Goal: Task Accomplishment & Management: Use online tool/utility

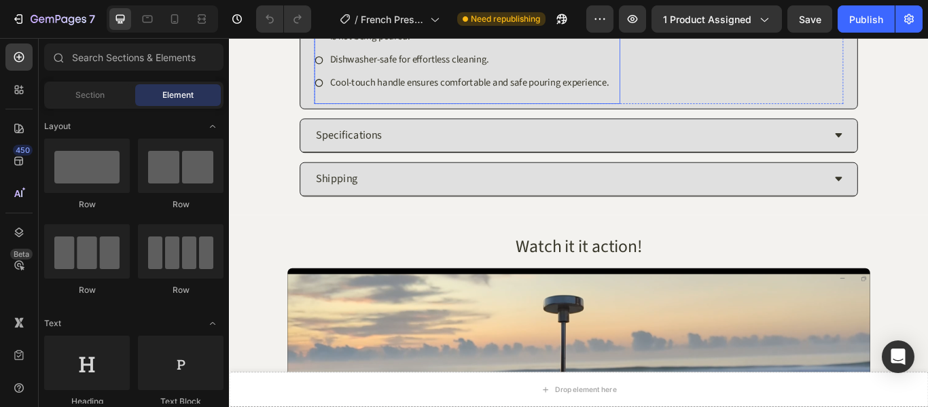
scroll to position [1087, 0]
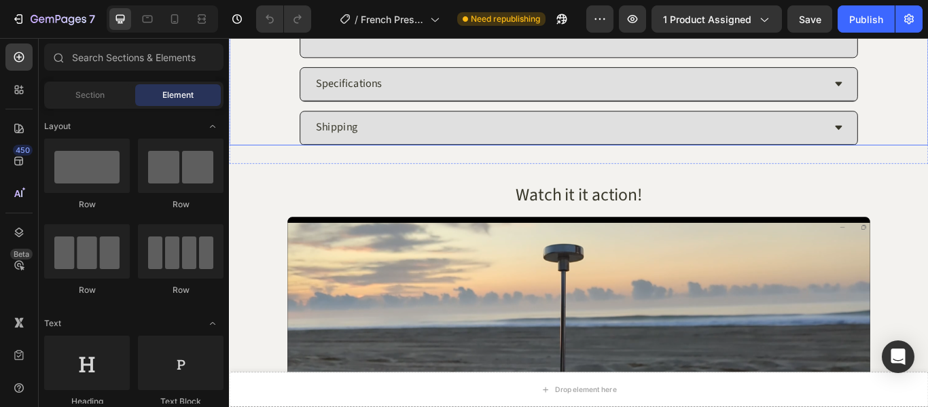
click at [677, 94] on div "Specifications" at bounding box center [625, 91] width 595 height 27
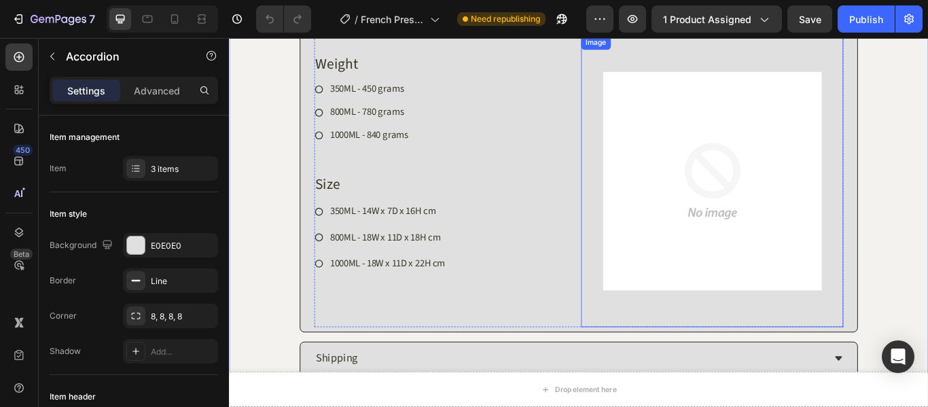
scroll to position [899, 0]
click at [775, 228] on img at bounding box center [792, 207] width 255 height 340
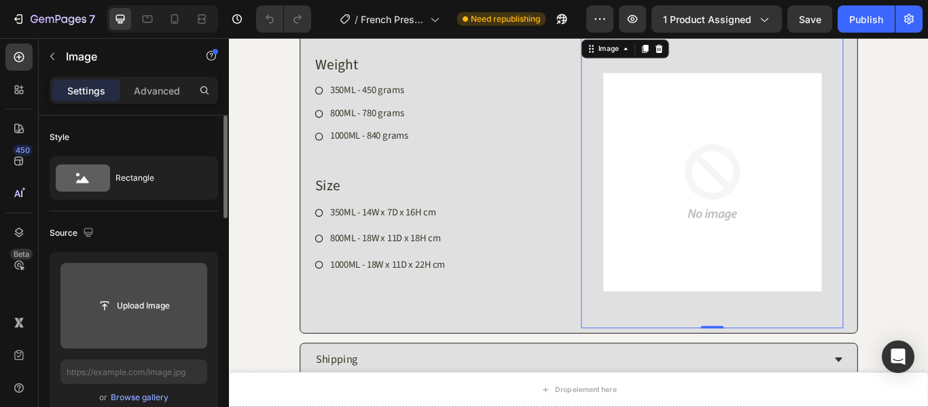
click at [190, 300] on div "Upload Image" at bounding box center [133, 305] width 147 height 24
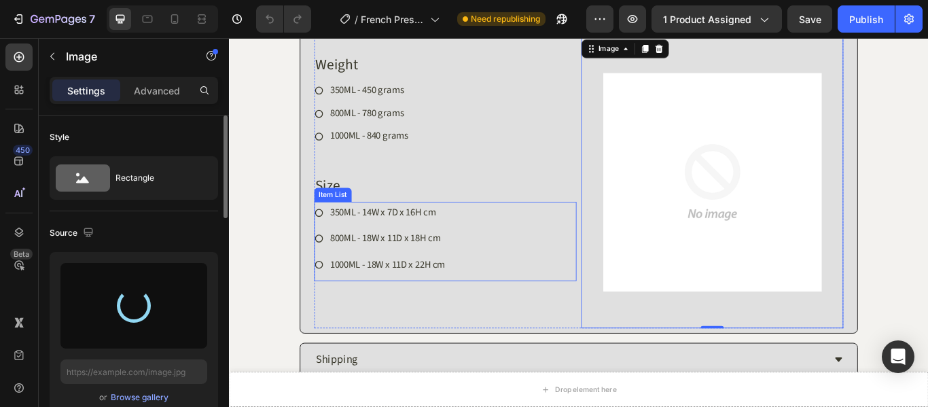
type input "https://cdn.shopify.com/s/files/1/0847/8484/0983/files/gempages_554514036322993…"
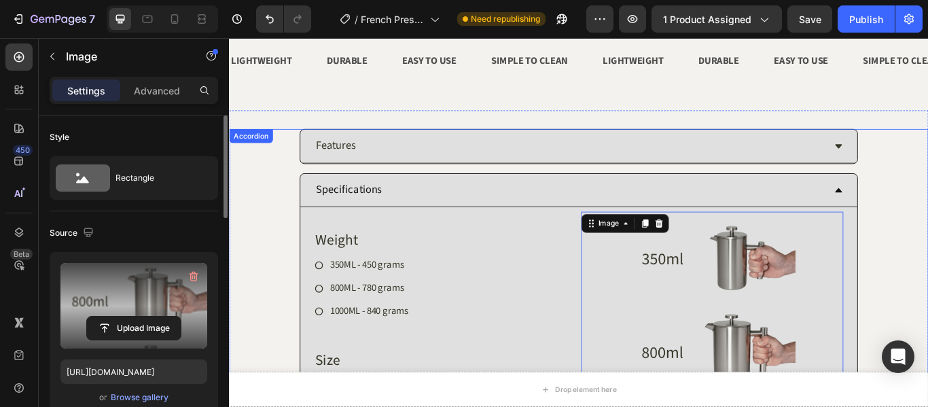
scroll to position [763, 0]
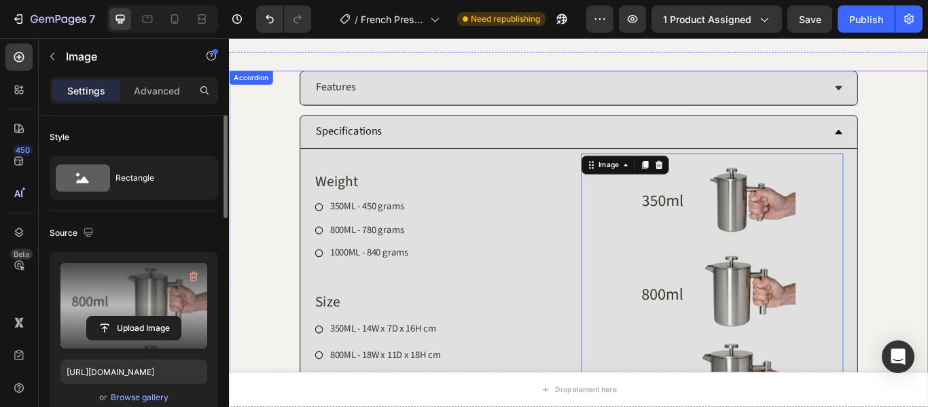
click at [927, 226] on div "Specifications Weight Heading 350ML - 450 grams 800ML - 780 grams 1000ML - 840 …" at bounding box center [637, 323] width 814 height 391
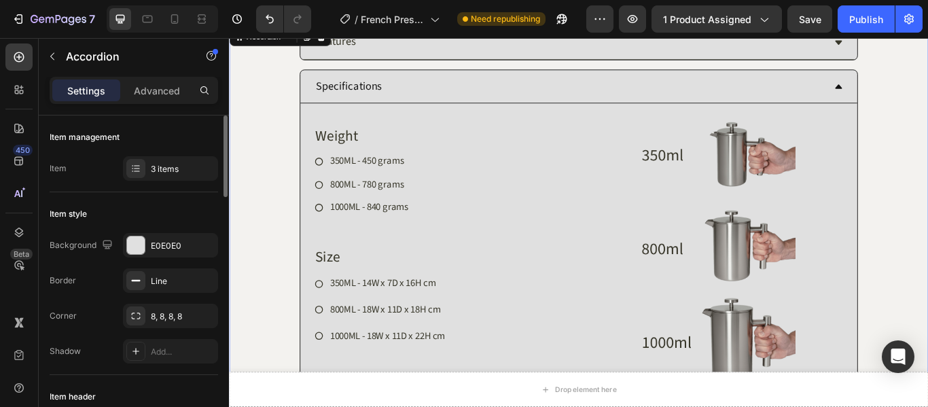
scroll to position [831, 0]
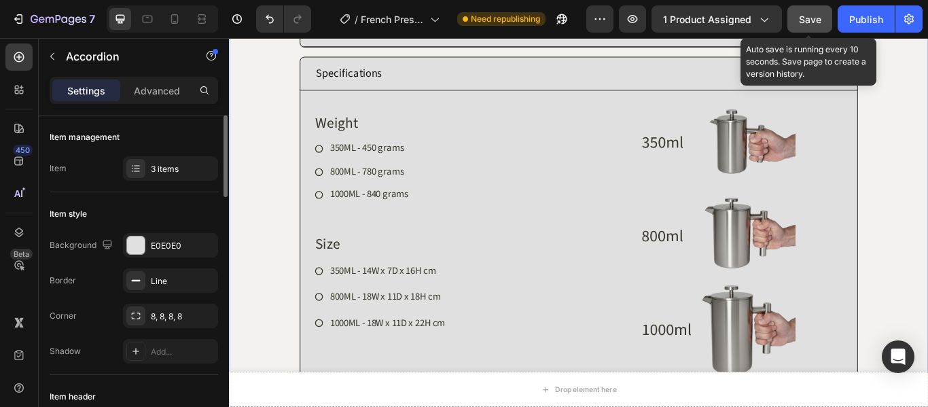
click at [817, 21] on span "Save" at bounding box center [810, 20] width 22 height 12
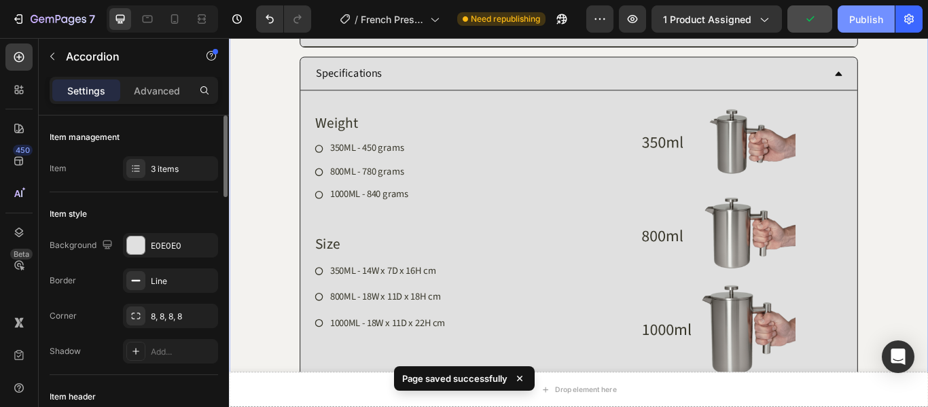
click at [854, 24] on div "Publish" at bounding box center [866, 19] width 34 height 14
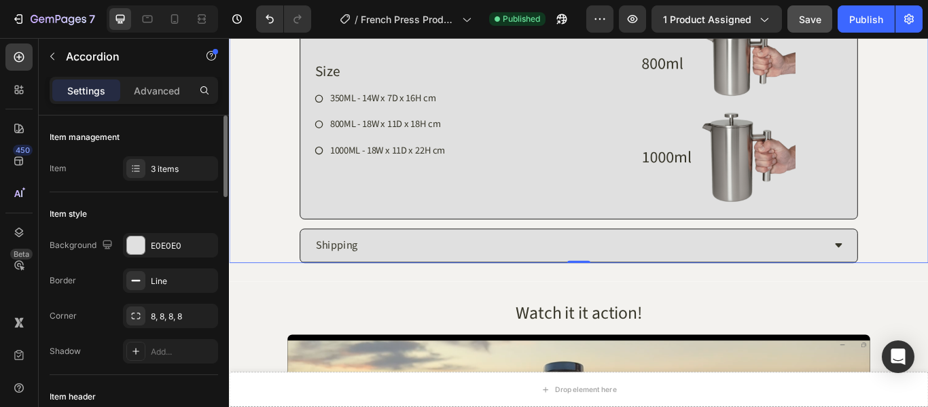
scroll to position [1103, 0]
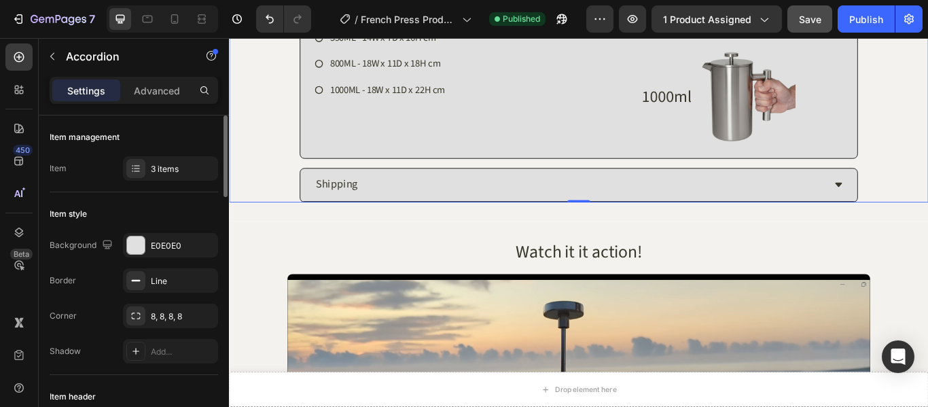
click at [889, 202] on div "Shipping" at bounding box center [625, 209] width 595 height 27
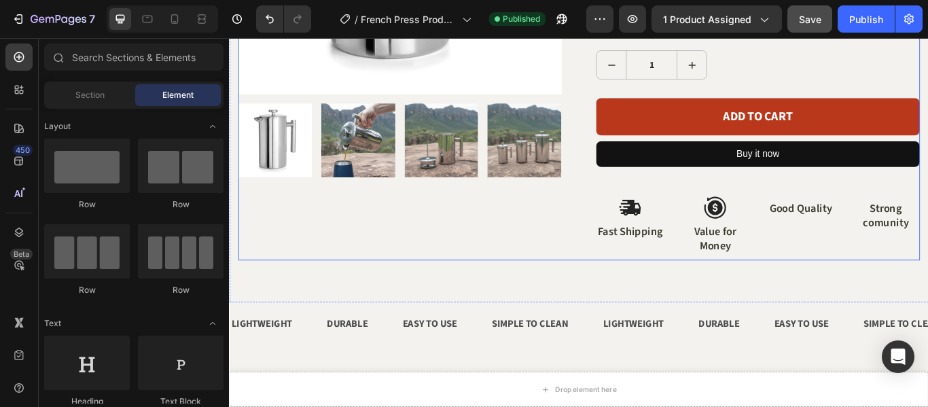
scroll to position [446, 0]
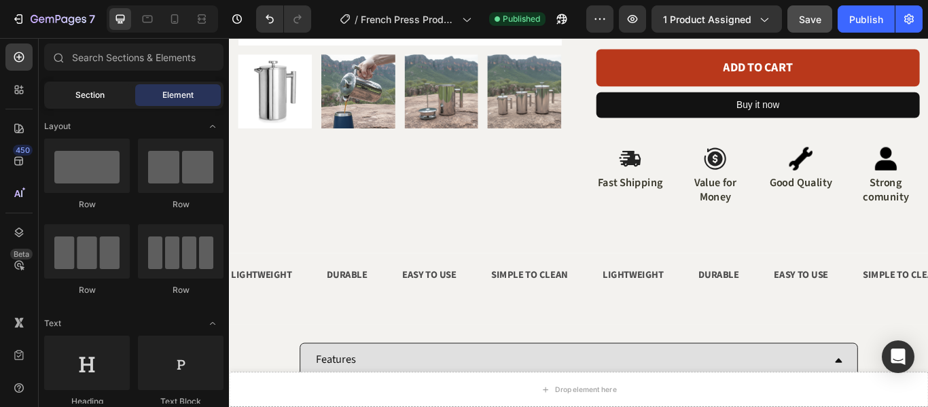
click at [104, 88] on div "Section" at bounding box center [90, 95] width 86 height 22
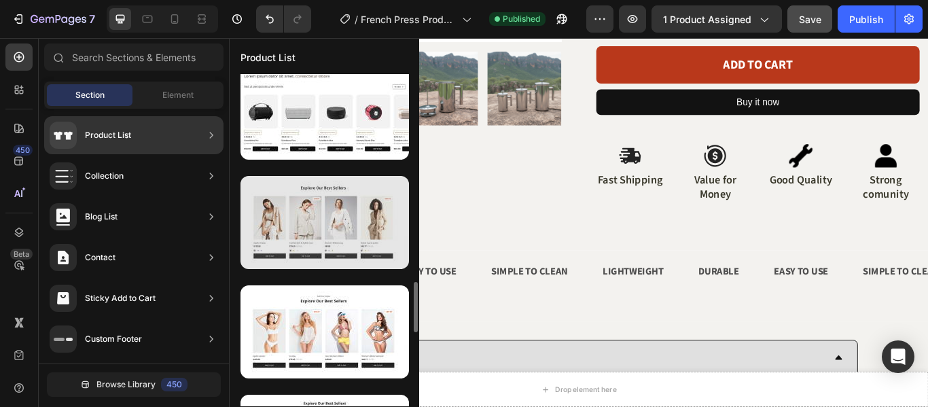
scroll to position [476, 0]
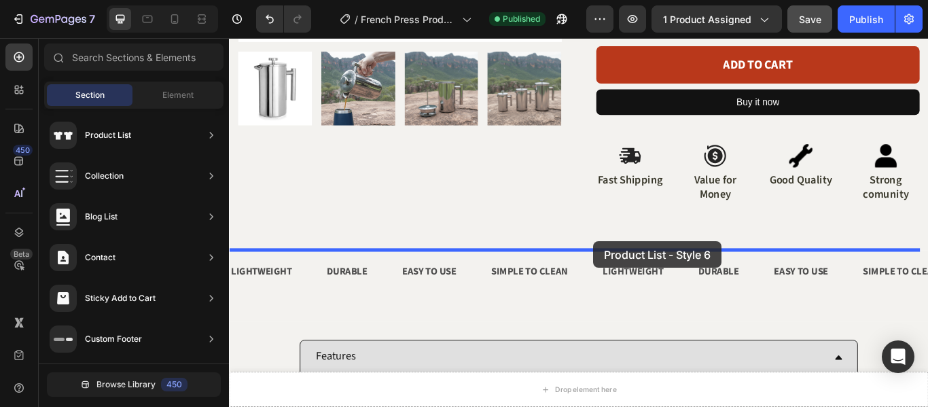
drag, startPoint x: 541, startPoint y: 345, endPoint x: 654, endPoint y: 275, distance: 132.1
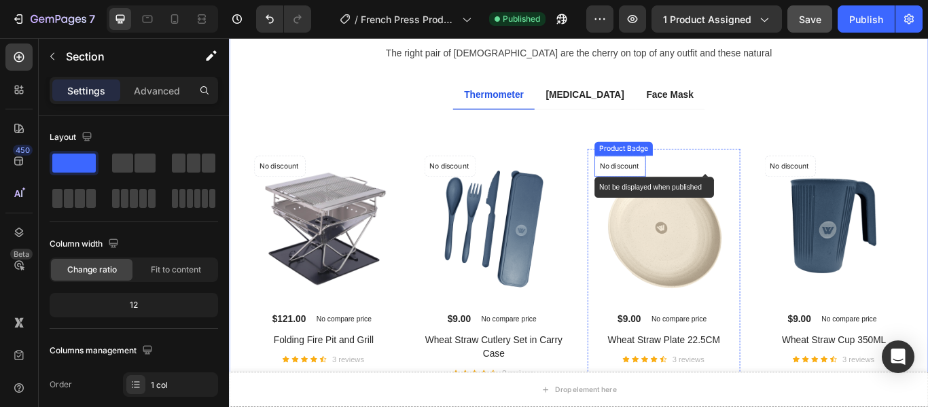
scroll to position [785, 0]
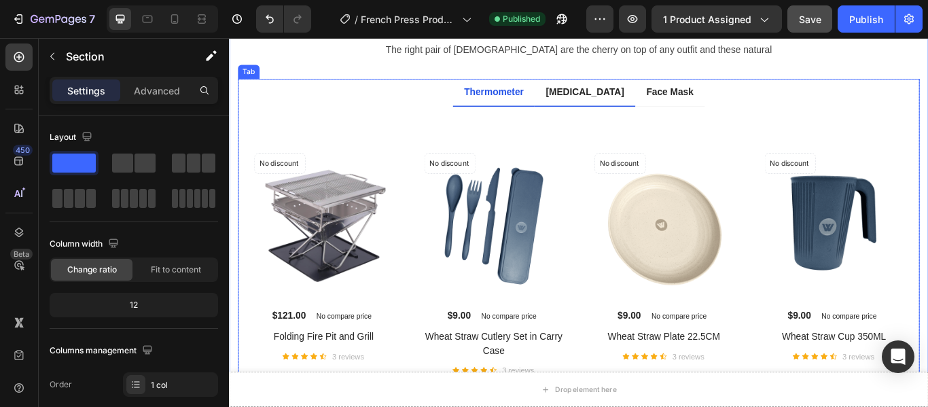
click at [637, 88] on li "Pulse Oximeter" at bounding box center [644, 102] width 118 height 33
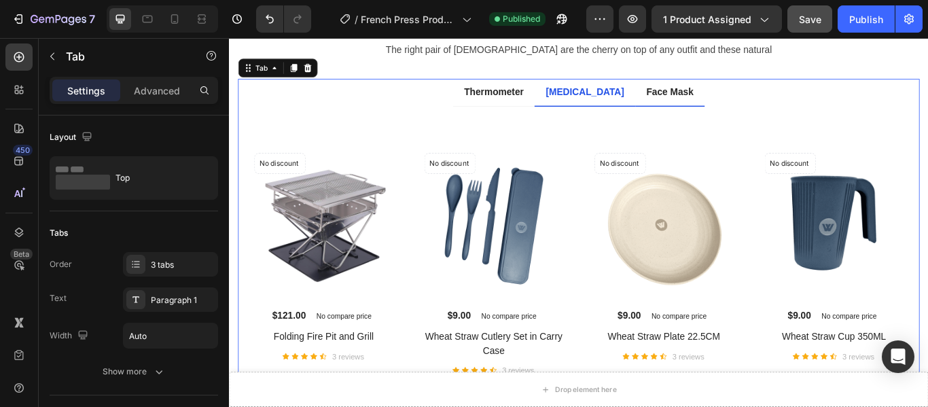
click at [735, 105] on div "Face Mask" at bounding box center [742, 101] width 59 height 20
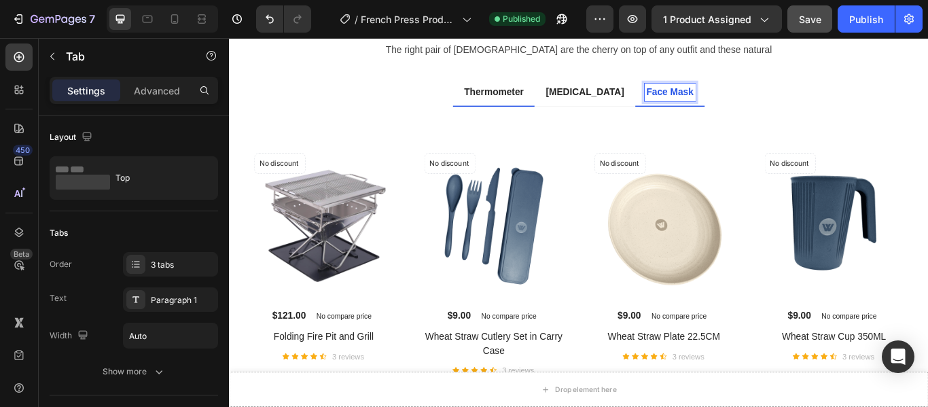
click at [564, 103] on p "Thermometer" at bounding box center [537, 101] width 69 height 16
click at [616, 140] on div "Title Line No discount Not be displayed when published Product Badge (P) Images…" at bounding box center [636, 303] width 773 height 349
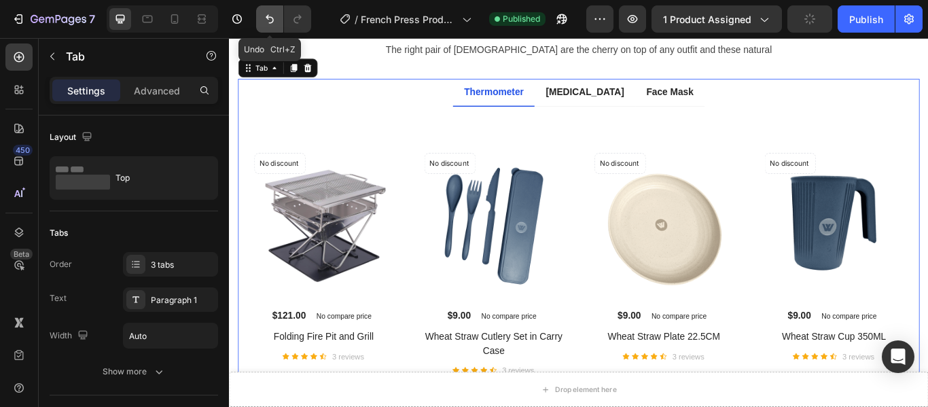
click at [270, 20] on icon "Undo/Redo" at bounding box center [270, 19] width 14 height 14
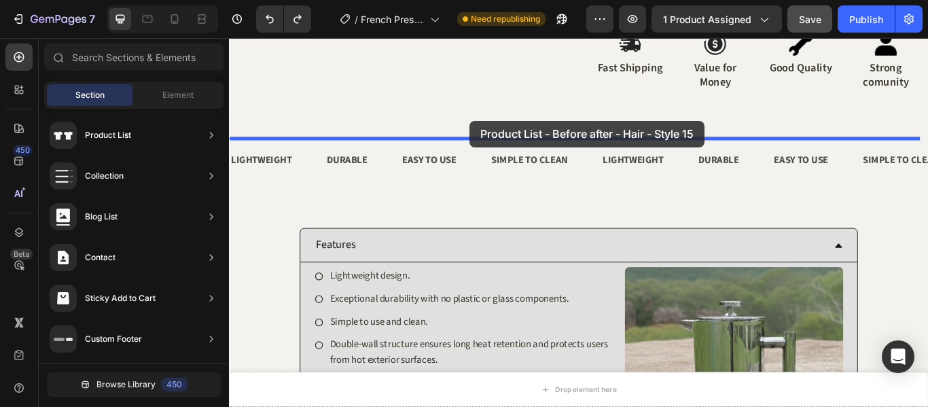
scroll to position [569, 0]
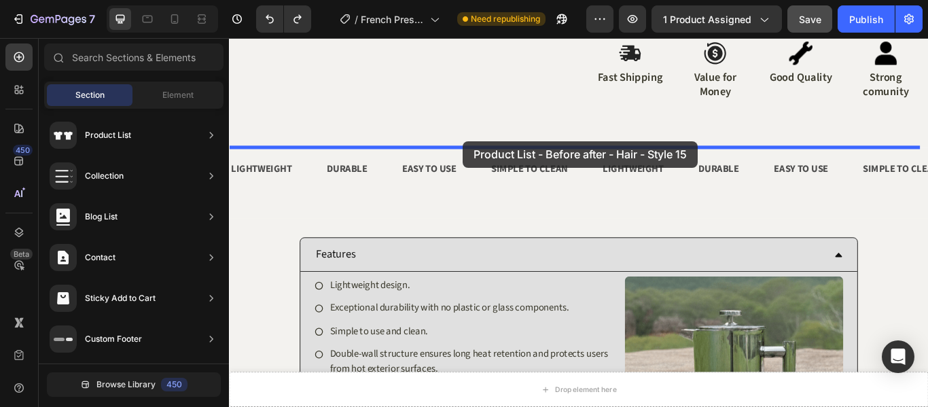
drag, startPoint x: 562, startPoint y: 404, endPoint x: 501, endPoint y: 158, distance: 252.6
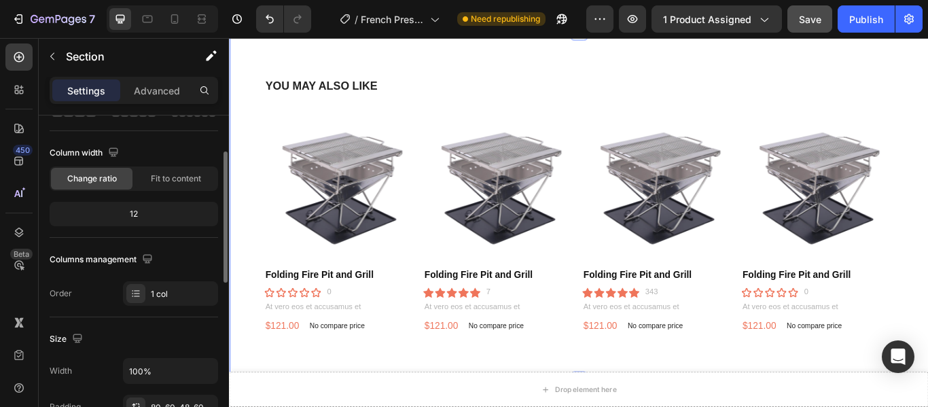
scroll to position [0, 0]
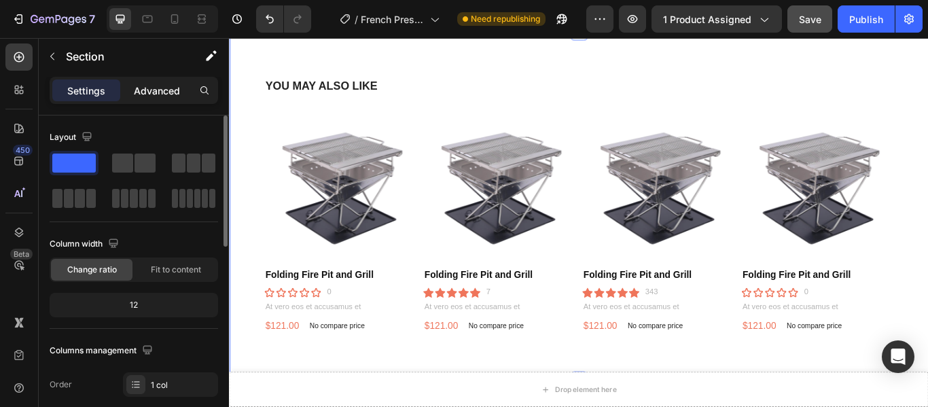
click at [156, 90] on p "Advanced" at bounding box center [157, 91] width 46 height 14
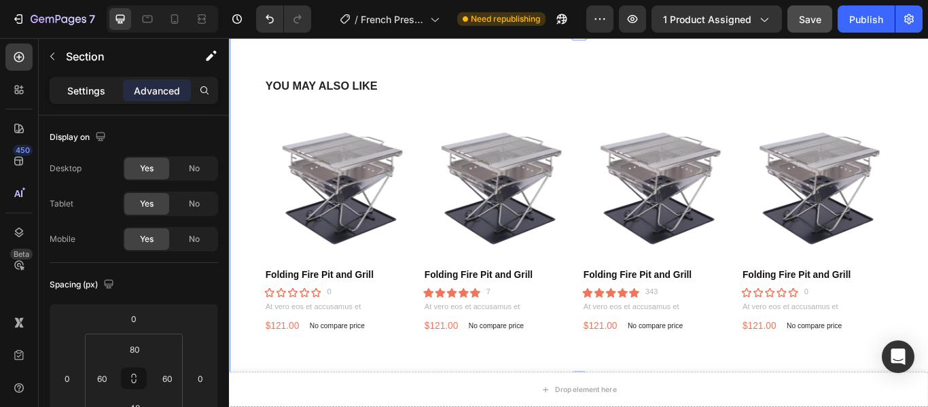
click at [86, 95] on p "Settings" at bounding box center [86, 91] width 38 height 14
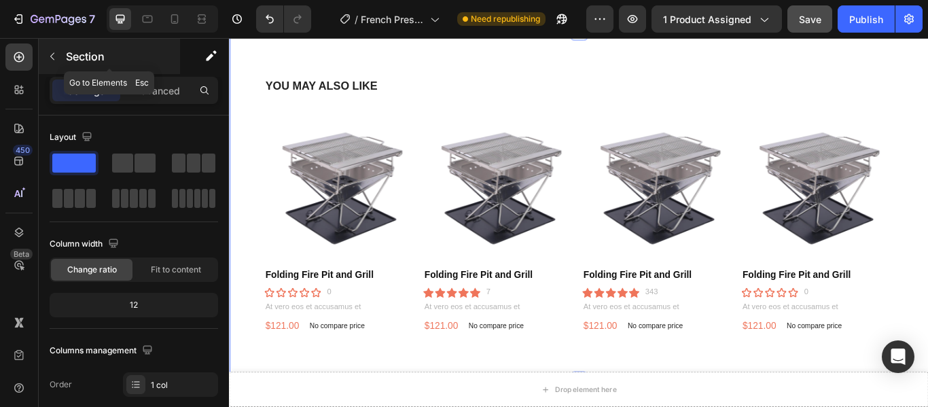
click at [44, 60] on button "button" at bounding box center [52, 57] width 22 height 22
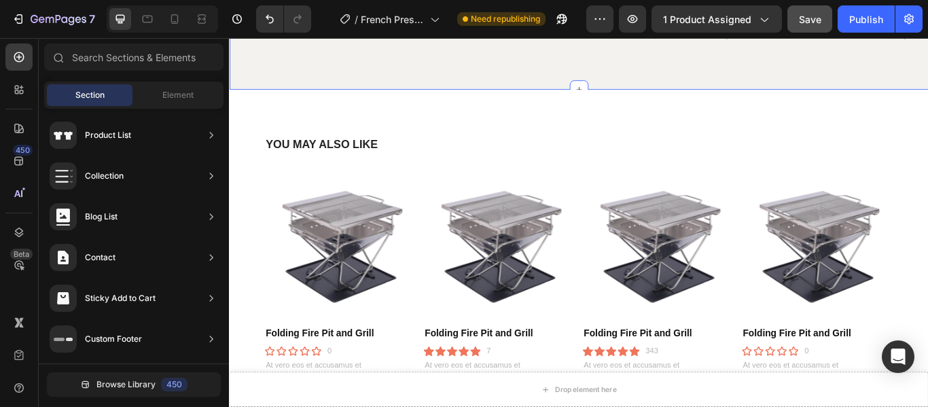
scroll to position [569, 0]
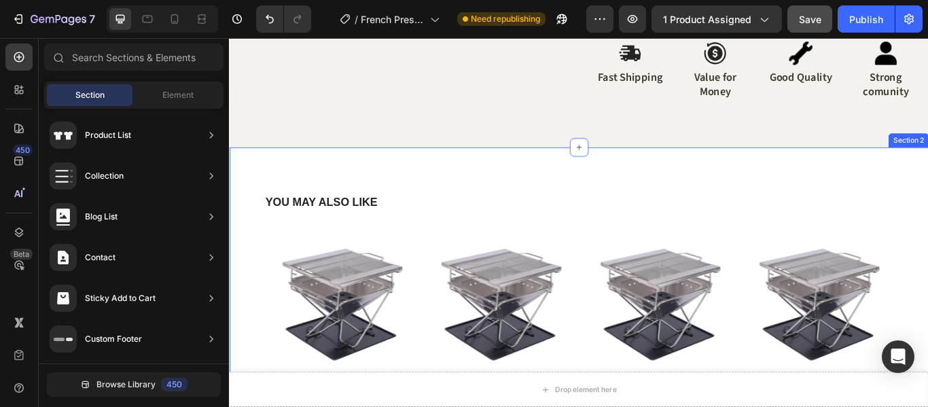
click at [533, 174] on div "YOU MAY ALSO LIKE Heading Product Images Folding Fire Pit and Grill Product Tit…" at bounding box center [636, 370] width 815 height 408
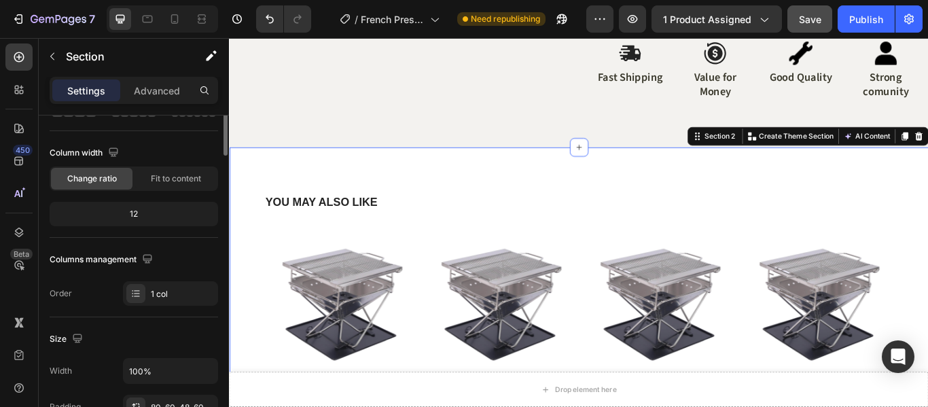
scroll to position [0, 0]
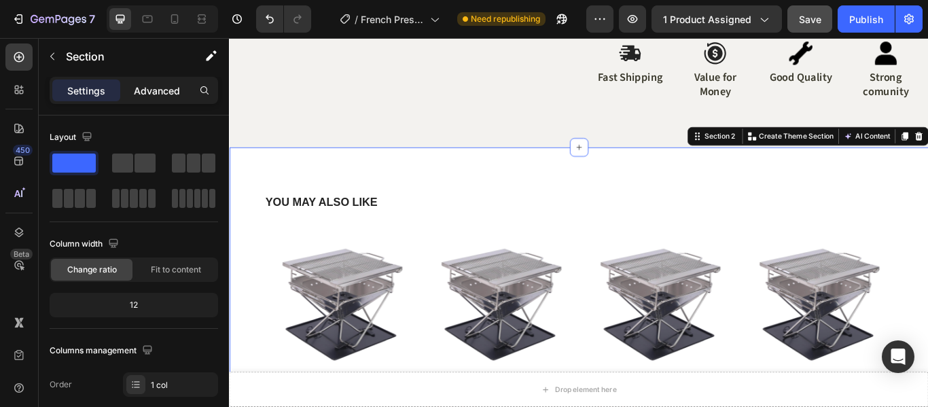
click at [138, 94] on p "Advanced" at bounding box center [157, 91] width 46 height 14
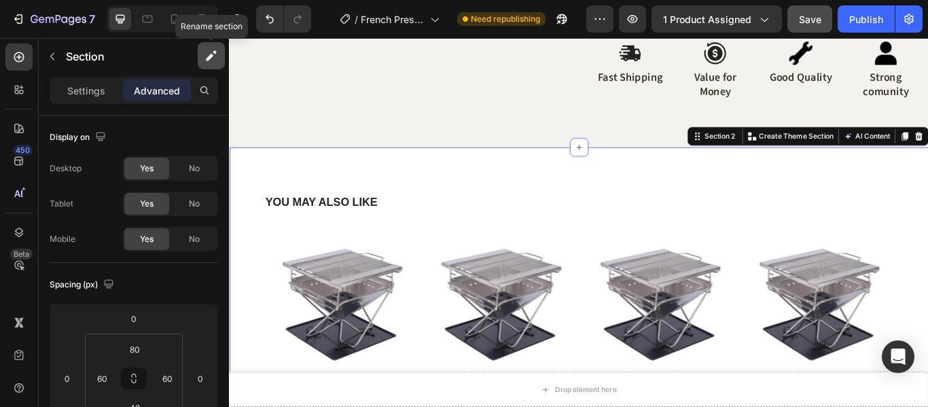
click at [208, 52] on icon "button" at bounding box center [211, 56] width 14 height 14
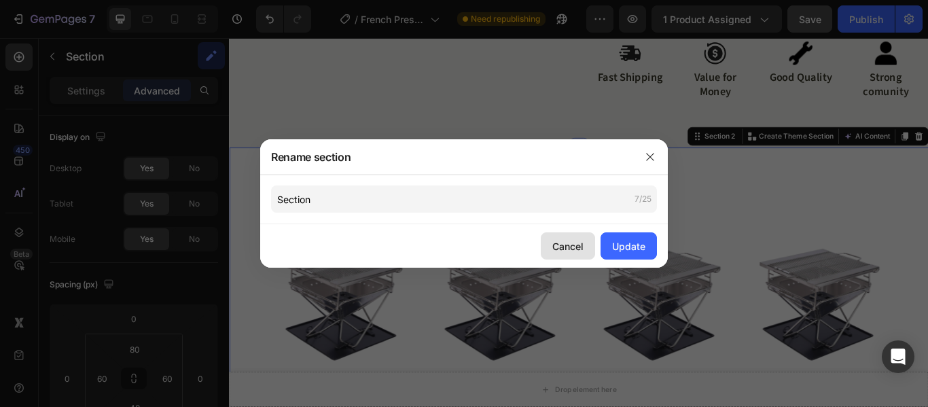
click at [569, 245] on div "Cancel" at bounding box center [567, 246] width 31 height 14
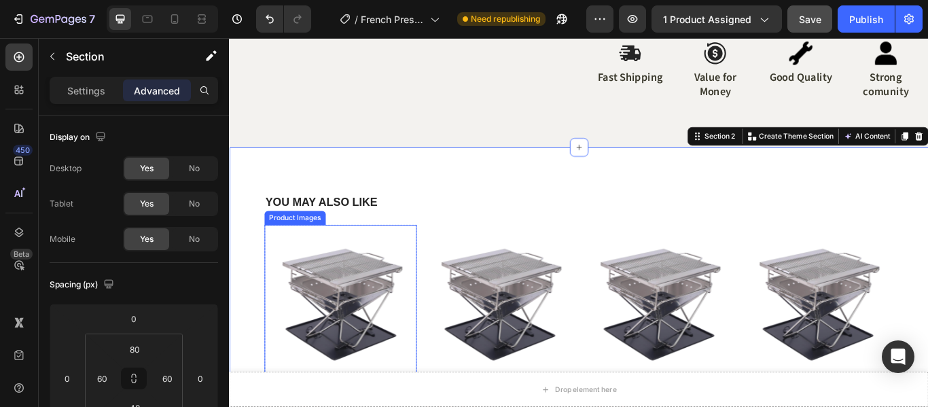
click at [383, 312] on img at bounding box center [358, 344] width 177 height 177
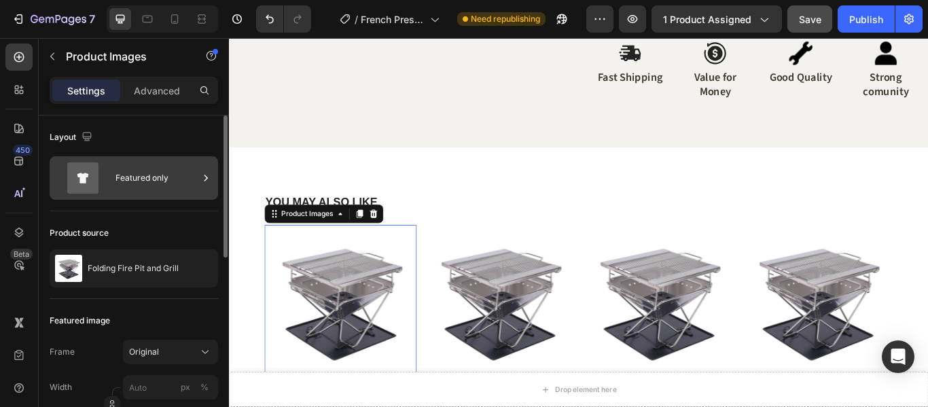
click at [126, 175] on div "Featured only" at bounding box center [156, 177] width 83 height 31
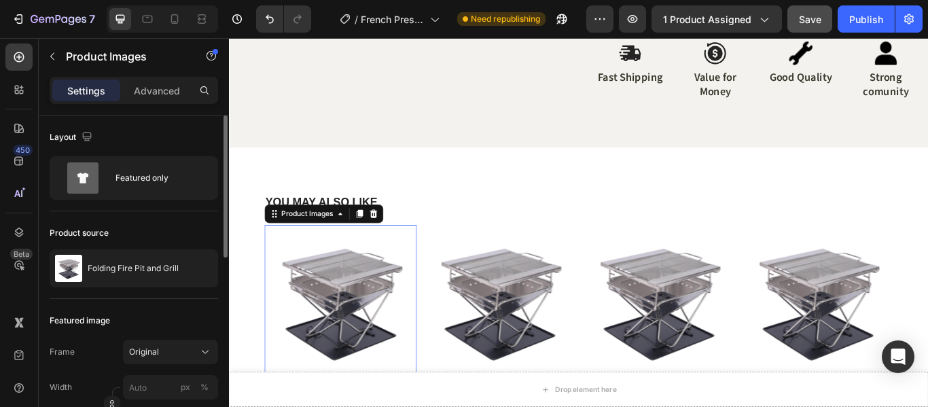
click at [130, 221] on div "Product source Folding Fire Pit and Grill" at bounding box center [134, 255] width 168 height 88
click at [133, 261] on div "Folding Fire Pit and Grill" at bounding box center [134, 268] width 168 height 38
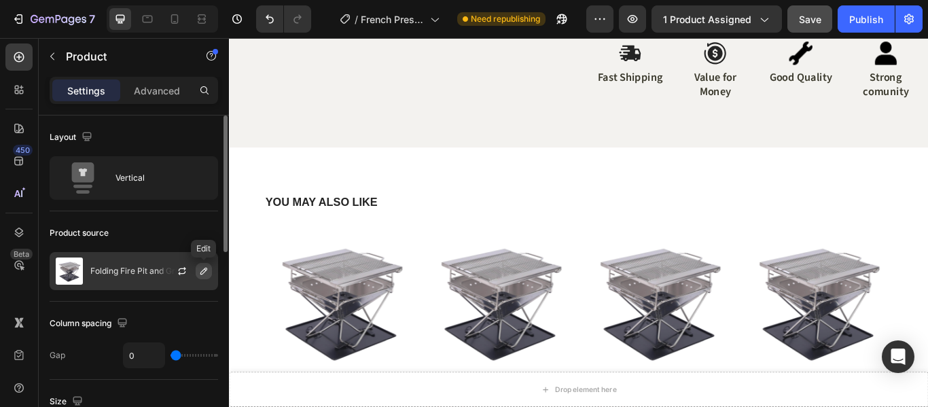
click at [211, 268] on button "button" at bounding box center [204, 271] width 16 height 16
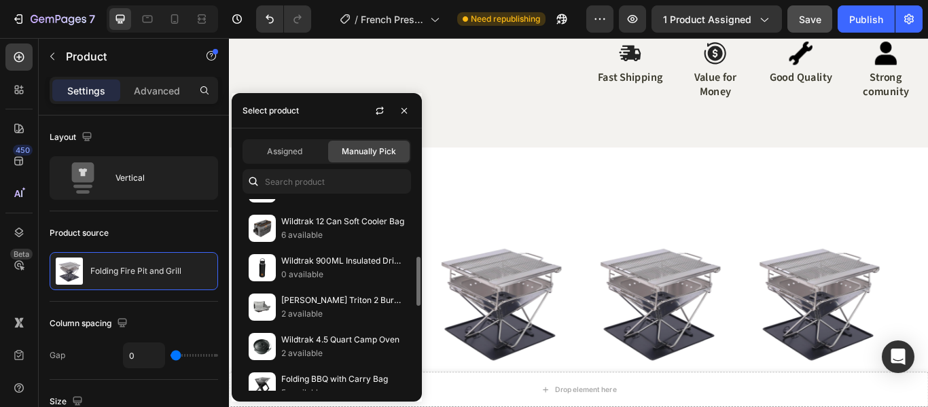
scroll to position [557, 0]
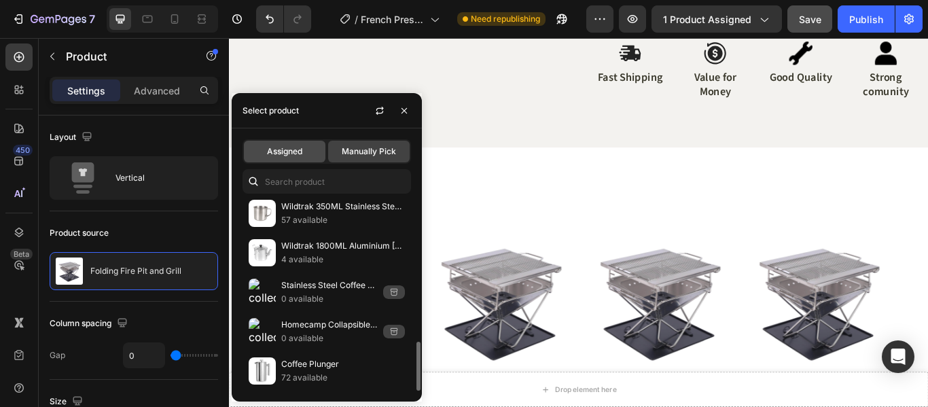
click at [285, 156] on span "Assigned" at bounding box center [284, 151] width 35 height 12
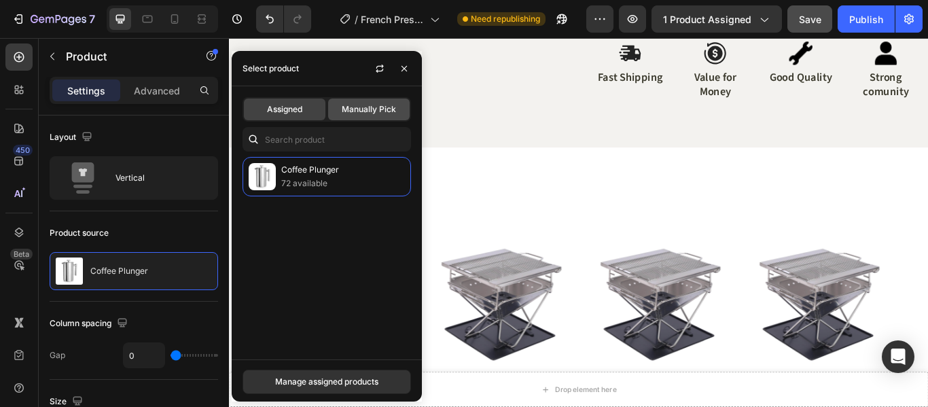
click at [363, 106] on span "Manually Pick" at bounding box center [369, 109] width 54 height 12
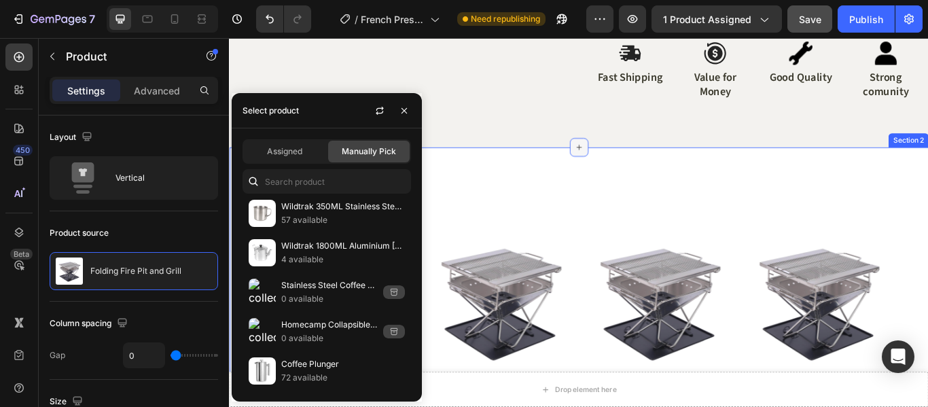
click at [635, 175] on div at bounding box center [637, 166] width 22 height 22
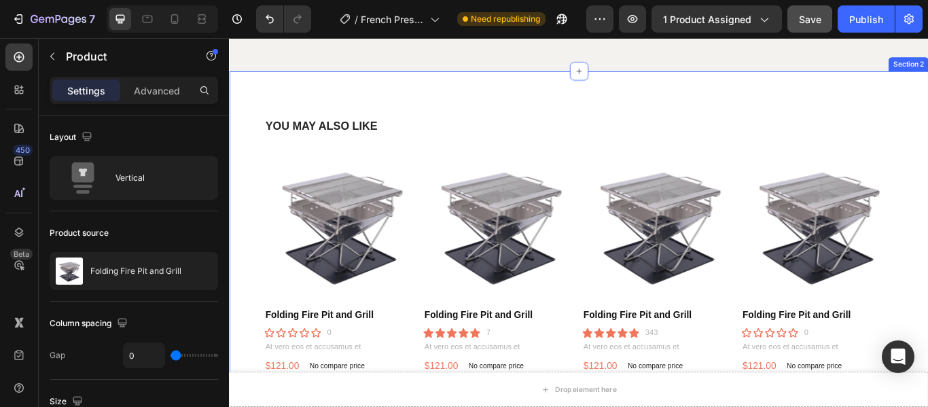
scroll to position [772, 0]
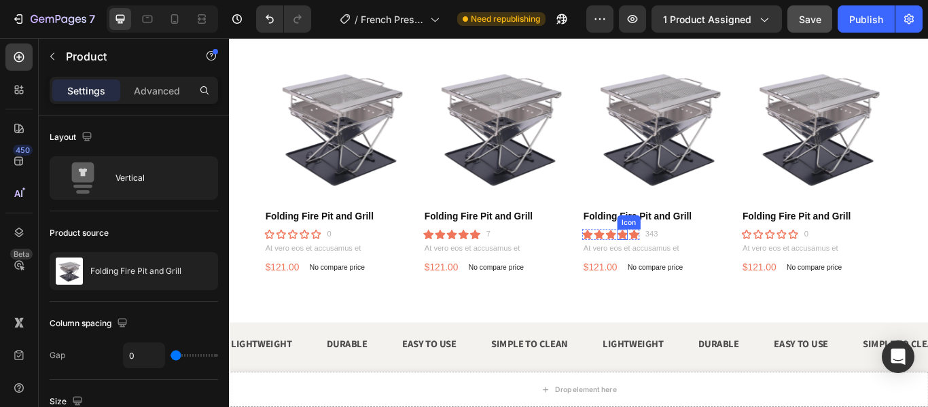
click at [681, 265] on icon at bounding box center [687, 267] width 12 height 12
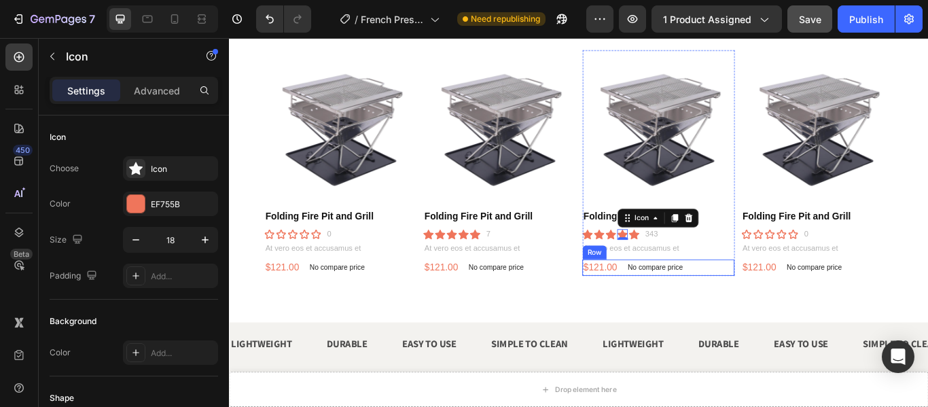
click at [663, 298] on div "$121.00" at bounding box center [662, 306] width 42 height 17
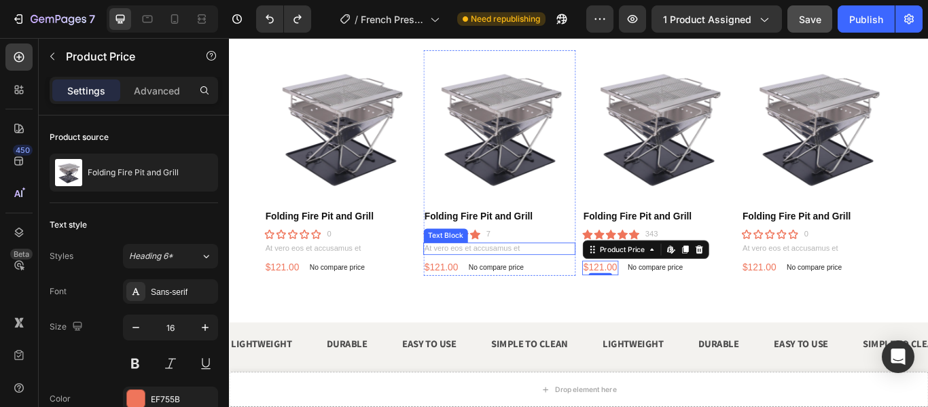
scroll to position [501, 0]
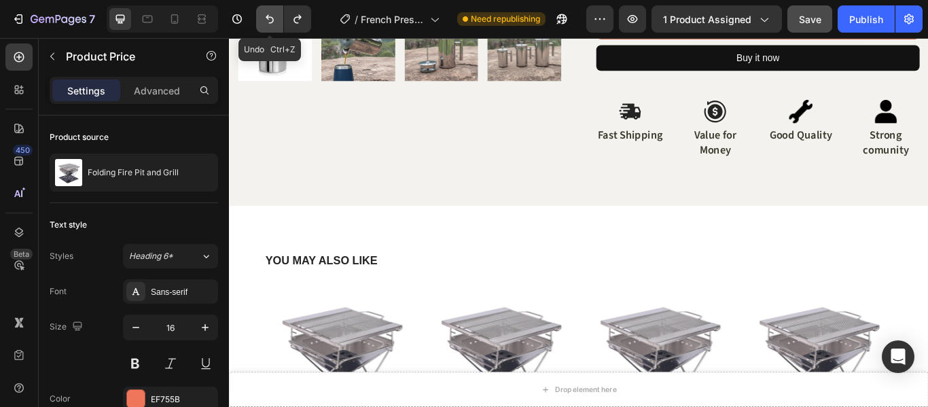
click at [270, 26] on button "Undo/Redo" at bounding box center [269, 18] width 27 height 27
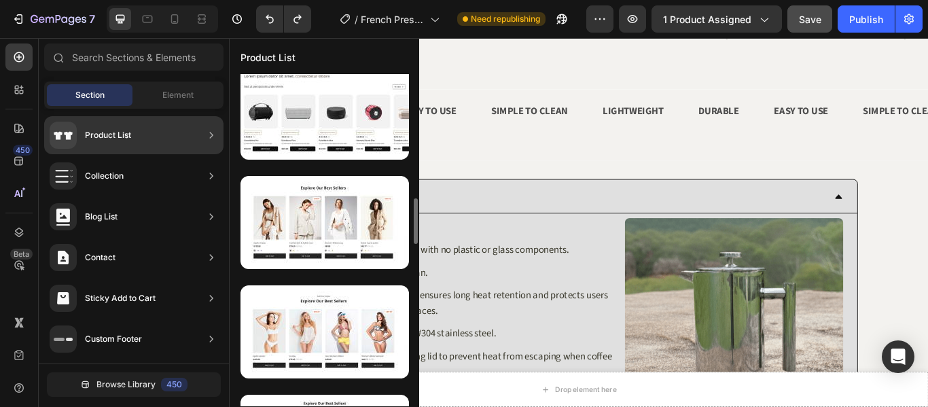
scroll to position [408, 0]
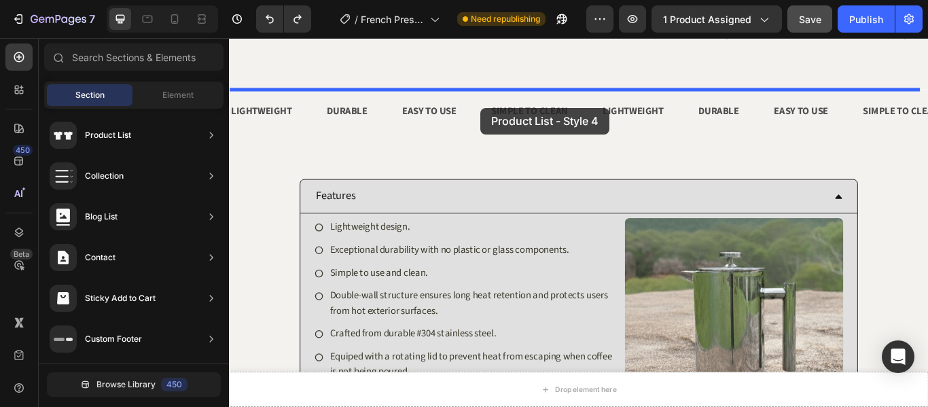
drag, startPoint x: 577, startPoint y: 310, endPoint x: 522, endPoint y: 120, distance: 198.2
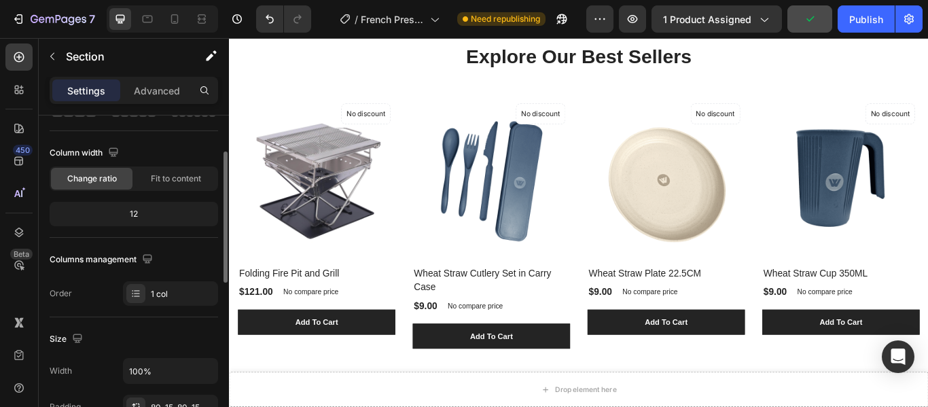
scroll to position [0, 0]
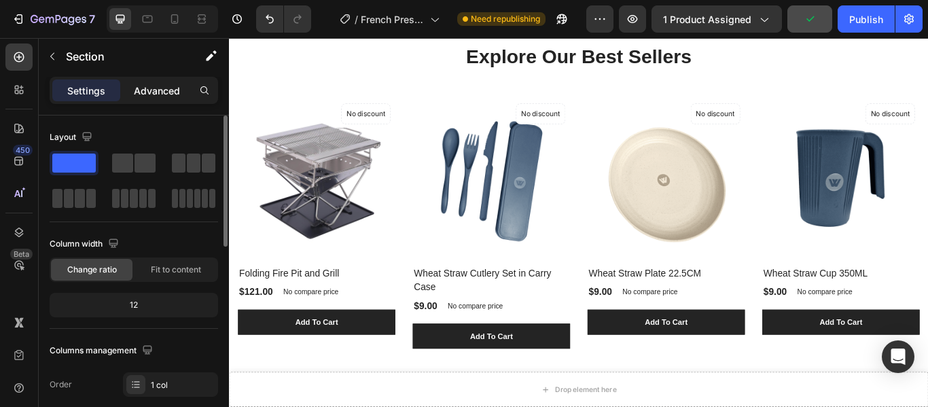
click at [152, 91] on p "Advanced" at bounding box center [157, 91] width 46 height 14
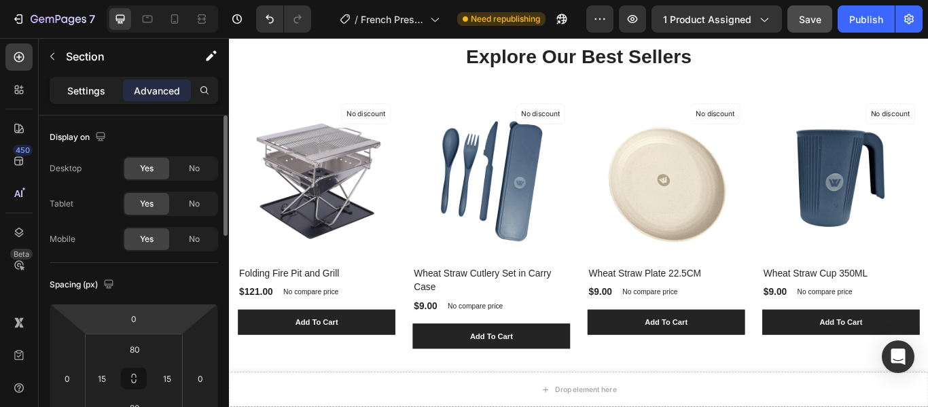
click at [84, 81] on div "Settings" at bounding box center [86, 90] width 68 height 22
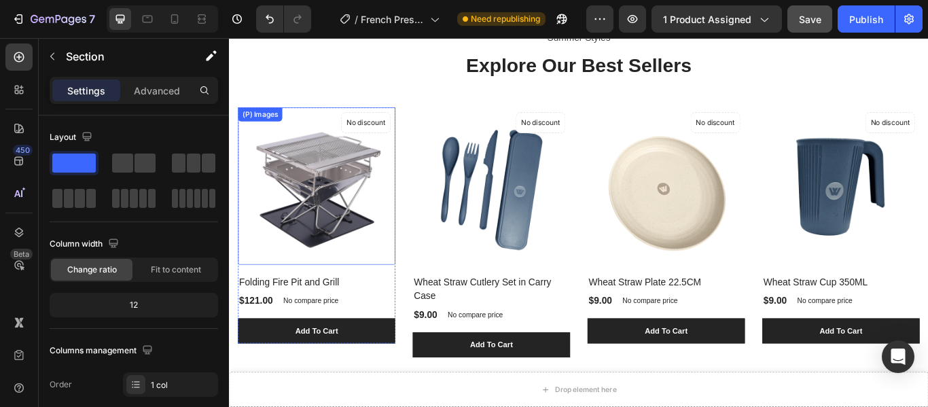
scroll to position [772, 0]
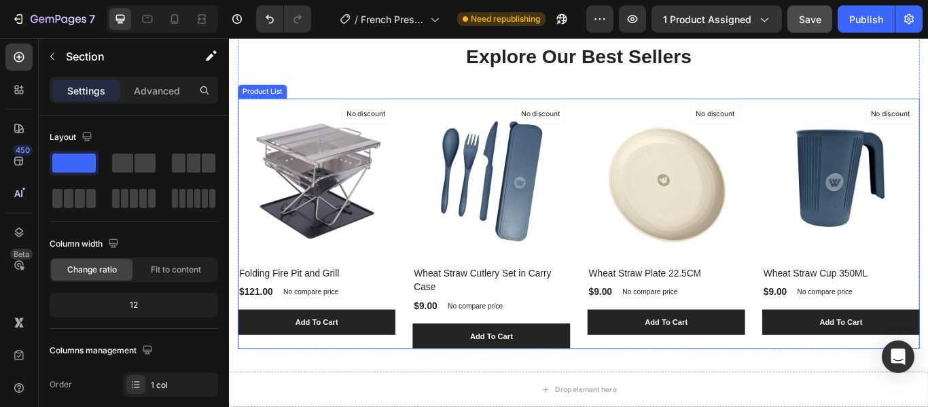
click at [421, 109] on div "(P) Images No discount Not be displayed when published Product Badge Folding Fi…" at bounding box center [636, 255] width 795 height 292
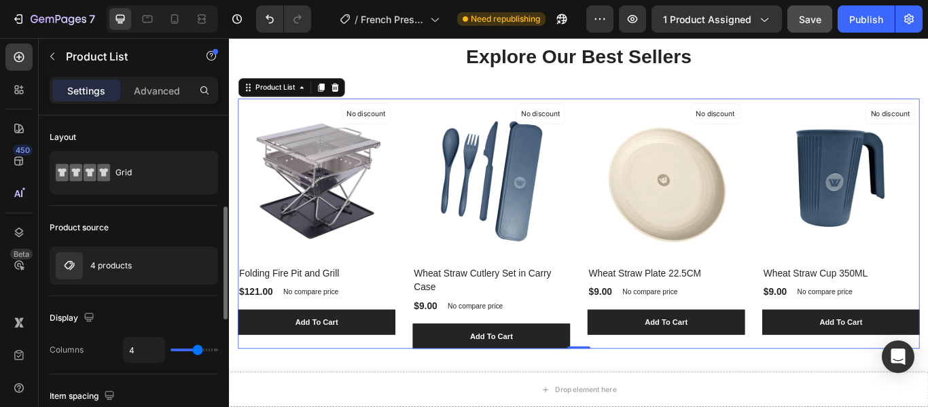
scroll to position [68, 0]
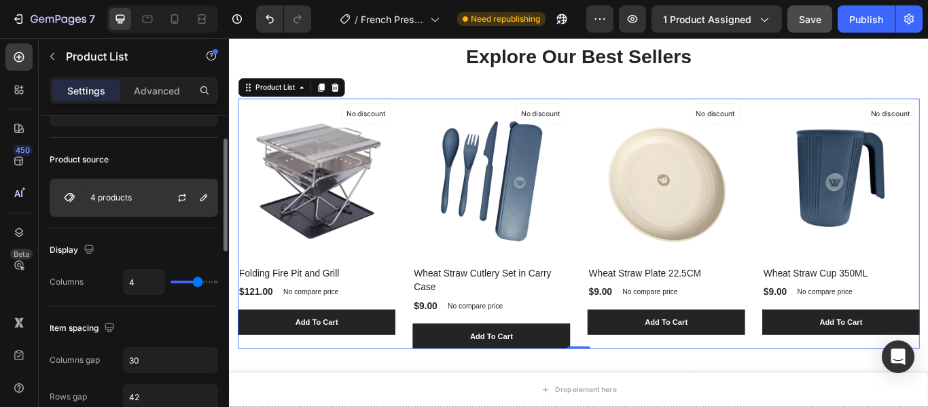
click at [99, 192] on div "4 products" at bounding box center [134, 198] width 168 height 38
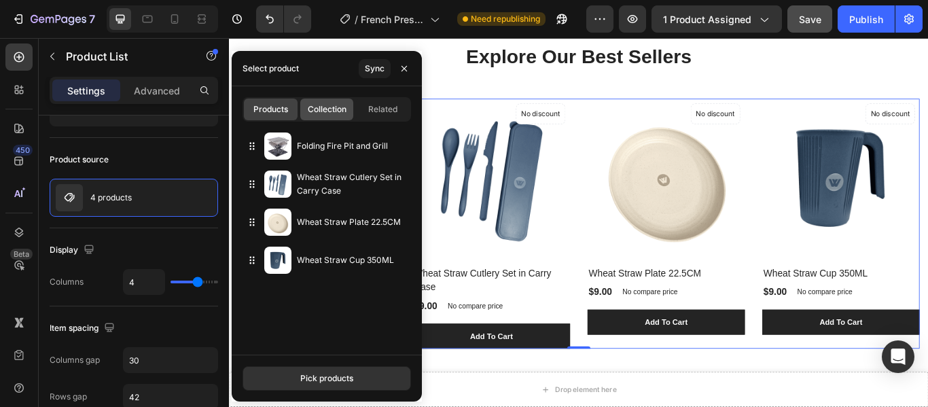
click at [336, 113] on span "Collection" at bounding box center [327, 109] width 39 height 12
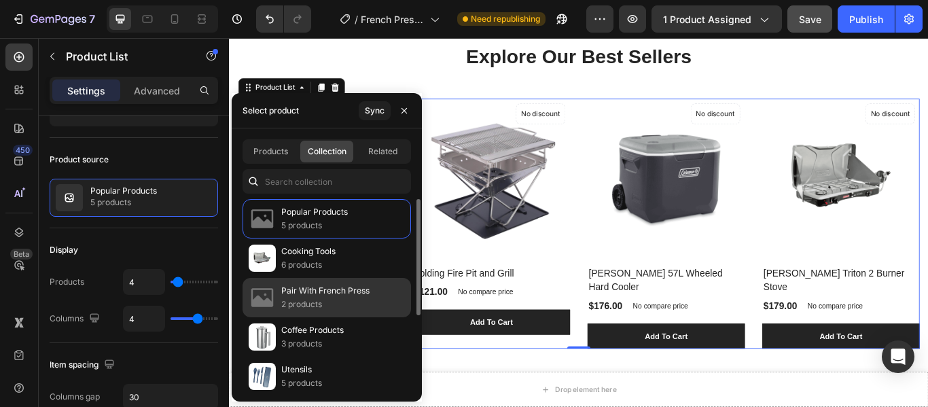
click at [325, 295] on p "Pair With French Press" at bounding box center [325, 291] width 88 height 14
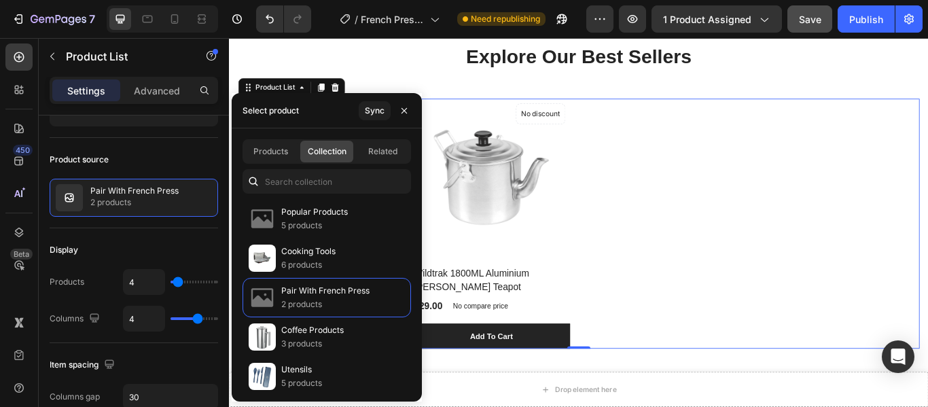
click at [866, 173] on div "(P) Images No discount Not be displayed when published Product Badge Wildtrak 3…" at bounding box center [636, 255] width 795 height 292
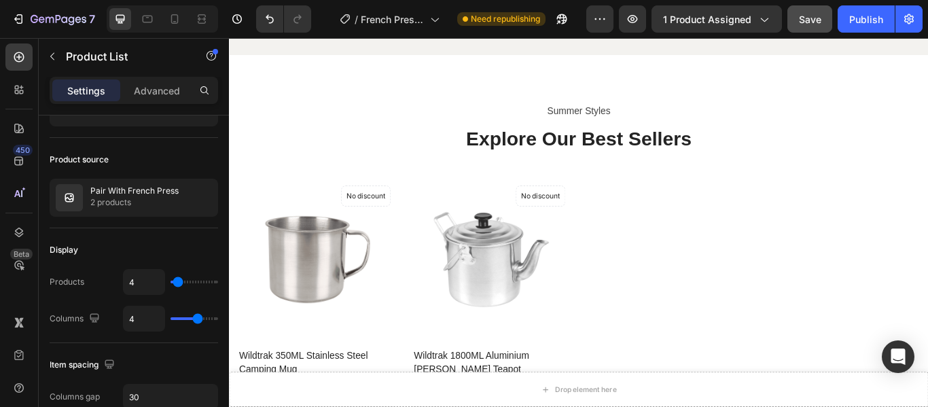
scroll to position [679, 0]
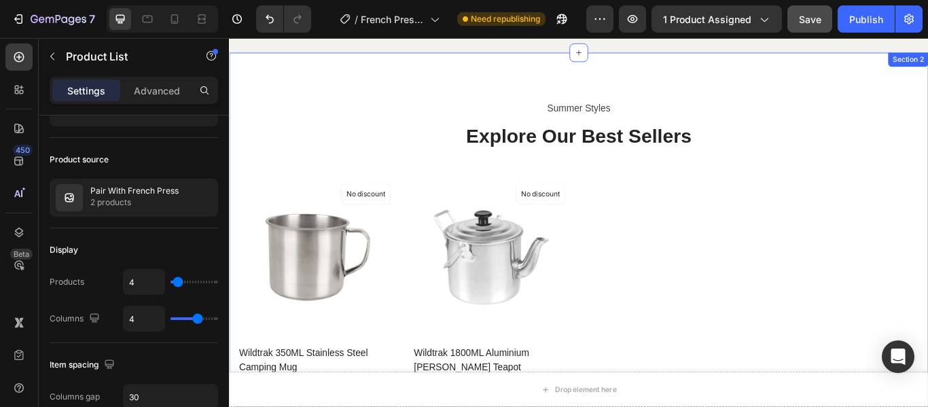
click at [665, 75] on div "Summer Styles Text block Explore Our Best Sellers Heading (P) Images No discoun…" at bounding box center [636, 301] width 815 height 493
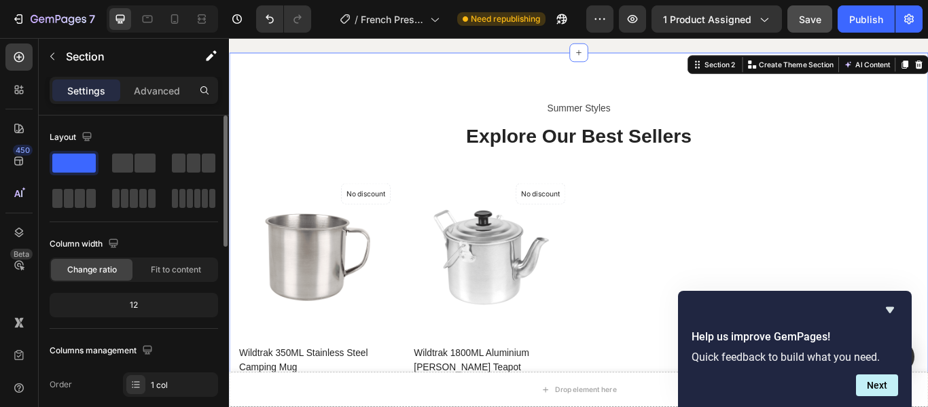
scroll to position [204, 0]
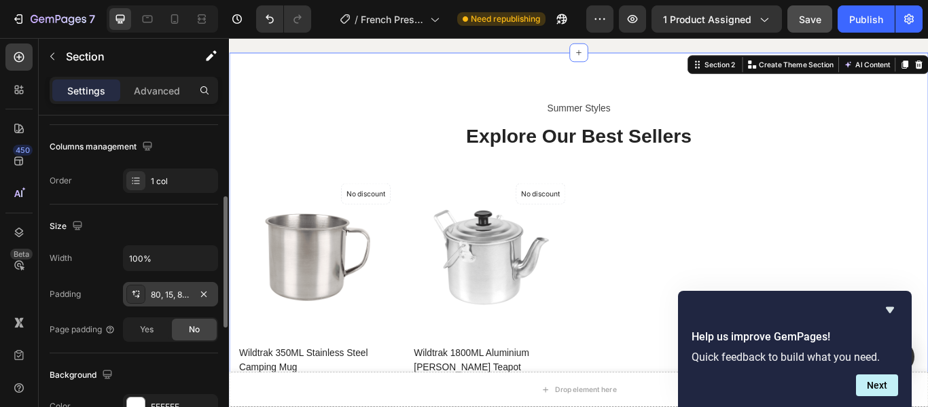
click at [158, 297] on div "80, 15, 80, 15" at bounding box center [170, 295] width 39 height 12
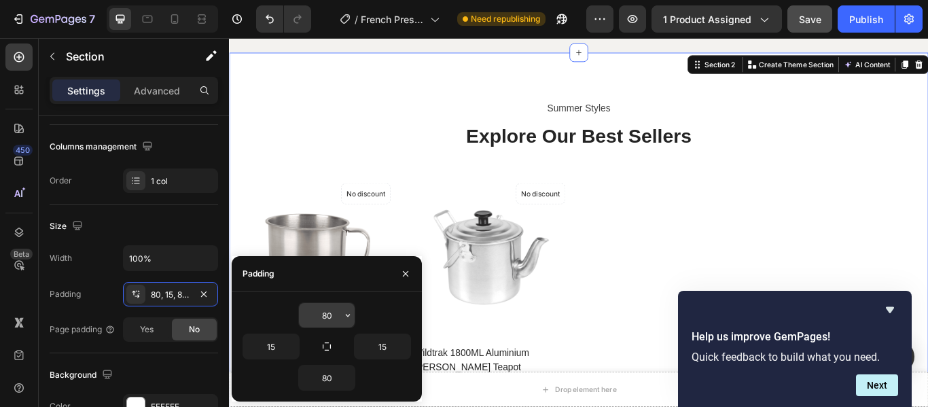
click at [338, 313] on input "80" at bounding box center [327, 315] width 56 height 24
type input "0"
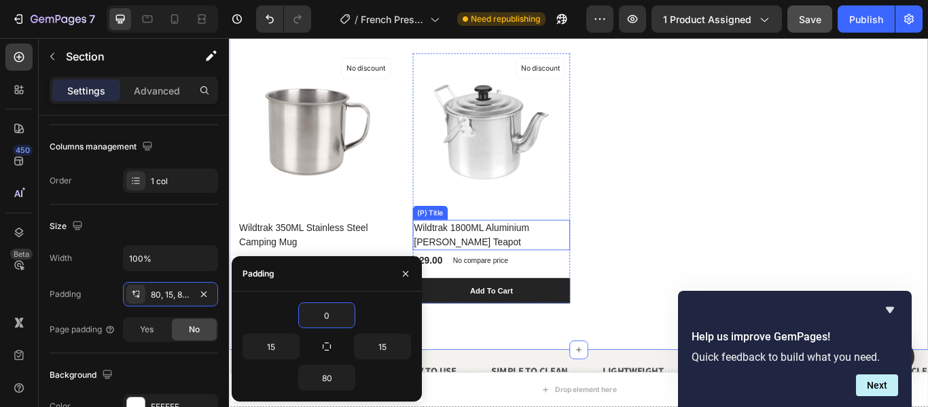
scroll to position [747, 0]
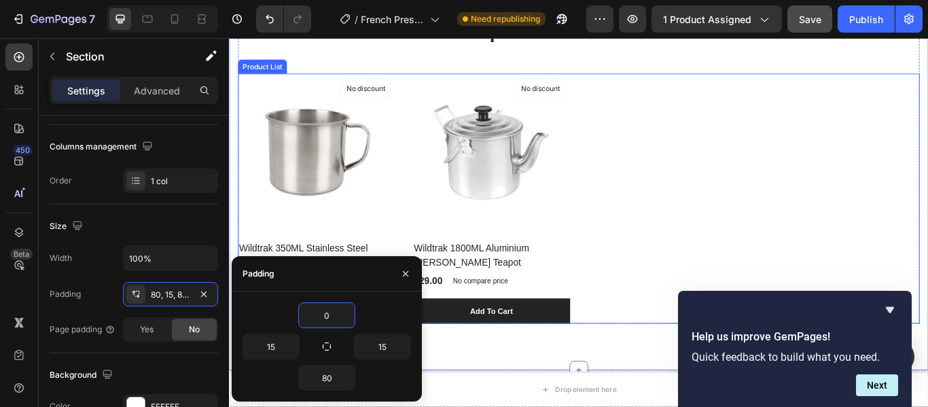
click at [789, 160] on div "(P) Images No discount Not be displayed when published Product Badge Wildtrak 3…" at bounding box center [636, 225] width 795 height 292
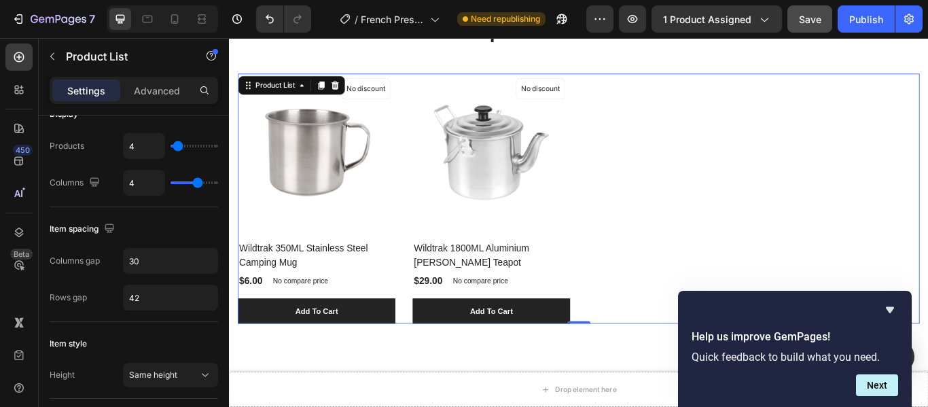
scroll to position [0, 0]
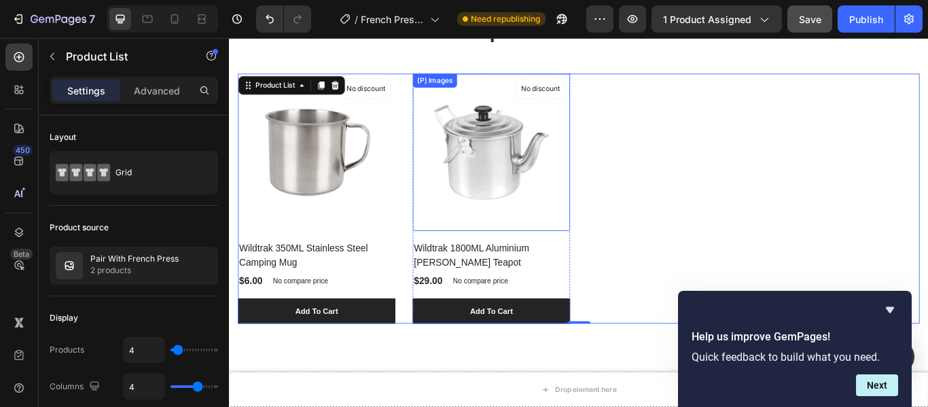
click at [618, 255] on img at bounding box center [534, 170] width 183 height 183
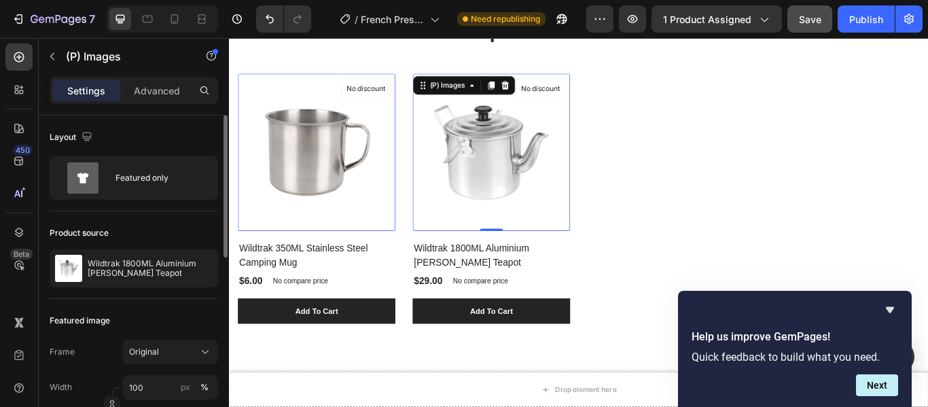
scroll to position [68, 0]
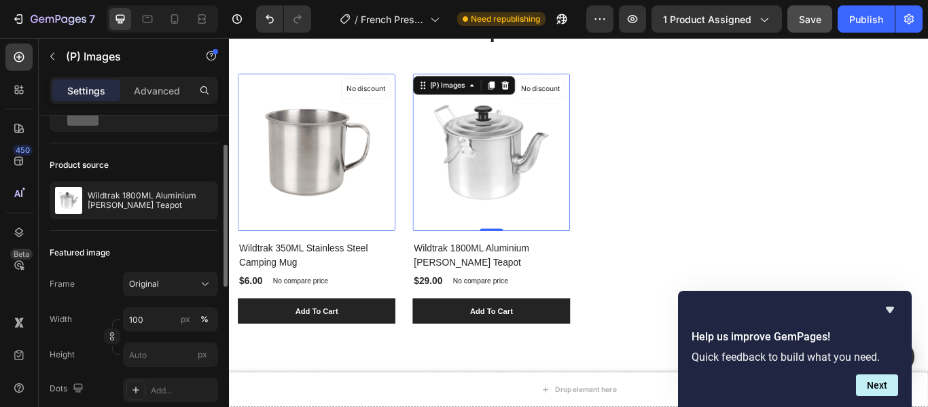
click at [163, 270] on div "Featured image Frame Original Width 100 px % Height px Dots Add... Navigation A…" at bounding box center [134, 357] width 168 height 253
click at [163, 280] on div "Original" at bounding box center [162, 284] width 67 height 12
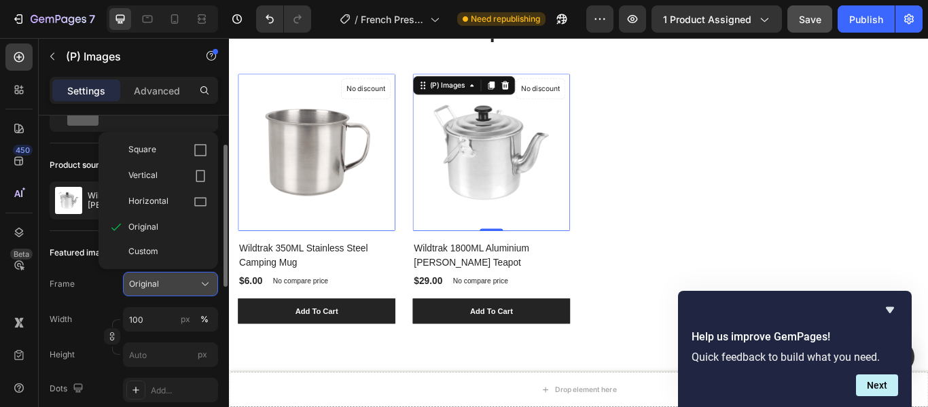
click at [163, 280] on div "Original" at bounding box center [162, 284] width 67 height 12
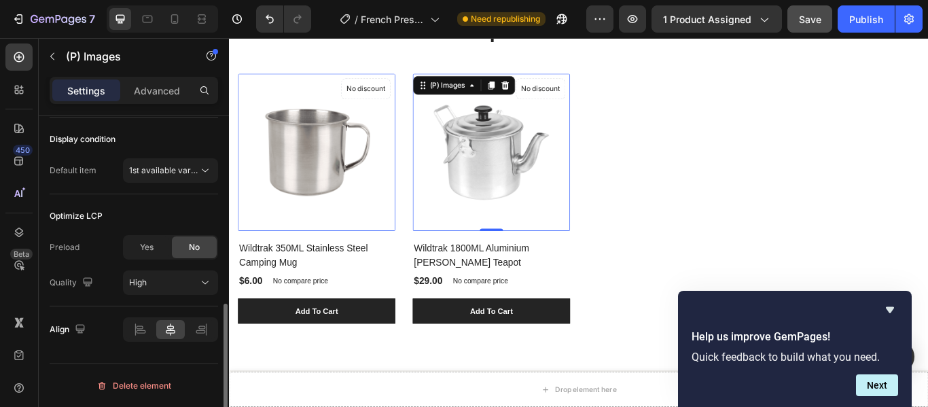
scroll to position [0, 0]
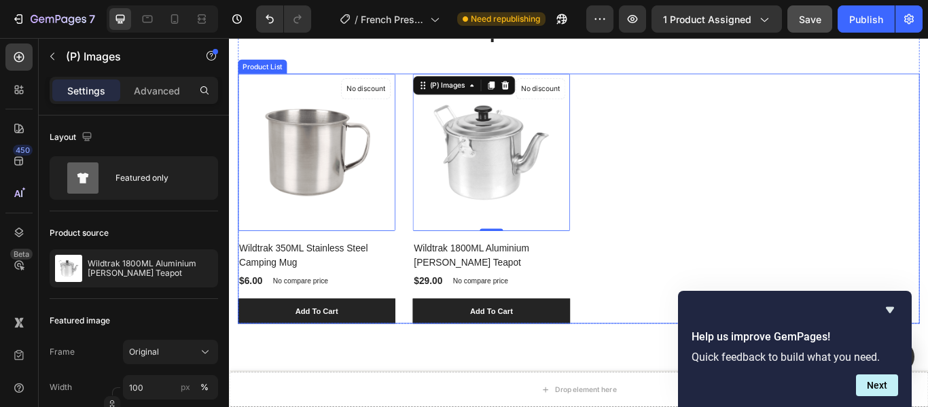
click at [711, 164] on div "(P) Images 0 No discount Not be displayed when published Product Badge Wildtrak…" at bounding box center [636, 225] width 795 height 292
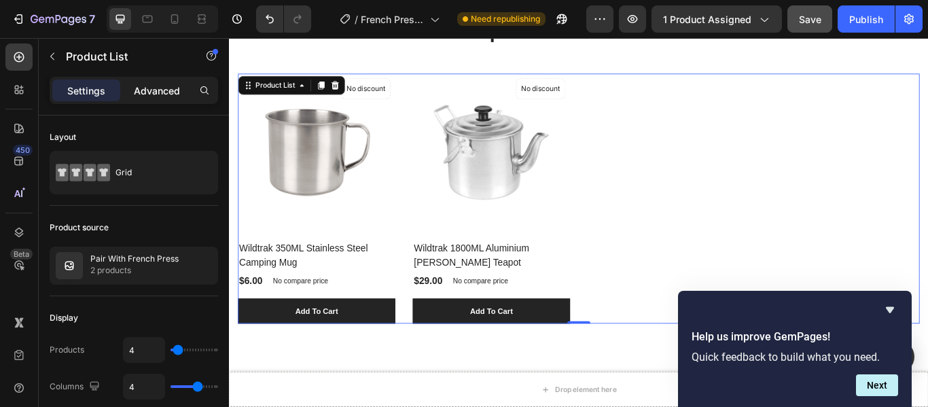
click at [139, 82] on div "Advanced" at bounding box center [157, 90] width 68 height 22
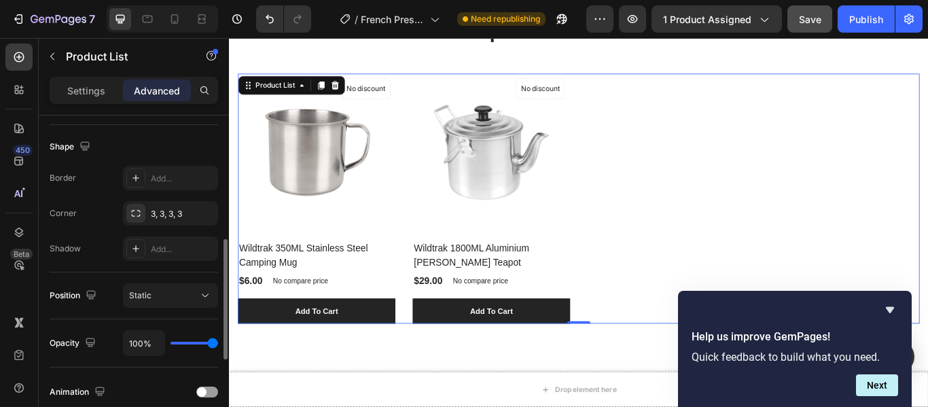
scroll to position [408, 0]
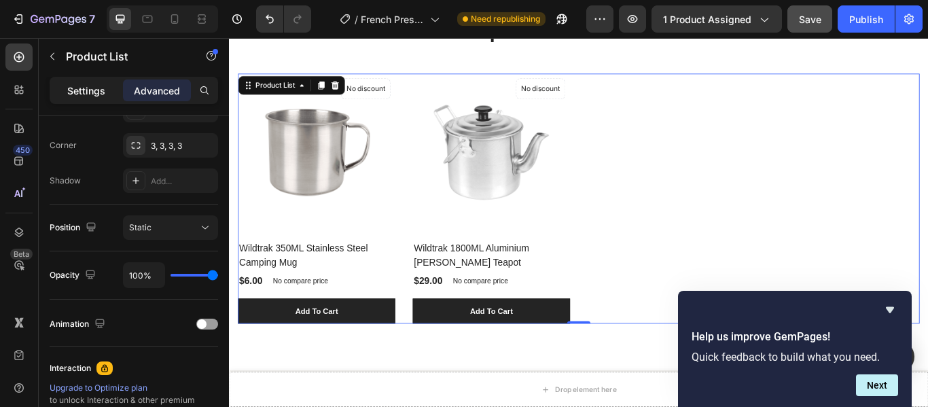
click at [95, 90] on p "Settings" at bounding box center [86, 91] width 38 height 14
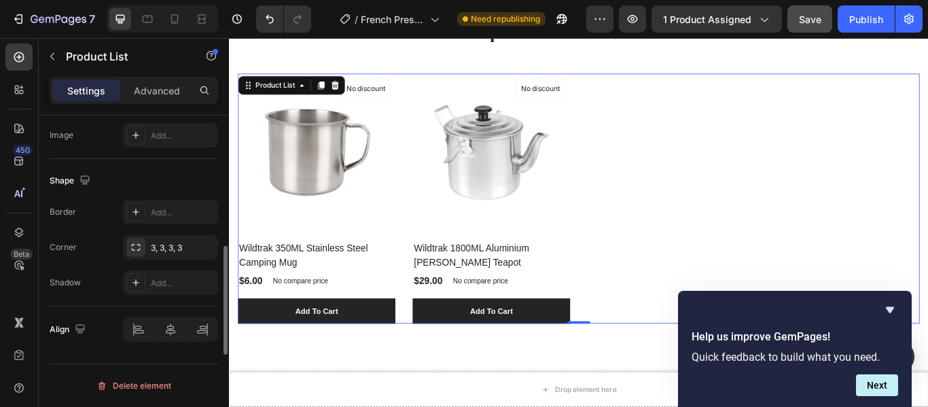
scroll to position [465, 0]
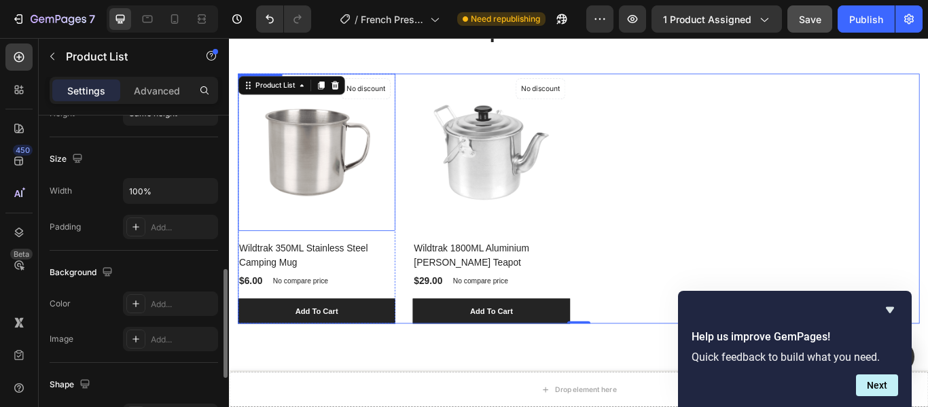
click at [398, 112] on img at bounding box center [330, 170] width 183 height 183
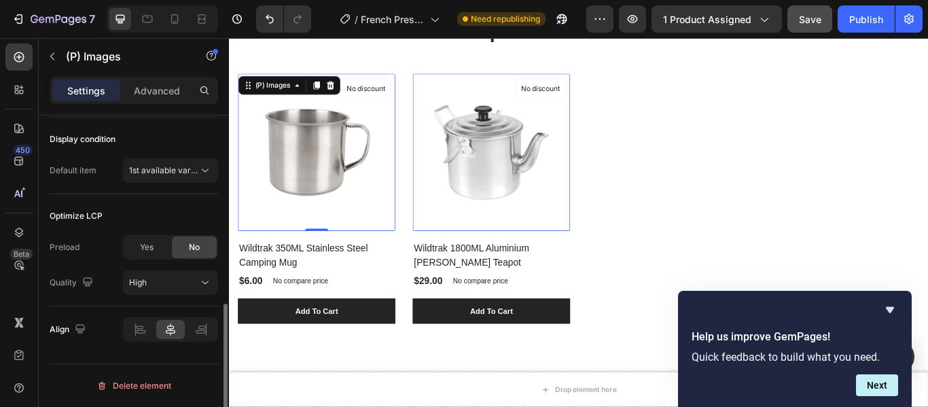
scroll to position [0, 0]
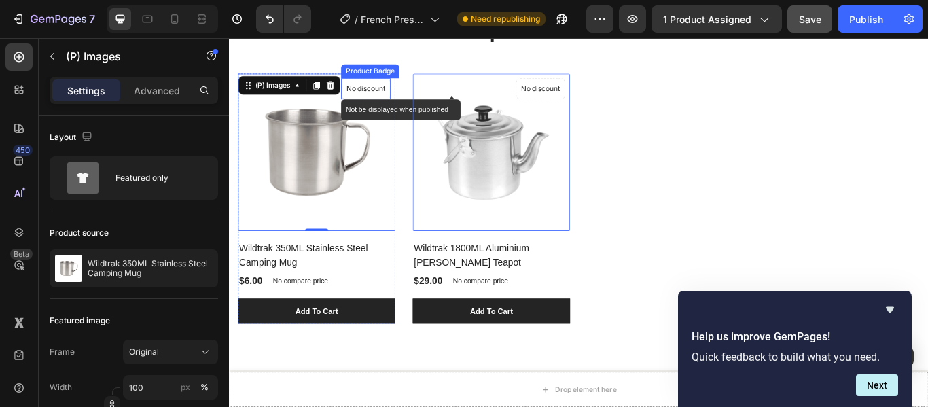
click at [393, 96] on p "No discount" at bounding box center [389, 97] width 46 height 12
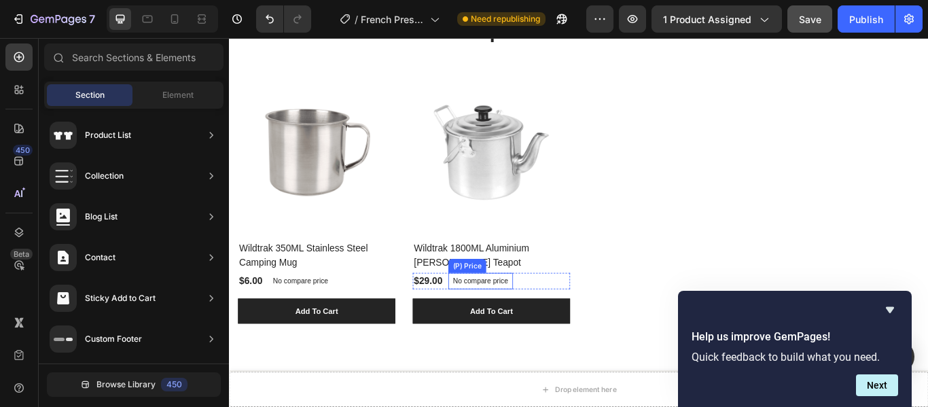
click at [512, 317] on p "No compare price" at bounding box center [522, 321] width 65 height 8
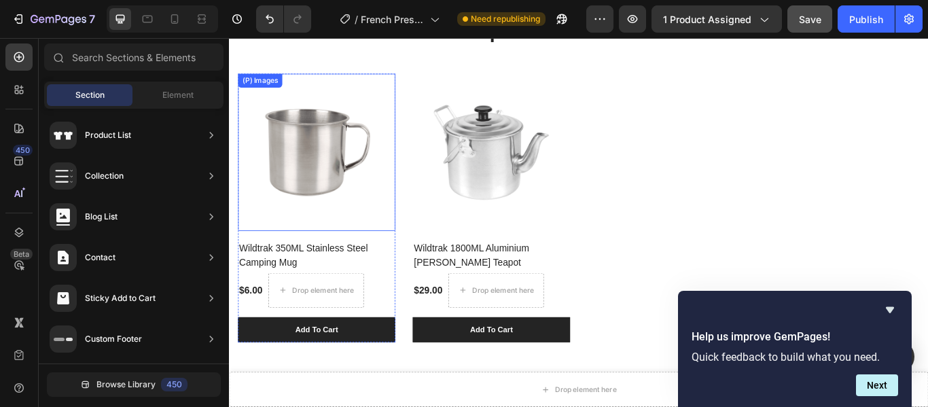
click at [389, 255] on img at bounding box center [330, 170] width 183 height 183
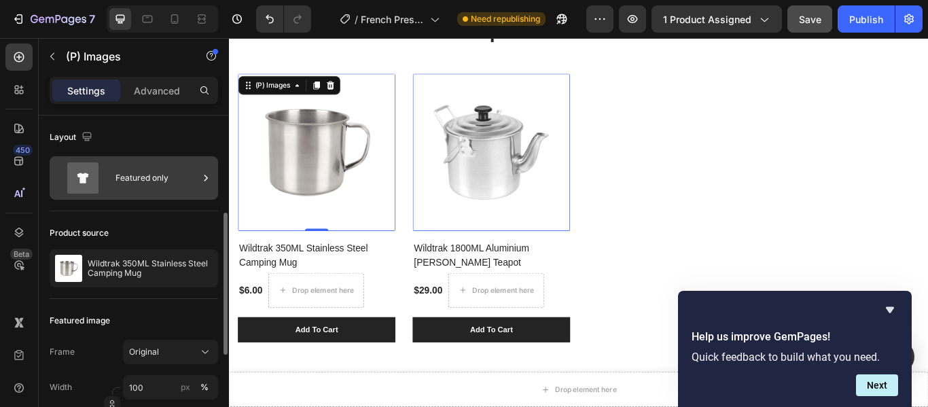
scroll to position [68, 0]
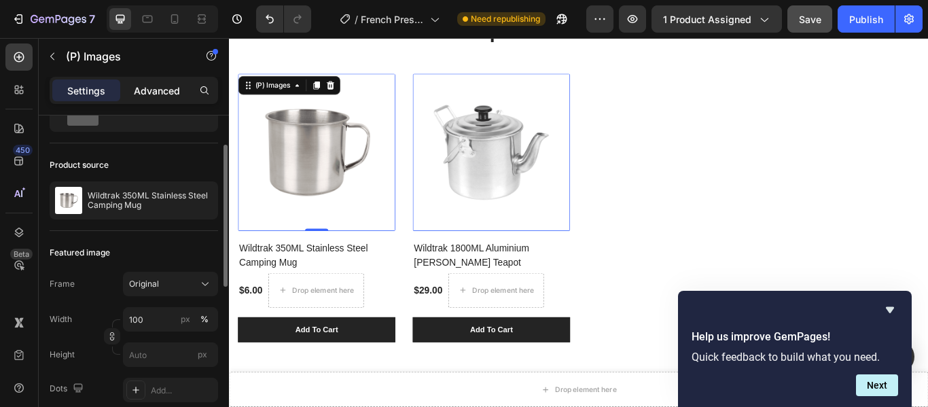
click at [153, 82] on div "Advanced" at bounding box center [157, 90] width 68 height 22
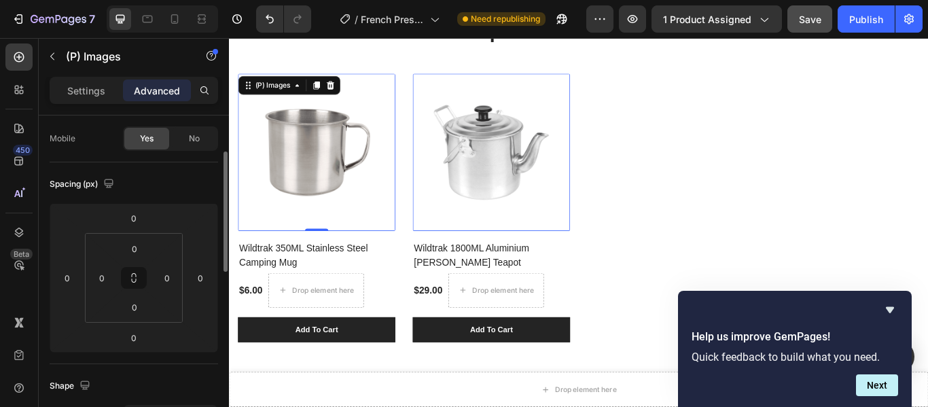
scroll to position [0, 0]
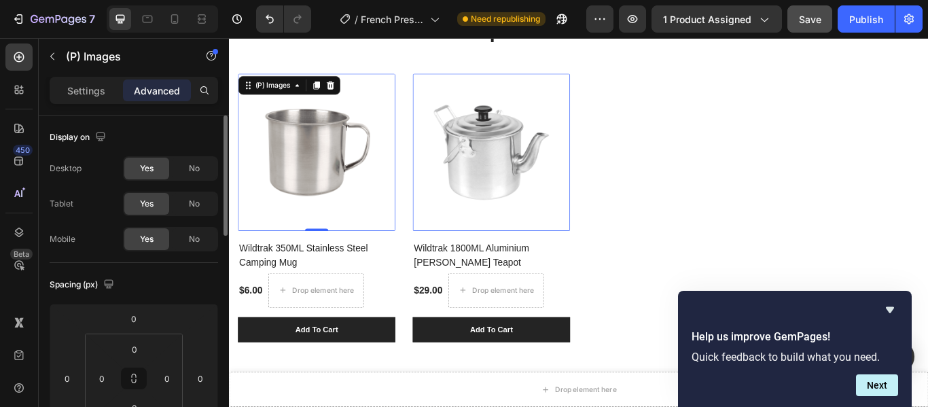
click at [81, 90] on p "Settings" at bounding box center [86, 91] width 38 height 14
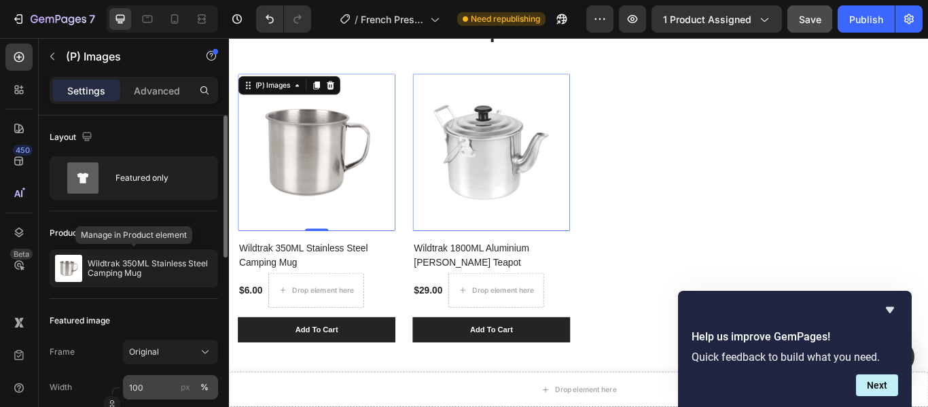
scroll to position [68, 0]
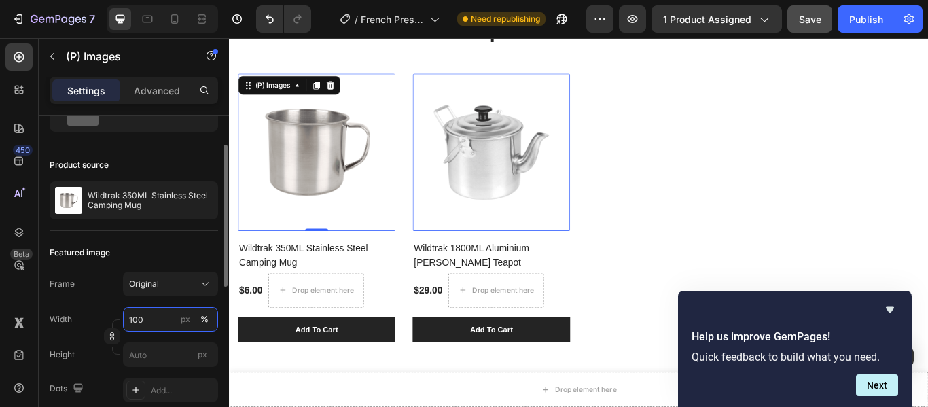
click at [153, 321] on input "100" at bounding box center [170, 319] width 95 height 24
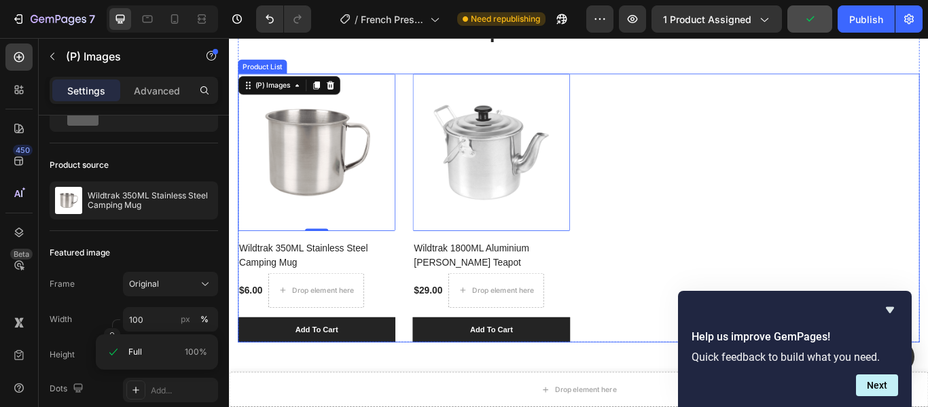
click at [654, 217] on div "(P) Images 0 Wildtrak 350ML Stainless Steel Camping Mug (P) Title $6.00 (P) Pri…" at bounding box center [636, 236] width 795 height 314
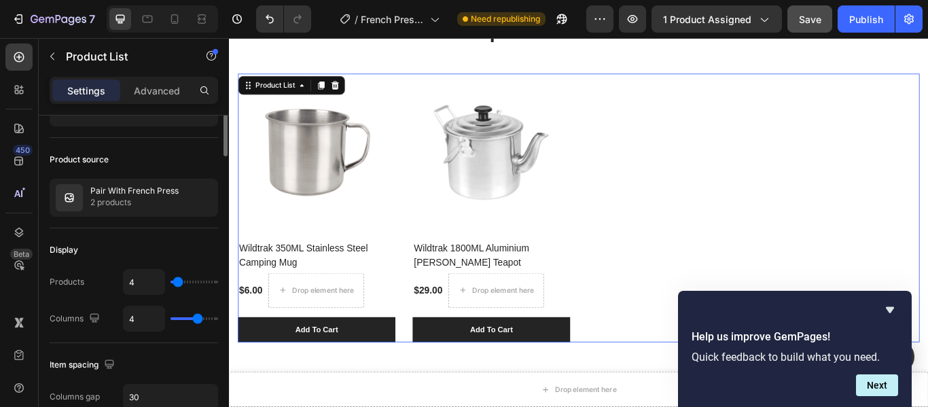
scroll to position [0, 0]
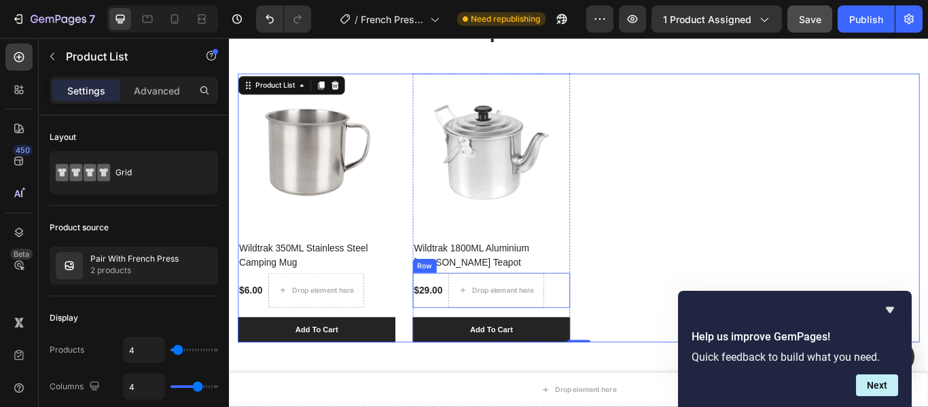
click at [620, 313] on div "$29.00 (P) Price (P) Price Drop element here Row" at bounding box center [534, 332] width 183 height 41
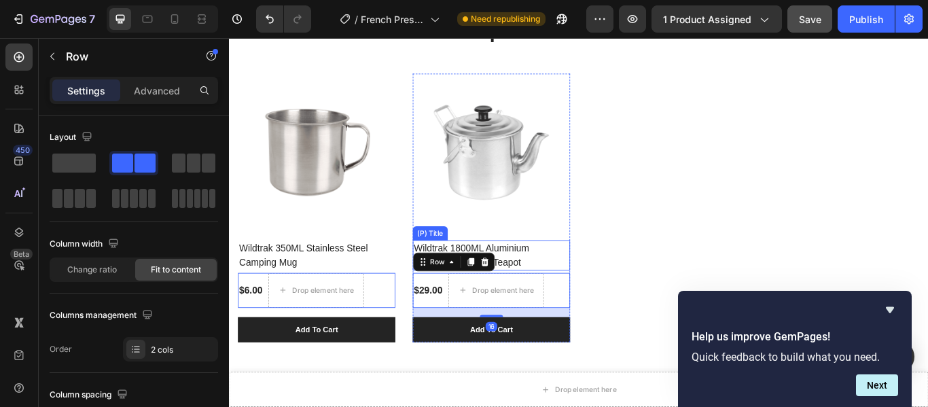
click at [620, 298] on h2 "Wildtrak 1800ML Aluminium [PERSON_NAME] Teapot" at bounding box center [534, 291] width 183 height 35
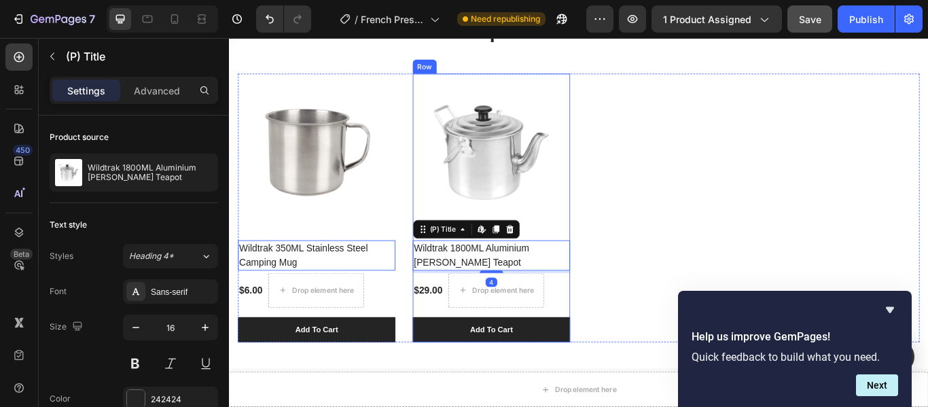
click at [619, 263] on div "Wildtrak 1800ML Aluminium Billy Teapot (P) Title Edit content in Shopify 4" at bounding box center [534, 287] width 183 height 49
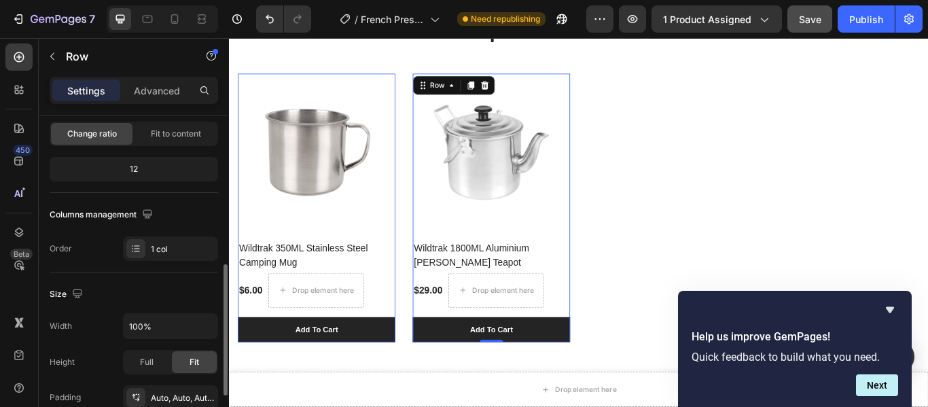
scroll to position [204, 0]
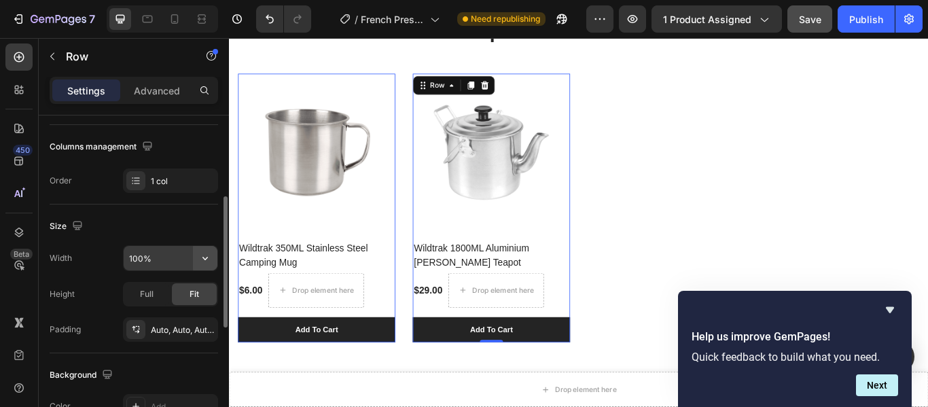
click at [205, 259] on icon "button" at bounding box center [205, 258] width 14 height 14
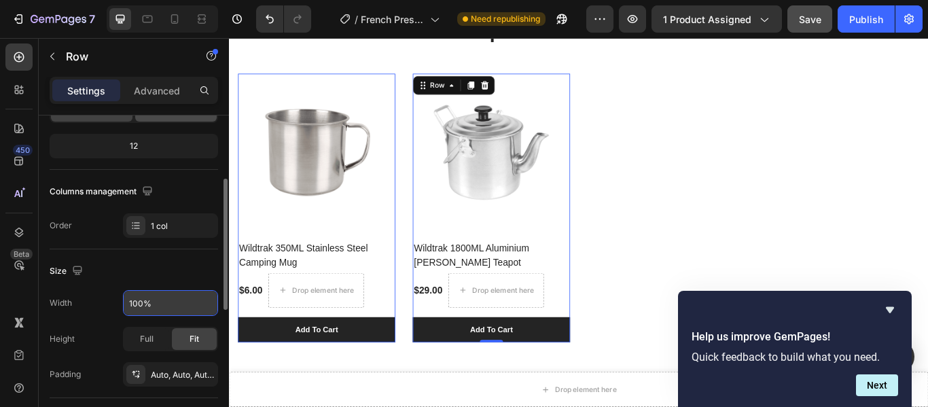
scroll to position [0, 0]
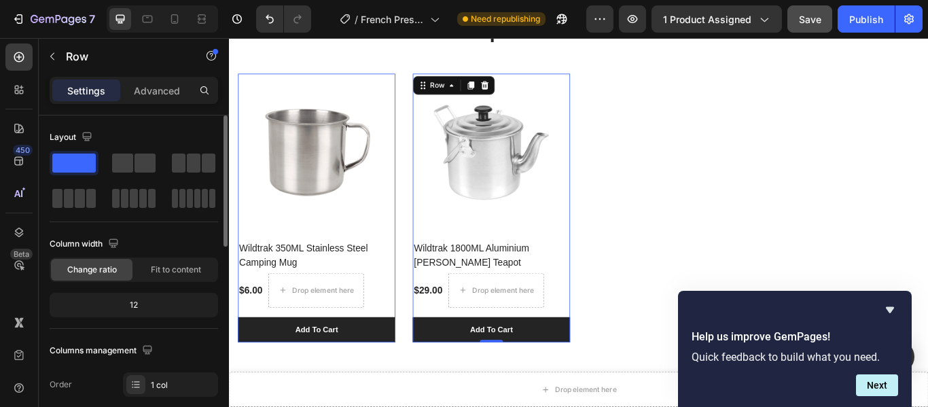
click at [159, 79] on div "Settings Advanced" at bounding box center [134, 90] width 168 height 27
click at [158, 86] on p "Advanced" at bounding box center [157, 91] width 46 height 14
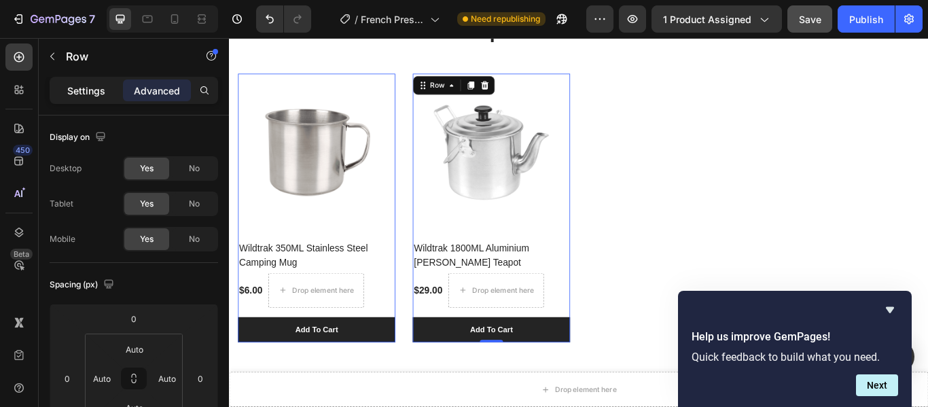
click at [71, 92] on p "Settings" at bounding box center [86, 91] width 38 height 14
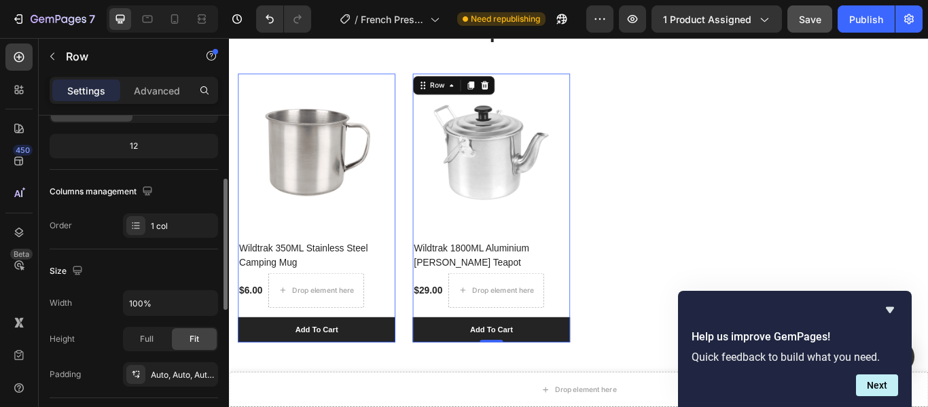
scroll to position [23, 0]
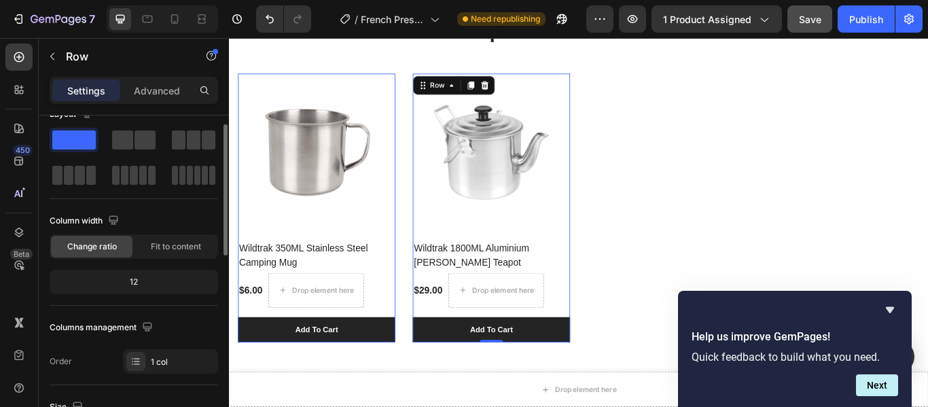
click at [145, 281] on div "12" at bounding box center [133, 281] width 163 height 19
click at [128, 283] on div "12" at bounding box center [133, 281] width 163 height 19
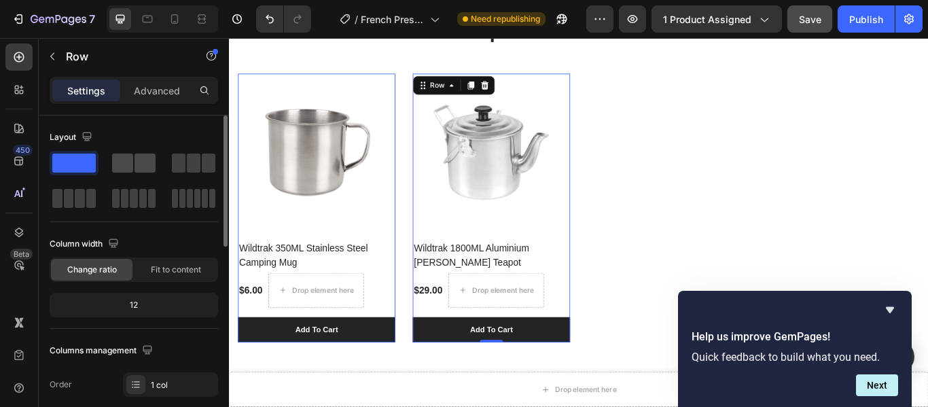
click at [135, 163] on span at bounding box center [145, 163] width 21 height 19
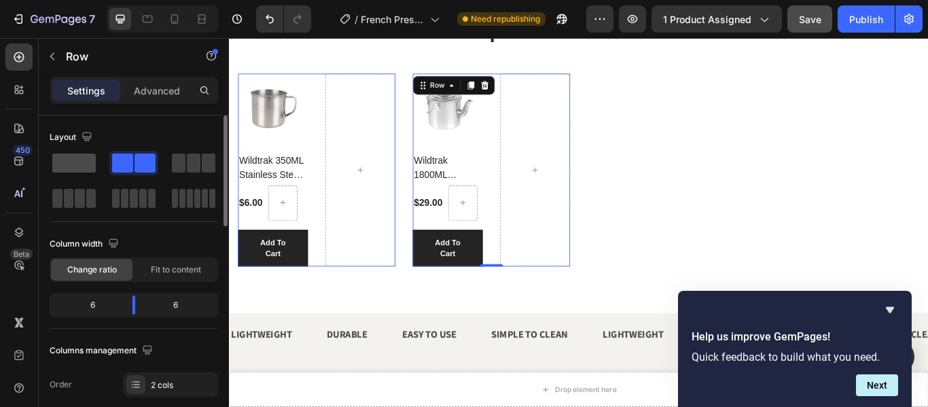
click at [73, 167] on span at bounding box center [73, 163] width 43 height 19
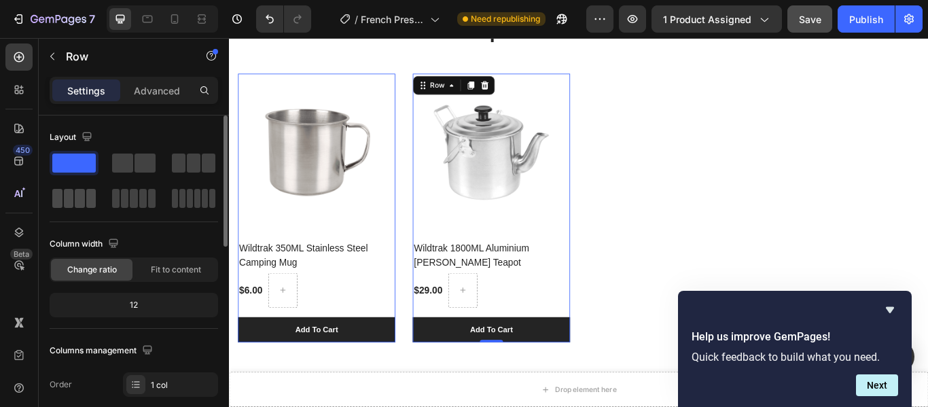
click at [82, 201] on span at bounding box center [80, 198] width 10 height 19
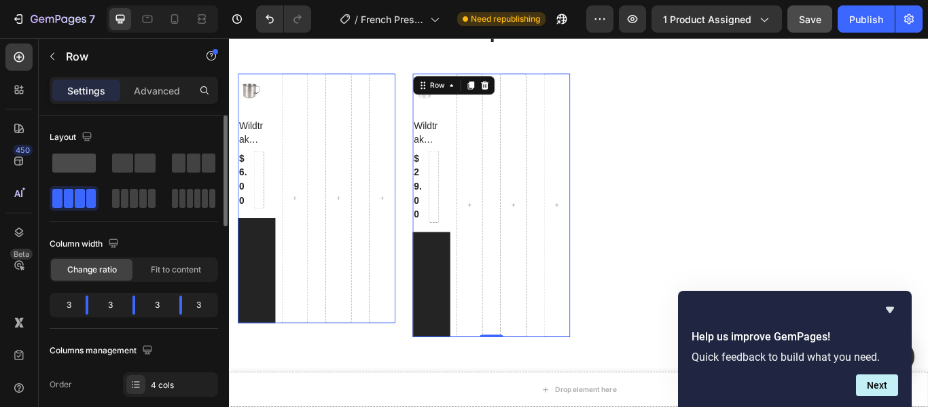
click at [75, 165] on span at bounding box center [73, 163] width 43 height 19
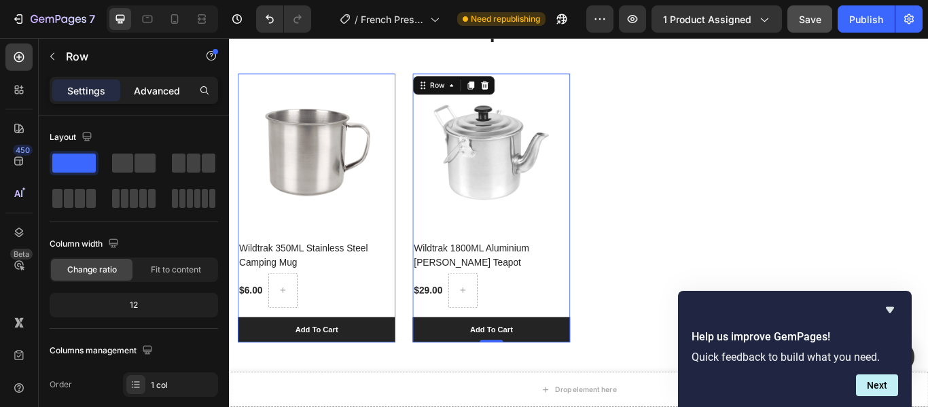
click at [147, 85] on p "Advanced" at bounding box center [157, 91] width 46 height 14
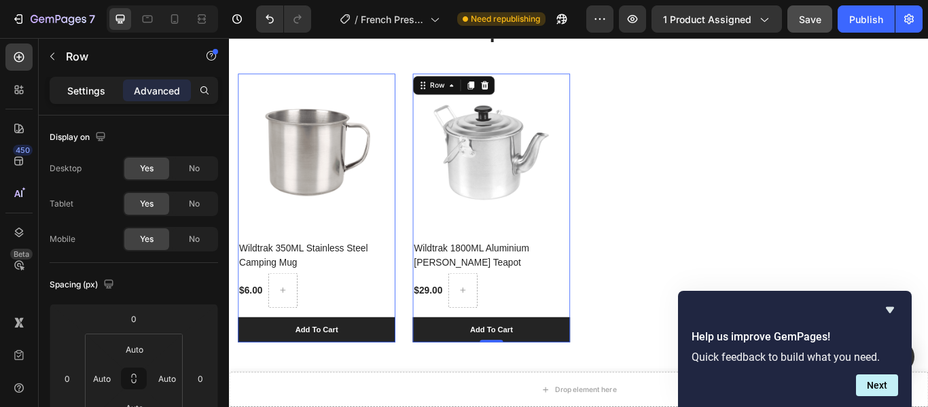
click at [96, 88] on p "Settings" at bounding box center [86, 91] width 38 height 14
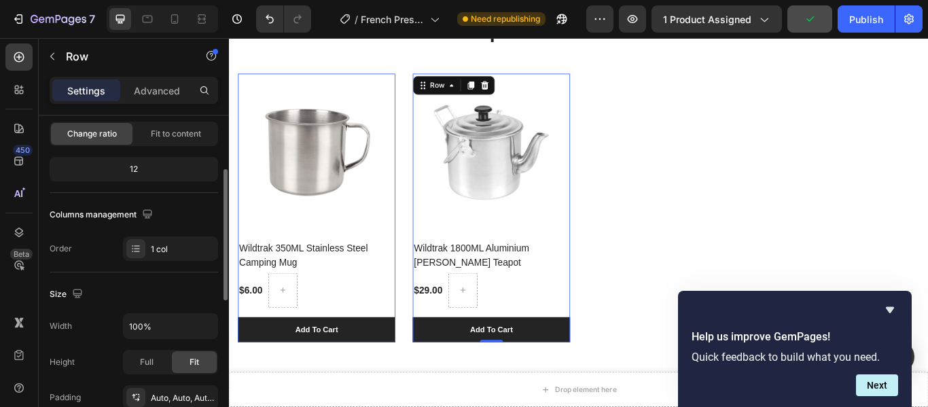
scroll to position [272, 0]
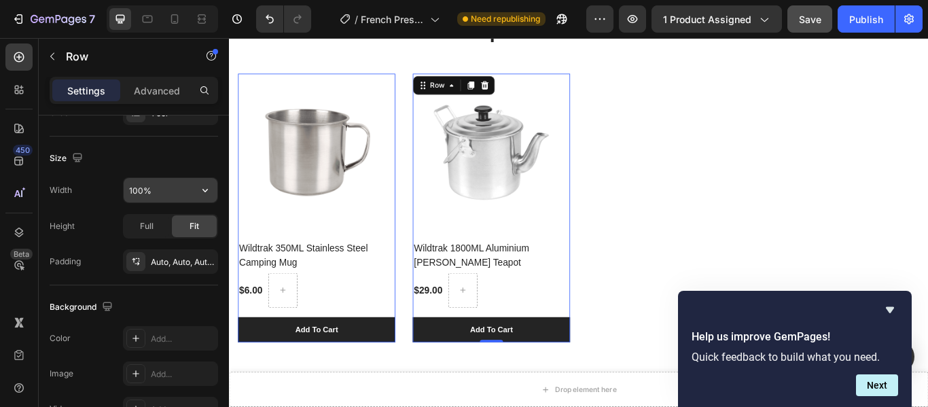
click at [143, 193] on input "100%" at bounding box center [171, 190] width 94 height 24
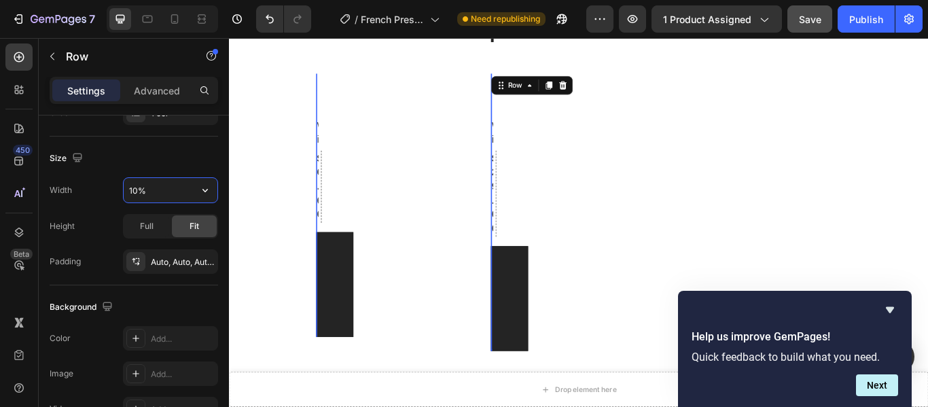
type input "100%"
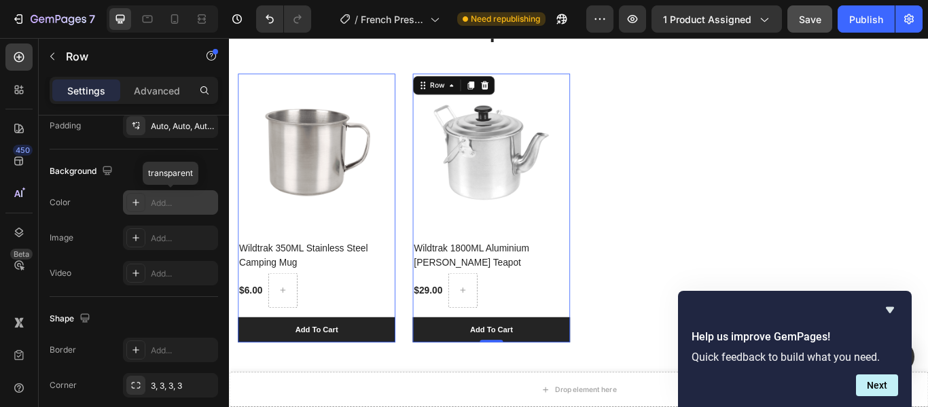
scroll to position [499, 0]
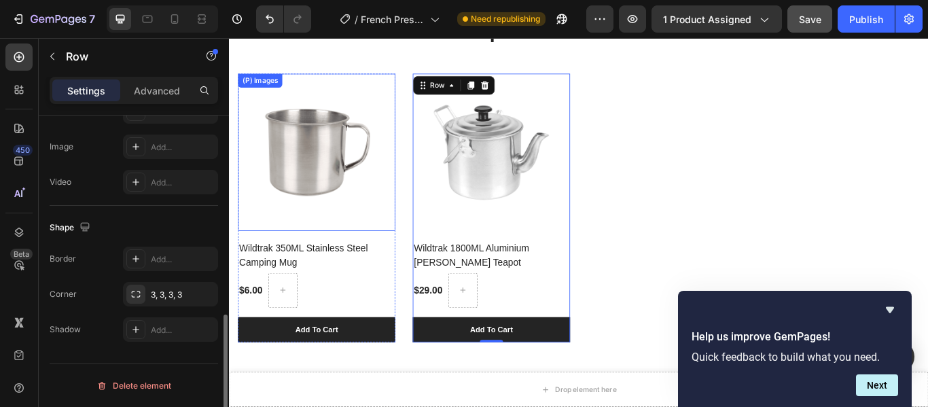
click at [854, 213] on div "(P) Images Wildtrak 350ML Stainless Steel Camping Mug (P) Title $6.00 (P) Price…" at bounding box center [636, 236] width 795 height 314
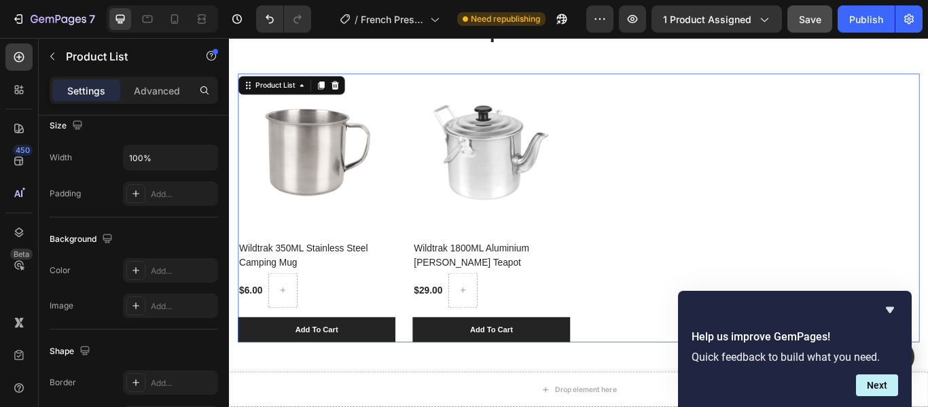
scroll to position [0, 0]
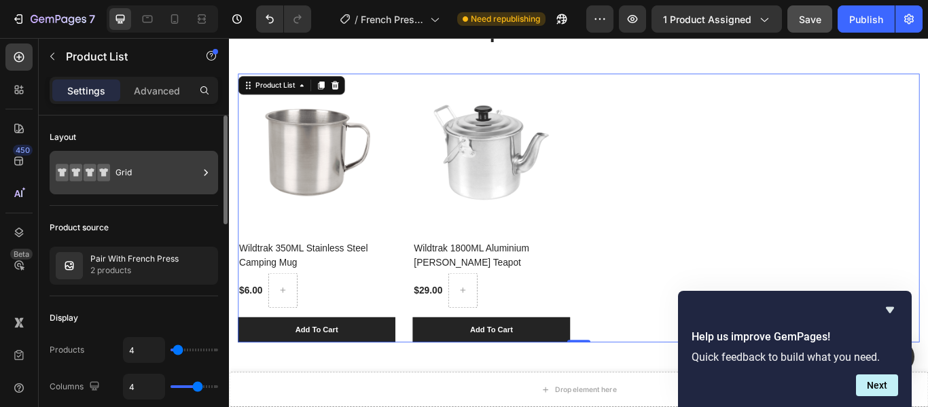
click at [109, 171] on icon at bounding box center [103, 173] width 13 height 18
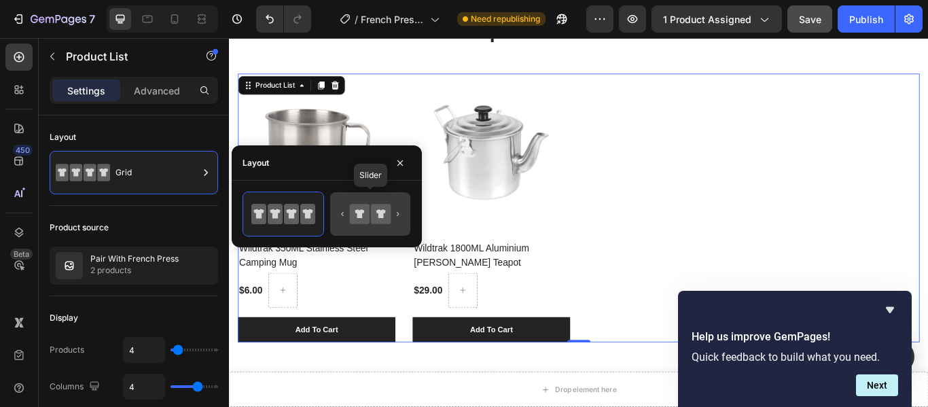
click at [360, 217] on icon at bounding box center [360, 213] width 10 height 9
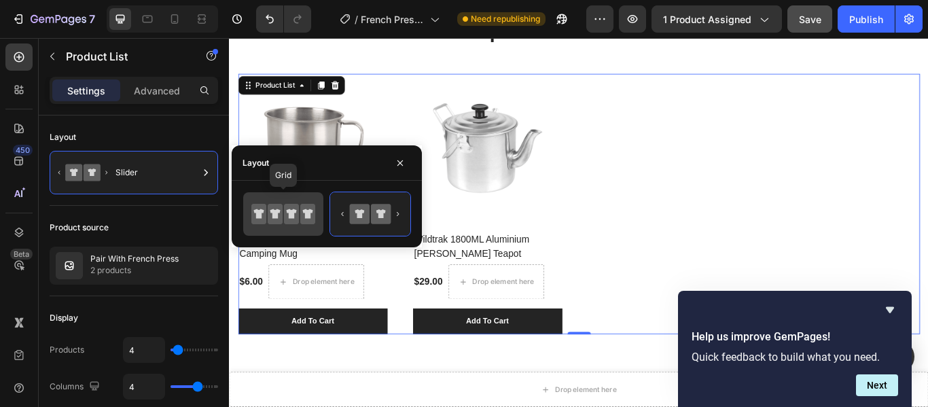
click at [272, 211] on icon at bounding box center [275, 214] width 10 height 10
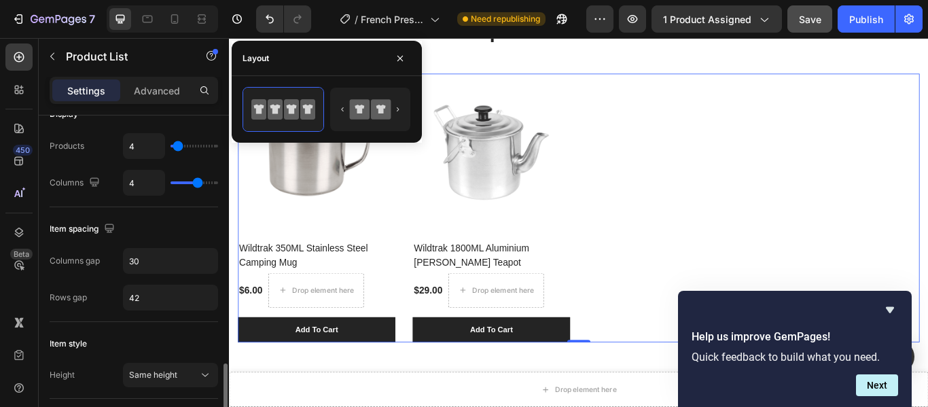
scroll to position [340, 0]
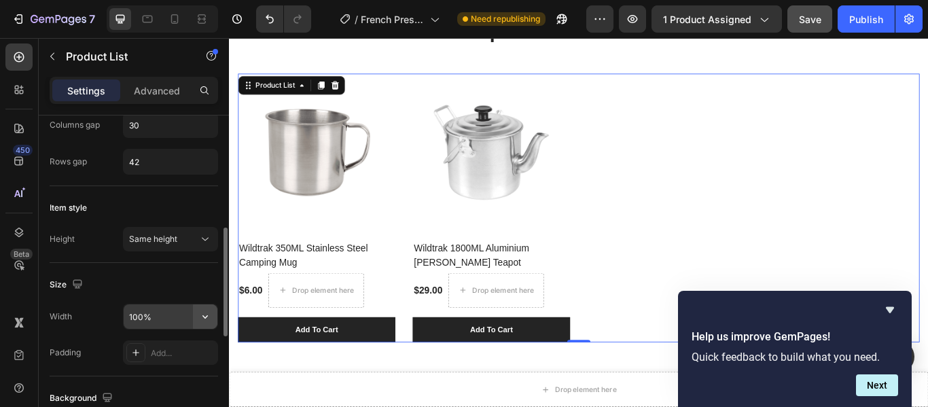
click at [210, 313] on icon "button" at bounding box center [205, 317] width 14 height 14
click at [138, 309] on input "100%" at bounding box center [171, 316] width 94 height 24
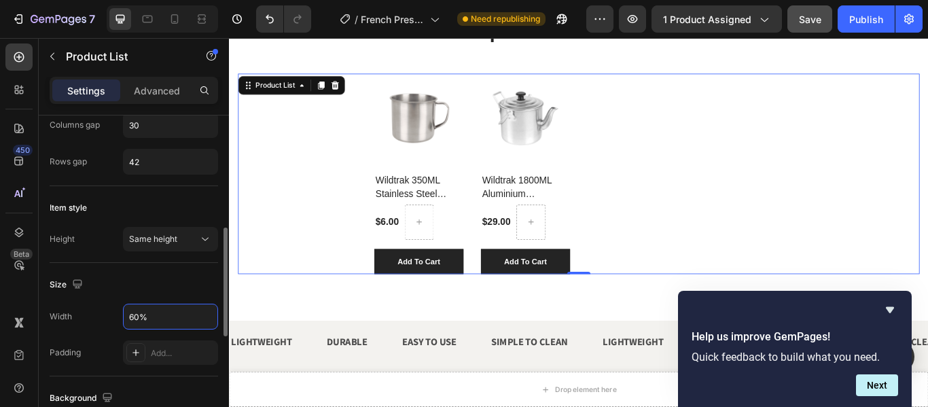
type input "60%"
click at [110, 279] on div "Size" at bounding box center [134, 285] width 168 height 22
click at [139, 240] on span "Same height" at bounding box center [153, 239] width 48 height 10
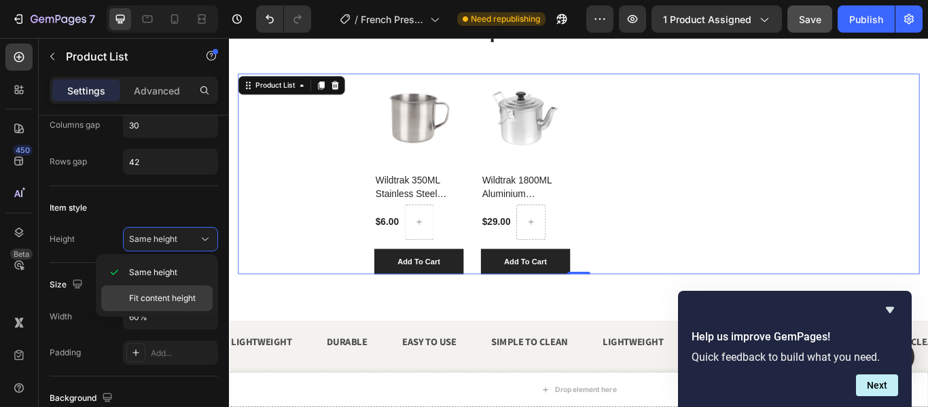
click at [147, 288] on div "Fit content height" at bounding box center [156, 298] width 111 height 26
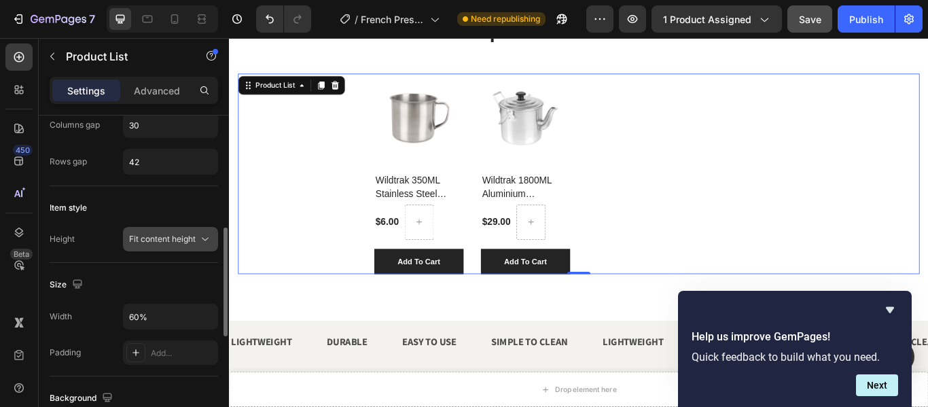
click at [159, 236] on span "Fit content height" at bounding box center [162, 239] width 67 height 10
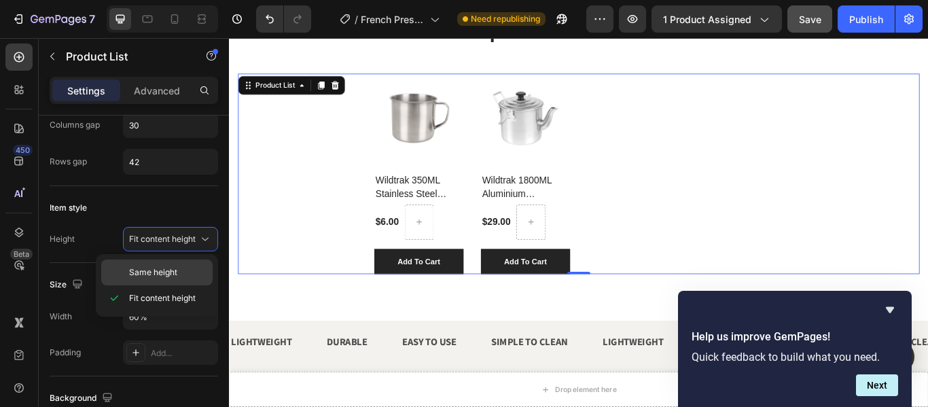
click at [159, 270] on span "Same height" at bounding box center [153, 272] width 48 height 12
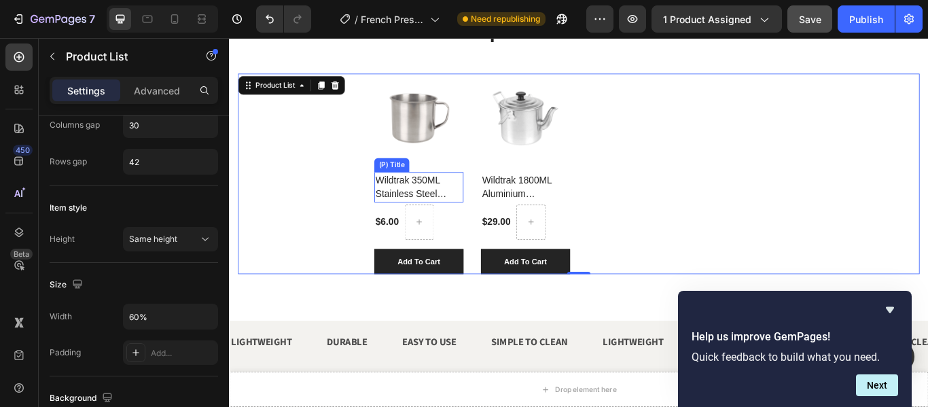
click at [473, 210] on h2 "Wildtrak 350ML Stainless Steel Camping Mug" at bounding box center [450, 211] width 104 height 35
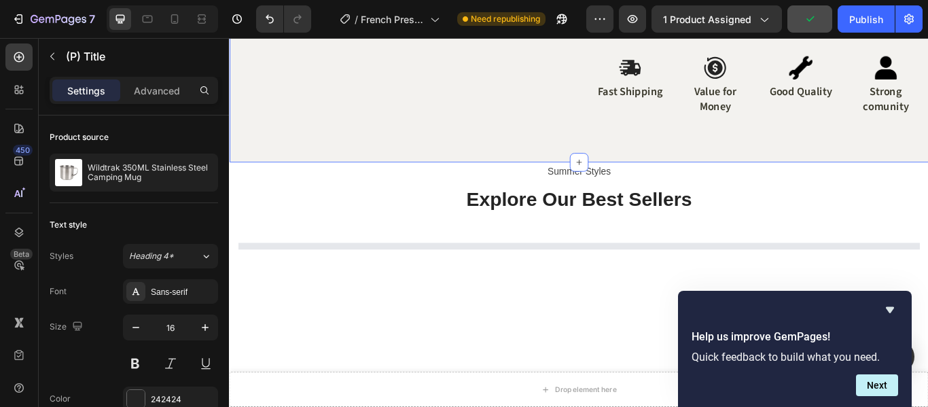
scroll to position [679, 0]
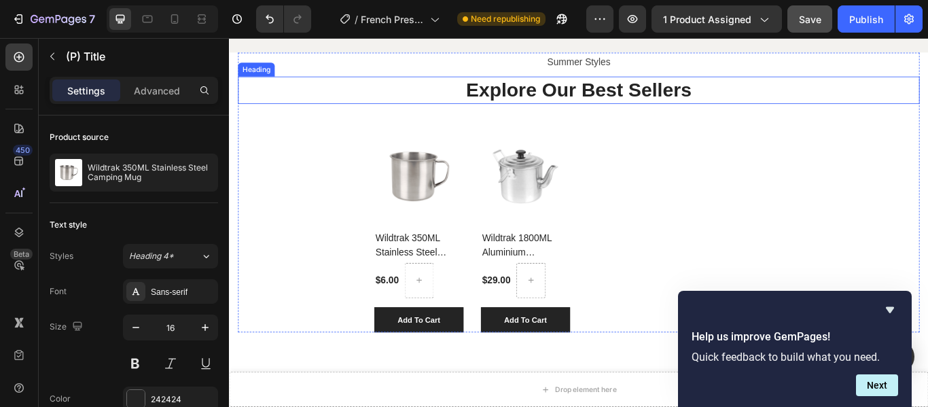
click at [828, 90] on p "Explore Our Best Sellers" at bounding box center [636, 98] width 792 height 29
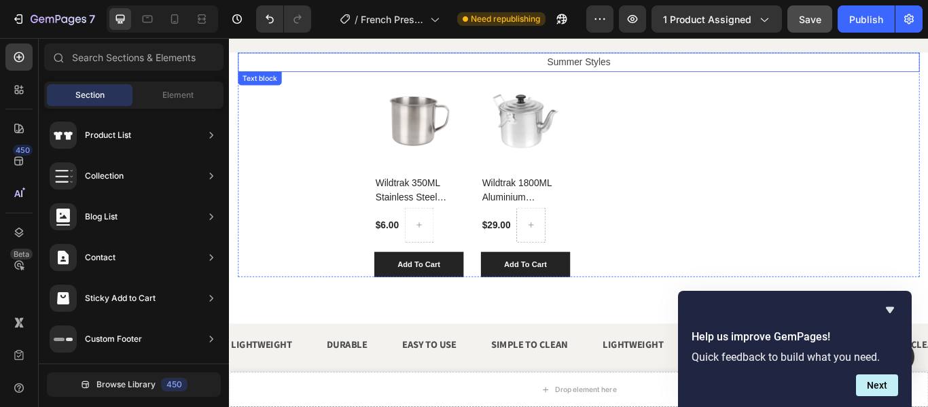
click at [768, 63] on p "Summer Styles" at bounding box center [636, 66] width 792 height 20
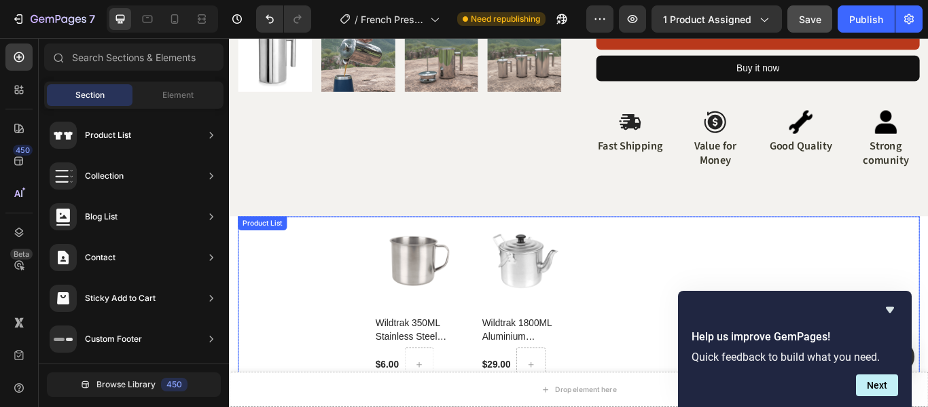
scroll to position [476, 0]
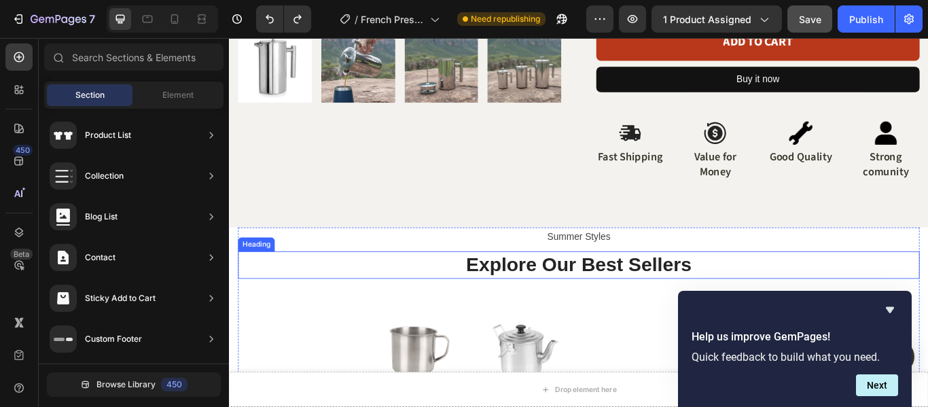
click at [676, 301] on p "Explore Our Best Sellers" at bounding box center [636, 302] width 792 height 29
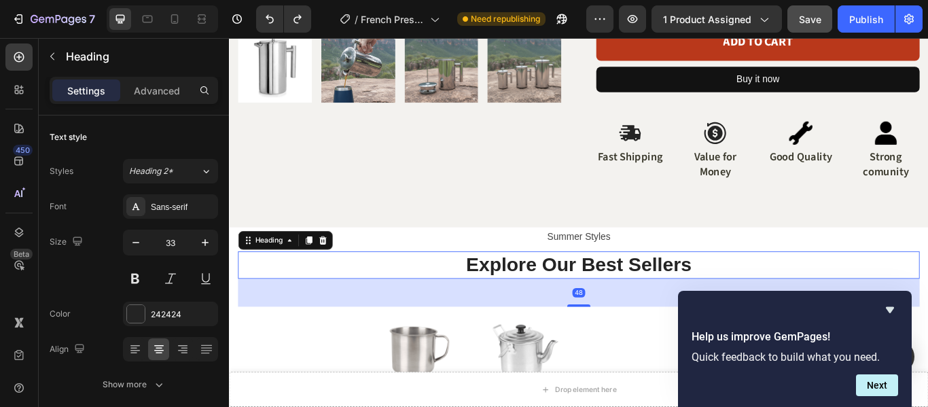
click at [676, 301] on p "Explore Our Best Sellers" at bounding box center [636, 302] width 792 height 29
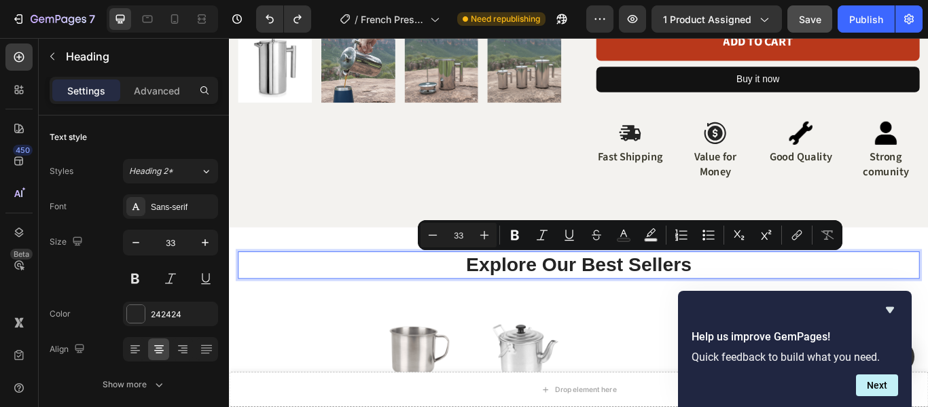
click at [707, 304] on p "Explore Our Best Sellers" at bounding box center [636, 302] width 792 height 29
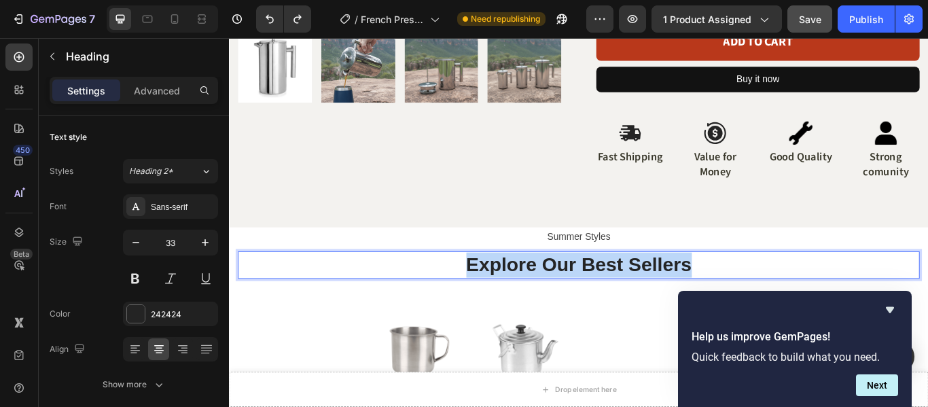
drag, startPoint x: 798, startPoint y: 299, endPoint x: 480, endPoint y: 291, distance: 318.1
click at [480, 291] on p "Explore Our Best Sellers" at bounding box center [636, 302] width 792 height 29
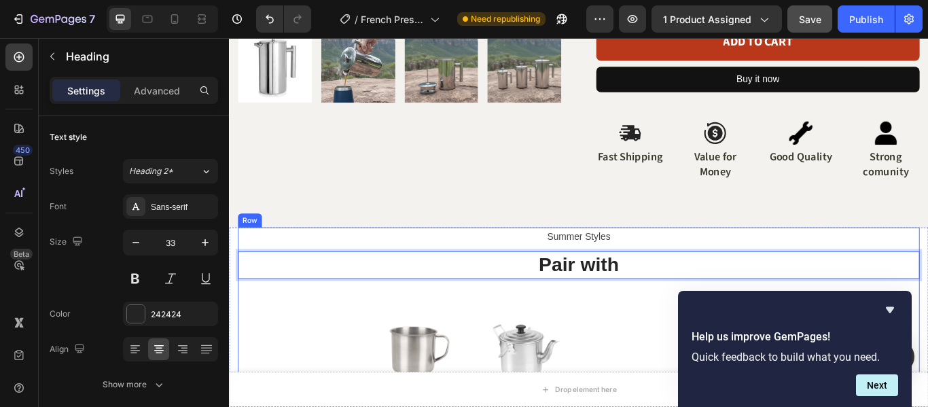
click at [484, 272] on p "Summer Styles" at bounding box center [636, 270] width 792 height 20
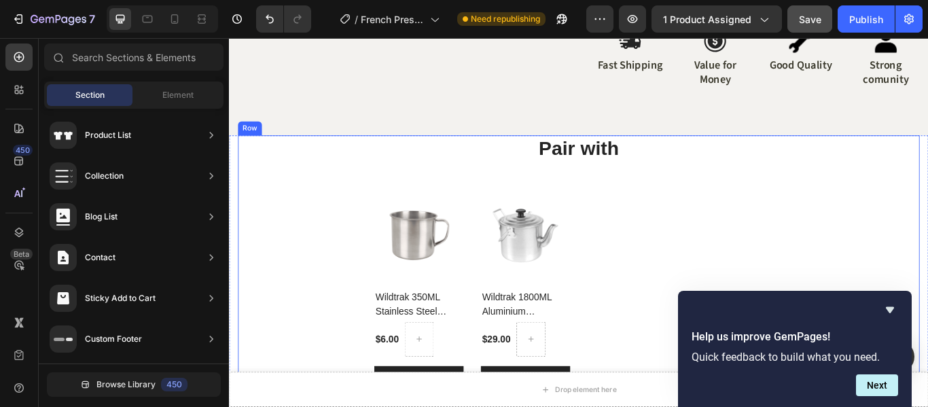
scroll to position [611, 0]
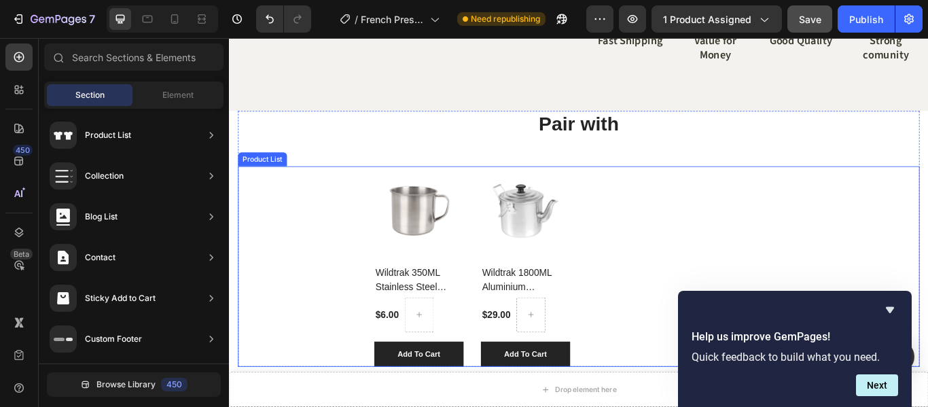
click at [657, 232] on div "(P) Images Wildtrak 350ML Stainless Steel Camping Mug (P) Title $6.00 (P) Price…" at bounding box center [636, 305] width 477 height 234
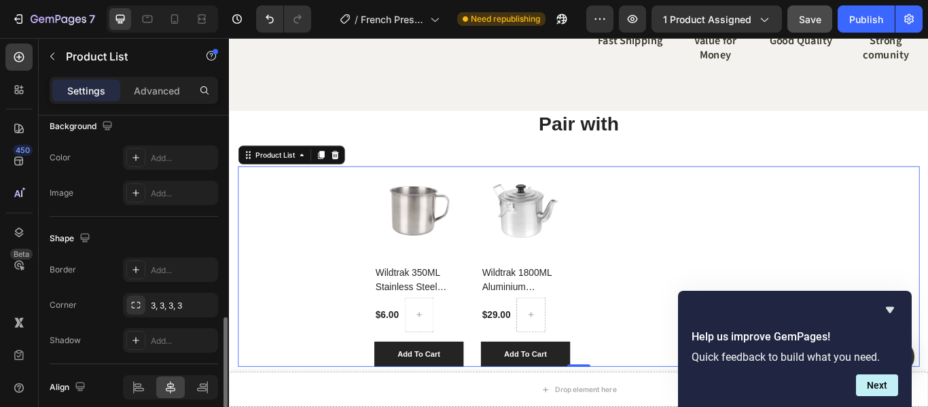
scroll to position [669, 0]
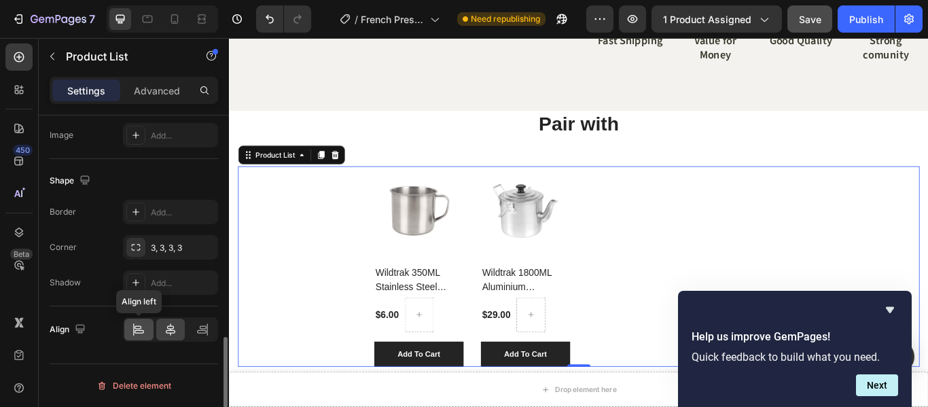
click at [133, 335] on icon at bounding box center [139, 330] width 14 height 14
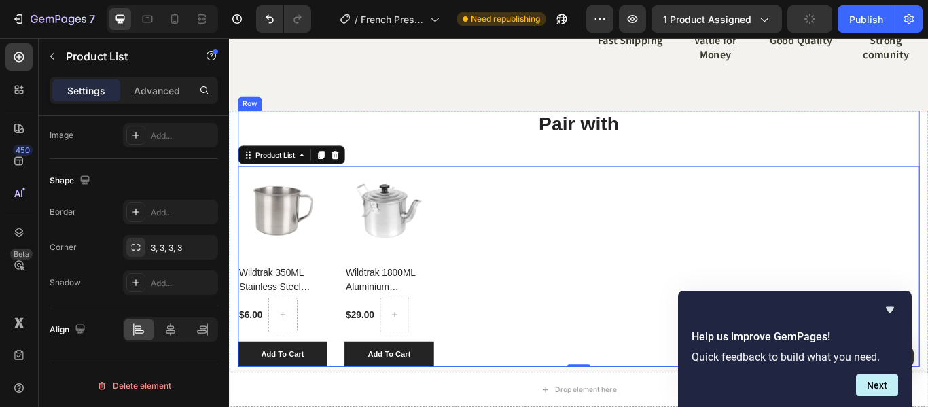
click at [571, 164] on div "Pair with Heading (P) Images Wildtrak 350ML Stainless Steel Camping Mug (P) Tit…" at bounding box center [636, 272] width 795 height 298
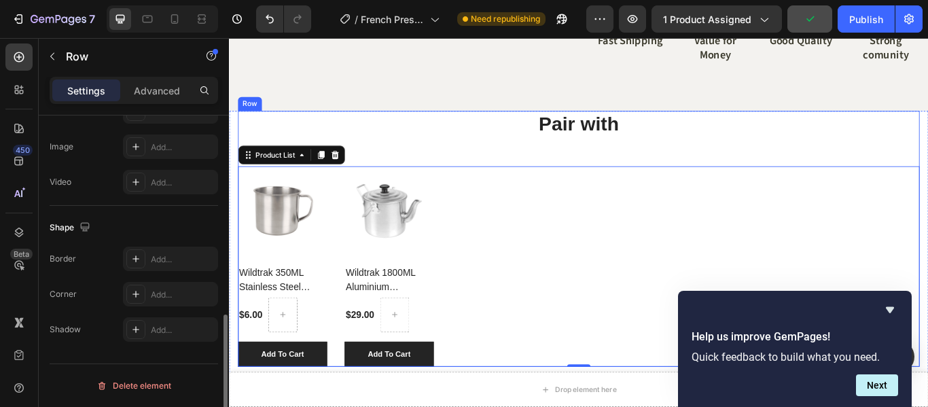
scroll to position [0, 0]
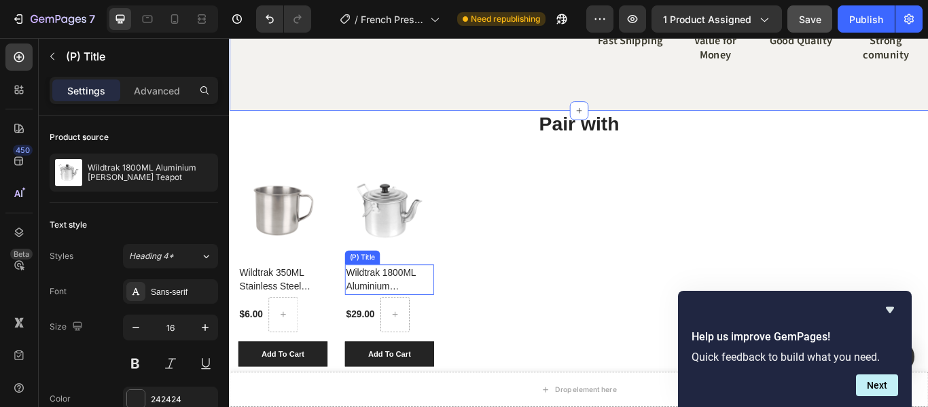
click at [438, 312] on h2 "Wildtrak 1800ML Aluminium [PERSON_NAME] Teapot" at bounding box center [415, 319] width 104 height 35
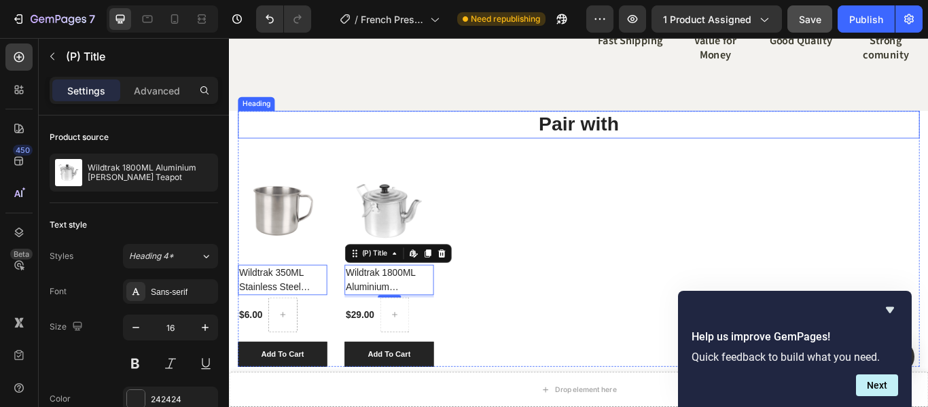
click at [575, 151] on p "Pair with" at bounding box center [636, 138] width 792 height 29
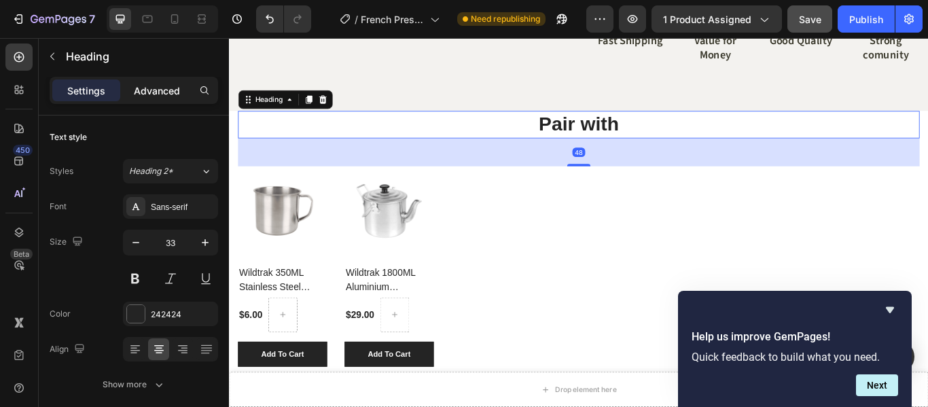
click at [174, 96] on p "Advanced" at bounding box center [157, 91] width 46 height 14
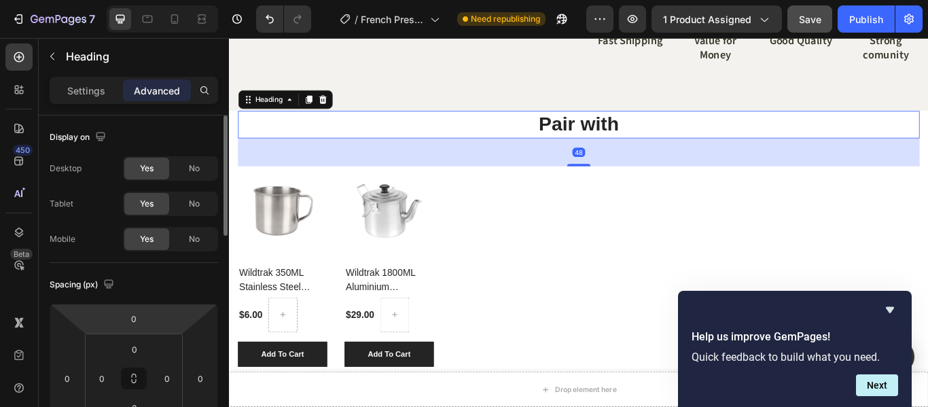
scroll to position [136, 0]
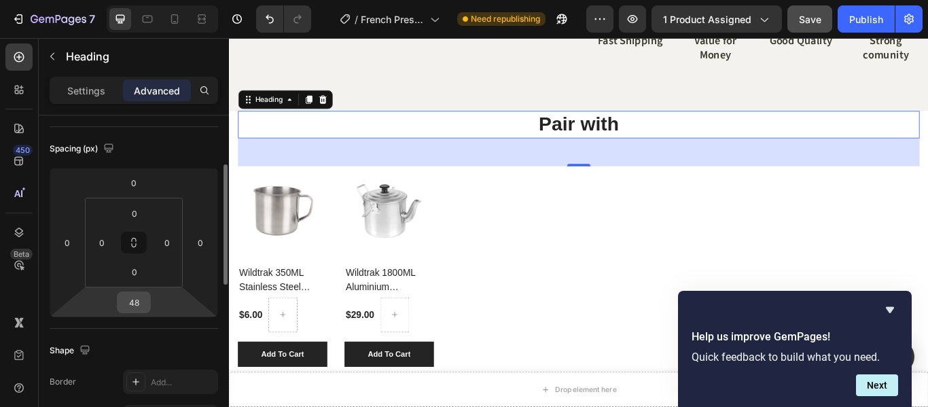
click at [139, 304] on input "48" at bounding box center [133, 302] width 27 height 20
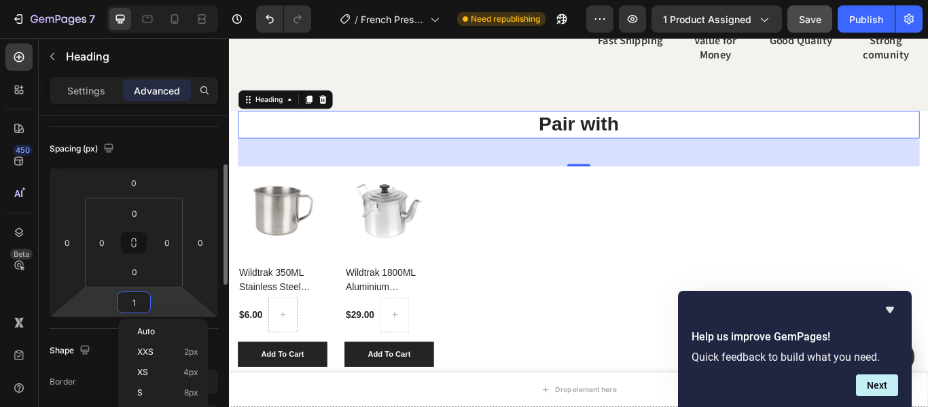
type input "10"
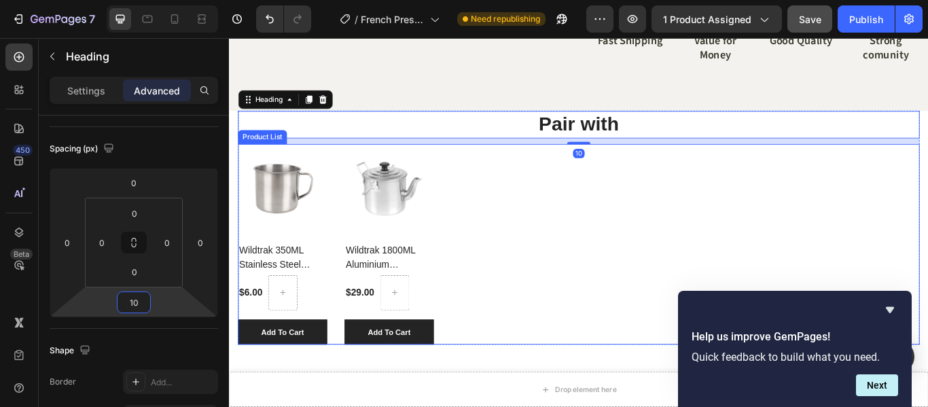
click at [602, 242] on div "(P) Images Wildtrak 350ML Stainless Steel Camping Mug (P) Title $6.00 (P) Price…" at bounding box center [477, 279] width 477 height 234
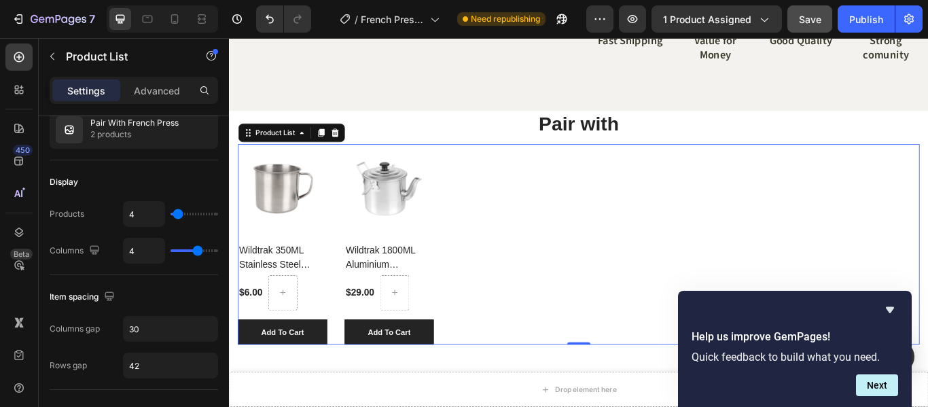
scroll to position [0, 0]
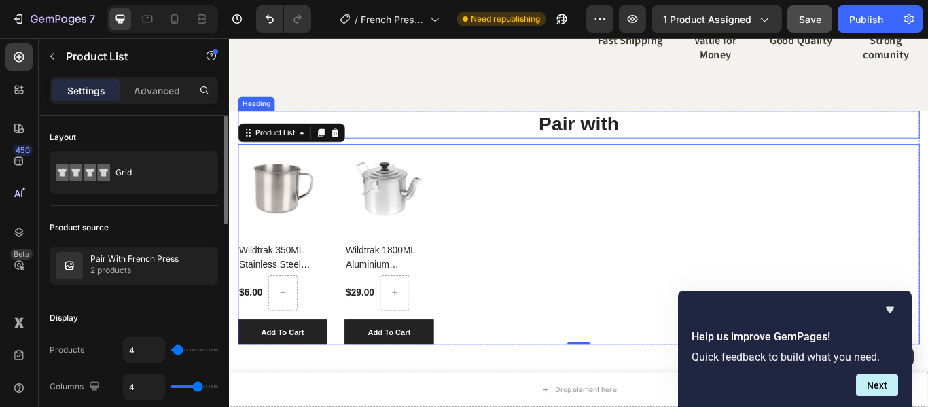
click at [557, 141] on p "Pair with" at bounding box center [636, 138] width 792 height 29
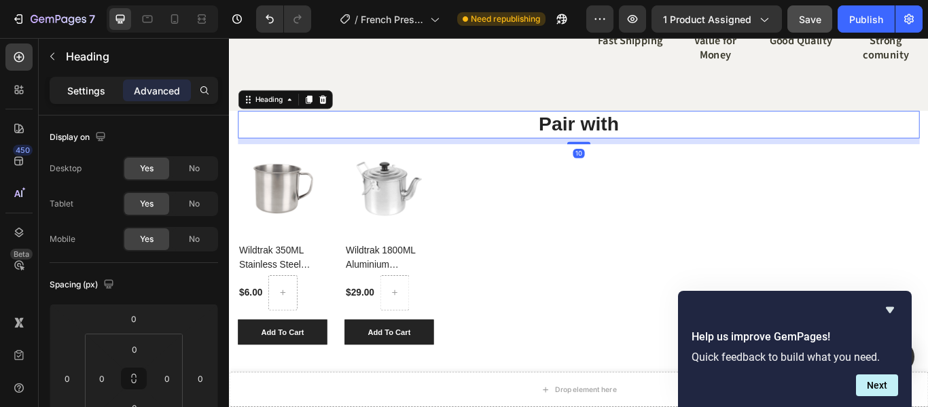
click at [90, 95] on p "Settings" at bounding box center [86, 91] width 38 height 14
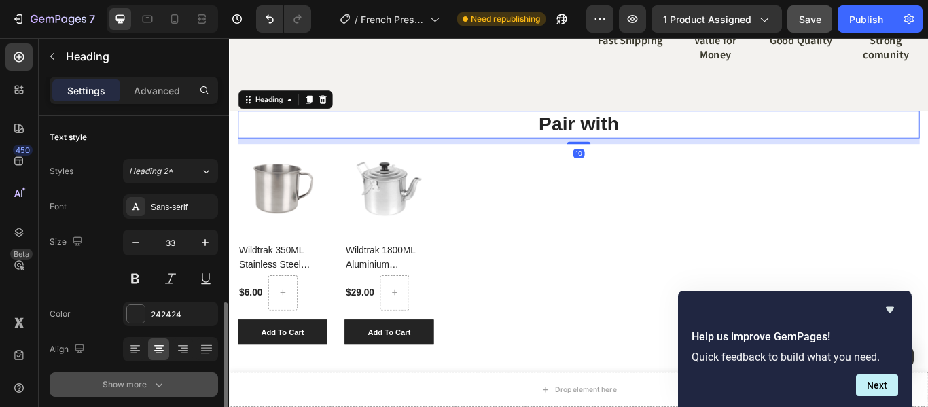
scroll to position [136, 0]
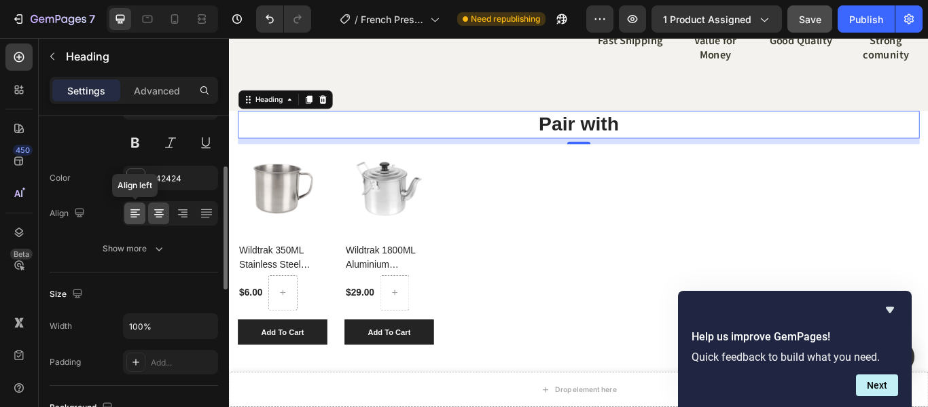
click at [133, 210] on icon at bounding box center [135, 209] width 10 height 1
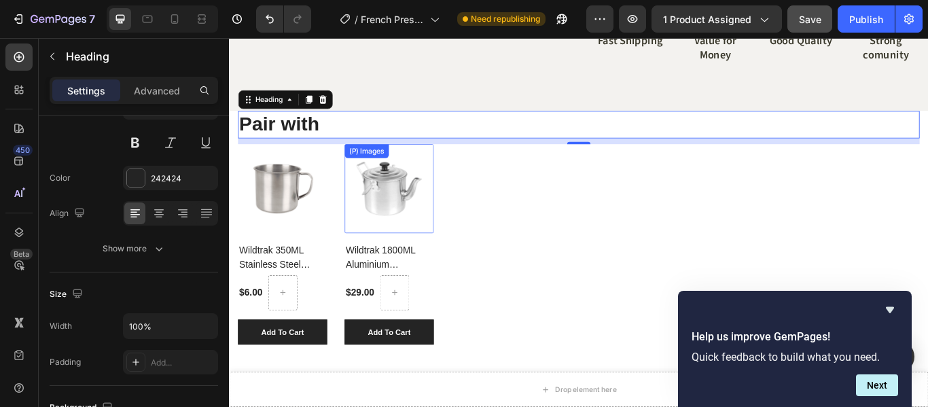
click at [632, 263] on div "(P) Images Wildtrak 350ML Stainless Steel Camping Mug (P) Title $6.00 (P) Price…" at bounding box center [477, 279] width 477 height 234
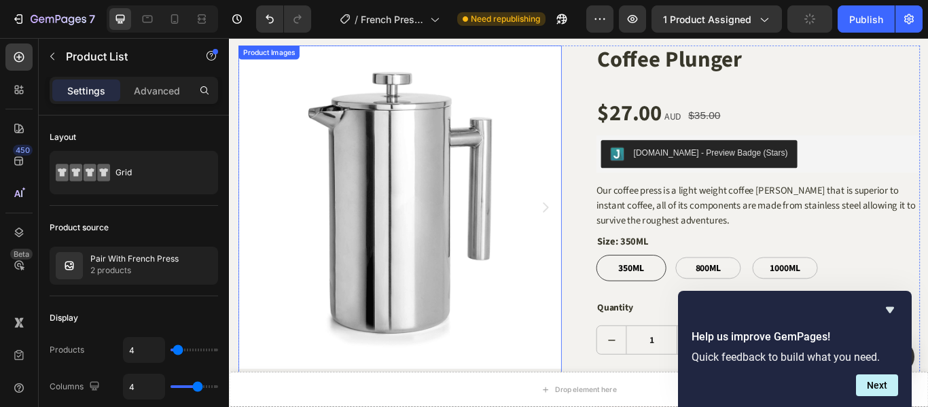
scroll to position [0, 0]
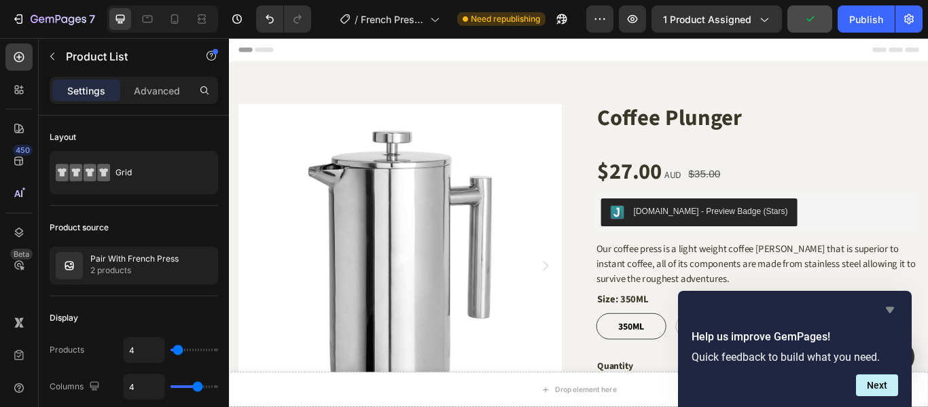
click at [893, 308] on icon "Hide survey" at bounding box center [890, 310] width 8 height 6
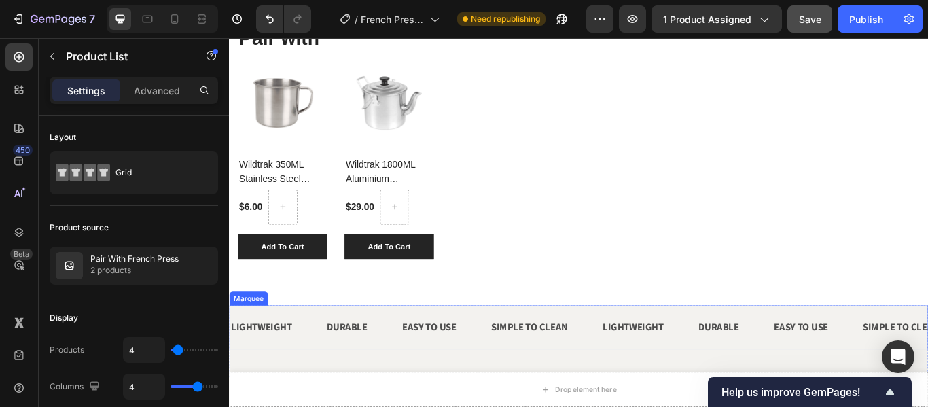
scroll to position [611, 0]
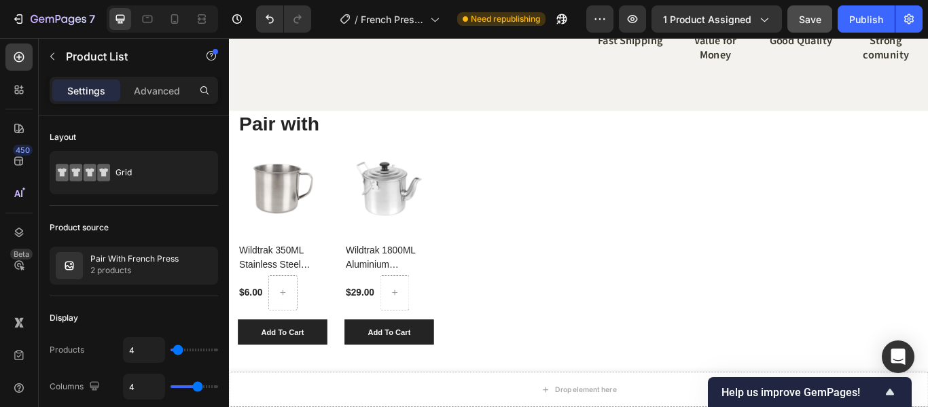
click at [469, 379] on div "(P) Images Wildtrak 350ML Stainless Steel Camping Mug (P) Title $6.00 (P) Price…" at bounding box center [477, 279] width 477 height 234
click at [463, 379] on button "Add To Cart" at bounding box center [415, 381] width 104 height 30
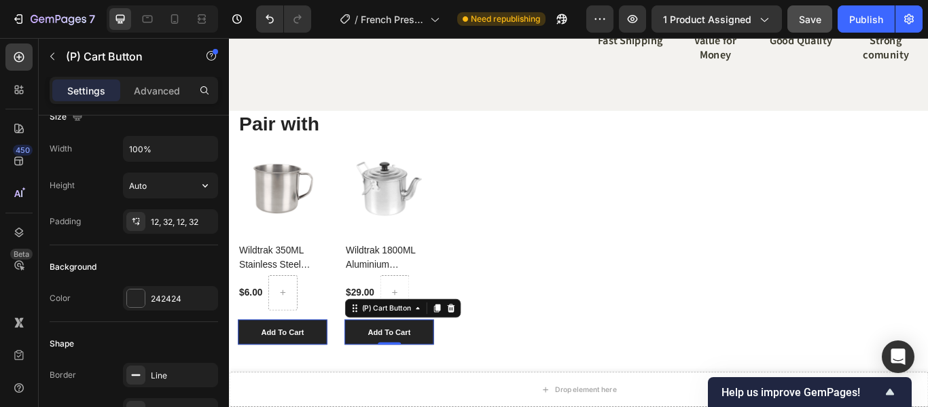
scroll to position [0, 0]
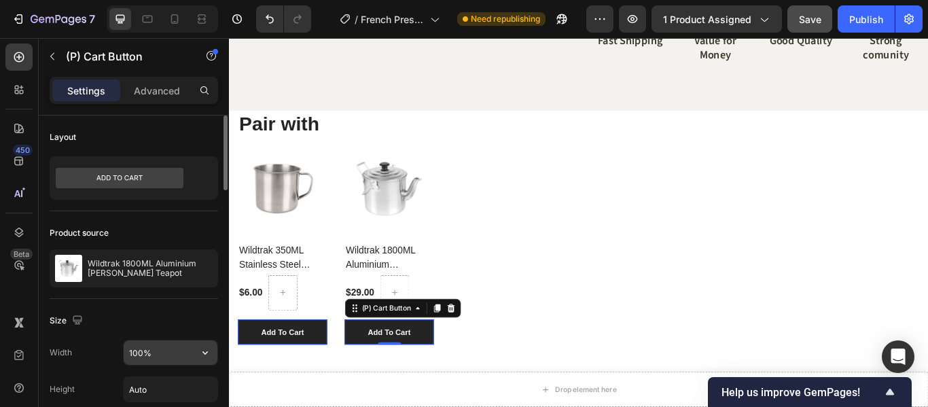
click at [139, 354] on input "100%" at bounding box center [171, 352] width 94 height 24
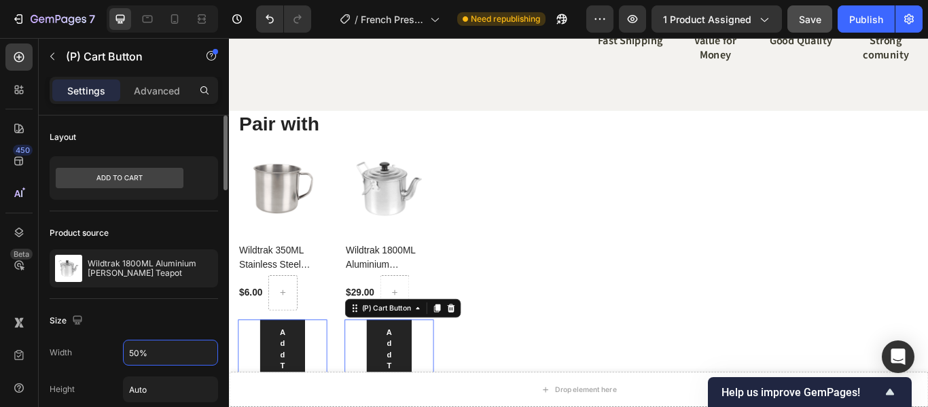
drag, startPoint x: 140, startPoint y: 362, endPoint x: 107, endPoint y: 361, distance: 33.3
click at [107, 361] on div "Width 50%" at bounding box center [134, 353] width 168 height 26
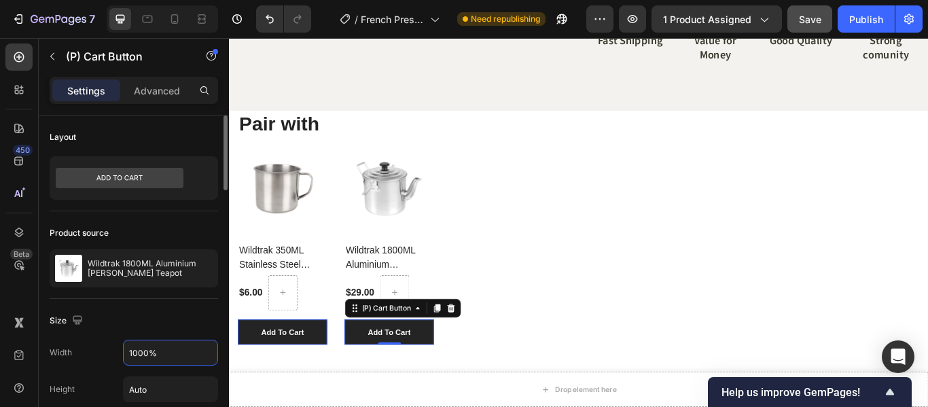
type input "100%"
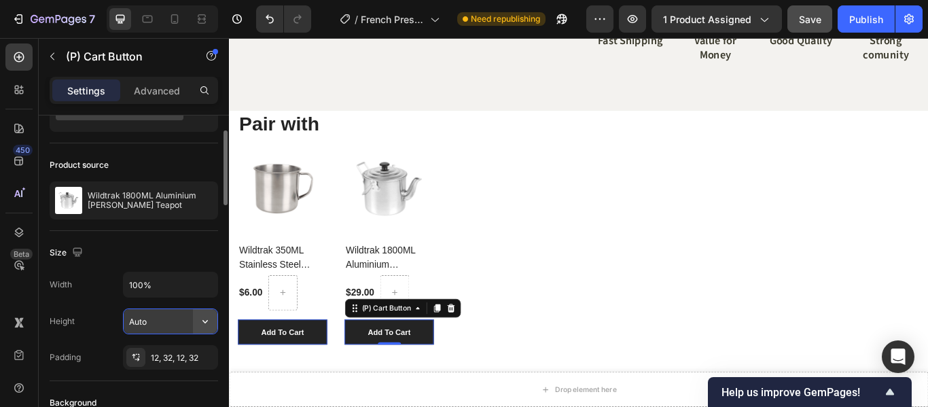
click at [204, 324] on icon "button" at bounding box center [205, 322] width 14 height 14
click at [279, 380] on div "Add To Cart" at bounding box center [291, 381] width 50 height 14
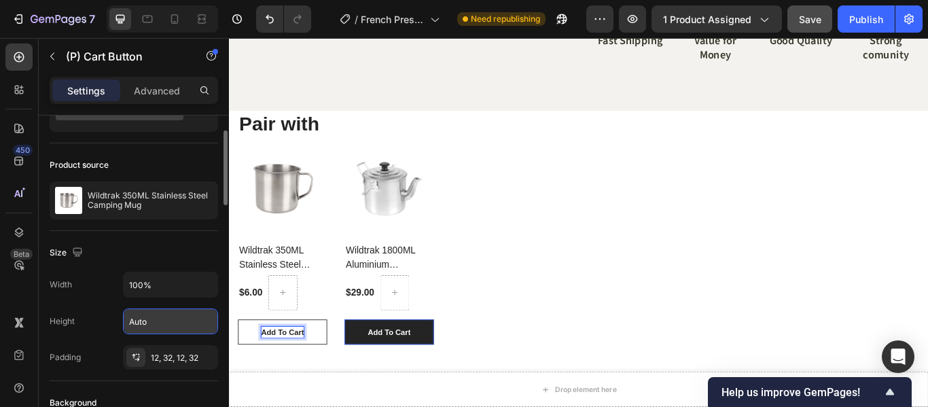
click at [249, 380] on button "Add To Cart" at bounding box center [291, 381] width 104 height 30
click at [296, 378] on p "Add To Cart" at bounding box center [291, 381] width 50 height 14
click at [654, 406] on div "Pair with Heading (P) Images Wildtrak 350ML Stainless Steel Camping Mug (P) Tit…" at bounding box center [636, 286] width 815 height 327
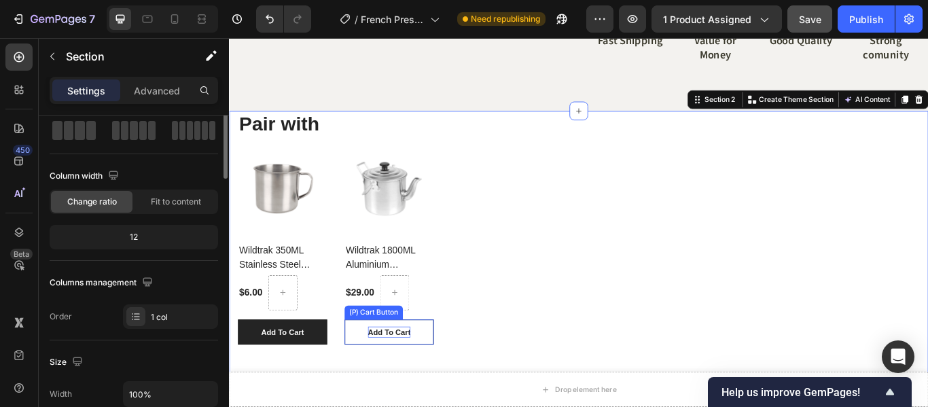
scroll to position [0, 0]
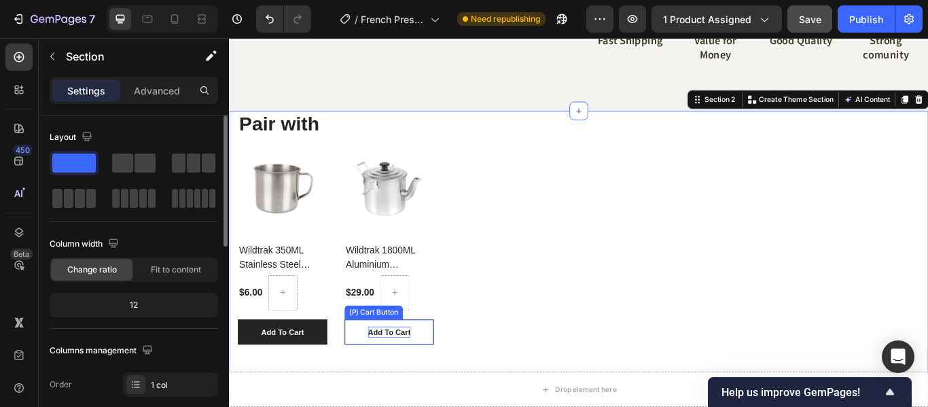
click at [430, 380] on div "Add To Cart" at bounding box center [416, 381] width 50 height 14
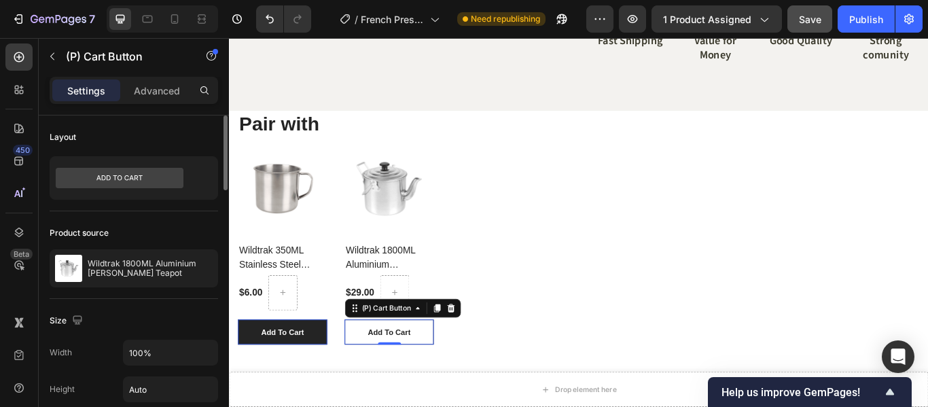
click at [459, 385] on button "Add To Cart" at bounding box center [415, 381] width 104 height 30
click at [159, 89] on p "Advanced" at bounding box center [157, 91] width 46 height 14
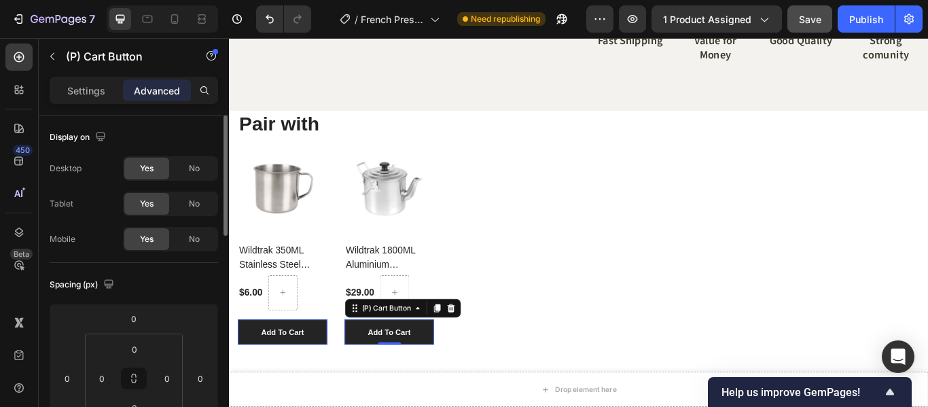
click at [108, 86] on div "Settings" at bounding box center [86, 90] width 68 height 22
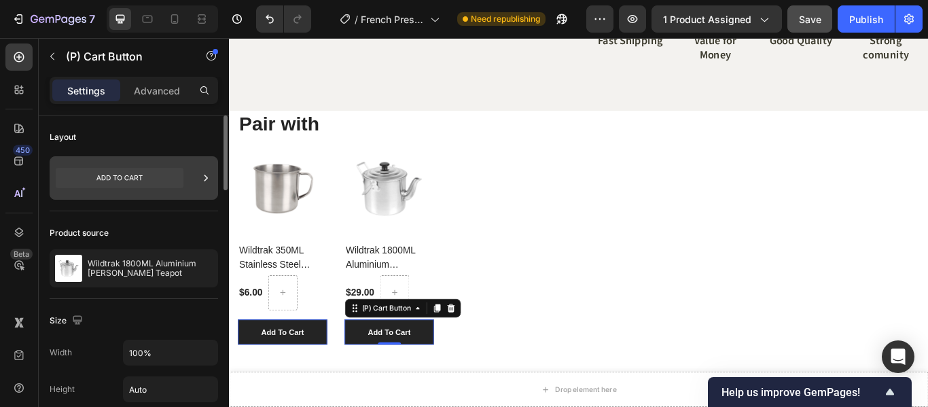
scroll to position [68, 0]
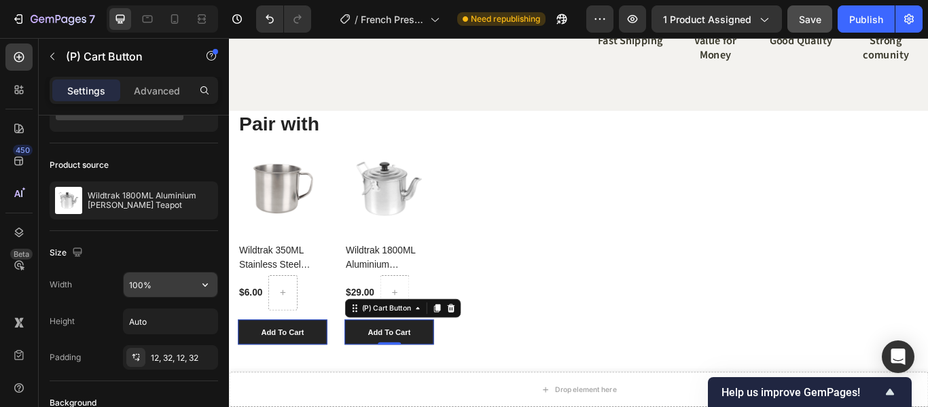
click at [209, 285] on icon "button" at bounding box center [205, 285] width 14 height 14
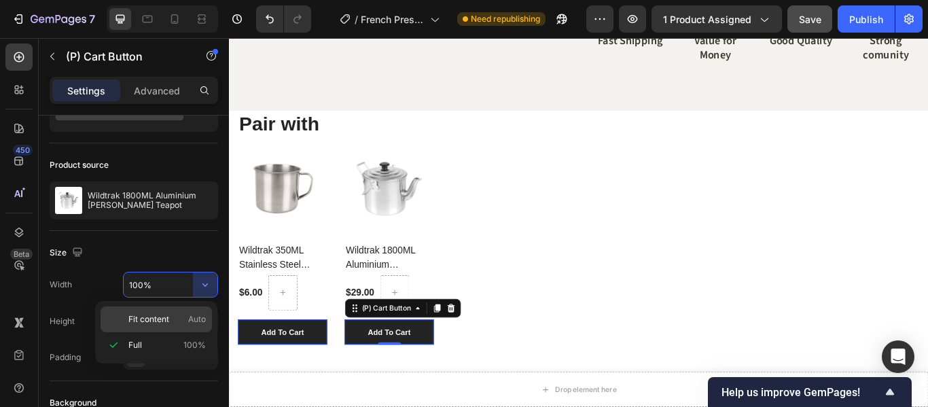
click at [185, 308] on div "Fit content Auto" at bounding box center [156, 319] width 111 height 26
type input "Auto"
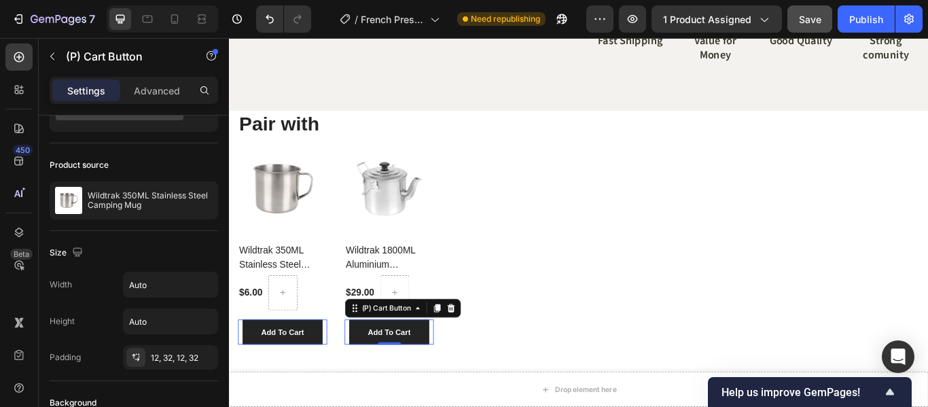
click at [241, 382] on div "Add To Cart (P) Cart Button 0" at bounding box center [291, 381] width 104 height 30
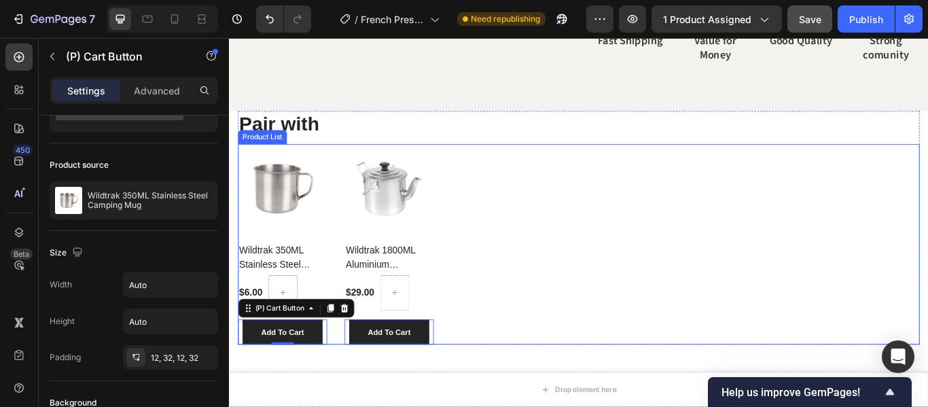
click at [611, 356] on div "(P) Images Wildtrak 350ML Stainless Steel Camping Mug (P) Title $6.00 (P) Price…" at bounding box center [477, 279] width 477 height 234
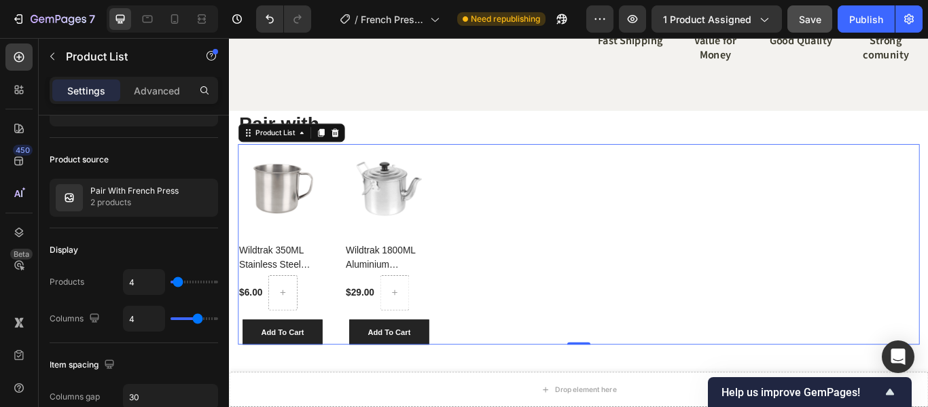
scroll to position [0, 0]
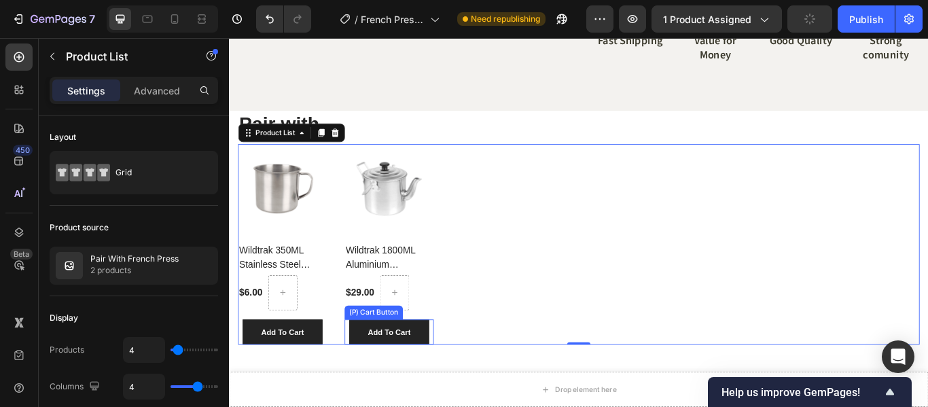
click at [461, 375] on div "Add To Cart (P) Cart Button" at bounding box center [415, 381] width 104 height 30
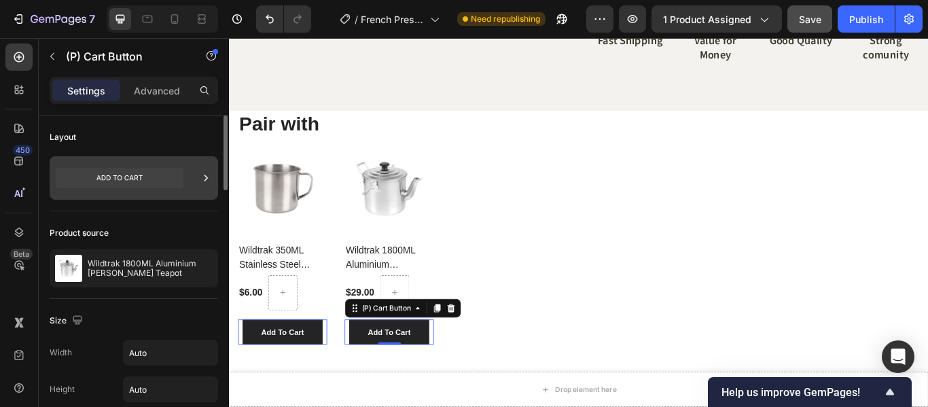
click at [202, 177] on icon at bounding box center [206, 178] width 14 height 14
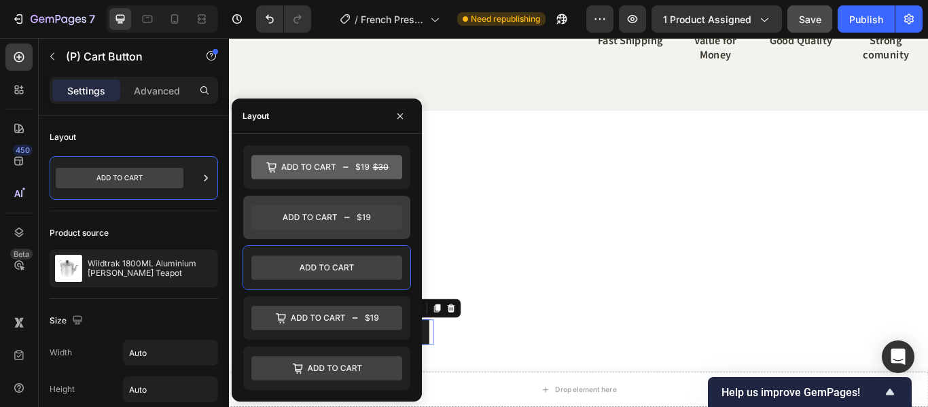
click at [352, 227] on icon at bounding box center [326, 217] width 151 height 24
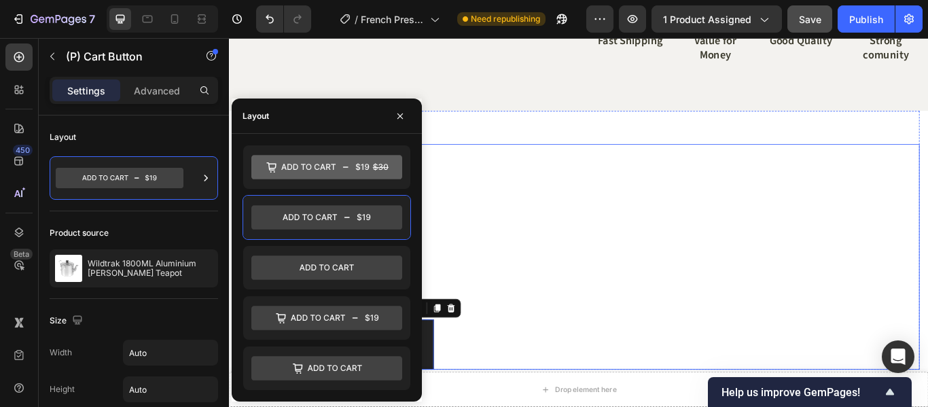
click at [675, 263] on div "(P) Images Wildtrak 350ML Stainless Steel Camping Mug (P) Title $6.00 (P) Price…" at bounding box center [477, 294] width 477 height 264
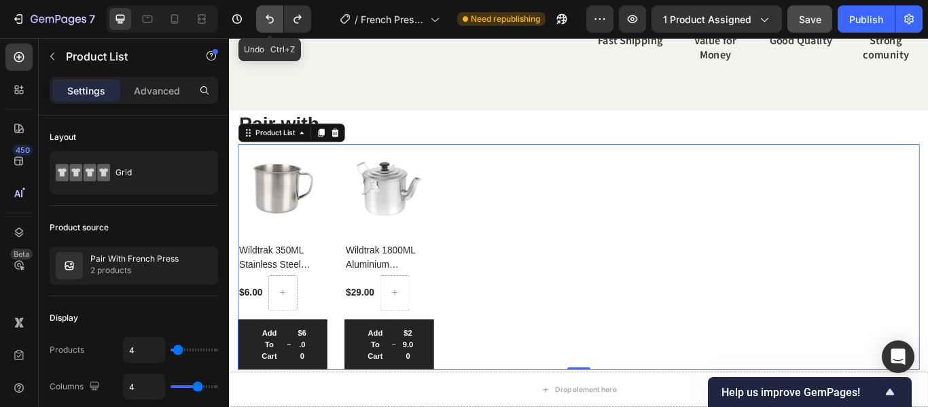
click at [264, 21] on icon "Undo/Redo" at bounding box center [270, 19] width 14 height 14
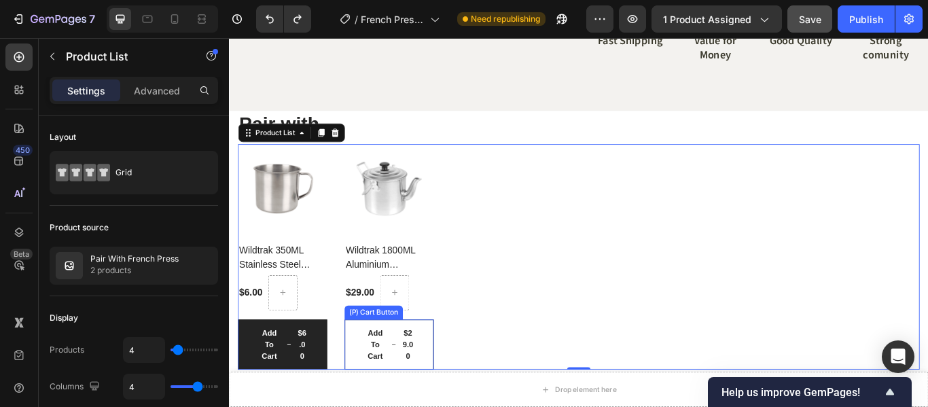
click at [461, 384] on button "Add To Cart $29.00" at bounding box center [415, 395] width 104 height 59
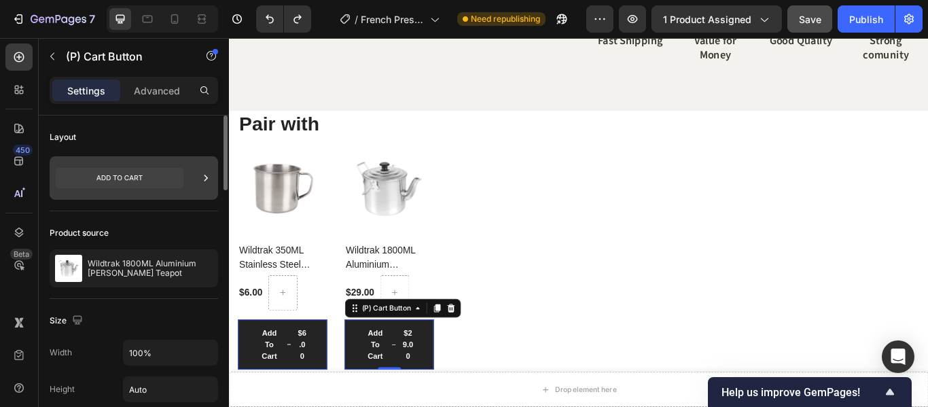
click at [184, 181] on div at bounding box center [134, 177] width 168 height 43
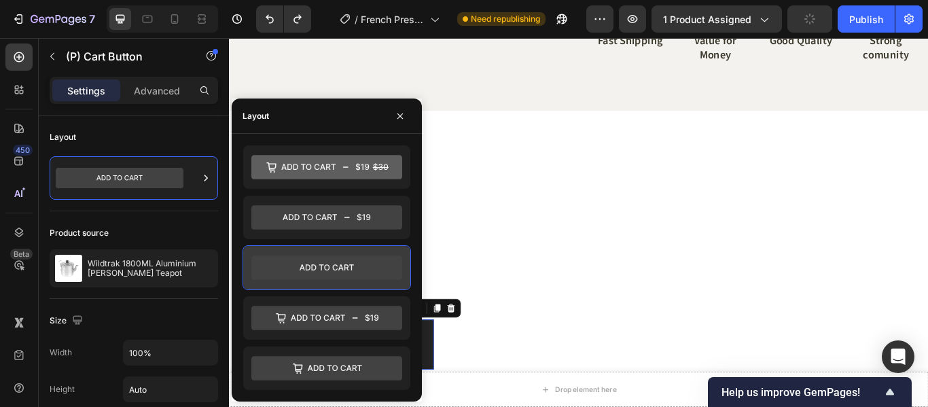
click at [321, 273] on icon at bounding box center [326, 267] width 151 height 24
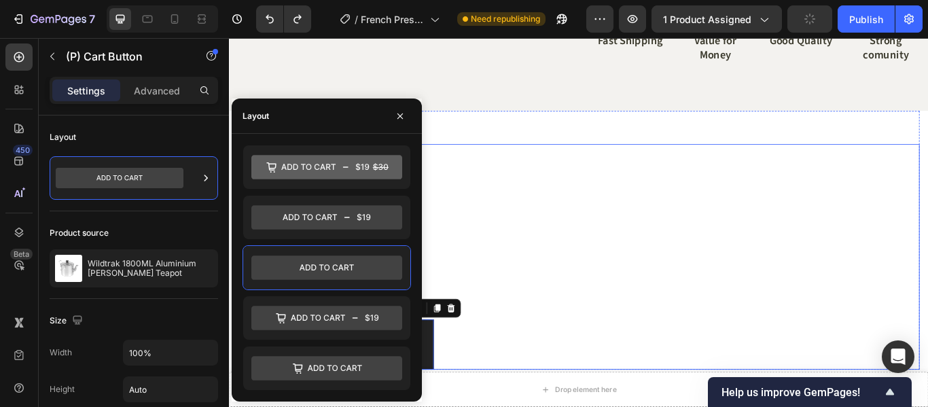
click at [639, 289] on div "(P) Images Wildtrak 350ML Stainless Steel Camping Mug (P) Title $6.00 (P) Price…" at bounding box center [477, 294] width 477 height 264
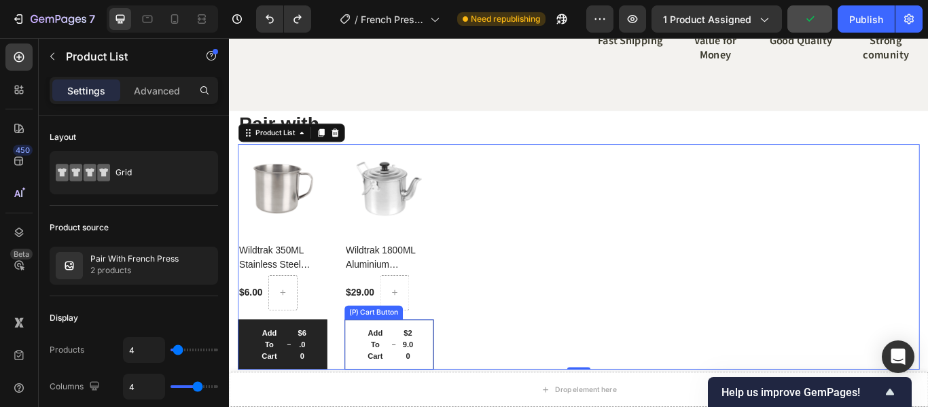
click at [447, 399] on button "Add To Cart $29.00" at bounding box center [415, 395] width 104 height 59
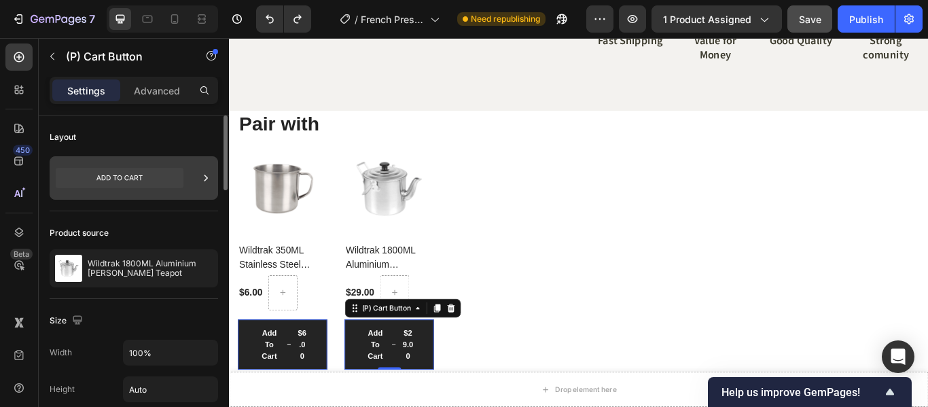
click at [165, 175] on icon at bounding box center [120, 178] width 128 height 20
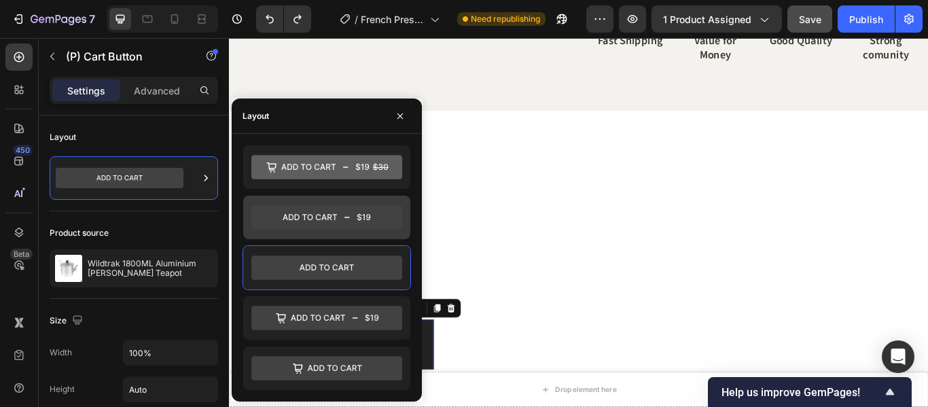
click at [338, 221] on icon at bounding box center [326, 217] width 151 height 24
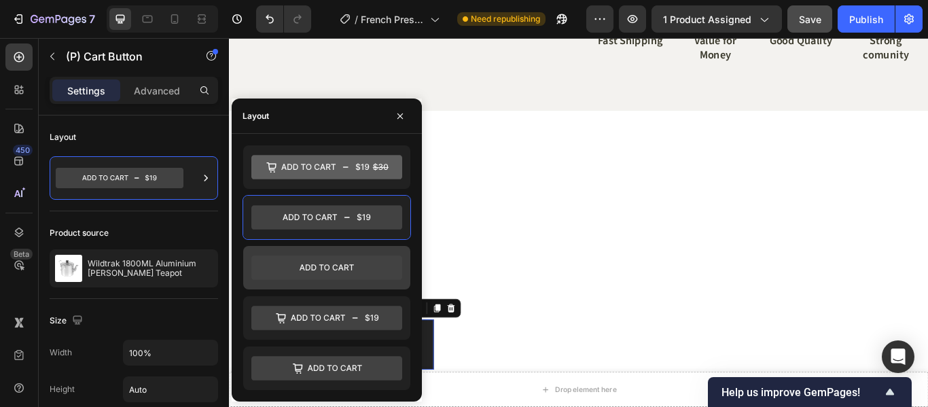
click at [303, 272] on icon at bounding box center [326, 267] width 151 height 24
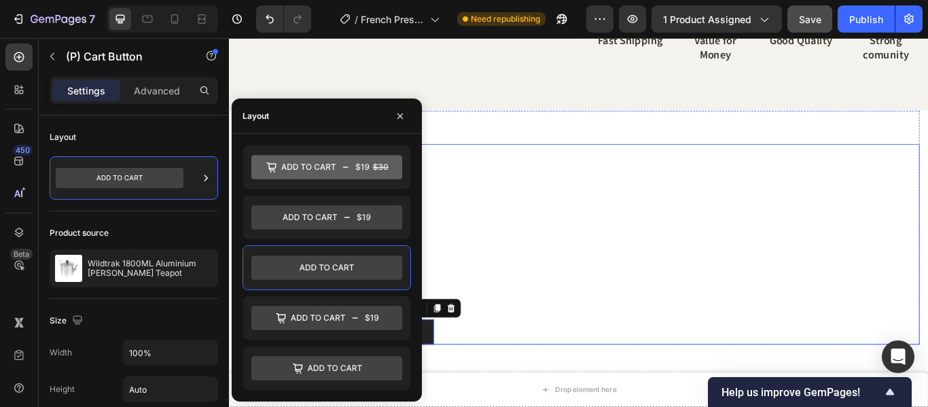
click at [545, 268] on div "(P) Images Wildtrak 350ML Stainless Steel Camping Mug (P) Title $6.00 (P) Price…" at bounding box center [477, 279] width 477 height 234
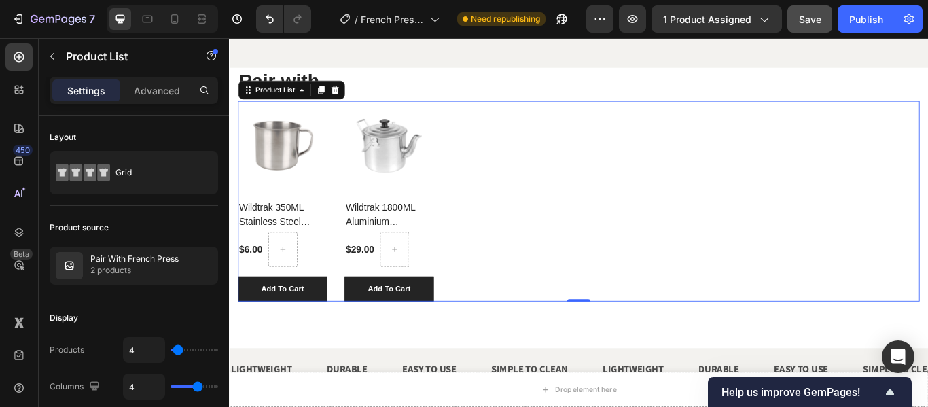
scroll to position [815, 0]
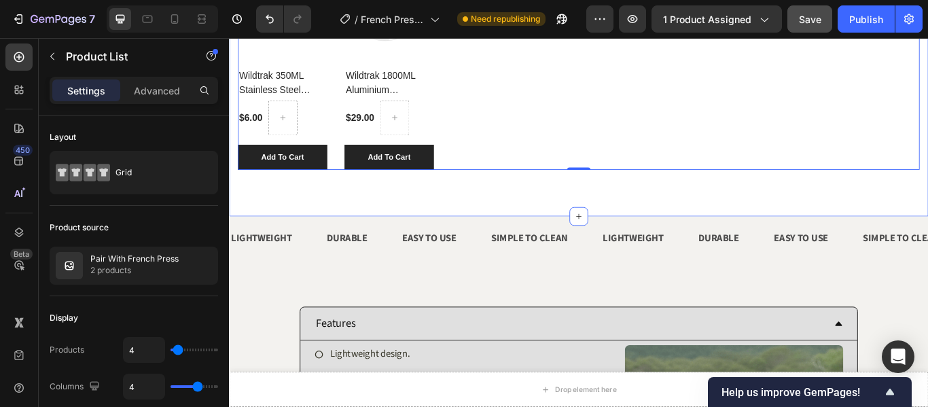
click at [546, 218] on div "Pair with Heading (P) Images Wildtrak 350ML Stainless Steel Camping Mug (P) Tit…" at bounding box center [636, 82] width 815 height 327
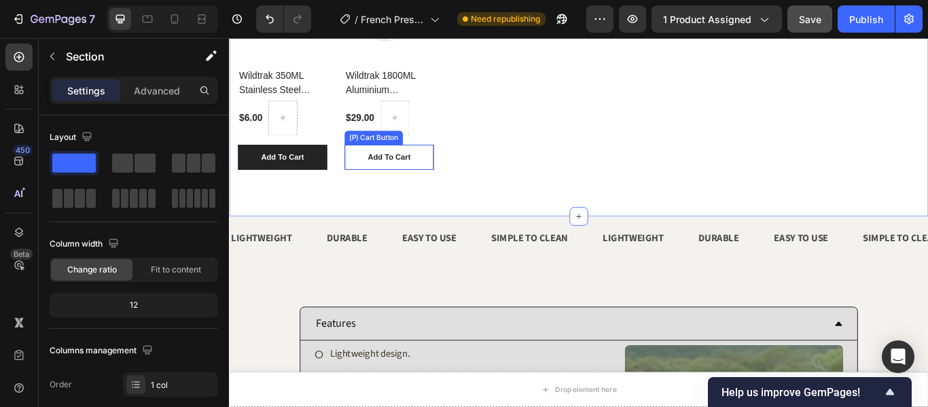
click at [461, 179] on button "Add To Cart" at bounding box center [415, 177] width 104 height 30
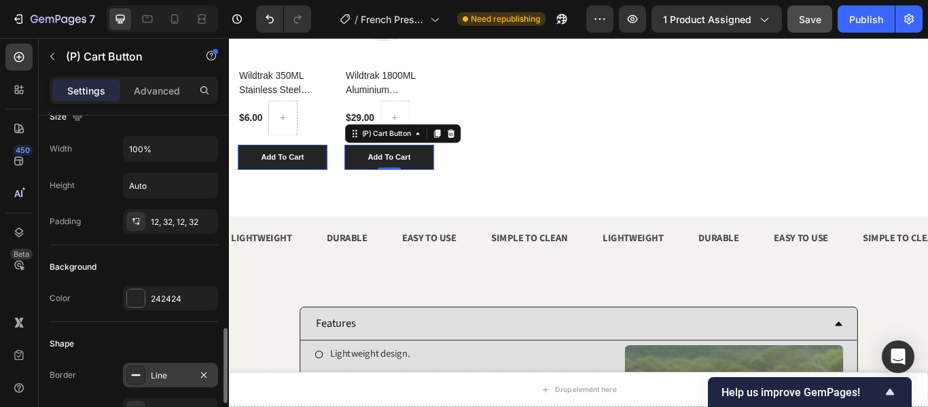
scroll to position [340, 0]
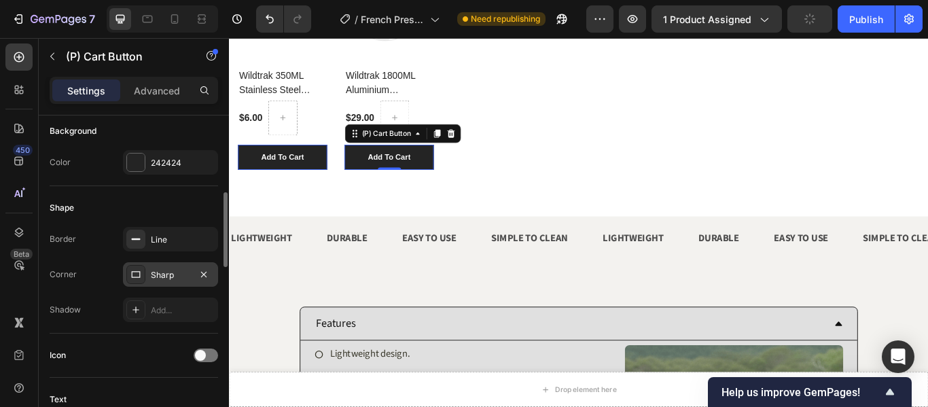
click at [160, 276] on div "Sharp" at bounding box center [170, 275] width 39 height 12
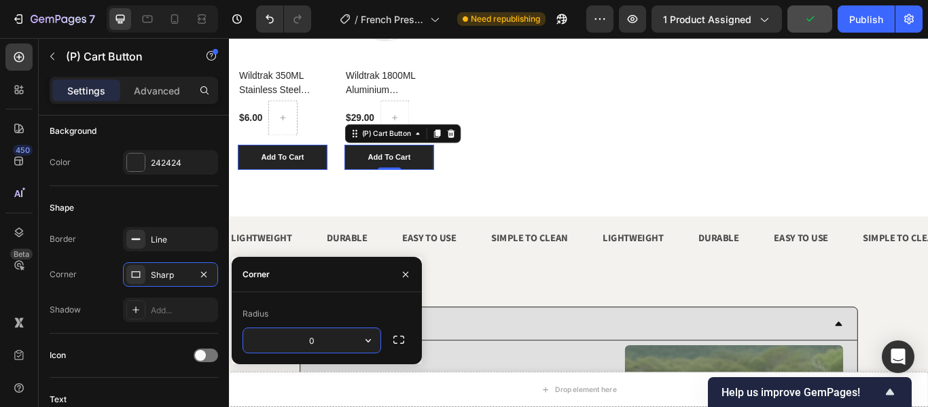
click at [310, 339] on input "0" at bounding box center [311, 340] width 137 height 24
type input "5"
click at [310, 339] on input "5" at bounding box center [311, 340] width 137 height 24
type input "10"
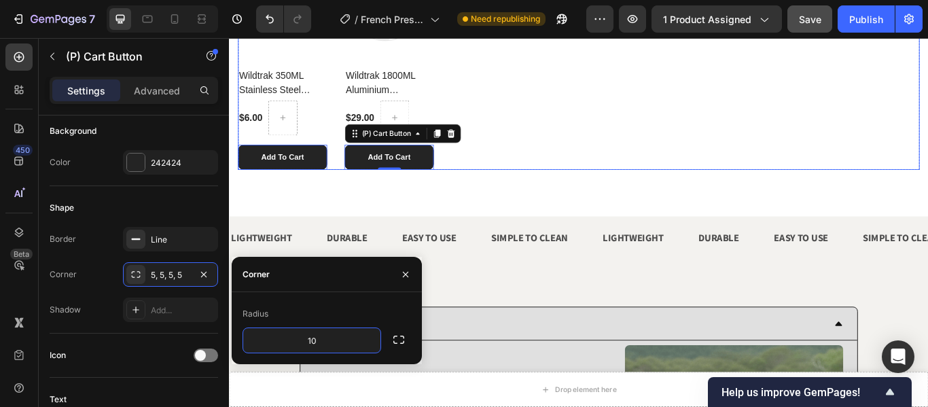
click at [570, 173] on div "(P) Images Wildtrak 350ML Stainless Steel Camping Mug (P) Title $6.00 (P) Price…" at bounding box center [477, 75] width 477 height 234
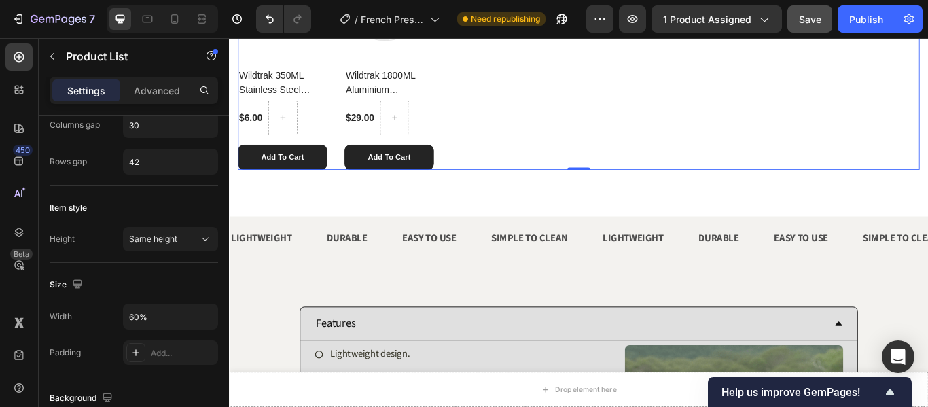
scroll to position [0, 0]
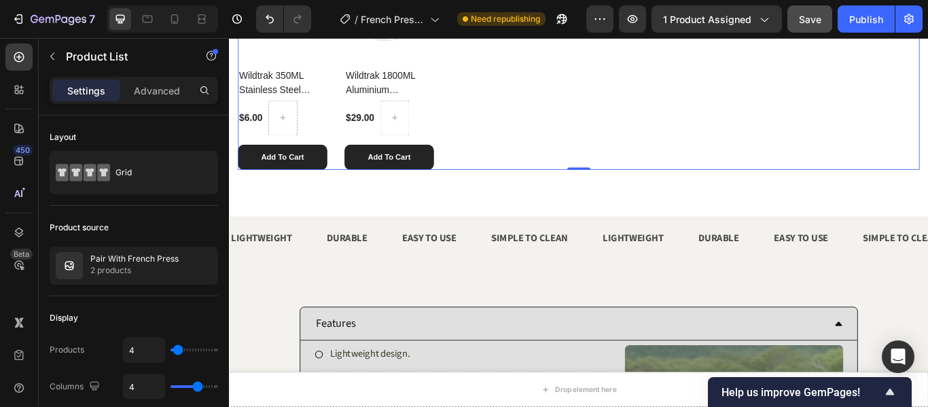
click at [560, 135] on div "(P) Images Wildtrak 350ML Stainless Steel Camping Mug (P) Title $6.00 (P) Price…" at bounding box center [477, 75] width 477 height 234
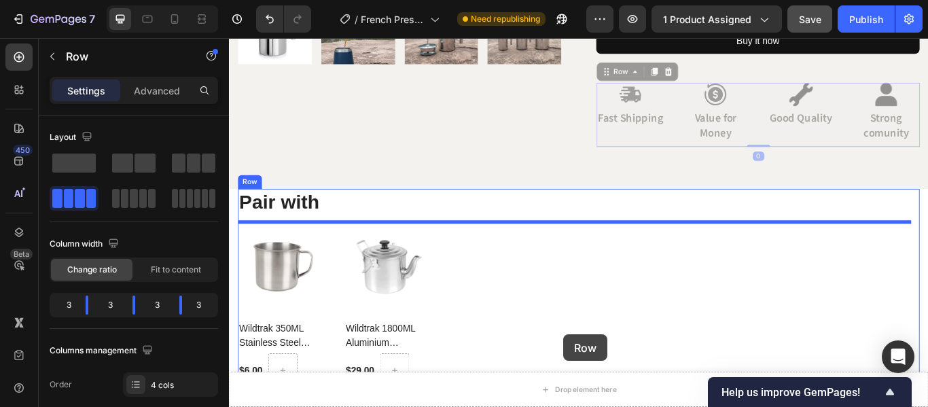
scroll to position [573, 0]
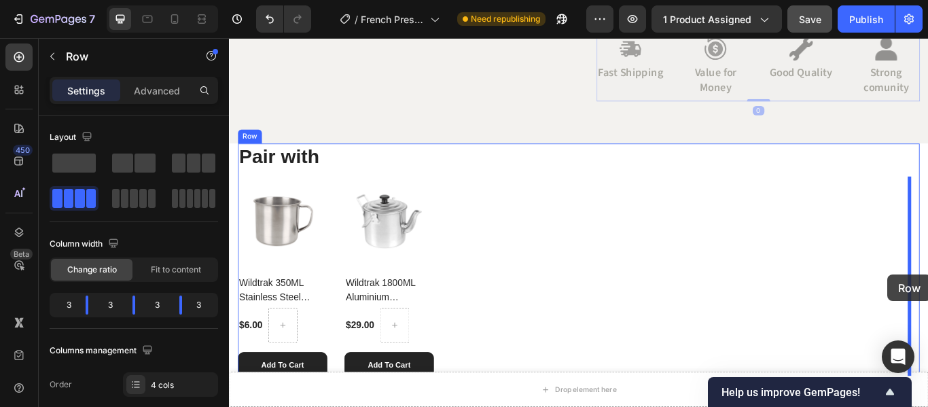
drag, startPoint x: 740, startPoint y: 207, endPoint x: 997, endPoint y: 314, distance: 278.3
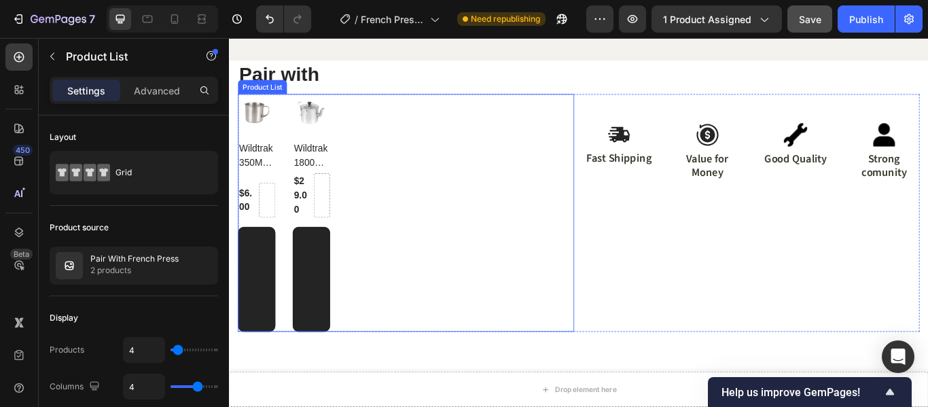
click at [516, 198] on div "(P) Images Wildtrak 350ML Stainless Steel Camping Mug (P) Title $6.00 (P) Price…" at bounding box center [435, 241] width 392 height 277
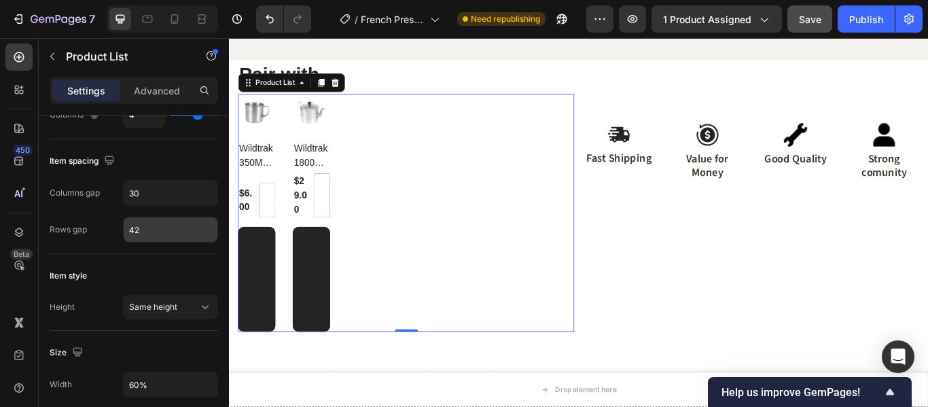
scroll to position [476, 0]
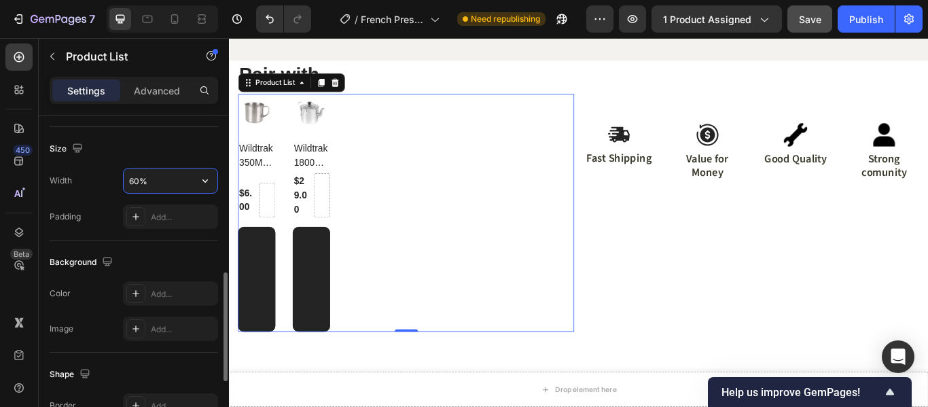
click at [136, 190] on input "60%" at bounding box center [171, 180] width 94 height 24
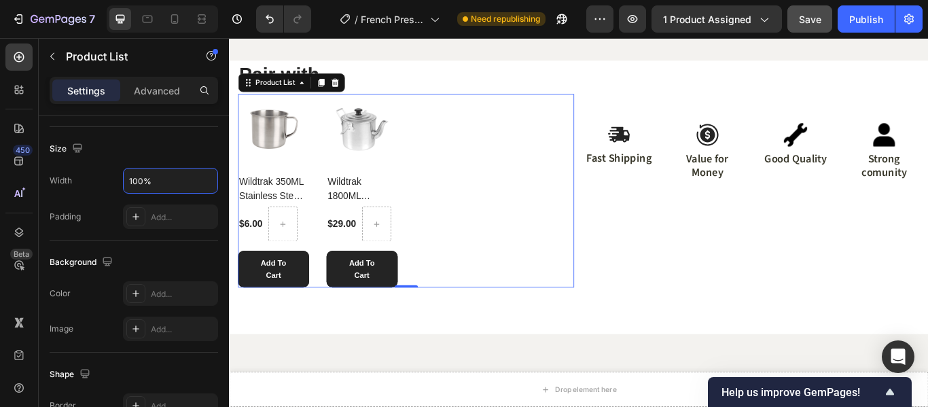
type input "100%"
click at [497, 219] on div "(P) Images Wildtrak 350ML Stainless Steel Camping Mug (P) Title $6.00 (P) Price…" at bounding box center [435, 216] width 392 height 226
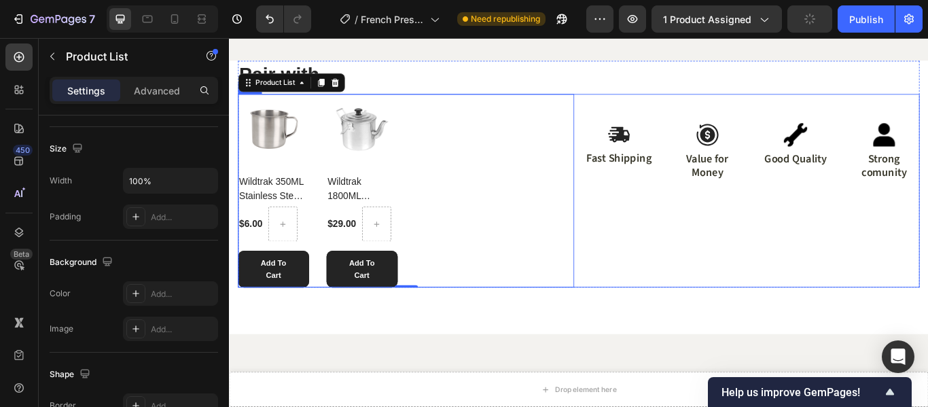
click at [717, 245] on div "Image Fast Shipping Text Block Image Value for Money Text Block Image Good Qual…" at bounding box center [838, 216] width 392 height 226
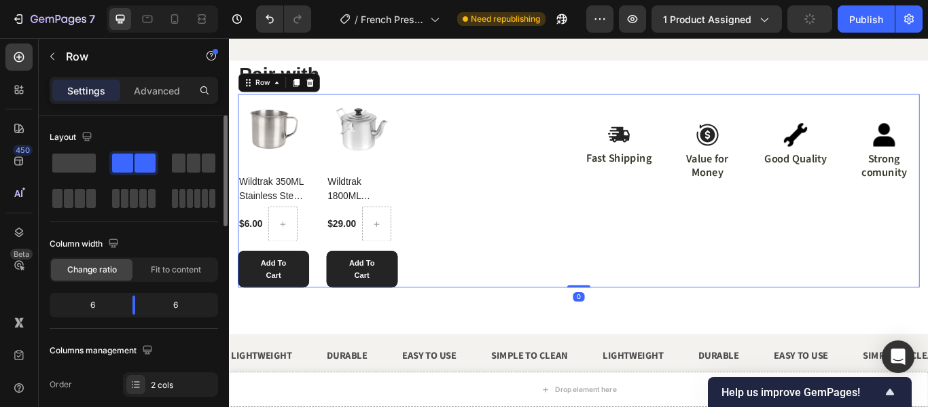
scroll to position [438, 0]
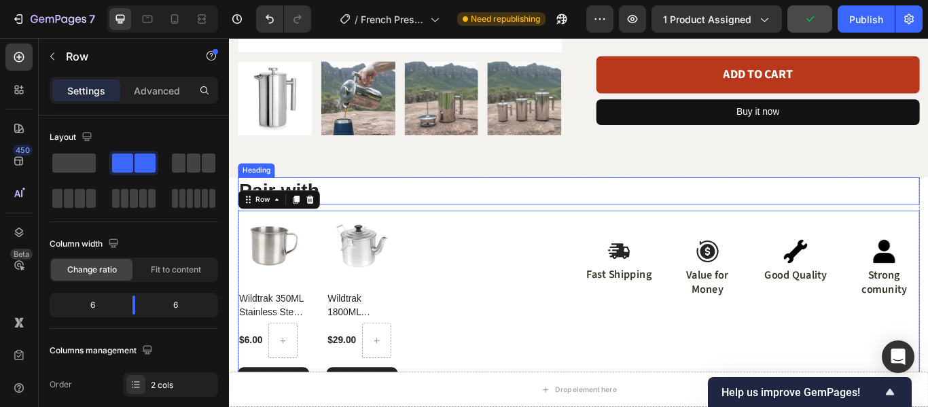
click at [361, 222] on h2 "Pair with" at bounding box center [636, 216] width 795 height 32
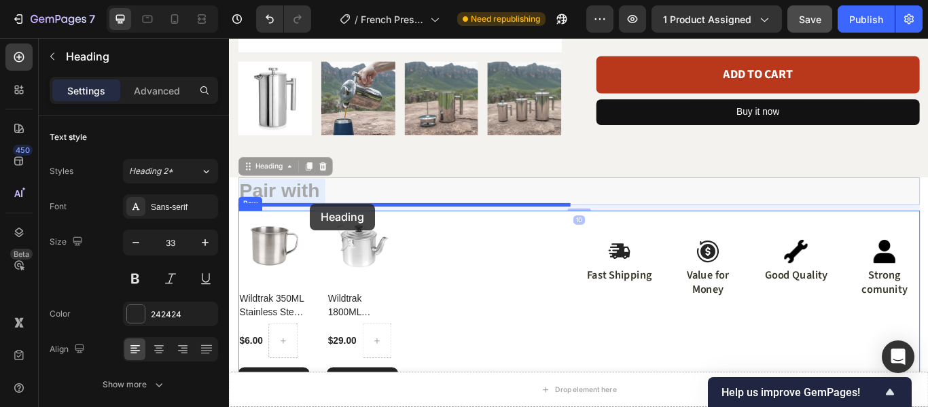
drag, startPoint x: 370, startPoint y: 220, endPoint x: 323, endPoint y: 231, distance: 47.5
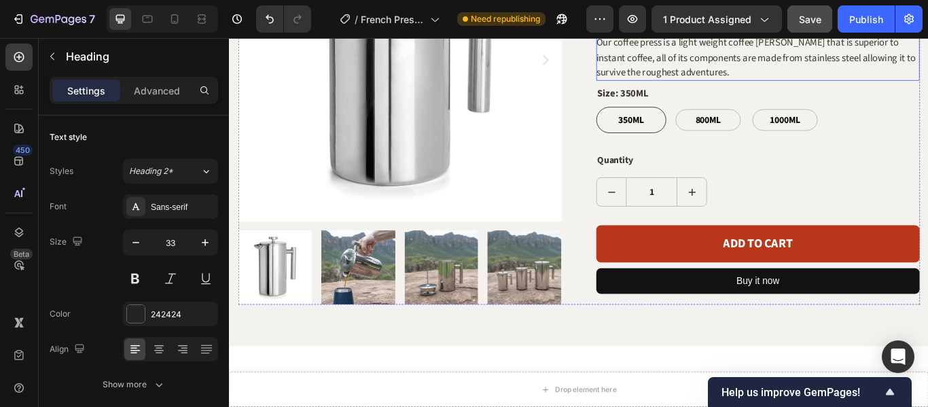
scroll to position [68, 0]
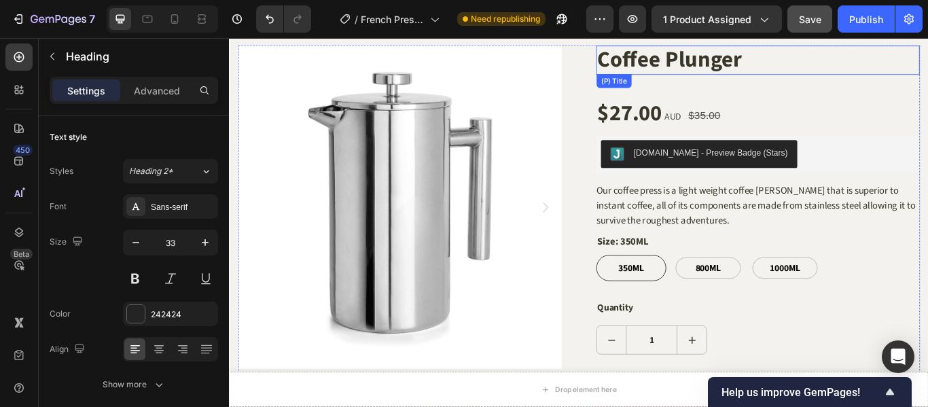
click at [730, 69] on h2 "Coffee Plunger" at bounding box center [845, 64] width 377 height 34
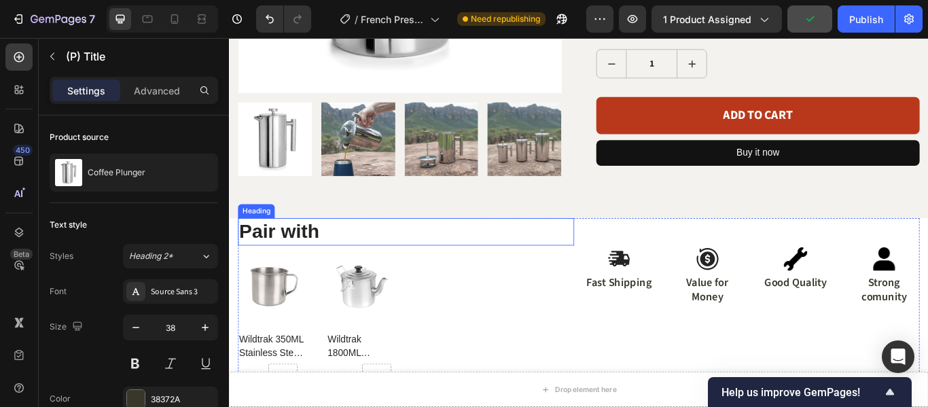
scroll to position [408, 0]
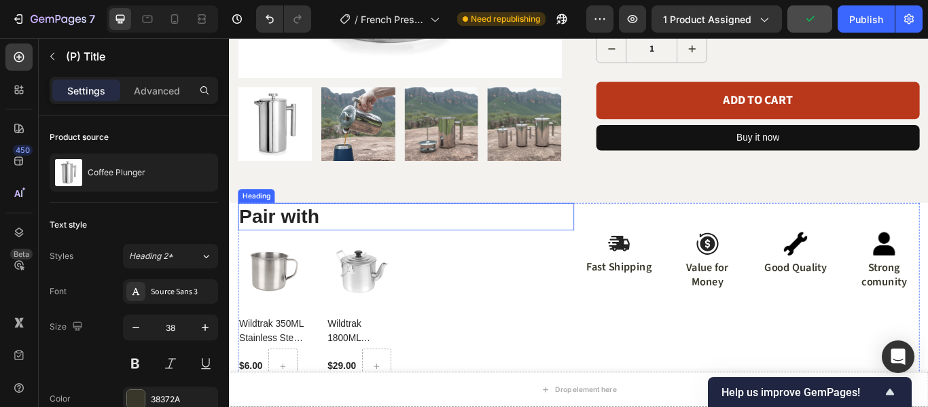
click at [342, 240] on h2 "Pair with" at bounding box center [435, 246] width 392 height 32
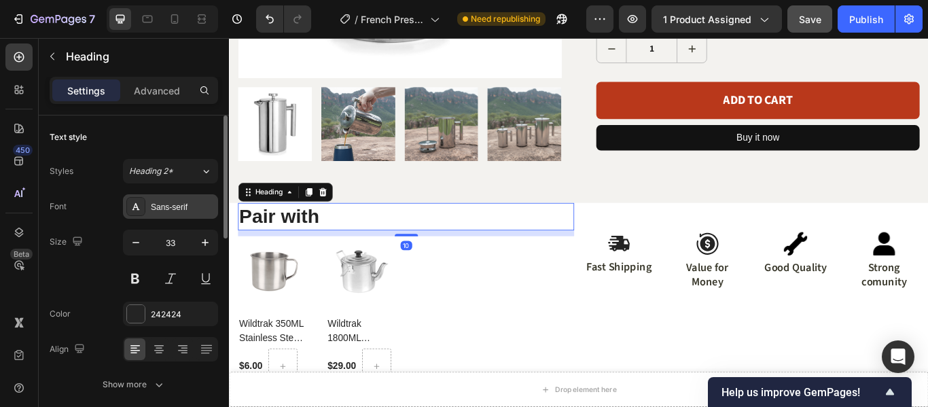
click at [182, 209] on div "Sans-serif" at bounding box center [183, 207] width 64 height 12
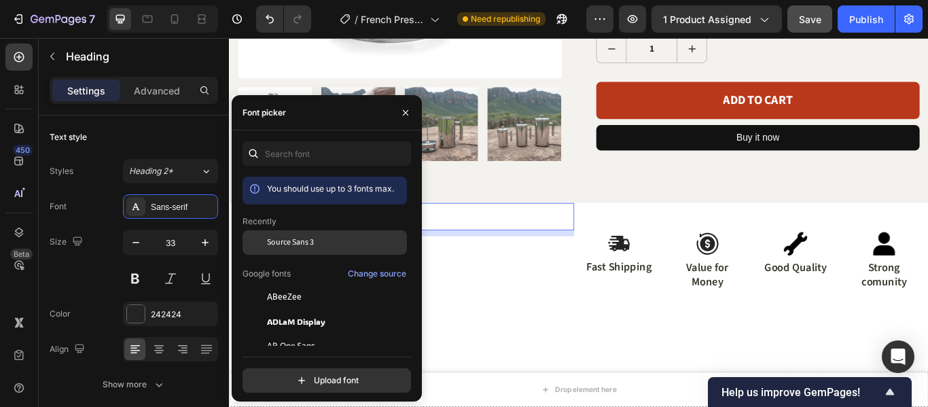
click at [271, 239] on span "Source Sans 3" at bounding box center [290, 242] width 47 height 12
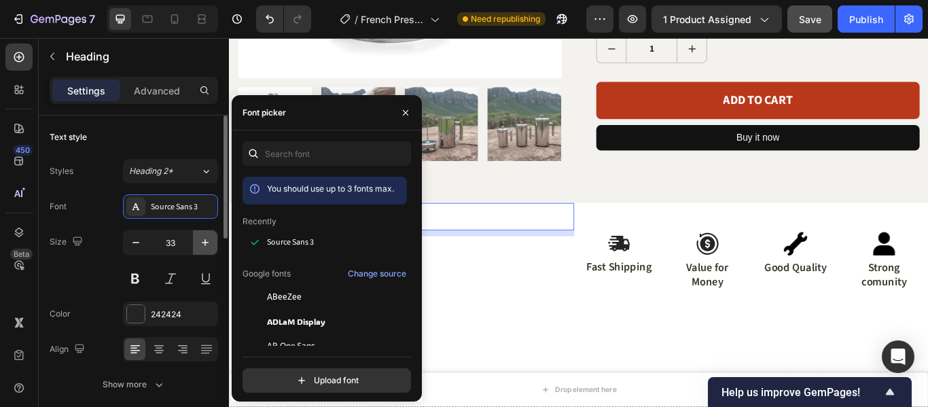
click at [203, 241] on icon "button" at bounding box center [205, 243] width 14 height 14
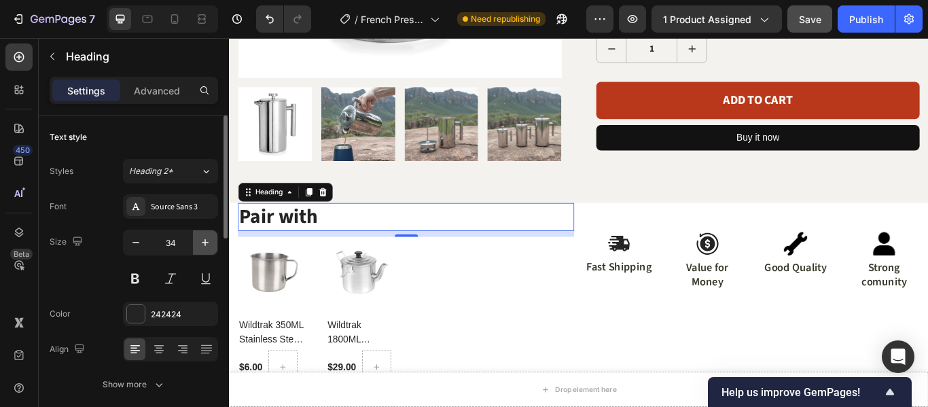
click at [203, 241] on icon "button" at bounding box center [205, 243] width 14 height 14
type input "36"
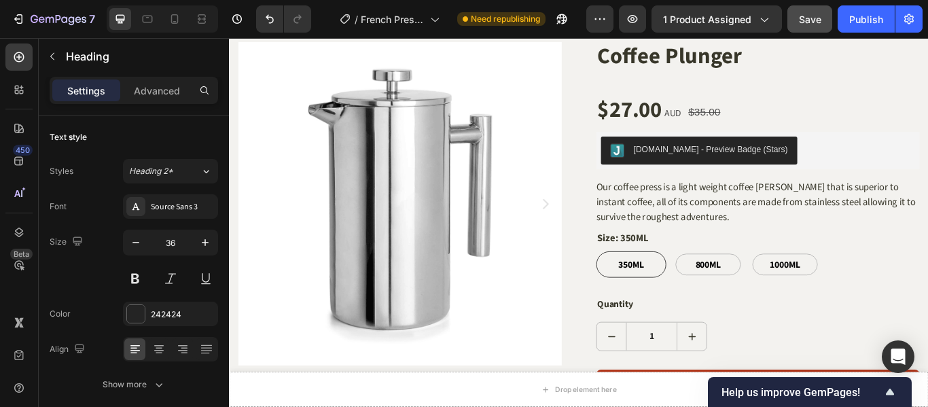
scroll to position [0, 0]
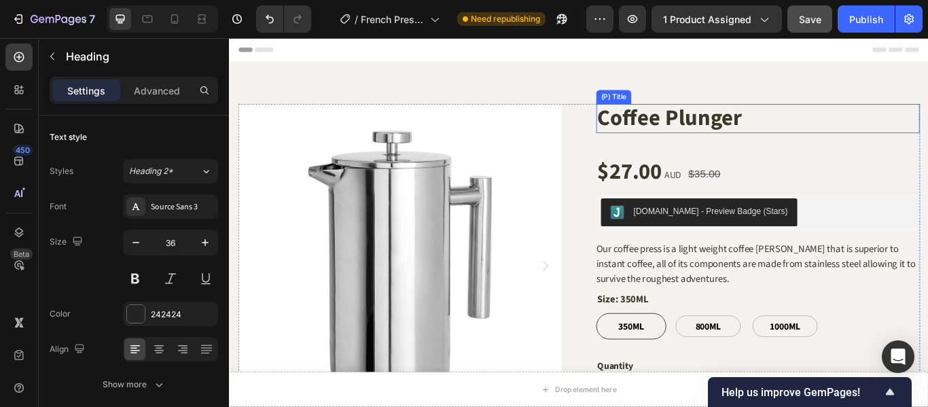
click at [744, 135] on h2 "Coffee Plunger" at bounding box center [845, 132] width 377 height 34
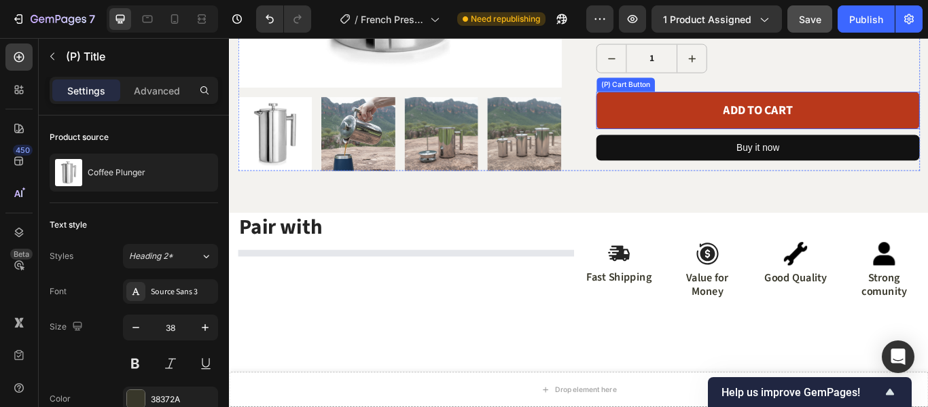
scroll to position [476, 0]
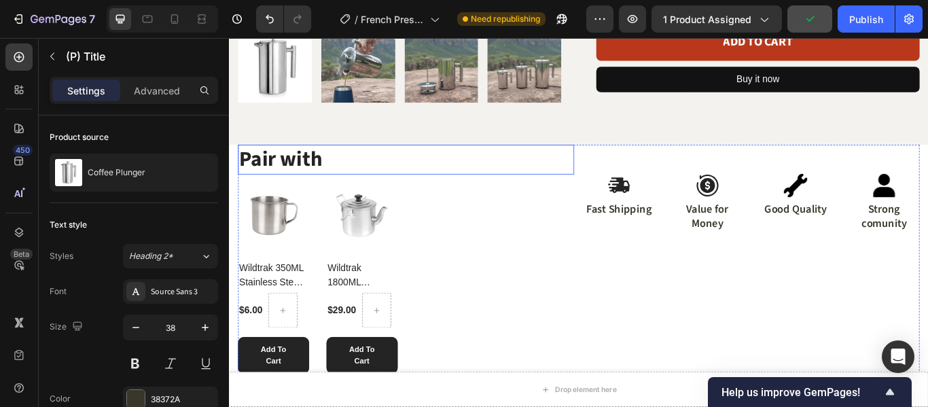
click at [327, 175] on h2 "Pair with" at bounding box center [435, 179] width 392 height 35
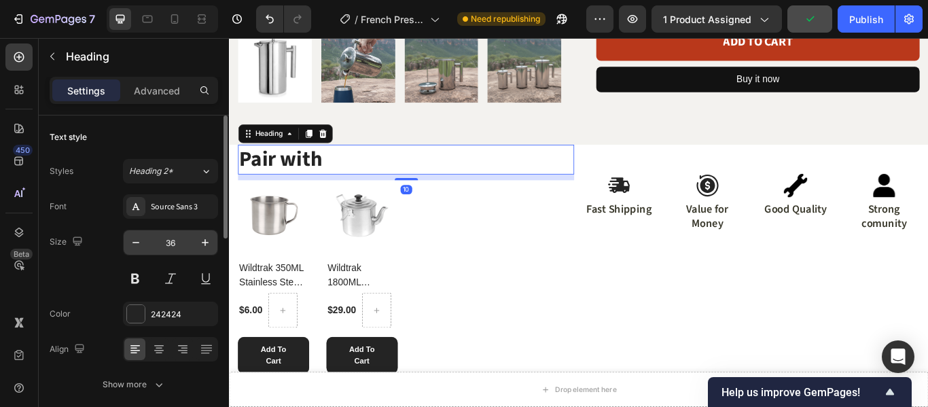
click at [170, 246] on input "36" at bounding box center [170, 242] width 45 height 24
type input "30"
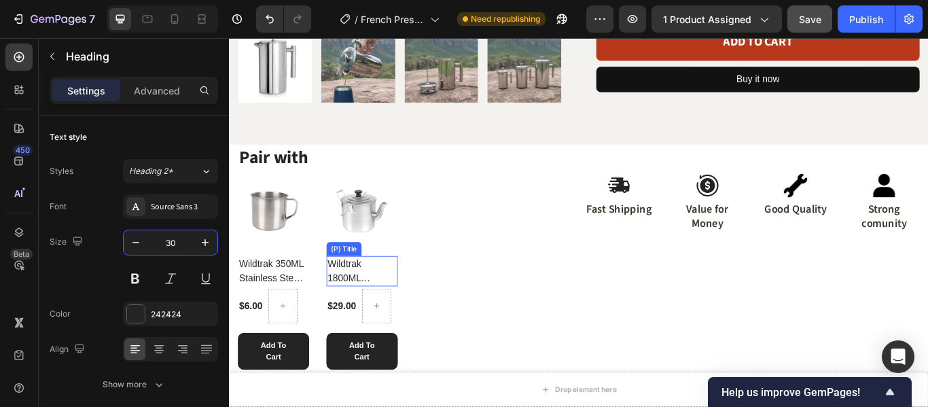
click at [402, 297] on h2 "Wildtrak 1800ML Aluminium [PERSON_NAME] Teapot" at bounding box center [383, 309] width 83 height 35
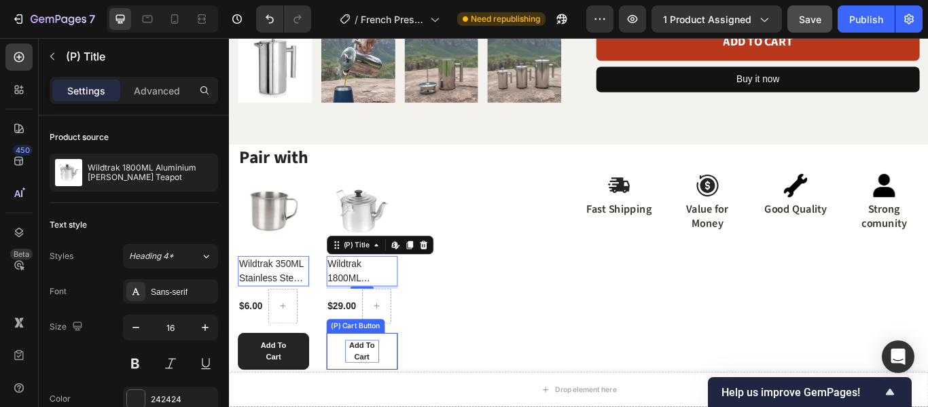
click at [392, 397] on div "Add To Cart" at bounding box center [383, 403] width 39 height 26
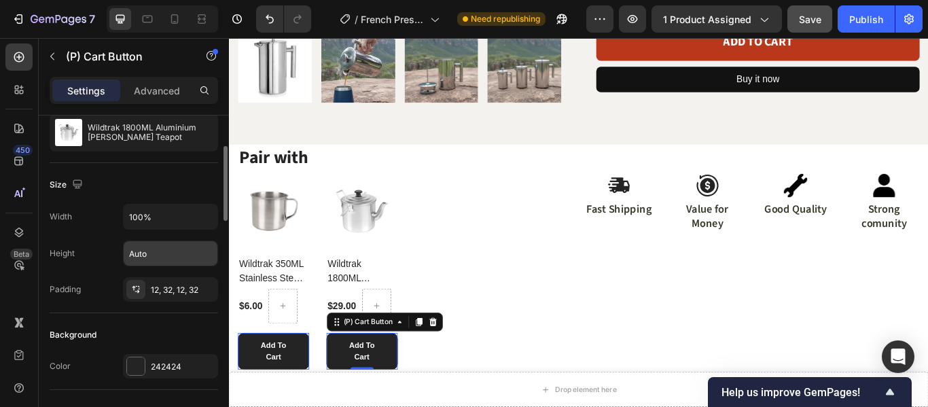
scroll to position [272, 0]
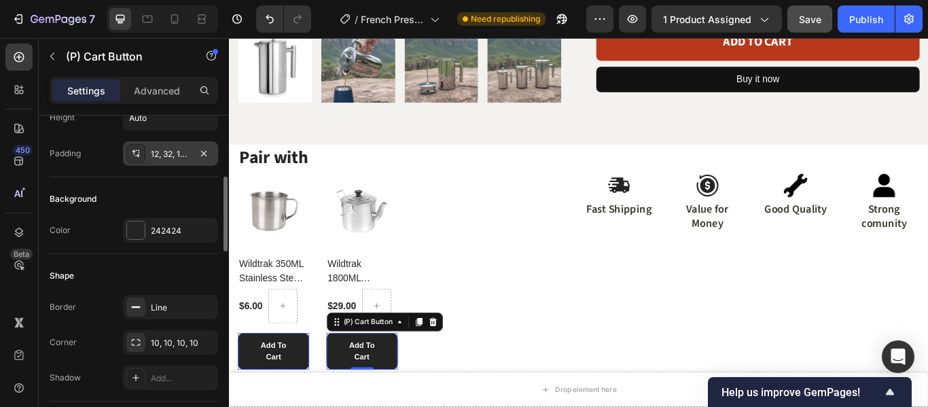
click at [162, 151] on div "12, 32, 12, 32" at bounding box center [170, 154] width 39 height 12
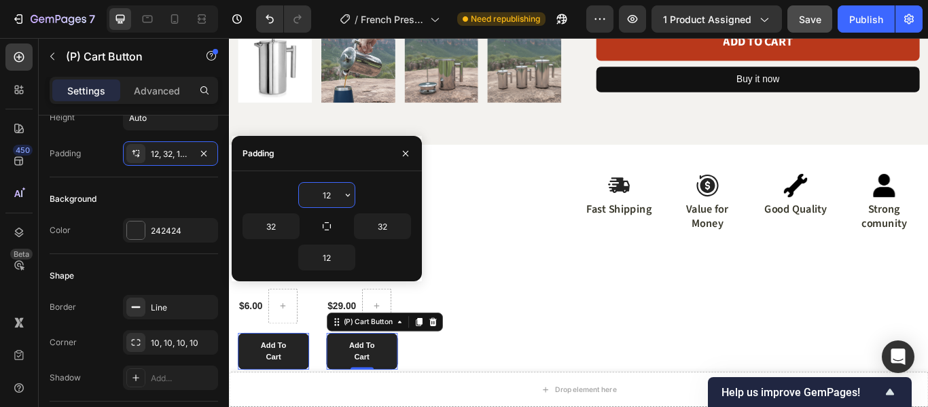
click at [327, 192] on input "12" at bounding box center [327, 195] width 56 height 24
click at [276, 229] on input "32" at bounding box center [271, 226] width 56 height 24
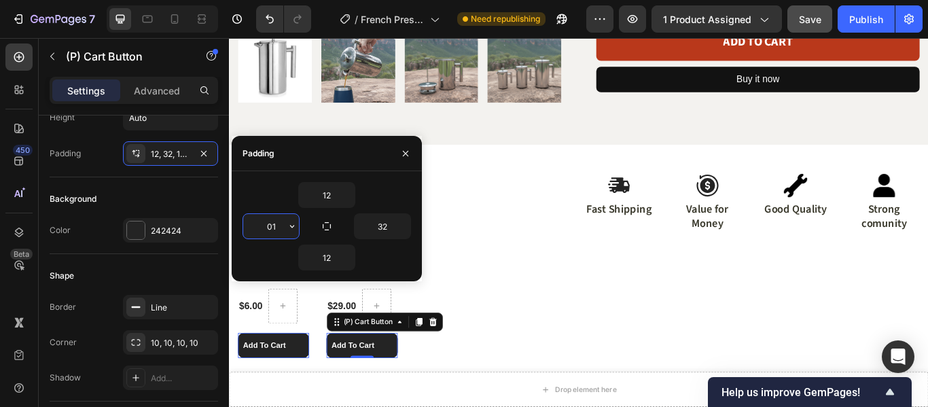
drag, startPoint x: 276, startPoint y: 229, endPoint x: 259, endPoint y: 229, distance: 17.0
click at [259, 229] on input "01" at bounding box center [271, 226] width 56 height 24
type input "10"
click at [382, 219] on input "32" at bounding box center [383, 226] width 56 height 24
type input "10"
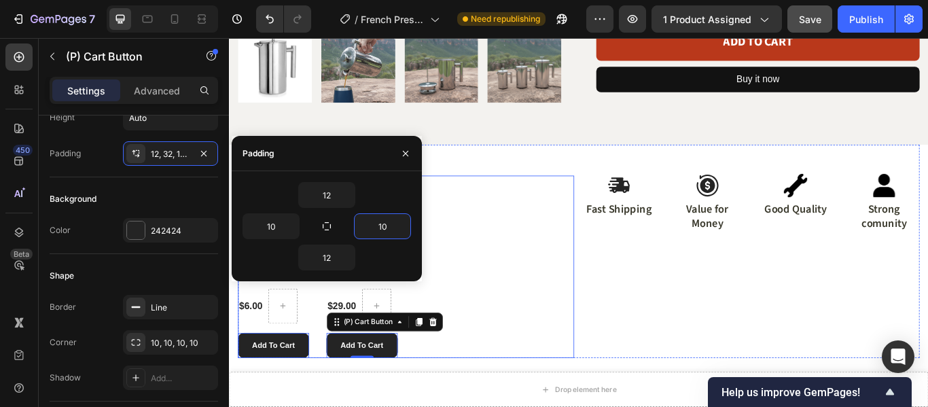
click at [560, 278] on div "(P) Images Wildtrak 350ML Stainless Steel Camping Mug (P) Title $6.00 (P) Price…" at bounding box center [435, 304] width 392 height 213
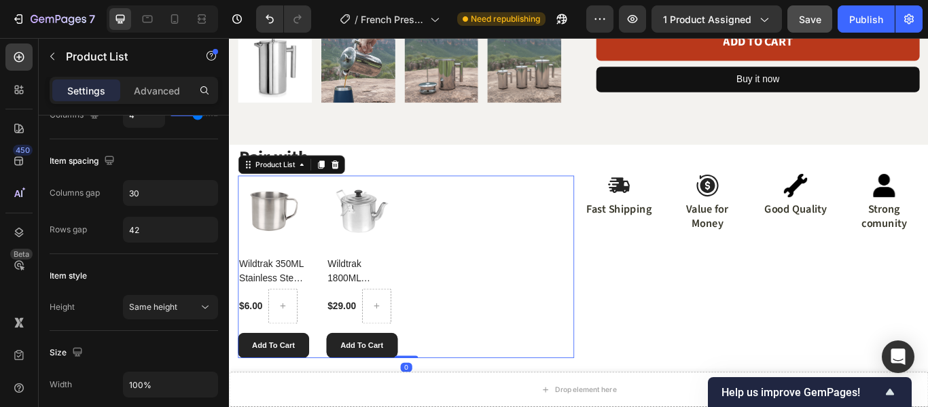
scroll to position [0, 0]
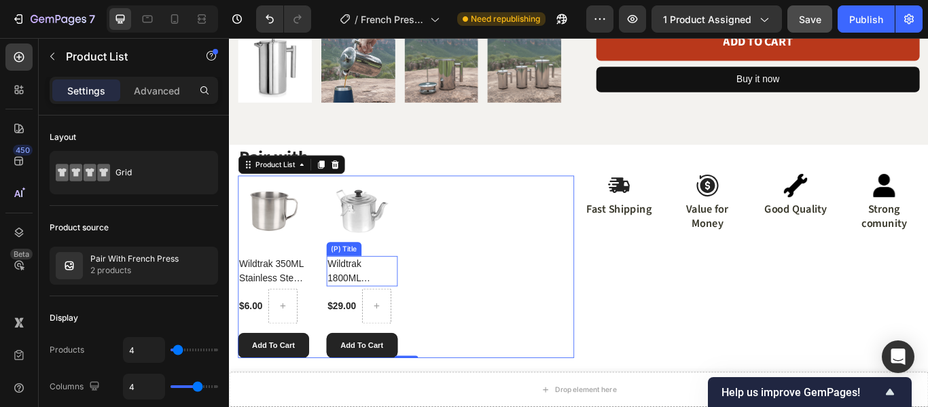
click at [407, 302] on h2 "Wildtrak 1800ML Aluminium [PERSON_NAME] Teapot" at bounding box center [383, 309] width 83 height 35
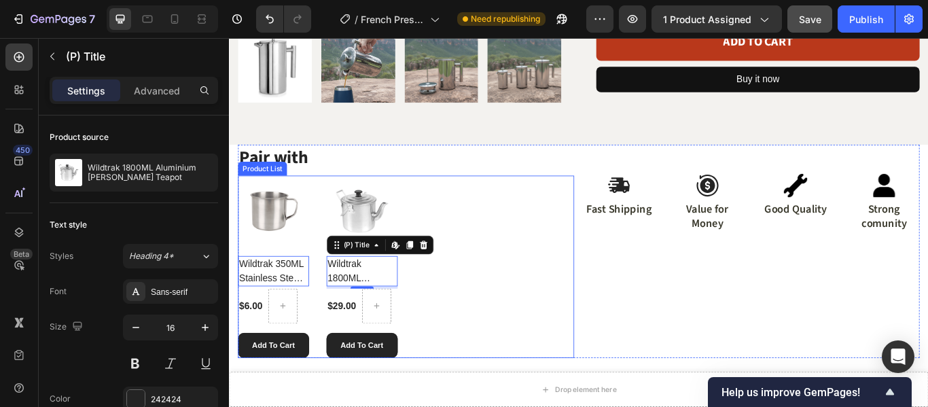
click at [512, 229] on div "(P) Images Wildtrak 350ML Stainless Steel Camping Mug (P) Title Edit content in…" at bounding box center [435, 304] width 392 height 213
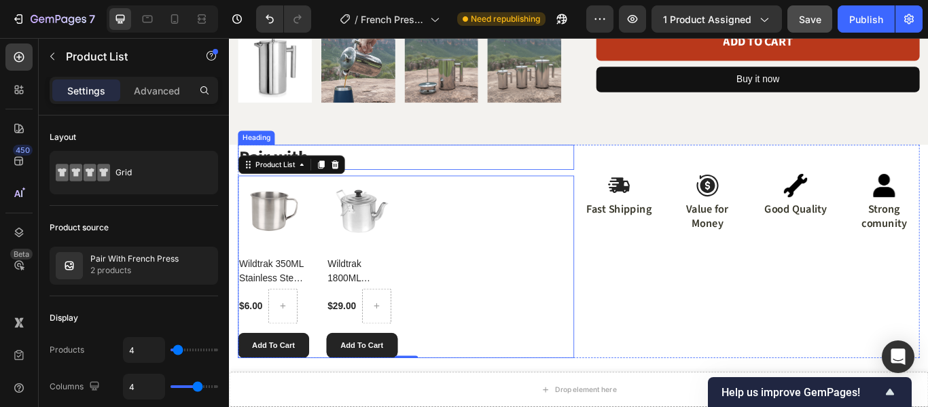
click at [521, 162] on h2 "Pair with" at bounding box center [435, 176] width 392 height 29
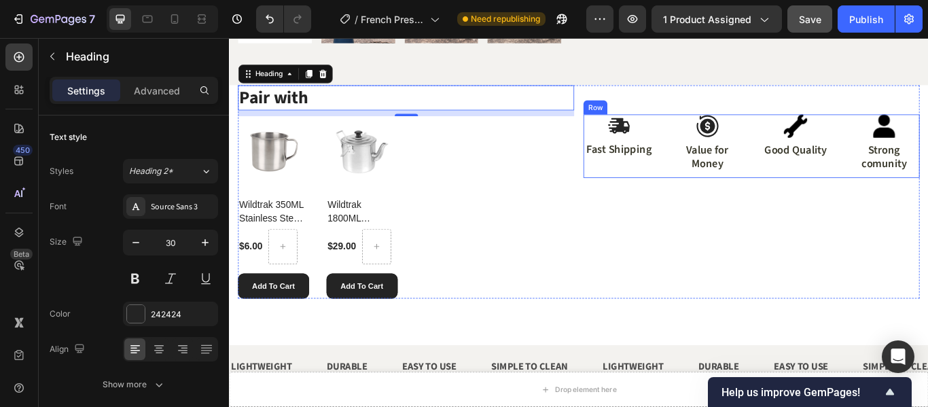
scroll to position [679, 0]
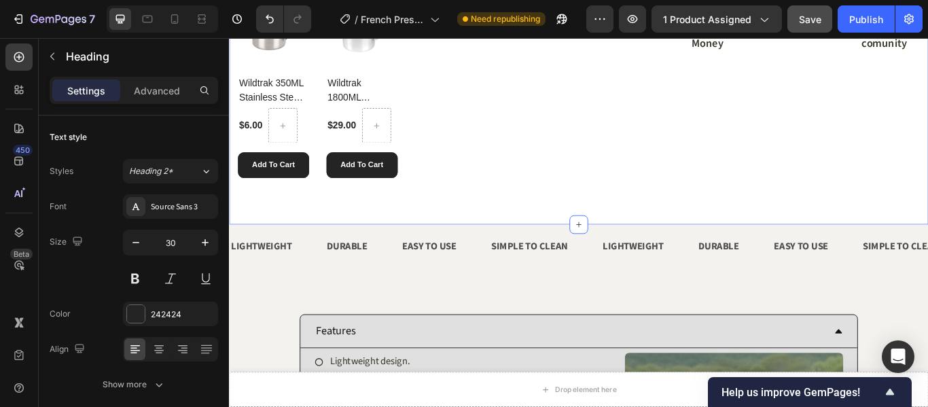
click at [598, 223] on div "Pair with Heading 10 (P) Images Wildtrak 350ML Stainless Steel Camping Mug (P) …" at bounding box center [636, 103] width 815 height 303
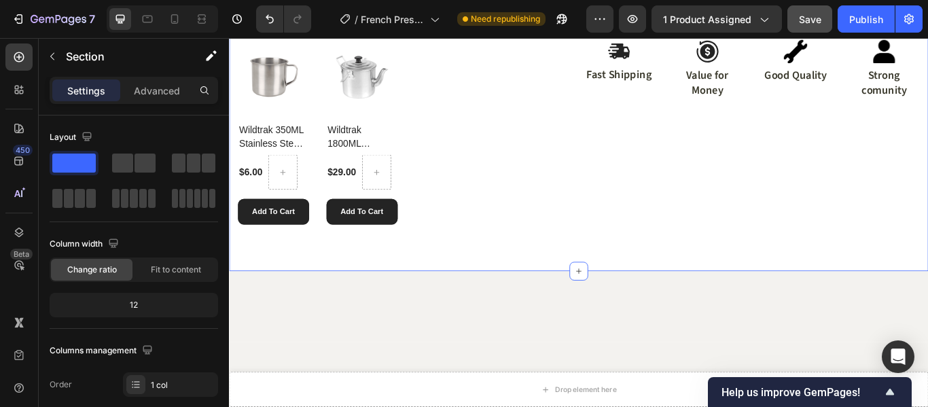
scroll to position [340, 0]
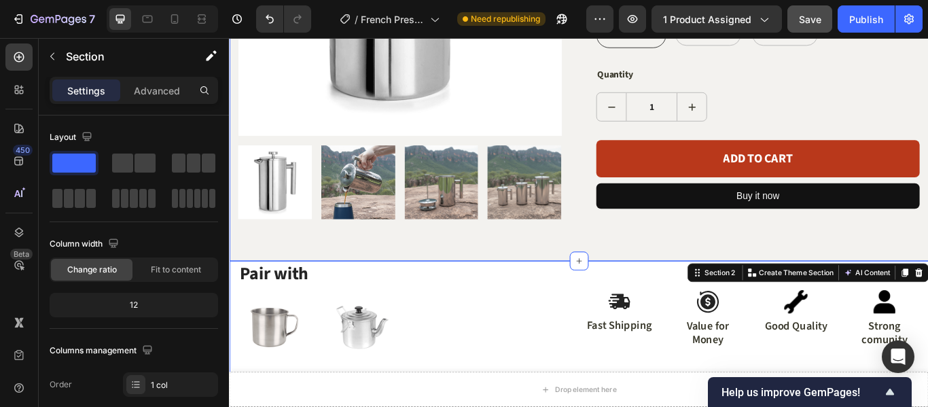
click at [609, 267] on div "Product Images Coffee Plunger (P) Title $27.00 (P) Price (P) Price $35.00 Produ…" at bounding box center [636, 12] width 815 height 572
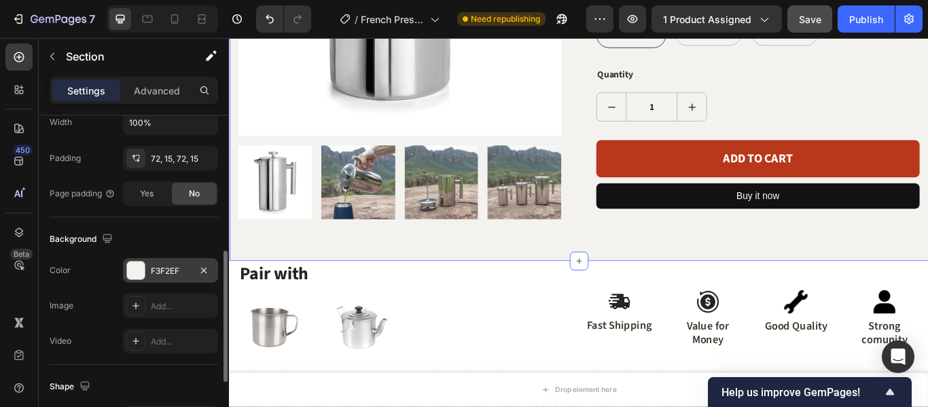
click at [163, 270] on div "F3F2EF" at bounding box center [170, 271] width 39 height 12
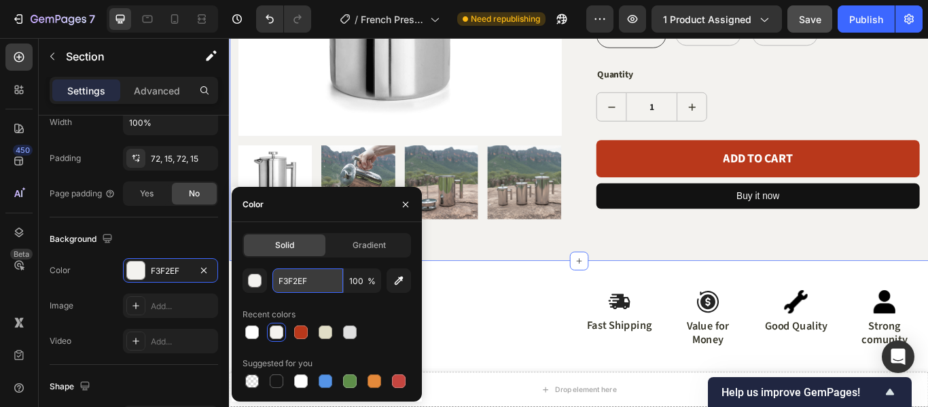
click at [304, 283] on input "F3F2EF" at bounding box center [307, 280] width 71 height 24
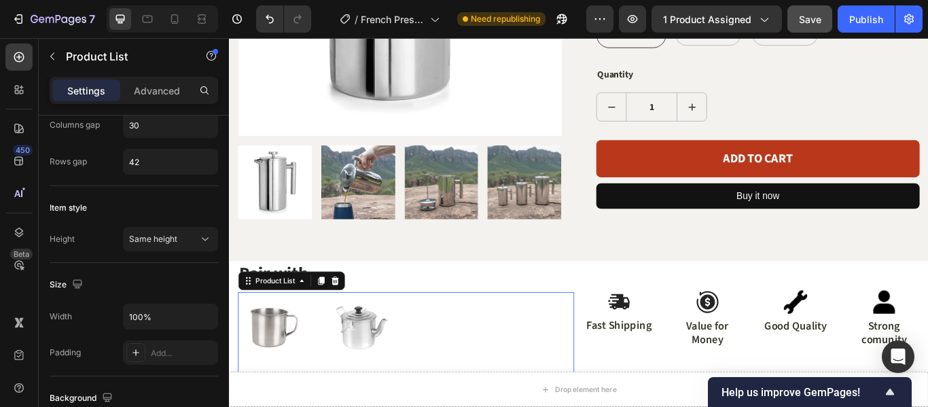
scroll to position [0, 0]
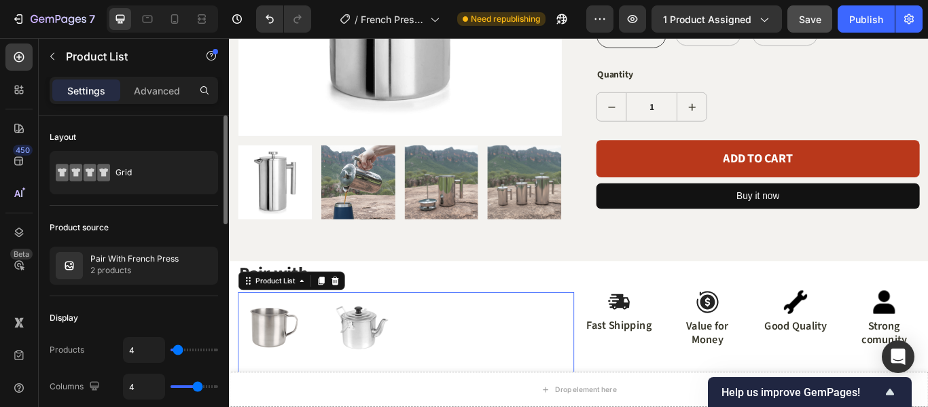
click at [571, 302] on h2 "Pair with" at bounding box center [435, 312] width 392 height 29
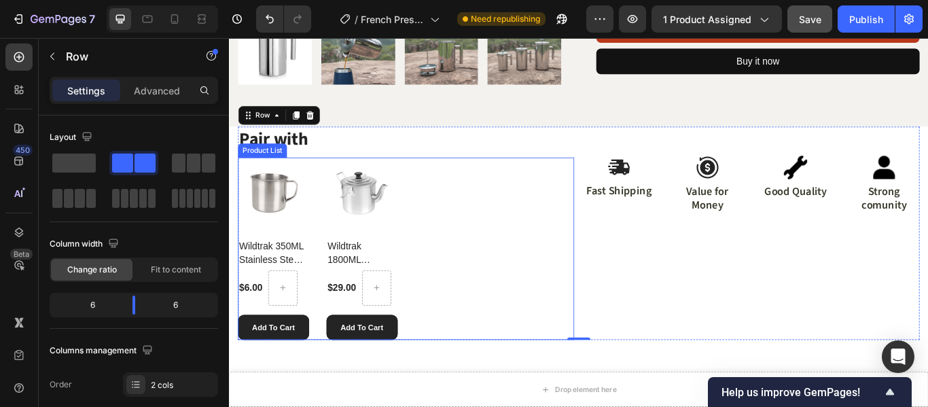
scroll to position [543, 0]
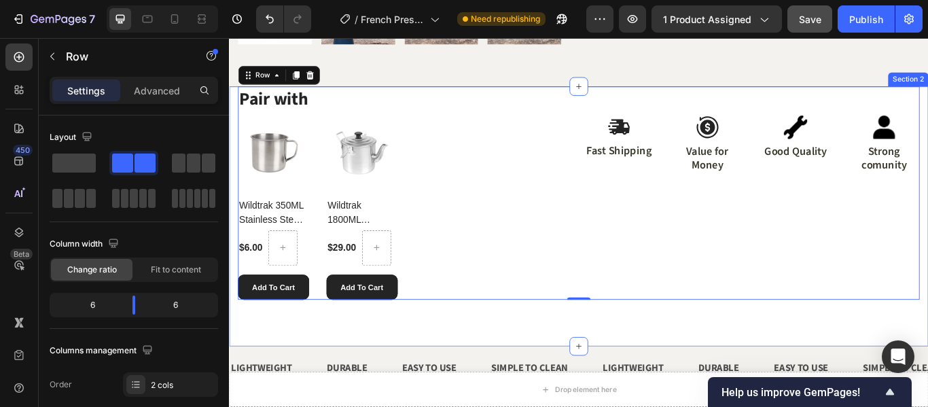
click at [688, 357] on div "Pair with Heading (P) Images Wildtrak 350ML Stainless Steel Camping Mug (P) Tit…" at bounding box center [636, 245] width 815 height 303
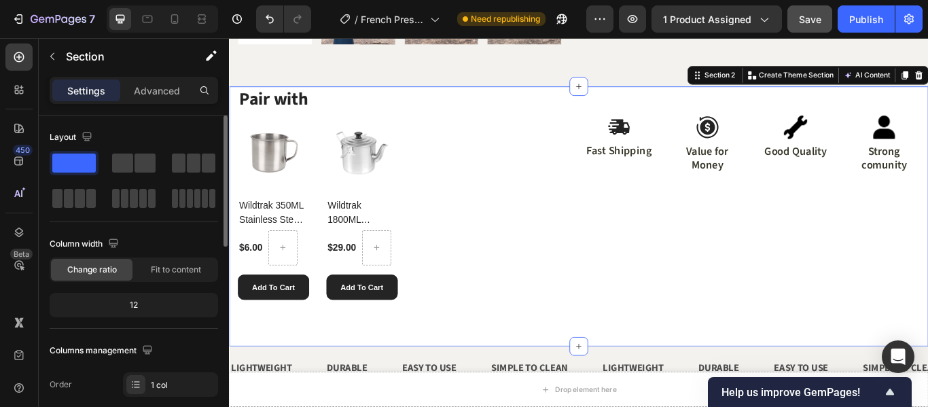
scroll to position [272, 0]
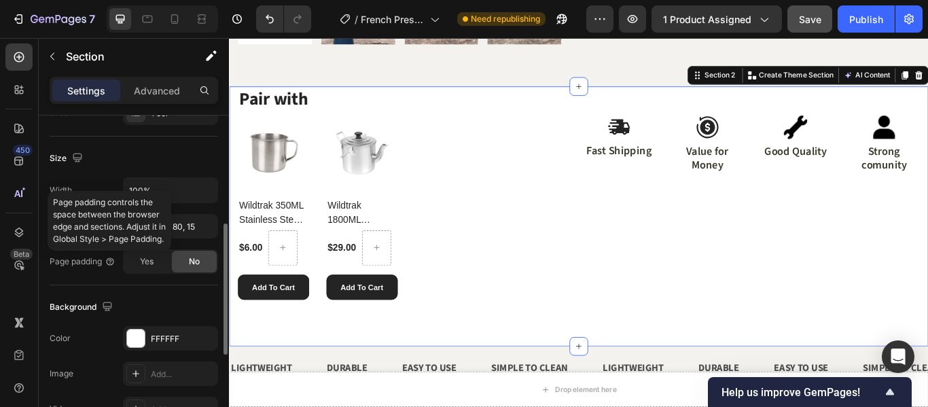
click at [149, 351] on div "The changes might be hidden by the video. Color FFFFFF Image Add... Video Add..." at bounding box center [134, 373] width 168 height 95
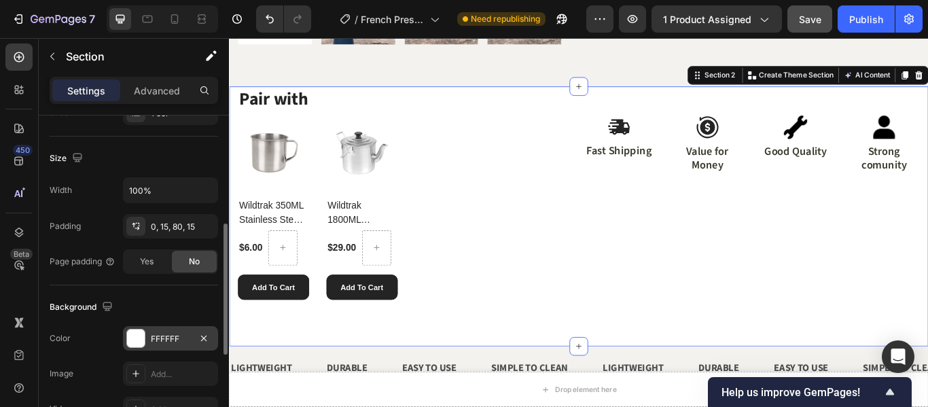
click at [155, 339] on div "FFFFFF" at bounding box center [170, 339] width 39 height 12
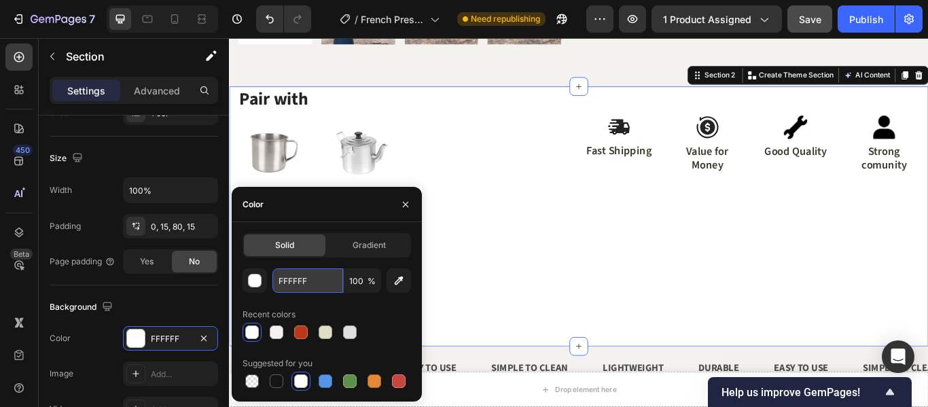
click at [306, 285] on input "FFFFFF" at bounding box center [307, 280] width 71 height 24
paste input "3F2E"
type input "F3F2EF"
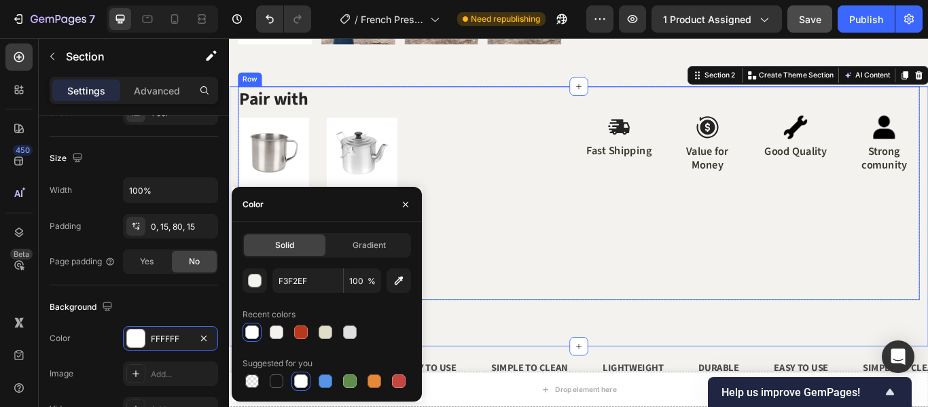
click at [713, 323] on div "Image Fast Shipping Text Block Image Value for Money Text Block Image Good Qual…" at bounding box center [838, 218] width 392 height 249
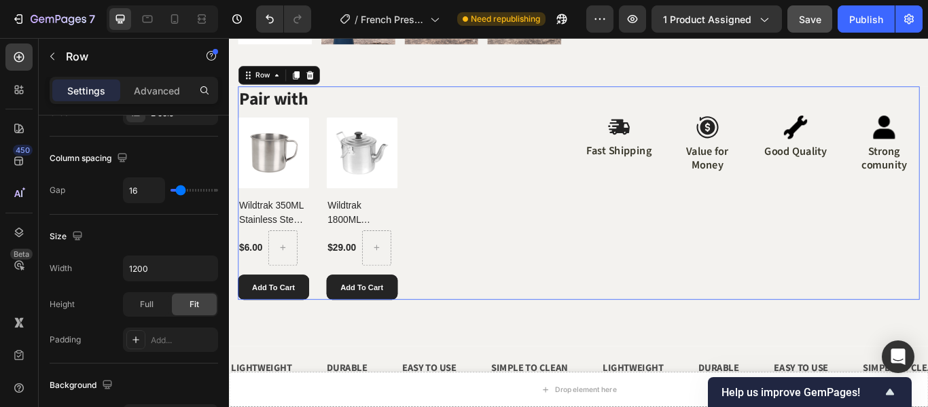
scroll to position [0, 0]
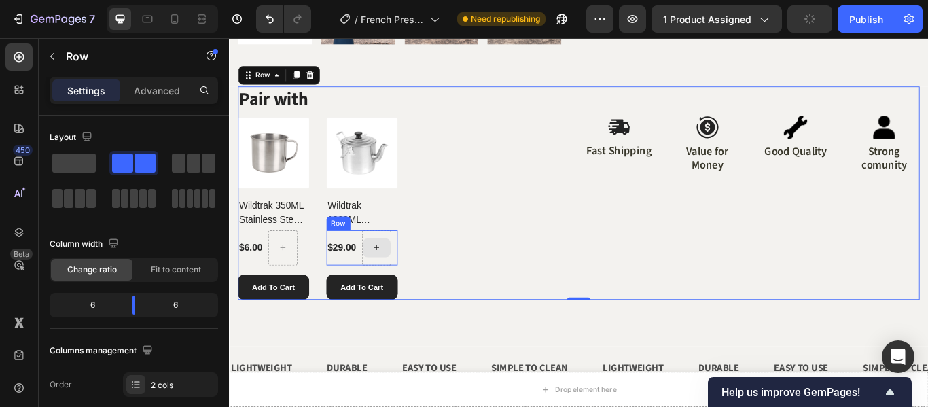
click at [387, 291] on div at bounding box center [401, 282] width 34 height 41
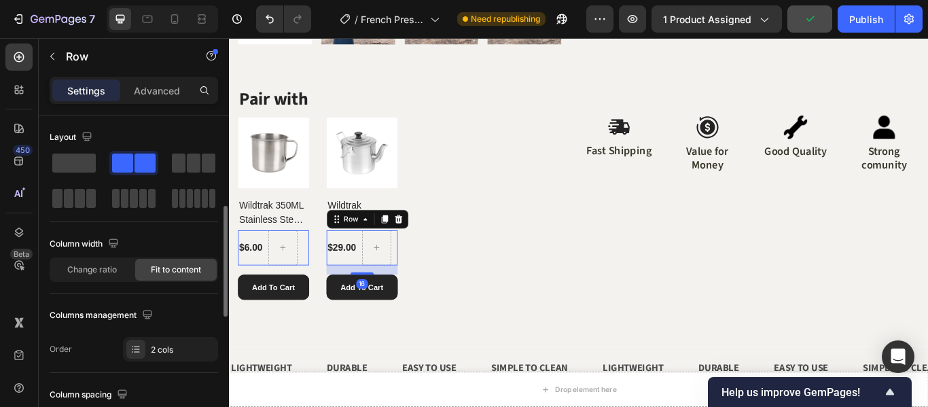
scroll to position [204, 0]
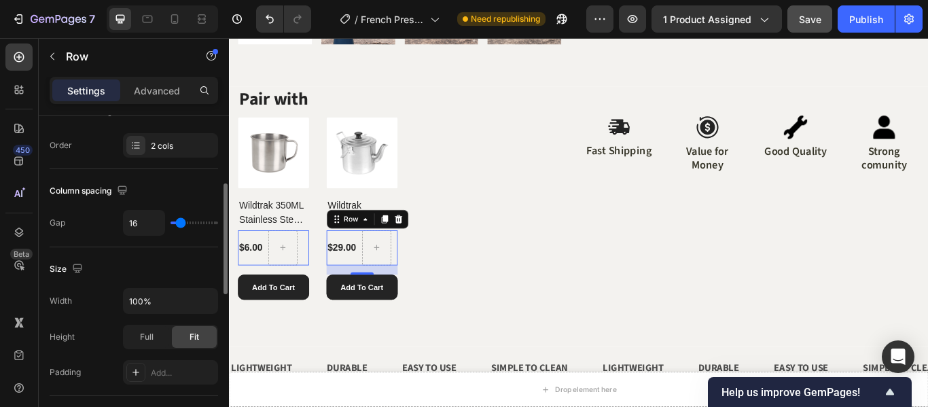
type input "13"
type input "9"
type input "4"
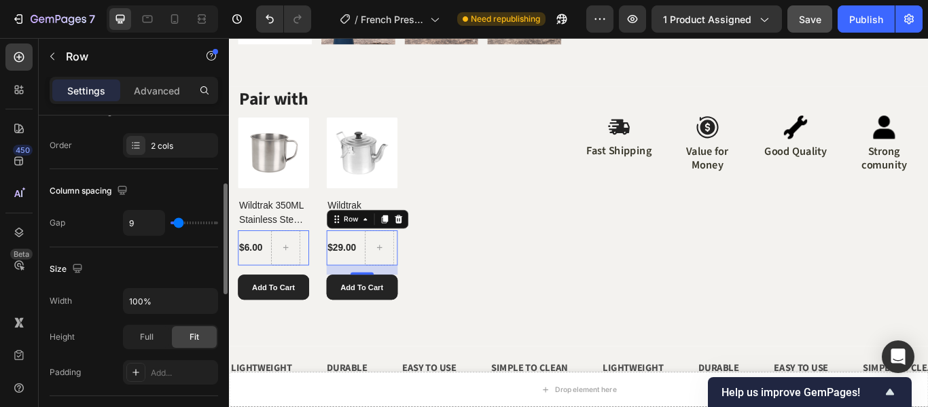
type input "4"
type input "0"
type input "4"
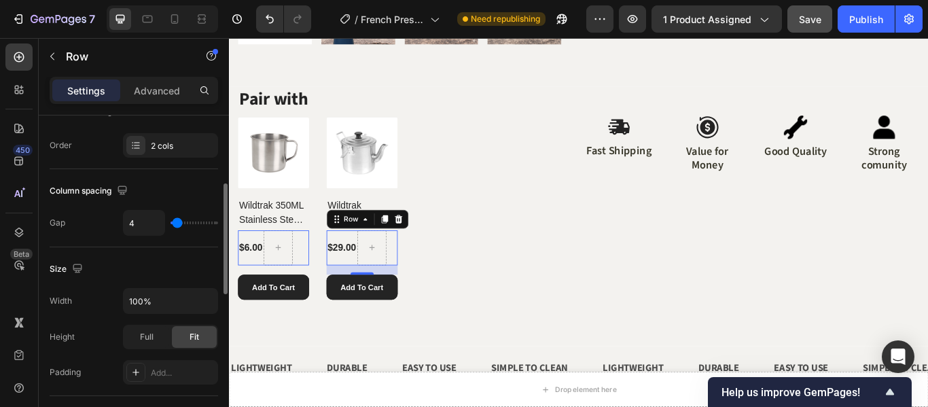
type input "7"
type input "9"
type input "11"
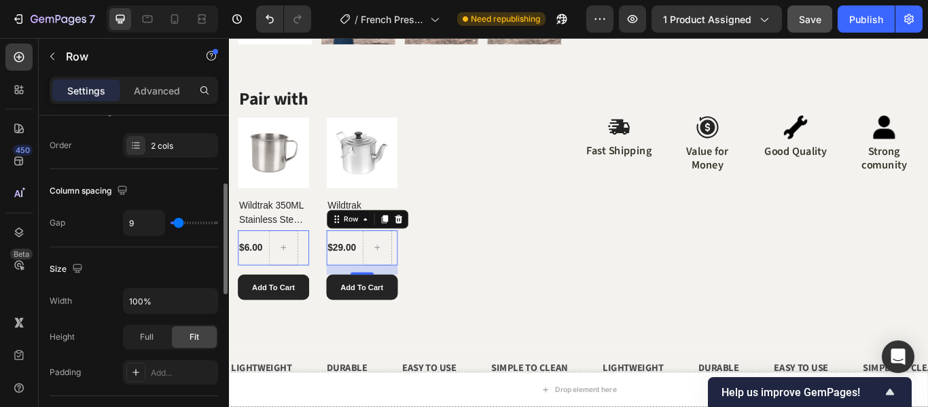
type input "11"
type input "13"
type input "16"
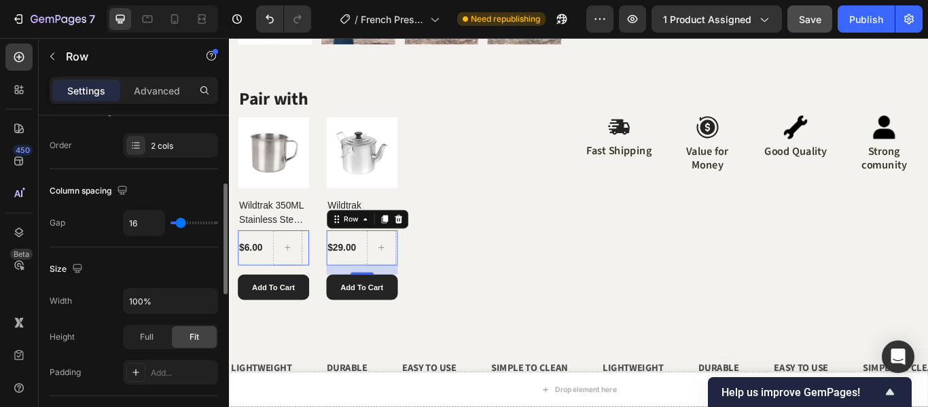
click at [181, 224] on input "range" at bounding box center [195, 222] width 48 height 3
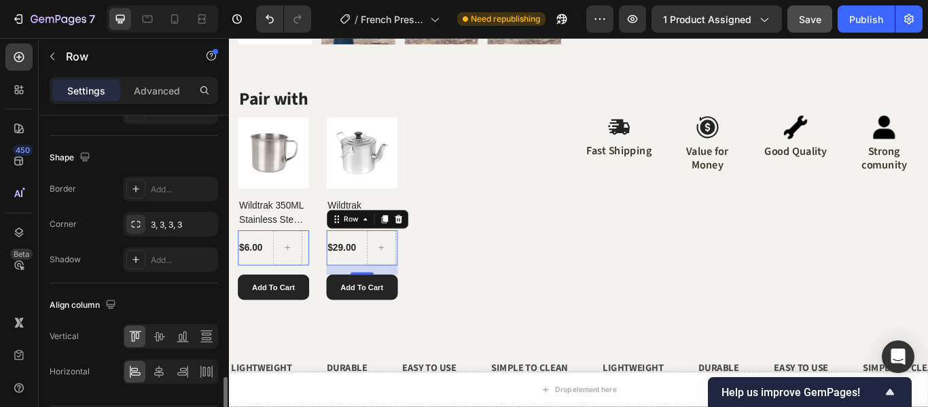
scroll to position [654, 0]
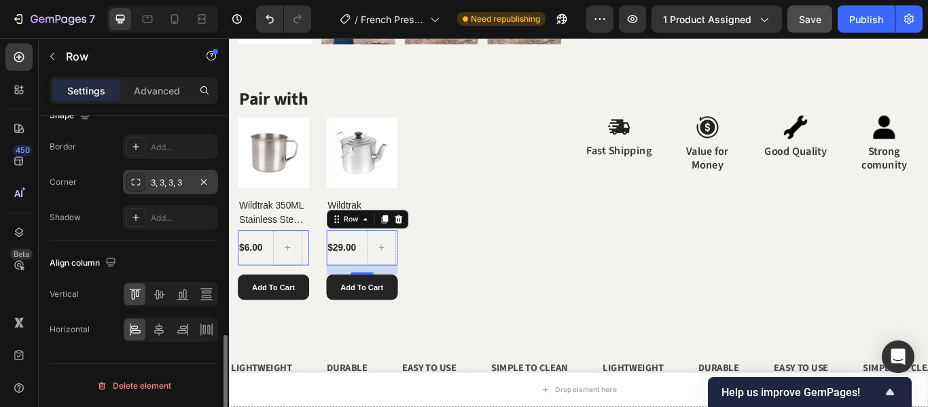
click at [174, 181] on div "3, 3, 3, 3" at bounding box center [170, 183] width 39 height 12
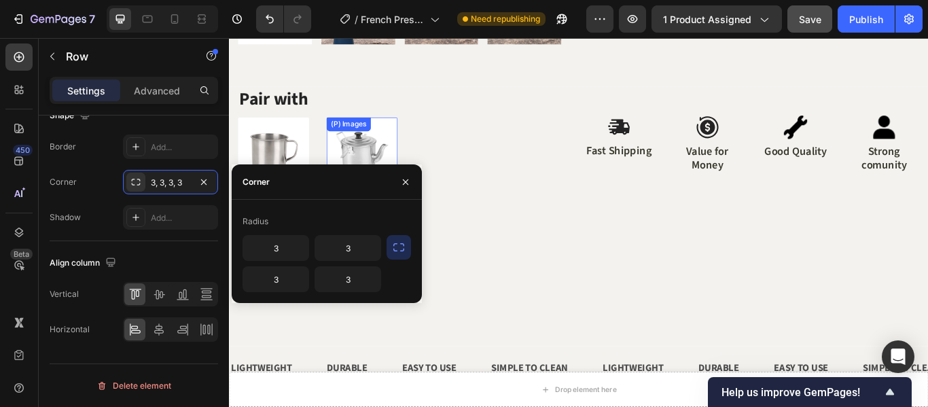
drag, startPoint x: 560, startPoint y: 218, endPoint x: 363, endPoint y: 184, distance: 199.3
click at [186, 243] on div "Align column Vertical Horizontal" at bounding box center [134, 296] width 168 height 111
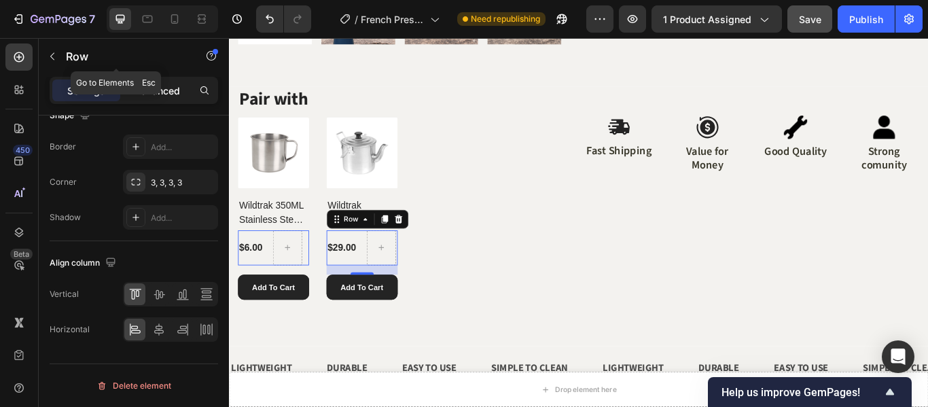
click at [176, 94] on p "Advanced" at bounding box center [157, 91] width 46 height 14
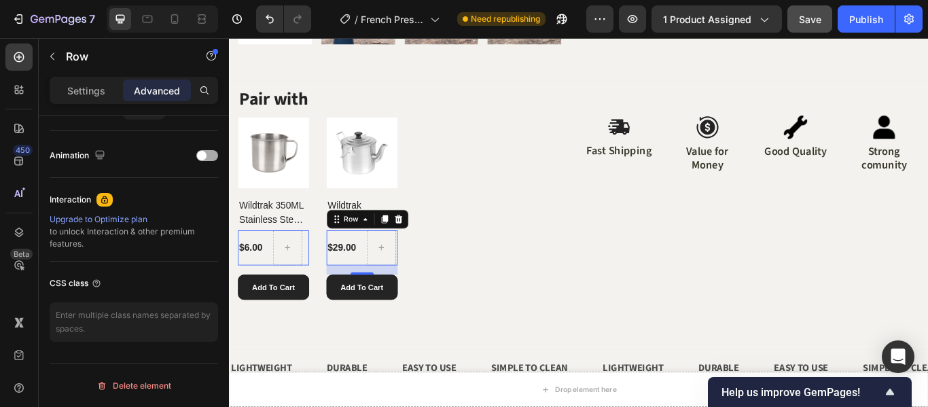
scroll to position [168, 0]
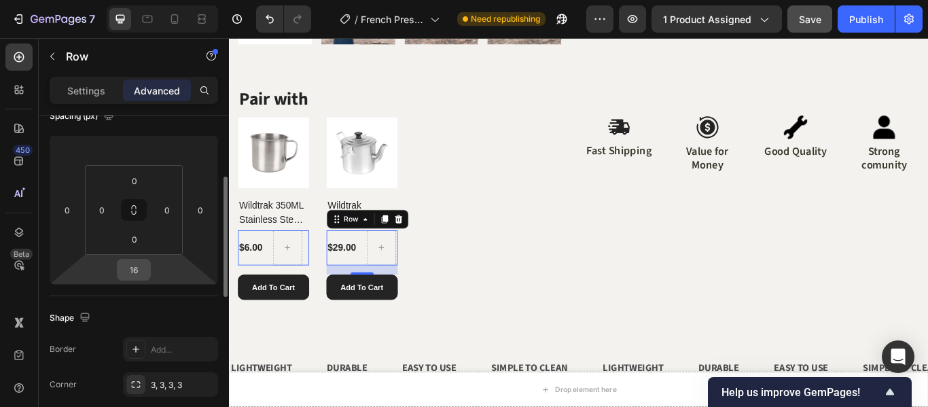
click at [140, 273] on input "16" at bounding box center [133, 270] width 27 height 20
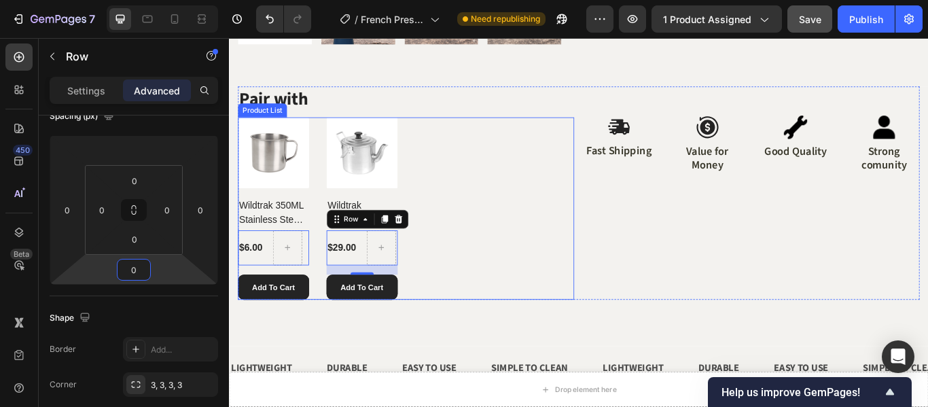
type input "16"
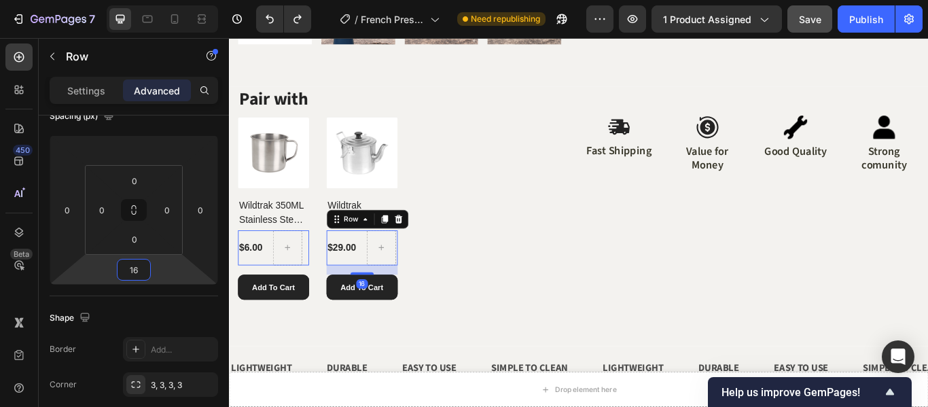
click at [380, 289] on div "$29.00 (P) Price (P) Price Row 16" at bounding box center [383, 282] width 83 height 41
click at [106, 99] on div "Settings" at bounding box center [86, 90] width 68 height 22
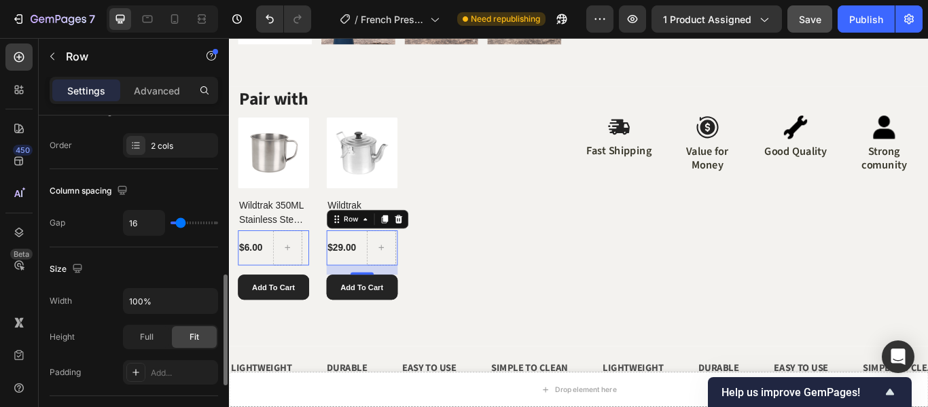
scroll to position [272, 0]
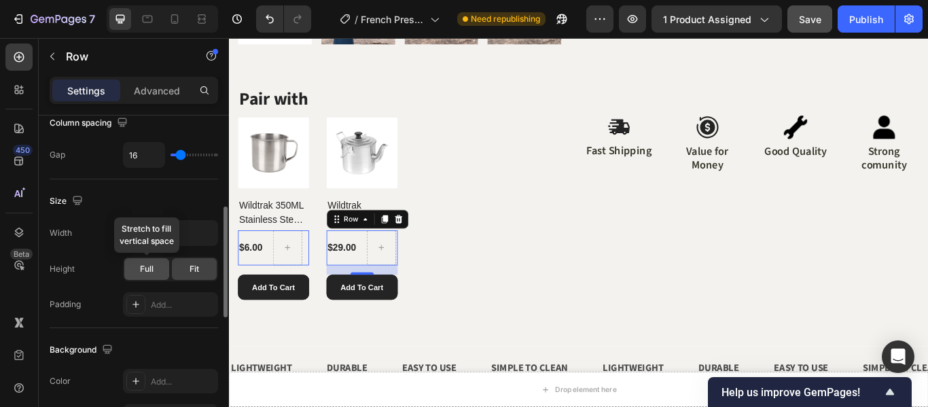
click at [139, 264] on div "Full" at bounding box center [146, 269] width 45 height 22
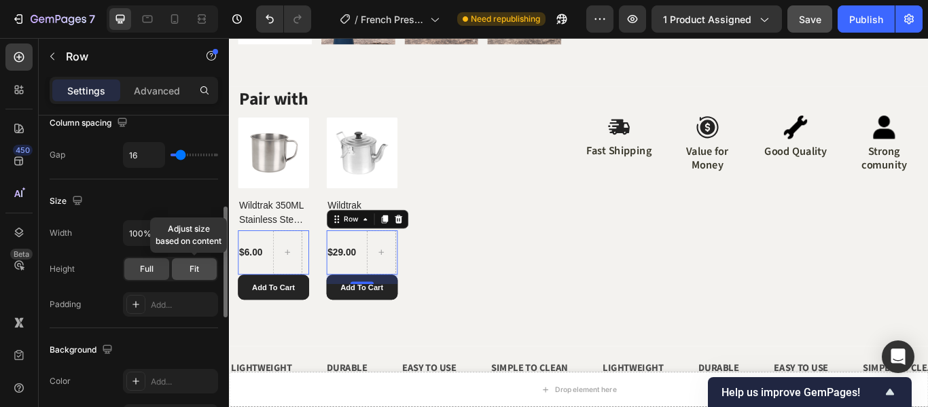
click at [183, 270] on div "Fit" at bounding box center [194, 269] width 45 height 22
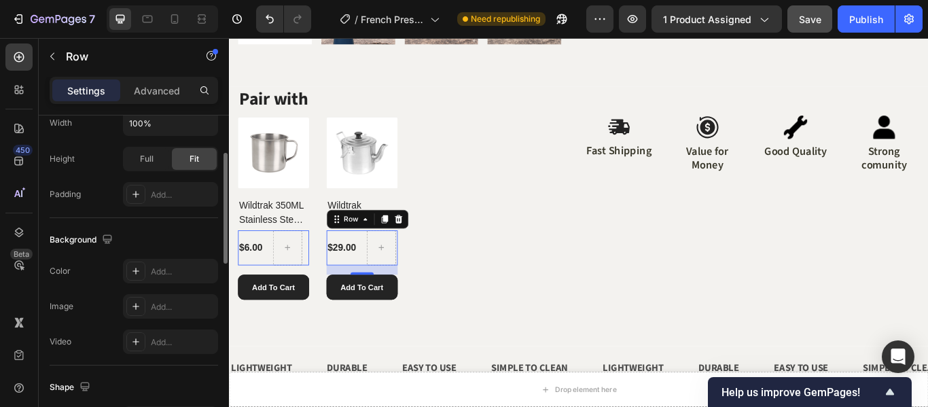
scroll to position [314, 0]
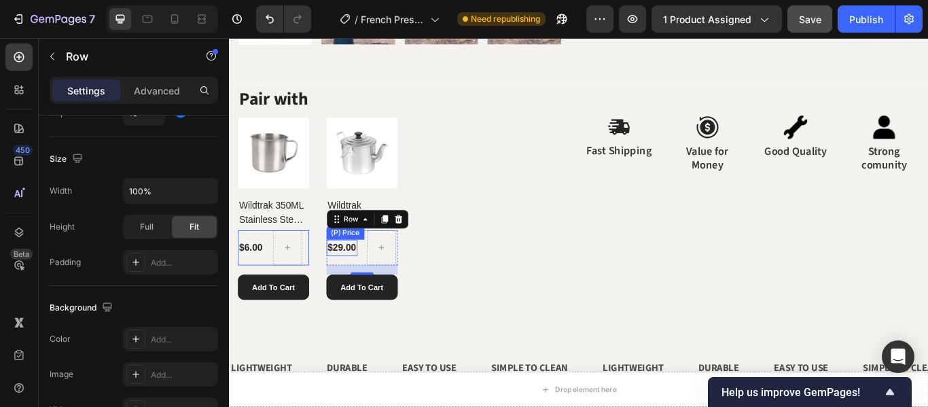
click at [374, 273] on div "$29.00" at bounding box center [360, 282] width 36 height 19
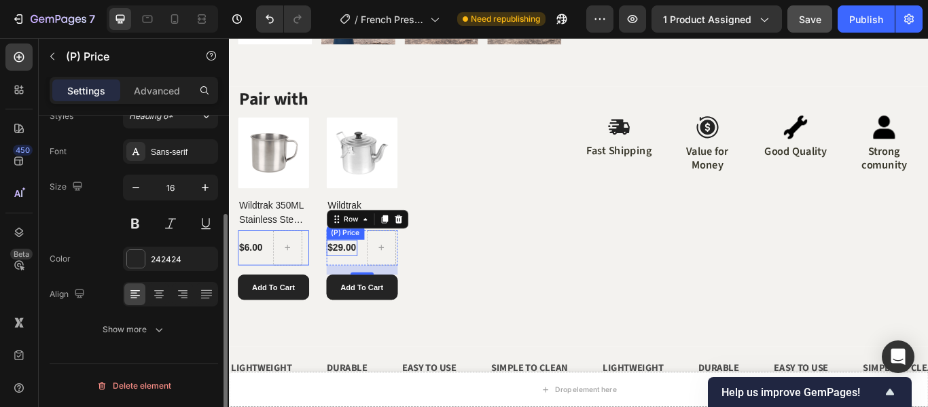
scroll to position [0, 0]
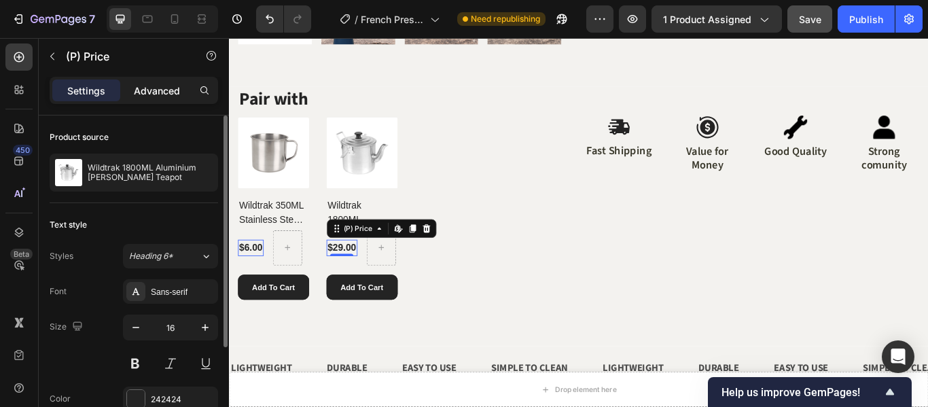
click at [167, 90] on p "Advanced" at bounding box center [157, 91] width 46 height 14
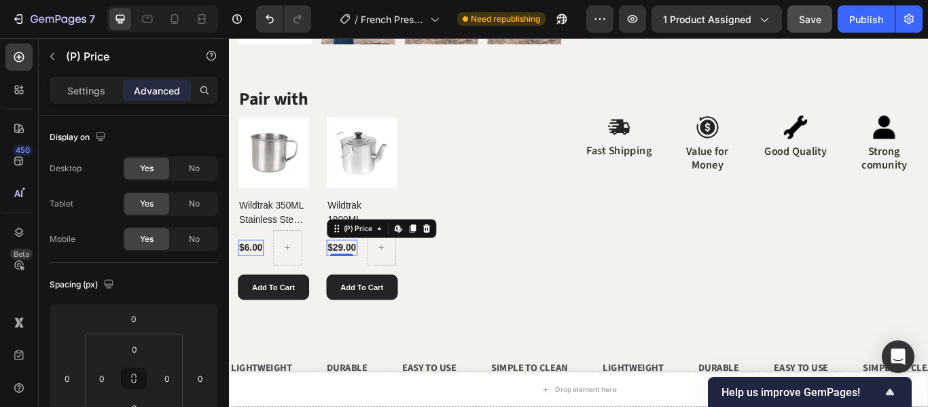
click at [84, 89] on p "Settings" at bounding box center [86, 91] width 38 height 14
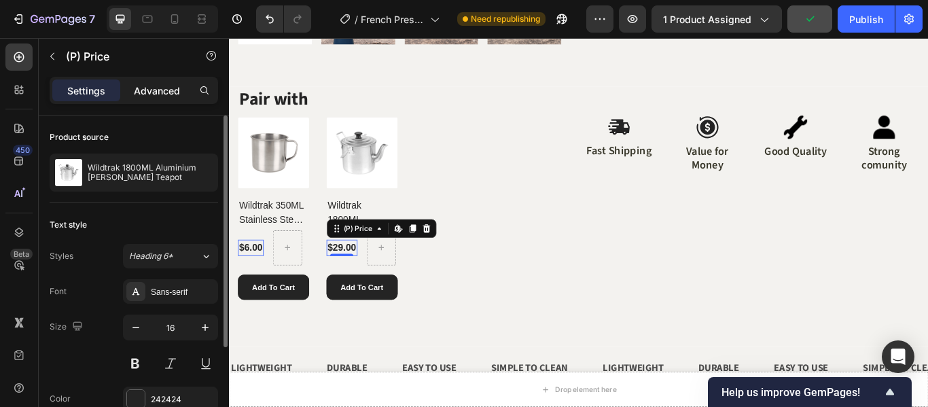
click at [173, 88] on p "Advanced" at bounding box center [157, 91] width 46 height 14
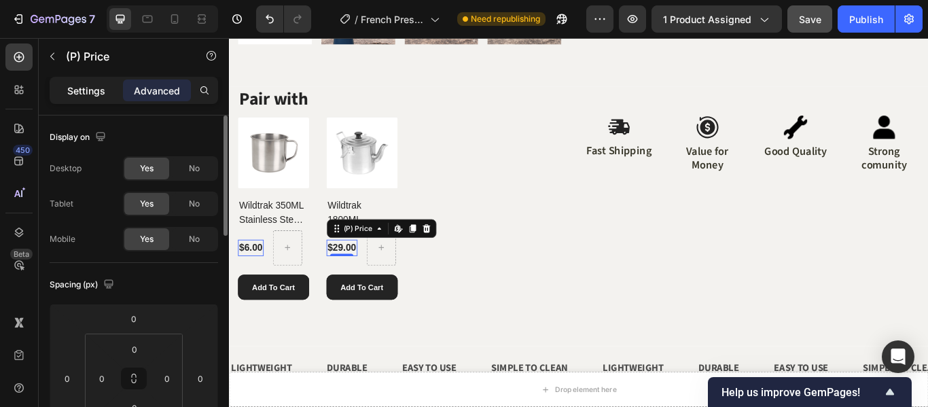
click at [98, 82] on div "Settings" at bounding box center [86, 90] width 68 height 22
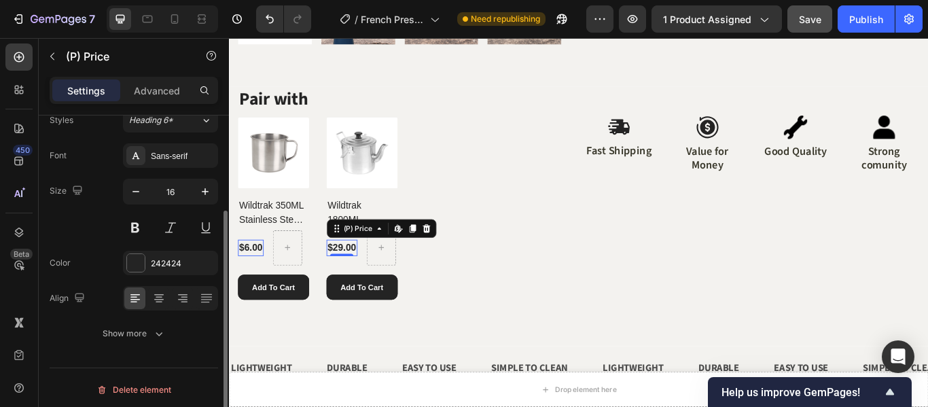
scroll to position [140, 0]
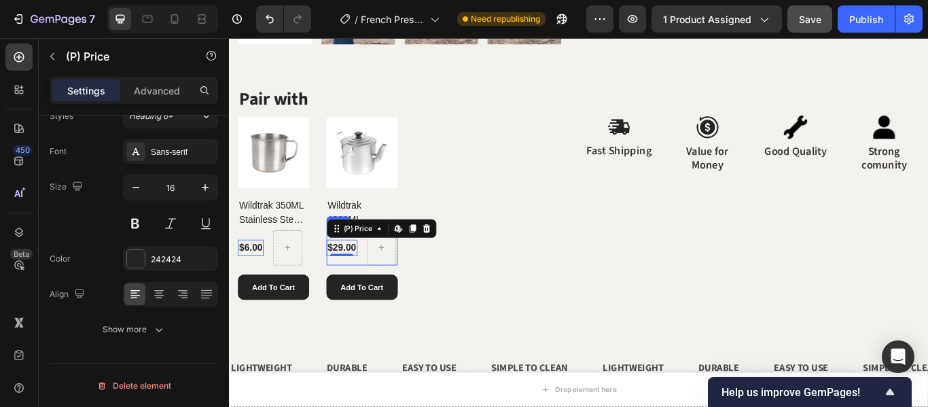
click at [378, 292] on div "$29.00 (P) Price Edit content in Shopify 0 (P) Price Edit content in Shopify 0 …" at bounding box center [383, 282] width 83 height 41
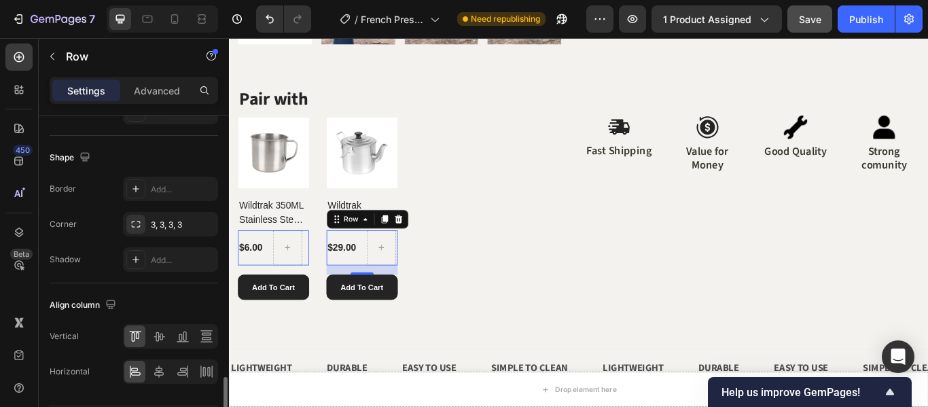
scroll to position [654, 0]
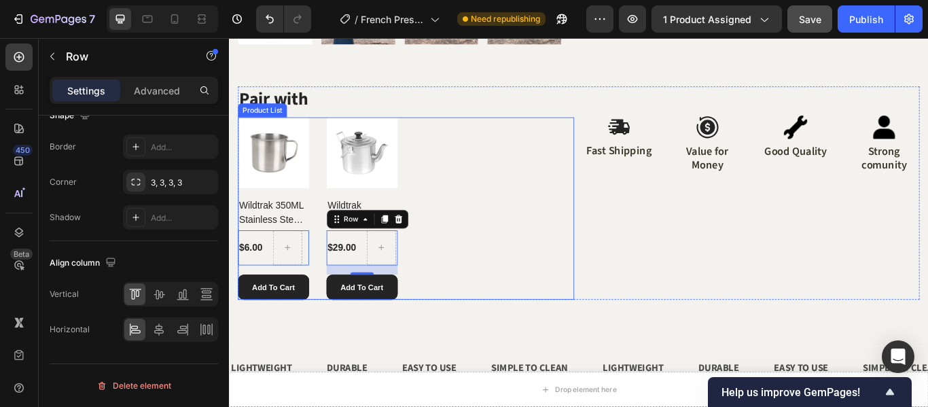
click at [459, 198] on div "(P) Images Wildtrak 350ML Stainless Steel Camping Mug (P) Title $6.00 (P) Price…" at bounding box center [435, 236] width 392 height 213
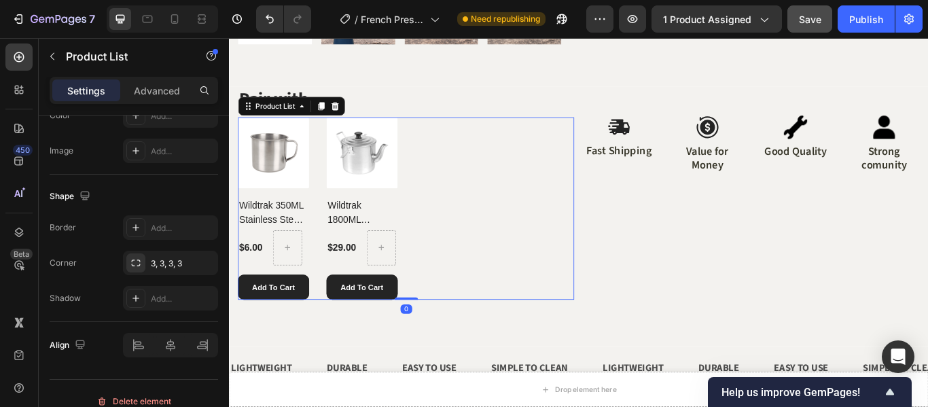
scroll to position [0, 0]
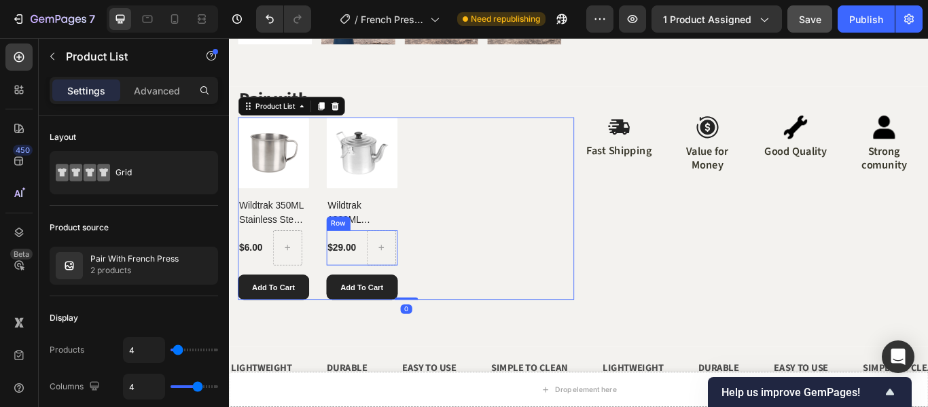
click at [385, 262] on div "$29.00 (P) Price (P) Price Row" at bounding box center [383, 282] width 83 height 41
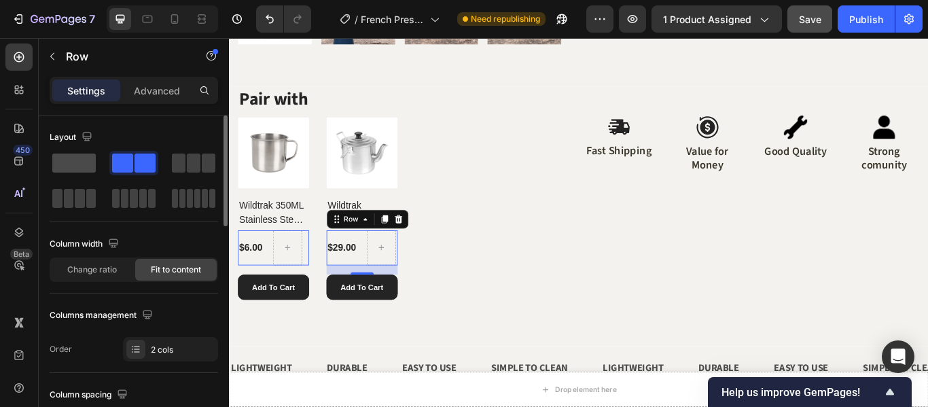
click at [77, 162] on span at bounding box center [73, 163] width 43 height 19
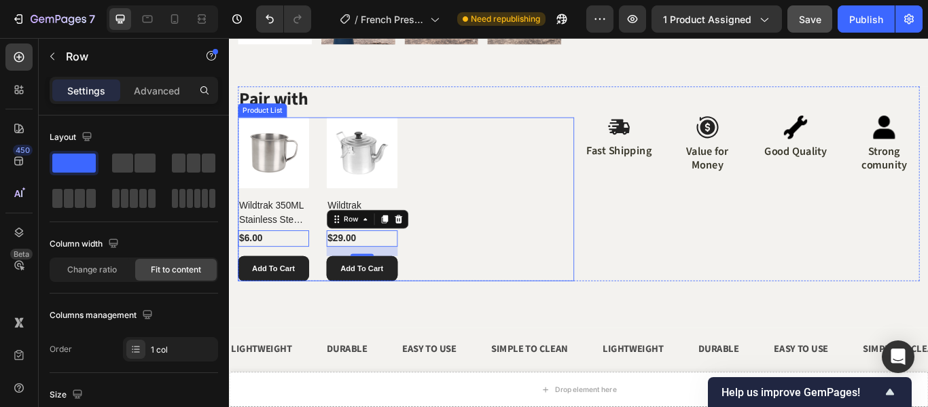
click at [599, 272] on div "(P) Images Wildtrak 350ML Stainless Steel Camping Mug (P) Title $6.00 (P) Price…" at bounding box center [435, 225] width 392 height 191
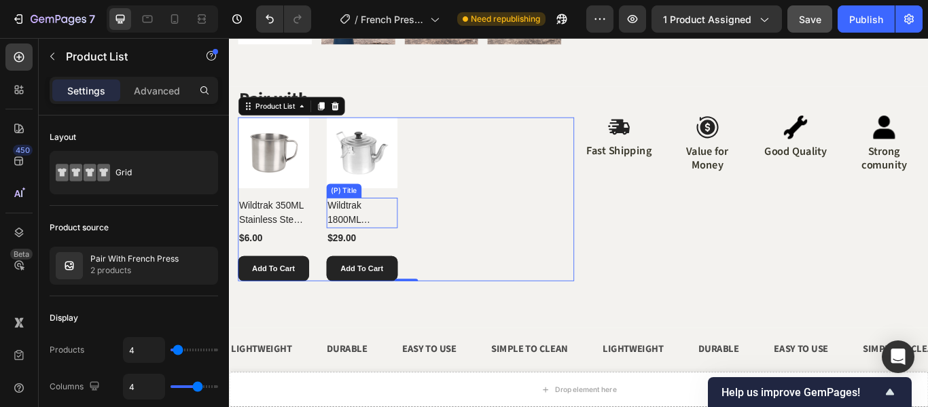
click at [406, 240] on h2 "Wildtrak 1800ML Aluminium [PERSON_NAME] Teapot" at bounding box center [383, 241] width 83 height 35
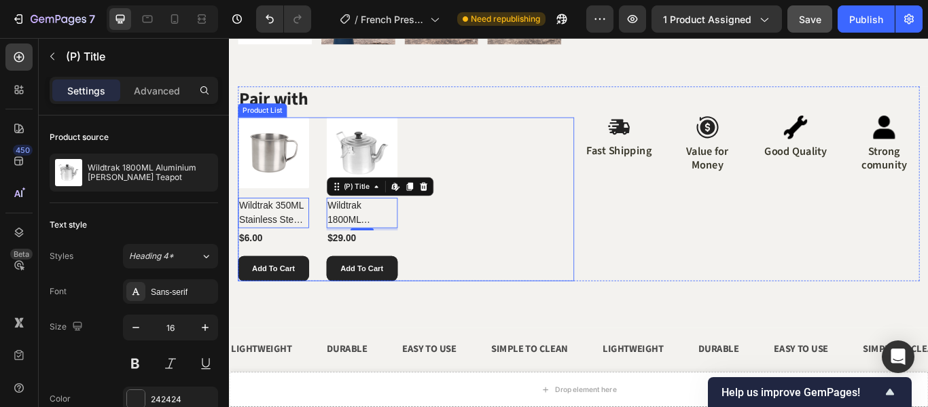
click at [455, 142] on div "(P) Images Wildtrak 350ML Stainless Steel Camping Mug (P) Title Edit content in…" at bounding box center [435, 225] width 392 height 191
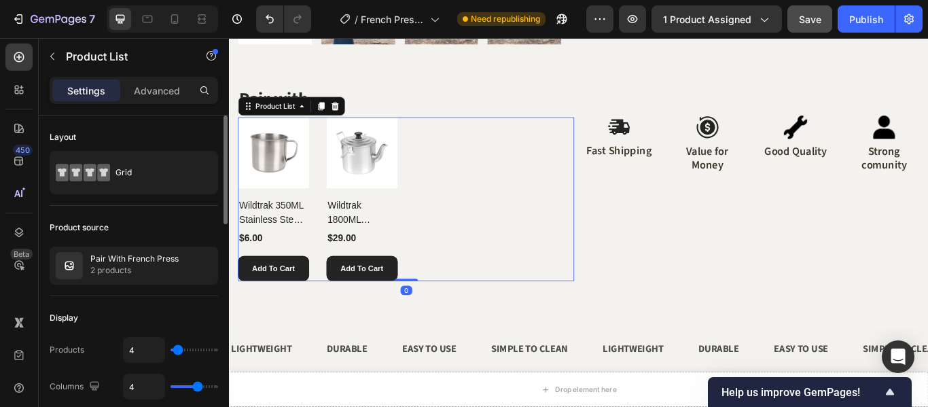
type input "1"
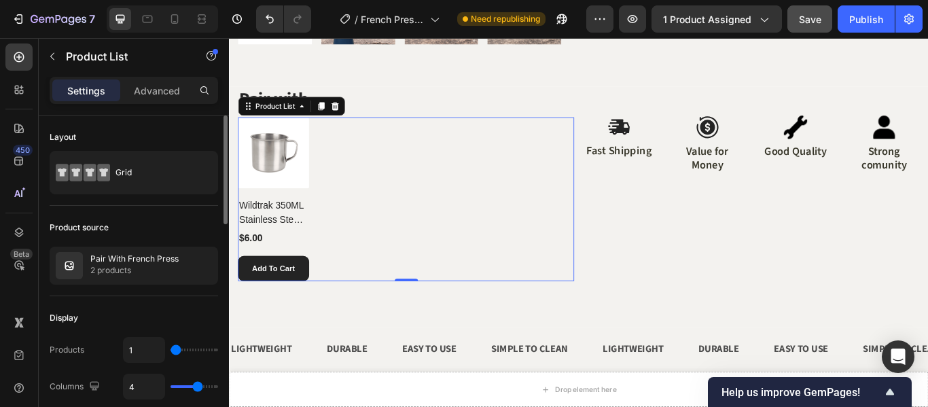
type input "1"
click at [175, 351] on input "range" at bounding box center [195, 350] width 48 height 3
click at [152, 350] on input "1" at bounding box center [144, 350] width 41 height 24
type input "2"
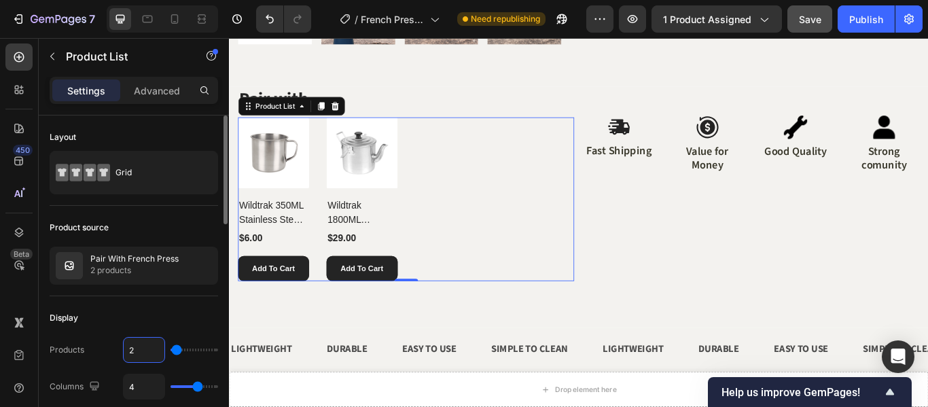
type input "2"
type input "3"
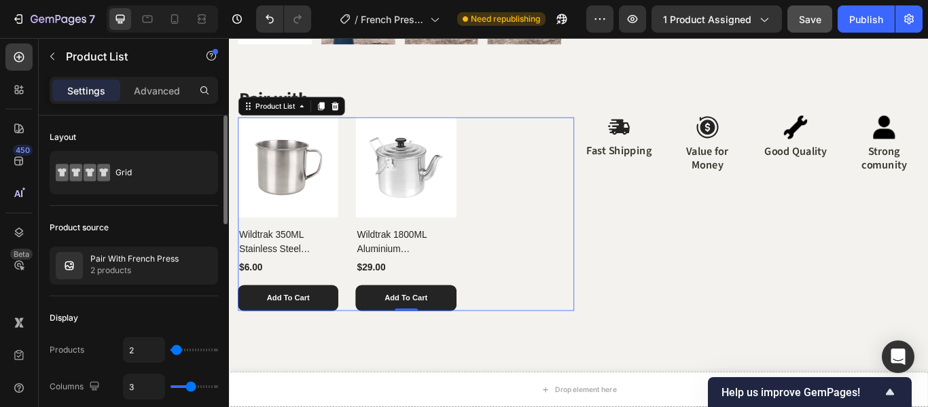
type input "2"
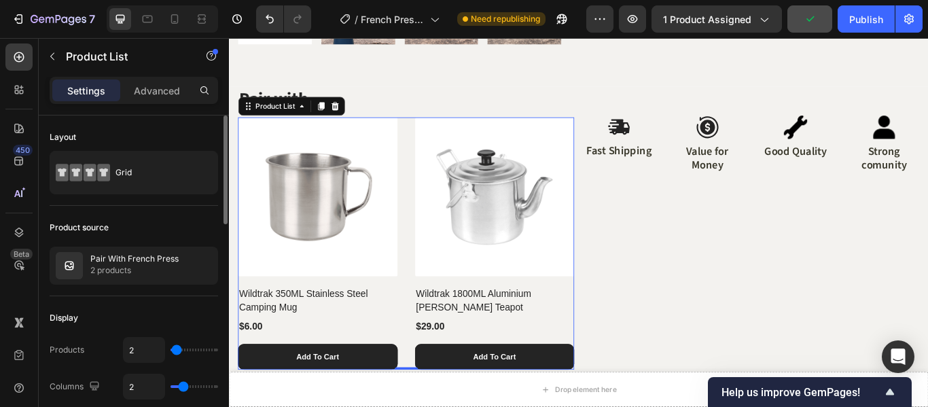
type input "3"
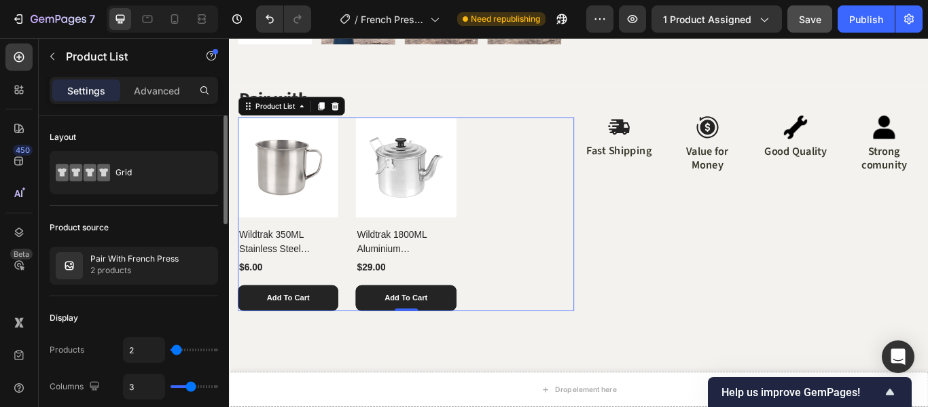
drag, startPoint x: 198, startPoint y: 386, endPoint x: 189, endPoint y: 387, distance: 9.6
type input "3"
click at [189, 387] on input "range" at bounding box center [195, 386] width 48 height 3
type input "2"
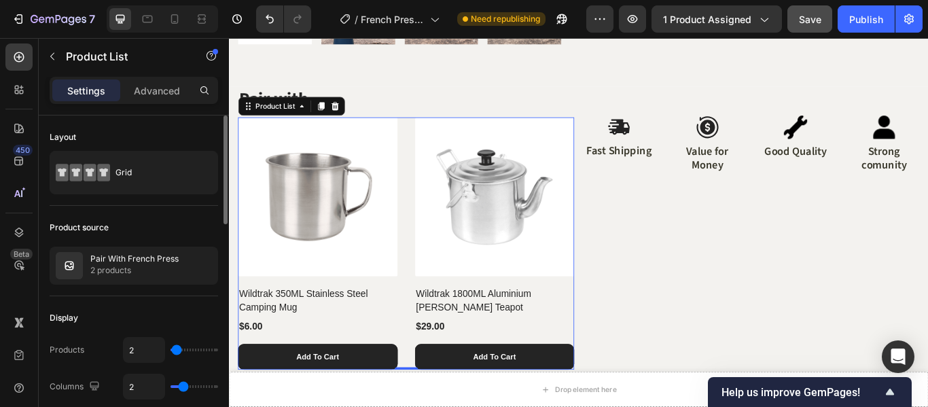
type input "3"
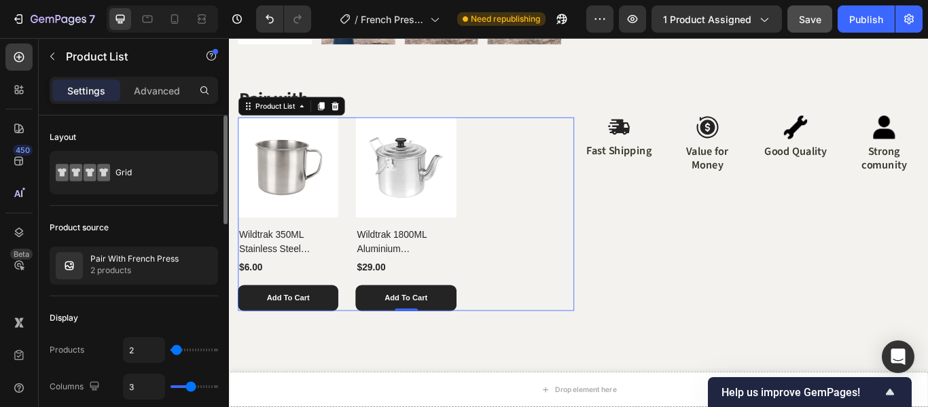
type input "4"
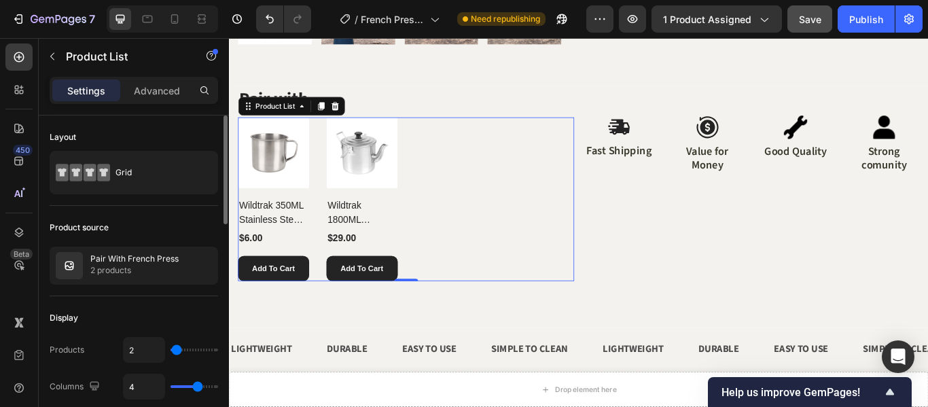
type input "4"
click at [196, 387] on input "range" at bounding box center [195, 386] width 48 height 3
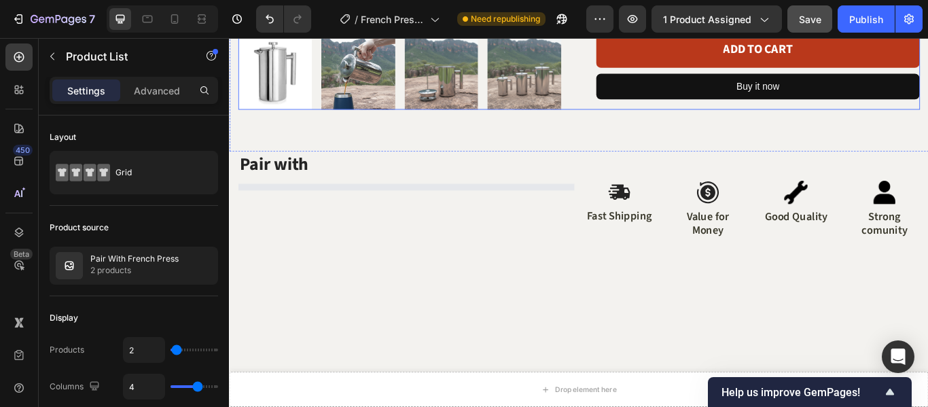
scroll to position [543, 0]
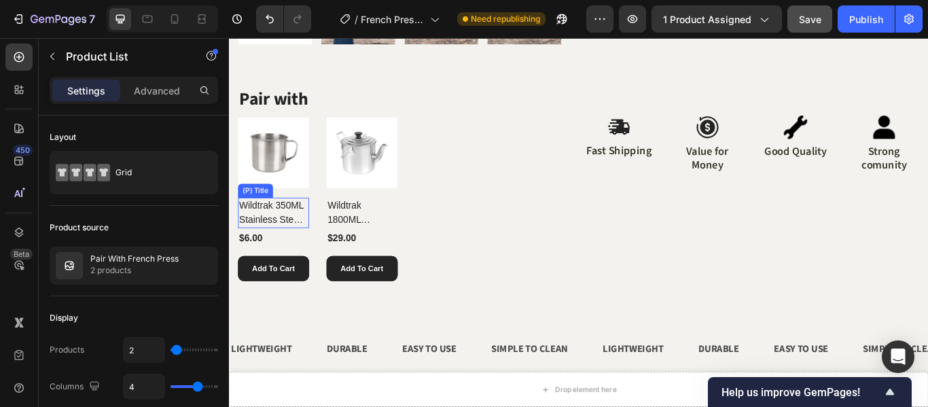
click at [313, 236] on h2 "Wildtrak 350ML Stainless Steel Camping Mug" at bounding box center [280, 241] width 83 height 35
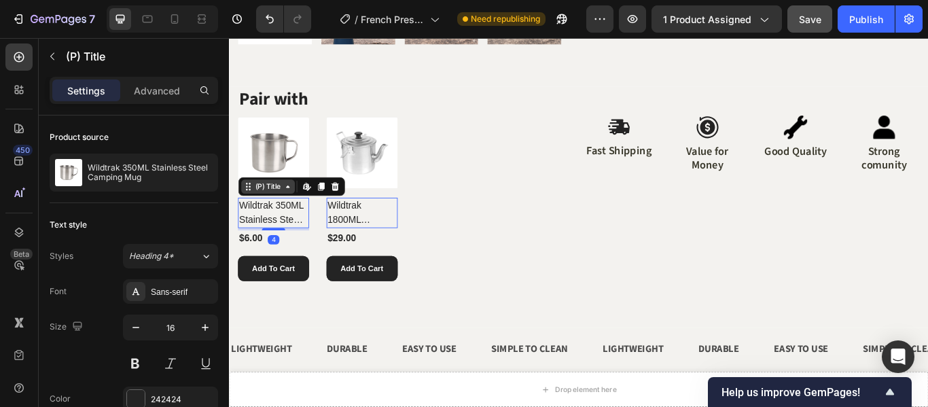
click at [287, 205] on div "(P) Title" at bounding box center [273, 211] width 35 height 12
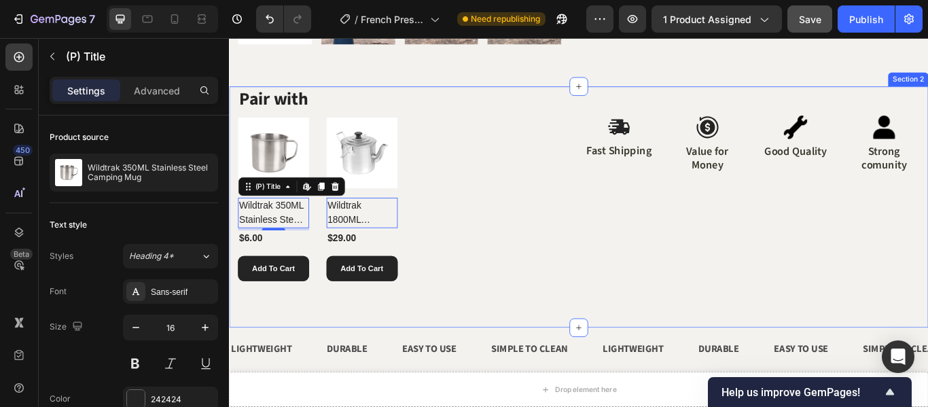
click at [851, 323] on div "Pair with Heading (P) Images Wildtrak 350ML Stainless Steel Camping Mug (P) Tit…" at bounding box center [636, 234] width 815 height 281
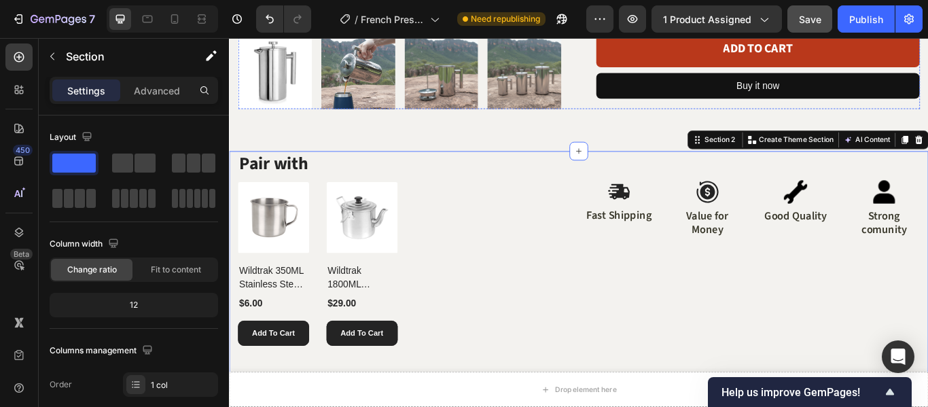
scroll to position [204, 0]
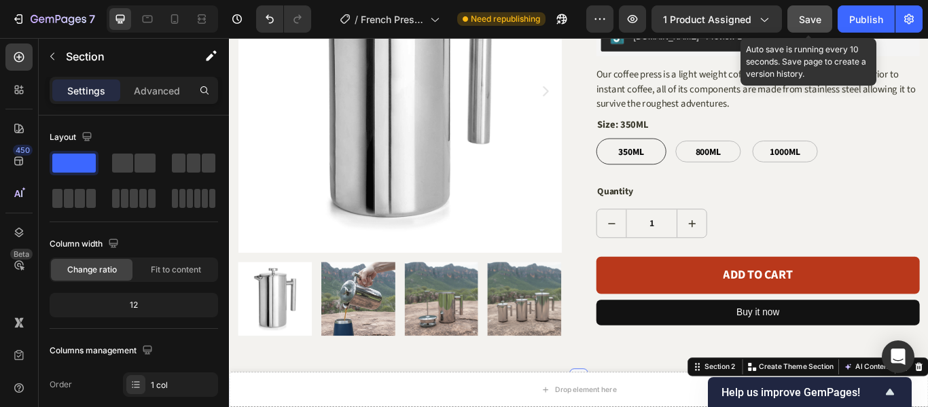
click at [811, 21] on span "Save" at bounding box center [810, 20] width 22 height 12
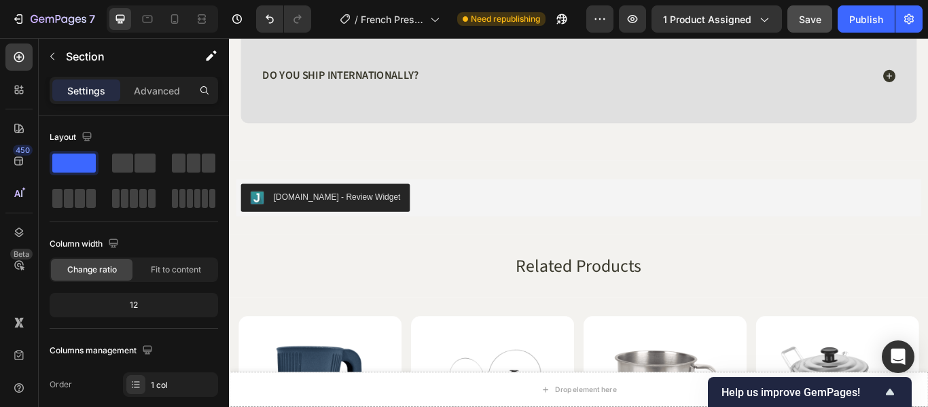
scroll to position [2106, 0]
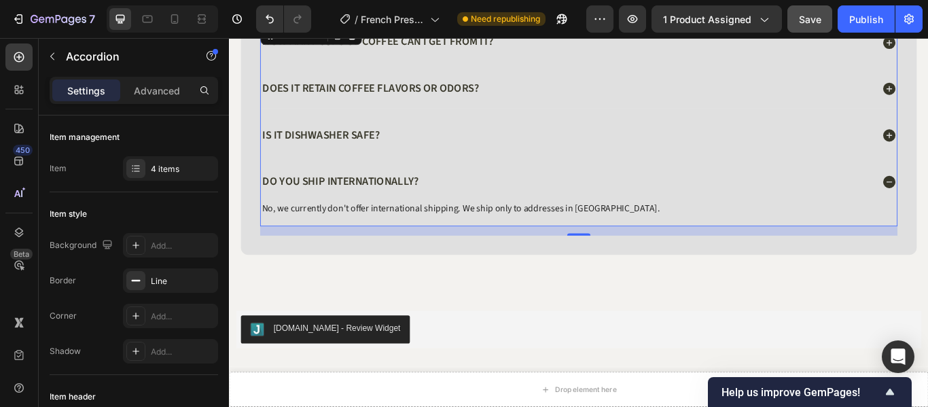
scroll to position [2038, 0]
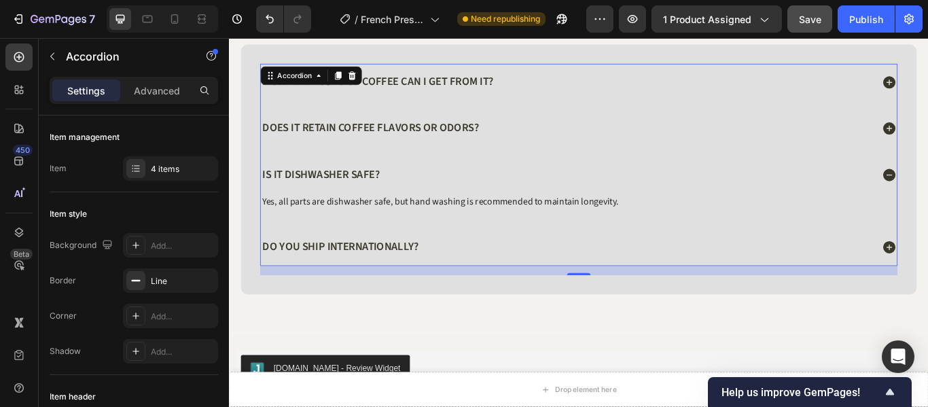
scroll to position [1970, 0]
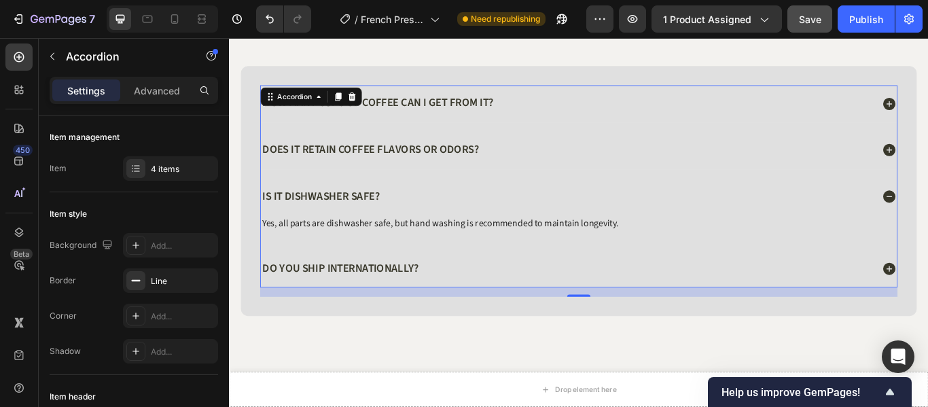
click at [575, 165] on div "Does it retain coffee flavors or odors?" at bounding box center [622, 168] width 713 height 21
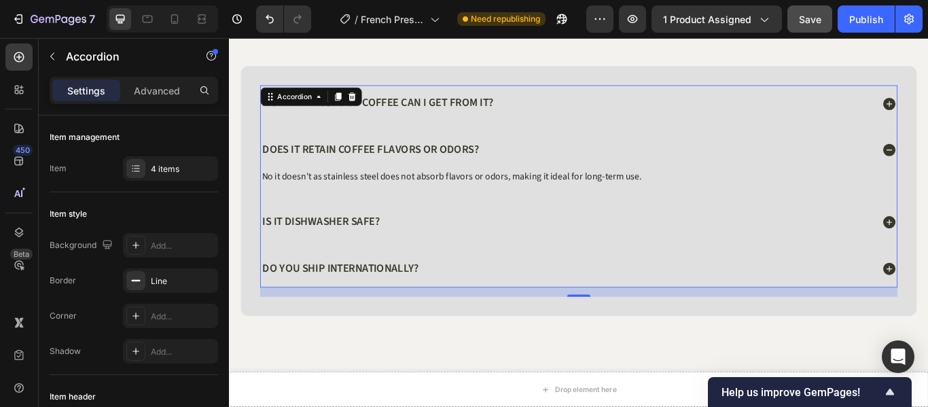
click at [608, 118] on div "how many cups of coffee can i get from it?" at bounding box center [622, 114] width 713 height 21
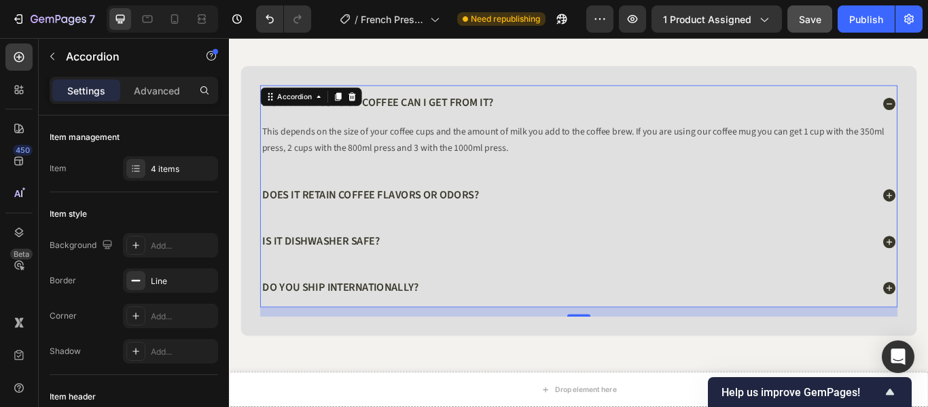
click at [578, 187] on div "This depends on the size of your coffee cups and the amount of milk you add to …" at bounding box center [637, 162] width 742 height 53
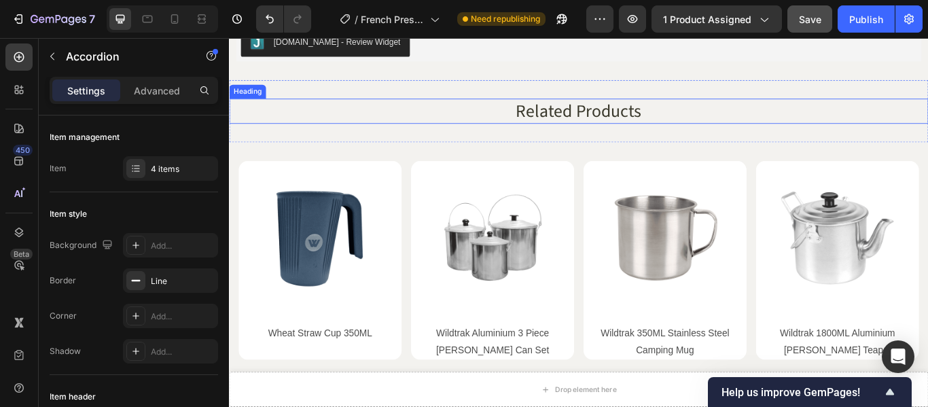
scroll to position [2514, 0]
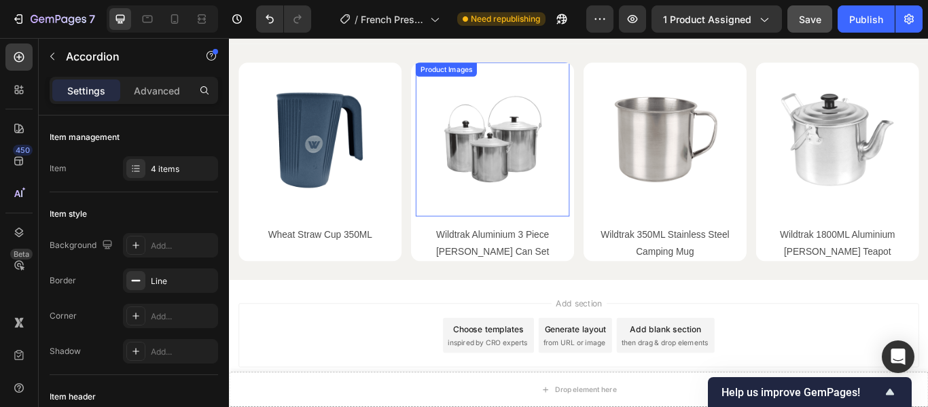
click at [575, 202] on img at bounding box center [535, 156] width 179 height 179
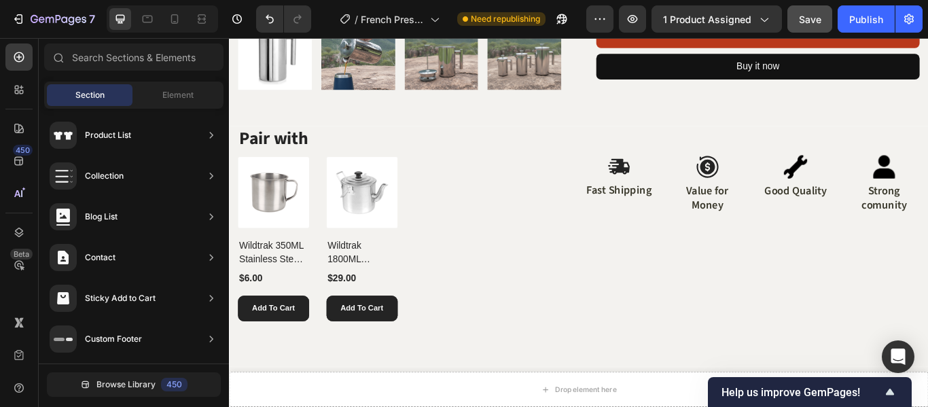
scroll to position [496, 0]
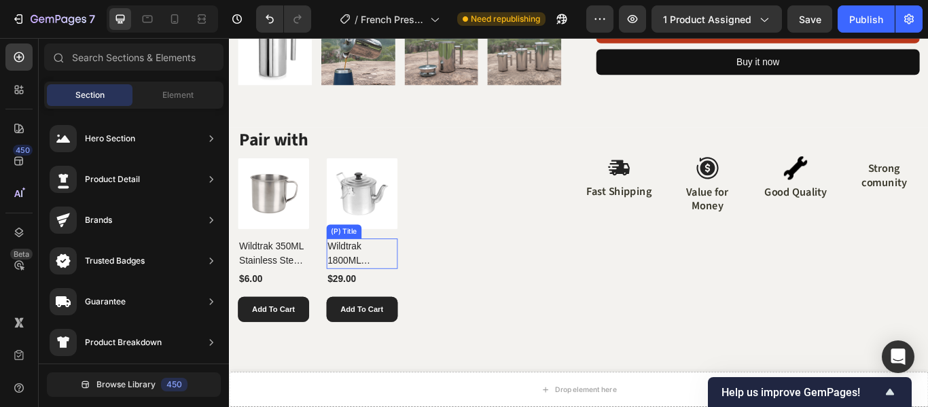
scroll to position [533, 0]
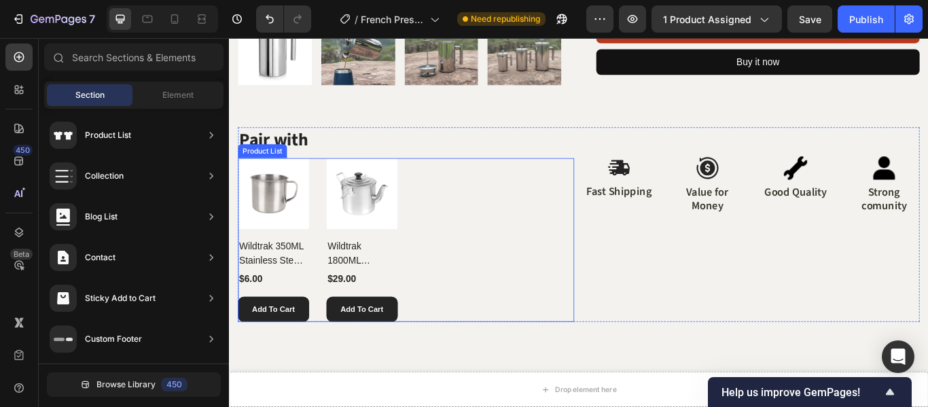
click at [423, 258] on div "(P) Images Wildtrak 350ML Stainless Steel Camping Mug (P) Title $6.00 (P) Price…" at bounding box center [435, 273] width 392 height 191
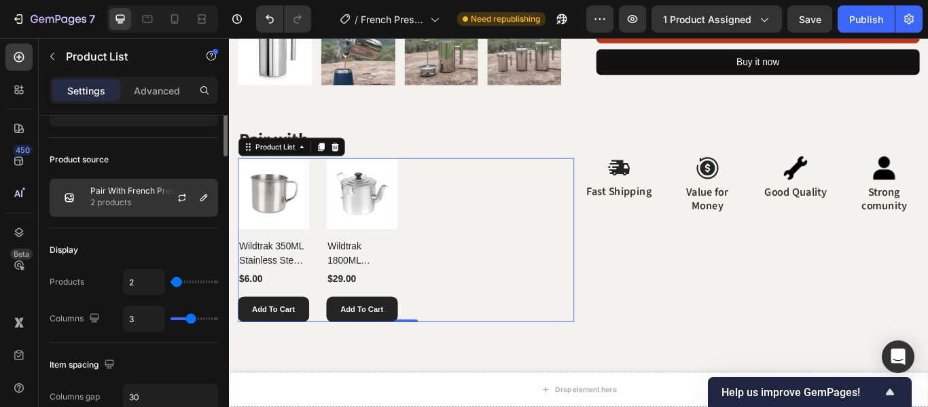
scroll to position [0, 0]
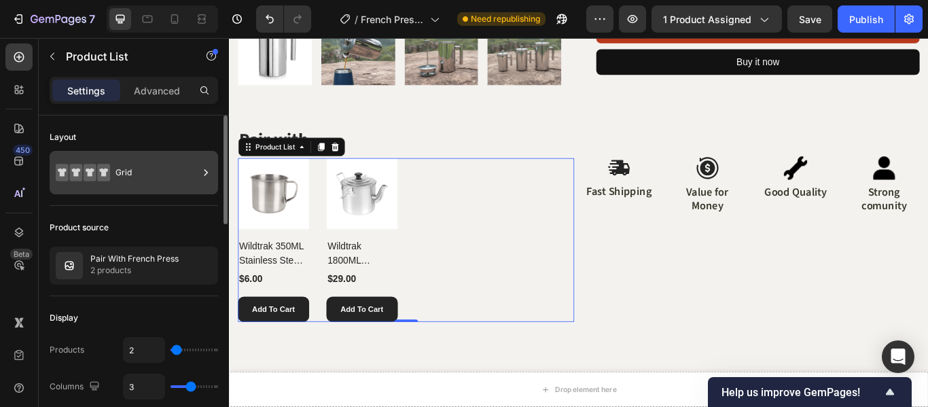
click at [111, 172] on div "Grid" at bounding box center [134, 172] width 168 height 43
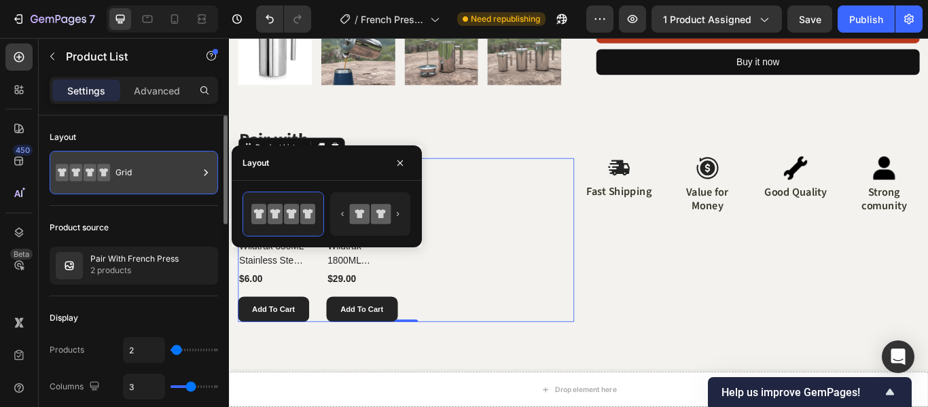
click at [111, 172] on div "Grid" at bounding box center [134, 172] width 168 height 43
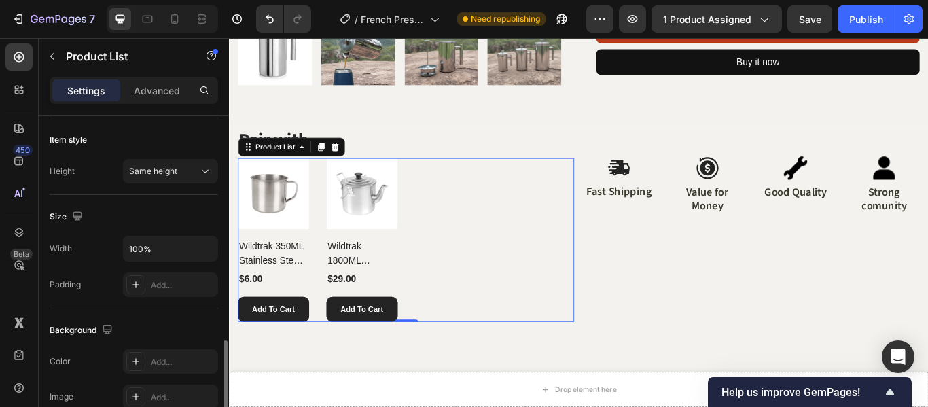
scroll to position [476, 0]
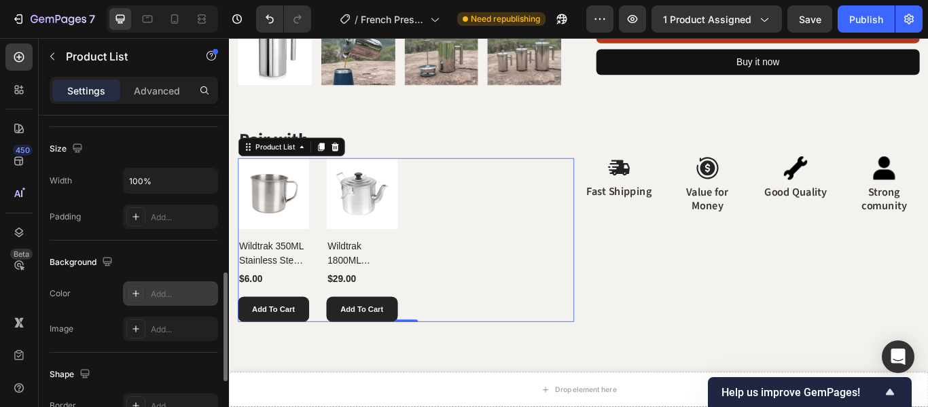
click at [166, 298] on div "Add..." at bounding box center [183, 294] width 64 height 12
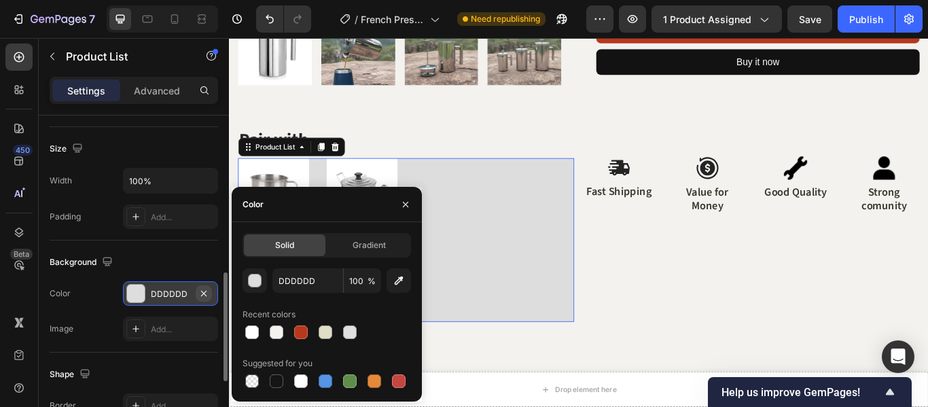
click at [206, 289] on icon "button" at bounding box center [203, 293] width 11 height 11
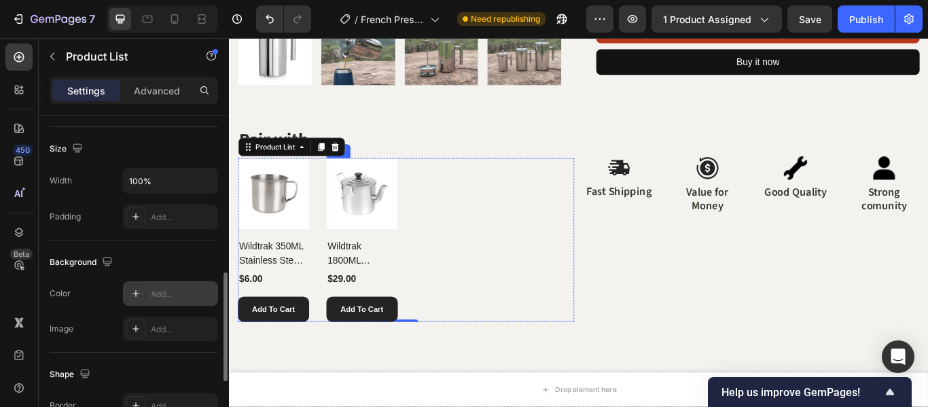
click at [418, 261] on div "Wildtrak 1800ML Aluminium [PERSON_NAME] Teapot (P) Title" at bounding box center [383, 285] width 83 height 49
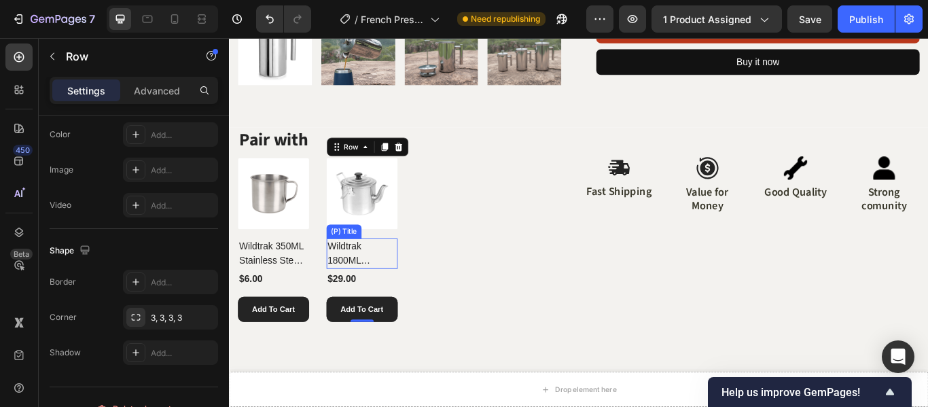
scroll to position [0, 0]
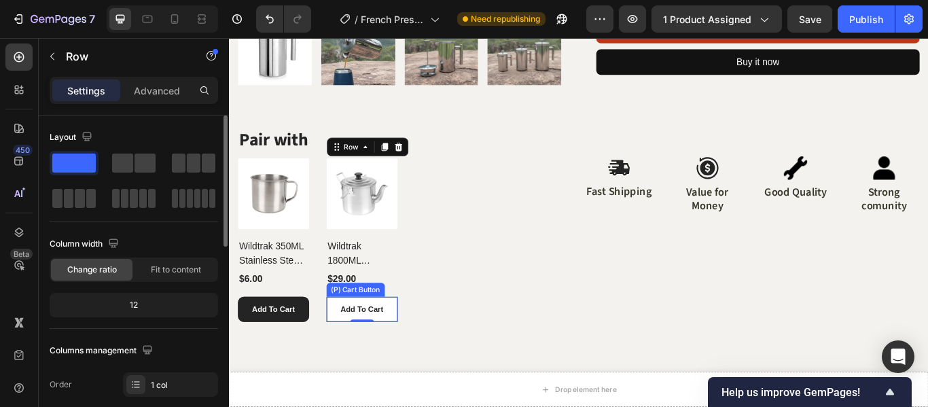
click at [422, 354] on button "Add To Cart" at bounding box center [383, 355] width 83 height 30
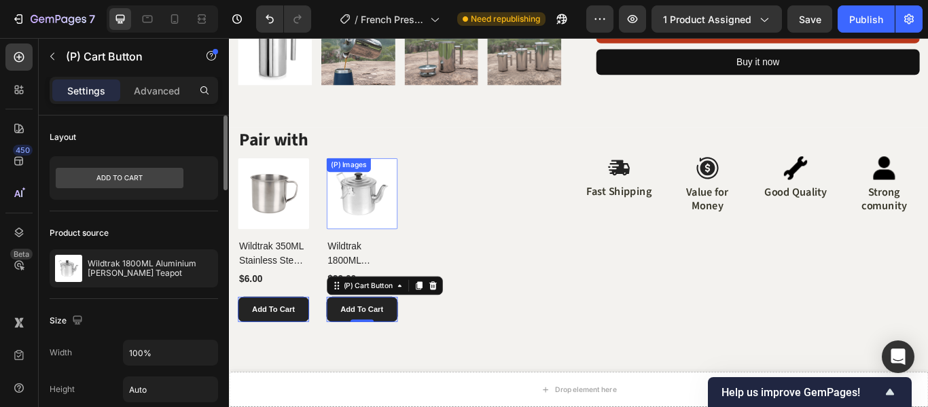
drag, startPoint x: 416, startPoint y: 184, endPoint x: 416, endPoint y: 173, distance: 10.9
click at [416, 184] on img at bounding box center [383, 219] width 83 height 83
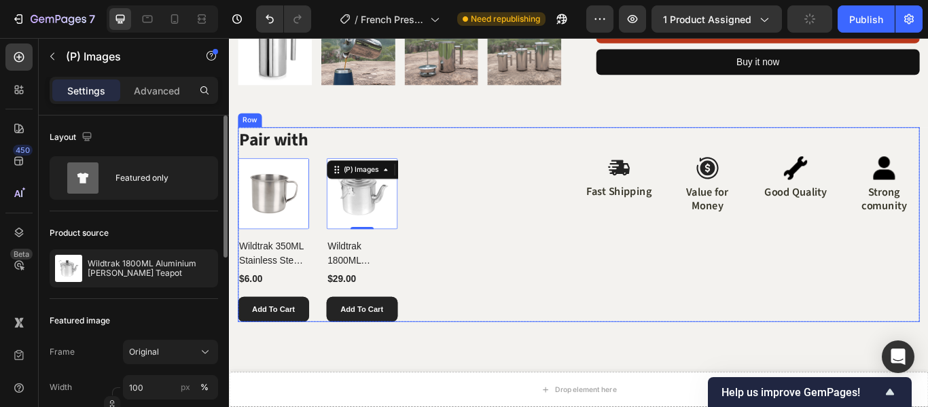
click at [413, 167] on div "Pair with Heading (P) Images 0 Wildtrak 350ML Stainless Steel Camping Mug (P) T…" at bounding box center [435, 255] width 392 height 227
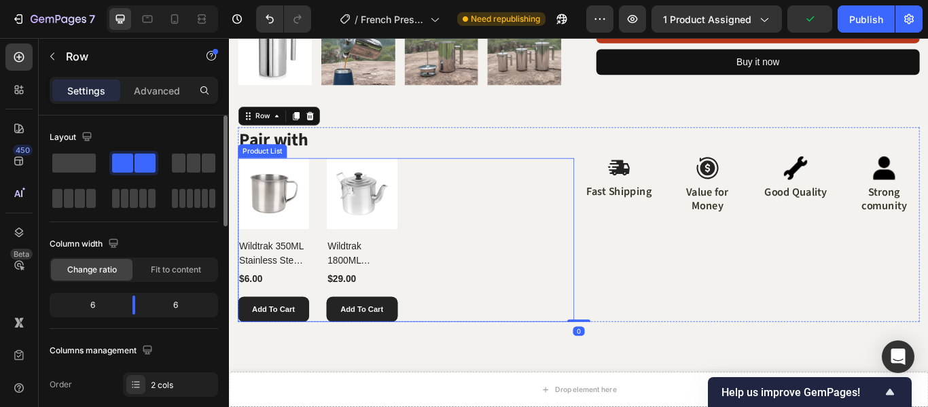
click at [429, 196] on div "(P) Images Wildtrak 350ML Stainless Steel Camping Mug (P) Title $6.00 (P) Price…" at bounding box center [435, 273] width 392 height 191
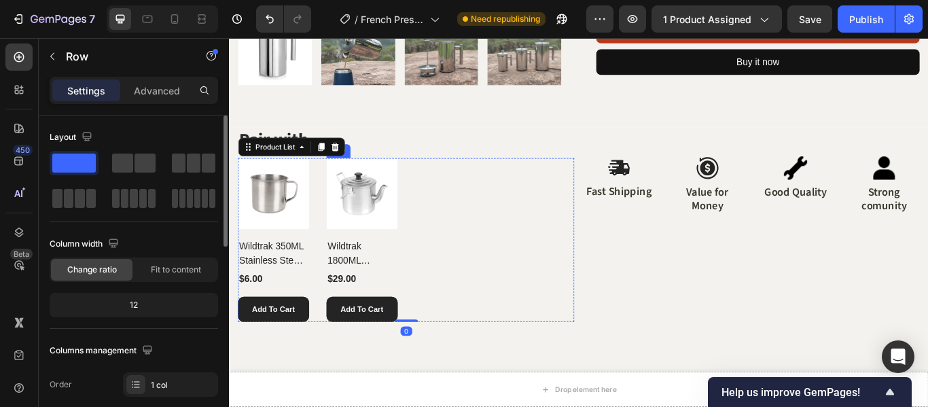
click at [417, 261] on div "Wildtrak 1800ML Aluminium [PERSON_NAME] Teapot (P) Title" at bounding box center [383, 285] width 83 height 49
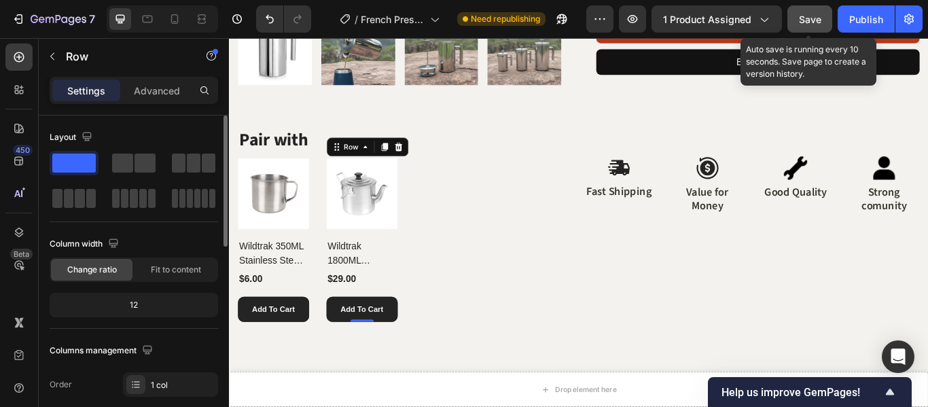
click at [819, 24] on span "Save" at bounding box center [810, 20] width 22 height 12
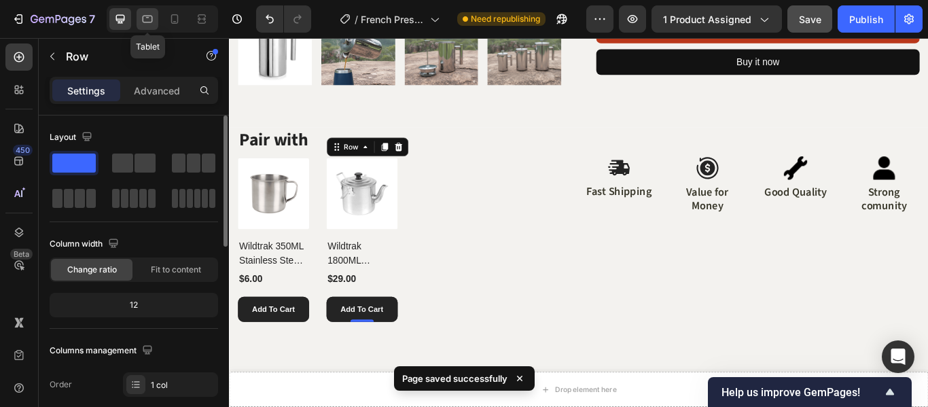
click at [147, 18] on icon at bounding box center [148, 19] width 14 height 14
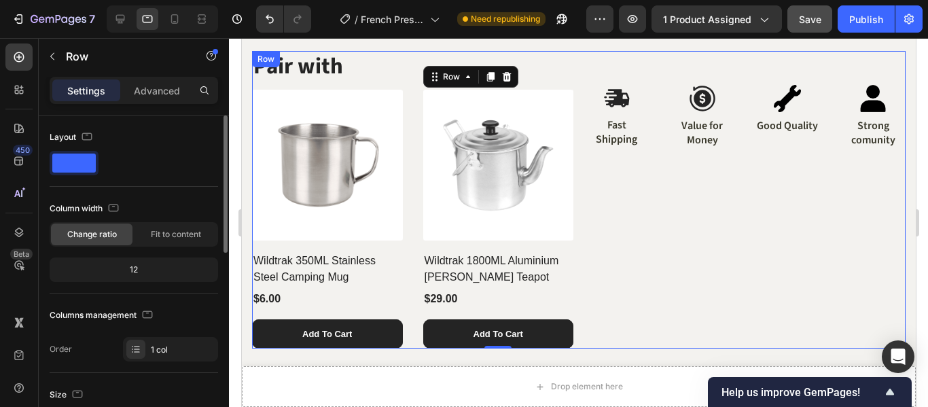
scroll to position [425, 0]
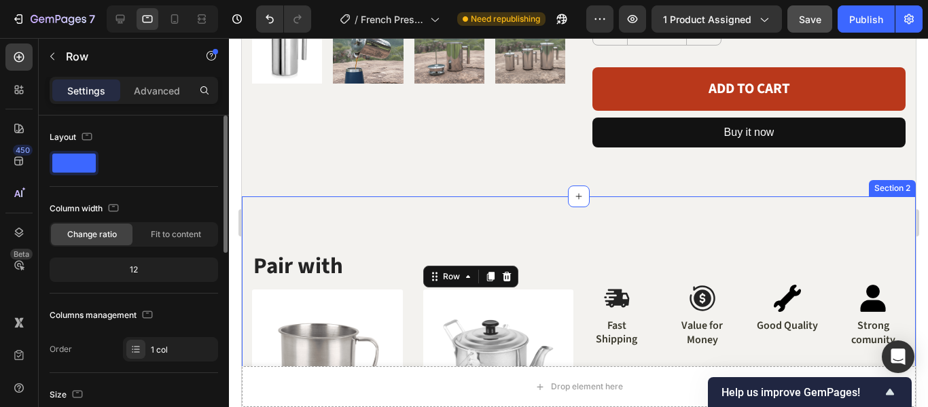
click at [569, 226] on div "Pair with Heading (P) Images Wildtrak 350ML Stainless Steel Camping Mug (P) Tit…" at bounding box center [578, 395] width 674 height 399
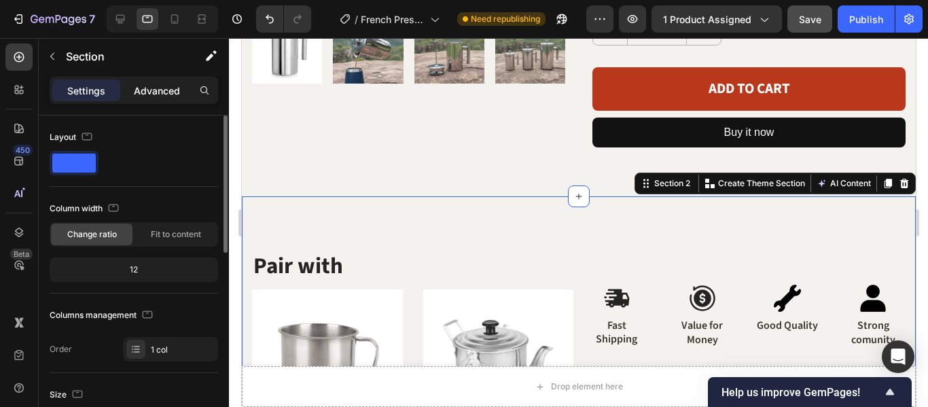
click at [169, 90] on p "Advanced" at bounding box center [157, 91] width 46 height 14
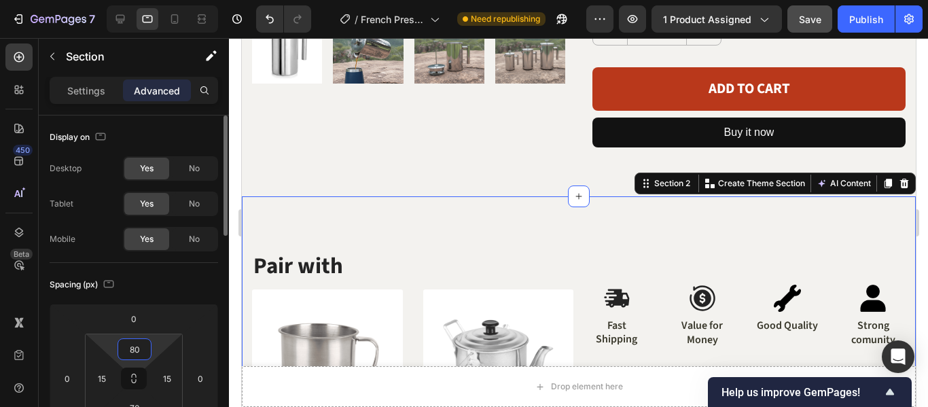
click at [133, 346] on input "80" at bounding box center [134, 349] width 27 height 20
type input "0"
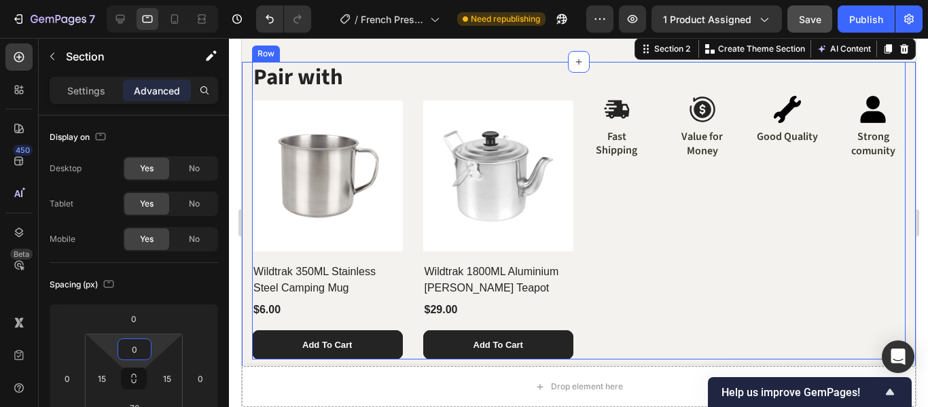
scroll to position [561, 0]
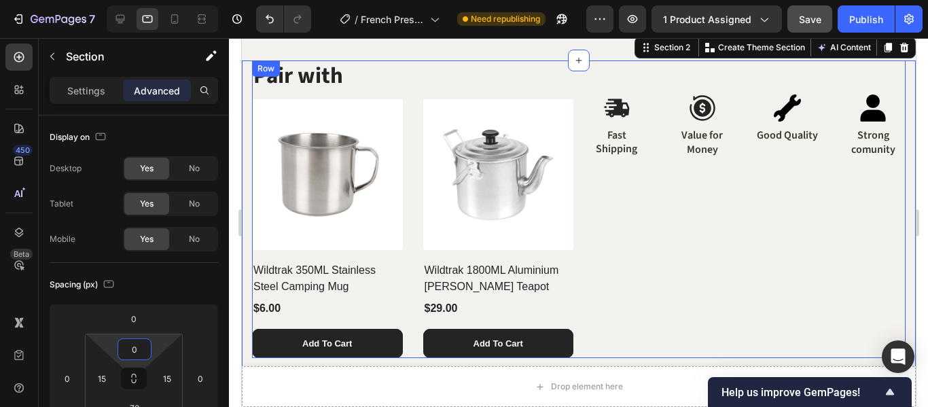
click at [584, 215] on div "Image Fast Shipping Text Block Image Value for Money Text Block Image Good Qual…" at bounding box center [744, 209] width 321 height 298
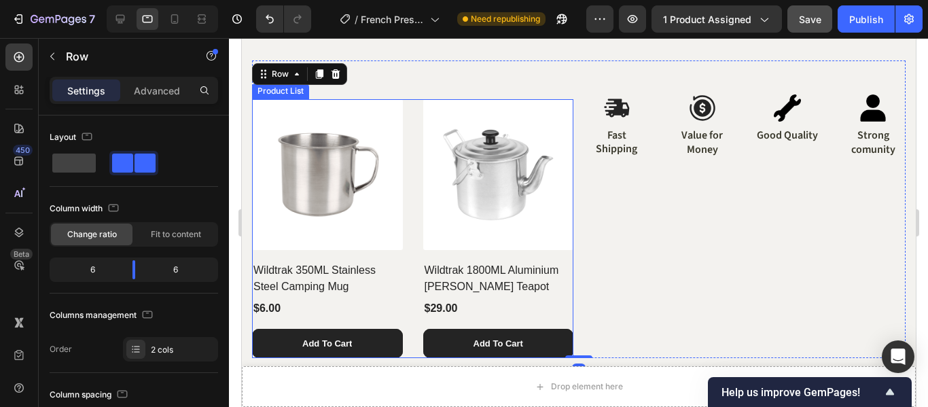
click at [408, 119] on div "(P) Images Wildtrak 350ML Stainless Steel Camping Mug (P) Title $6.00 (P) Price…" at bounding box center [411, 228] width 321 height 259
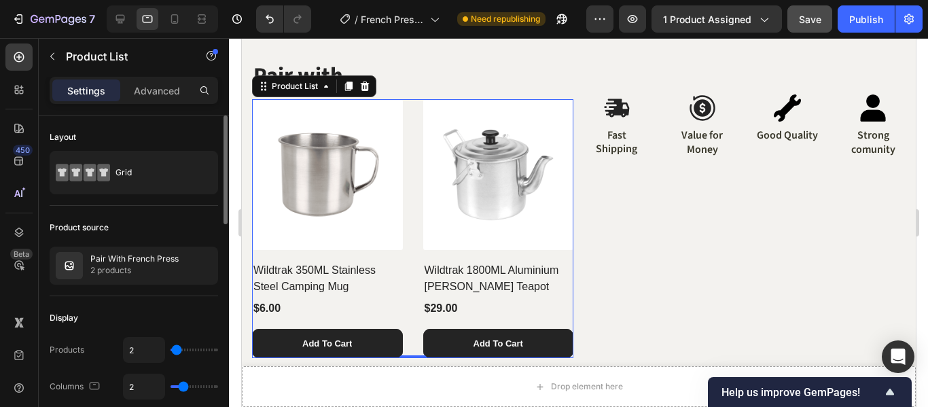
type input "3"
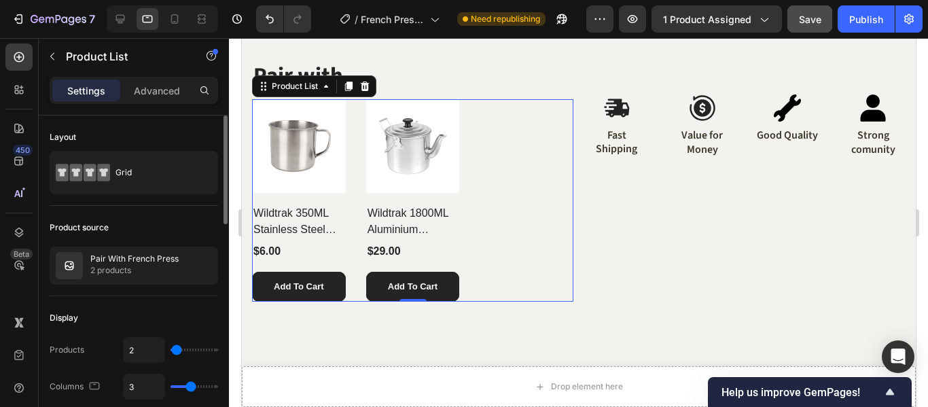
drag, startPoint x: 181, startPoint y: 388, endPoint x: 188, endPoint y: 389, distance: 6.8
type input "3"
click at [188, 388] on input "range" at bounding box center [195, 386] width 48 height 3
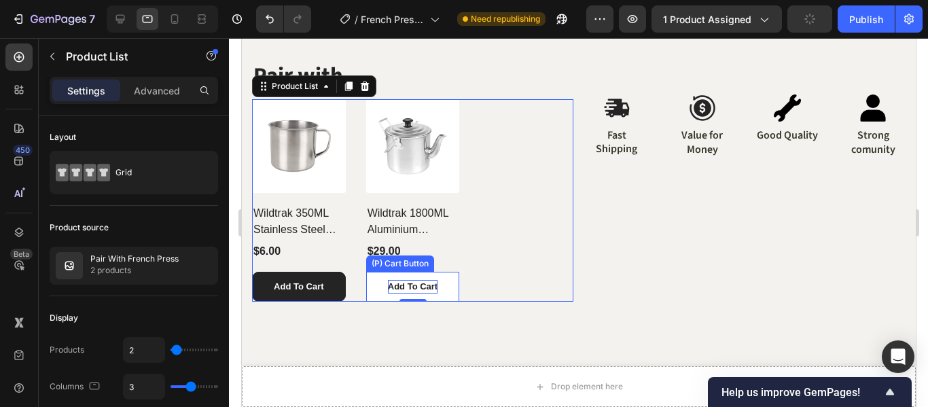
click at [425, 293] on div "Add To Cart" at bounding box center [412, 287] width 50 height 14
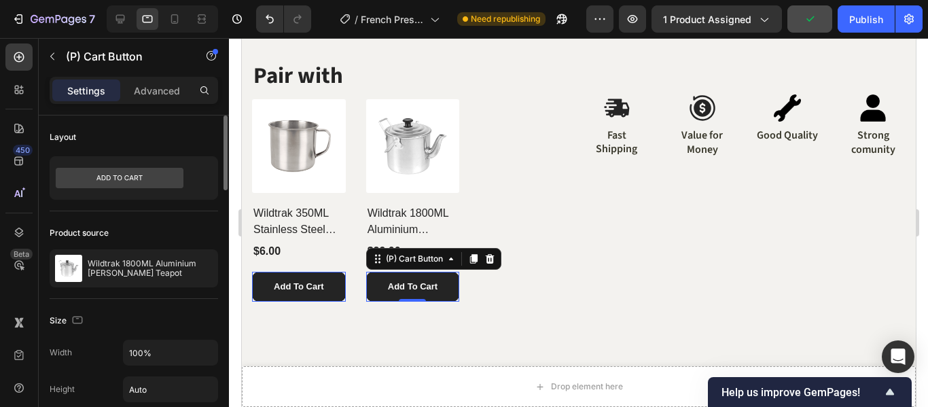
scroll to position [204, 0]
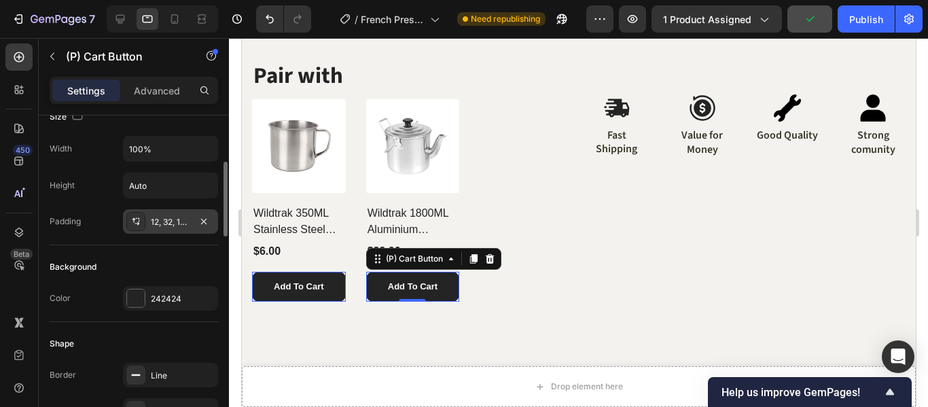
click at [165, 226] on div "12, 32, 12, 32" at bounding box center [170, 222] width 39 height 12
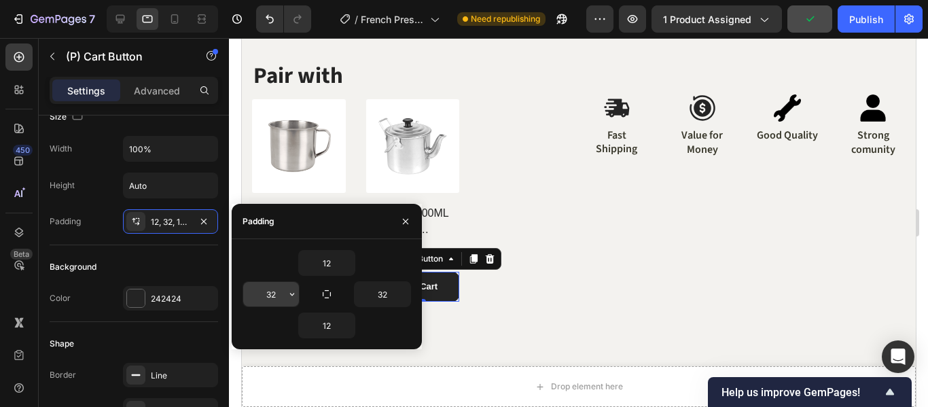
click at [274, 293] on input "32" at bounding box center [271, 294] width 56 height 24
type input "10"
click at [389, 298] on input "32" at bounding box center [383, 294] width 56 height 24
type input "10"
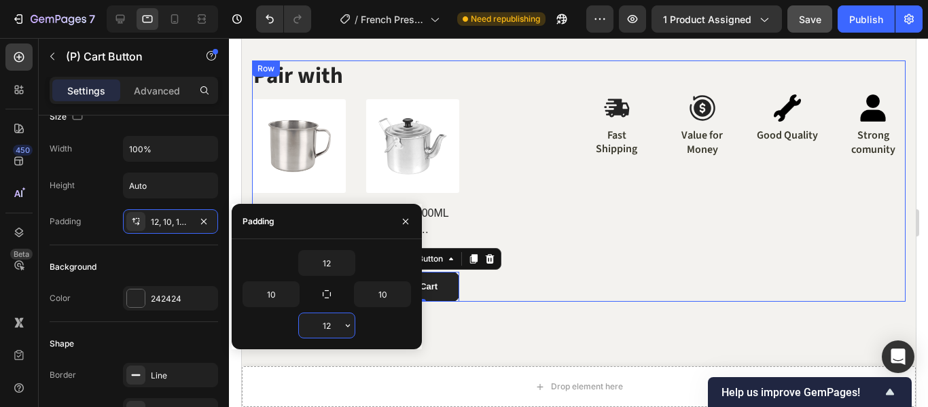
click at [629, 282] on div "Image Fast Shipping Text Block Image Value for Money Text Block Image Good Qual…" at bounding box center [744, 180] width 321 height 240
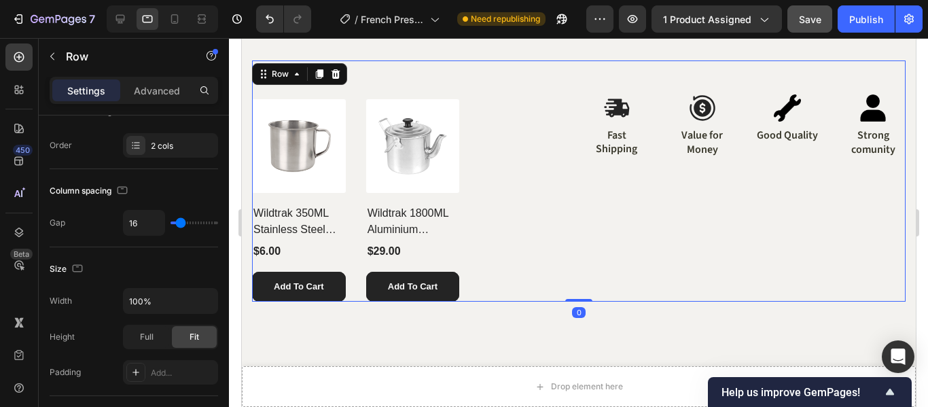
scroll to position [0, 0]
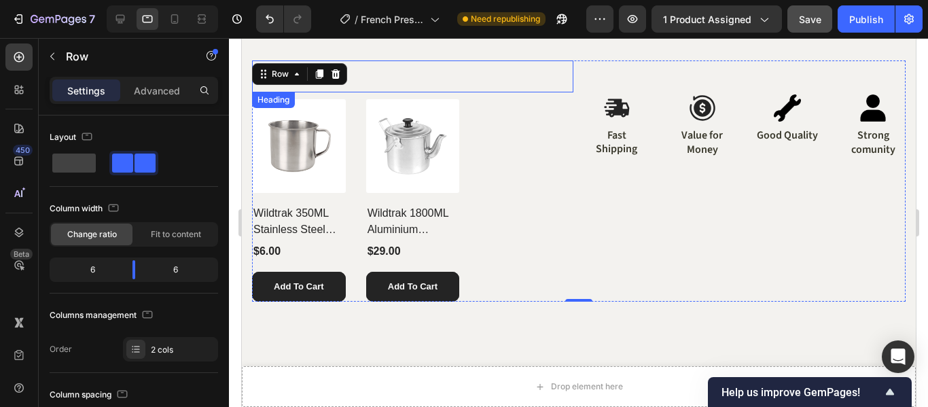
click at [566, 75] on h2 "Pair with" at bounding box center [411, 76] width 321 height 32
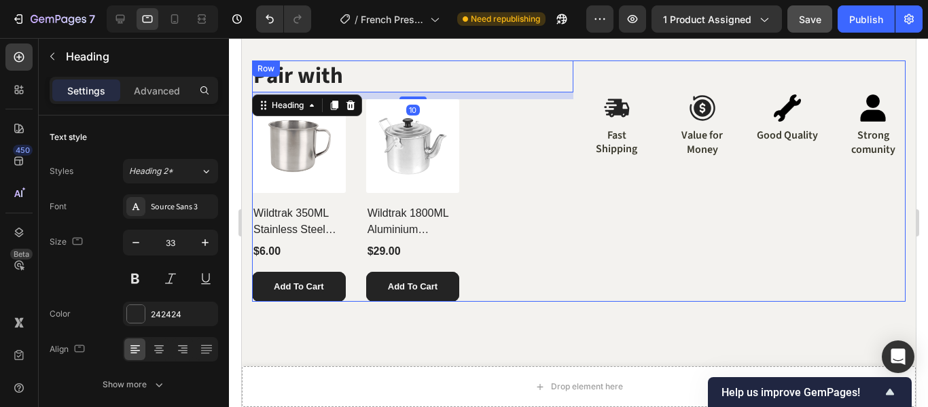
click at [587, 261] on div "Image Fast Shipping Text Block Image Value for Money Text Block Image Good Qual…" at bounding box center [744, 180] width 321 height 240
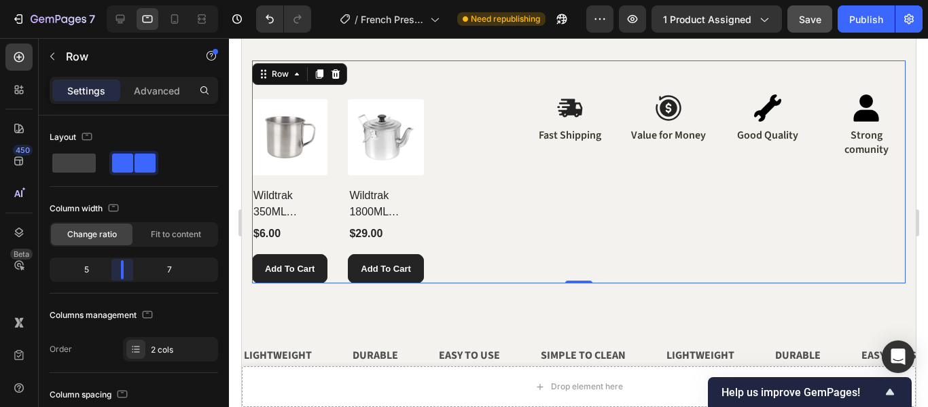
click at [126, 0] on body "7 Version history / French Press Product Page Need republishing Preview 1 produ…" at bounding box center [464, 0] width 928 height 0
click at [448, 144] on div "(P) Images Wildtrak 350ML Stainless Steel Camping Mug (P) Title $6.00 (P) Price…" at bounding box center [385, 191] width 268 height 184
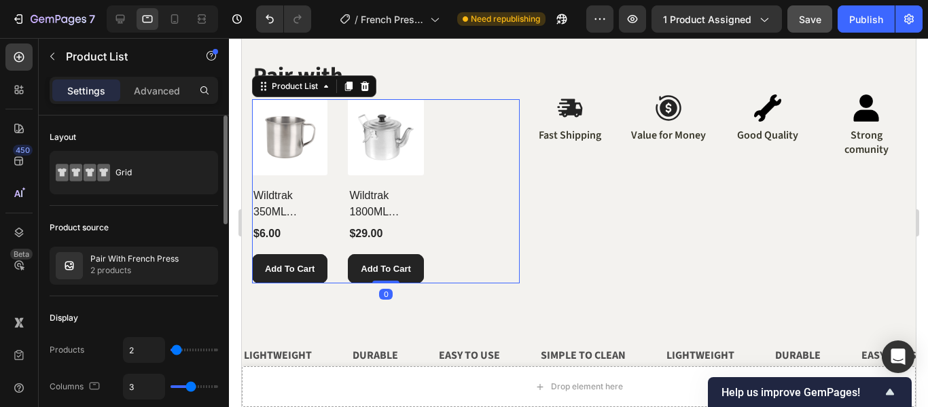
type input "2"
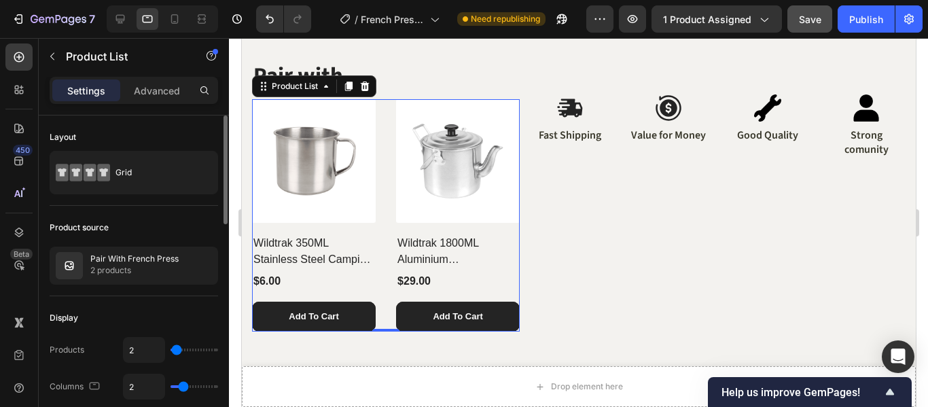
type input "3"
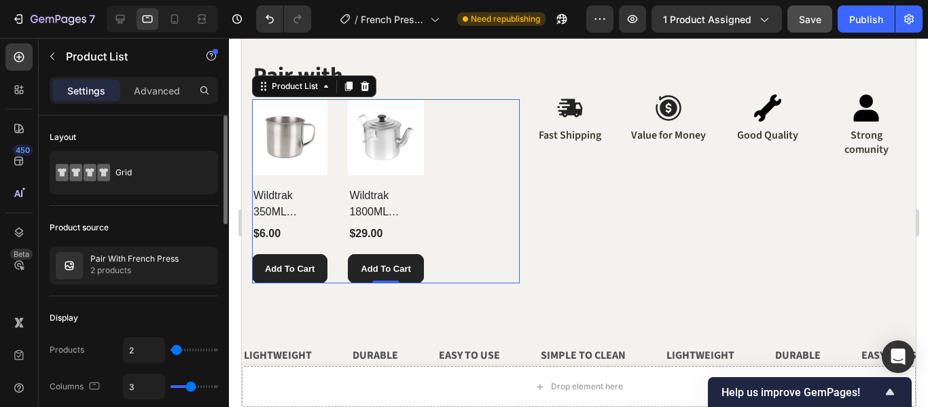
click at [189, 387] on input "range" at bounding box center [195, 386] width 48 height 3
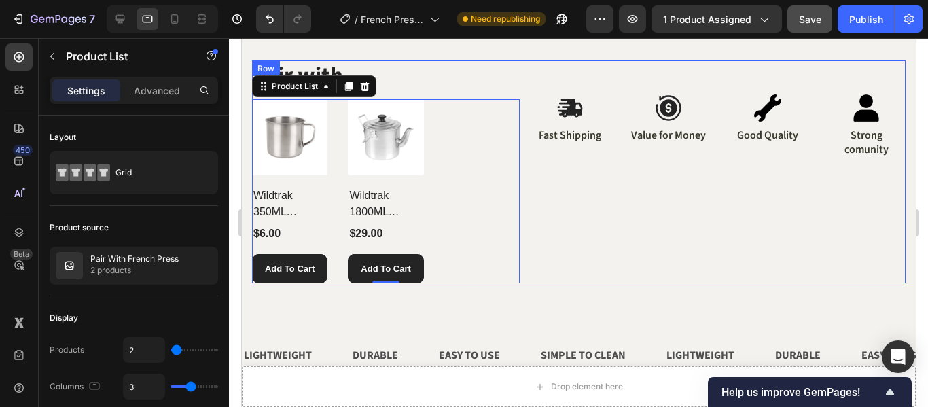
click at [590, 247] on div "Image Fast Shipping Text Block Image Value for Money Text Block Image Good Qual…" at bounding box center [717, 171] width 375 height 223
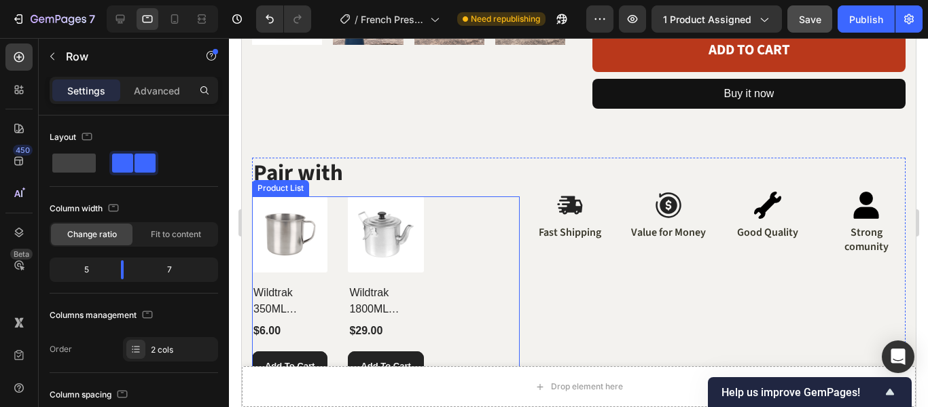
scroll to position [493, 0]
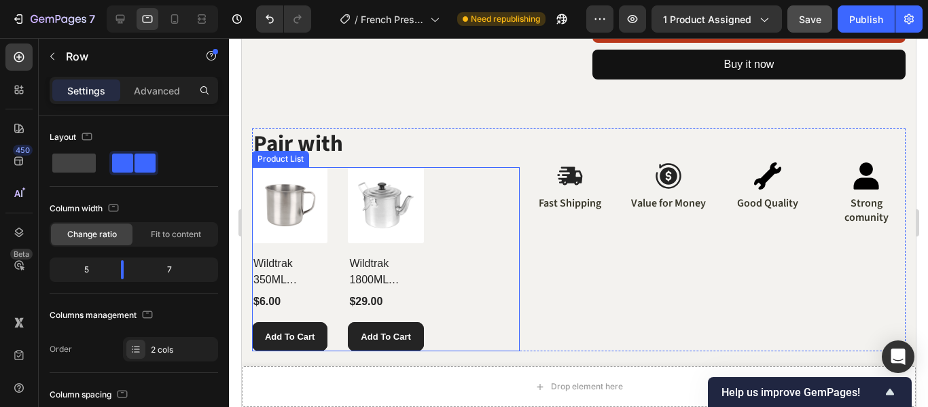
click at [457, 200] on div "(P) Images Wildtrak 350ML Stainless Steel Camping Mug (P) Title $6.00 (P) Price…" at bounding box center [385, 259] width 268 height 184
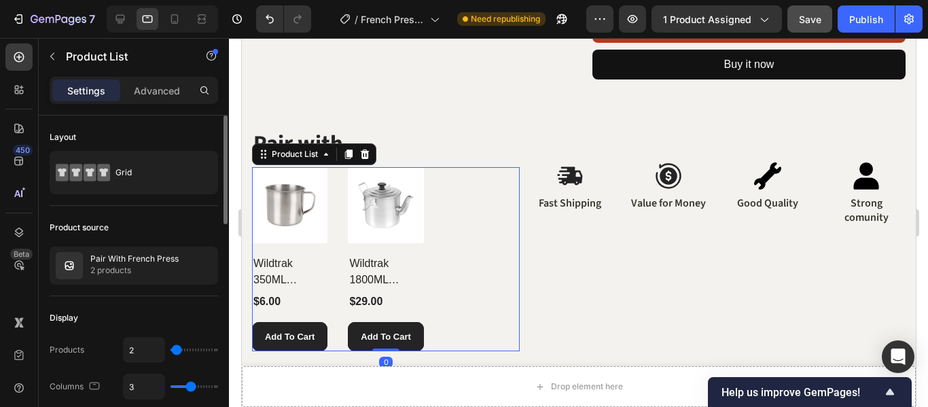
type input "2"
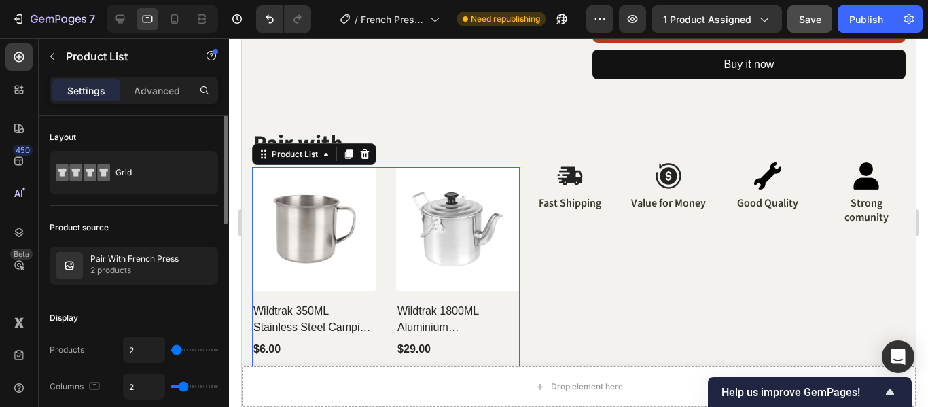
type input "2"
click at [185, 387] on input "range" at bounding box center [195, 386] width 48 height 3
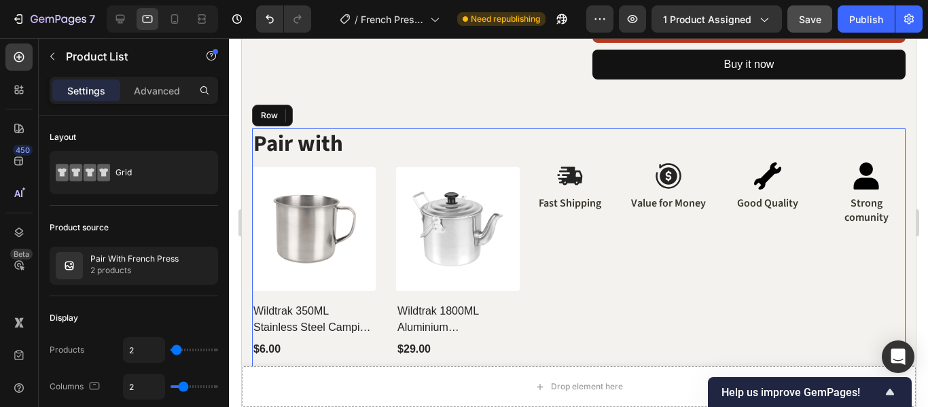
click at [540, 305] on div "Image Fast Shipping Text Block Image Value for Money Text Block Image Good Qual…" at bounding box center [717, 263] width 375 height 270
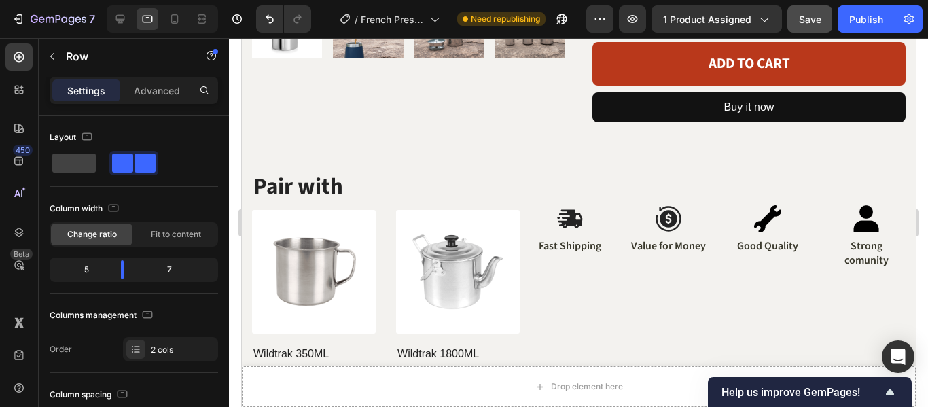
scroll to position [543, 0]
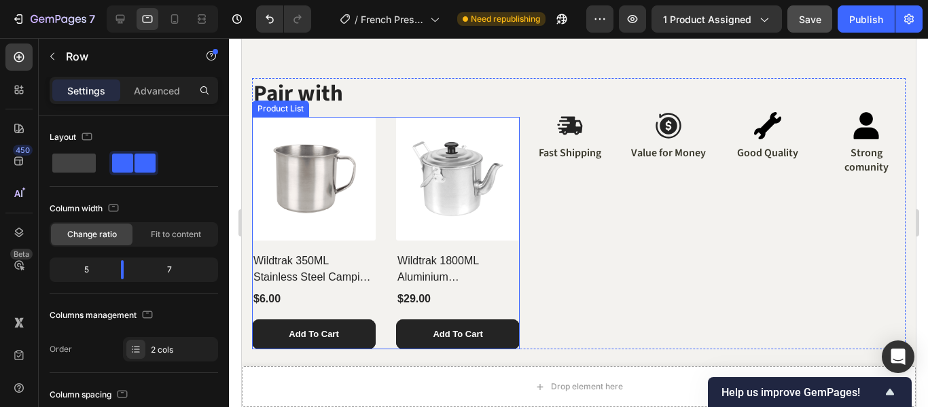
click at [389, 242] on div "(P) Images Wildtrak 350ML Stainless Steel Camping Mug (P) Title $6.00 (P) Price…" at bounding box center [385, 233] width 268 height 232
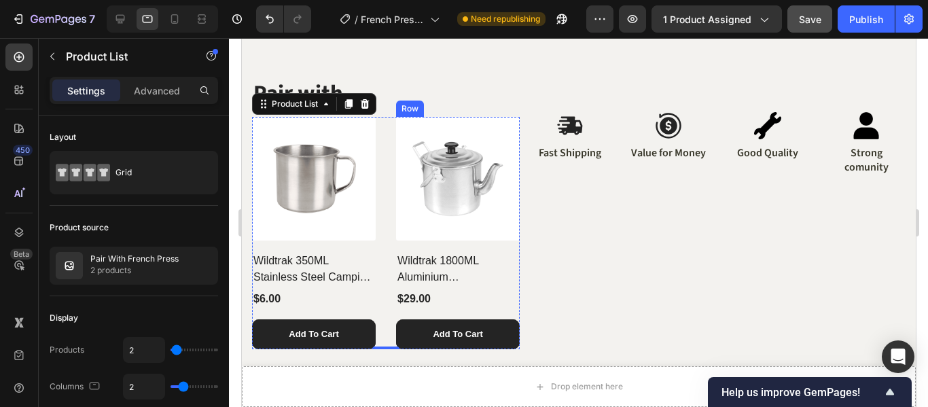
click at [395, 243] on div "Wildtrak 1800ML Aluminium [PERSON_NAME] Teapot (P) Title" at bounding box center [457, 264] width 124 height 49
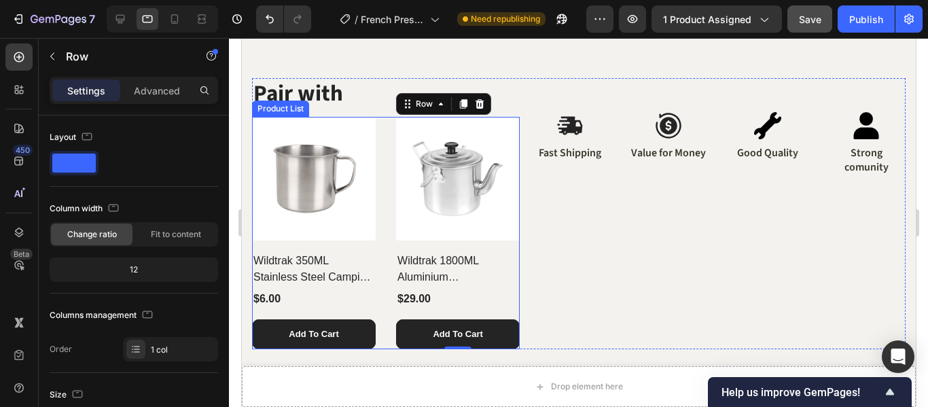
click at [389, 244] on div "(P) Images Wildtrak 350ML Stainless Steel Camping Mug (P) Title $6.00 (P) Price…" at bounding box center [385, 233] width 268 height 232
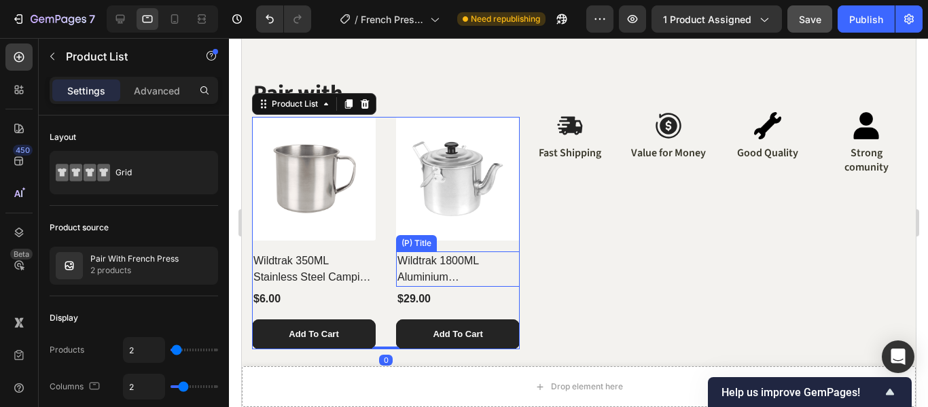
click at [408, 251] on h2 "Wildtrak 1800ML Aluminium [PERSON_NAME] Teapot" at bounding box center [457, 268] width 124 height 35
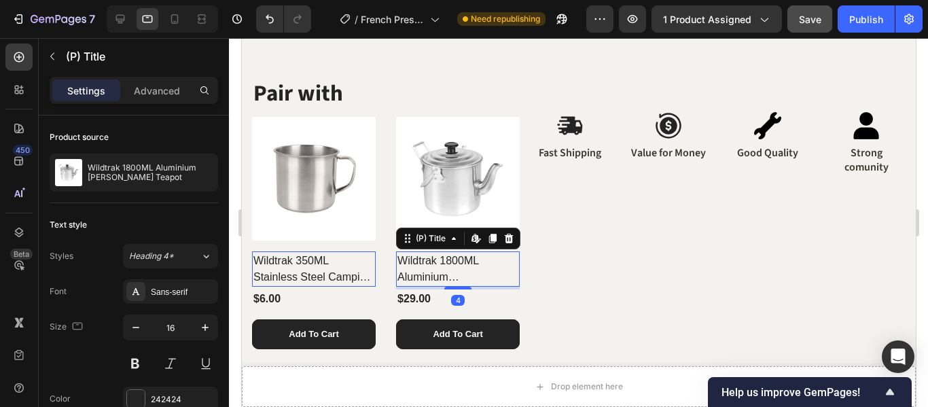
click at [391, 244] on div "(P) Images Wildtrak 350ML Stainless Steel Camping Mug (P) Title Edit content in…" at bounding box center [385, 233] width 268 height 232
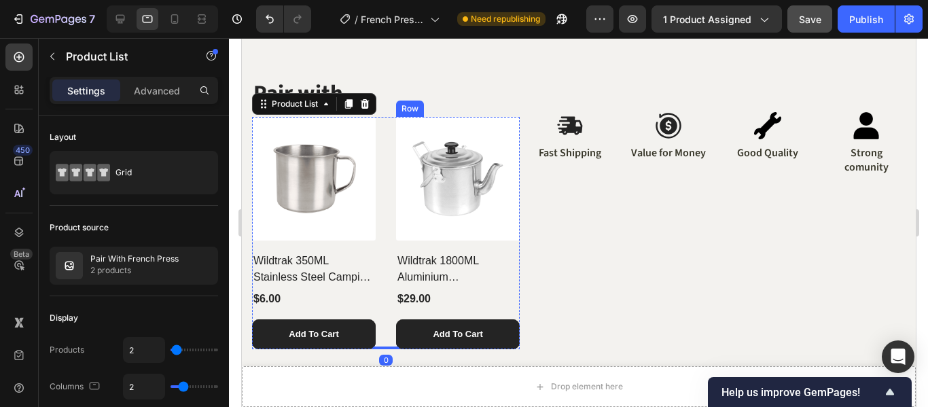
click at [400, 241] on div "Wildtrak 1800ML Aluminium [PERSON_NAME] Teapot (P) Title" at bounding box center [457, 264] width 124 height 49
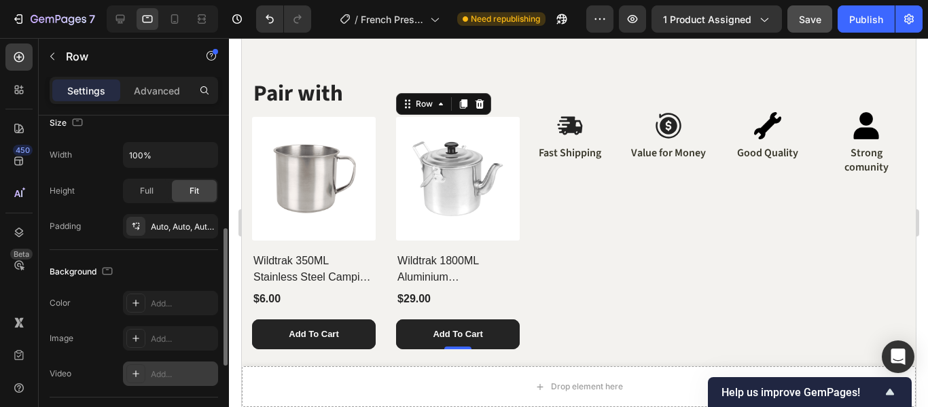
scroll to position [340, 0]
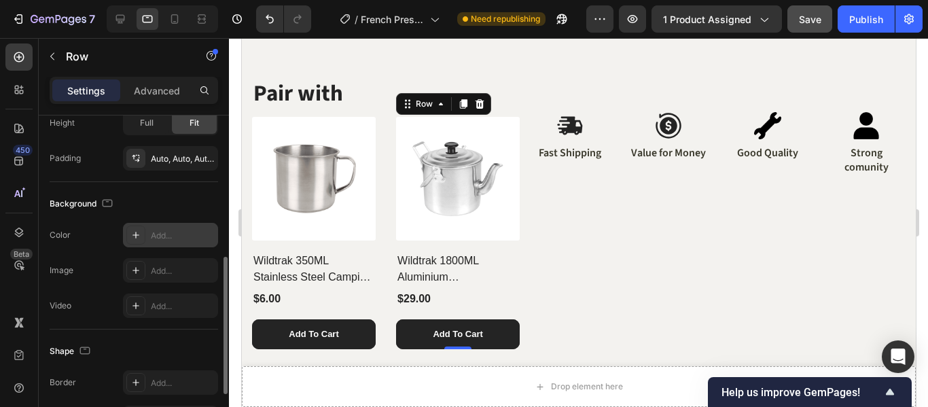
click at [178, 238] on div "Add..." at bounding box center [183, 236] width 64 height 12
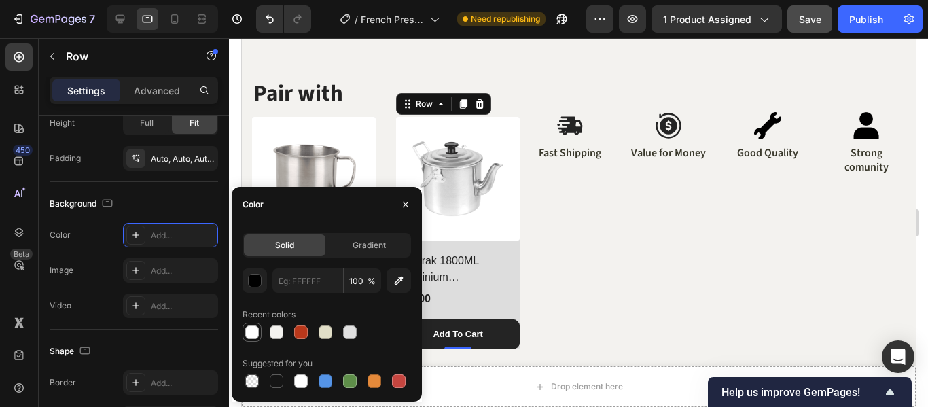
click at [252, 329] on div at bounding box center [252, 332] width 14 height 14
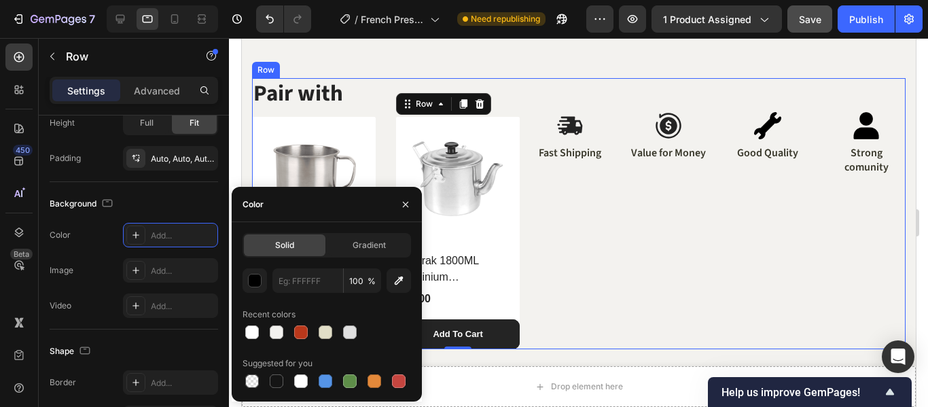
click at [591, 272] on div "Image Fast Shipping Text Block Image Value for Money Text Block Image Good Qual…" at bounding box center [717, 213] width 375 height 270
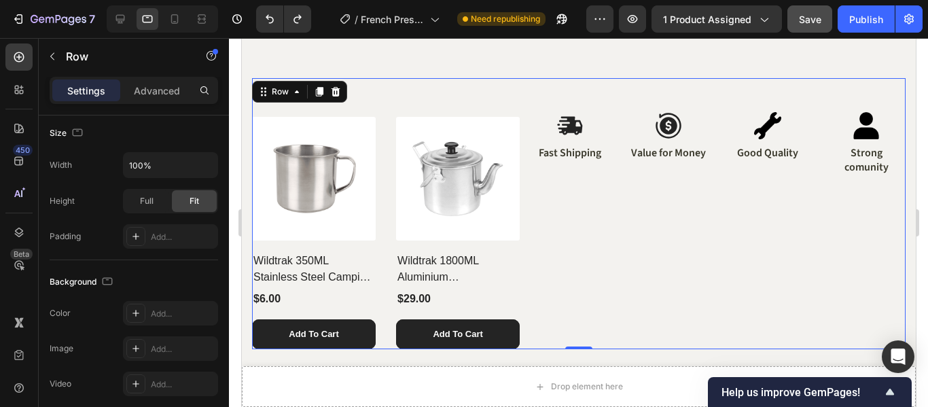
click at [553, 229] on div "Image Fast Shipping Text Block Image Value for Money Text Block Image Good Qual…" at bounding box center [717, 213] width 375 height 270
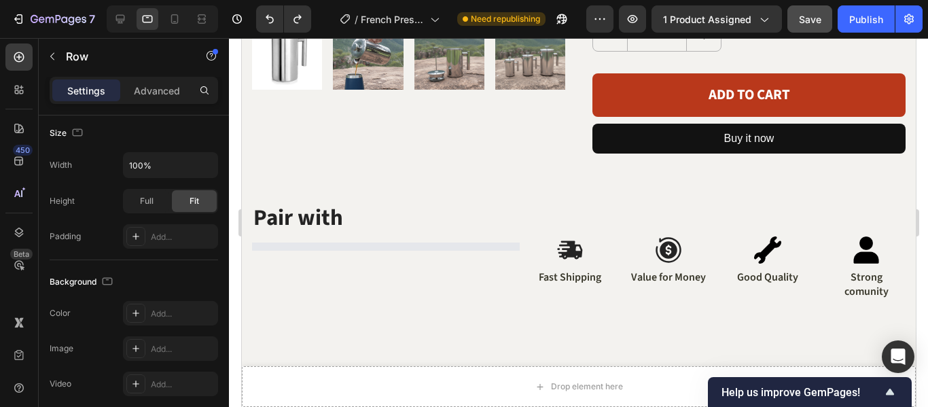
scroll to position [476, 0]
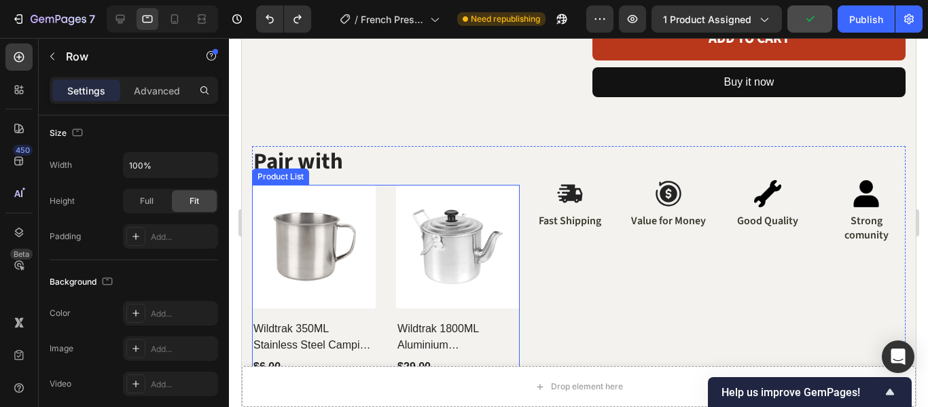
click at [386, 219] on div "(P) Images Wildtrak 350ML Stainless Steel Camping Mug (P) Title $6.00 (P) Price…" at bounding box center [385, 301] width 268 height 232
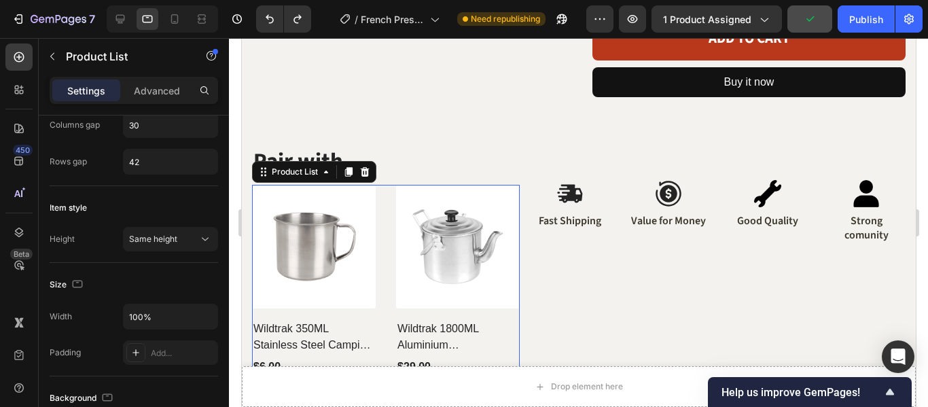
scroll to position [0, 0]
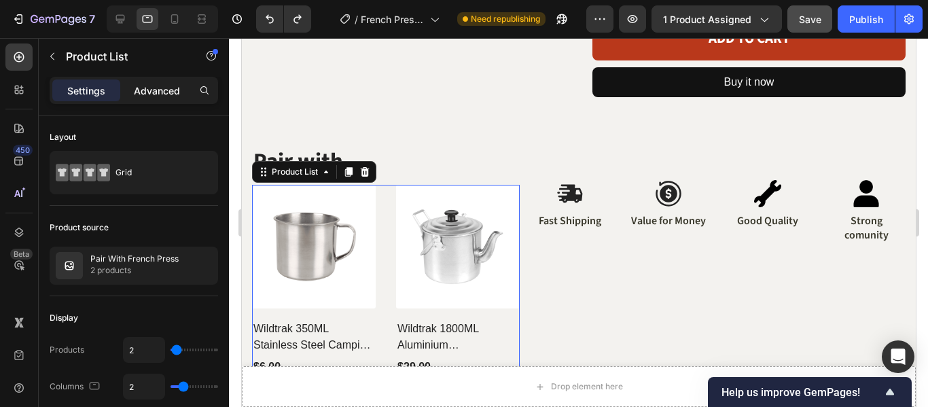
click at [156, 84] on p "Advanced" at bounding box center [157, 91] width 46 height 14
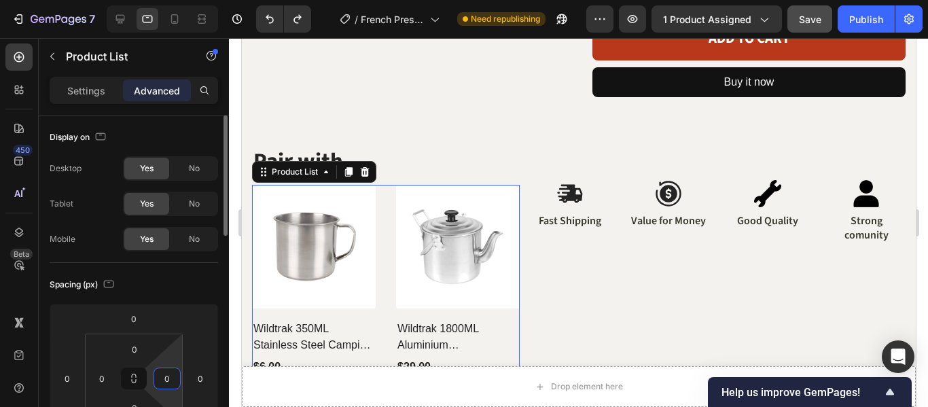
click at [171, 382] on input "0" at bounding box center [167, 378] width 20 height 20
type input "20"
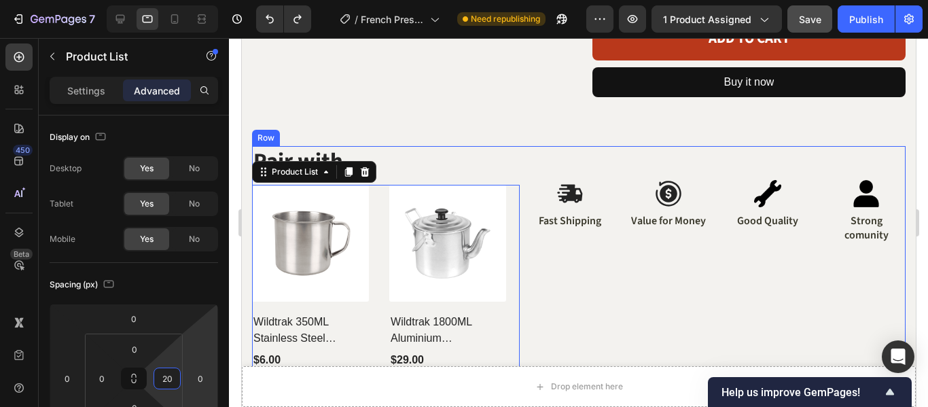
click at [577, 291] on div "Image Fast Shipping Text Block Image Value for Money Text Block Image Good Qual…" at bounding box center [717, 278] width 375 height 264
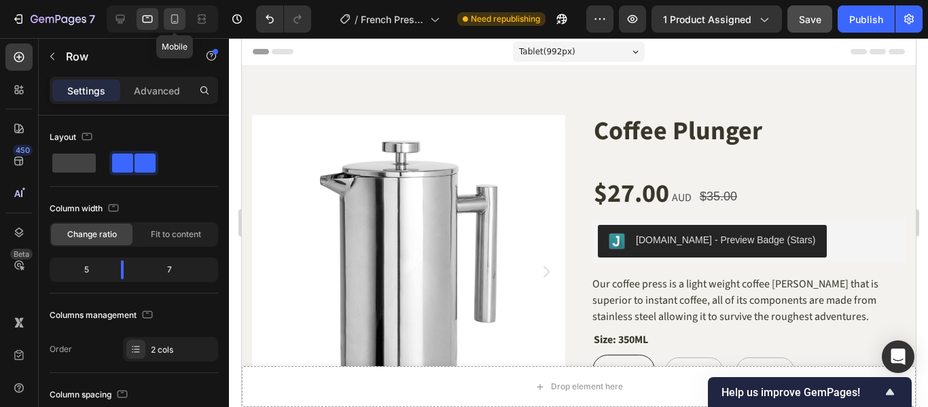
click at [177, 21] on icon at bounding box center [174, 19] width 7 height 10
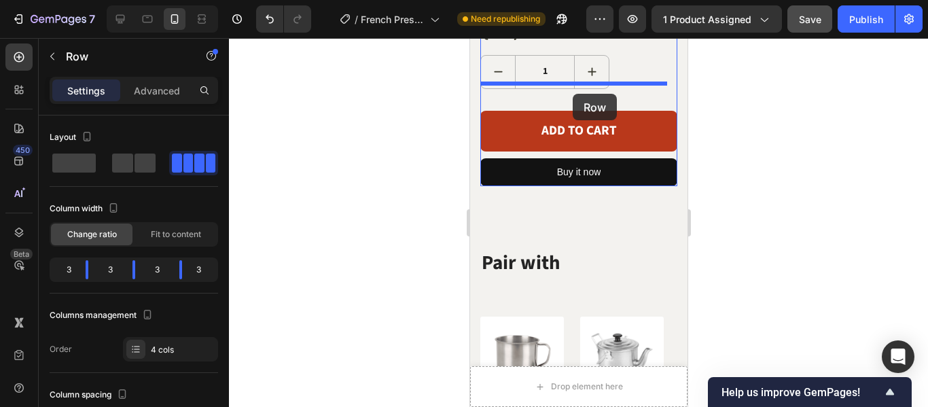
scroll to position [664, 0]
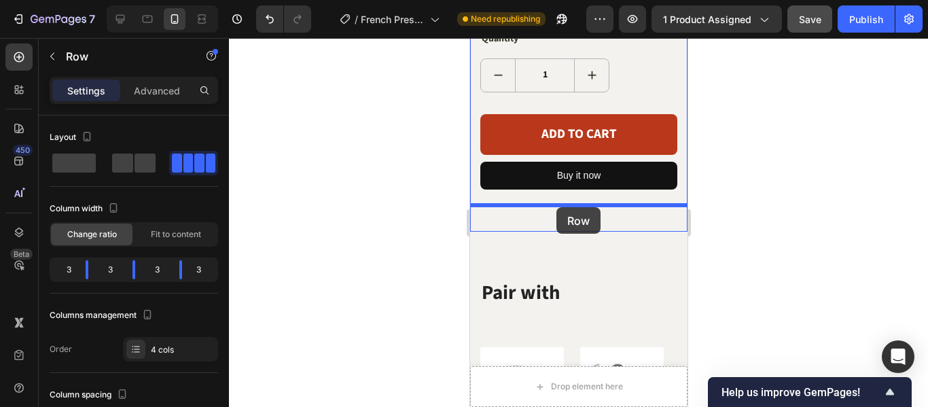
drag, startPoint x: 584, startPoint y: 209, endPoint x: 556, endPoint y: 207, distance: 27.9
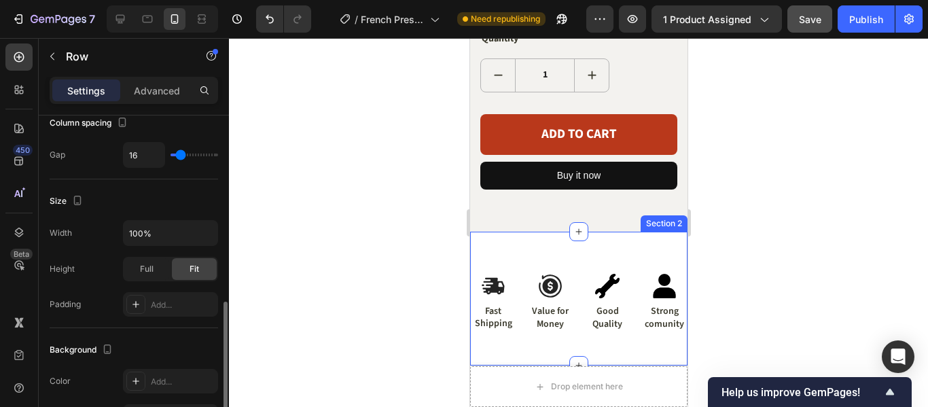
scroll to position [340, 0]
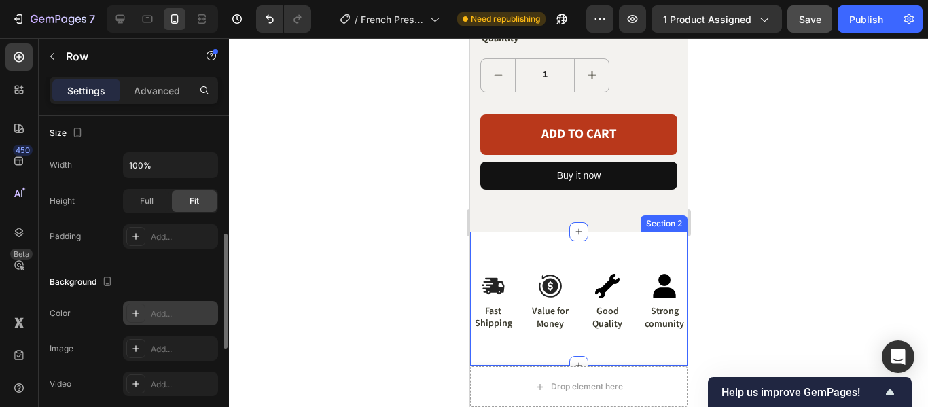
click at [159, 308] on div "Add..." at bounding box center [183, 314] width 64 height 12
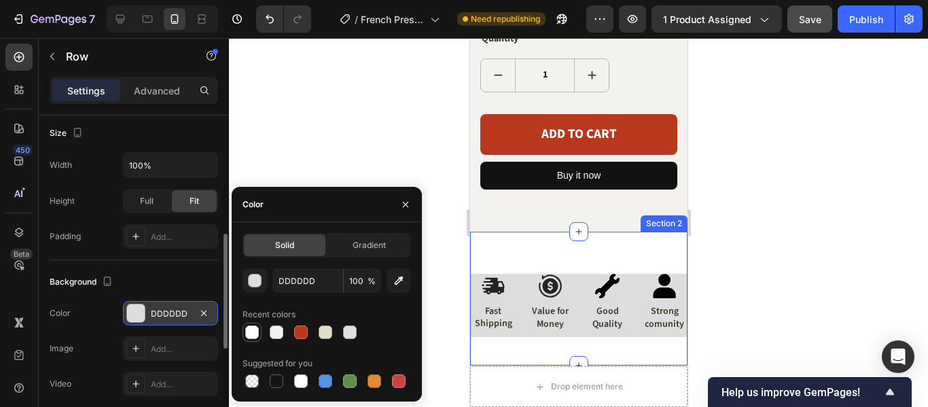
click at [253, 332] on div at bounding box center [252, 332] width 14 height 14
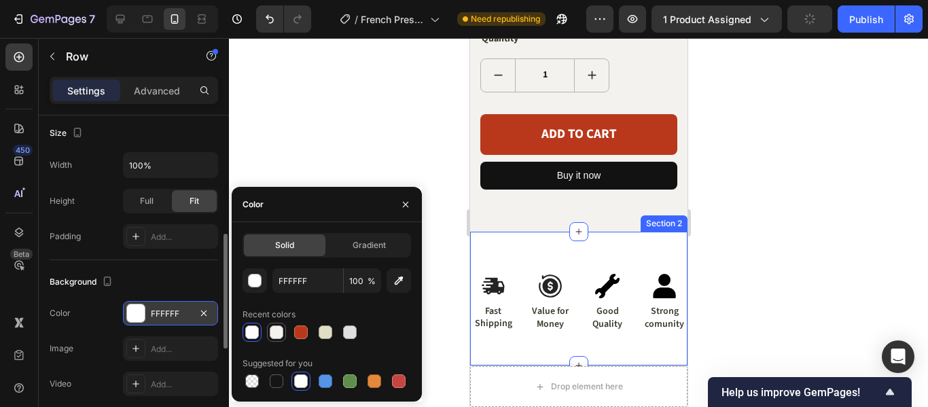
click at [272, 332] on div at bounding box center [277, 332] width 14 height 14
type input "F3F2EF"
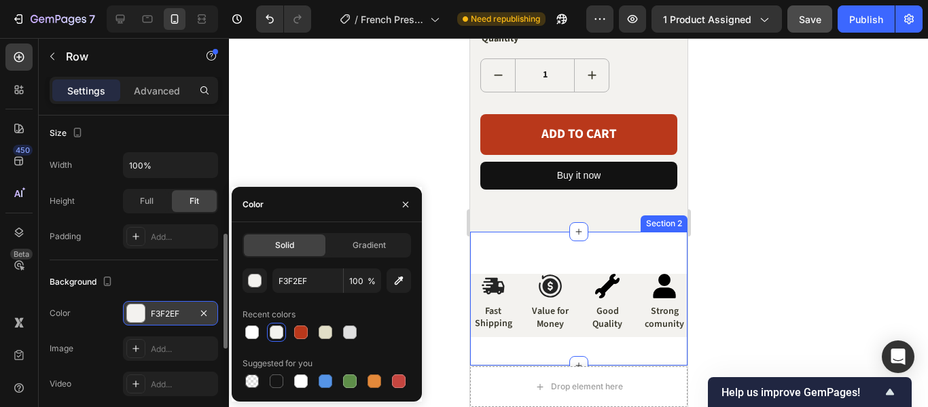
click at [503, 232] on div "Image Fast Shipping Text Block Image Value for Money Text Block Image Good Qual…" at bounding box center [577, 298] width 217 height 133
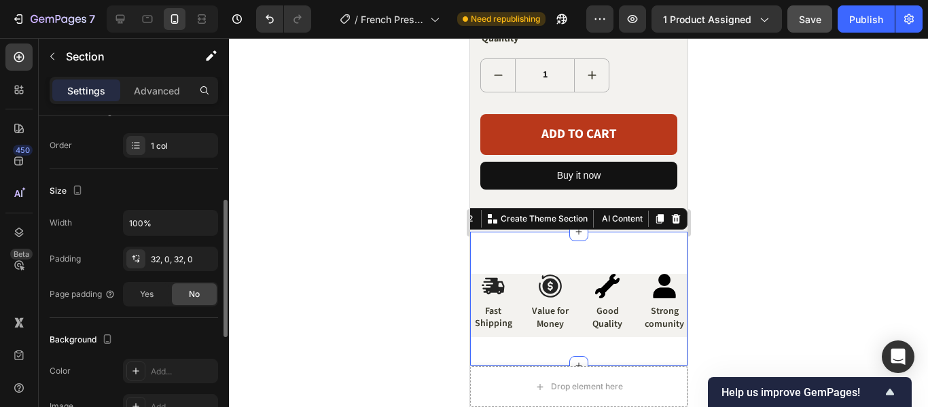
scroll to position [408, 0]
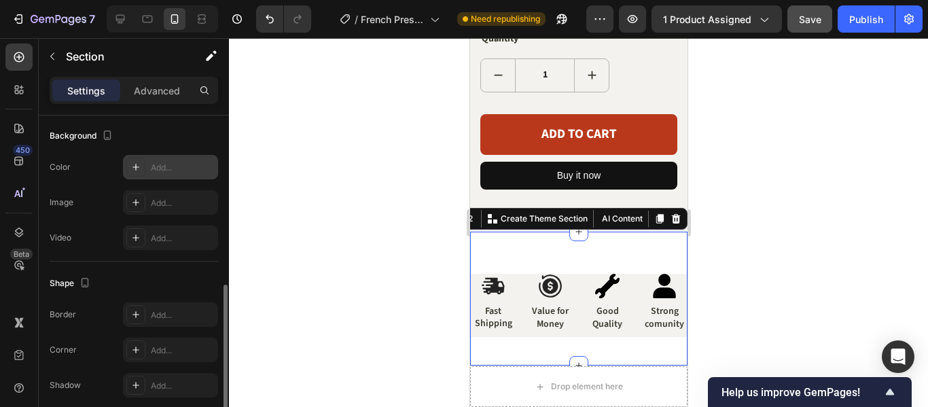
click at [152, 170] on div "Add..." at bounding box center [183, 168] width 64 height 12
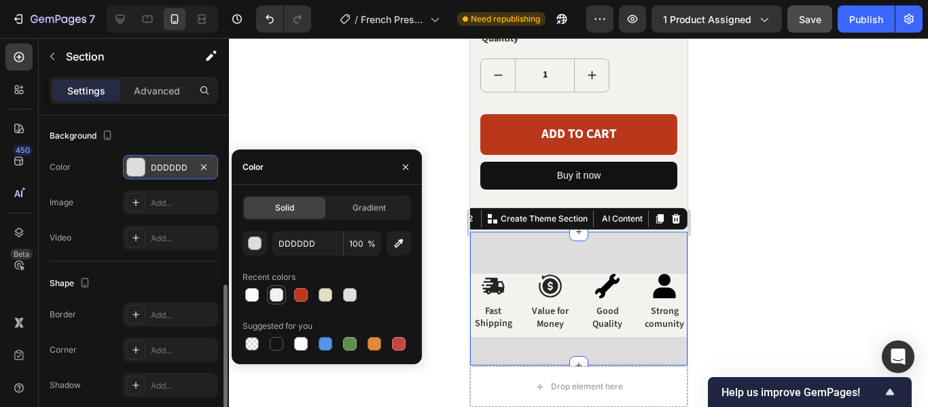
click at [279, 295] on div at bounding box center [277, 295] width 14 height 14
type input "F3F2EF"
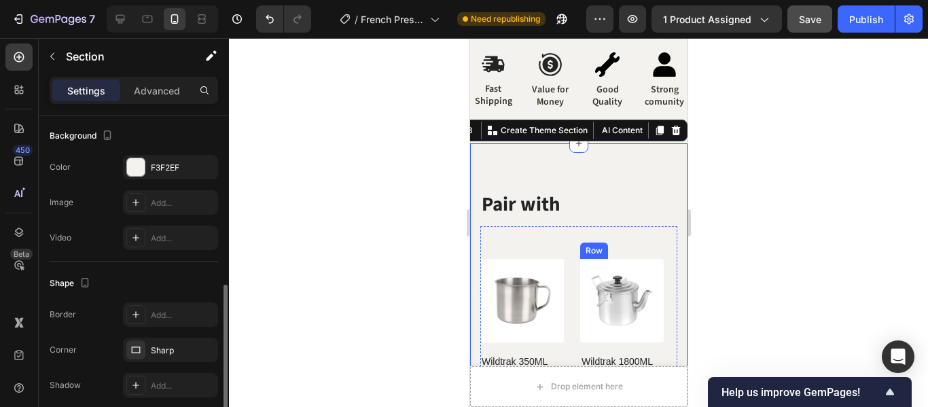
scroll to position [800, 0]
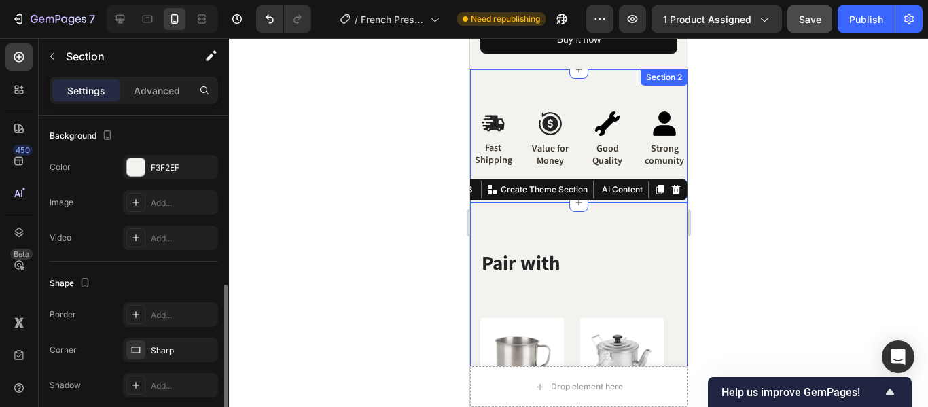
click at [611, 82] on div "Image Fast Shipping Text Block Image Value for Money Text Block Image Good Qual…" at bounding box center [577, 135] width 217 height 133
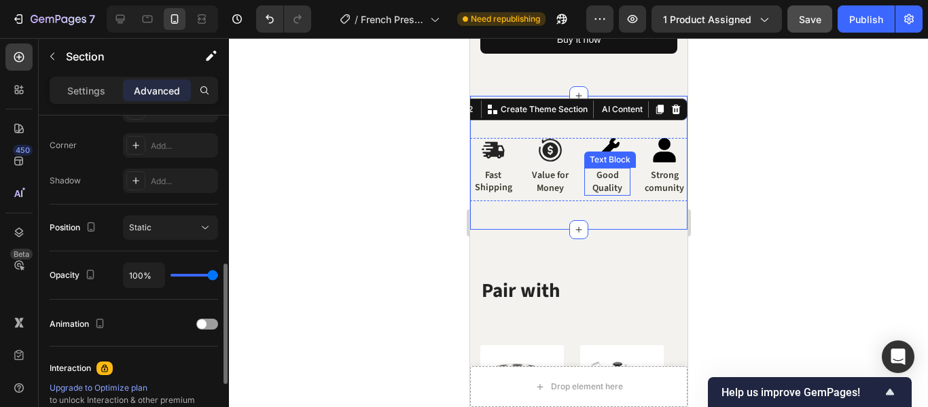
scroll to position [596, 0]
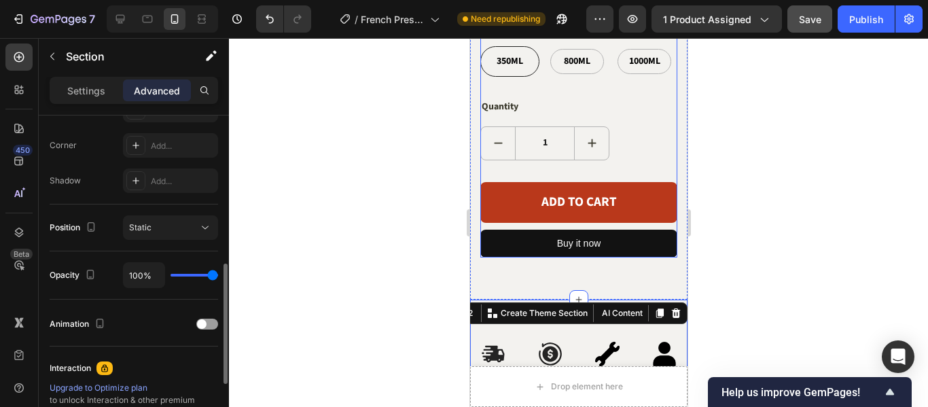
click at [649, 89] on div "Coffee Plunger (P) Title $27.00 (P) Price (P) Price $35.00 Product Price Produc…" at bounding box center [578, 20] width 197 height 476
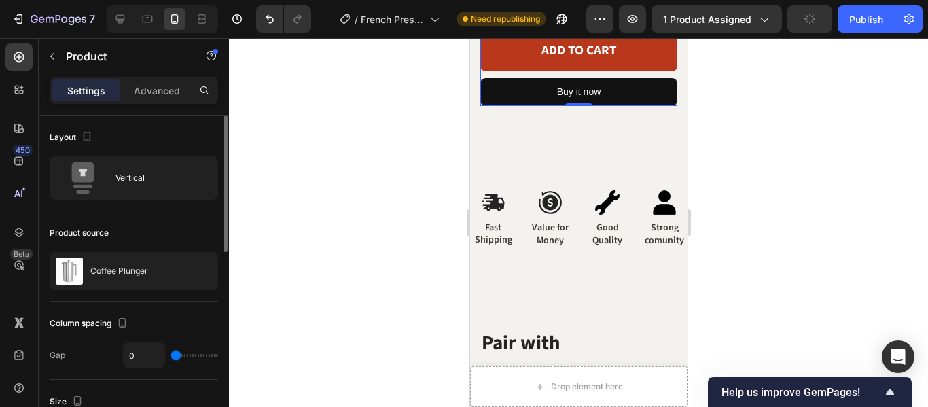
scroll to position [679, 0]
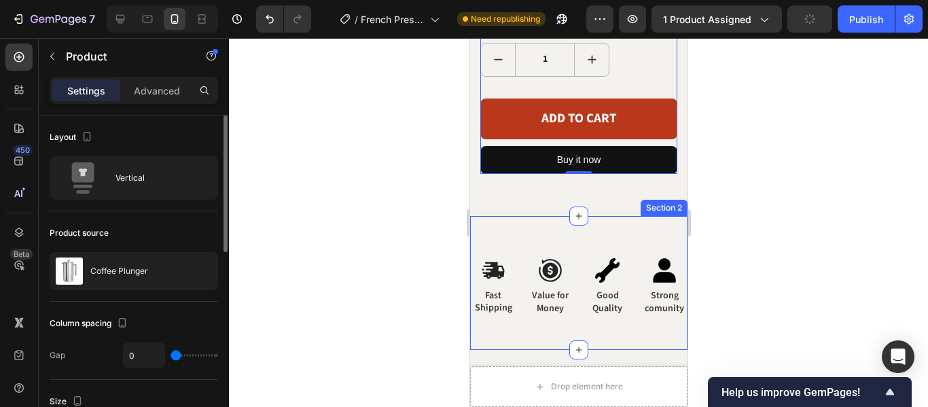
click at [620, 216] on div "Image Fast Shipping Text Block Image Value for Money Text Block Image Good Qual…" at bounding box center [577, 282] width 217 height 133
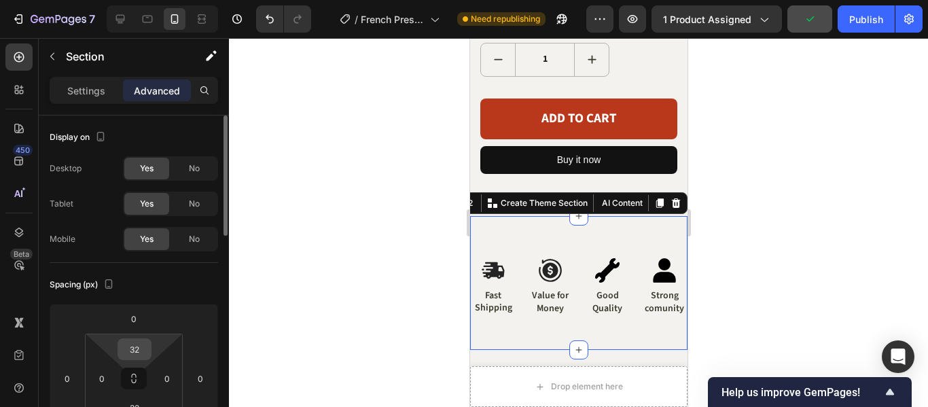
click at [133, 349] on input "32" at bounding box center [134, 349] width 27 height 20
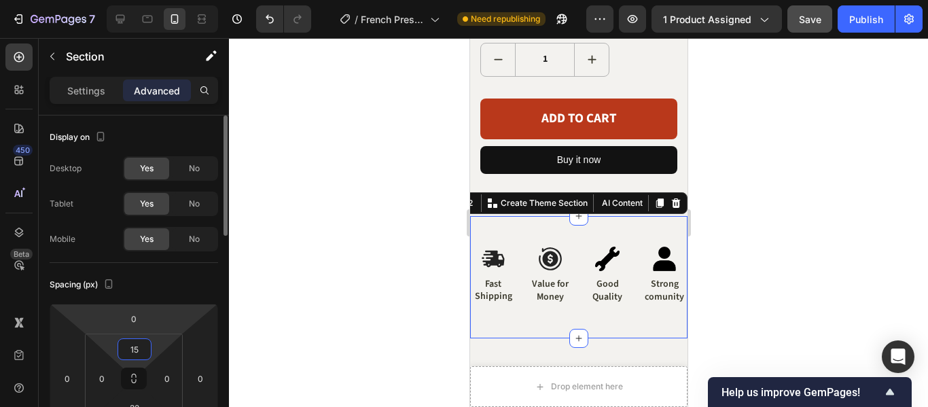
type input "1"
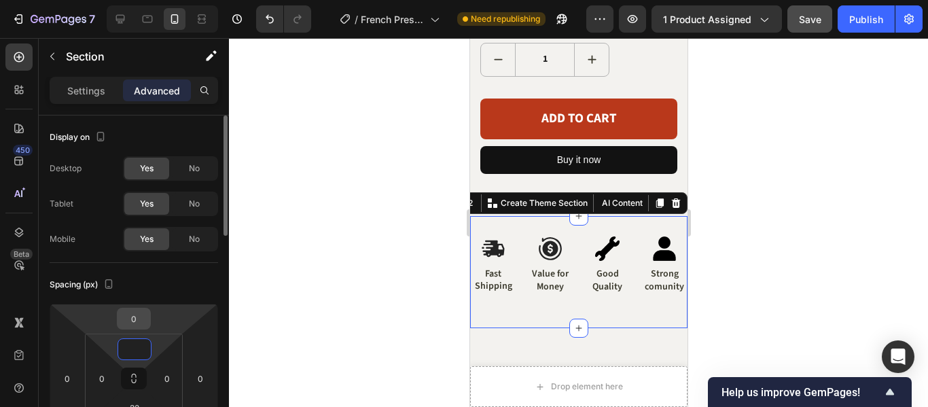
scroll to position [136, 0]
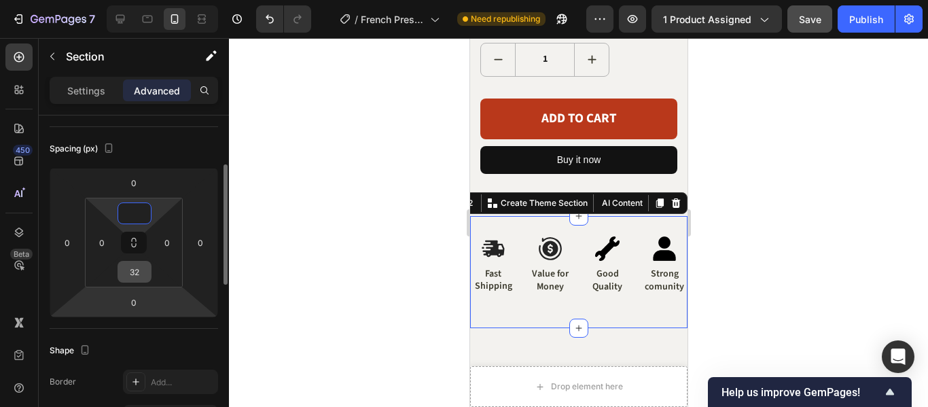
type input "0"
click at [134, 268] on input "32" at bounding box center [134, 272] width 27 height 20
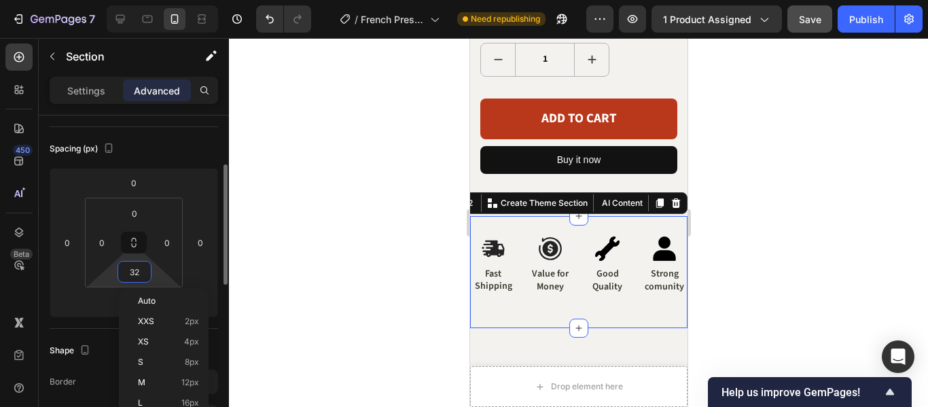
type input "0"
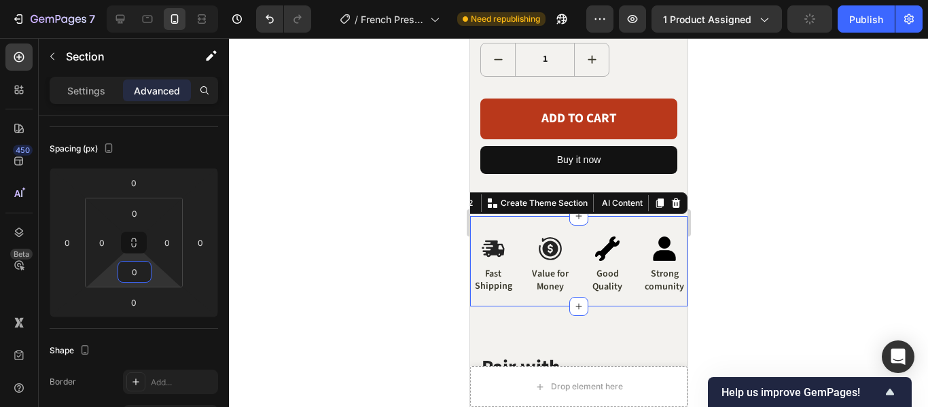
click at [773, 242] on div at bounding box center [578, 222] width 699 height 369
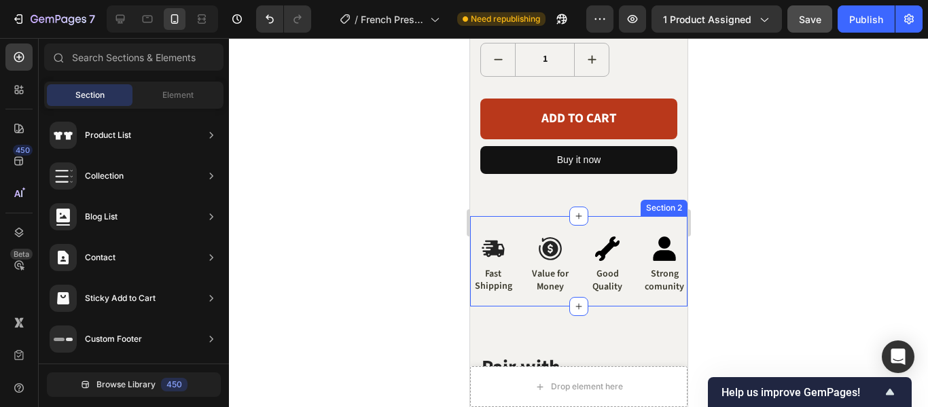
click at [553, 216] on div "Image Fast Shipping Text Block Image Value for Money Text Block Image Good Qual…" at bounding box center [577, 261] width 217 height 90
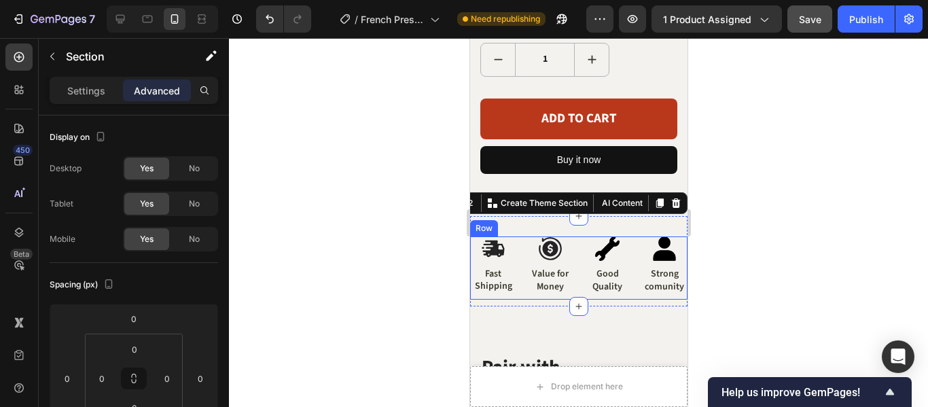
click at [474, 236] on div "Image Fast Shipping Text Block" at bounding box center [492, 267] width 46 height 63
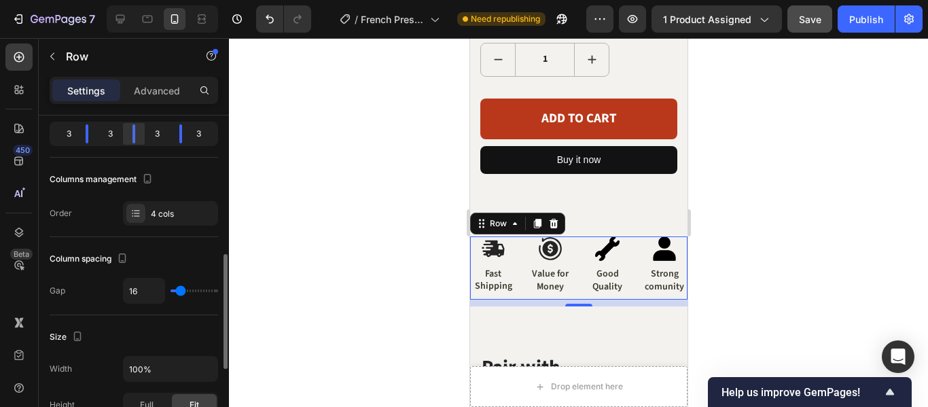
scroll to position [204, 0]
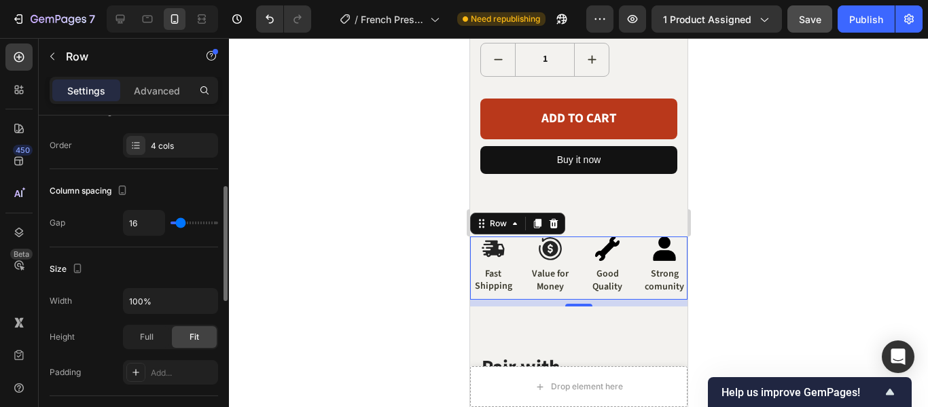
click at [801, 176] on div at bounding box center [578, 222] width 699 height 369
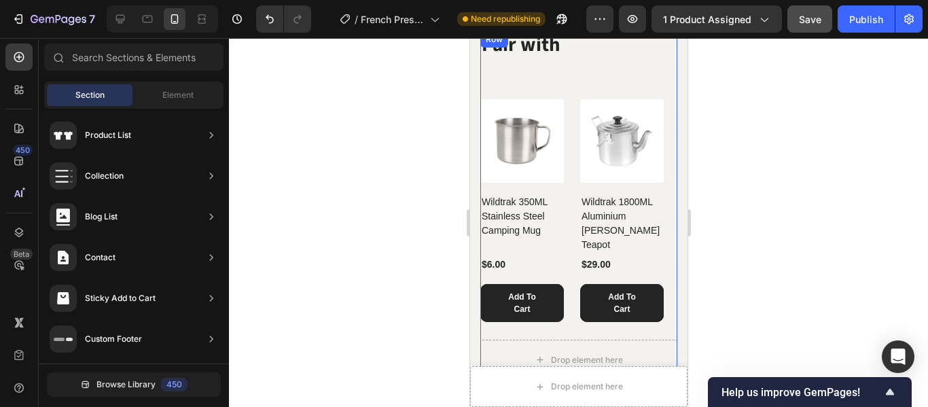
scroll to position [951, 0]
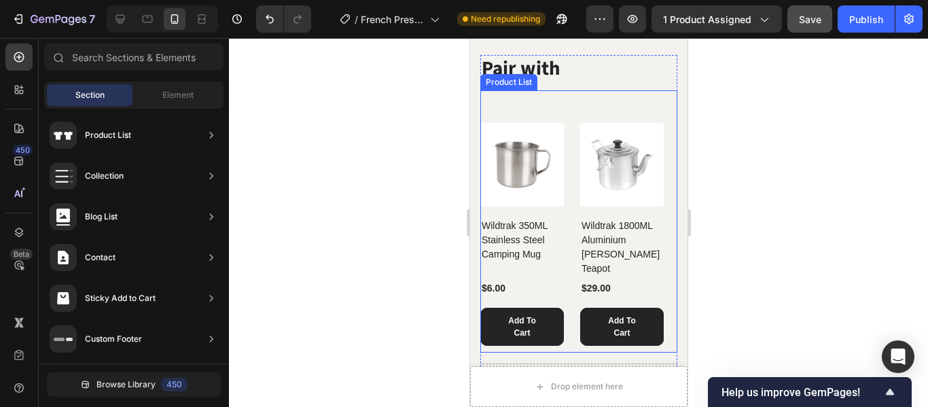
click at [590, 114] on div "(P) Images Wildtrak 350ML Stainless Steel Camping Mug (P) Title $6.00 (P) Price…" at bounding box center [578, 221] width 197 height 262
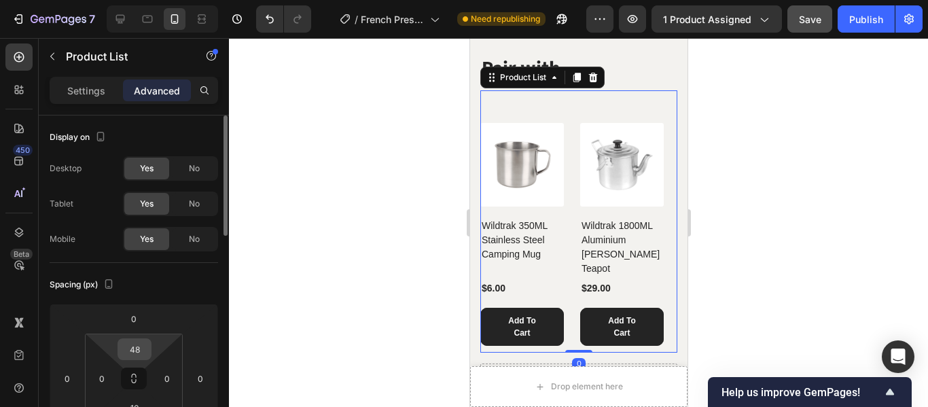
click at [130, 355] on input "48" at bounding box center [134, 349] width 27 height 20
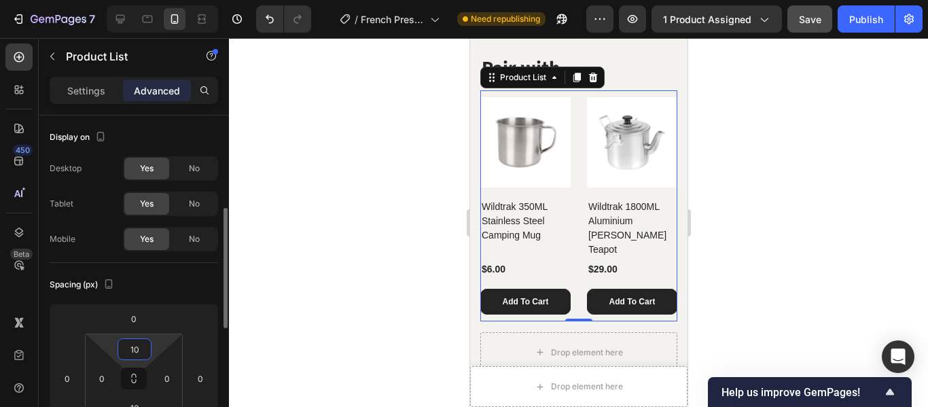
scroll to position [68, 0]
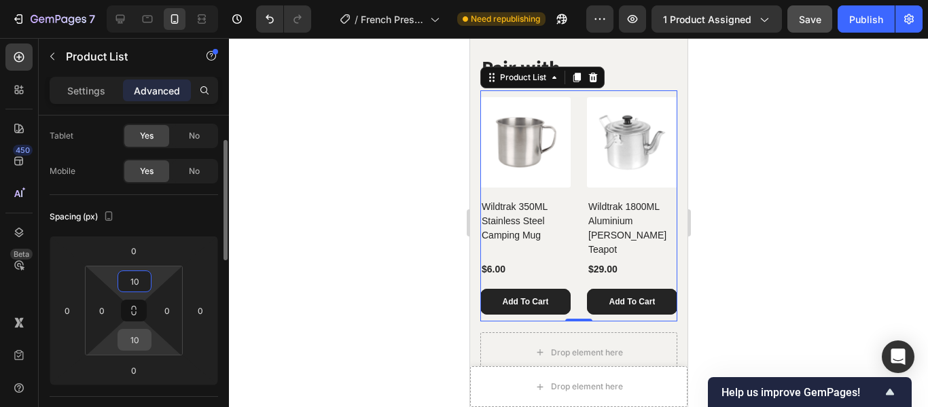
type input "10"
click at [139, 341] on input "10" at bounding box center [134, 339] width 27 height 20
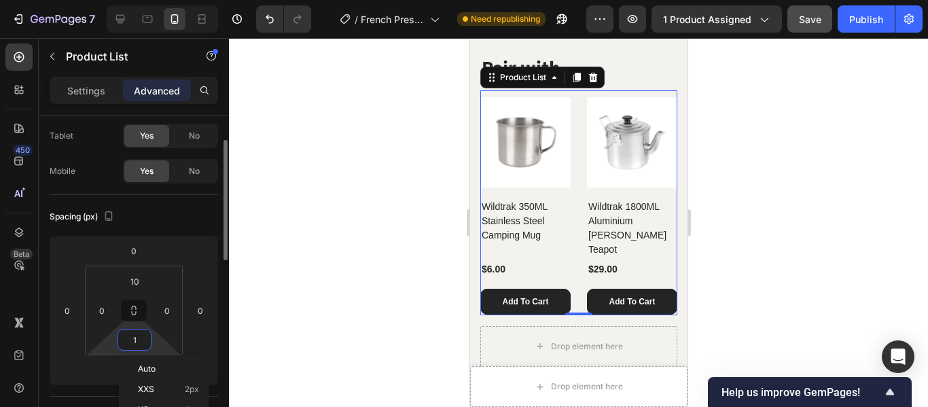
type input "10"
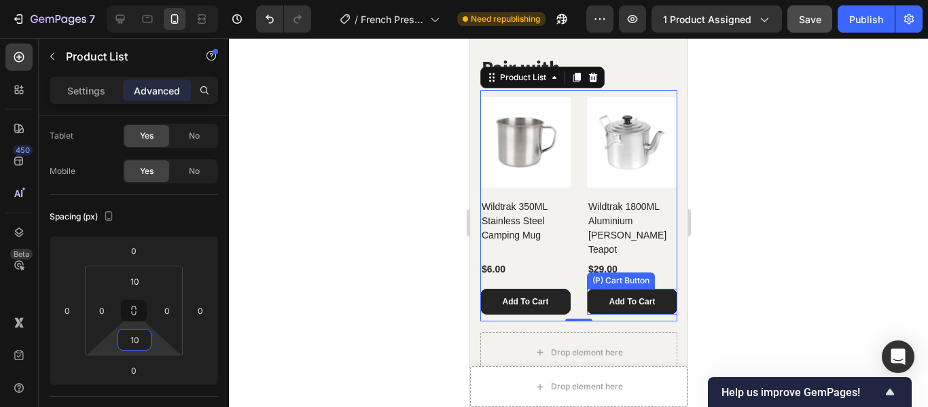
click at [761, 214] on div at bounding box center [578, 222] width 699 height 369
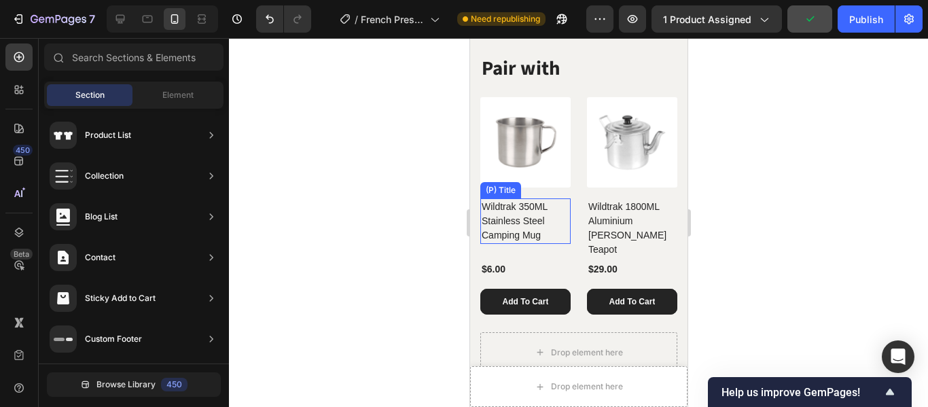
click at [547, 224] on h2 "Wildtrak 350ML Stainless Steel Camping Mug" at bounding box center [525, 221] width 90 height 46
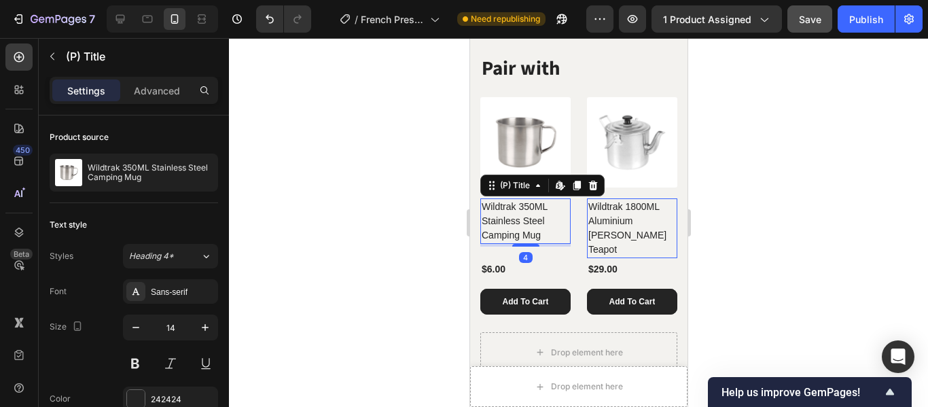
click at [776, 200] on div at bounding box center [578, 222] width 699 height 369
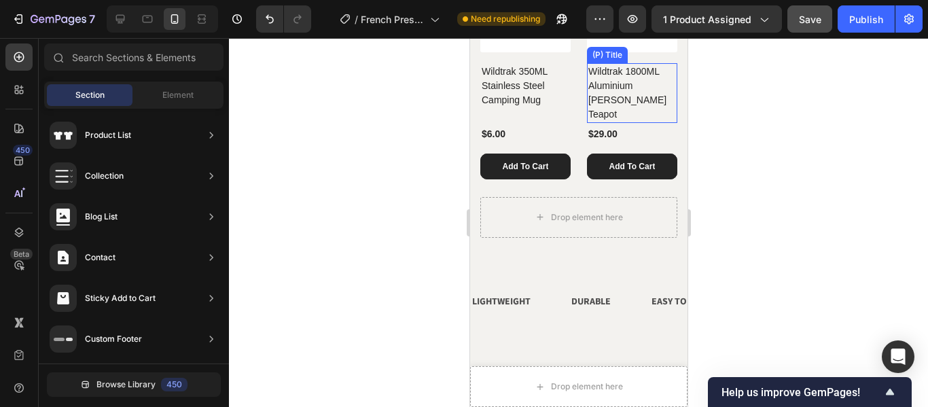
scroll to position [1087, 0]
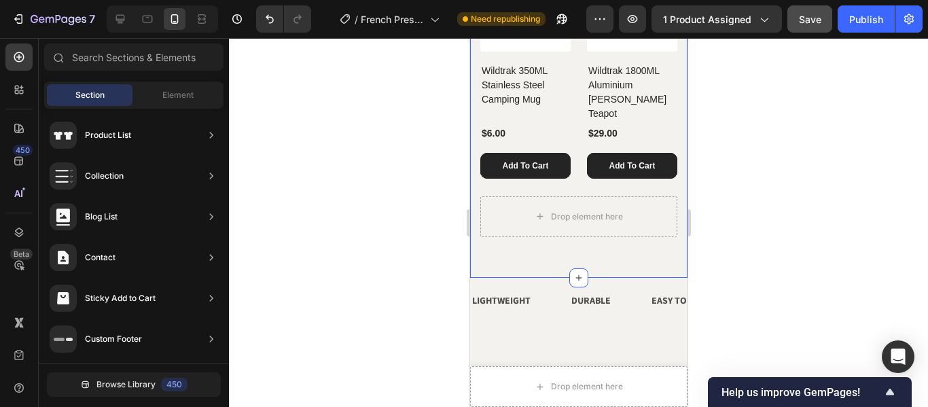
click at [637, 241] on div "Pair with Heading (P) Images Wildtrak 350ML Stainless Steel Camping Mug (P) Tit…" at bounding box center [577, 75] width 217 height 406
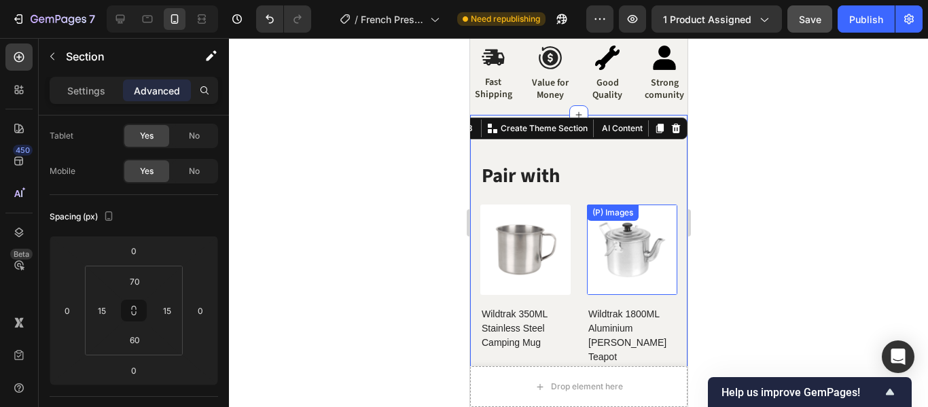
scroll to position [839, 0]
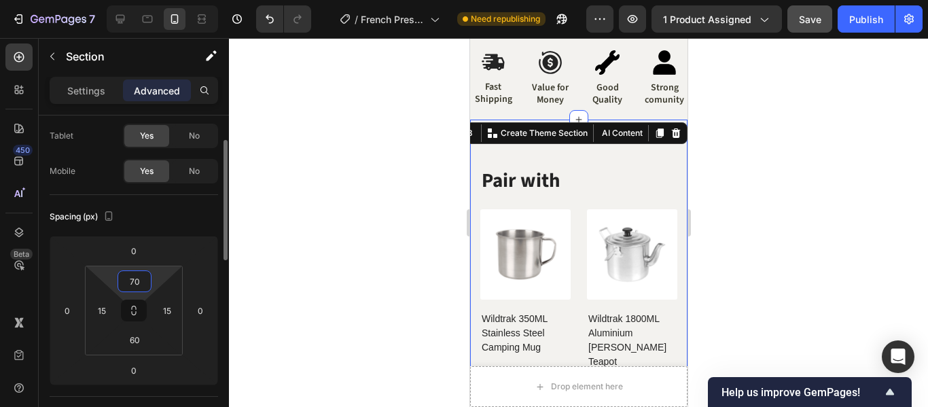
click at [142, 285] on input "70" at bounding box center [134, 281] width 27 height 20
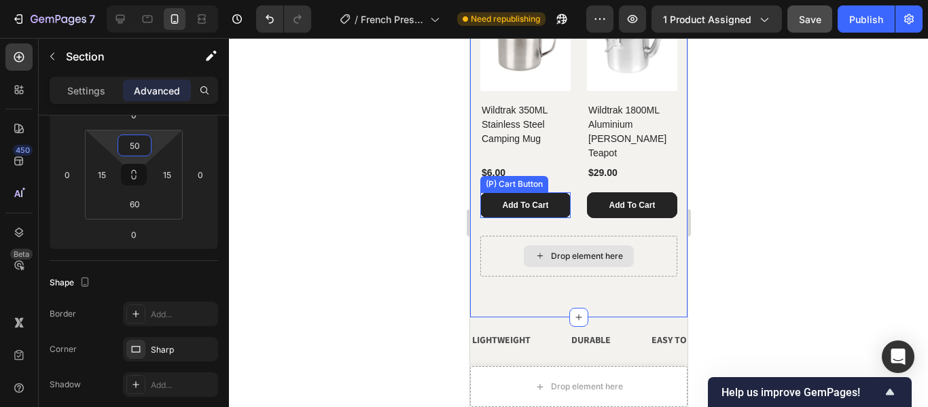
scroll to position [1043, 0]
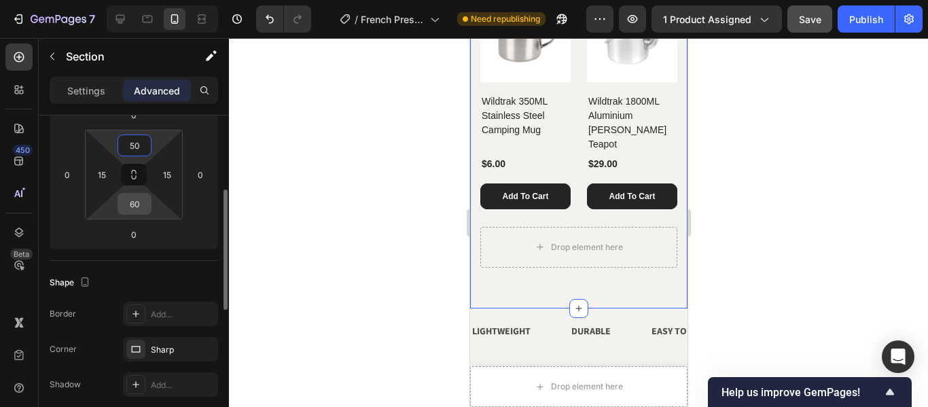
type input "50"
click at [140, 207] on input "60" at bounding box center [134, 204] width 27 height 20
type input "20"
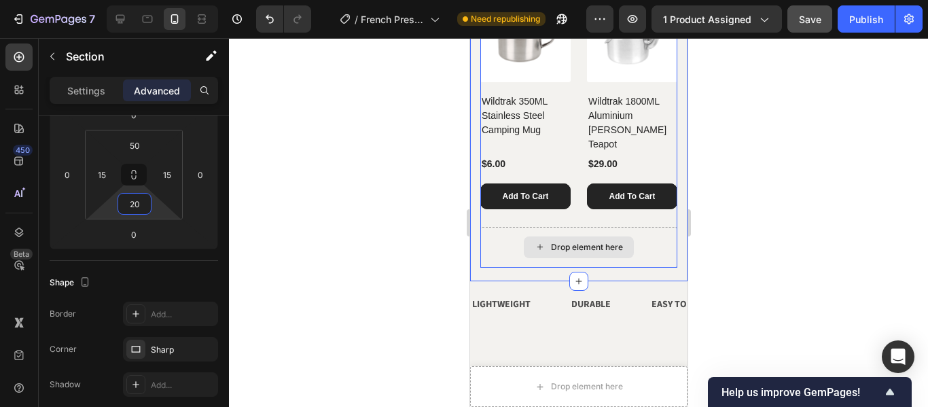
click at [495, 227] on div "Drop element here" at bounding box center [578, 247] width 197 height 41
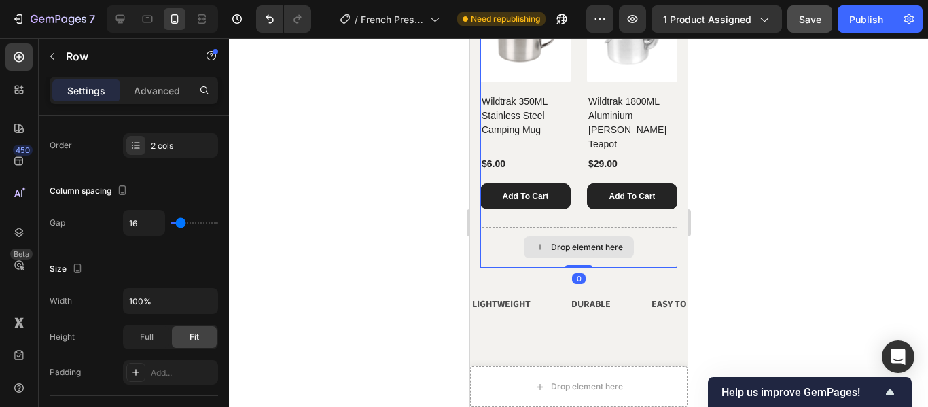
scroll to position [0, 0]
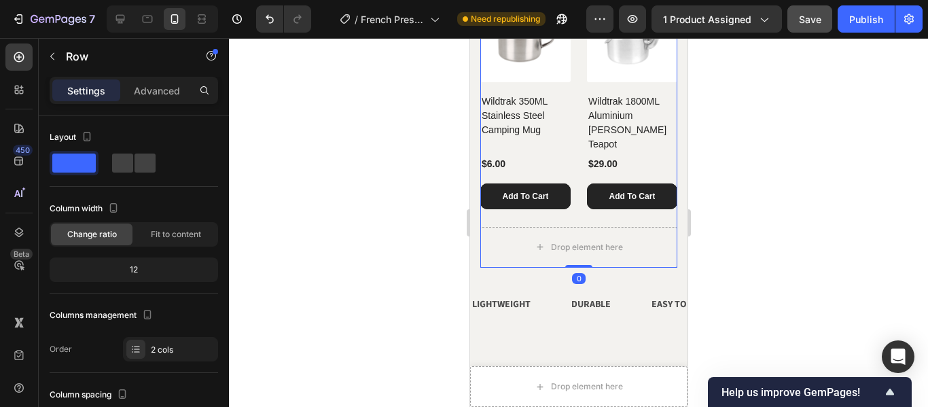
click at [509, 207] on div "Pair with Heading (P) Images Wildtrak 350ML Stainless Steel Camping Mug (P) Tit…" at bounding box center [578, 109] width 197 height 318
click at [516, 227] on div "Drop element here" at bounding box center [578, 247] width 197 height 41
click at [146, 170] on span at bounding box center [145, 163] width 21 height 19
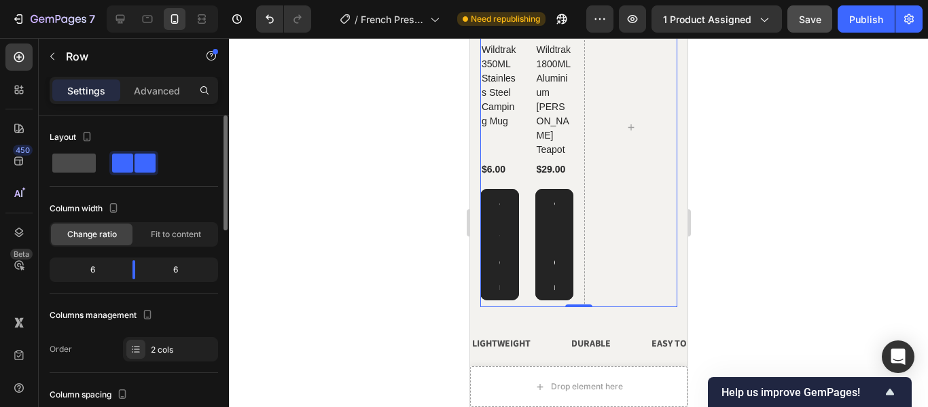
click at [82, 169] on span at bounding box center [73, 163] width 43 height 19
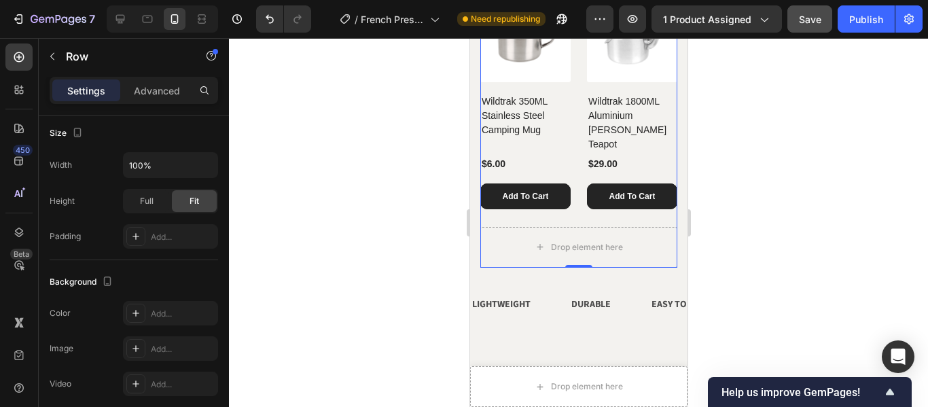
scroll to position [541, 0]
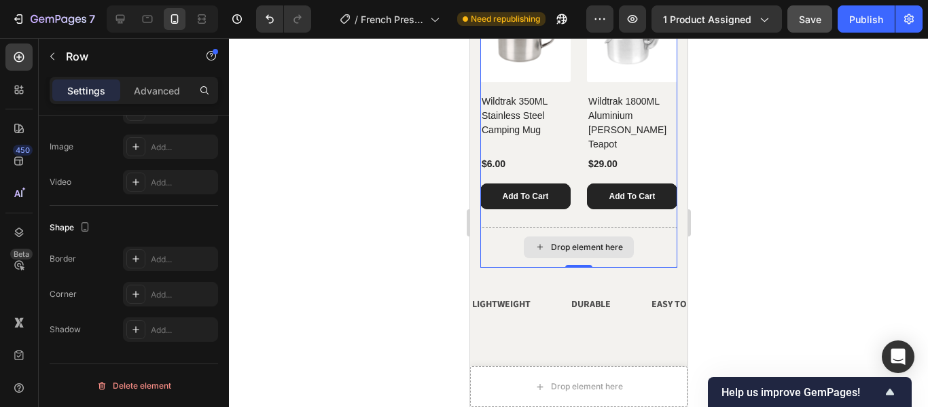
click at [550, 227] on div "Drop element here" at bounding box center [578, 247] width 197 height 41
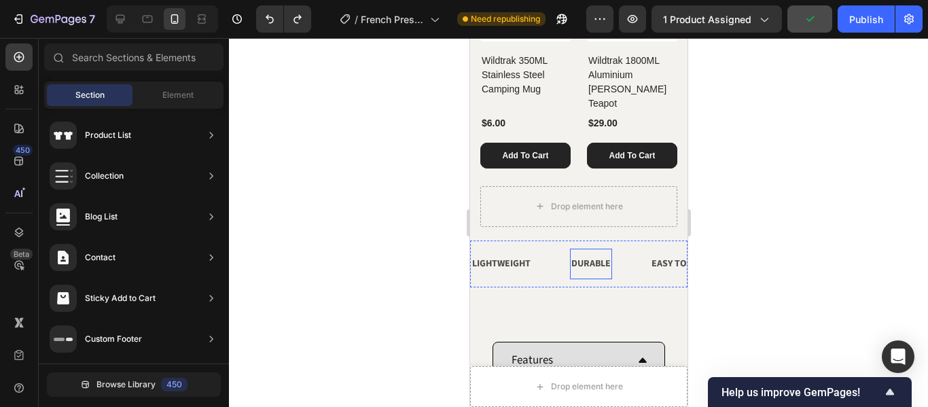
scroll to position [1111, 0]
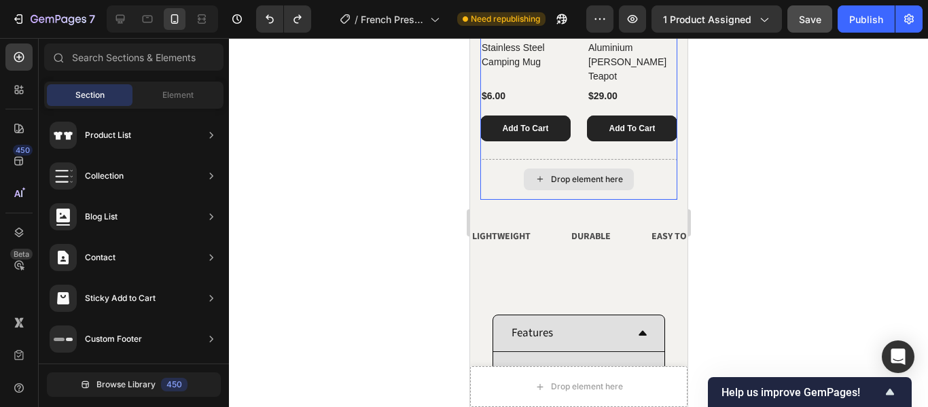
click at [535, 168] on div "Drop element here" at bounding box center [578, 179] width 110 height 22
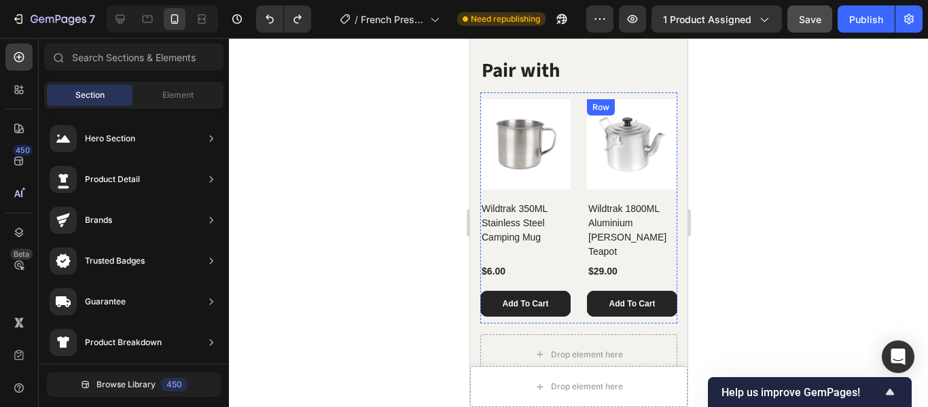
scroll to position [907, 0]
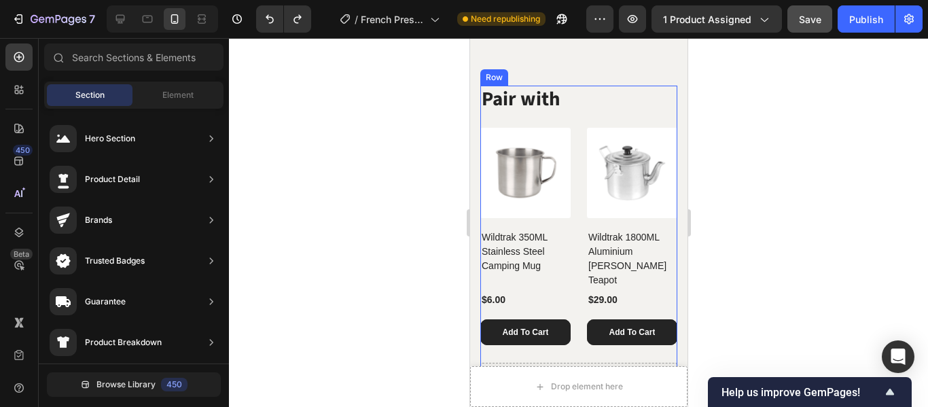
click at [580, 117] on div "Pair with Heading (P) Images Wildtrak 350ML Stainless Steel Camping Mug (P) Tit…" at bounding box center [578, 219] width 197 height 266
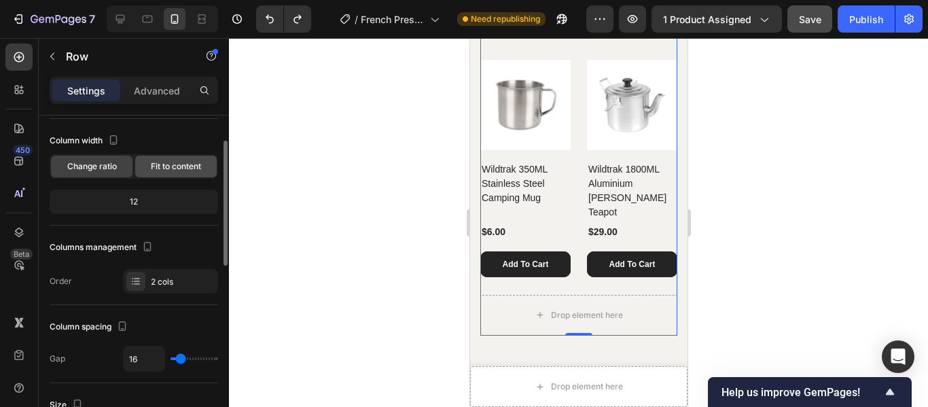
scroll to position [136, 0]
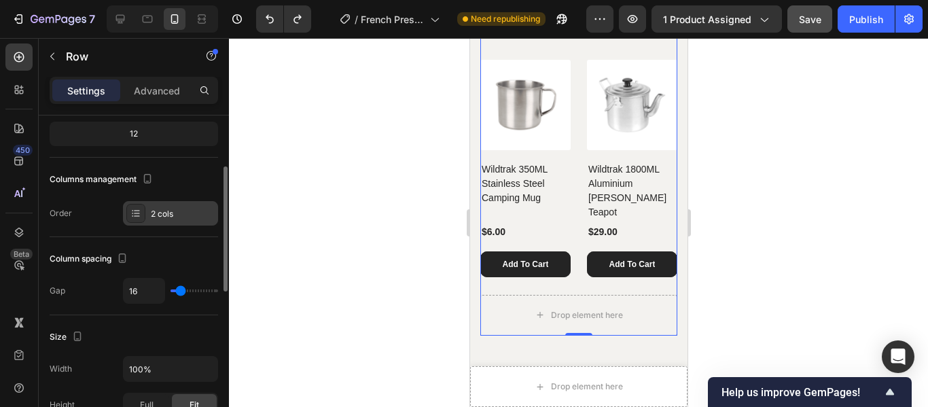
click at [155, 209] on div "2 cols" at bounding box center [183, 214] width 64 height 12
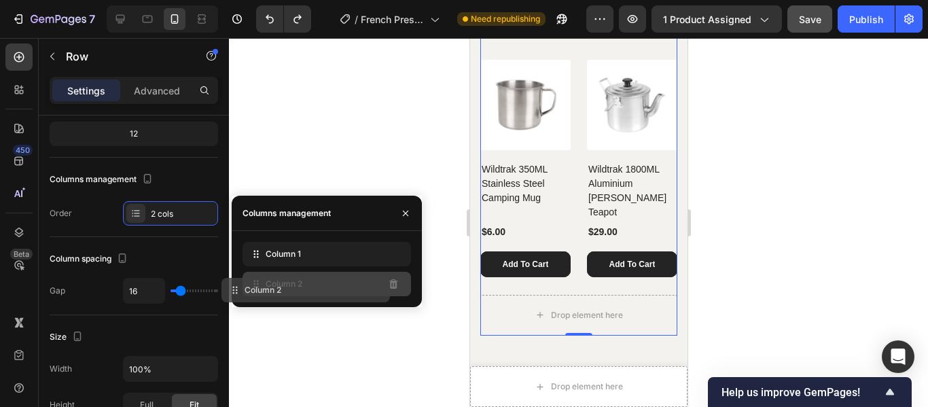
click at [376, 291] on div "Column 2" at bounding box center [327, 284] width 168 height 24
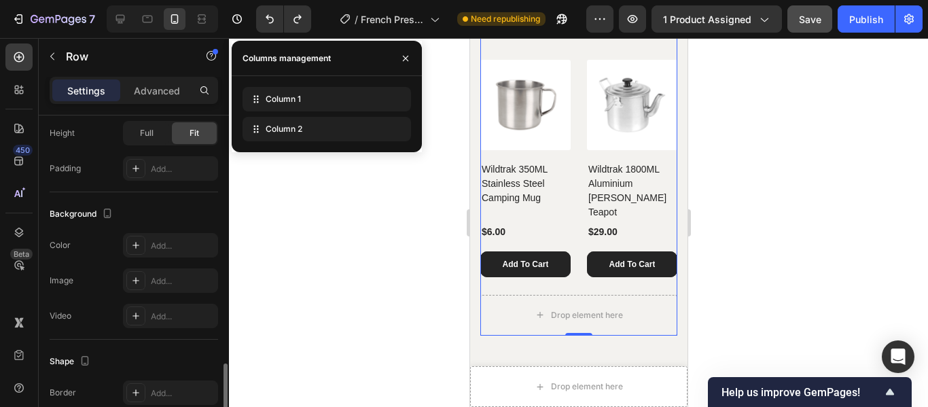
scroll to position [541, 0]
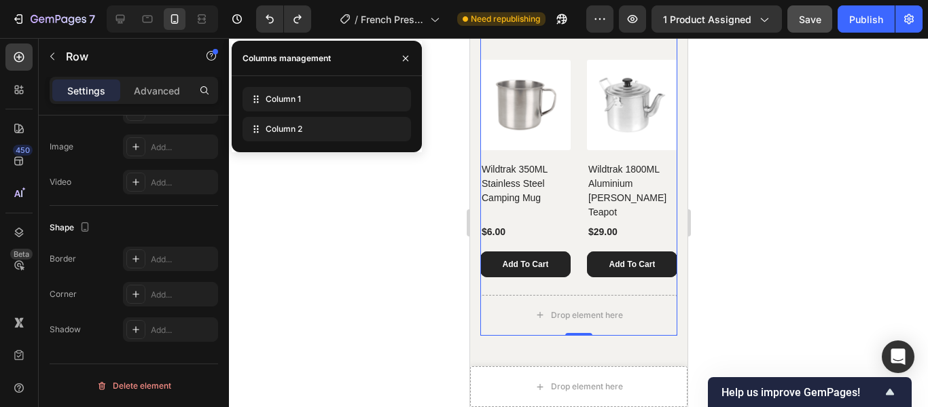
click at [738, 192] on div at bounding box center [578, 222] width 699 height 369
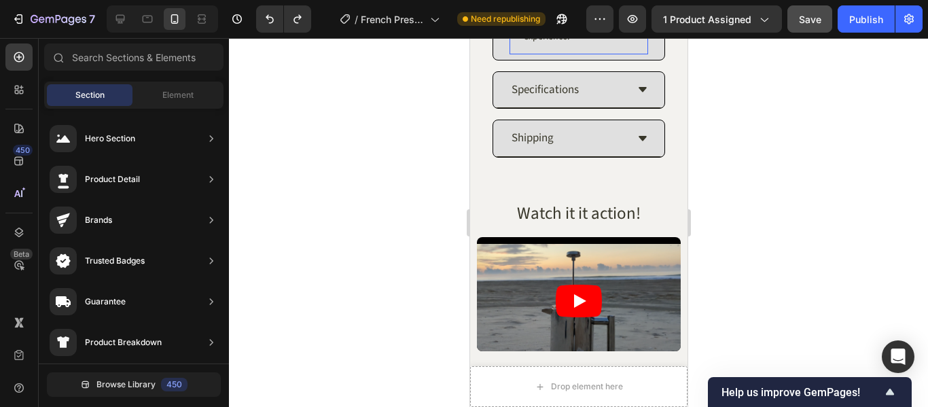
scroll to position [1722, 0]
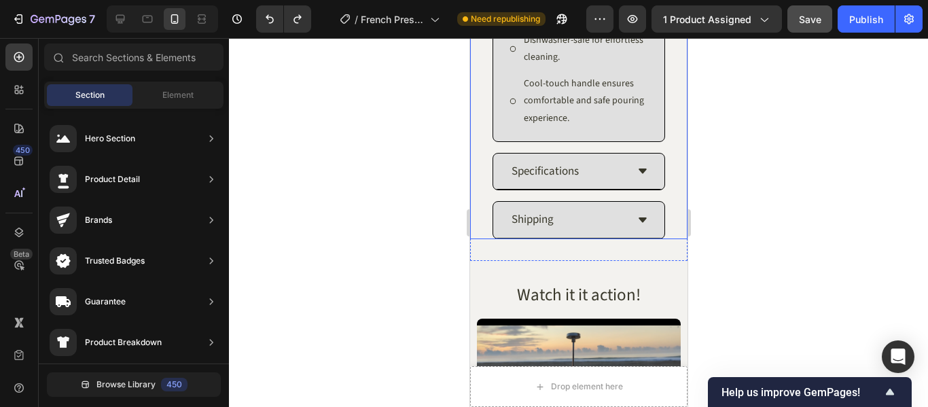
click at [596, 174] on div "Specifications" at bounding box center [578, 172] width 171 height 37
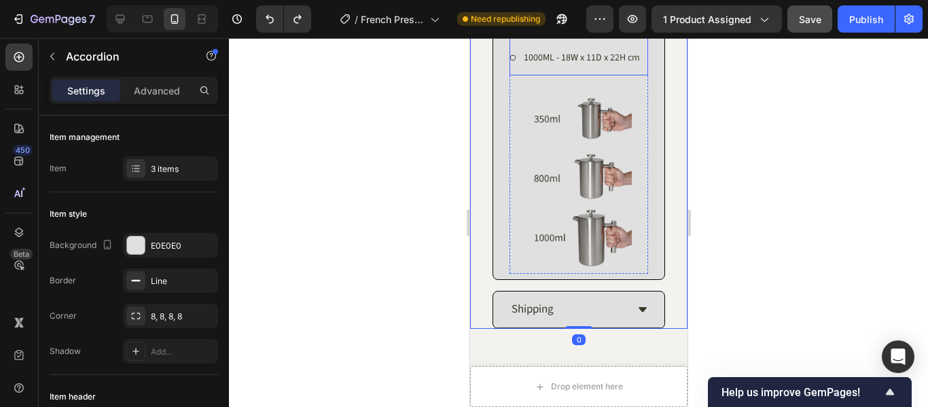
scroll to position [1683, 0]
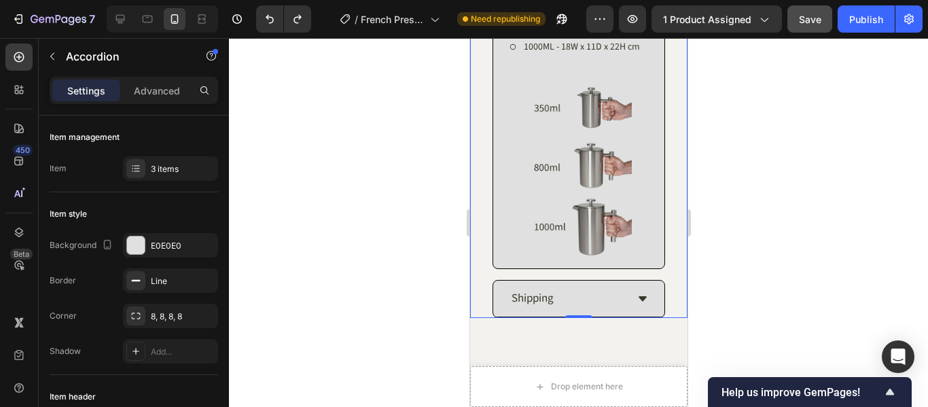
click at [582, 306] on div "Shipping" at bounding box center [567, 298] width 117 height 25
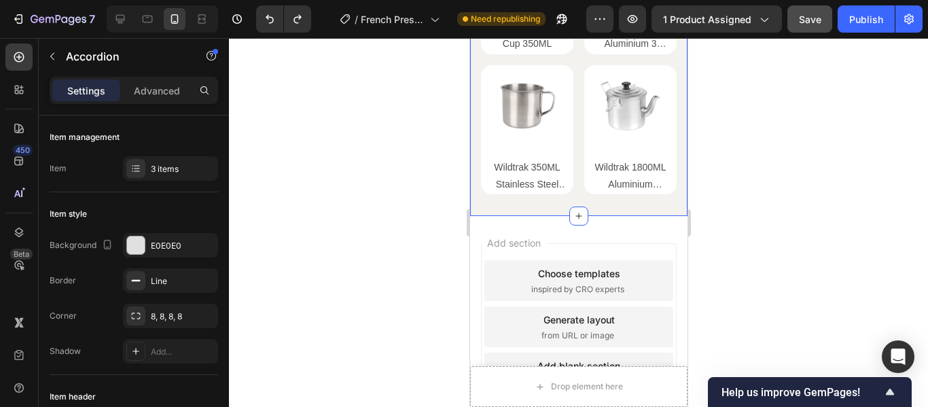
scroll to position [2762, 0]
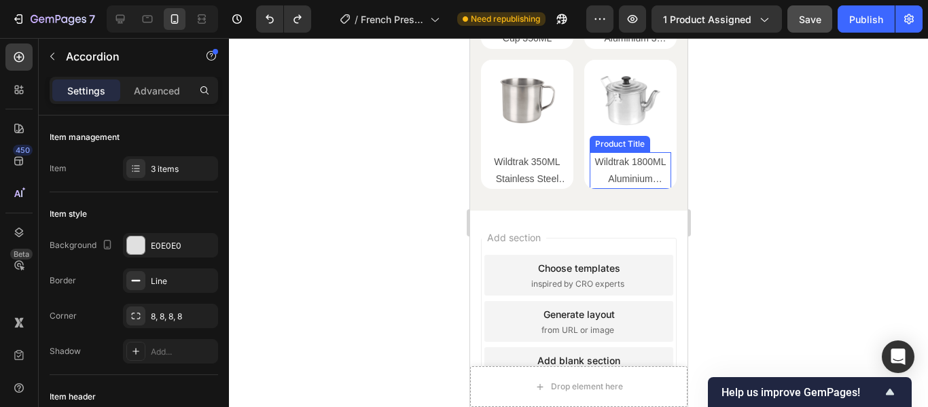
click at [607, 164] on h2 "Wildtrak 1800ML Aluminium [PERSON_NAME] Teapot" at bounding box center [630, 170] width 76 height 37
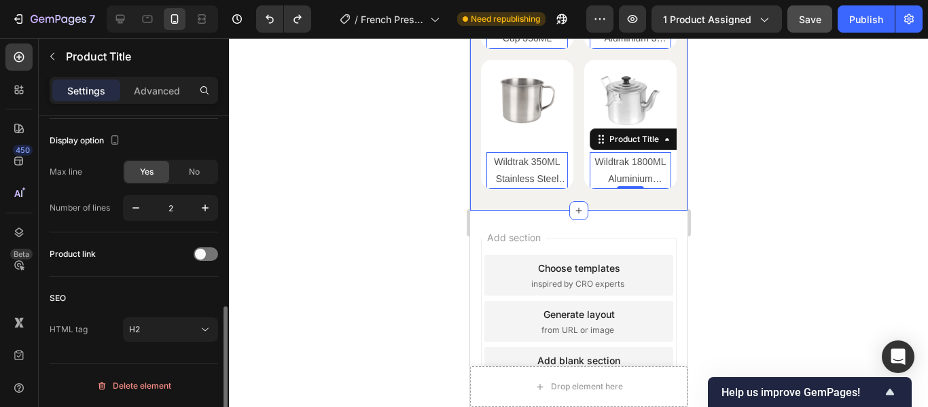
scroll to position [315, 0]
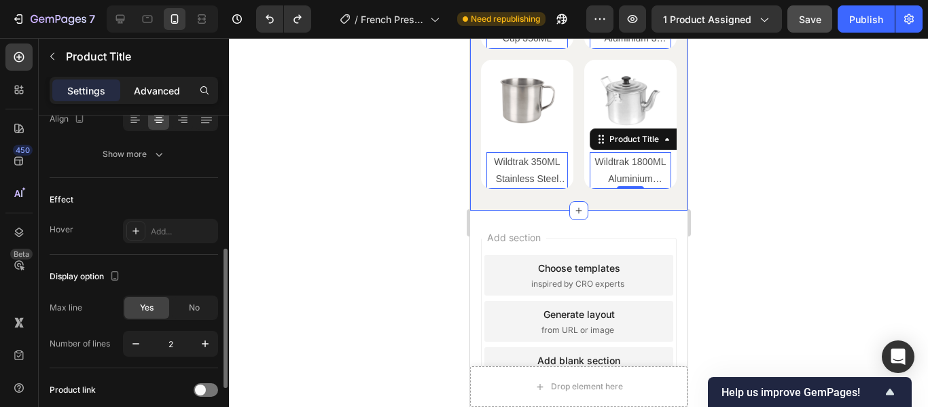
click at [160, 92] on p "Advanced" at bounding box center [157, 91] width 46 height 14
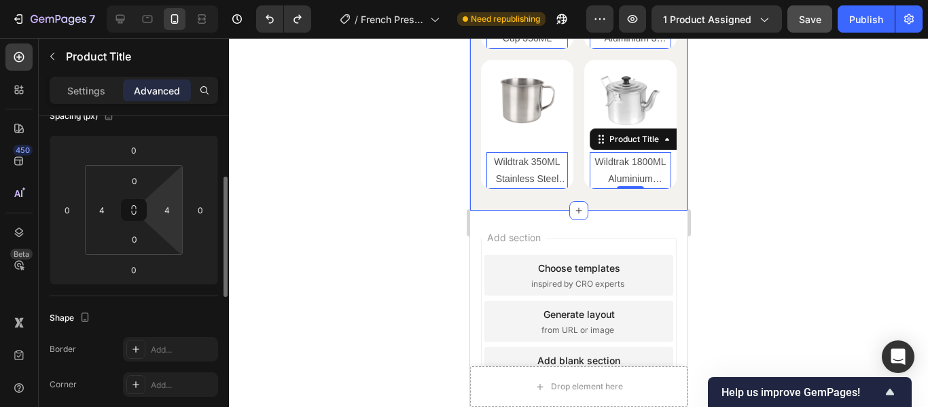
scroll to position [0, 0]
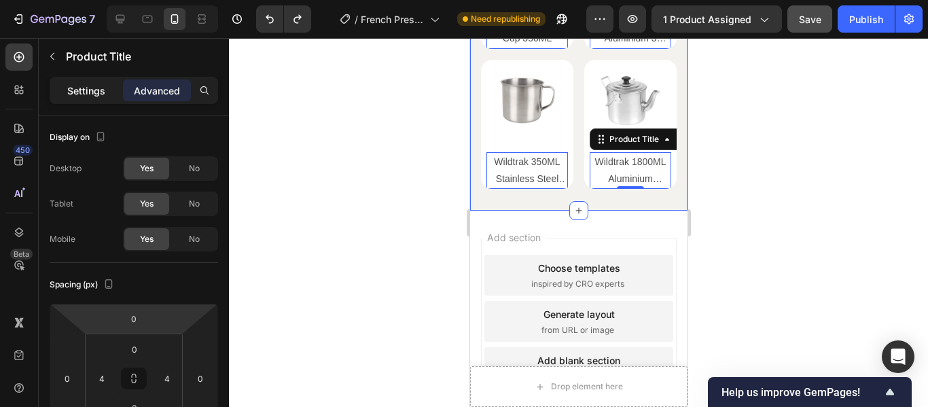
click at [94, 92] on p "Settings" at bounding box center [86, 91] width 38 height 14
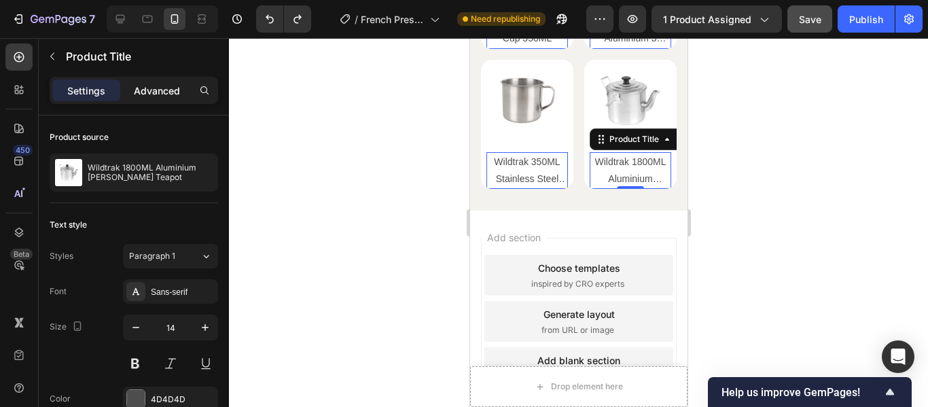
click at [162, 79] on div "Advanced" at bounding box center [157, 90] width 68 height 22
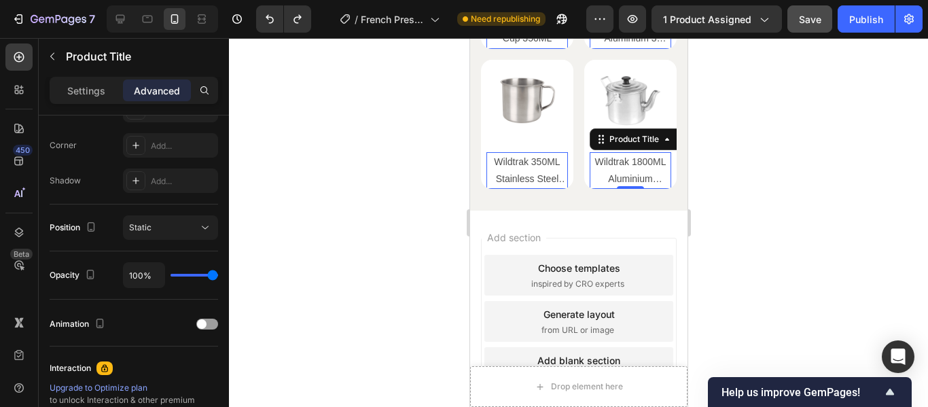
scroll to position [576, 0]
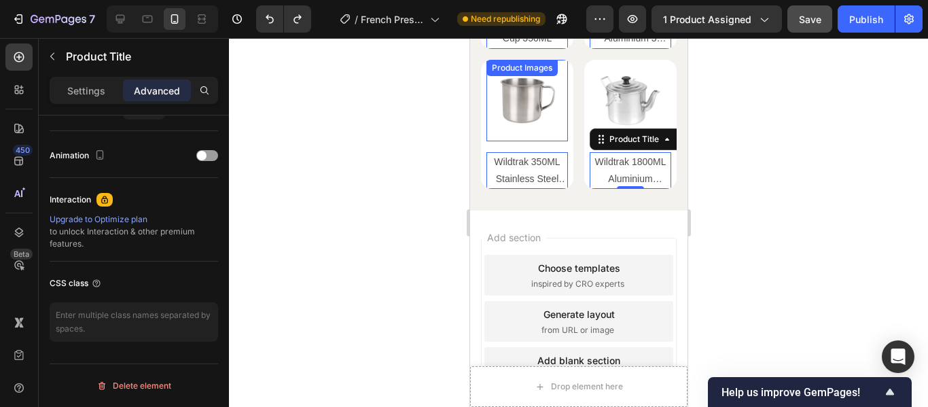
click at [555, 130] on img at bounding box center [527, 101] width 82 height 82
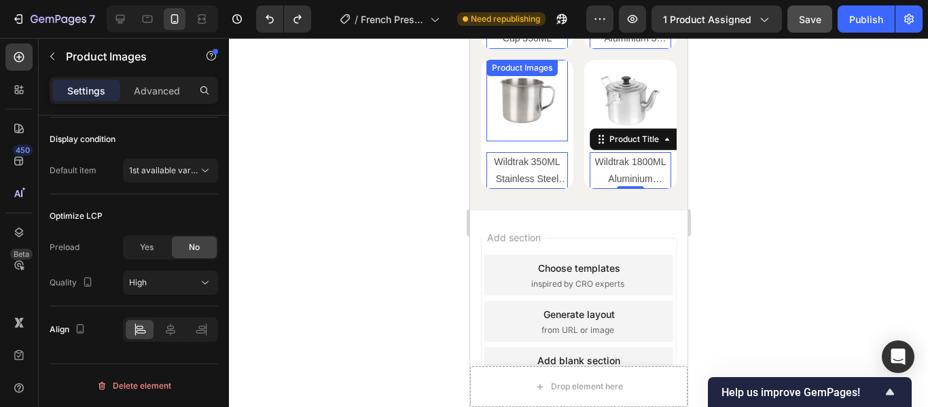
scroll to position [0, 0]
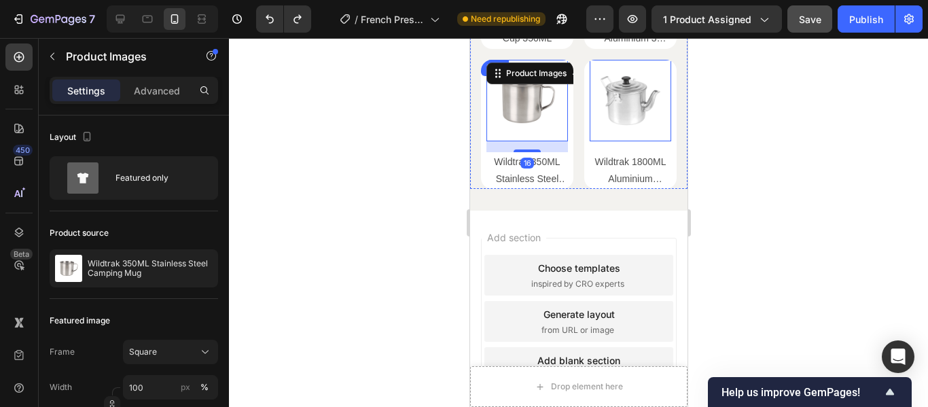
click at [567, 141] on div "Product Images 0 Wheat Straw Cup 350ML Product Title Row Product List Product I…" at bounding box center [578, 54] width 196 height 270
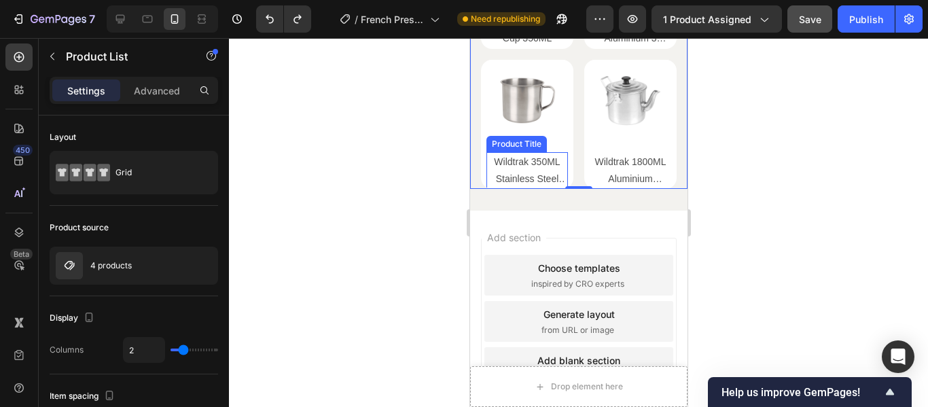
click at [556, 158] on h2 "Wildtrak 350ML Stainless Steel Camping Mug" at bounding box center [526, 170] width 76 height 37
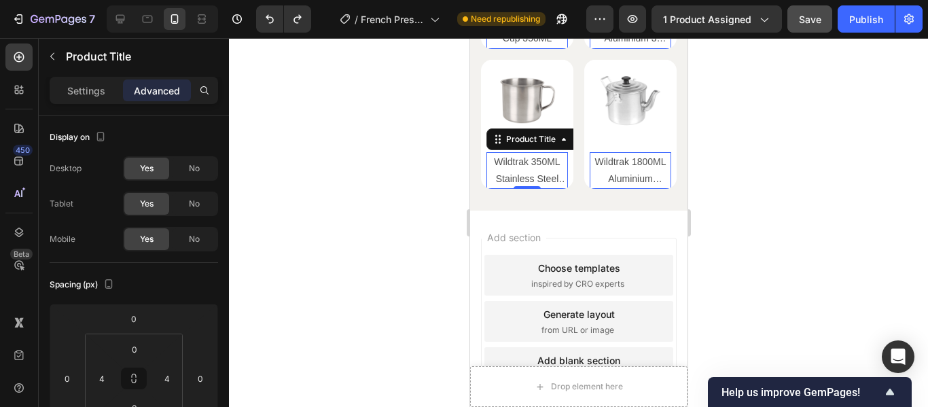
click at [611, 164] on h2 "Wildtrak 1800ML Aluminium [PERSON_NAME] Teapot" at bounding box center [630, 170] width 76 height 37
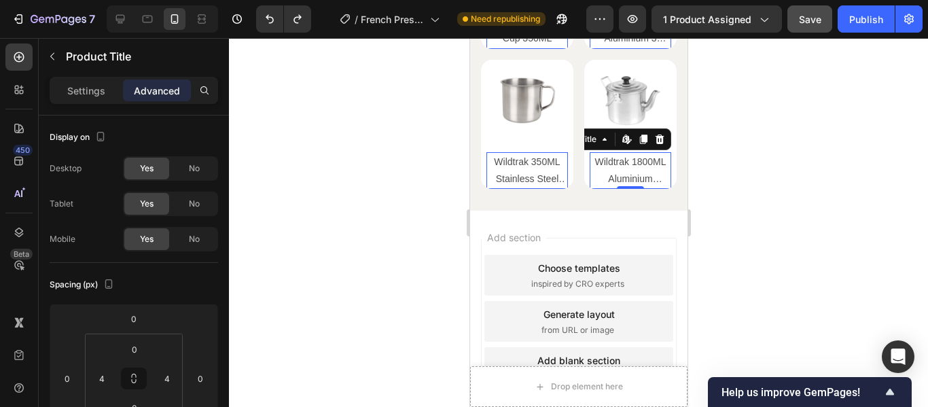
click at [611, 164] on h2 "Wildtrak 1800ML Aluminium [PERSON_NAME] Teapot" at bounding box center [630, 170] width 76 height 37
click at [739, 154] on div at bounding box center [578, 222] width 699 height 369
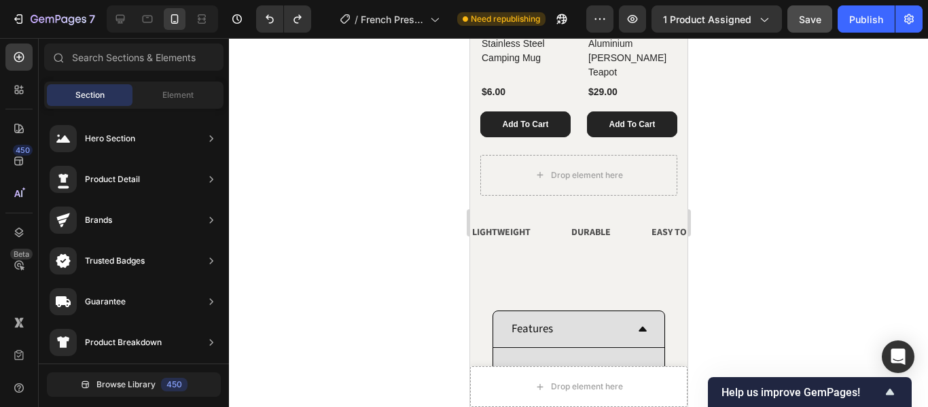
scroll to position [1147, 0]
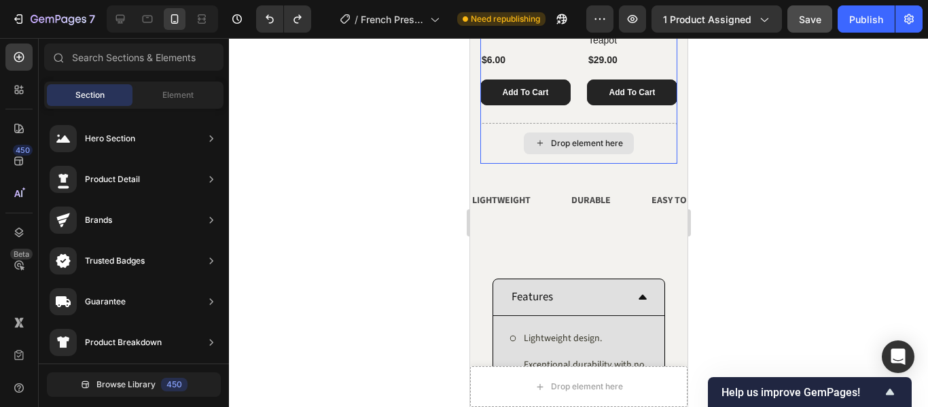
click at [642, 141] on div "Drop element here" at bounding box center [578, 143] width 197 height 41
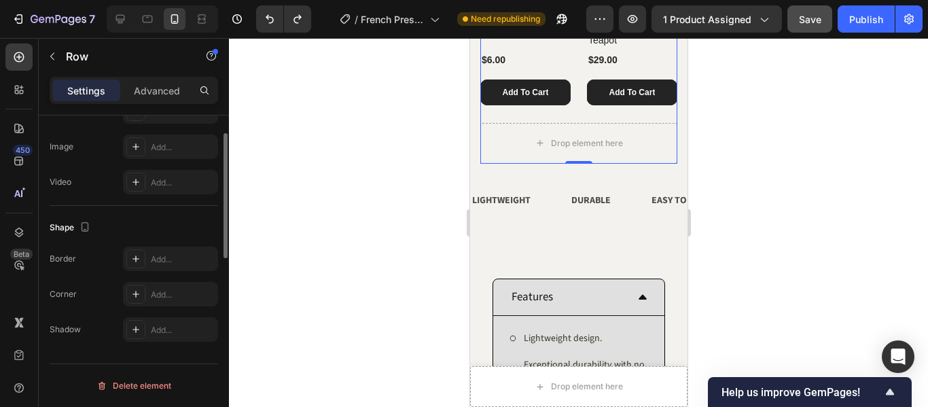
scroll to position [338, 0]
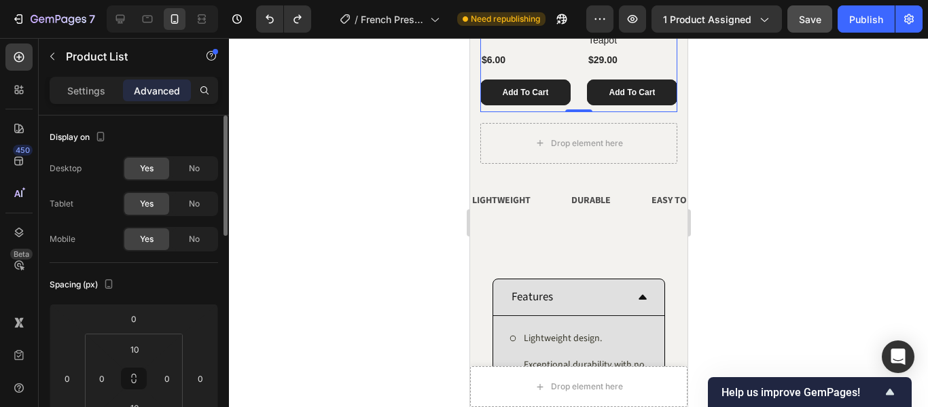
scroll to position [136, 0]
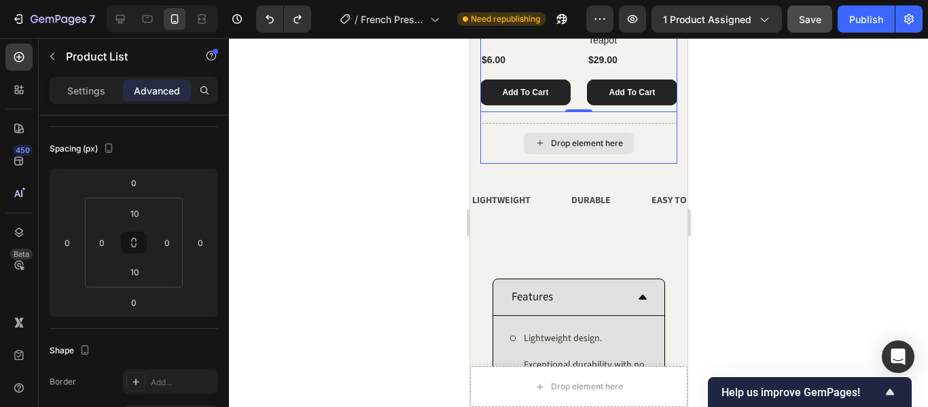
click at [495, 124] on div "Drop element here" at bounding box center [578, 143] width 197 height 41
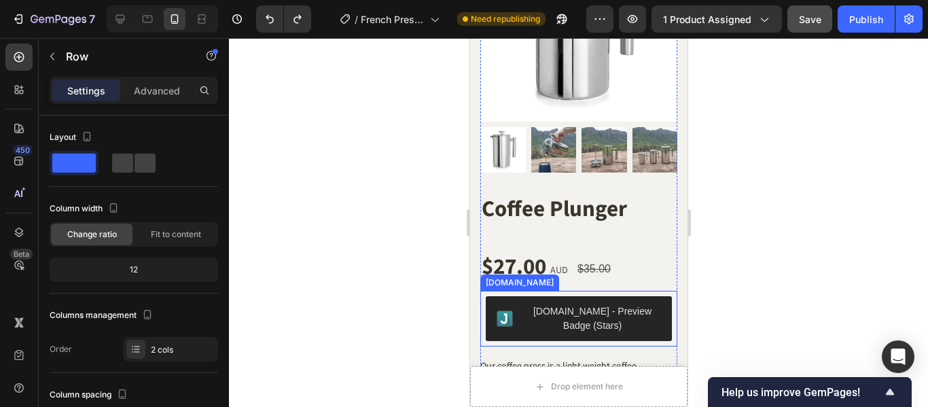
scroll to position [0, 0]
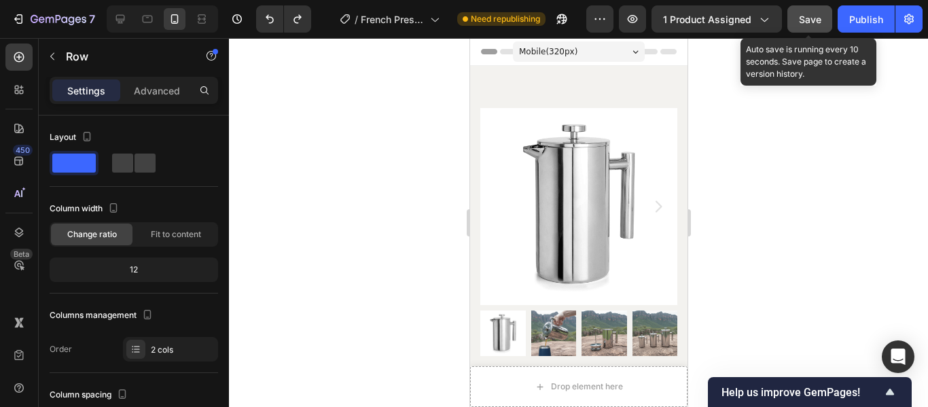
click at [805, 20] on span "Save" at bounding box center [810, 20] width 22 height 12
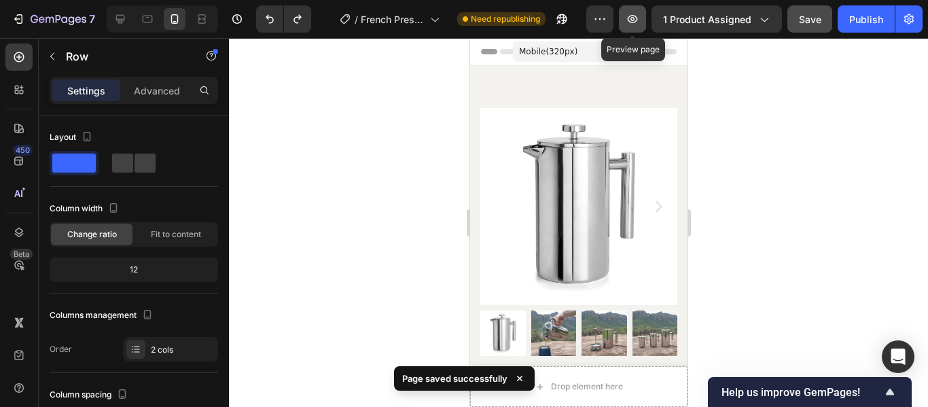
click at [637, 16] on icon "button" at bounding box center [633, 19] width 10 height 8
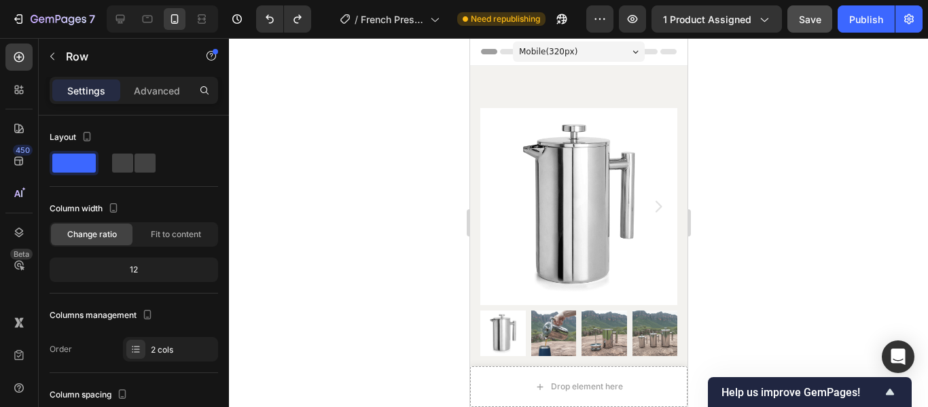
click at [132, 24] on div at bounding box center [162, 18] width 111 height 27
click at [124, 20] on icon at bounding box center [120, 19] width 9 height 9
type input "1200"
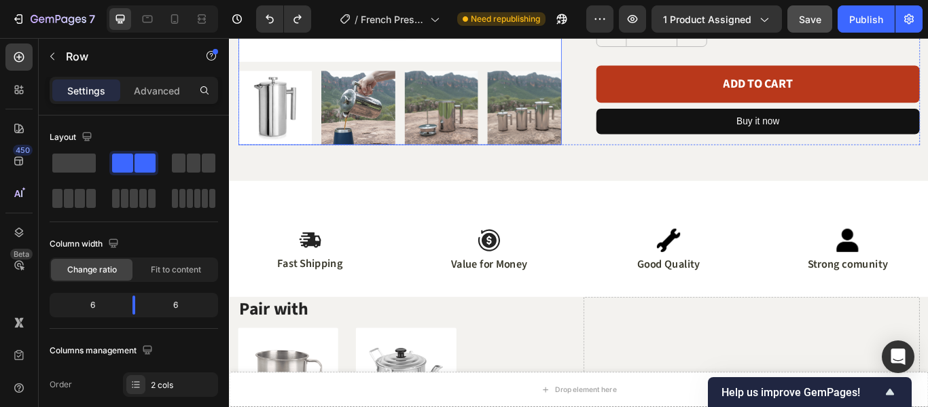
scroll to position [408, 0]
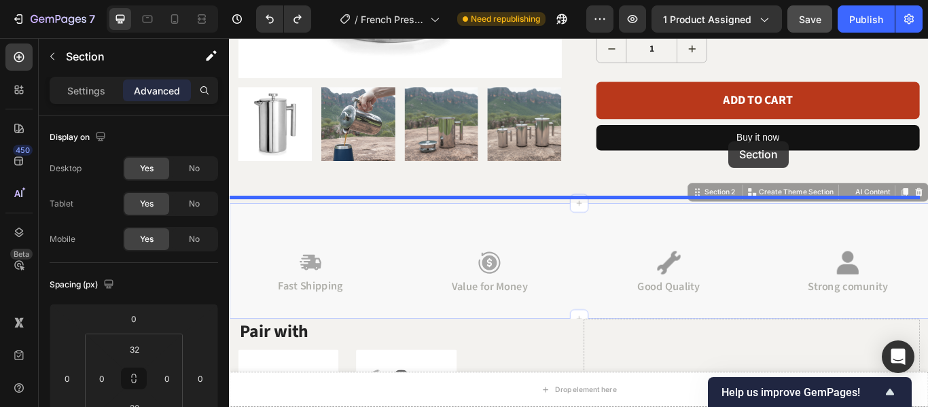
drag, startPoint x: 543, startPoint y: 234, endPoint x: 811, endPoint y: 158, distance: 278.7
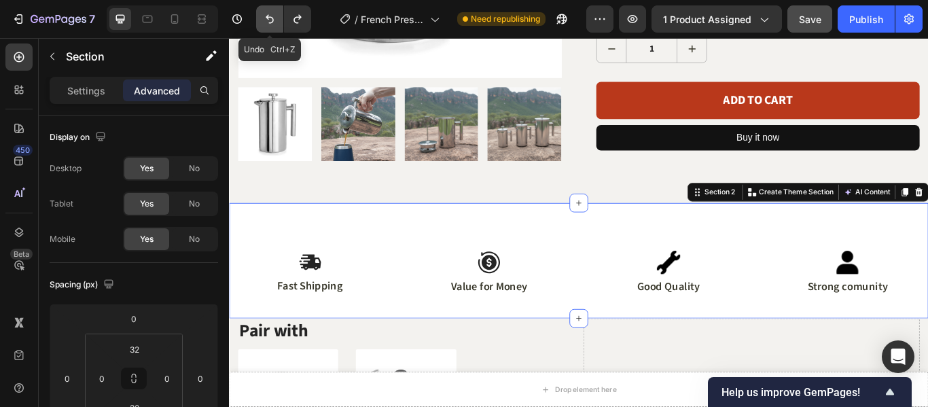
click at [266, 7] on button "Undo/Redo" at bounding box center [269, 18] width 27 height 27
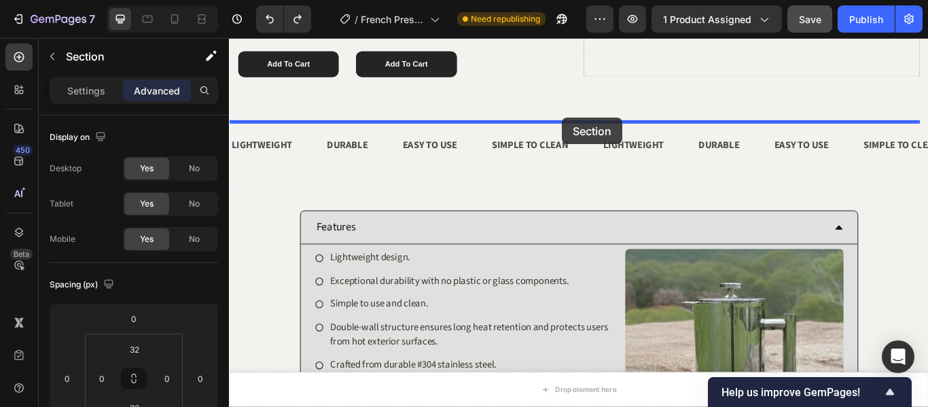
drag, startPoint x: 574, startPoint y: 350, endPoint x: 618, endPoint y: 131, distance: 223.0
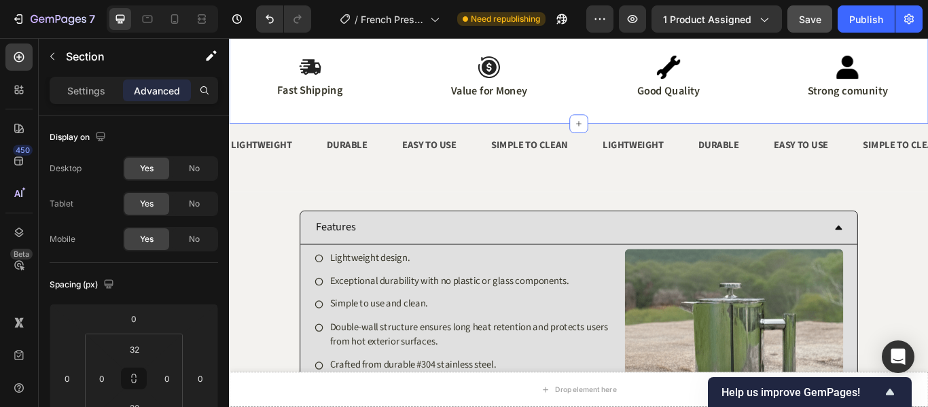
scroll to position [809, 0]
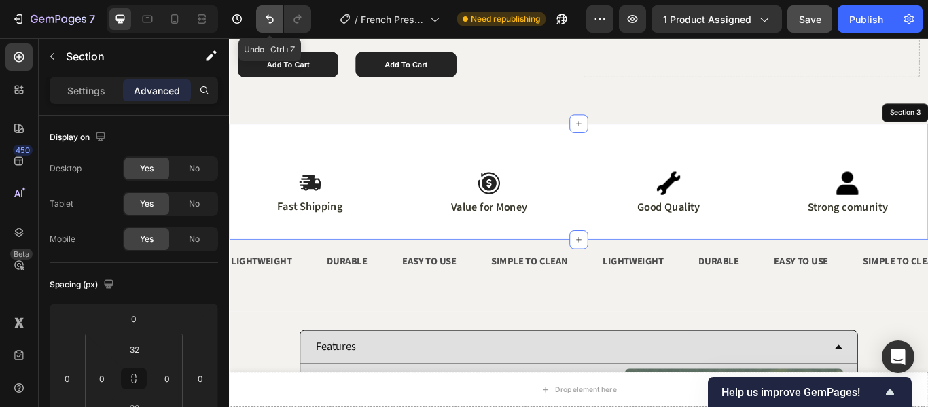
click at [259, 24] on button "Undo/Redo" at bounding box center [269, 18] width 27 height 27
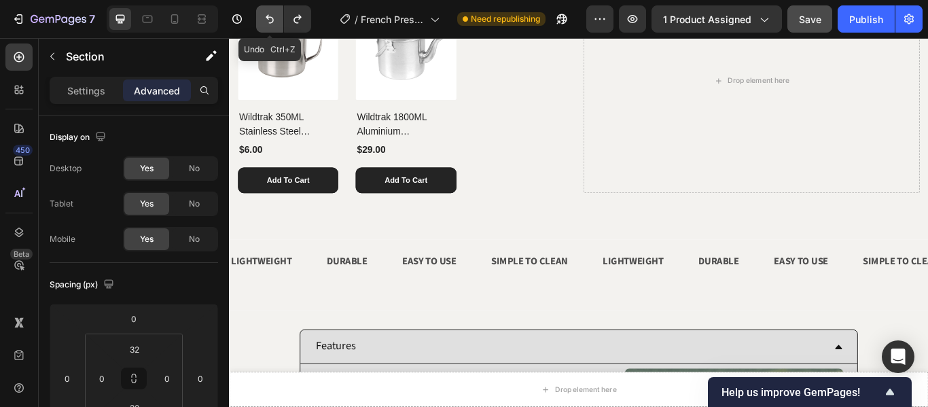
scroll to position [944, 0]
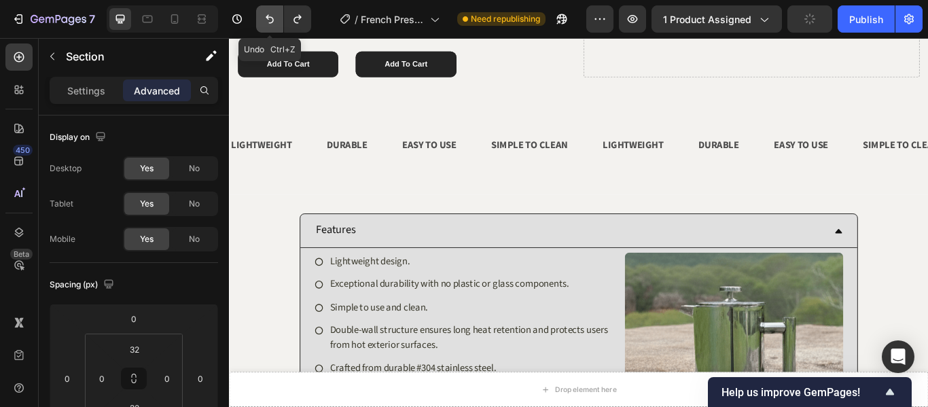
click at [259, 24] on button "Undo/Redo" at bounding box center [269, 18] width 27 height 27
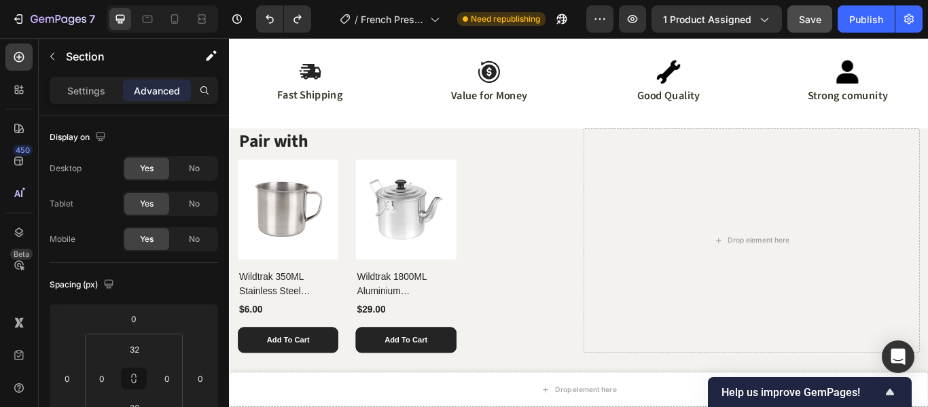
scroll to position [605, 0]
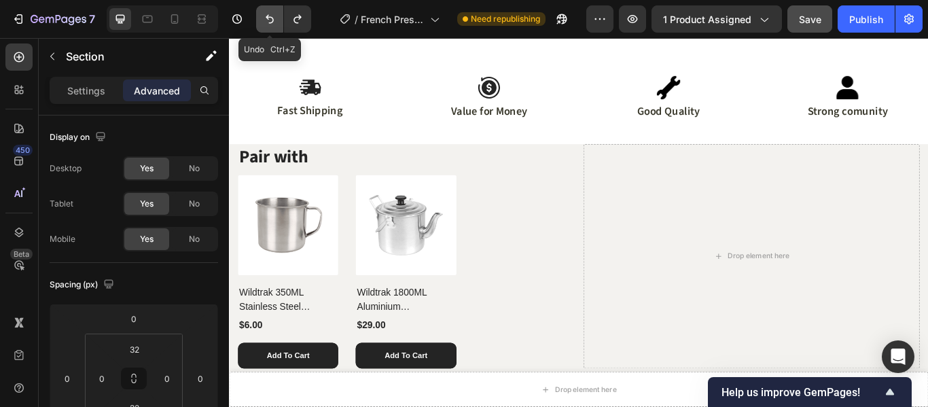
click at [271, 15] on icon "Undo/Redo" at bounding box center [270, 19] width 14 height 14
click at [272, 27] on button "Undo/Redo" at bounding box center [269, 18] width 27 height 27
click at [272, 21] on icon "Undo/Redo" at bounding box center [270, 19] width 14 height 14
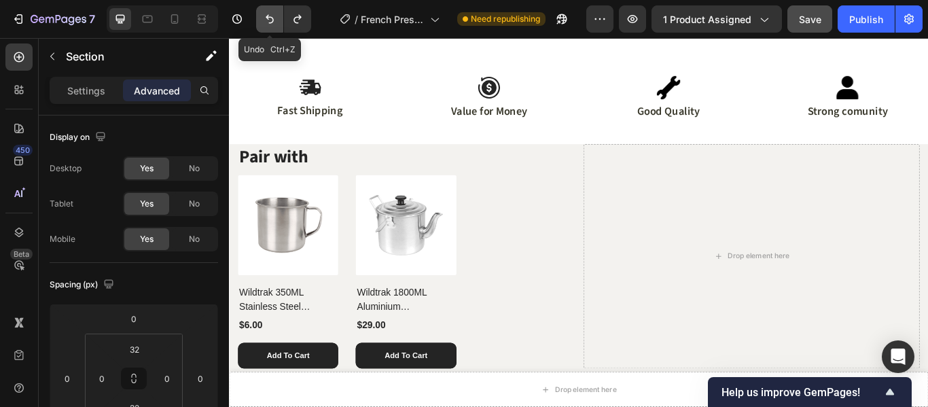
click at [272, 21] on icon "Undo/Redo" at bounding box center [270, 19] width 14 height 14
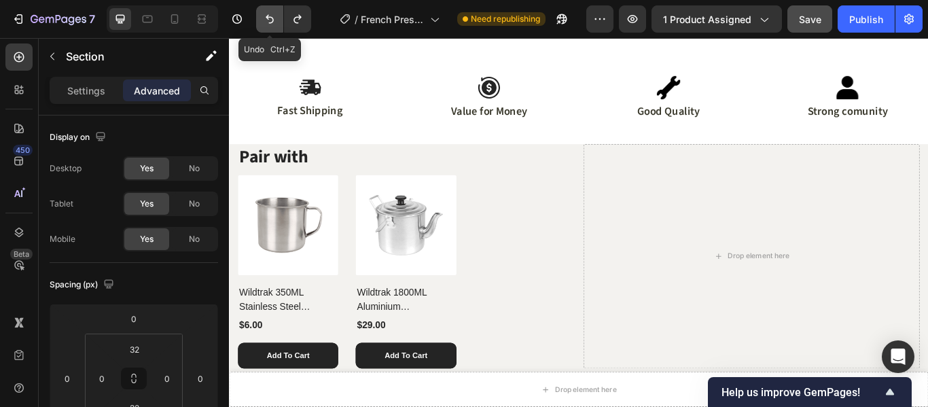
click at [272, 21] on icon "Undo/Redo" at bounding box center [270, 19] width 14 height 14
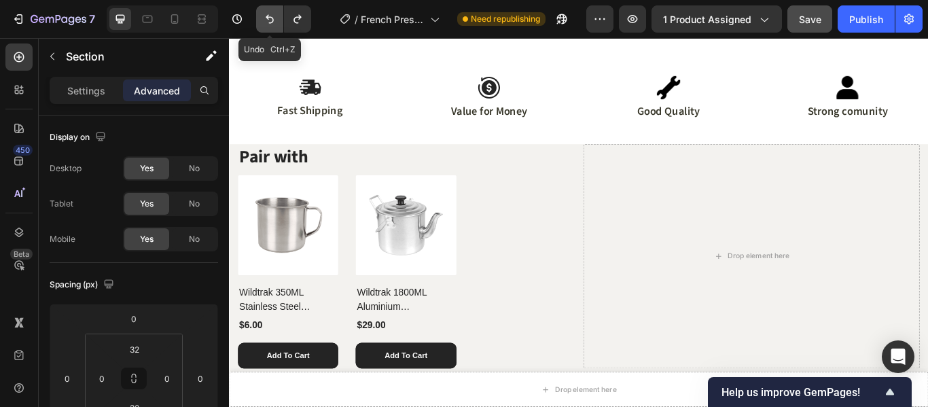
click at [272, 21] on icon "Undo/Redo" at bounding box center [270, 19] width 14 height 14
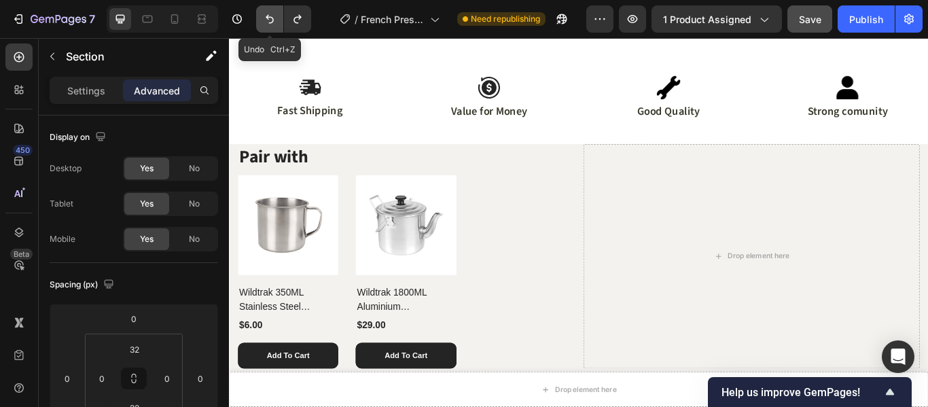
click at [272, 21] on icon "Undo/Redo" at bounding box center [270, 19] width 14 height 14
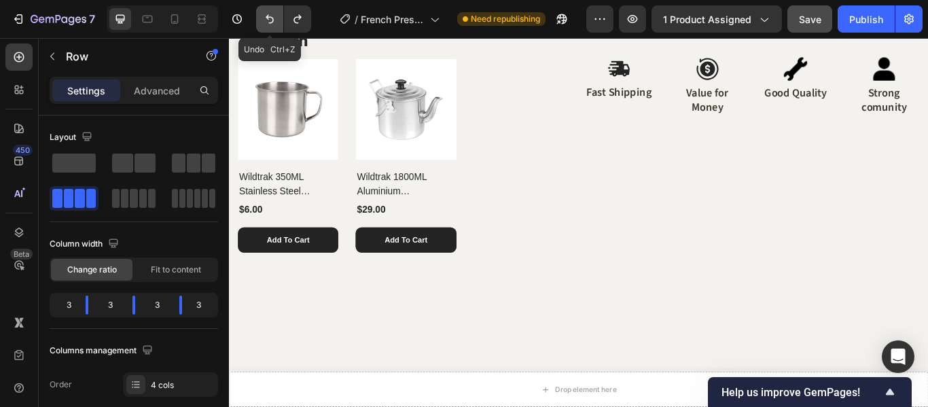
click at [272, 21] on icon "Undo/Redo" at bounding box center [270, 19] width 14 height 14
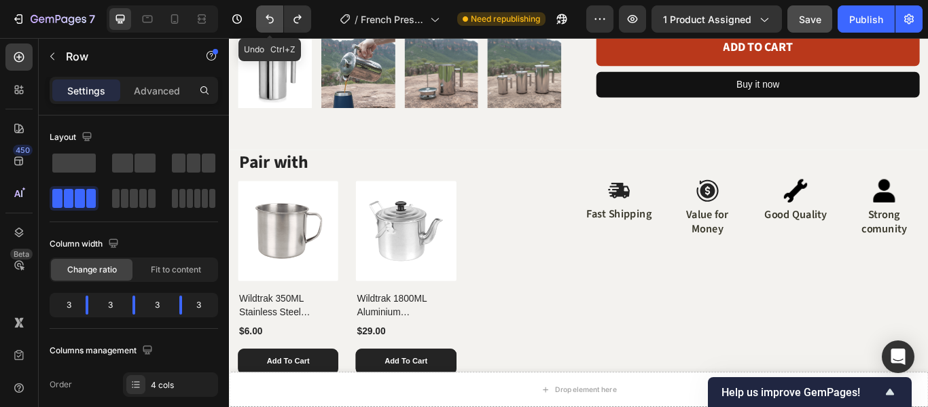
click at [271, 23] on icon "Undo/Redo" at bounding box center [270, 19] width 8 height 9
click at [736, 212] on div "Image Fast Shipping Text Block Image Value for Money Text Block Image Good Qual…" at bounding box center [838, 239] width 392 height 74
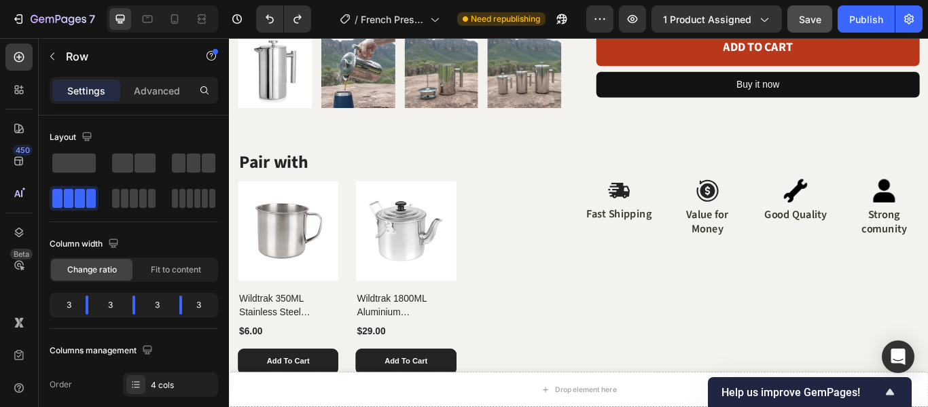
click at [724, 221] on div "Image Fast Shipping Text Block Image Value for Money Text Block Image Good Qual…" at bounding box center [838, 239] width 392 height 74
click at [713, 210] on div at bounding box center [683, 215] width 83 height 26
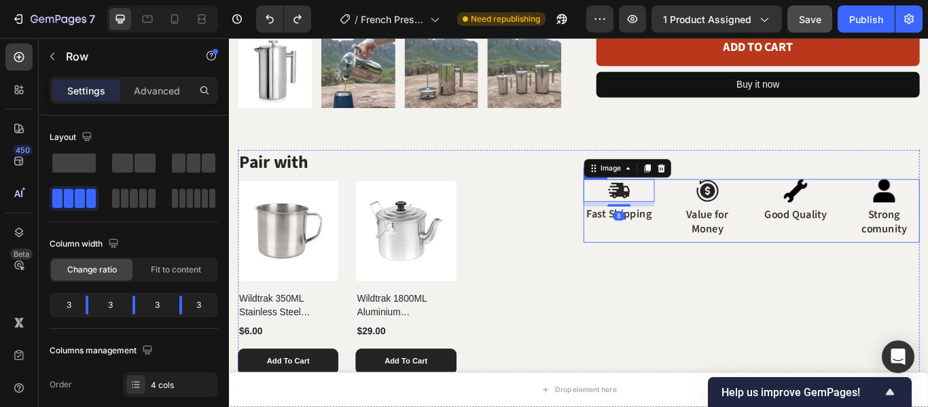
click at [728, 234] on div "Image 8 Fast Shipping Text Block Image Value for Money Text Block Image Good Qu…" at bounding box center [838, 239] width 392 height 74
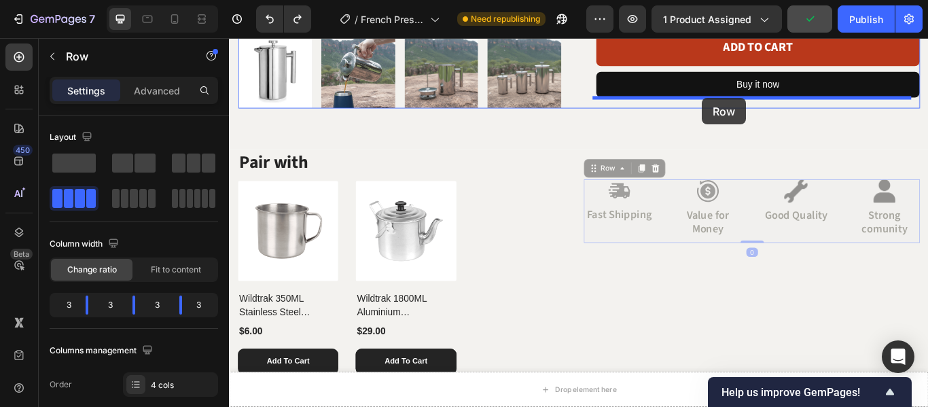
drag, startPoint x: 722, startPoint y: 268, endPoint x: 781, endPoint y: 108, distance: 170.0
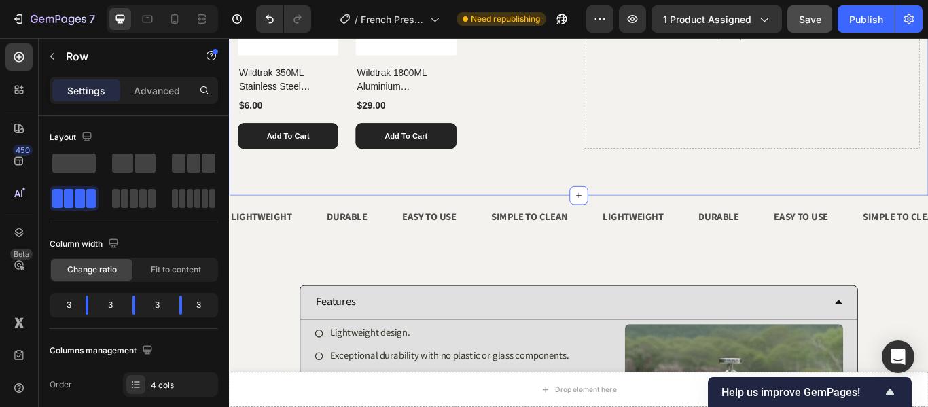
scroll to position [883, 0]
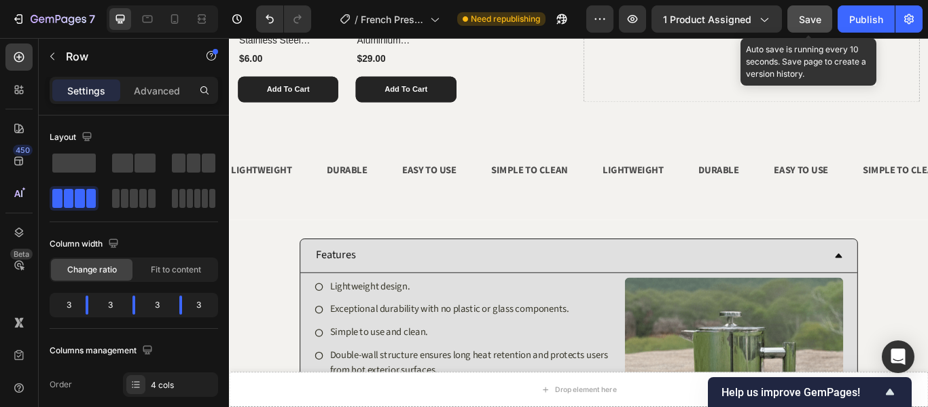
click at [804, 21] on span "Save" at bounding box center [810, 20] width 22 height 12
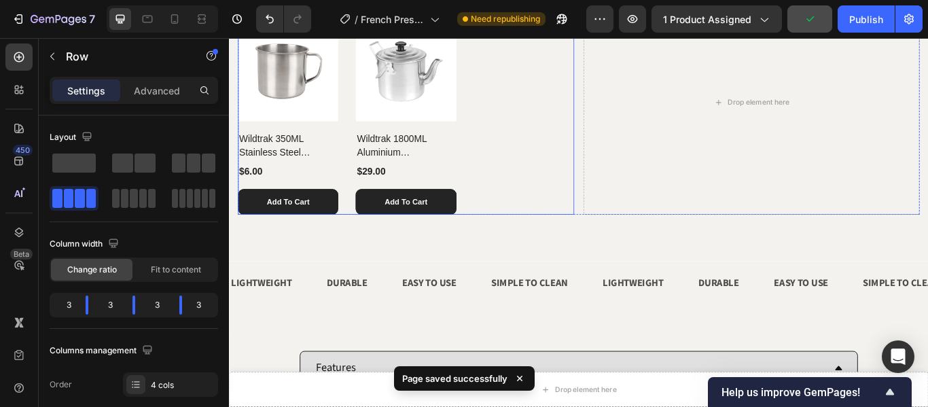
scroll to position [679, 0]
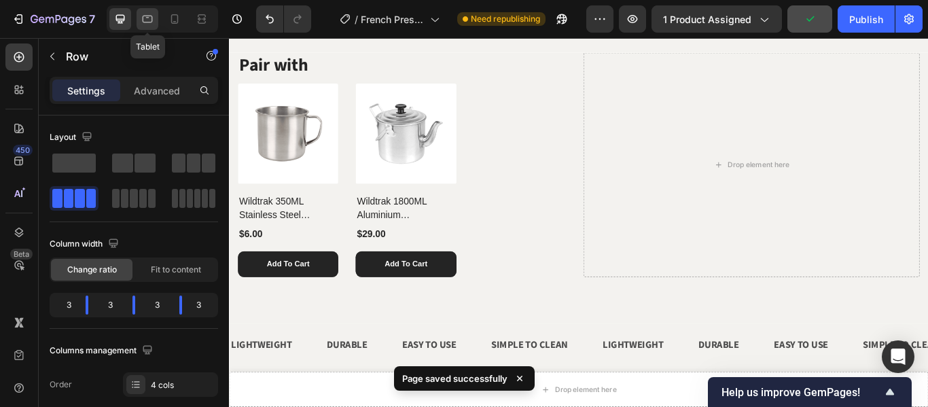
click at [147, 23] on icon at bounding box center [148, 19] width 14 height 14
type input "100%"
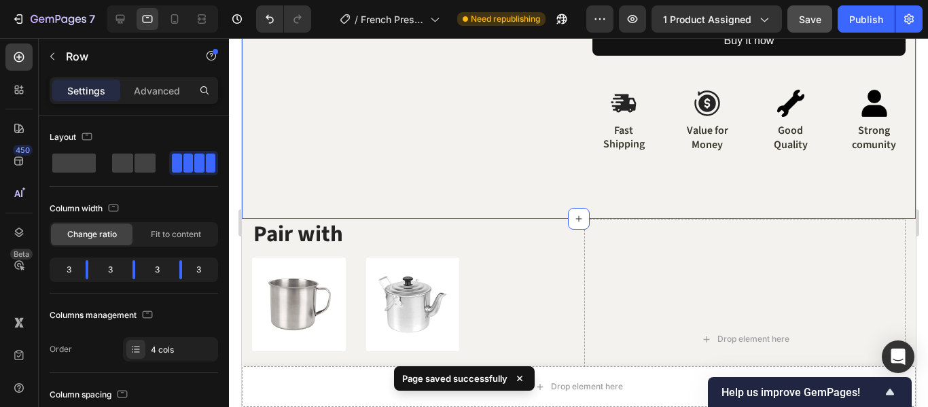
scroll to position [453, 0]
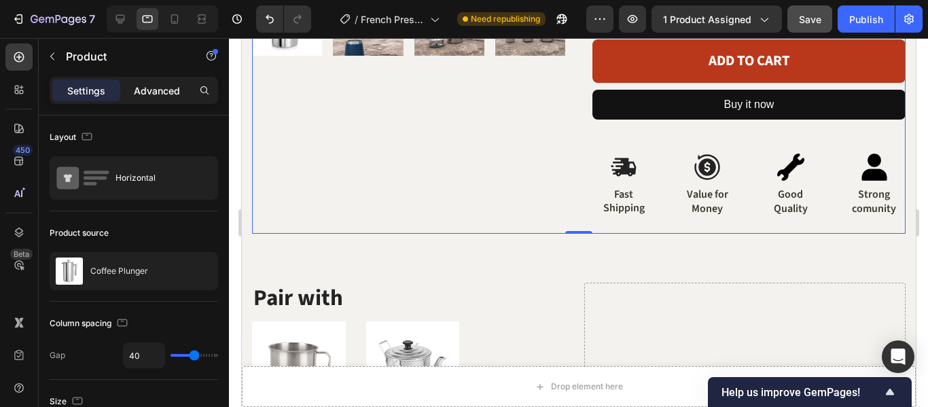
click at [149, 92] on p "Advanced" at bounding box center [157, 91] width 46 height 14
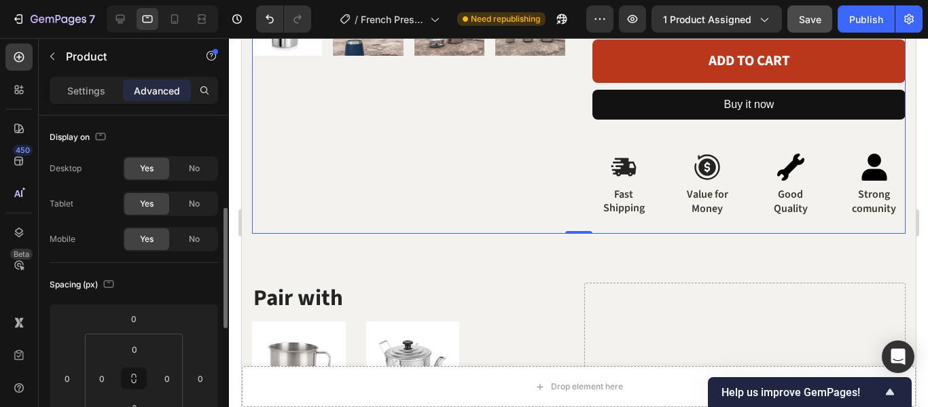
scroll to position [136, 0]
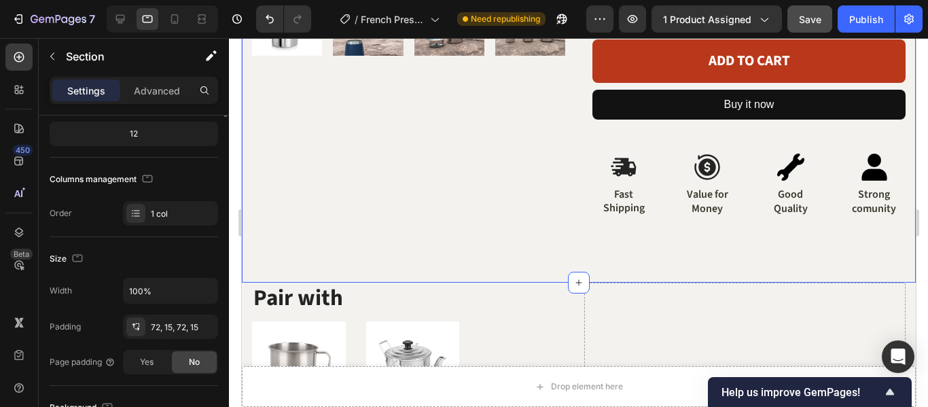
scroll to position [0, 0]
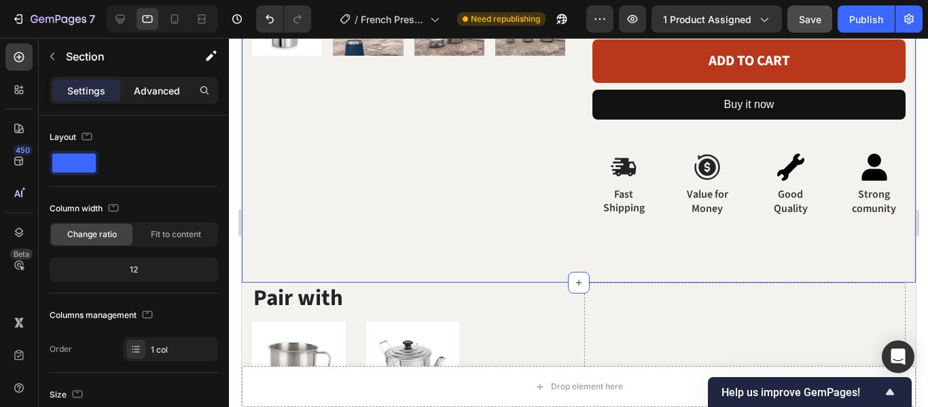
click at [139, 94] on p "Advanced" at bounding box center [157, 91] width 46 height 14
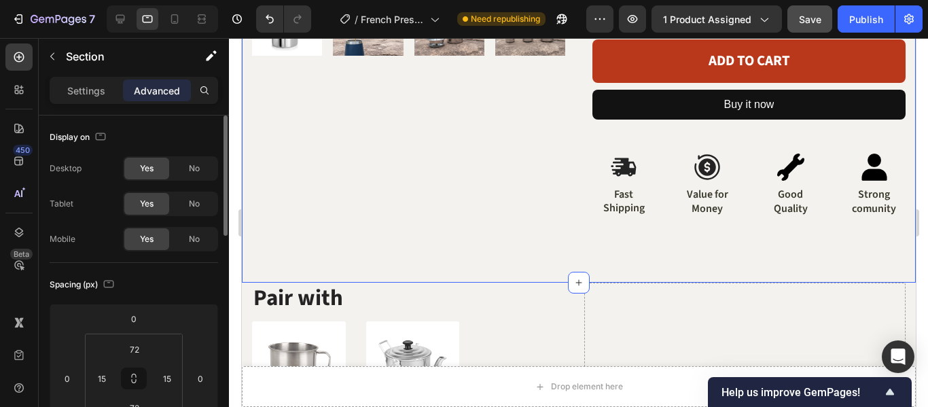
scroll to position [68, 0]
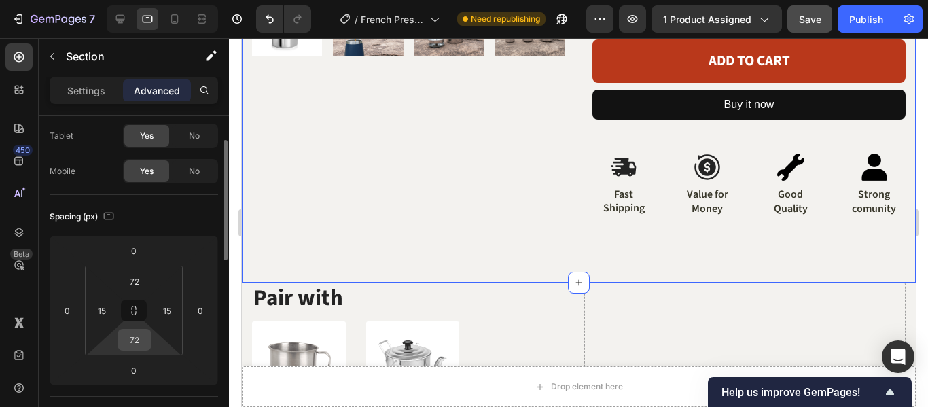
click at [139, 342] on input "72" at bounding box center [134, 339] width 27 height 20
type input "10"
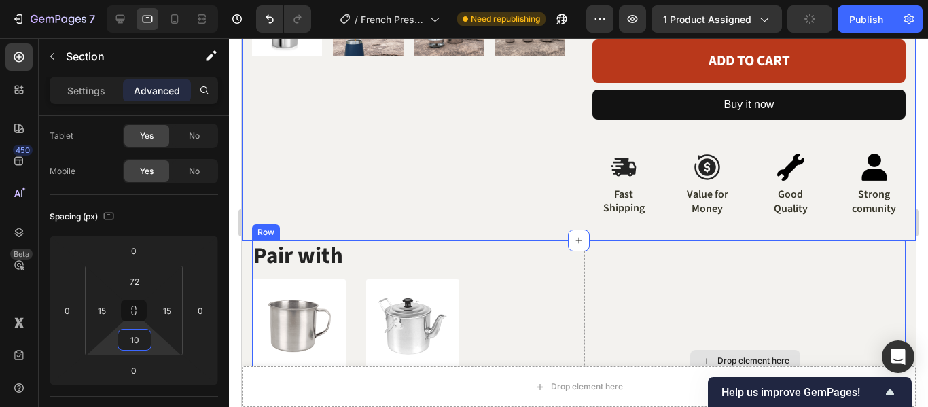
click at [637, 293] on div "Drop element here" at bounding box center [744, 360] width 321 height 240
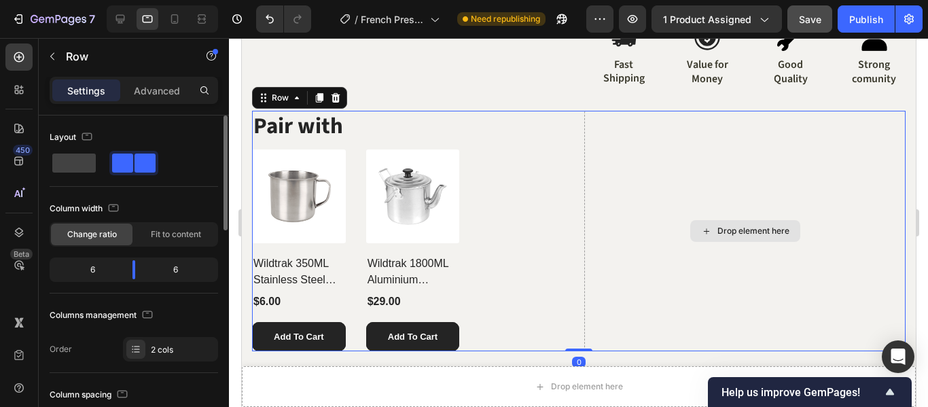
scroll to position [589, 0]
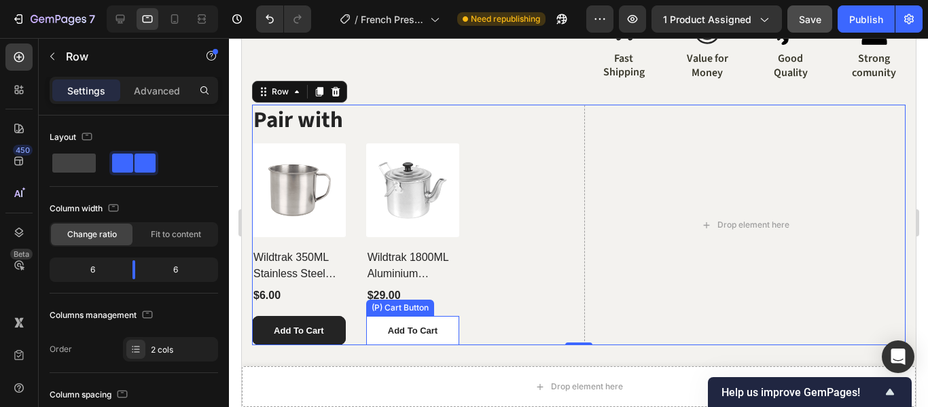
click at [437, 336] on button "Add To Cart" at bounding box center [413, 331] width 94 height 30
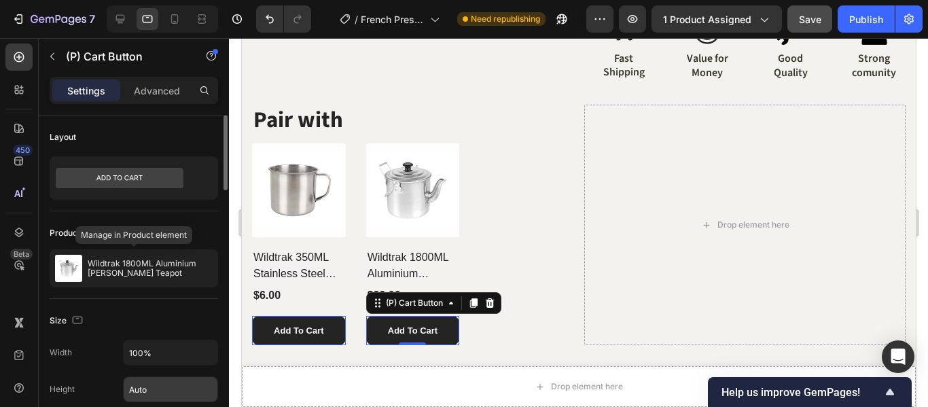
scroll to position [136, 0]
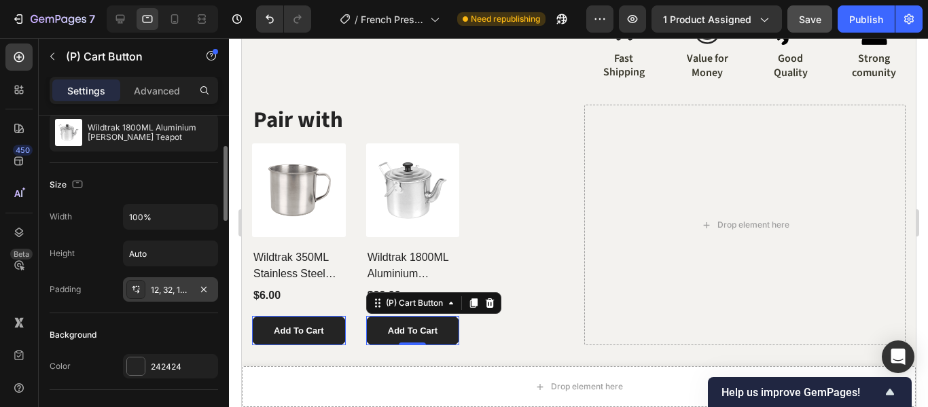
click at [172, 292] on div "12, 32, 12, 32" at bounding box center [170, 290] width 39 height 12
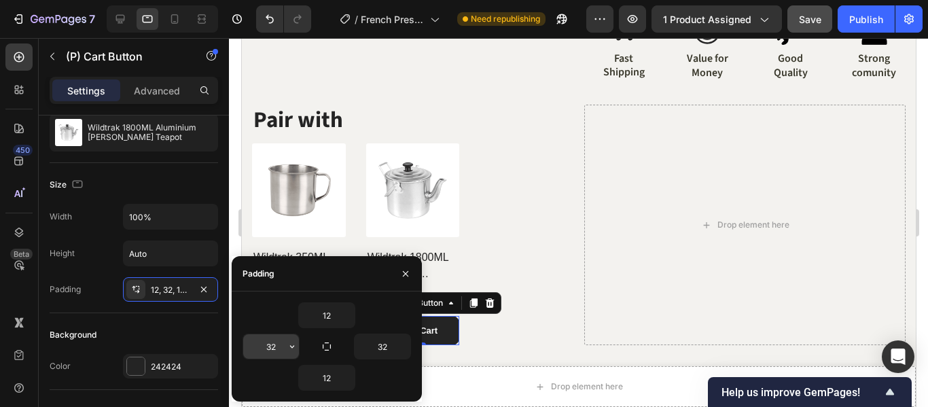
click at [254, 346] on input "32" at bounding box center [271, 346] width 56 height 24
type input "10"
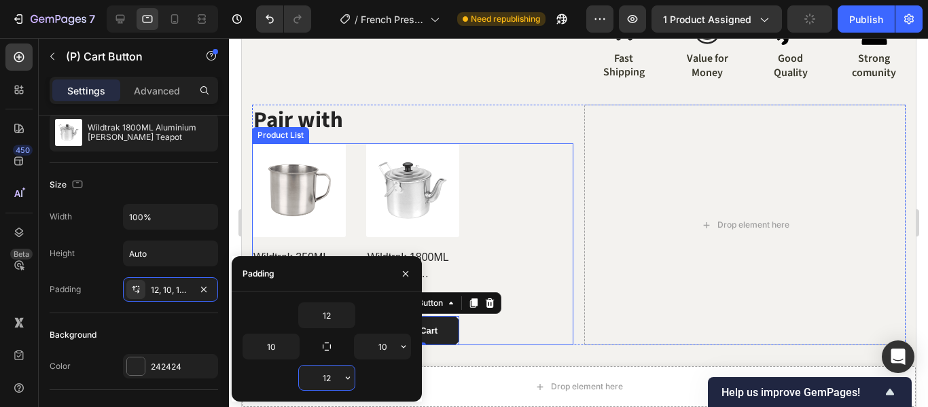
click at [569, 219] on div "Pair with Heading (P) Images Wildtrak 350ML Stainless Steel Camping Mug (P) Tit…" at bounding box center [578, 225] width 654 height 240
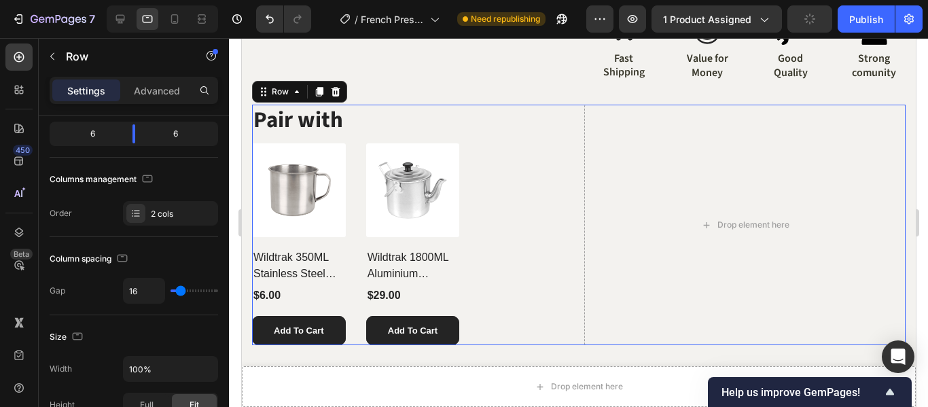
scroll to position [0, 0]
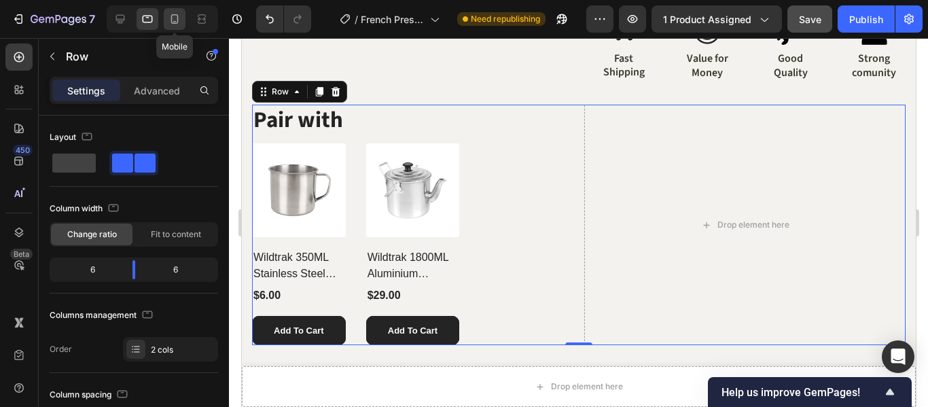
click at [175, 19] on icon at bounding box center [175, 19] width 14 height 14
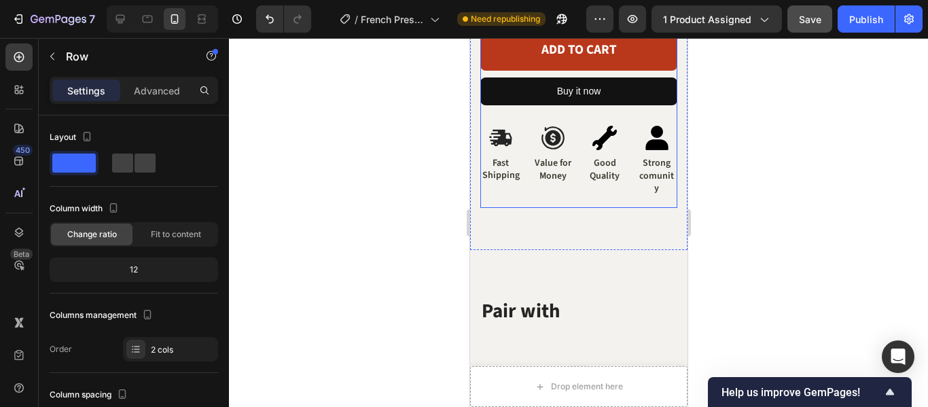
scroll to position [756, 0]
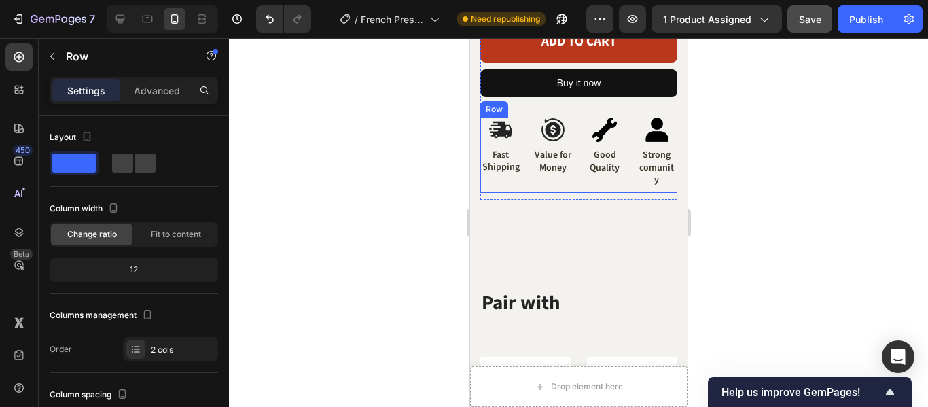
click at [567, 158] on div "Image Fast Shipping Text Block Image Value for Money Text Block Image Good Qual…" at bounding box center [578, 155] width 197 height 75
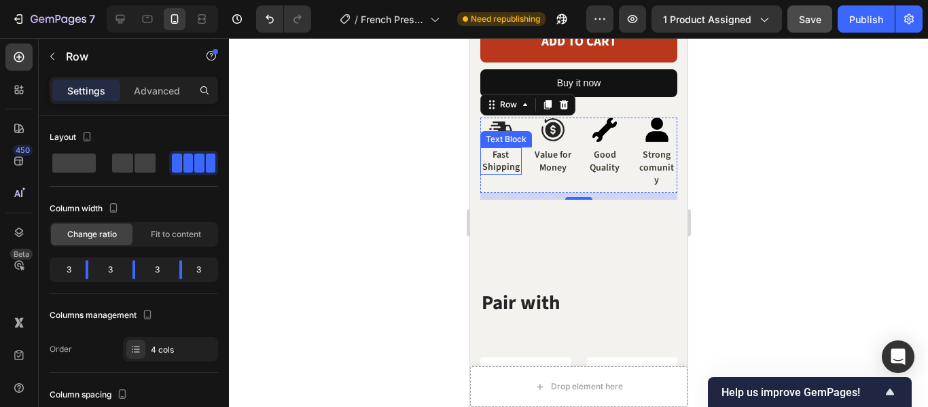
click at [510, 149] on p "Fast Shipping" at bounding box center [500, 161] width 39 height 24
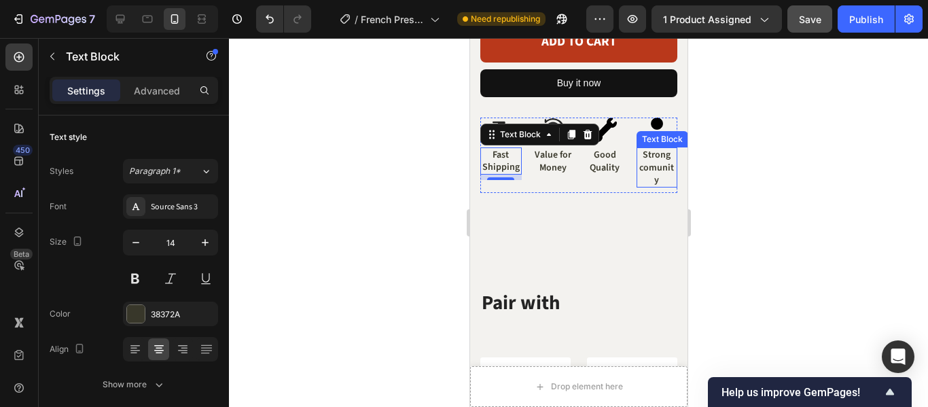
click at [655, 149] on p "Strong comunity" at bounding box center [656, 167] width 39 height 37
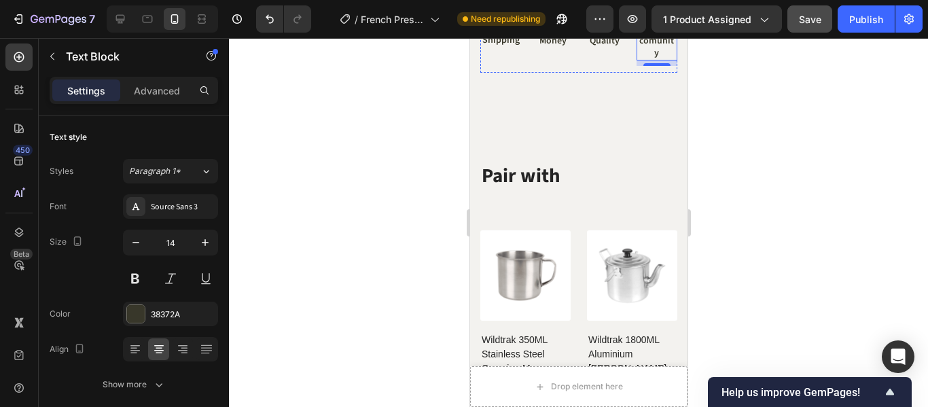
scroll to position [815, 0]
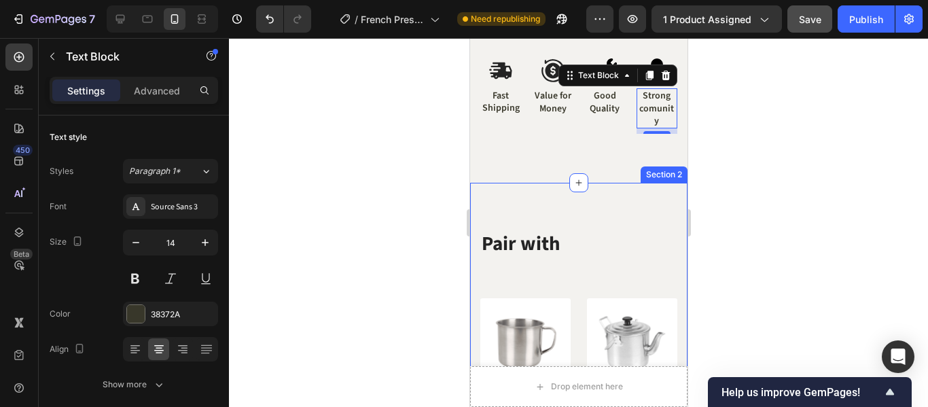
click at [582, 183] on div "Pair with Heading (P) Images Wildtrak 350ML Stainless Steel Camping Mug (P) Tit…" at bounding box center [577, 399] width 217 height 432
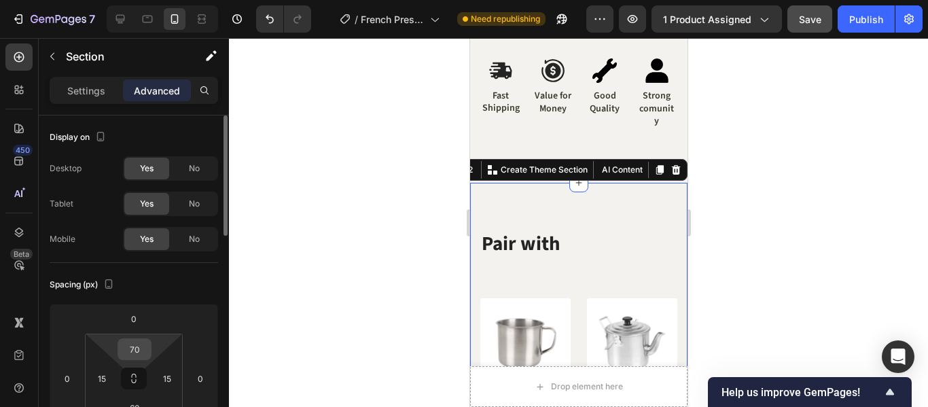
click at [137, 352] on input "70" at bounding box center [134, 349] width 27 height 20
type input "0"
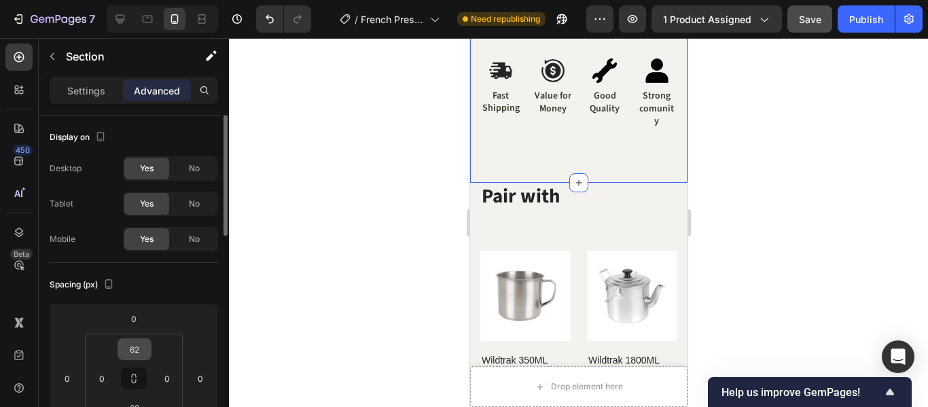
scroll to position [136, 0]
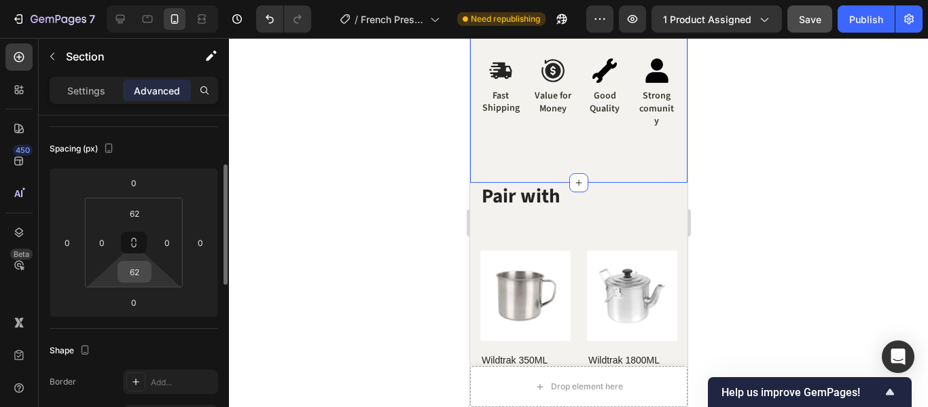
click at [140, 268] on input "62" at bounding box center [134, 272] width 27 height 20
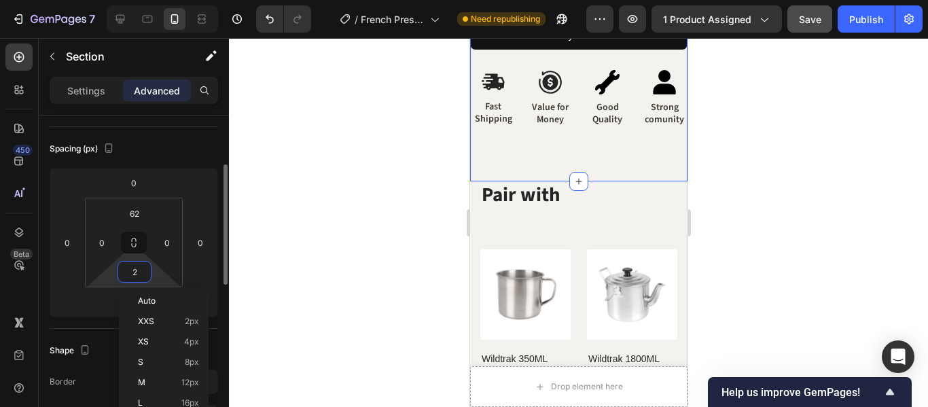
type input "20"
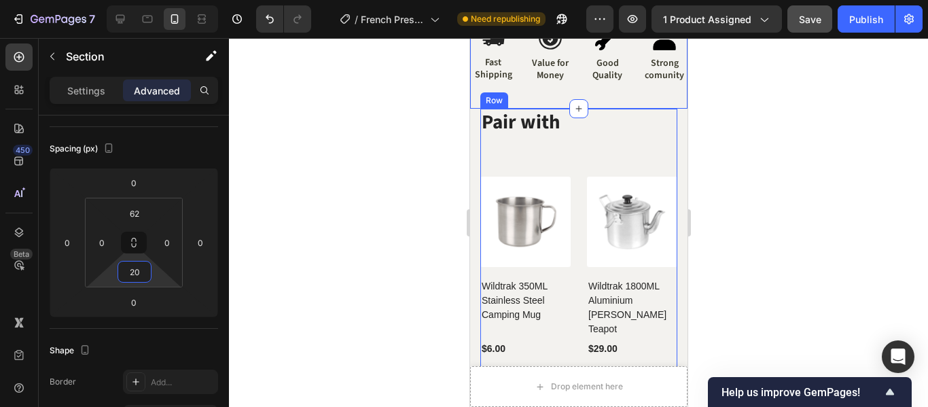
scroll to position [883, 0]
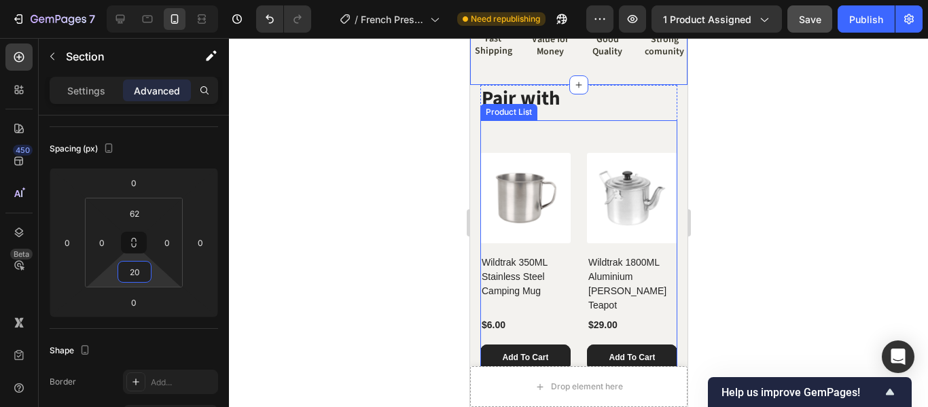
click at [628, 120] on div "(P) Images Wildtrak 350ML Stainless Steel Camping Mug (P) Title $6.00 (P) Price…" at bounding box center [578, 248] width 197 height 257
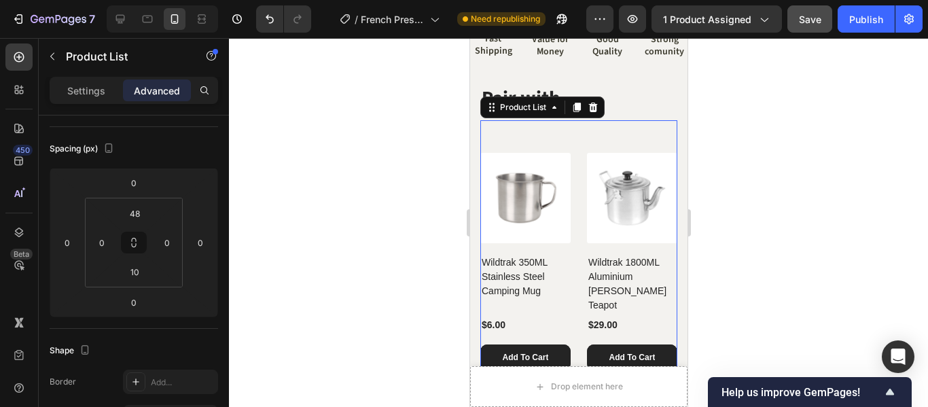
scroll to position [0, 0]
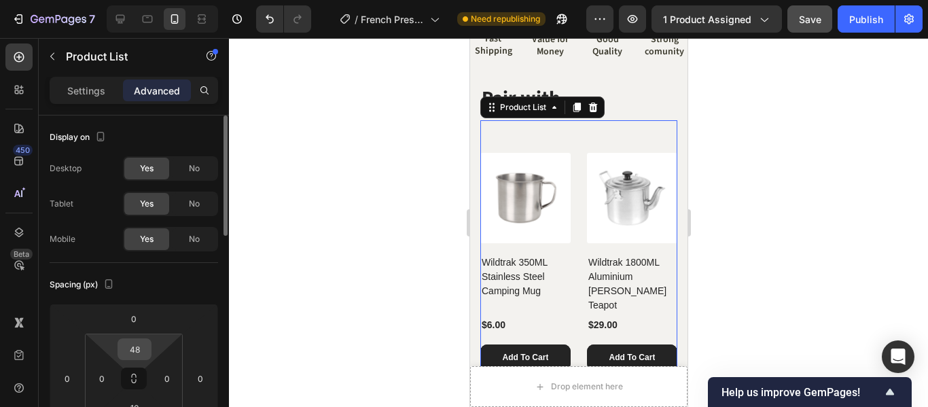
click at [142, 356] on input "48" at bounding box center [134, 349] width 27 height 20
type input "20"
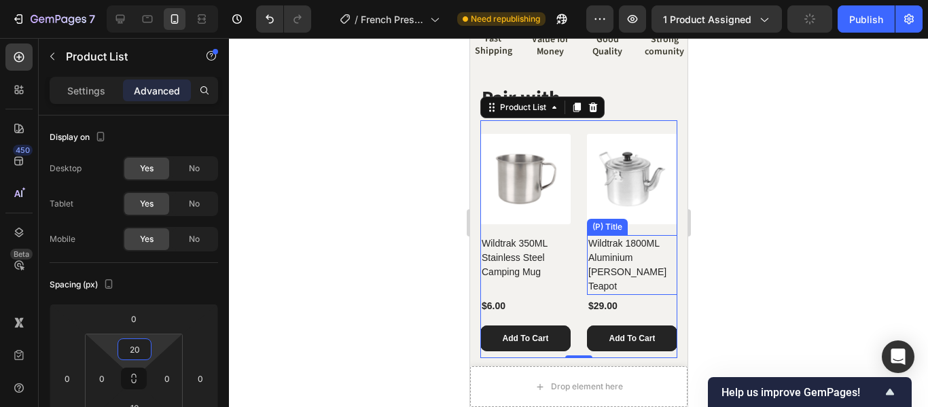
click at [630, 235] on h2 "Wildtrak 1800ML Aluminium [PERSON_NAME] Teapot" at bounding box center [631, 265] width 90 height 60
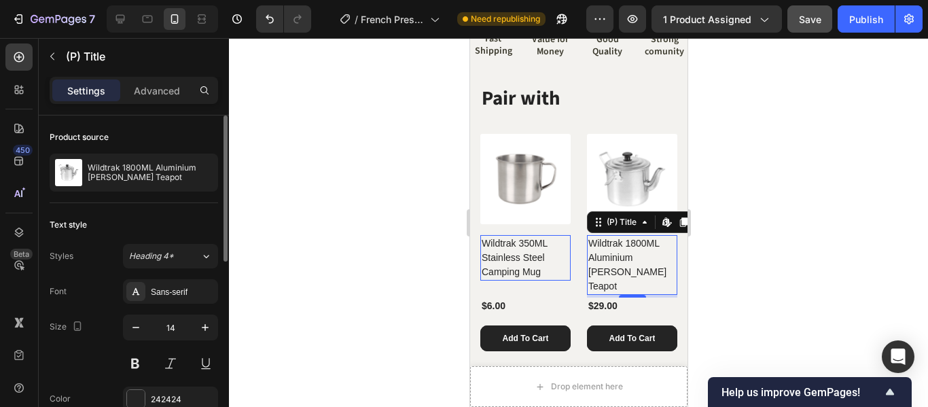
click at [893, 228] on div at bounding box center [578, 222] width 699 height 369
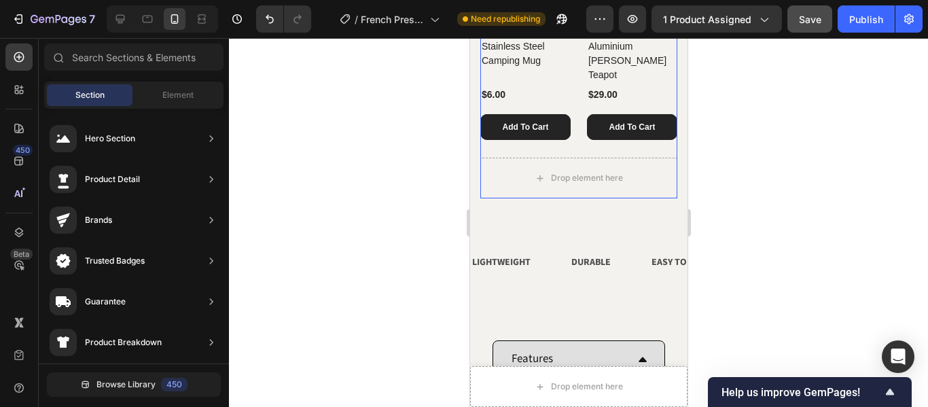
scroll to position [1155, 0]
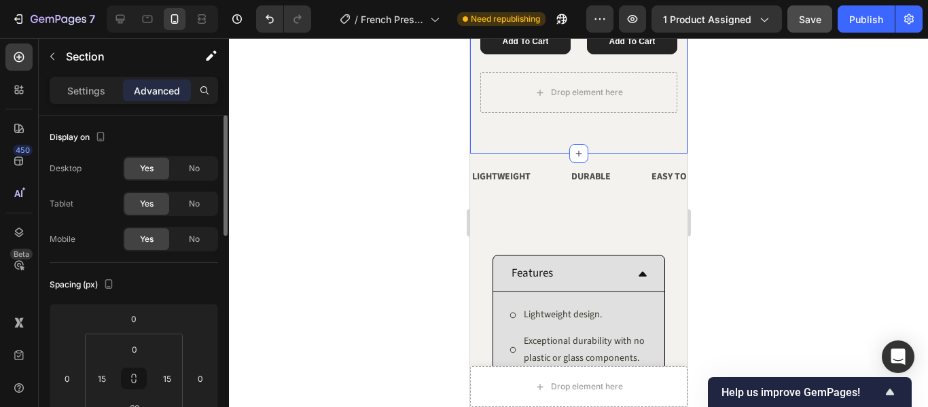
scroll to position [136, 0]
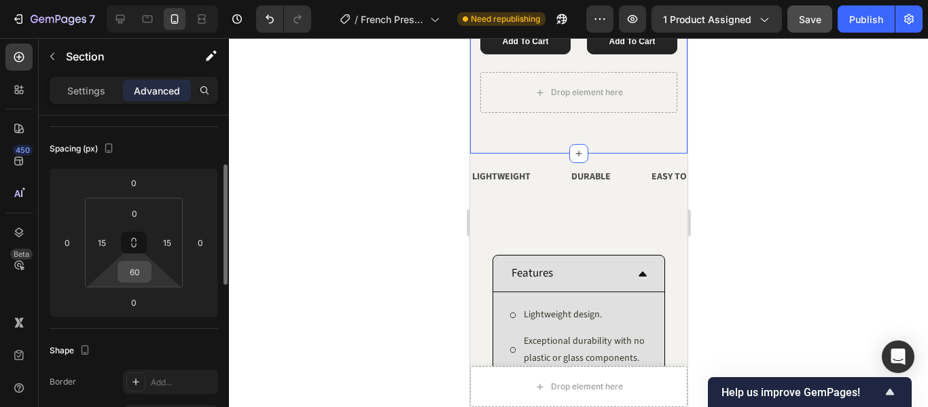
click at [138, 268] on input "60" at bounding box center [134, 272] width 27 height 20
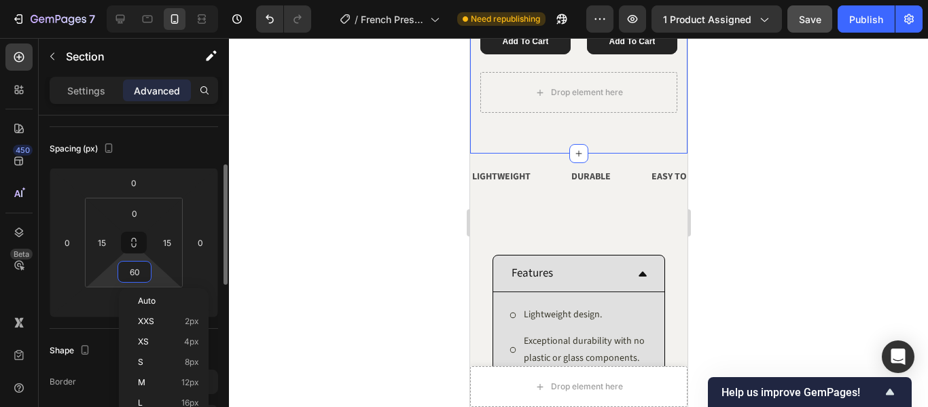
type input "0"
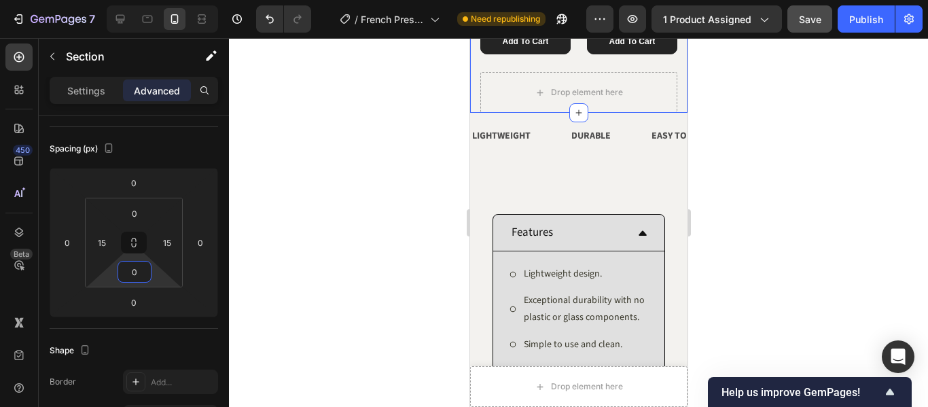
click at [815, 183] on div at bounding box center [578, 222] width 699 height 369
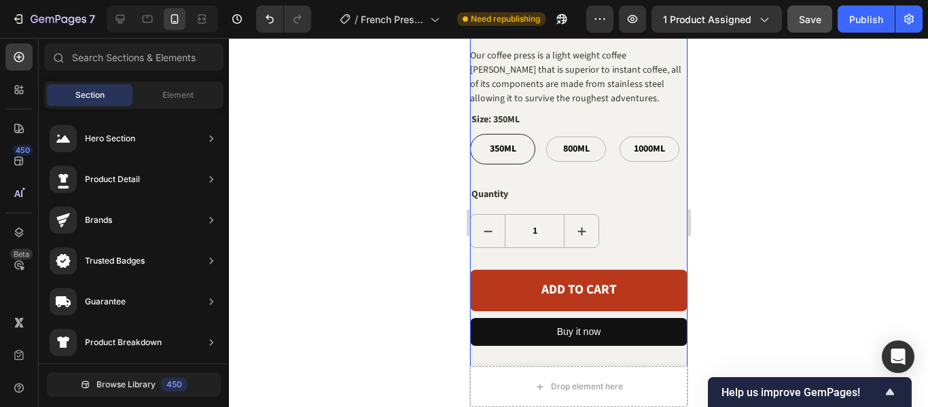
scroll to position [611, 0]
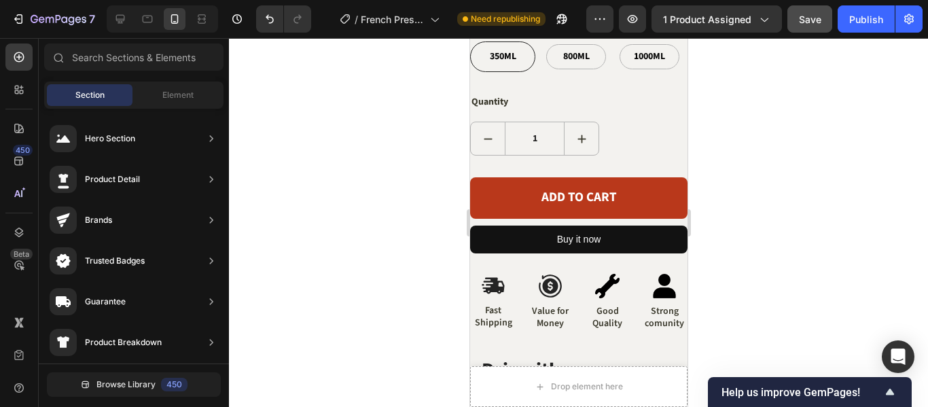
click at [768, 189] on div at bounding box center [578, 222] width 699 height 369
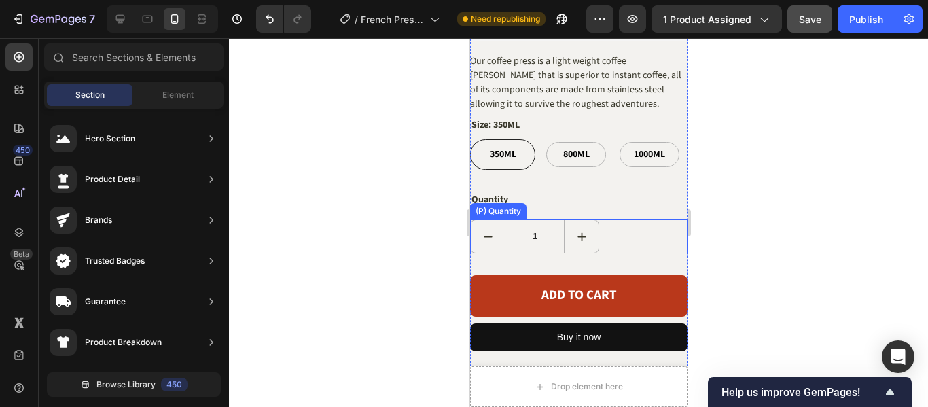
scroll to position [543, 0]
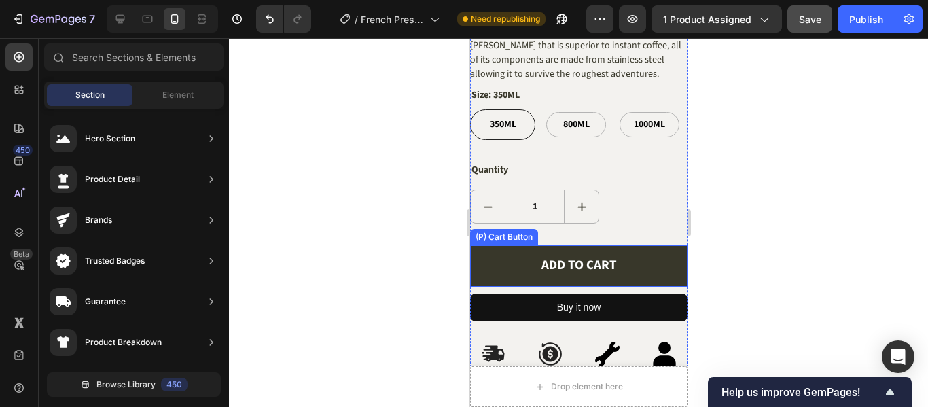
click at [618, 245] on button "ADD TO CART" at bounding box center [577, 265] width 217 height 41
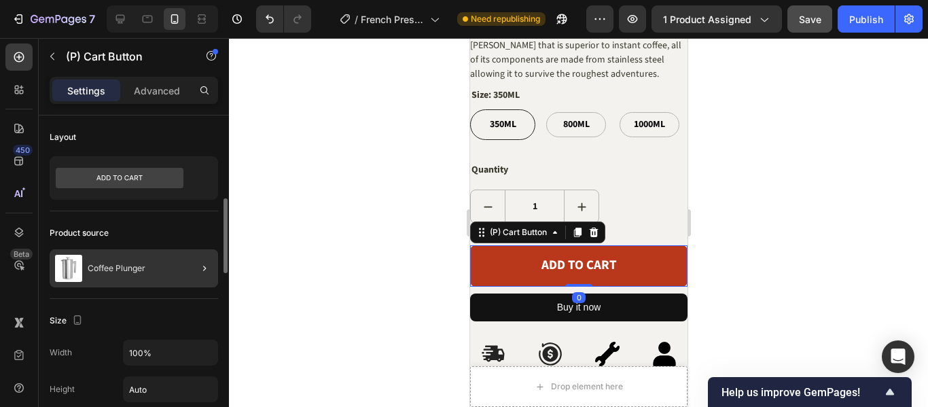
scroll to position [68, 0]
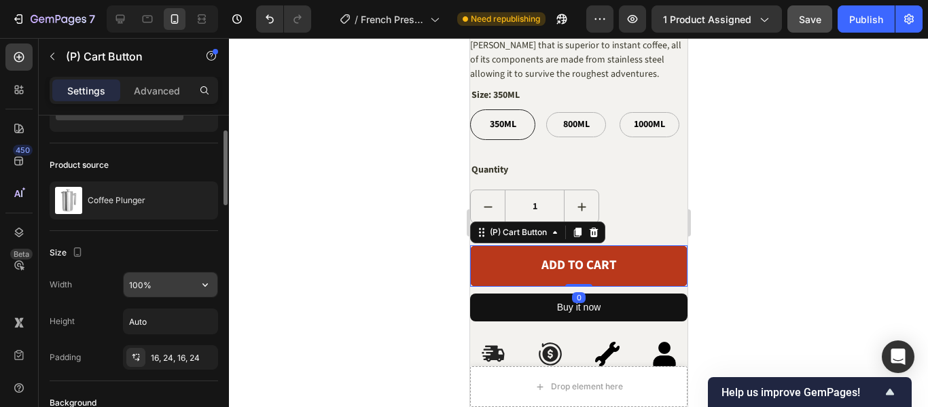
click at [137, 279] on input "100%" at bounding box center [171, 284] width 94 height 24
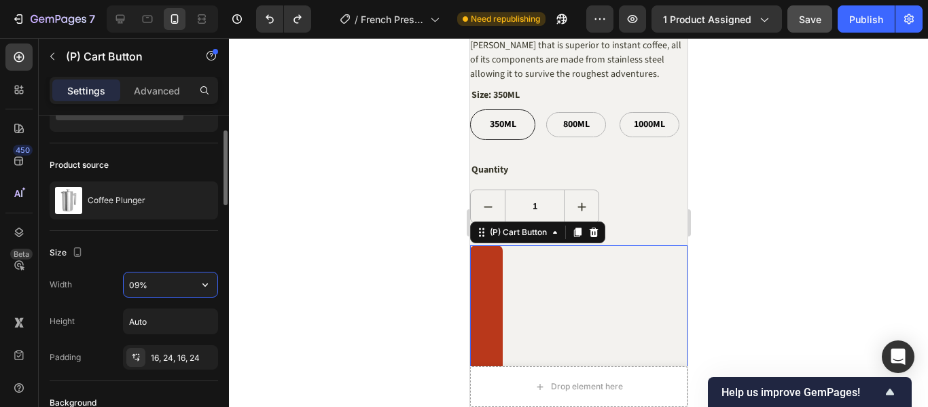
type input "100%"
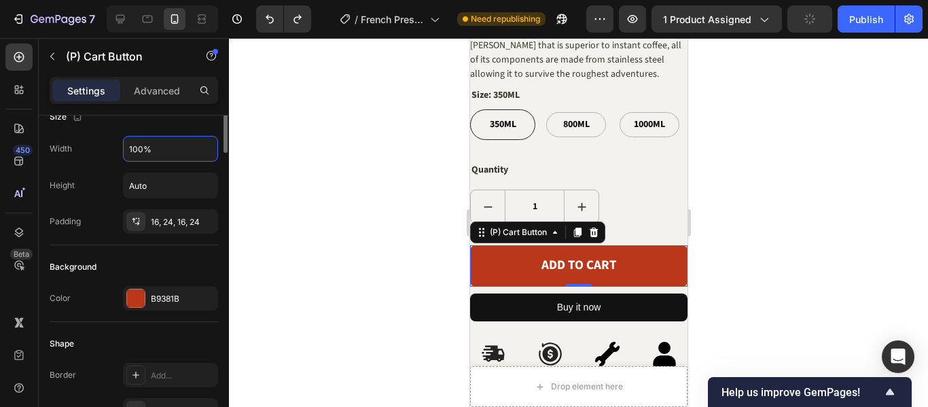
scroll to position [136, 0]
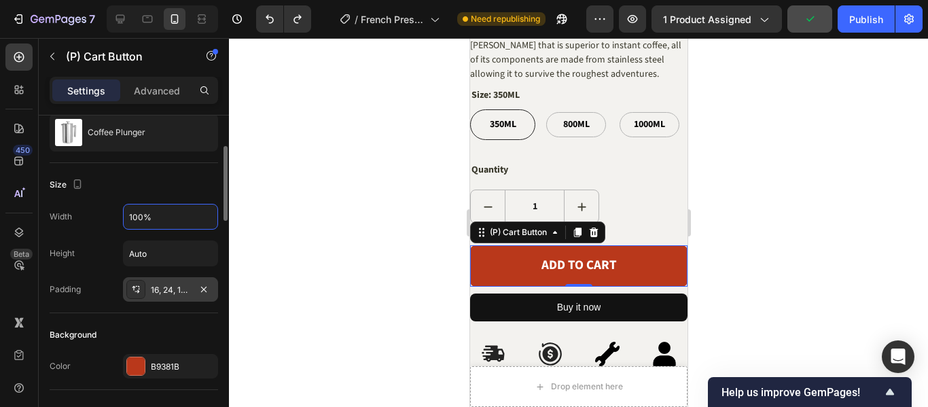
click at [168, 290] on div "16, 24, 16, 24" at bounding box center [170, 290] width 39 height 12
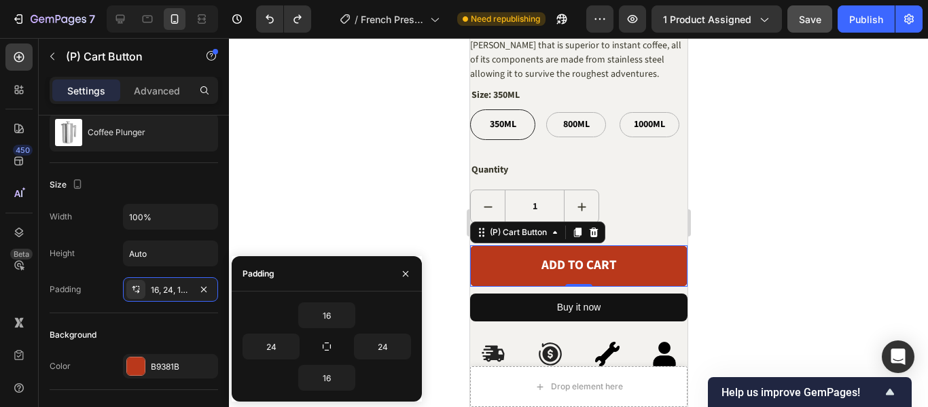
click at [798, 239] on div at bounding box center [578, 222] width 699 height 369
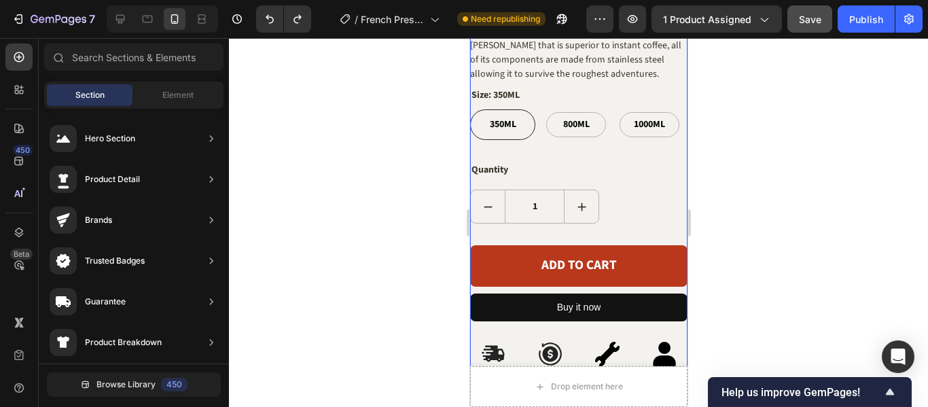
click at [675, 219] on div "Coffee Plunger (P) Title $27.00 (P) Price (P) Price $35.00 Product Price Produc…" at bounding box center [577, 135] width 217 height 552
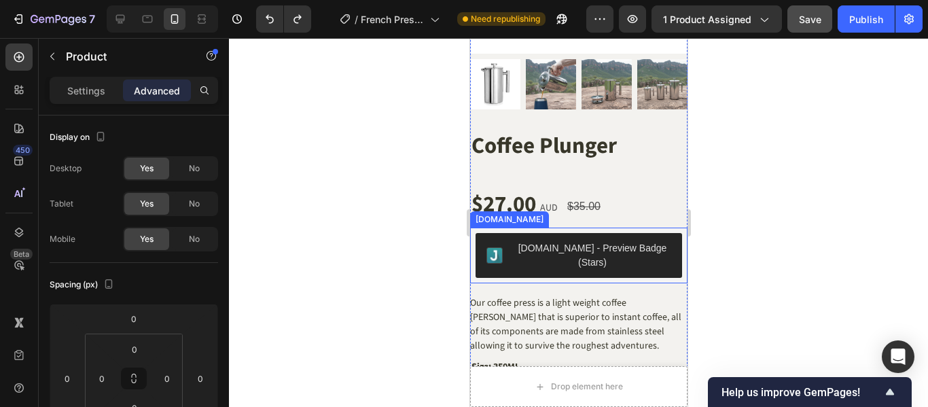
scroll to position [476, 0]
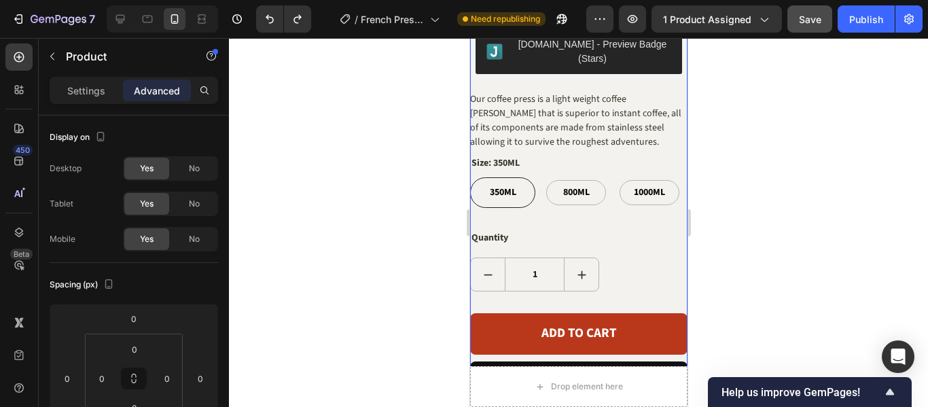
click at [609, 287] on div "Coffee Plunger (P) Title $27.00 (P) Price (P) Price $35.00 Product Price Produc…" at bounding box center [577, 203] width 217 height 552
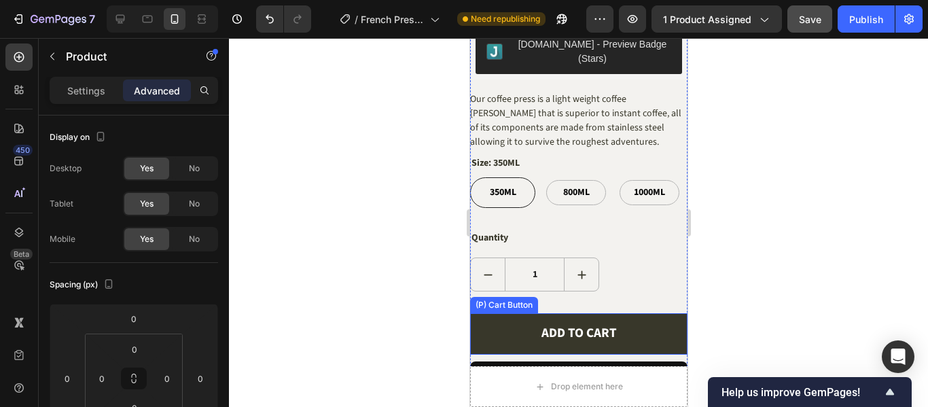
click at [608, 313] on button "ADD TO CART" at bounding box center [577, 333] width 217 height 41
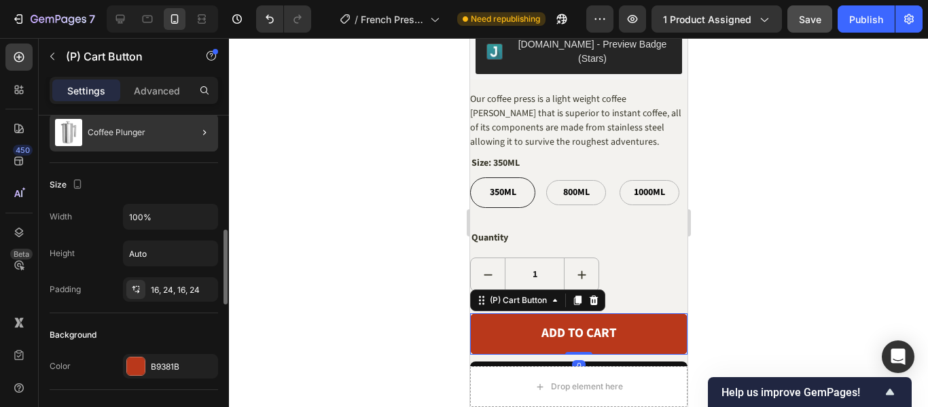
scroll to position [204, 0]
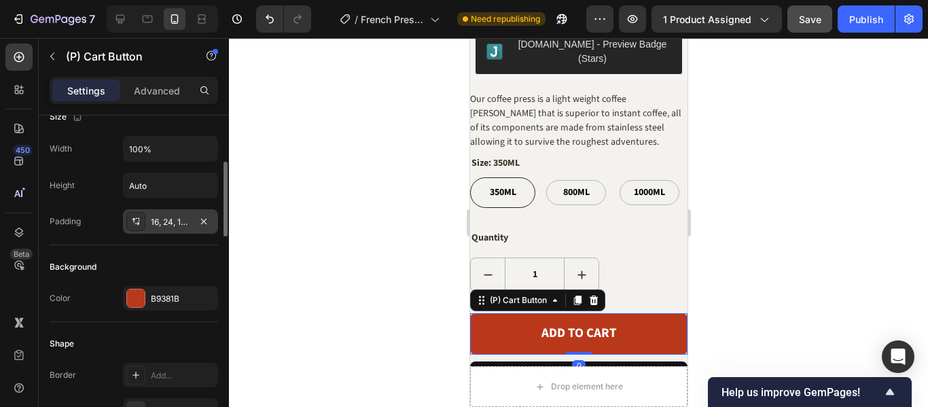
click at [174, 221] on div "16, 24, 16, 24" at bounding box center [170, 222] width 39 height 12
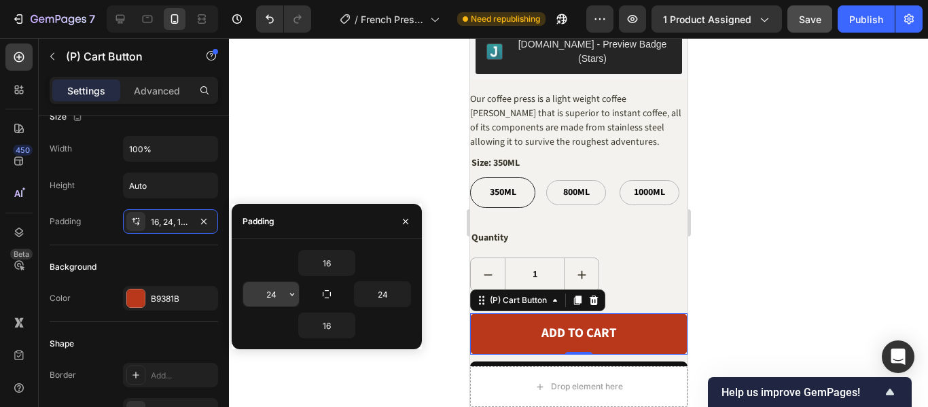
click at [274, 294] on input "24" at bounding box center [271, 294] width 56 height 24
type input "24"
click at [159, 257] on div "Background" at bounding box center [134, 267] width 168 height 22
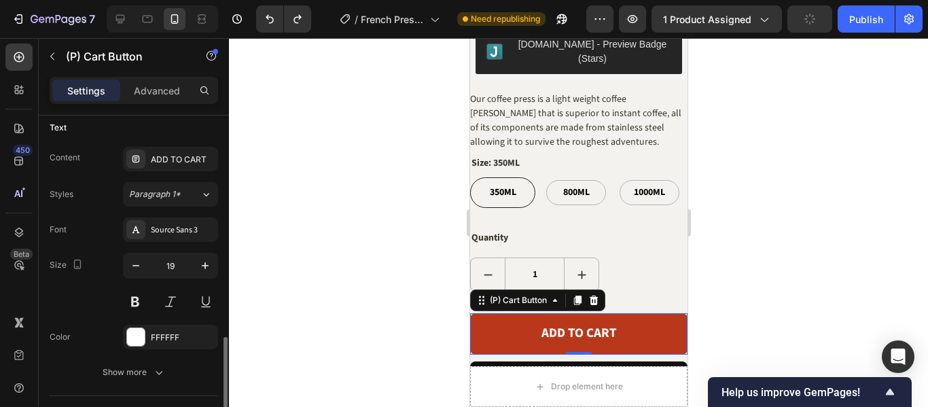
scroll to position [679, 0]
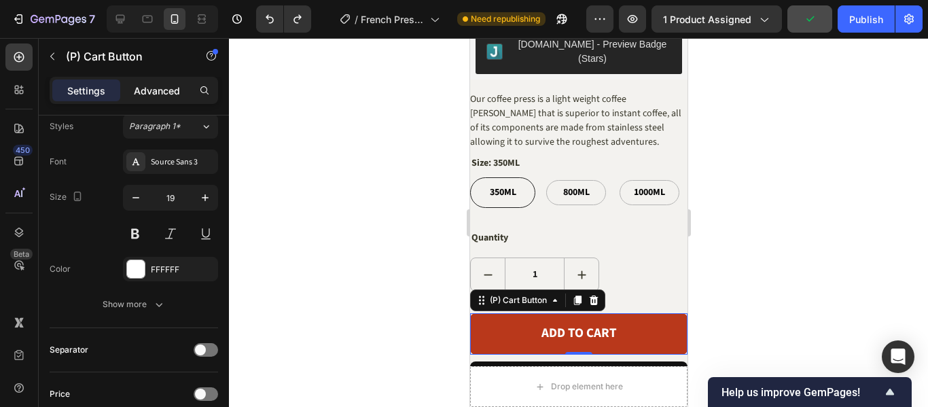
click at [152, 96] on p "Advanced" at bounding box center [157, 91] width 46 height 14
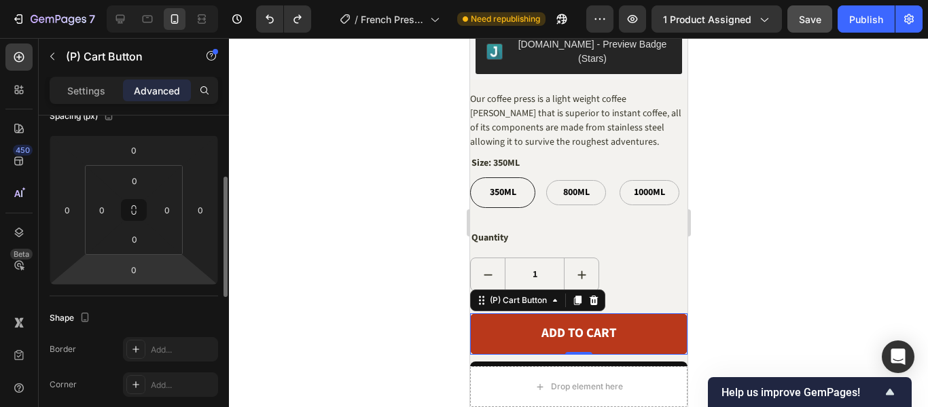
scroll to position [33, 0]
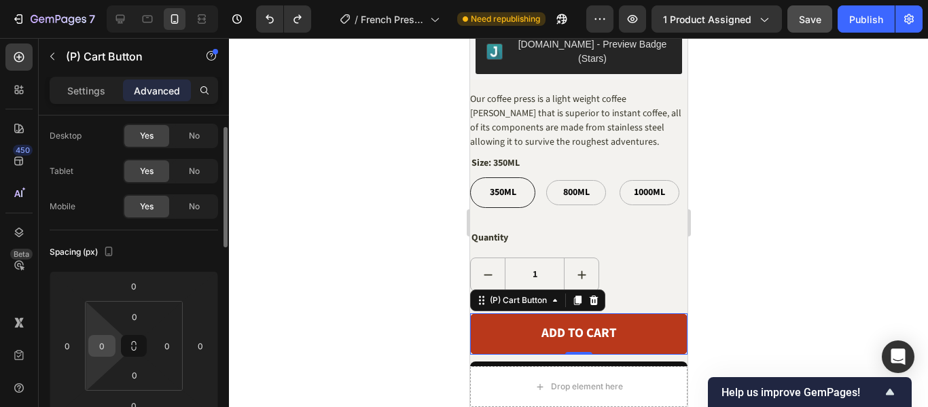
click at [100, 343] on input "0" at bounding box center [102, 346] width 20 height 20
type input "10"
click at [166, 347] on input "0" at bounding box center [167, 346] width 20 height 20
type input "10"
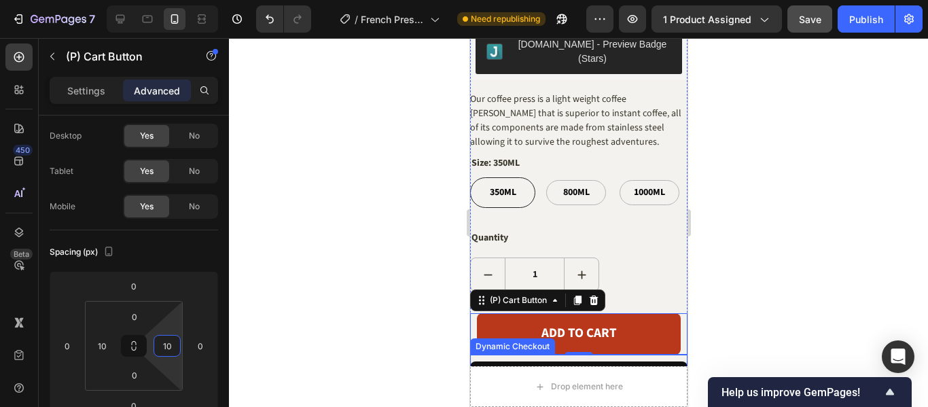
click at [483, 355] on div "Buy it now Dynamic Checkout" at bounding box center [577, 372] width 217 height 35
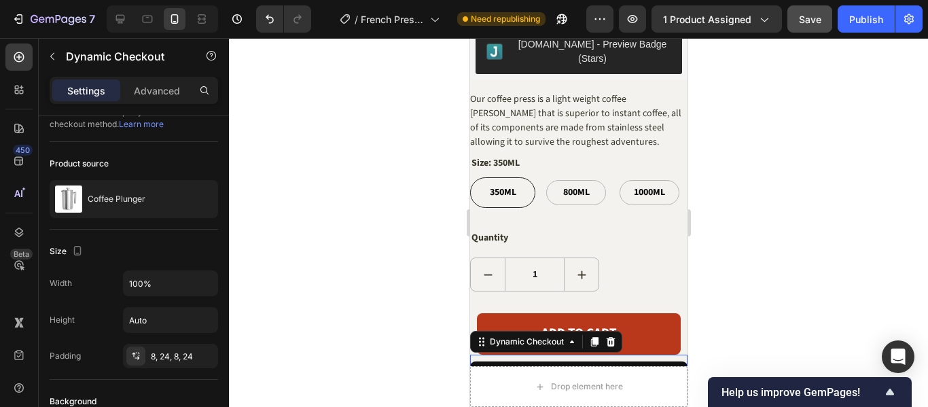
scroll to position [0, 0]
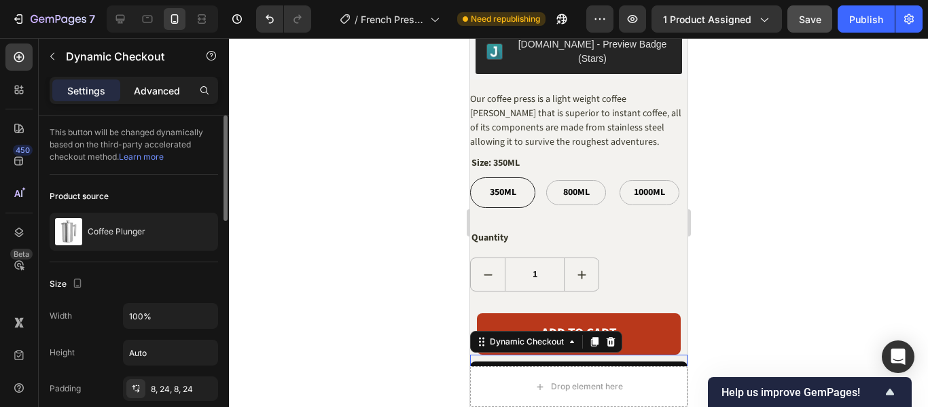
click at [163, 92] on p "Advanced" at bounding box center [157, 91] width 46 height 14
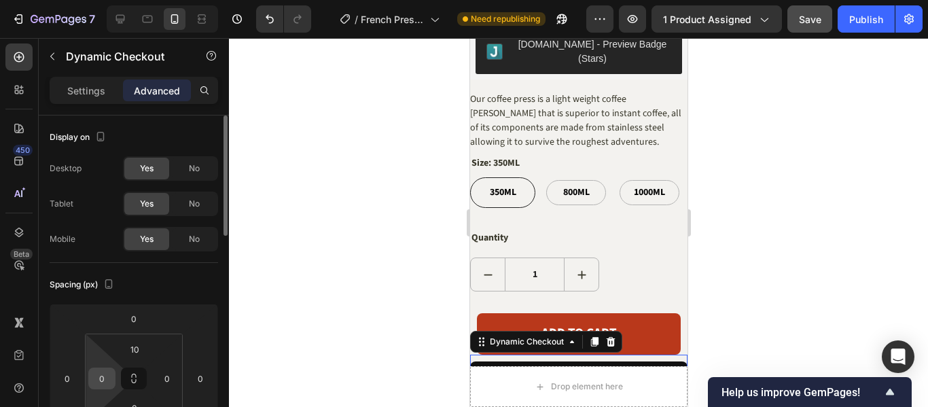
click at [107, 379] on input "0" at bounding box center [102, 378] width 20 height 20
type input "10"
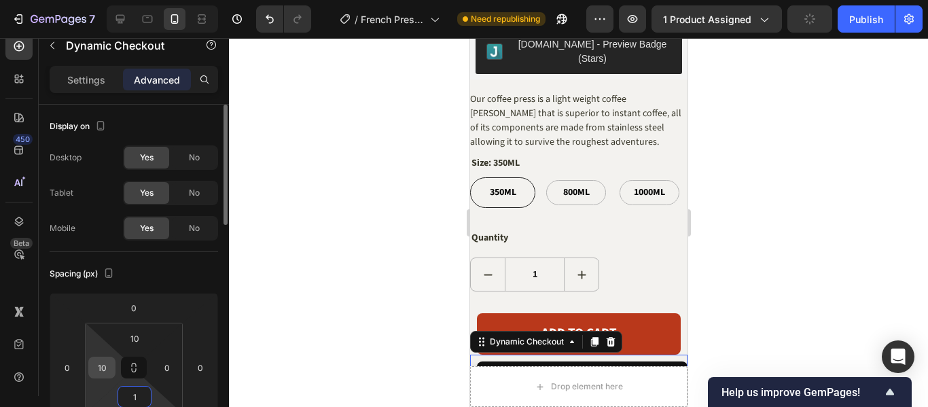
type input "1"
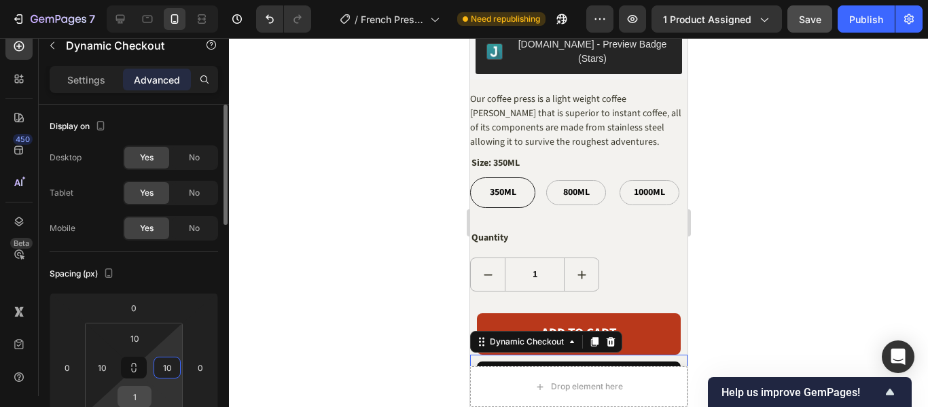
type input "10"
click at [132, 394] on input "1" at bounding box center [134, 397] width 27 height 20
type input "0"
click at [308, 306] on div at bounding box center [578, 222] width 699 height 369
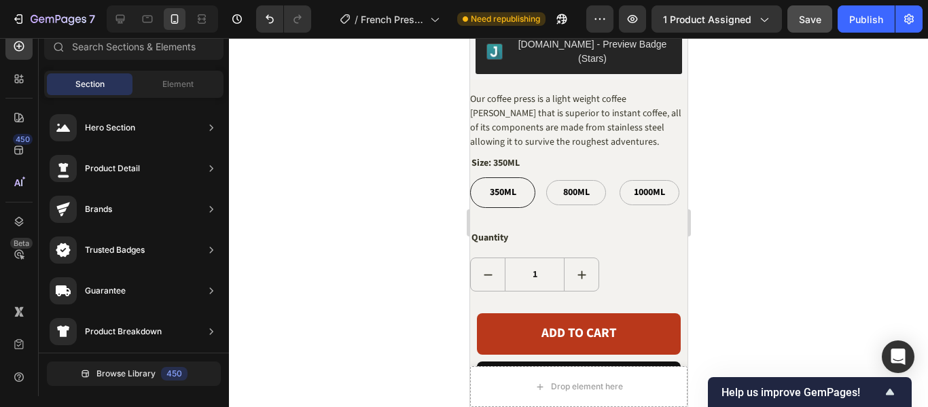
click at [732, 232] on div at bounding box center [578, 222] width 699 height 369
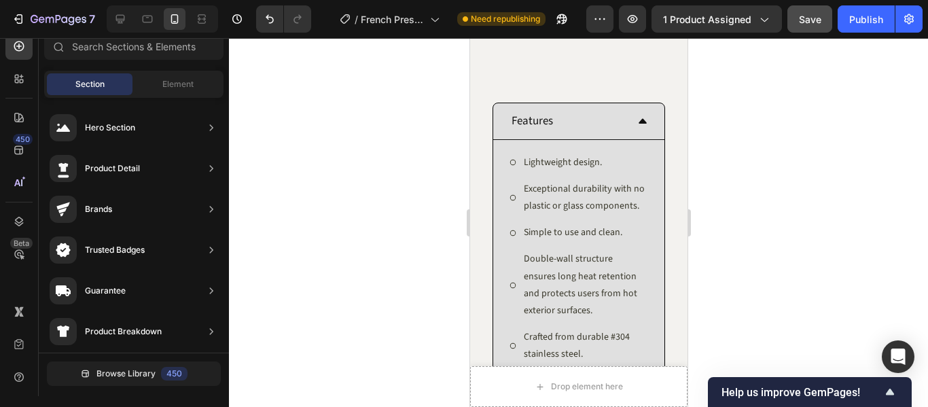
scroll to position [1359, 0]
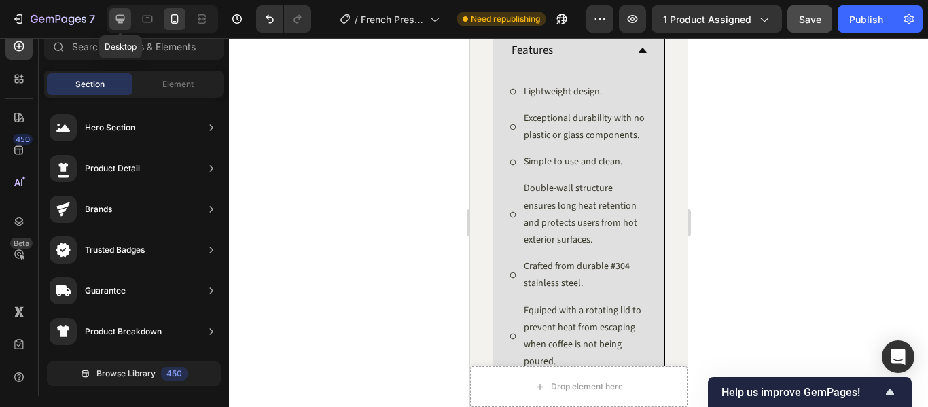
click at [124, 22] on icon at bounding box center [120, 19] width 14 height 14
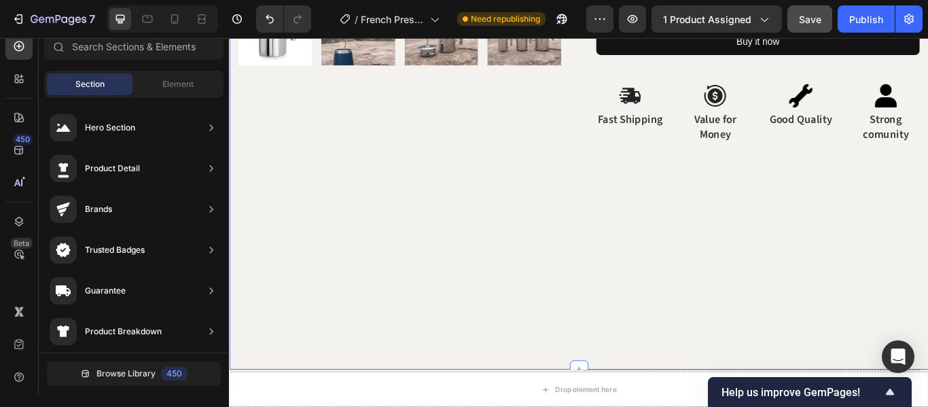
scroll to position [477, 0]
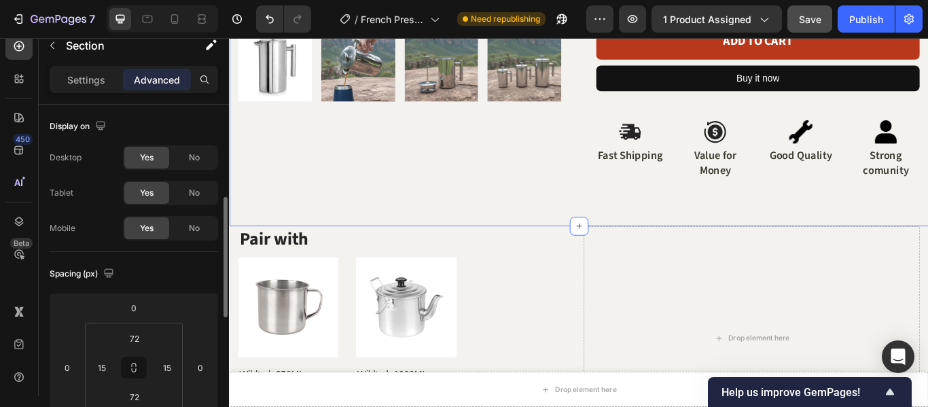
scroll to position [68, 0]
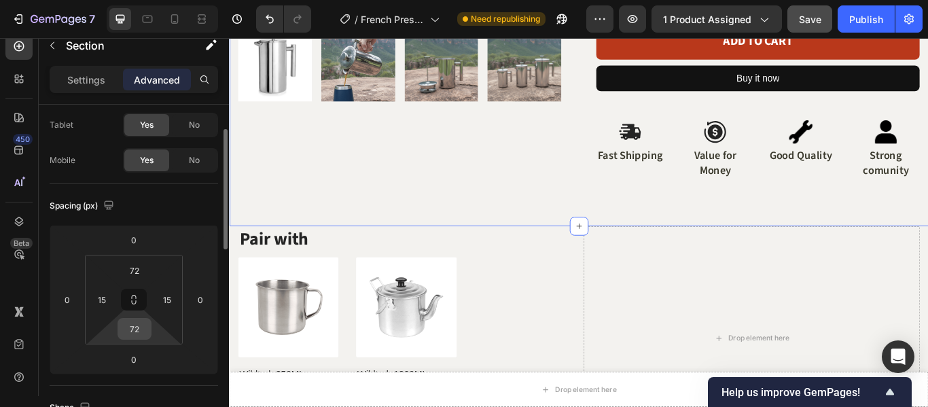
click at [135, 325] on input "72" at bounding box center [134, 329] width 27 height 20
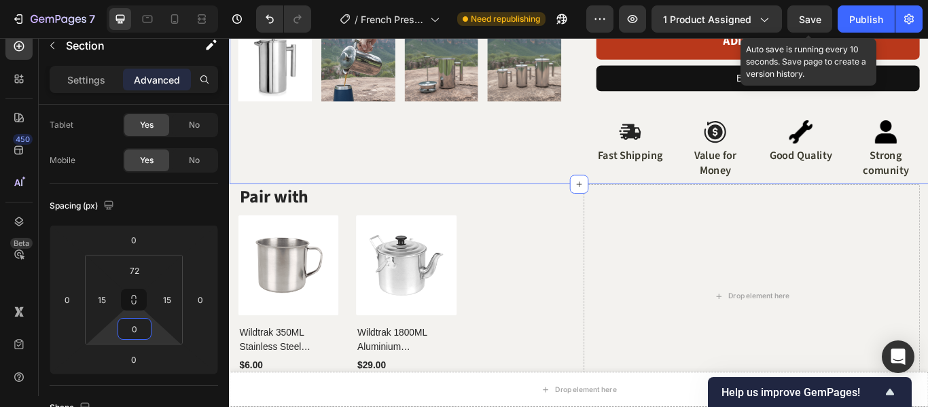
drag, startPoint x: 632, startPoint y: 7, endPoint x: 783, endPoint y: 31, distance: 152.8
click at [802, 15] on span "Save" at bounding box center [810, 20] width 22 height 12
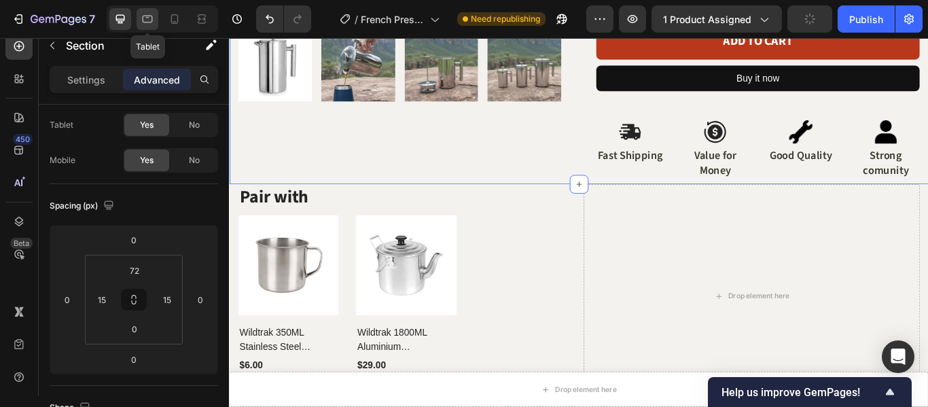
click at [152, 21] on icon at bounding box center [148, 19] width 14 height 14
type input "10"
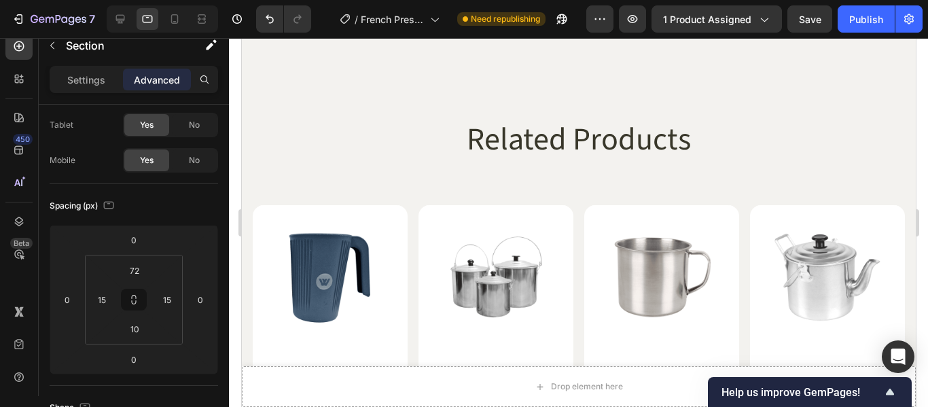
scroll to position [2310, 0]
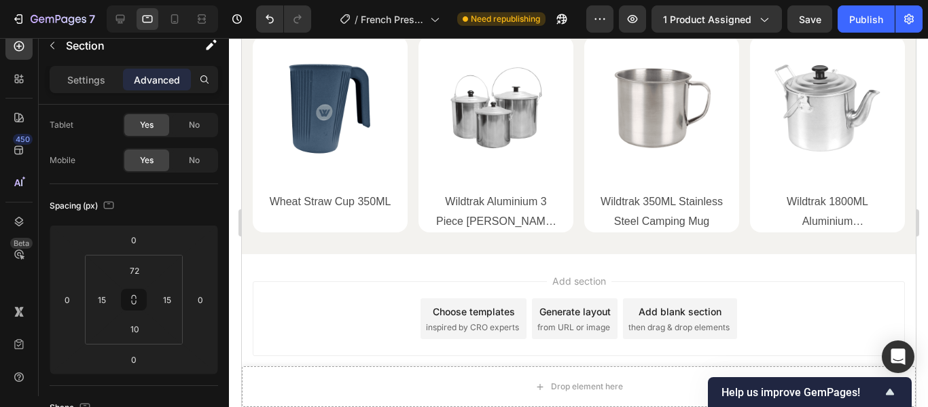
click at [162, 21] on div at bounding box center [162, 18] width 111 height 27
click at [171, 20] on icon at bounding box center [175, 19] width 14 height 14
type input "62"
type input "0"
type input "20"
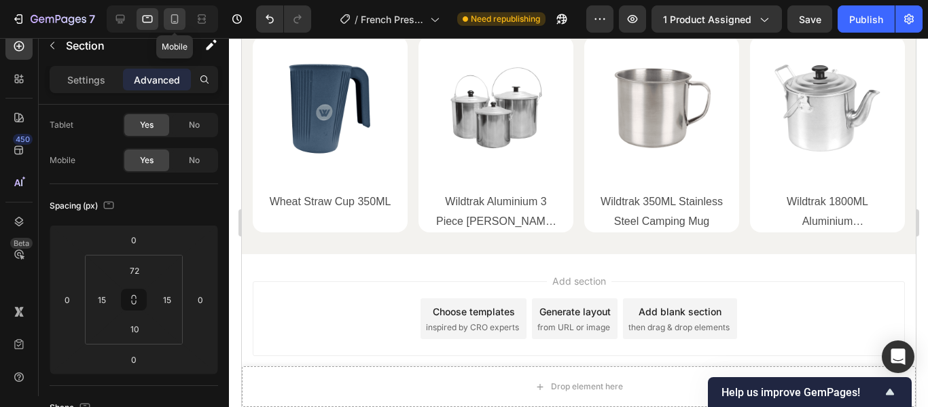
type input "0"
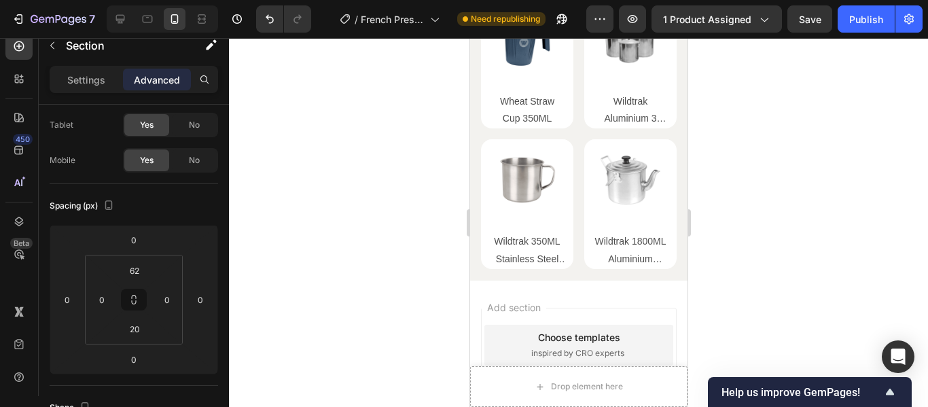
scroll to position [2652, 0]
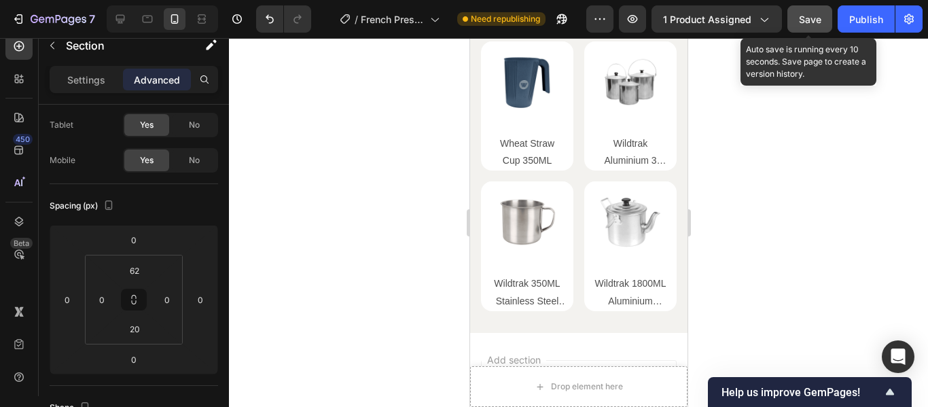
click at [808, 18] on span "Save" at bounding box center [810, 20] width 22 height 12
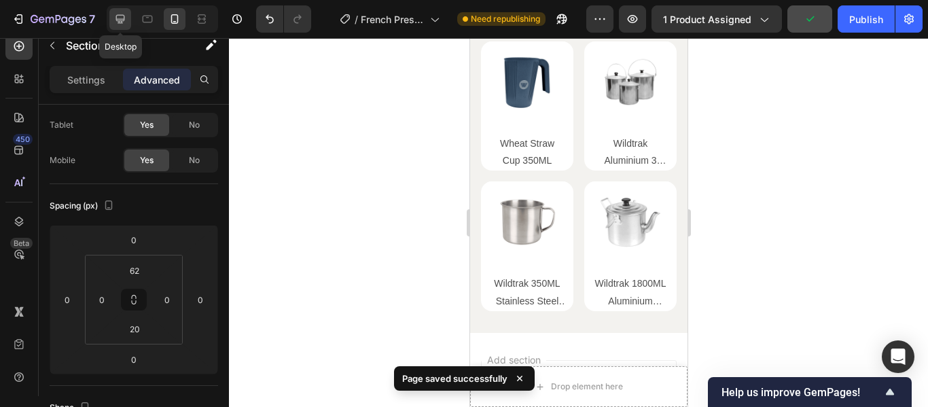
click at [110, 14] on div at bounding box center [120, 19] width 22 height 22
type input "72"
type input "15"
type input "0"
type input "15"
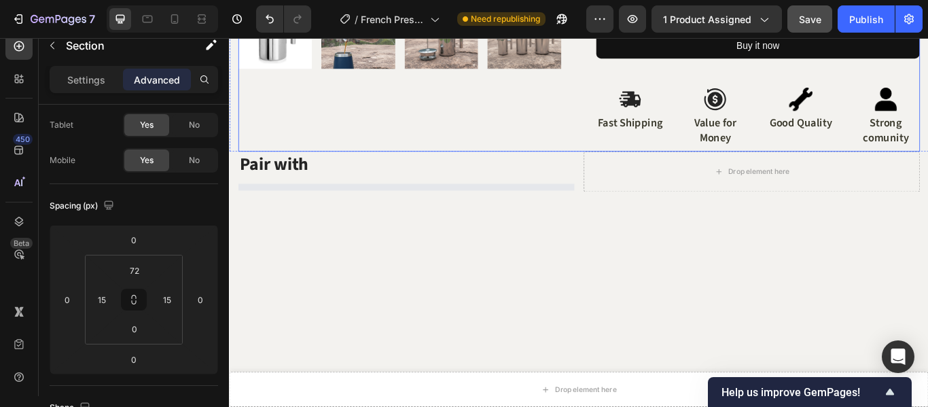
scroll to position [543, 0]
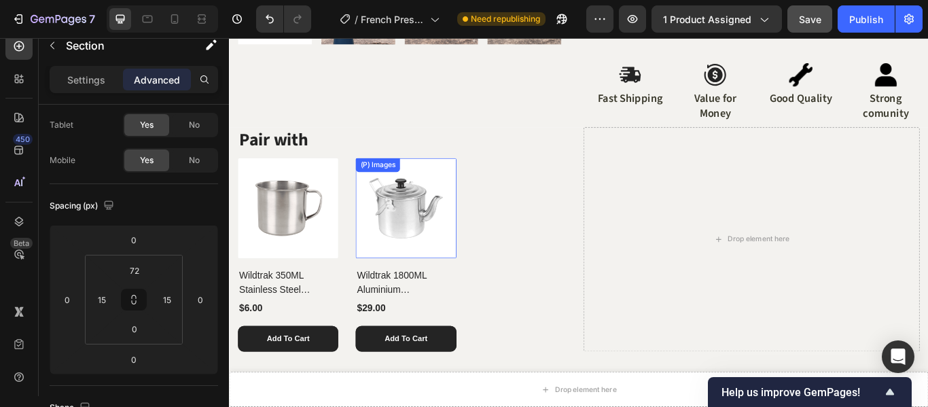
click at [483, 281] on img at bounding box center [434, 236] width 117 height 117
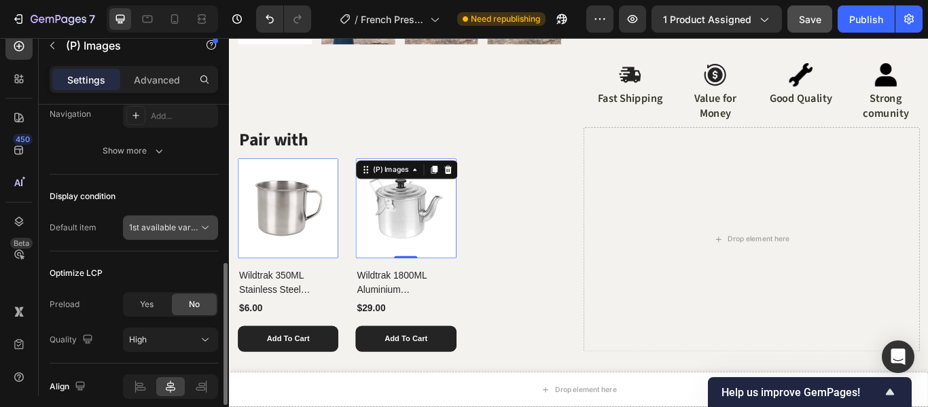
scroll to position [231, 0]
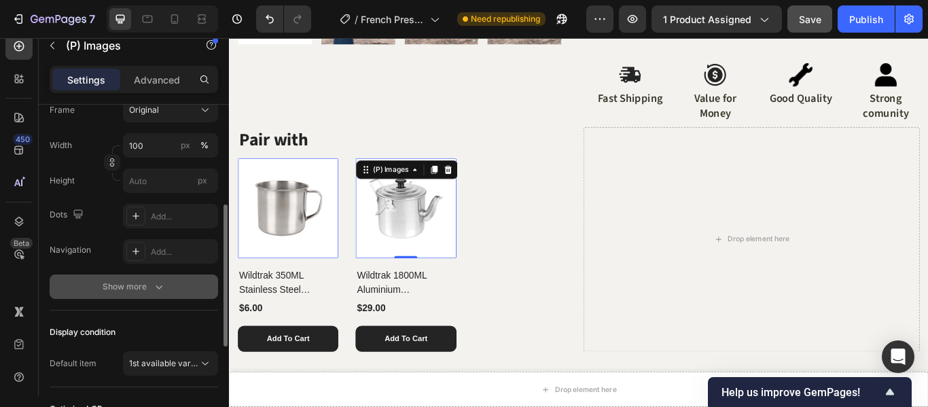
click at [161, 297] on button "Show more" at bounding box center [134, 286] width 168 height 24
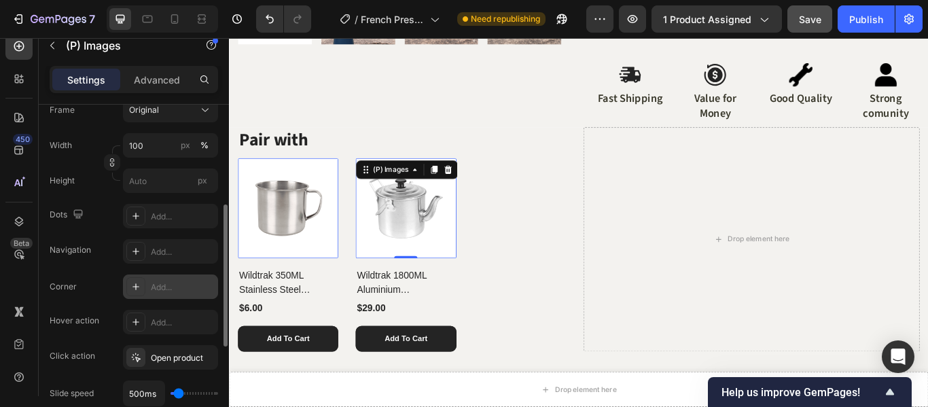
click at [162, 293] on div "Add..." at bounding box center [183, 287] width 64 height 12
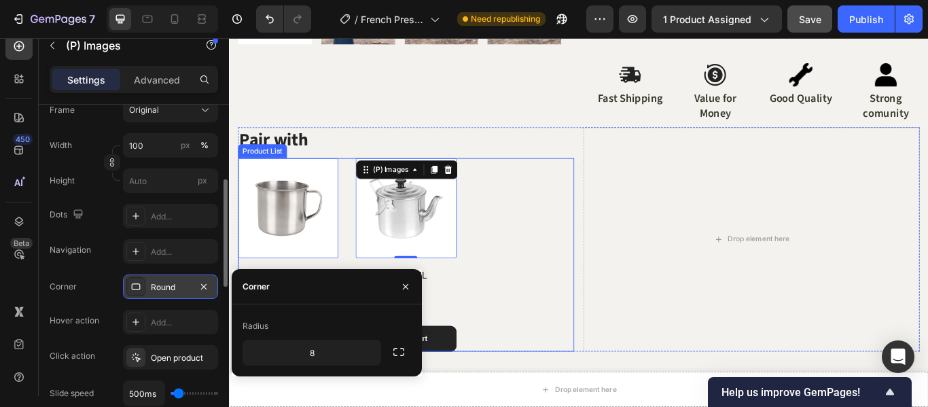
click at [541, 308] on div "(P) Images 0 Wildtrak 350ML Stainless Steel Camping Mug (P) Title $6.00 (P) Pri…" at bounding box center [435, 291] width 392 height 226
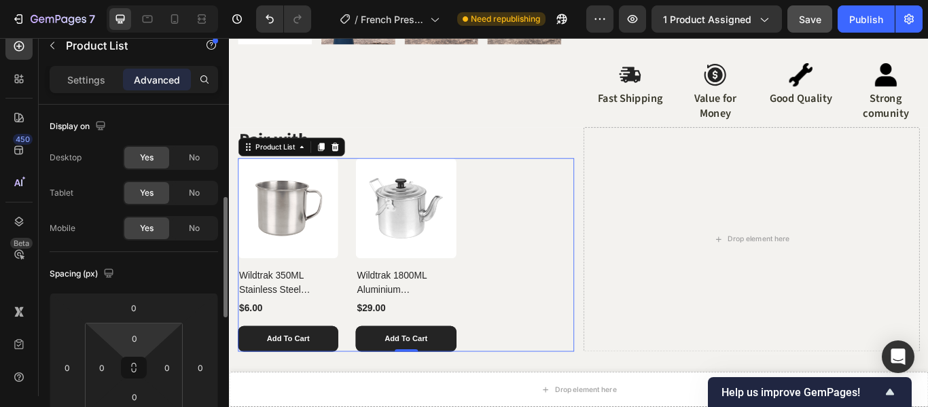
scroll to position [136, 0]
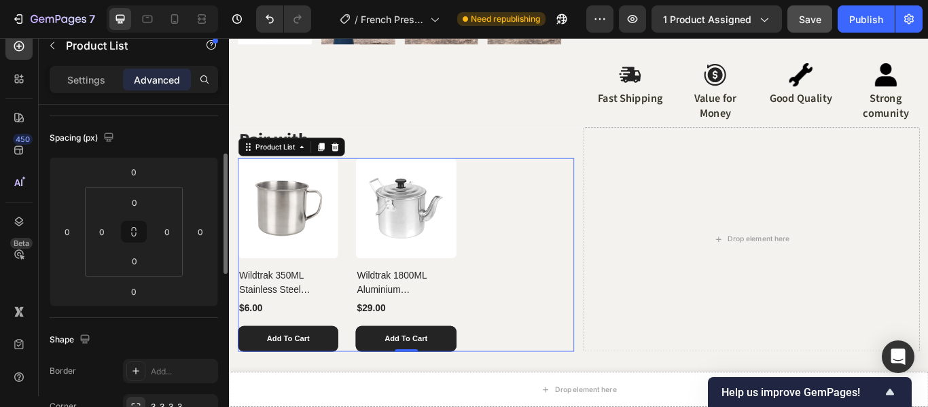
click at [101, 67] on div "Settings Advanced" at bounding box center [134, 79] width 168 height 27
click at [84, 82] on p "Settings" at bounding box center [86, 80] width 38 height 14
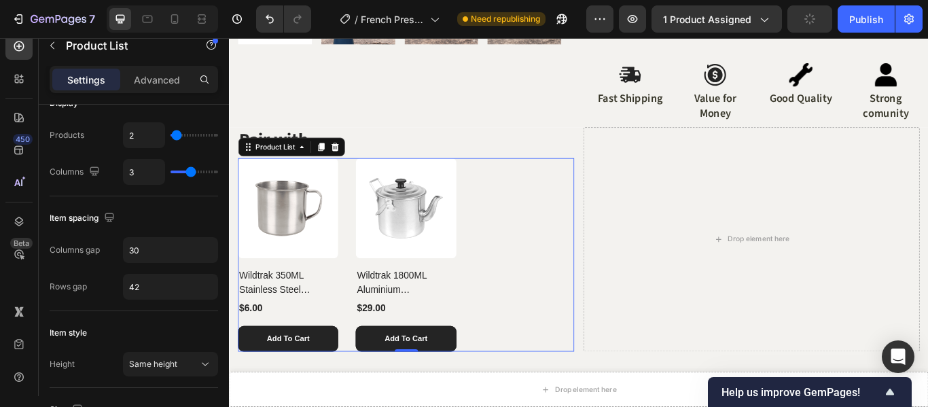
scroll to position [0, 0]
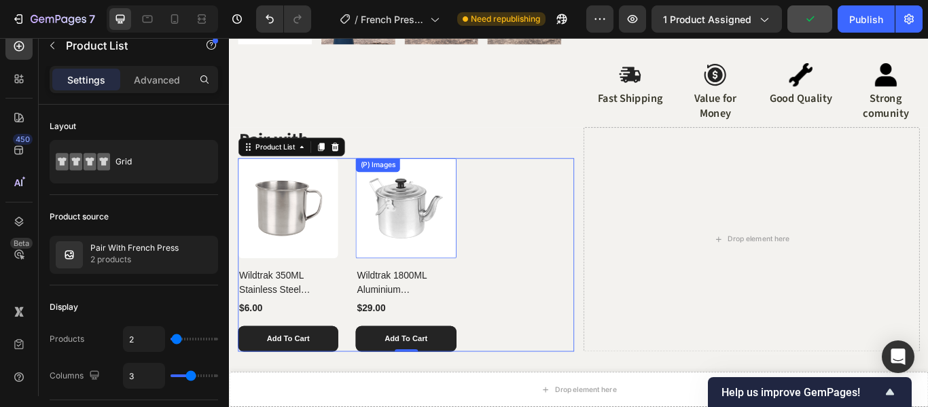
click at [488, 286] on img at bounding box center [434, 236] width 117 height 117
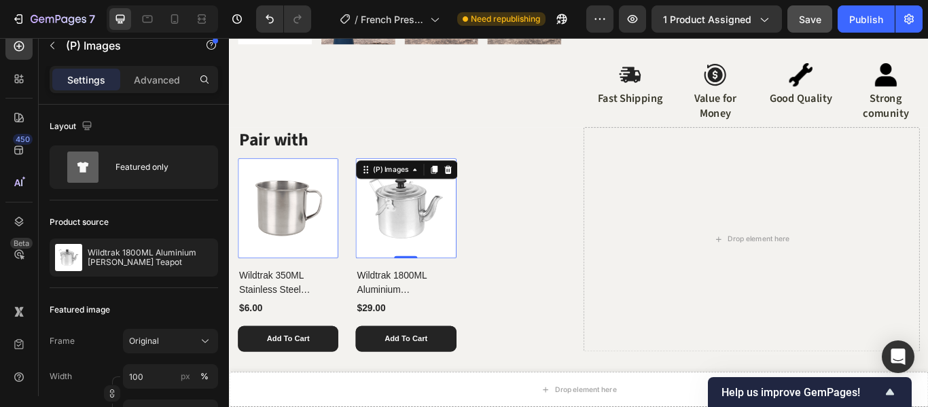
click at [141, 91] on div "Settings Advanced" at bounding box center [134, 79] width 168 height 27
click at [141, 83] on p "Advanced" at bounding box center [157, 80] width 46 height 14
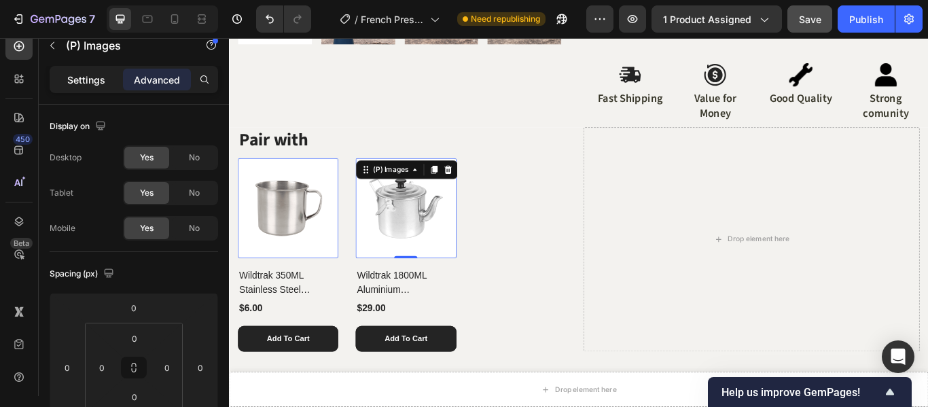
click at [82, 76] on p "Settings" at bounding box center [86, 80] width 38 height 14
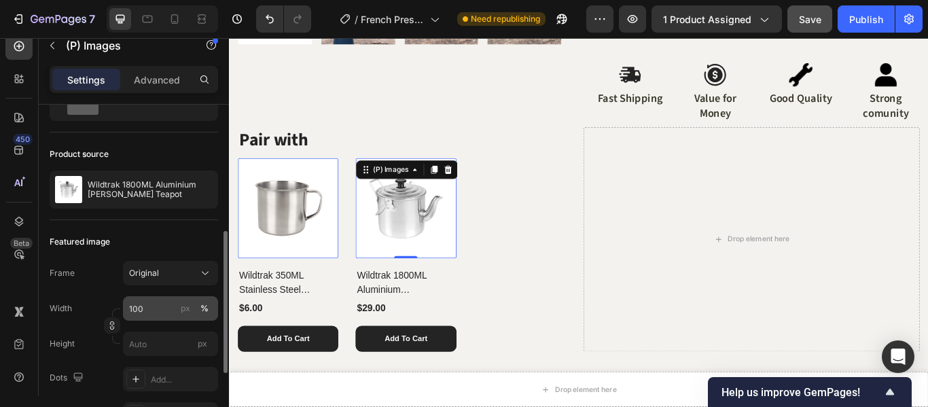
scroll to position [136, 0]
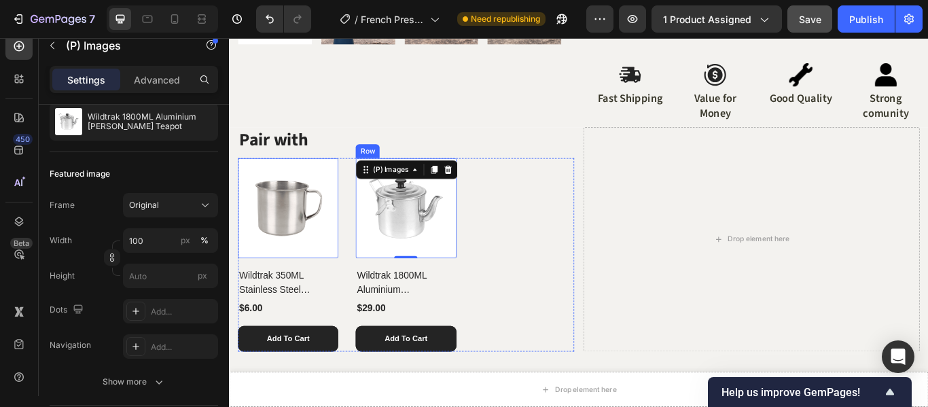
click at [474, 295] on div "Wildtrak 1800ML Aluminium [PERSON_NAME] Teapot (P) Title" at bounding box center [434, 319] width 117 height 49
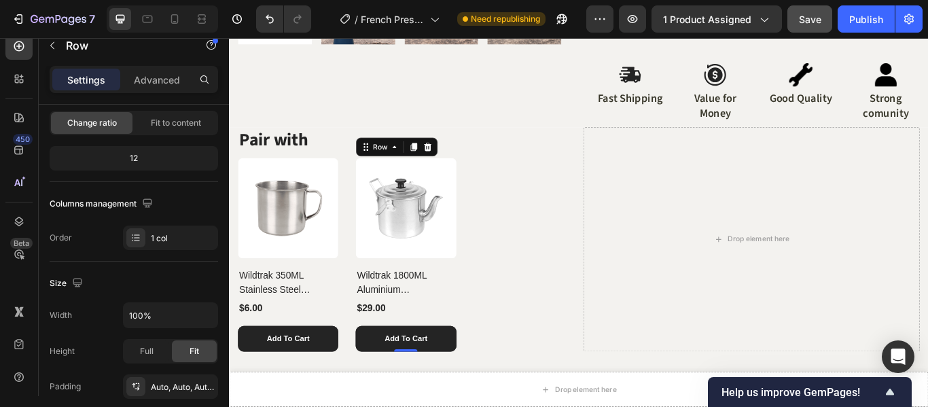
scroll to position [0, 0]
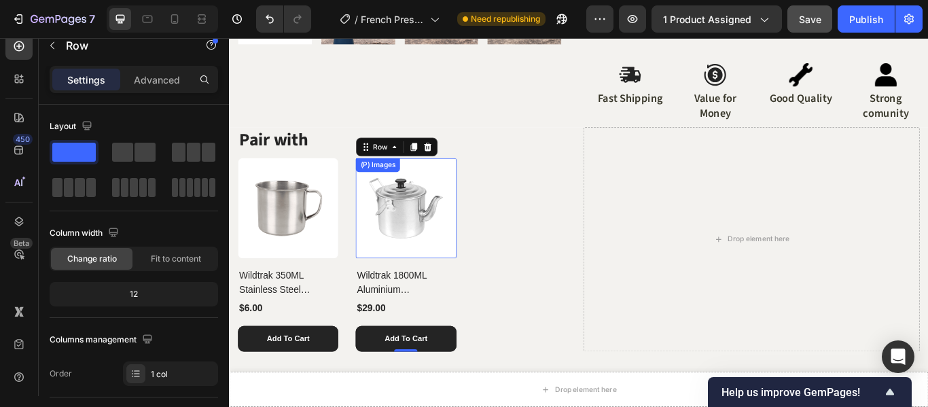
click at [489, 292] on div at bounding box center [434, 236] width 117 height 117
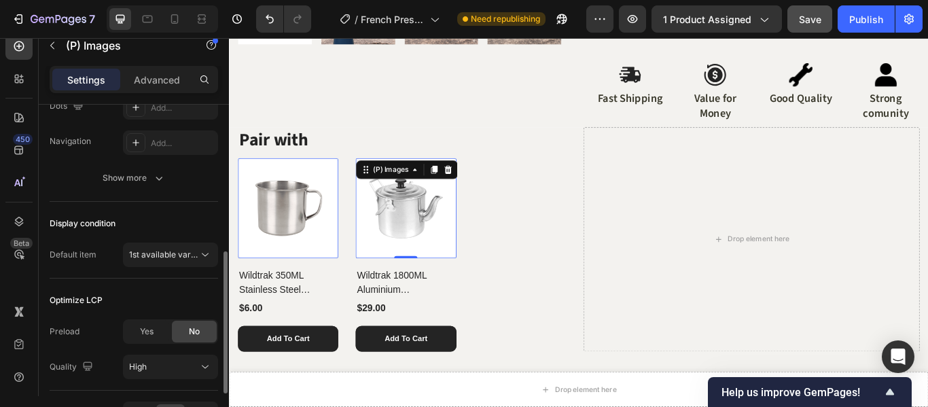
scroll to position [272, 0]
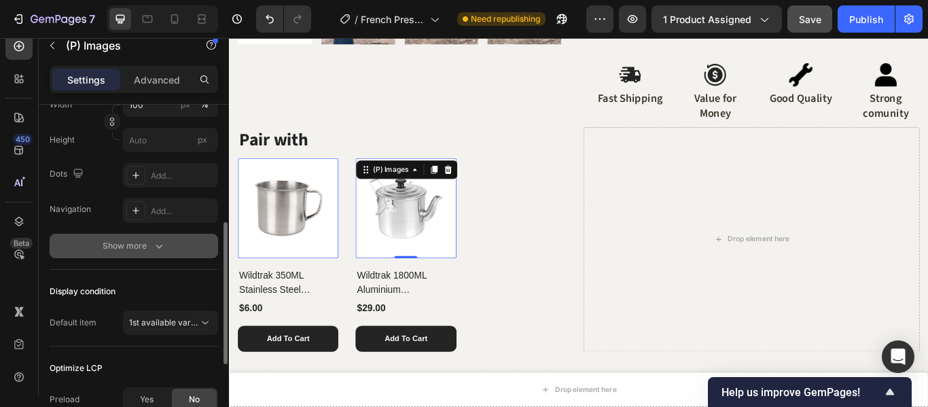
click at [133, 249] on div "Show more" at bounding box center [134, 246] width 63 height 14
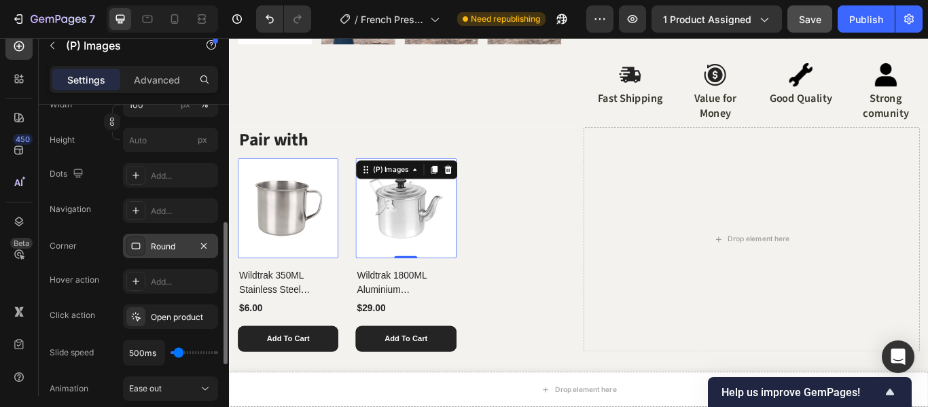
click at [163, 246] on div "Round" at bounding box center [170, 246] width 39 height 12
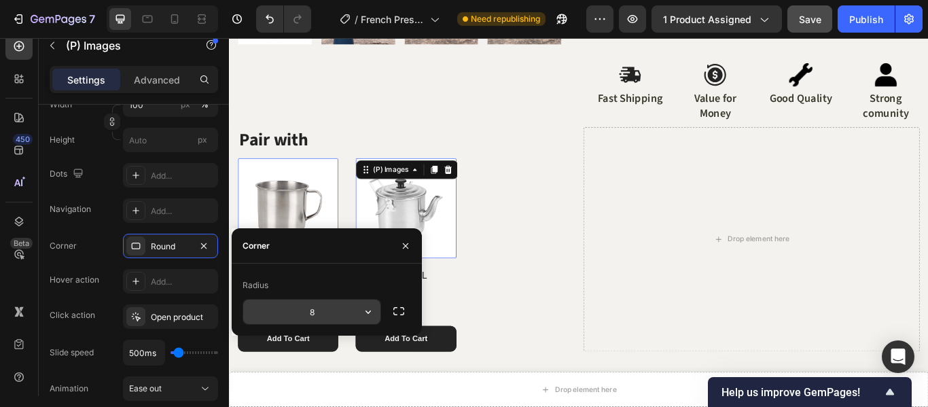
click at [304, 306] on input "8" at bounding box center [311, 312] width 137 height 24
type input "15"
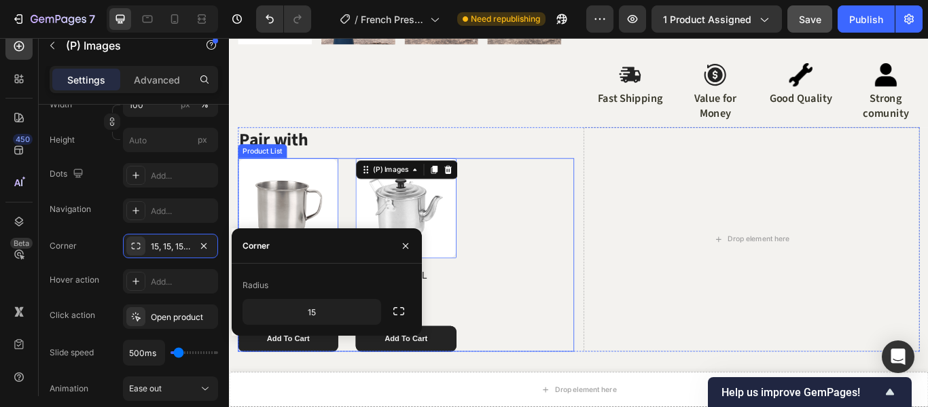
click at [571, 294] on div "(P) Images 0 Wildtrak 350ML Stainless Steel Camping Mug (P) Title $6.00 (P) Pri…" at bounding box center [435, 291] width 392 height 226
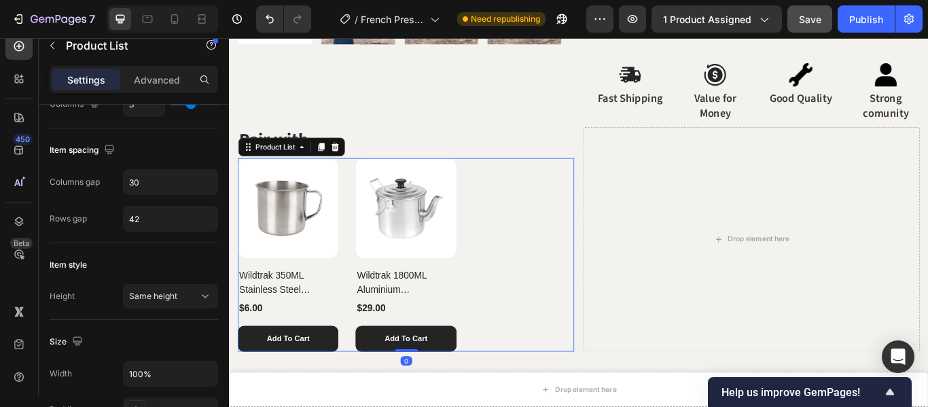
scroll to position [0, 0]
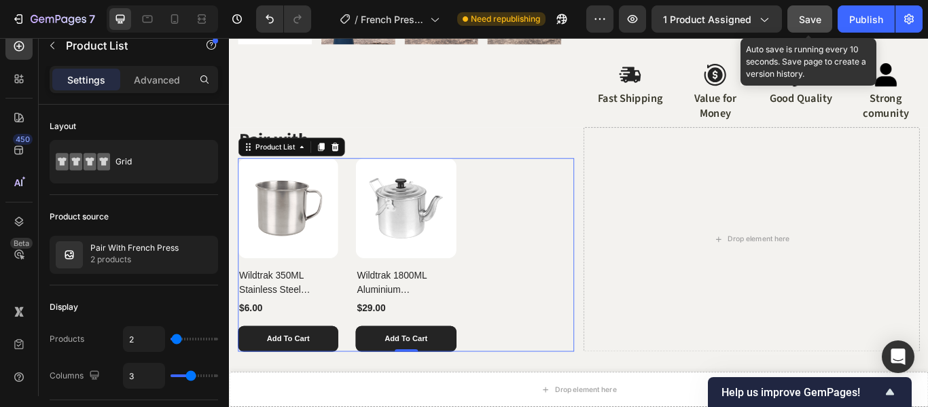
click at [814, 24] on span "Save" at bounding box center [810, 20] width 22 height 12
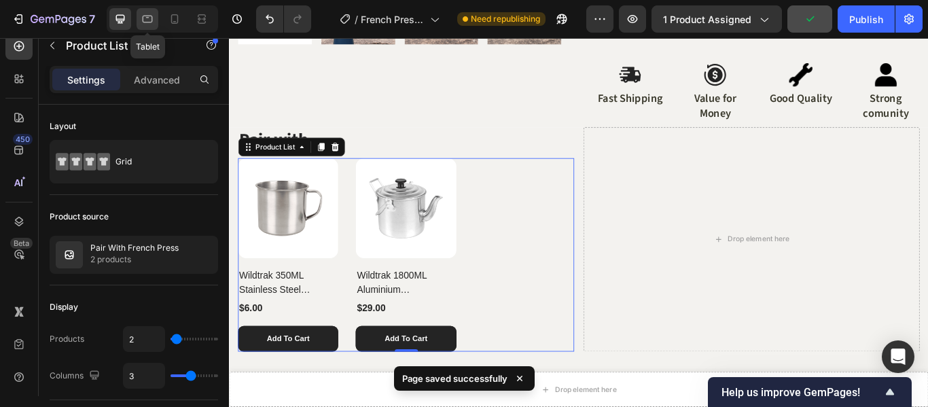
click at [146, 24] on icon at bounding box center [148, 19] width 14 height 14
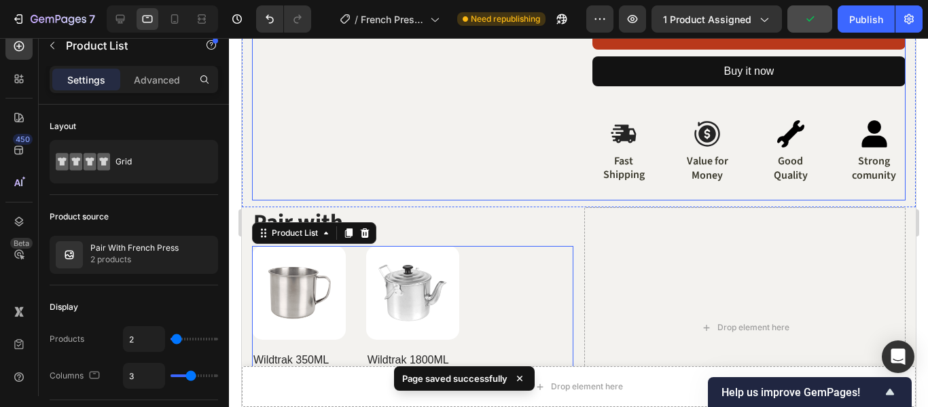
scroll to position [647, 0]
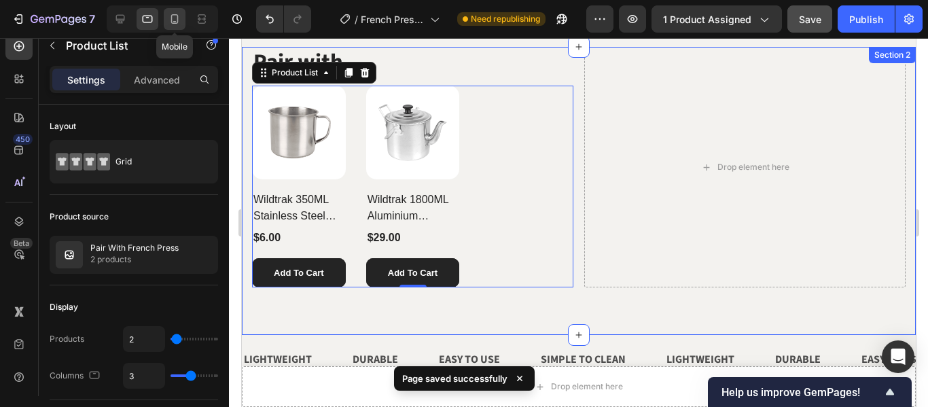
click at [181, 18] on icon at bounding box center [175, 19] width 14 height 14
type input "2"
type input "24"
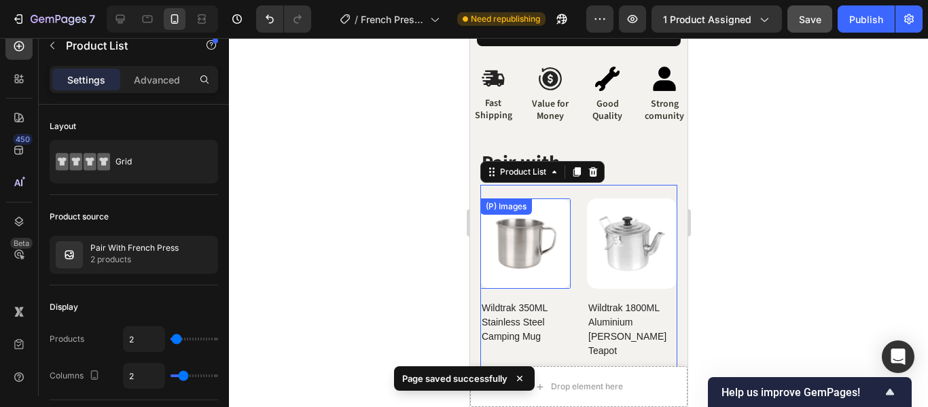
scroll to position [893, 0]
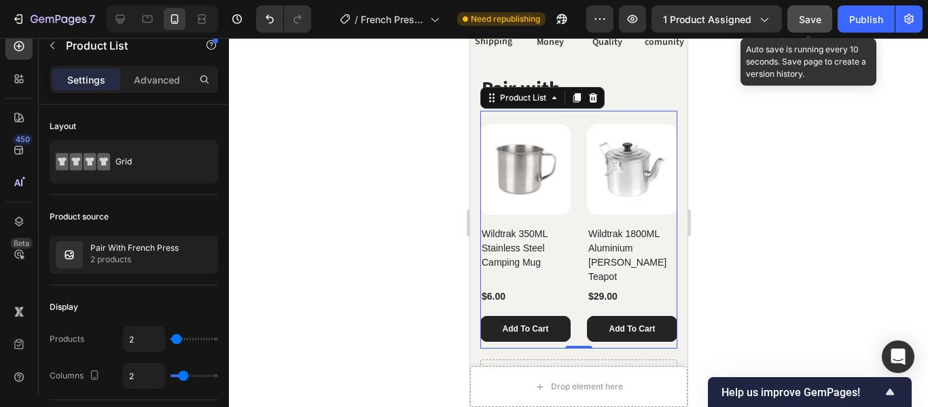
click at [804, 22] on span "Save" at bounding box center [810, 20] width 22 height 12
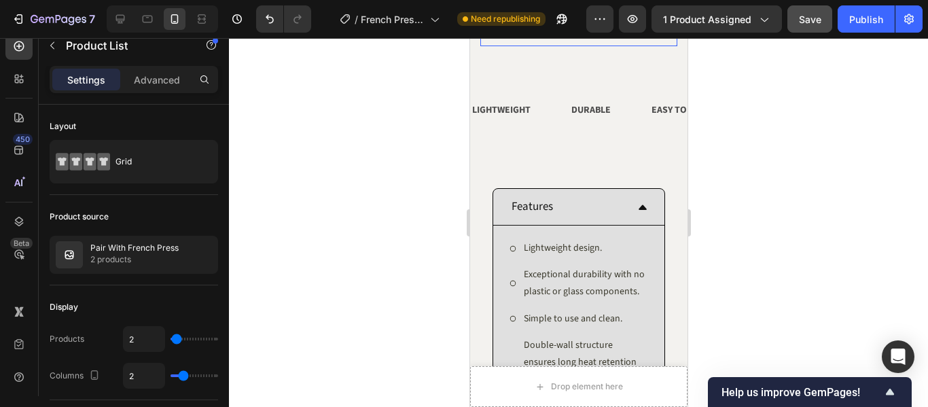
scroll to position [1223, 0]
click at [850, 29] on button "Publish" at bounding box center [866, 18] width 57 height 27
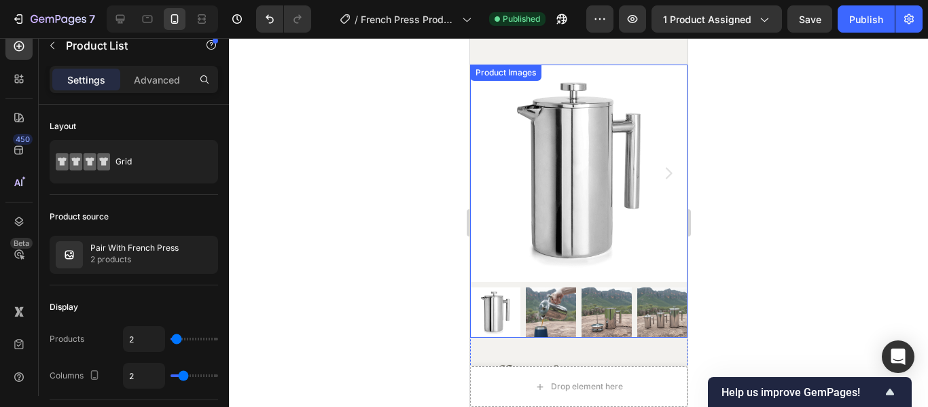
scroll to position [0, 0]
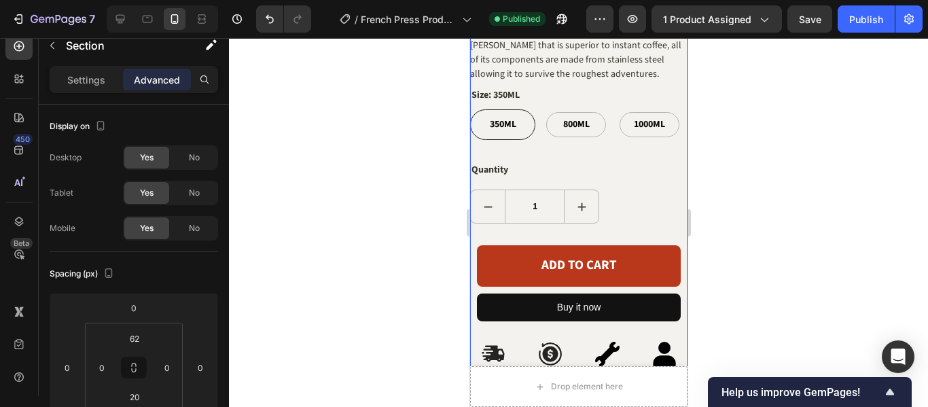
scroll to position [611, 0]
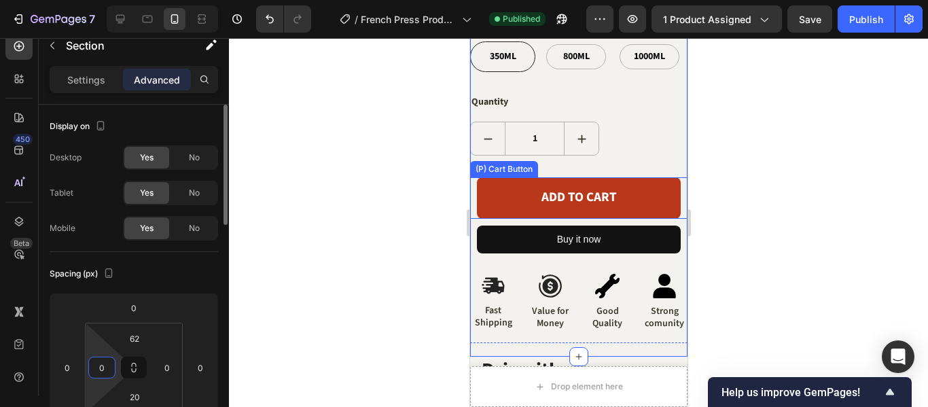
click at [100, 365] on input "0" at bounding box center [102, 367] width 20 height 20
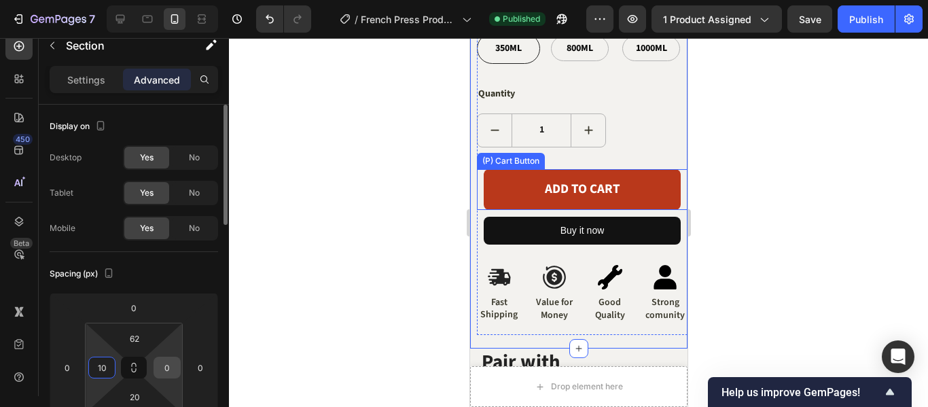
type input "10"
click at [162, 367] on input "0" at bounding box center [167, 367] width 20 height 20
type input "10"
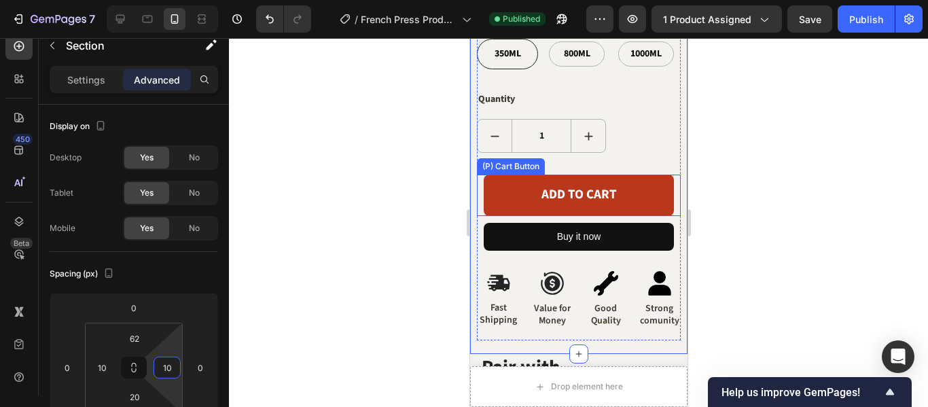
click at [477, 175] on div "ADD TO CART (P) Cart Button" at bounding box center [578, 195] width 204 height 41
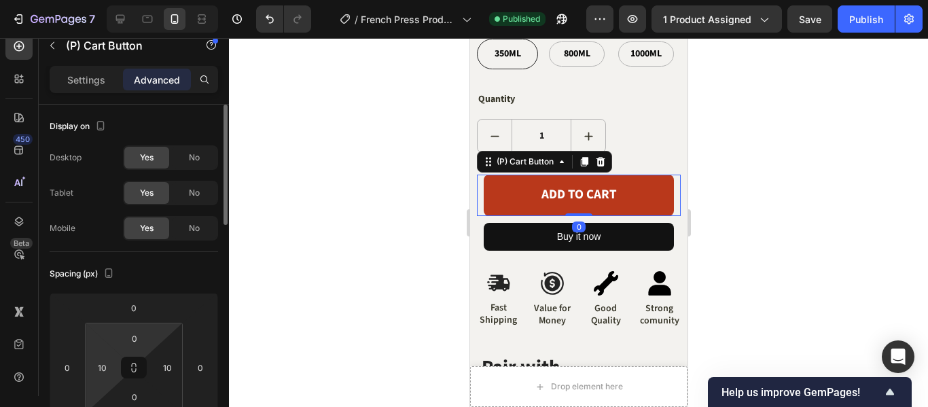
click at [106, 0] on html "7 Version history / French Press Product Page Published Preview 1 product assig…" at bounding box center [464, 0] width 928 height 0
click at [105, 368] on input "10" at bounding box center [102, 367] width 20 height 20
click at [99, 369] on input "10" at bounding box center [102, 367] width 20 height 20
type input "0"
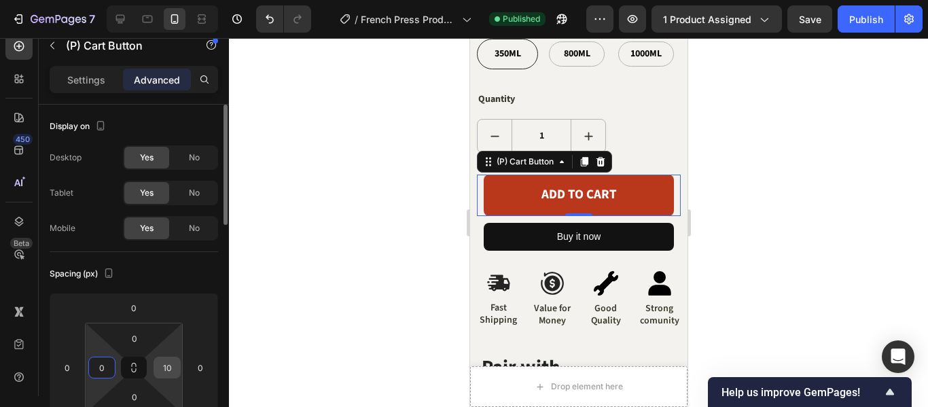
click at [159, 366] on input "10" at bounding box center [167, 367] width 20 height 20
type input "0"
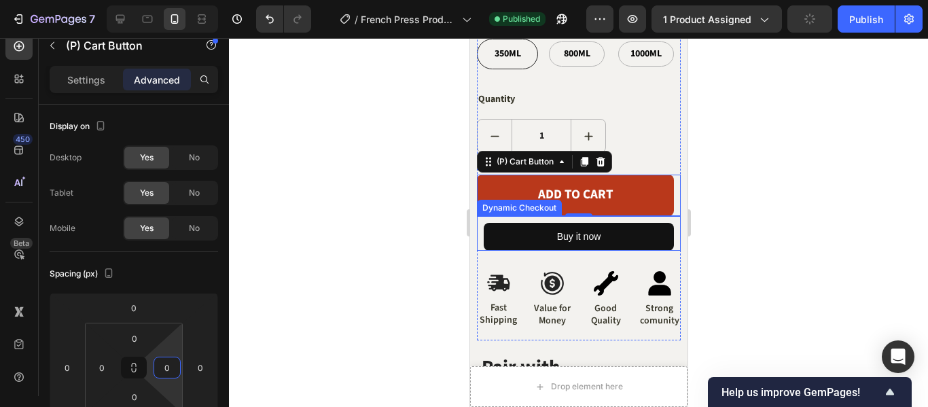
click at [480, 216] on div "Buy it now Dynamic Checkout" at bounding box center [578, 233] width 204 height 35
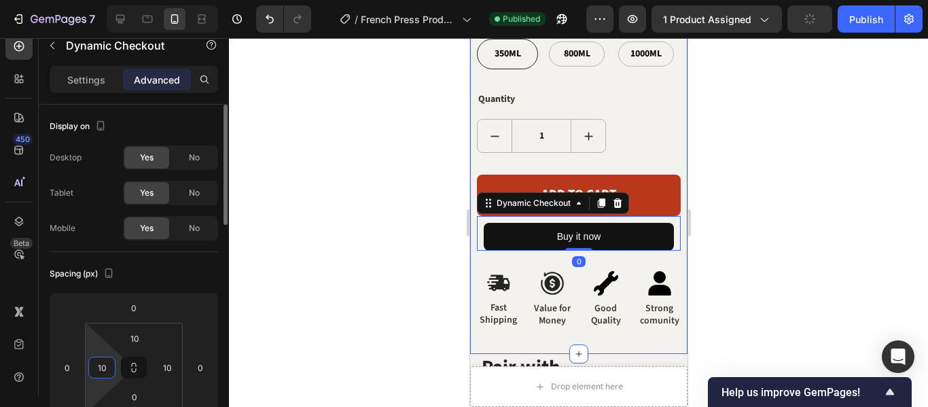
click at [109, 369] on input "10" at bounding box center [102, 367] width 20 height 20
type input "0"
click at [156, 366] on div "10" at bounding box center [167, 368] width 27 height 22
click at [172, 366] on input "10" at bounding box center [167, 367] width 20 height 20
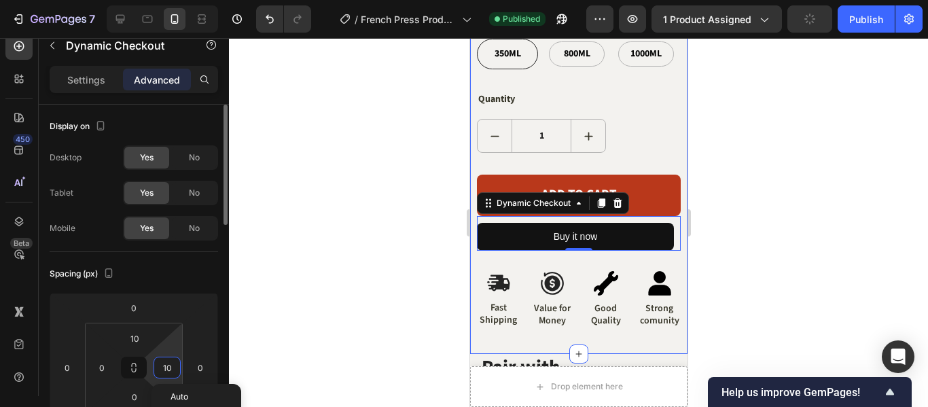
type input "0"
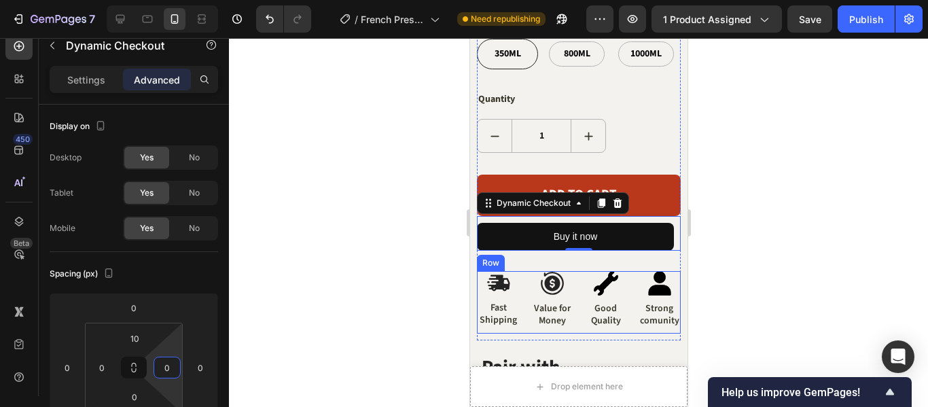
click at [530, 311] on div "Image Value for Money Text Block" at bounding box center [551, 302] width 43 height 63
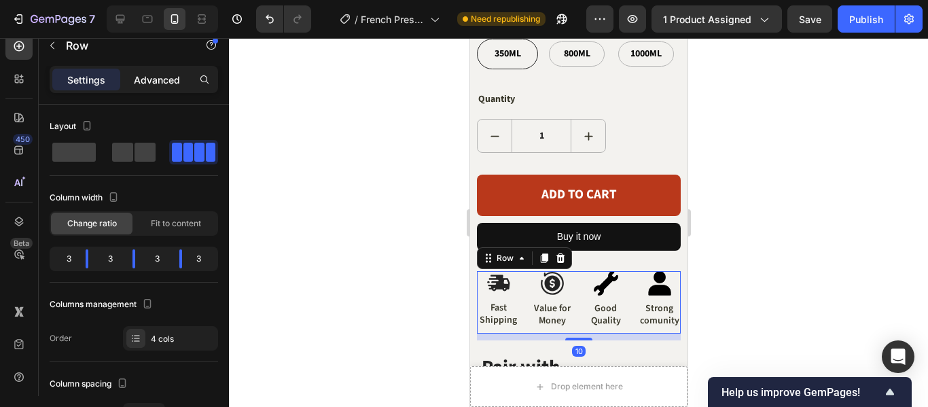
click at [155, 73] on p "Advanced" at bounding box center [157, 80] width 46 height 14
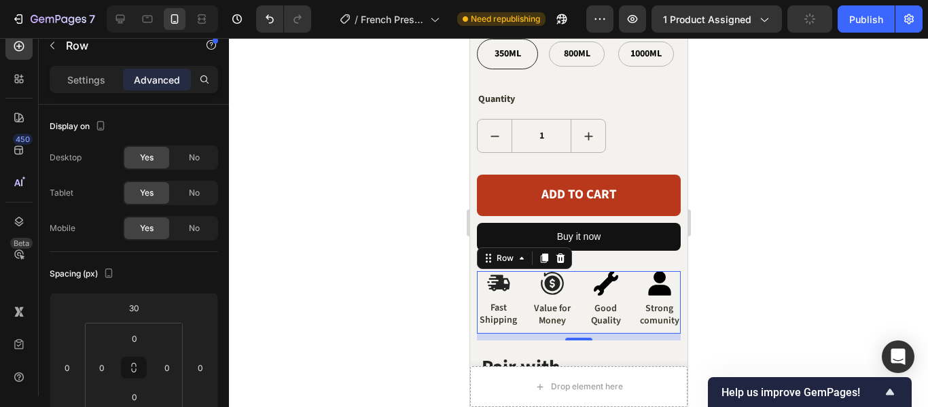
click at [522, 275] on div "Image Fast Shipping Text Block Image Value for Money Text Block Image Good Qual…" at bounding box center [578, 302] width 204 height 63
click at [579, 237] on div "Coffee Plunger (P) Title $27.00 (P) Price (P) Price $35.00 Product Price Produc…" at bounding box center [578, 57] width 204 height 566
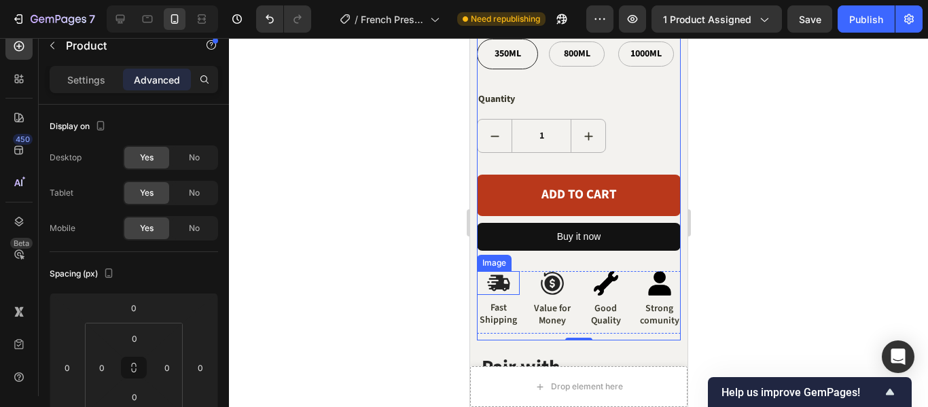
click at [491, 271] on img at bounding box center [498, 283] width 24 height 24
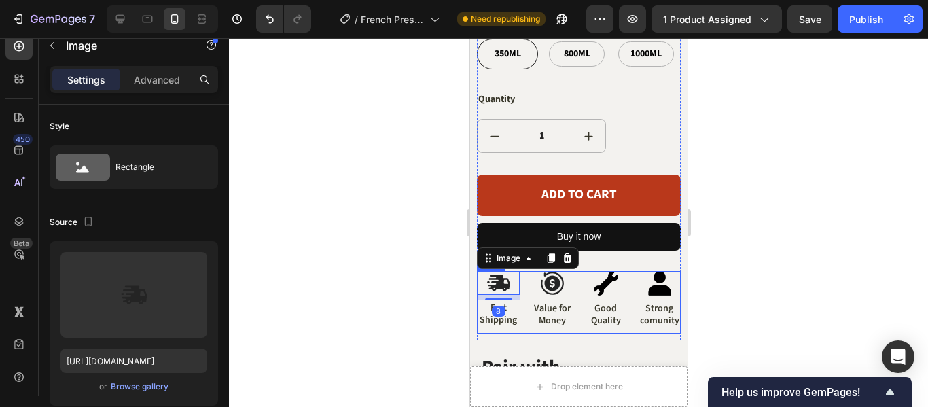
click at [525, 304] on div "Image 8 Fast Shipping Text Block Image Value for Money Text Block Image Good Qu…" at bounding box center [578, 302] width 204 height 63
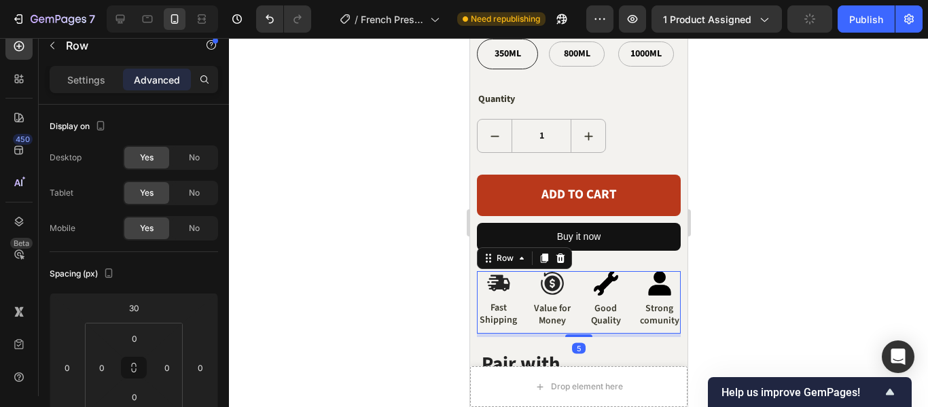
drag, startPoint x: 568, startPoint y: 323, endPoint x: 571, endPoint y: 312, distance: 11.2
click at [569, 334] on div at bounding box center [578, 335] width 27 height 3
click at [571, 313] on div "Image Fast Shipping Text Block Image Value for Money Text Block Image Good Qual…" at bounding box center [578, 302] width 204 height 63
type input "3"
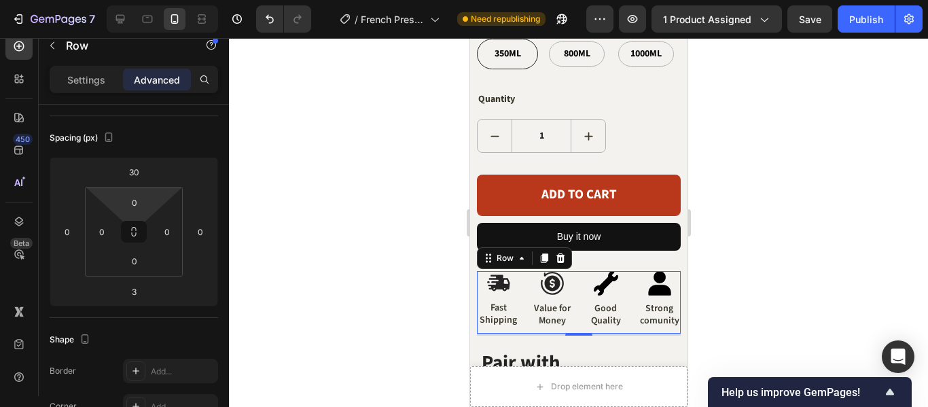
scroll to position [0, 0]
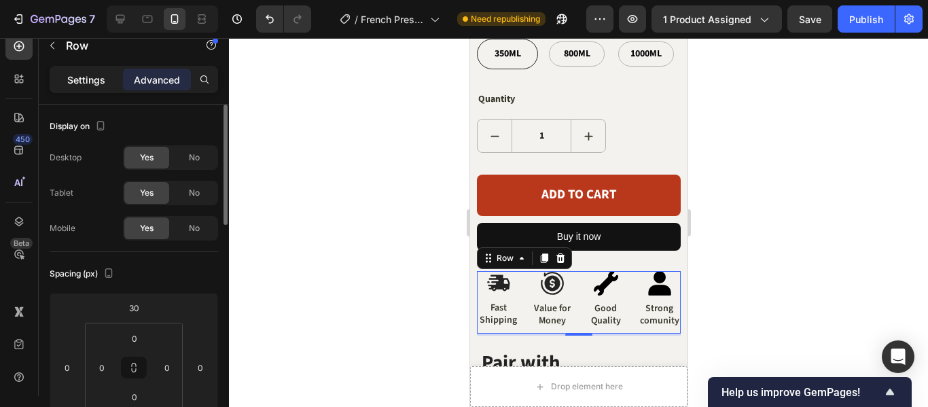
click at [101, 71] on div "Settings" at bounding box center [86, 80] width 68 height 22
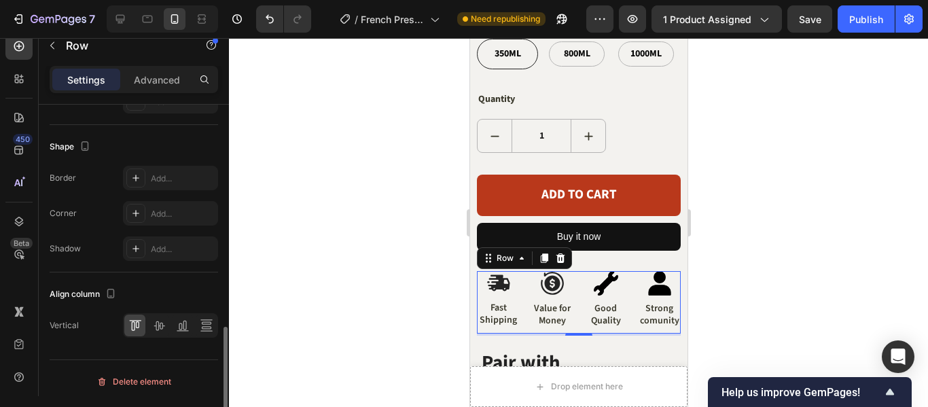
scroll to position [618, 0]
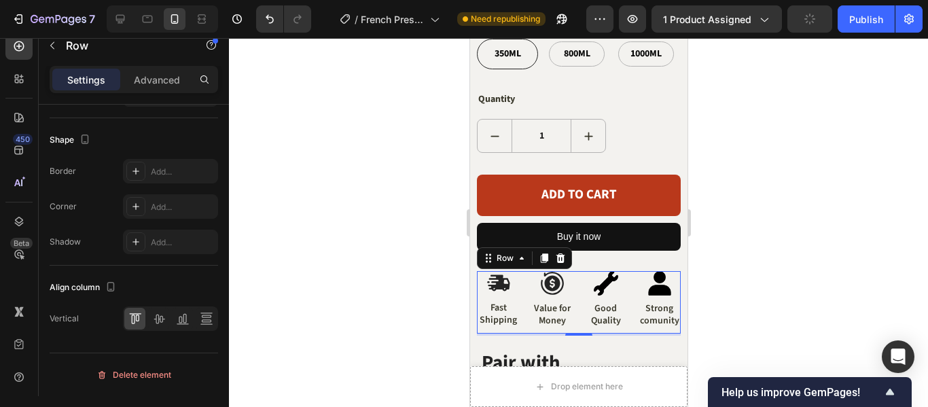
click at [620, 293] on div "Image Fast Shipping Text Block Image Value for Money Text Block Image Good Qual…" at bounding box center [578, 302] width 204 height 63
click at [640, 257] on div "Image" at bounding box center [654, 263] width 29 height 12
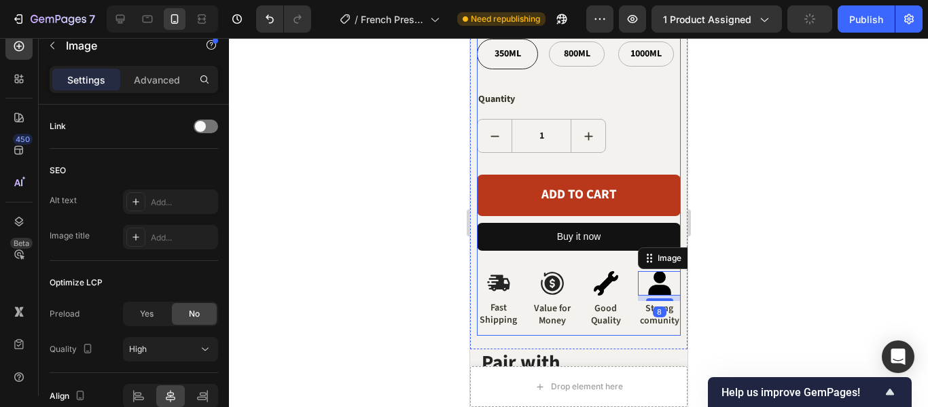
scroll to position [0, 0]
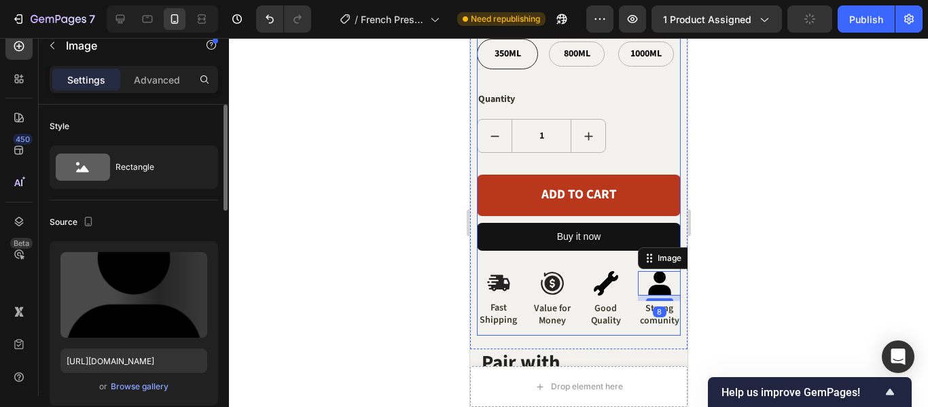
click at [614, 234] on div "Coffee Plunger (P) Title $27.00 (P) Price (P) Price $35.00 Product Price Produc…" at bounding box center [578, 54] width 204 height 561
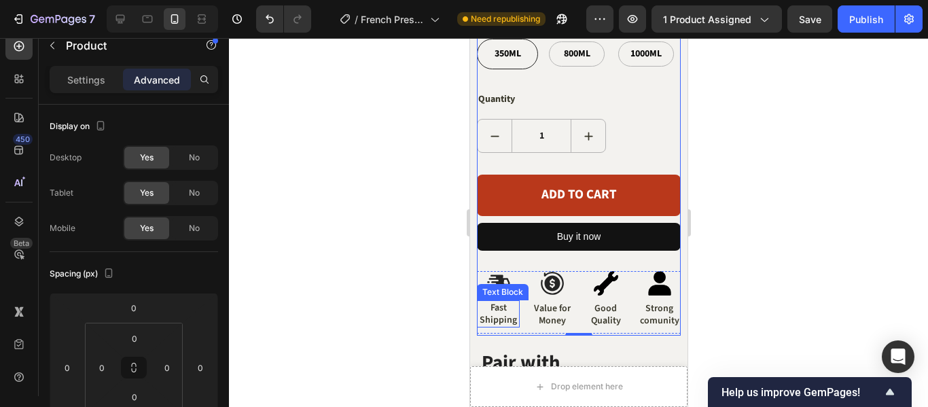
click at [512, 302] on p "Fast Shipping" at bounding box center [498, 314] width 40 height 24
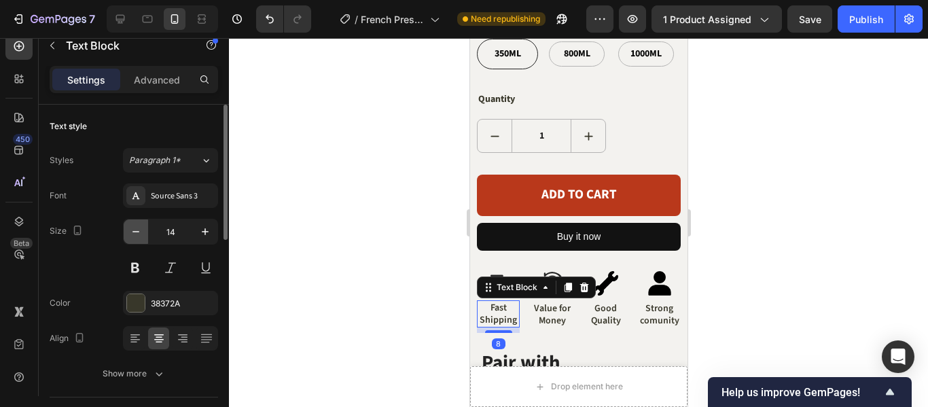
click at [139, 235] on icon "button" at bounding box center [136, 232] width 14 height 14
type input "13"
click at [200, 236] on icon "button" at bounding box center [205, 232] width 14 height 14
type input "14"
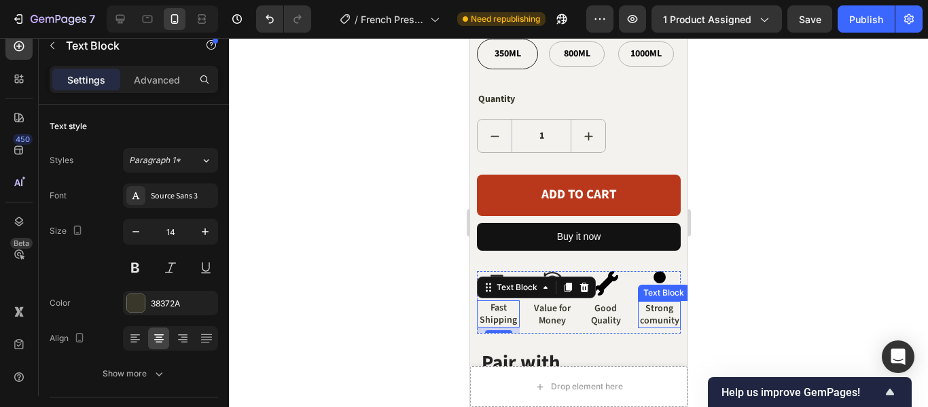
click at [656, 302] on p "Strong comunity" at bounding box center [659, 314] width 40 height 24
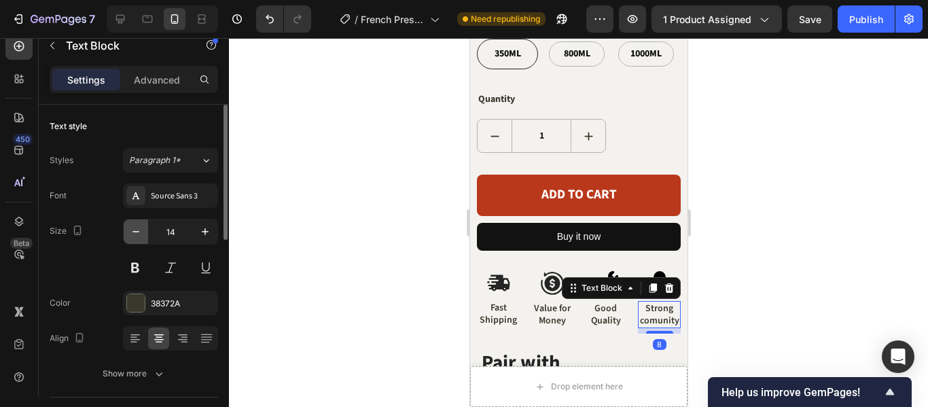
click at [135, 236] on icon "button" at bounding box center [136, 232] width 14 height 14
type input "13"
click at [599, 302] on p "Good Quality" at bounding box center [605, 314] width 40 height 24
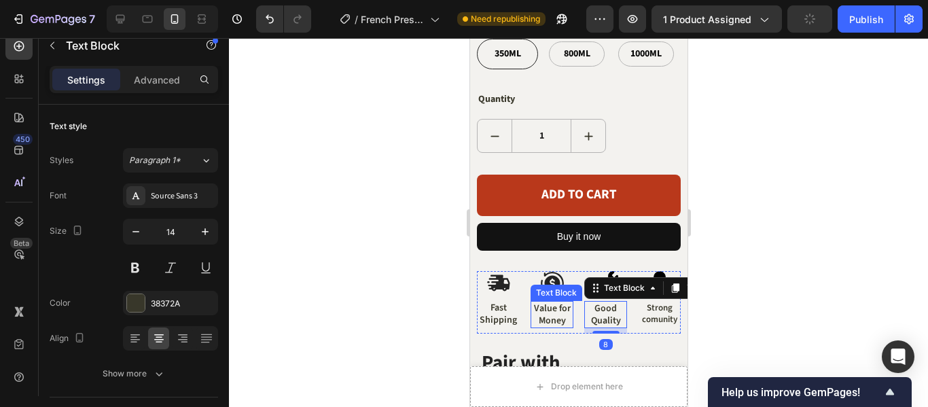
click at [548, 302] on p "Value for Money" at bounding box center [551, 314] width 40 height 24
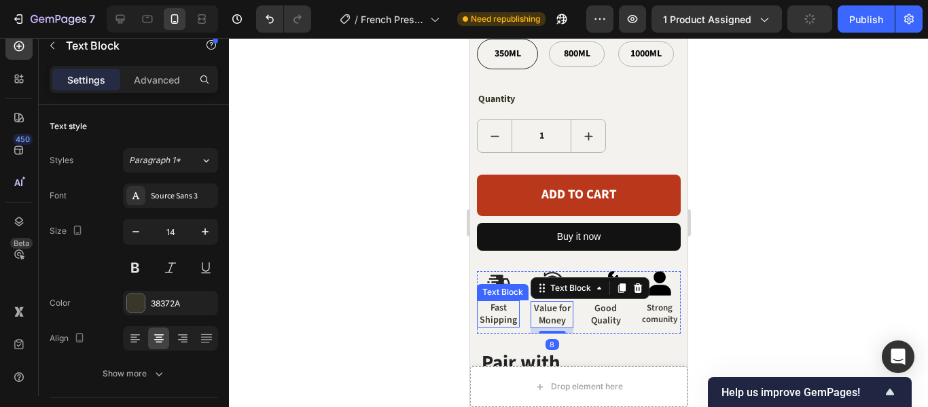
click at [509, 302] on p "Fast Shipping" at bounding box center [498, 314] width 40 height 24
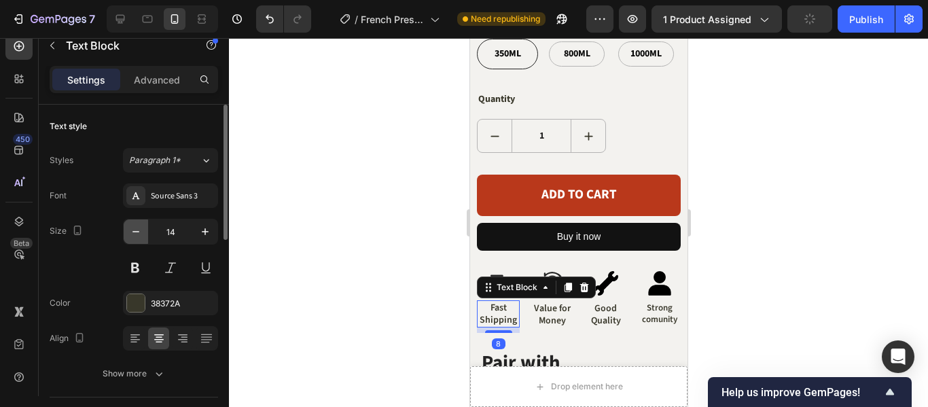
click at [132, 224] on button "button" at bounding box center [136, 231] width 24 height 24
type input "13"
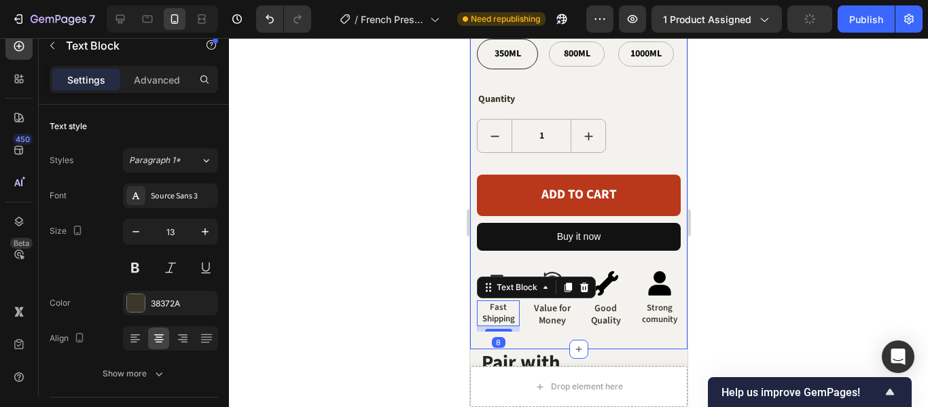
click at [546, 302] on p "Value for Money" at bounding box center [551, 314] width 40 height 24
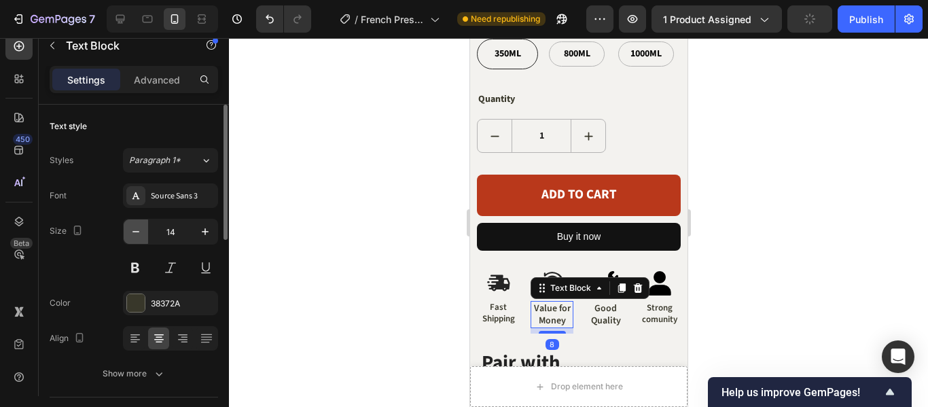
click at [137, 229] on icon "button" at bounding box center [136, 232] width 14 height 14
type input "13"
click at [589, 302] on p "Good Quality" at bounding box center [605, 314] width 40 height 24
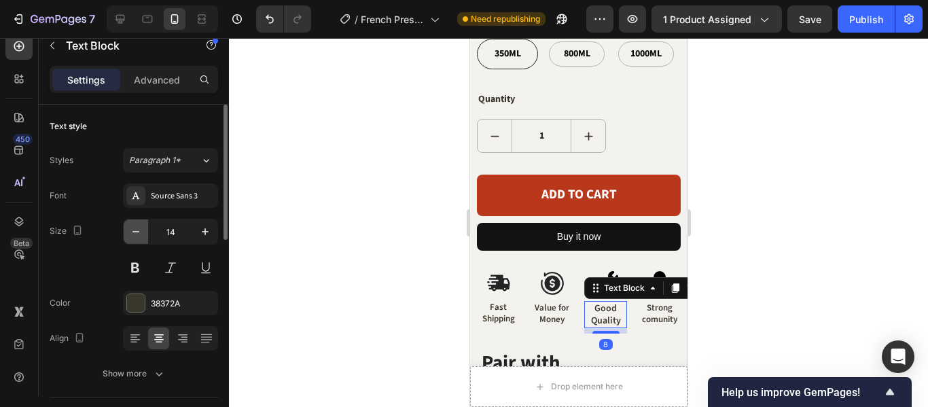
click at [135, 228] on icon "button" at bounding box center [136, 232] width 14 height 14
type input "13"
click at [730, 230] on div at bounding box center [578, 222] width 699 height 369
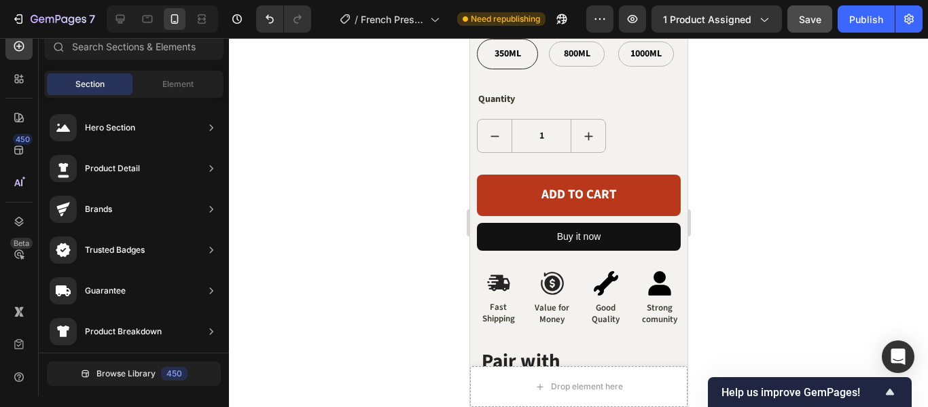
click at [811, 22] on span "Save" at bounding box center [810, 20] width 22 height 12
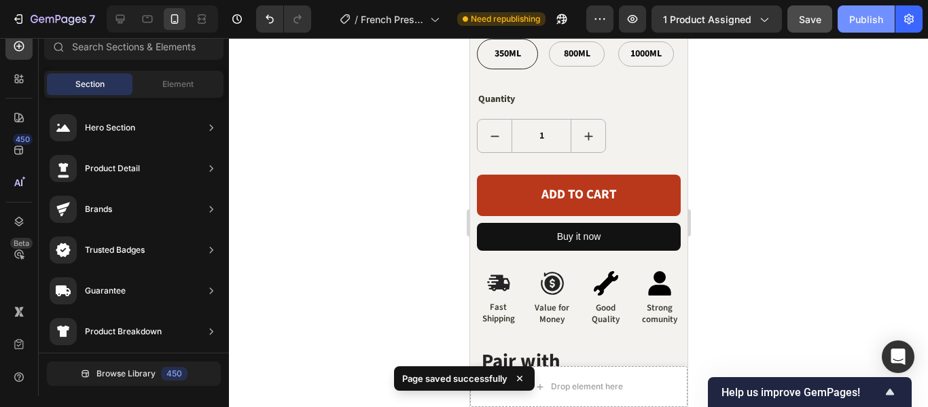
click at [857, 22] on div "Publish" at bounding box center [866, 19] width 34 height 14
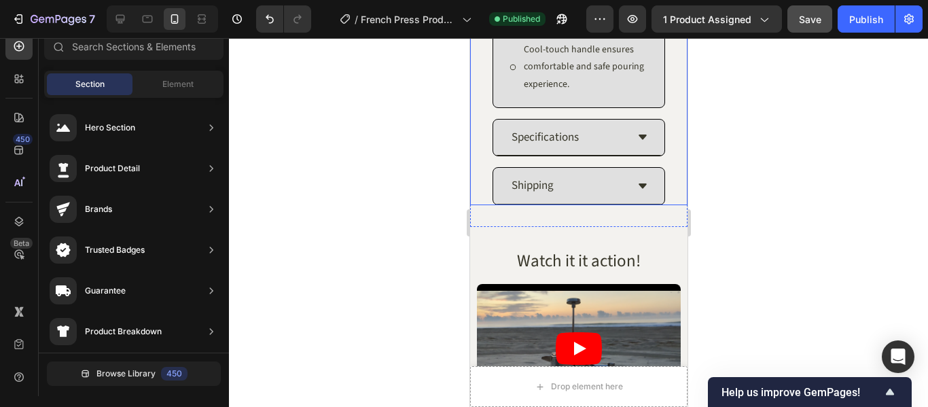
scroll to position [1834, 0]
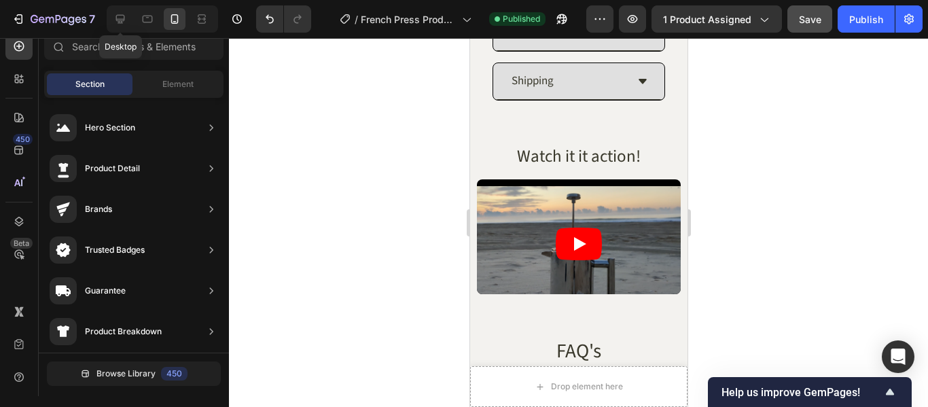
click at [126, 17] on icon at bounding box center [120, 19] width 14 height 14
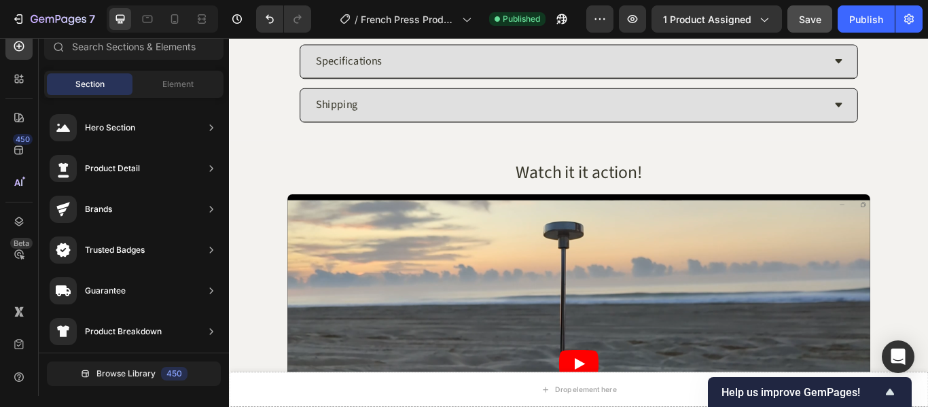
scroll to position [1397, 0]
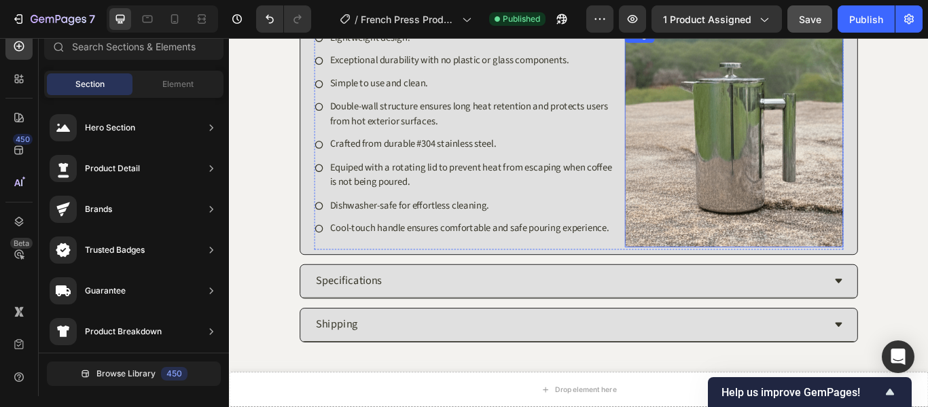
click at [806, 186] on img at bounding box center [817, 154] width 255 height 255
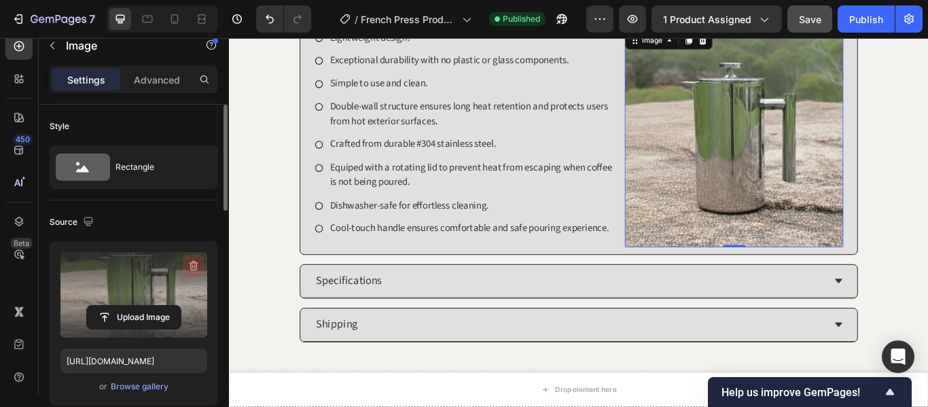
click at [197, 262] on icon "button" at bounding box center [194, 266] width 14 height 14
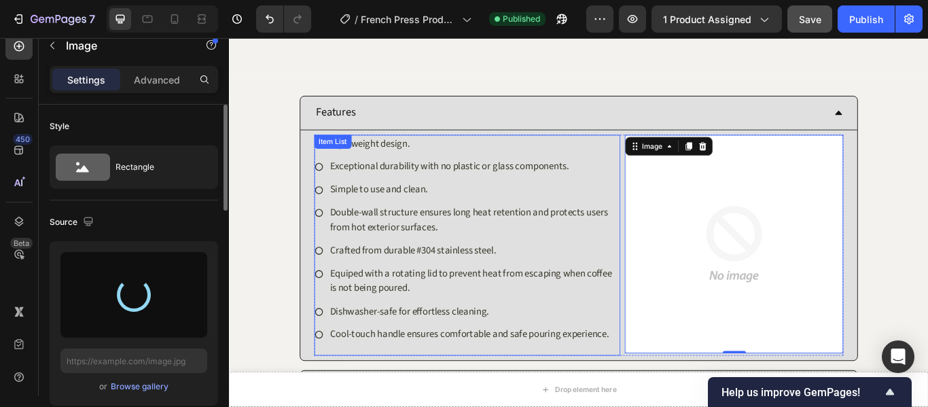
scroll to position [1262, 0]
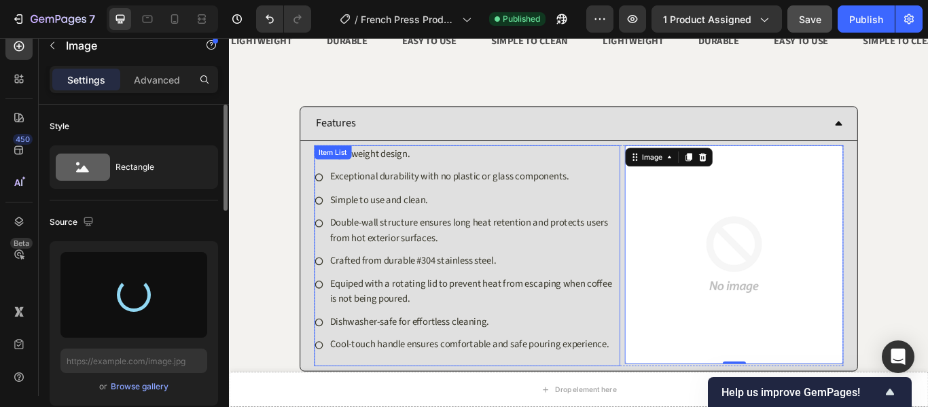
type input "[URL][DOMAIN_NAME]"
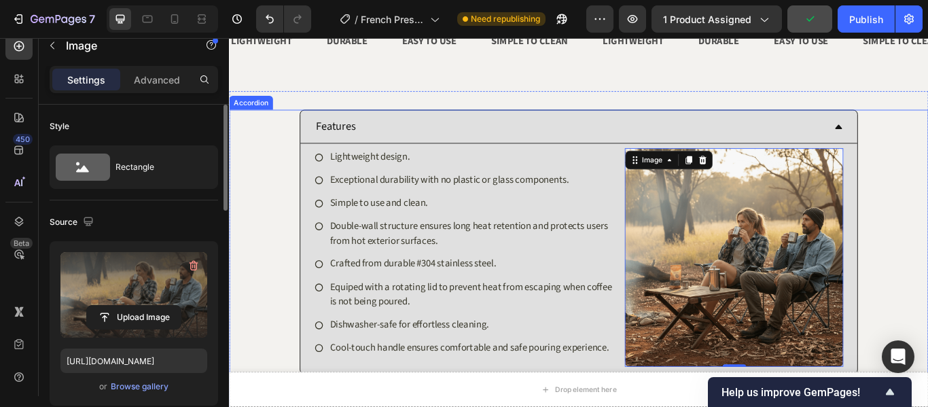
click at [927, 145] on div "Features Lightweight design. Exceptional durability with no plastic or glass co…" at bounding box center [637, 276] width 814 height 308
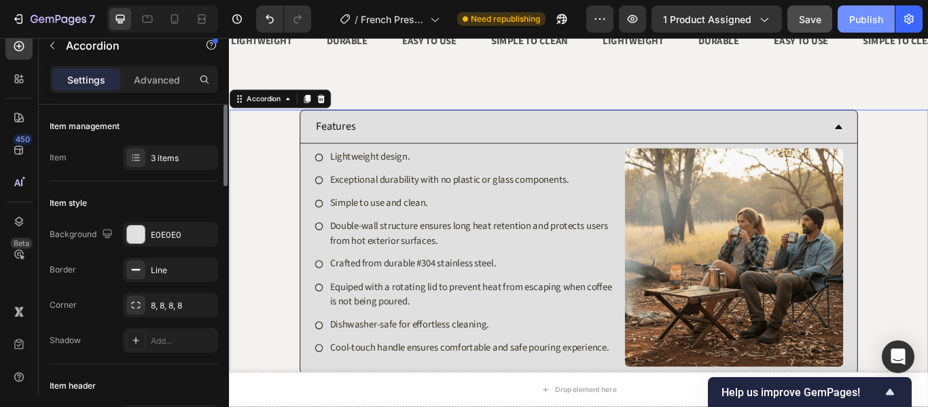
click at [866, 18] on div "Publish" at bounding box center [866, 19] width 34 height 14
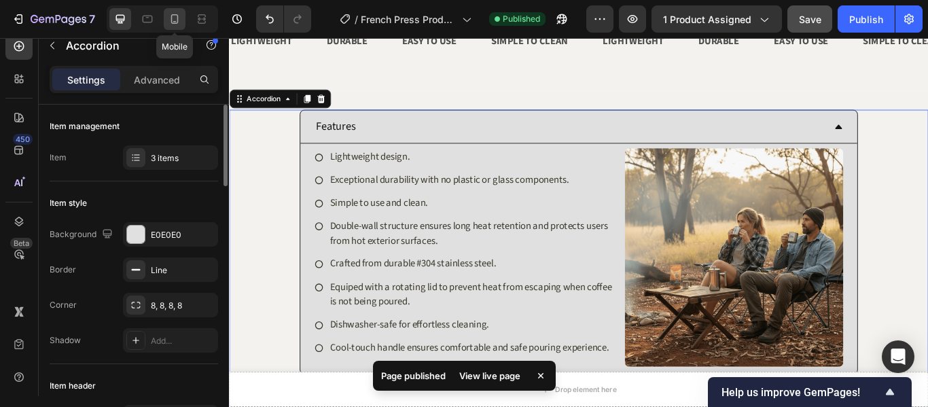
click at [183, 19] on div at bounding box center [175, 19] width 22 height 22
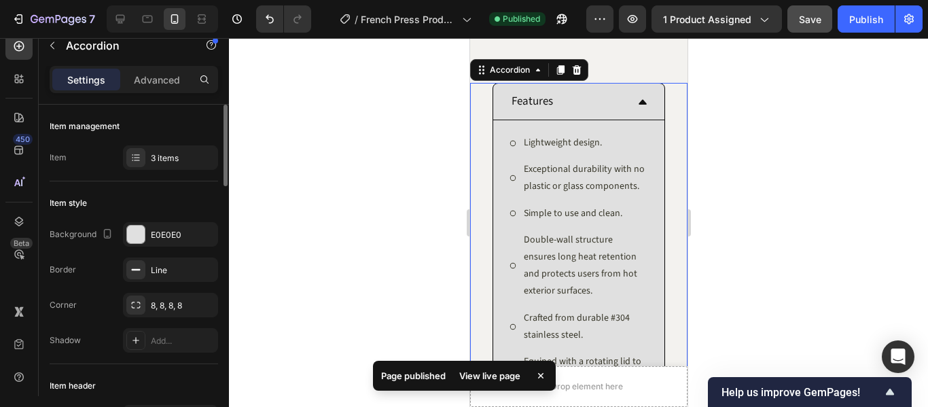
scroll to position [1294, 0]
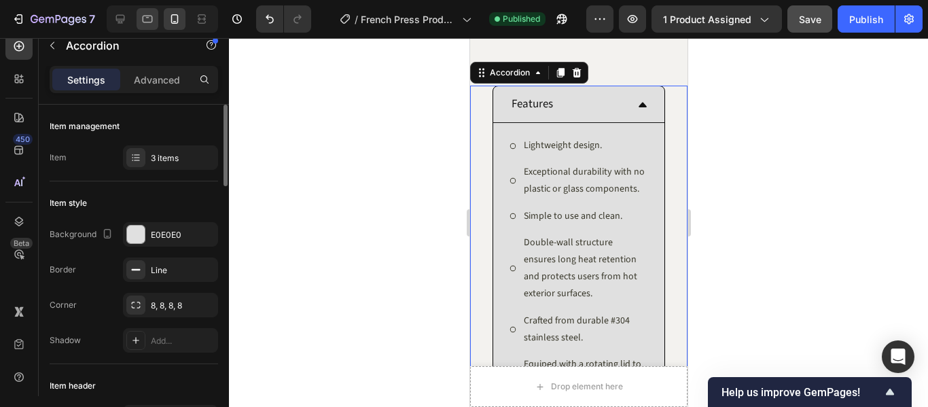
click at [146, 18] on icon at bounding box center [148, 19] width 14 height 14
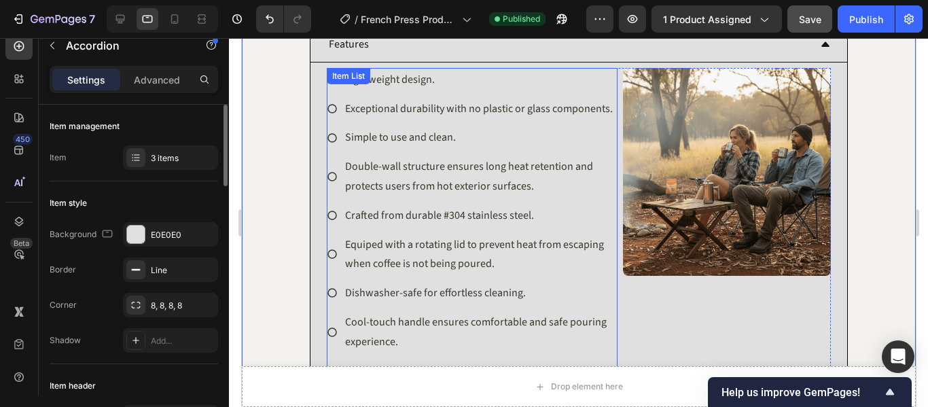
scroll to position [1364, 0]
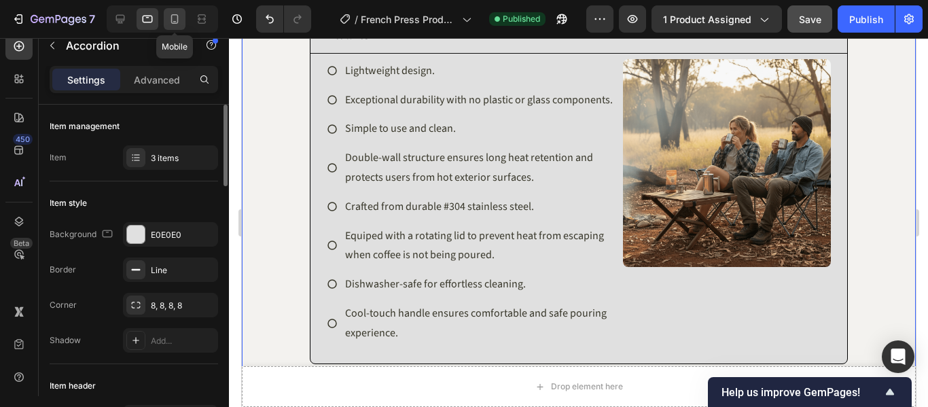
click at [172, 14] on icon at bounding box center [175, 19] width 14 height 14
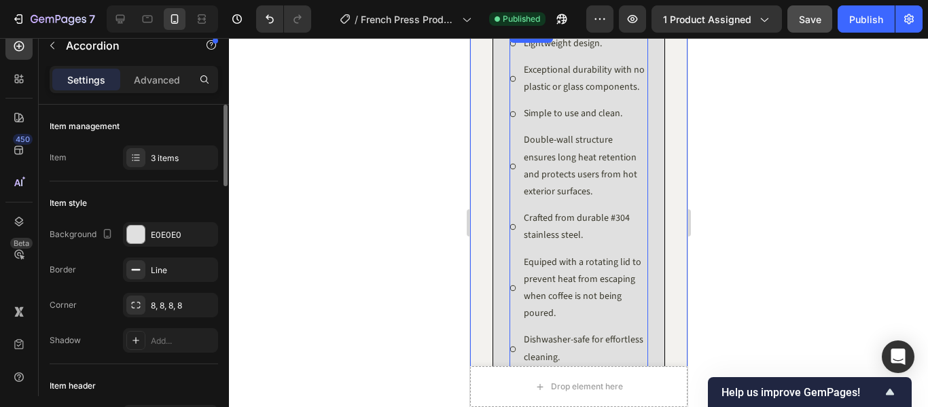
scroll to position [1228, 0]
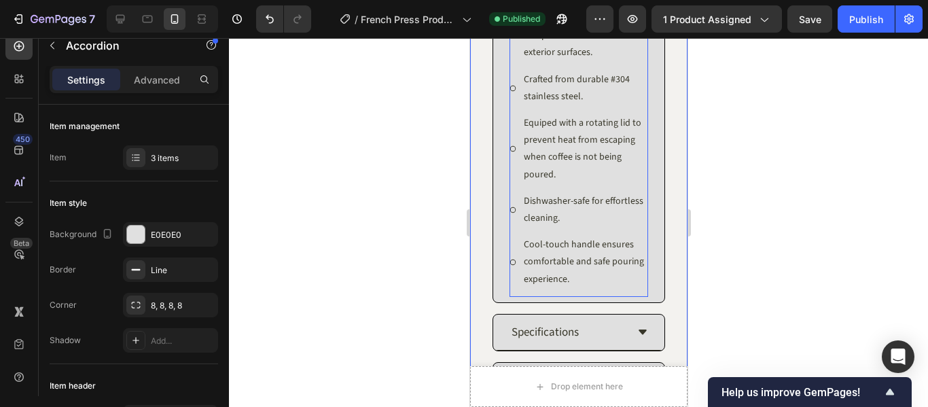
scroll to position [1568, 0]
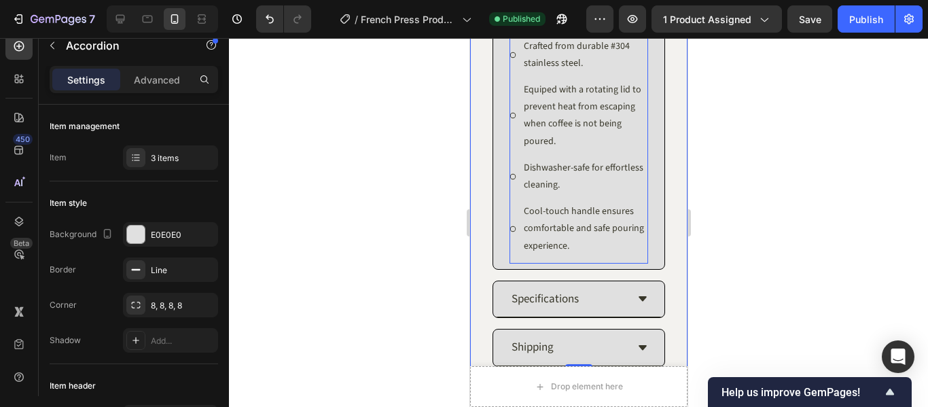
click at [599, 264] on div "Lightweight design. Exceptional durability with no plastic or glass components.…" at bounding box center [578, 59] width 139 height 410
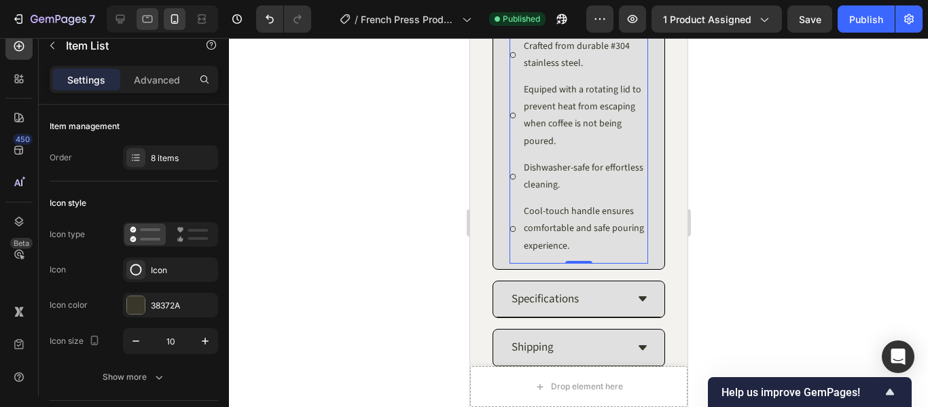
click at [152, 21] on icon at bounding box center [148, 19] width 10 height 7
type input "16"
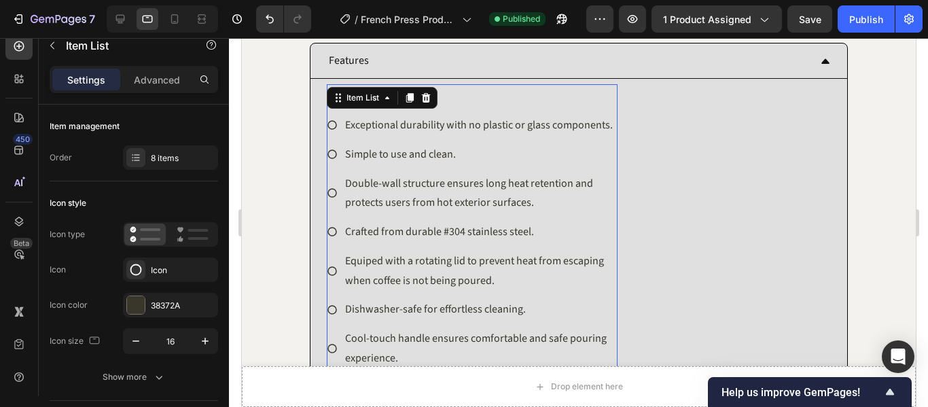
scroll to position [1335, 0]
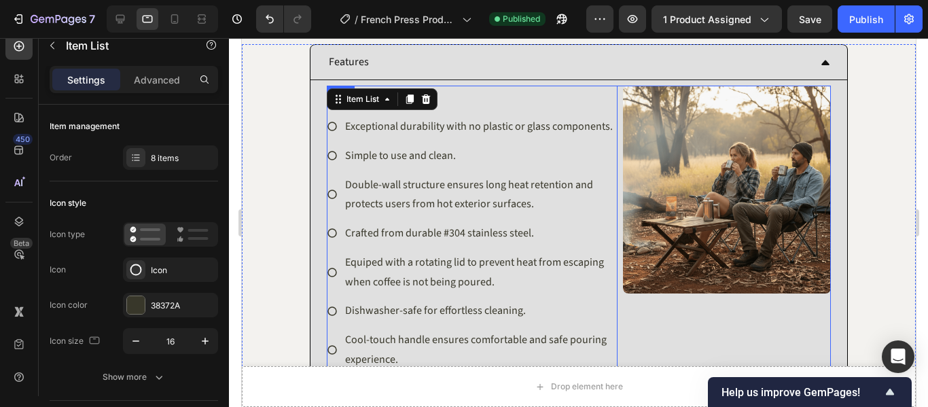
click at [670, 325] on div "Image" at bounding box center [726, 236] width 208 height 300
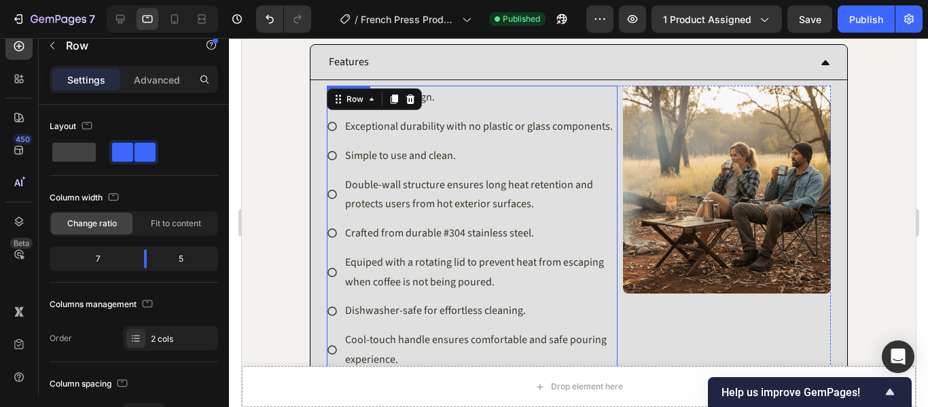
scroll to position [1539, 0]
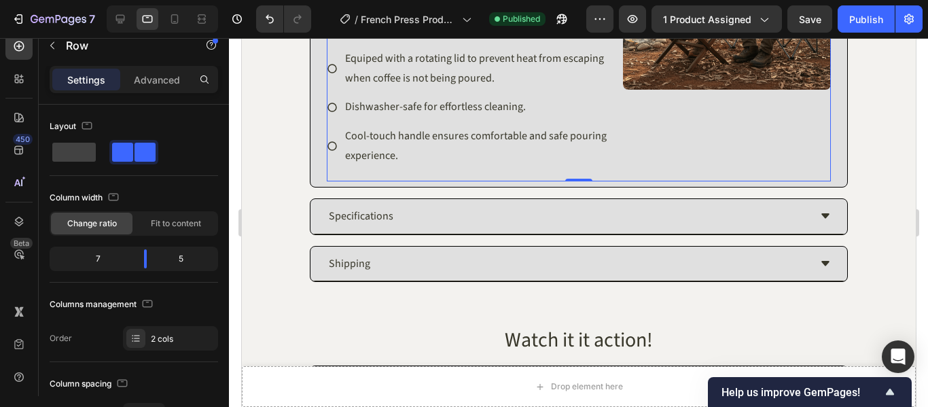
click at [622, 180] on div "Image" at bounding box center [726, 32] width 208 height 300
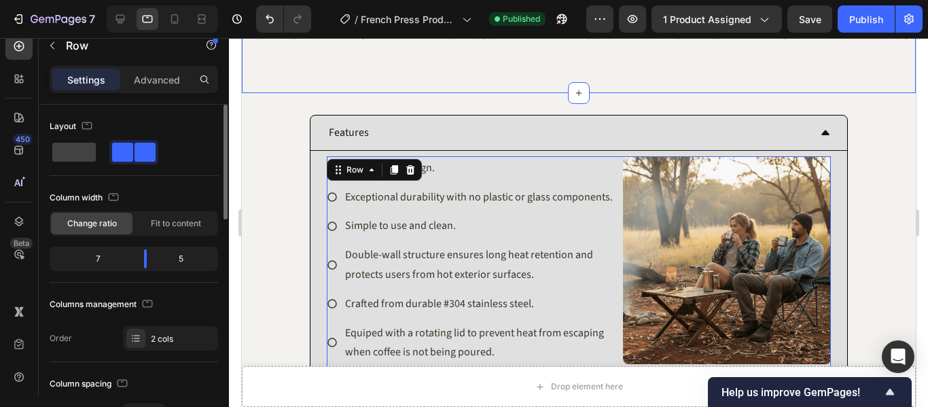
scroll to position [136, 0]
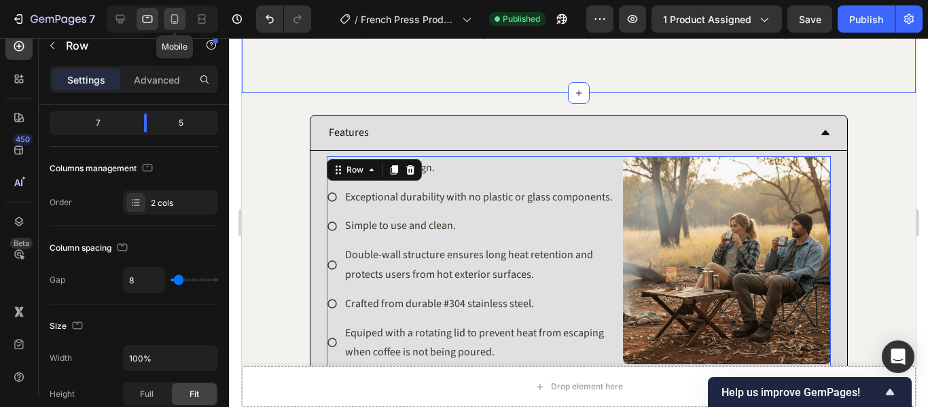
click at [177, 18] on icon at bounding box center [174, 19] width 7 height 10
type input "0"
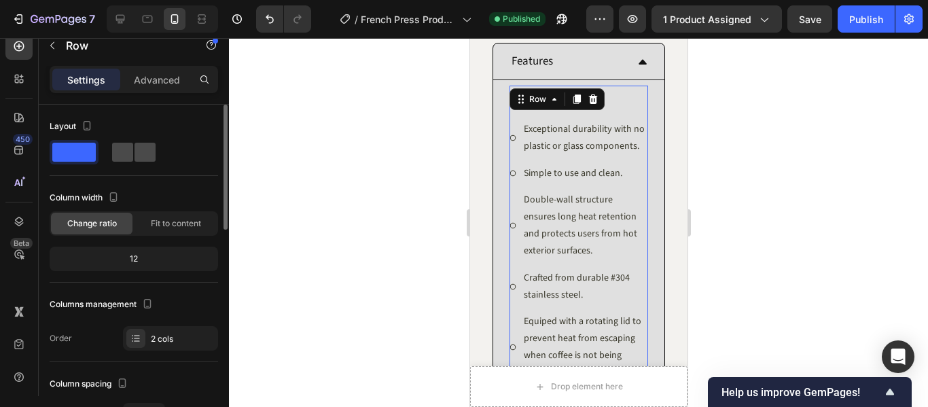
click at [138, 156] on span at bounding box center [145, 152] width 21 height 19
type input "8"
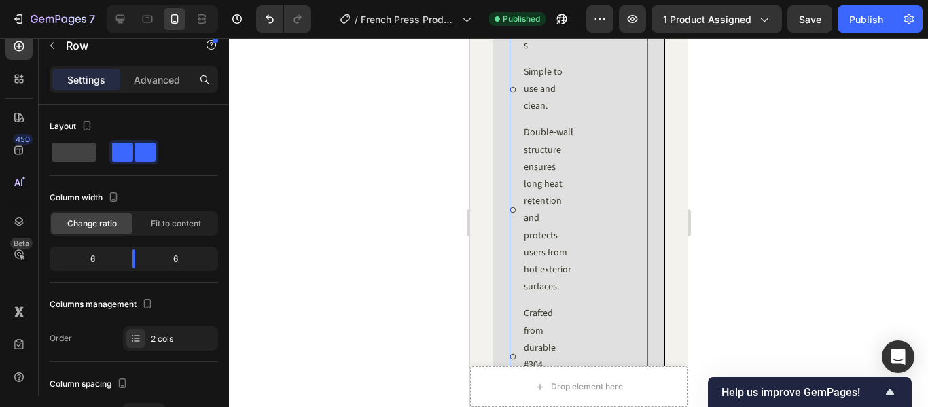
scroll to position [1676, 0]
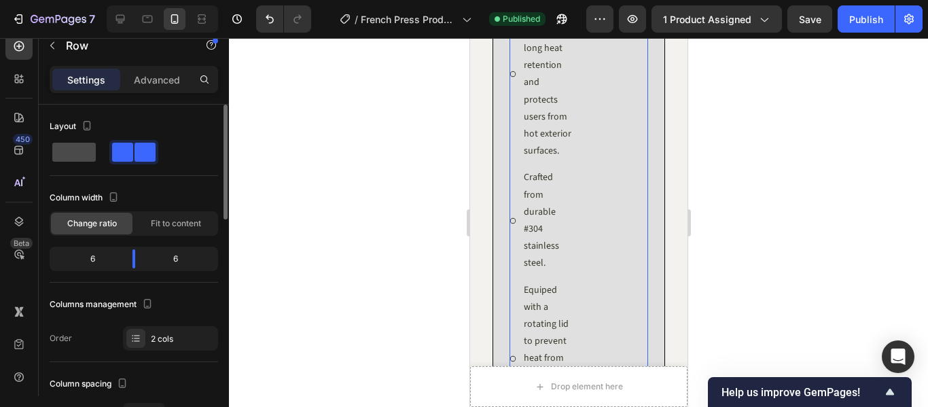
click at [69, 155] on span at bounding box center [73, 152] width 43 height 19
type input "0"
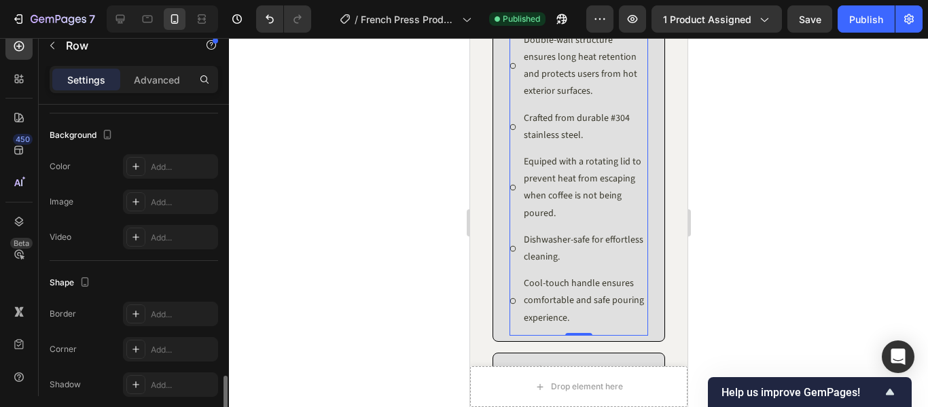
scroll to position [541, 0]
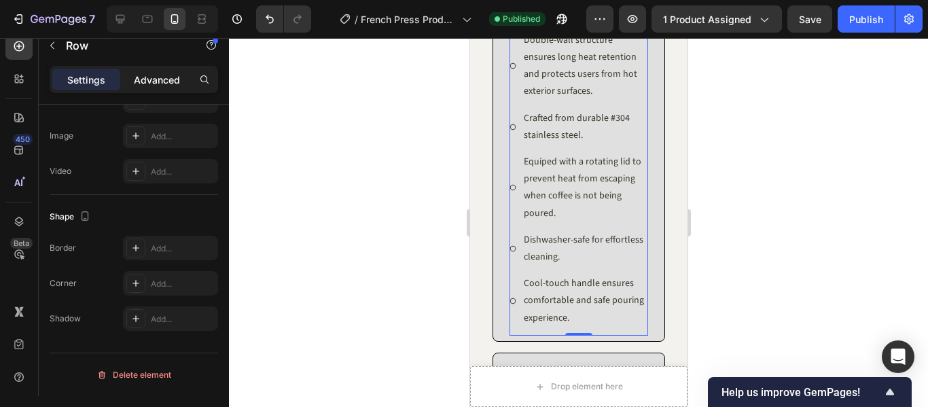
click at [143, 86] on p "Advanced" at bounding box center [157, 80] width 46 height 14
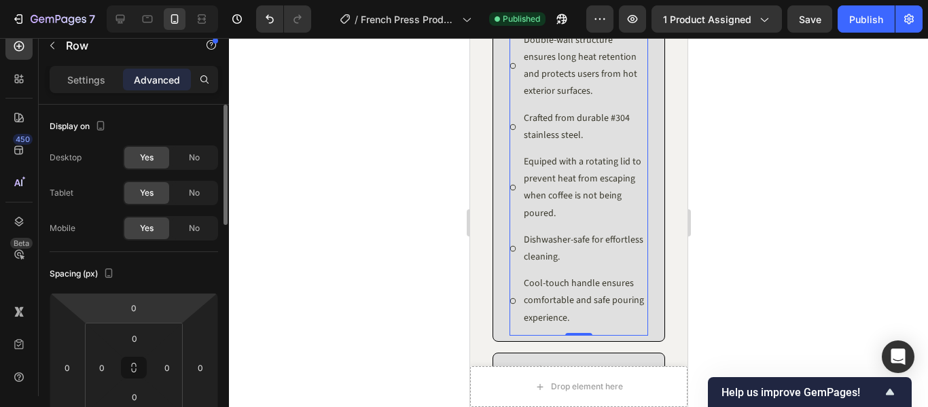
scroll to position [136, 0]
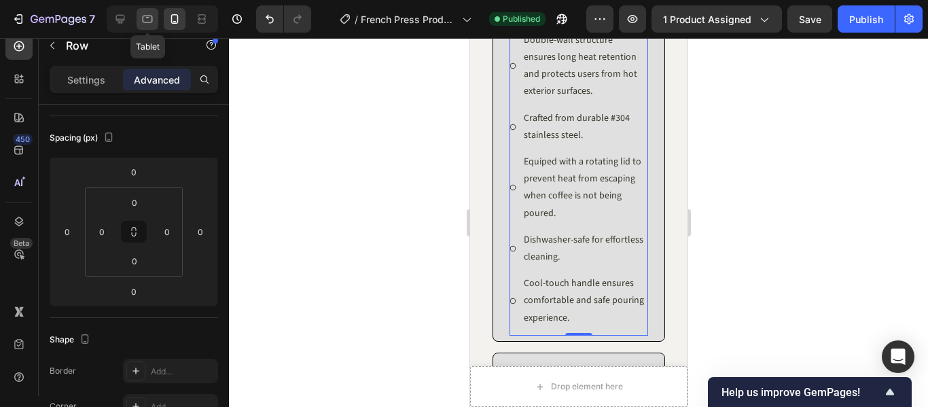
click at [145, 20] on icon at bounding box center [148, 19] width 14 height 14
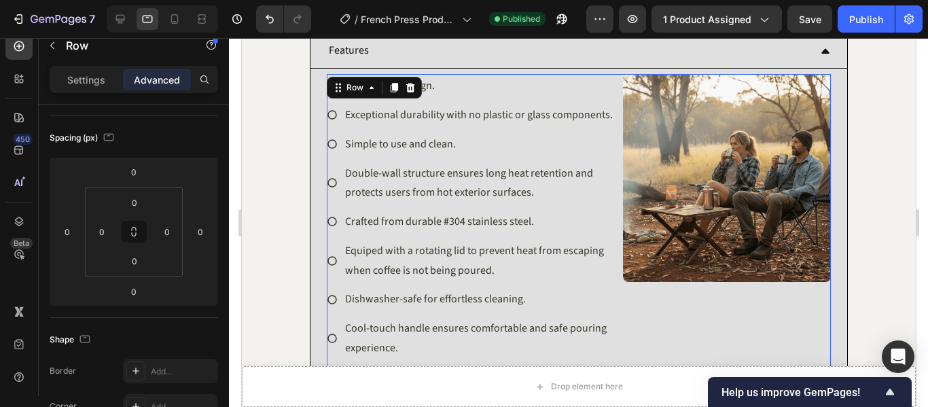
scroll to position [1335, 0]
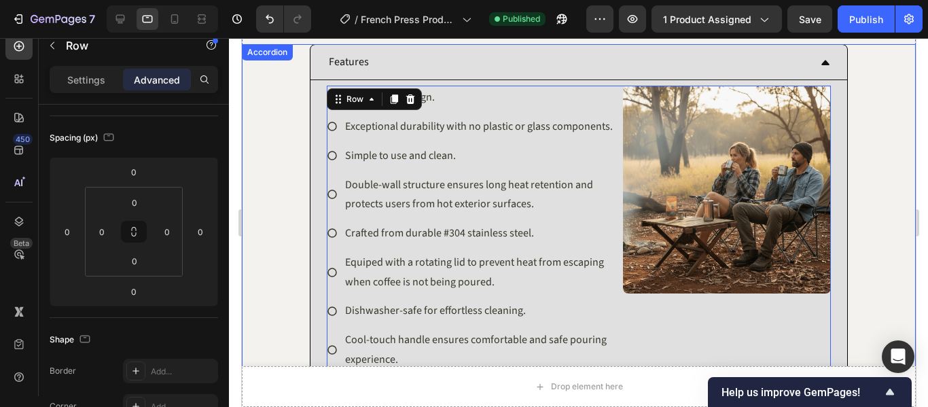
click at [875, 178] on div "Features Lightweight design. Exceptional durability with no plastic or glass co…" at bounding box center [578, 217] width 673 height 347
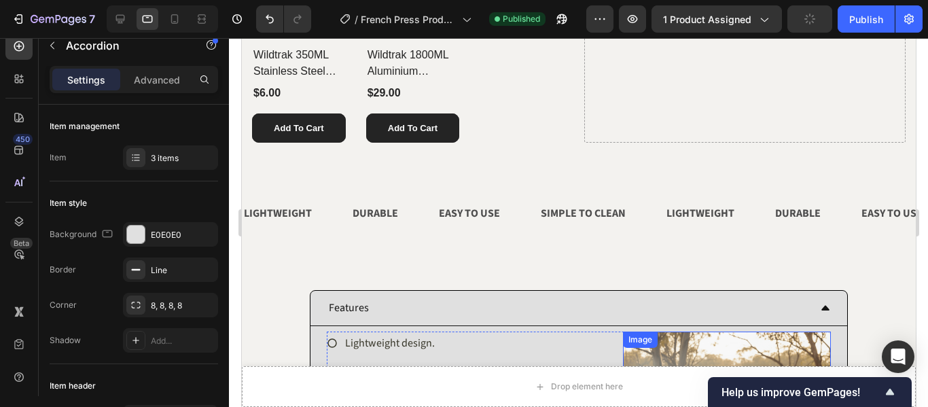
scroll to position [995, 0]
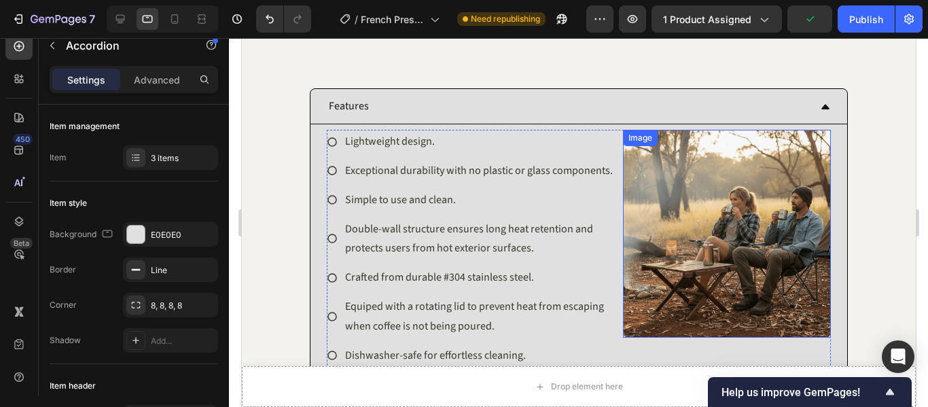
click at [667, 251] on img at bounding box center [726, 234] width 208 height 208
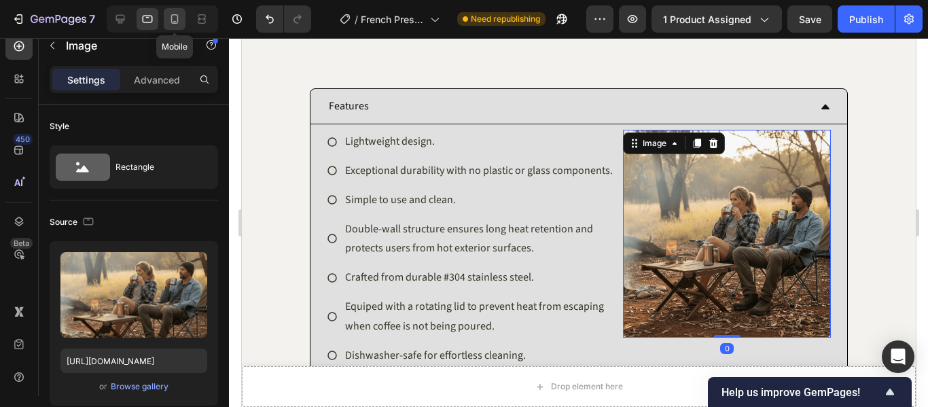
click at [169, 23] on icon at bounding box center [175, 19] width 14 height 14
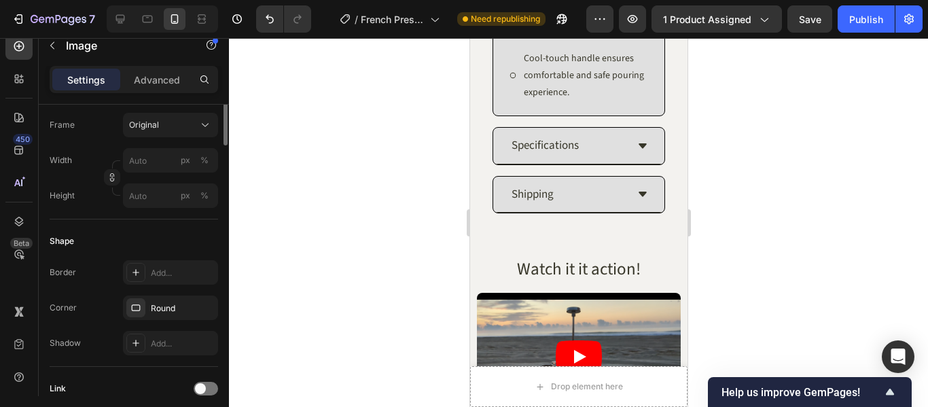
scroll to position [220, 0]
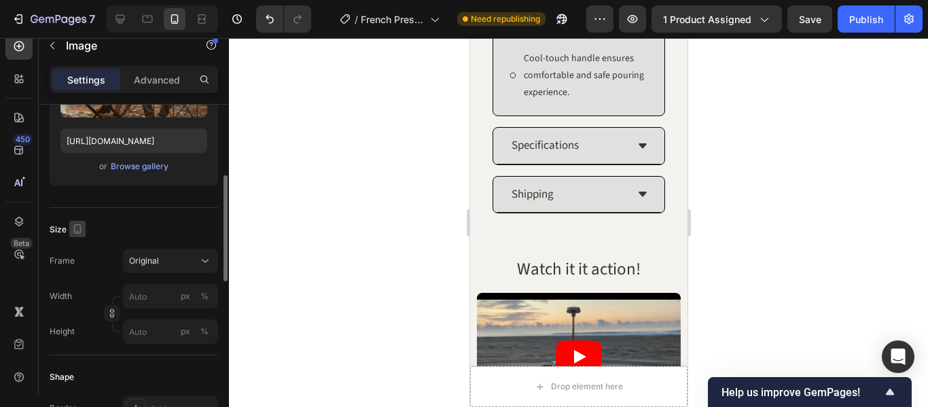
click at [79, 230] on icon "button" at bounding box center [78, 229] width 14 height 14
click at [111, 207] on div "Source Upload Image https://cdn.shopify.com/s/files/1/0847/8484/0983/files/gemp…" at bounding box center [134, 94] width 168 height 228
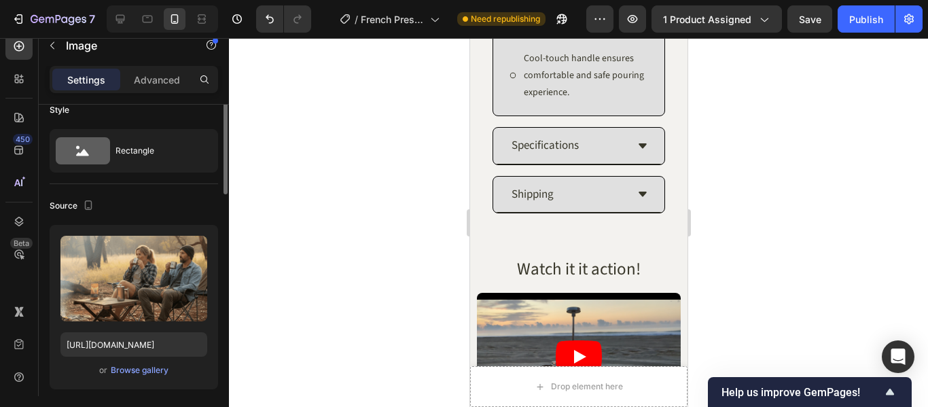
scroll to position [0, 0]
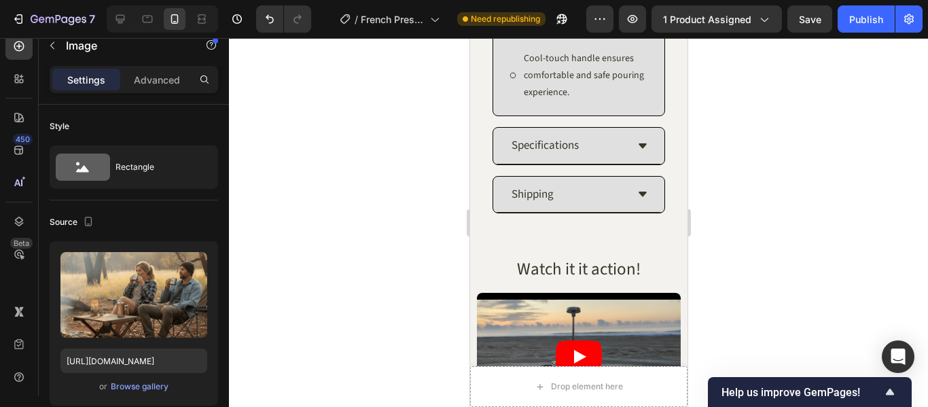
click at [141, 67] on div "Settings Advanced" at bounding box center [134, 79] width 168 height 27
click at [141, 79] on p "Advanced" at bounding box center [157, 80] width 46 height 14
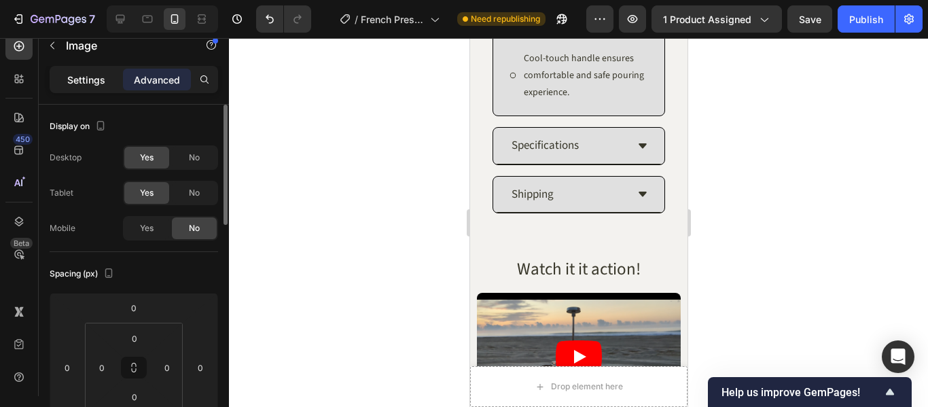
click at [98, 70] on div "Settings" at bounding box center [86, 80] width 68 height 22
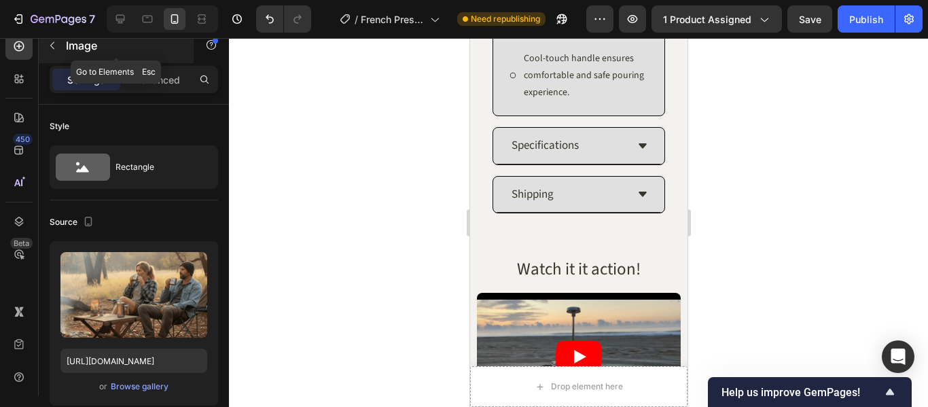
click at [55, 43] on icon "button" at bounding box center [52, 45] width 11 height 11
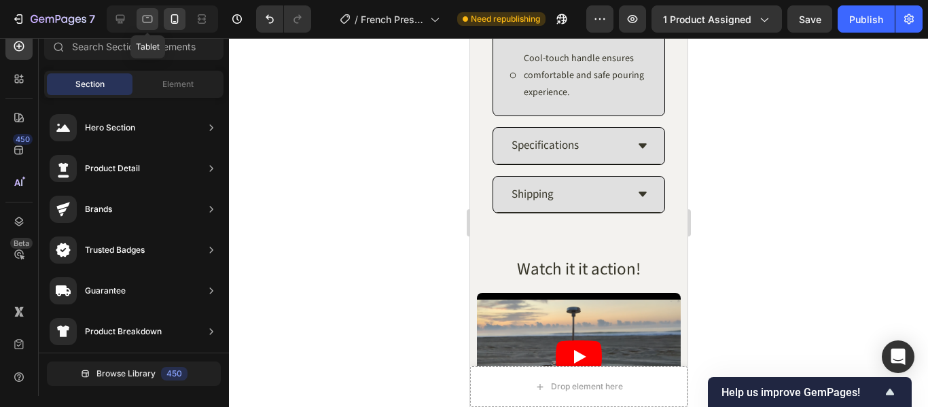
click at [146, 20] on icon at bounding box center [148, 19] width 14 height 14
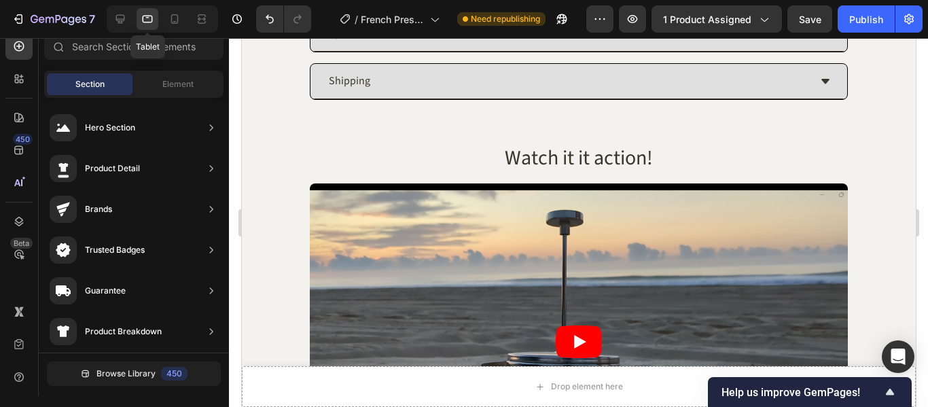
scroll to position [1255, 0]
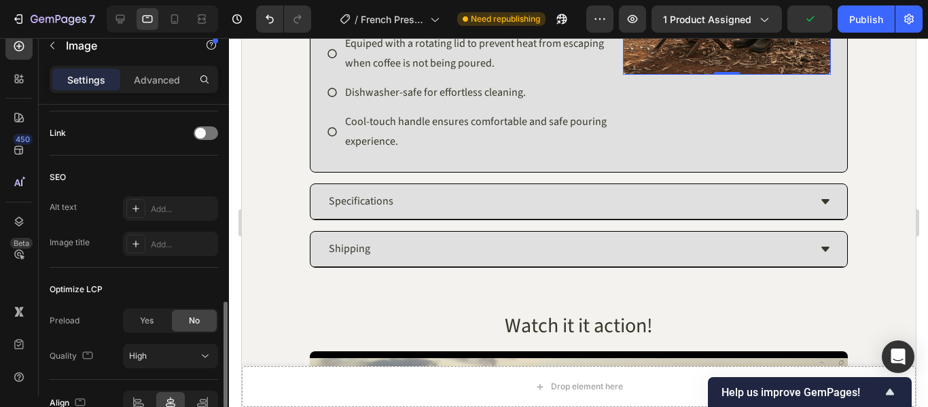
scroll to position [696, 0]
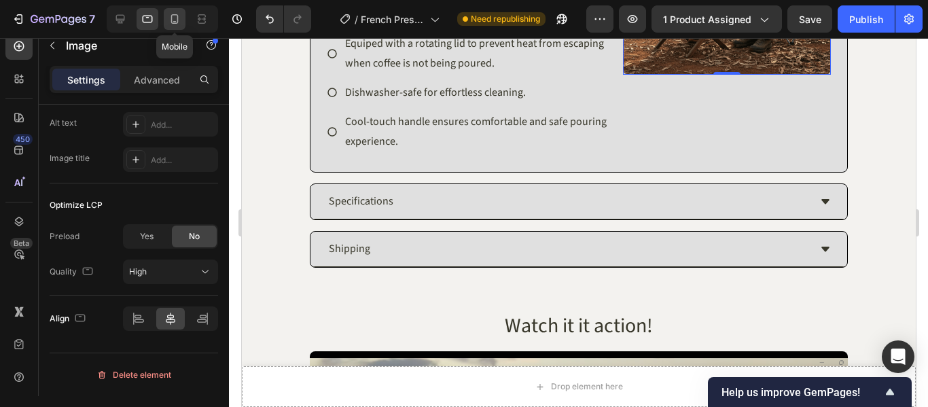
click at [164, 19] on div at bounding box center [175, 19] width 22 height 22
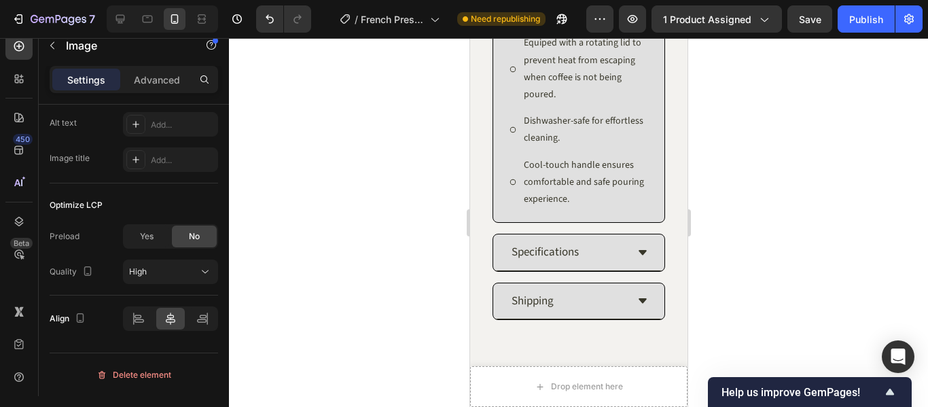
scroll to position [1316, 0]
click at [554, 217] on div "Lightweight design. Exceptional durability with no plastic or glass components.…" at bounding box center [578, 13] width 139 height 410
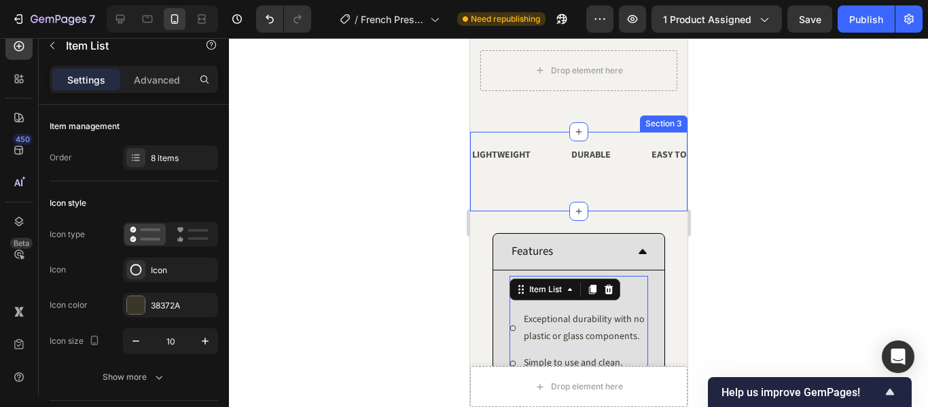
scroll to position [950, 0]
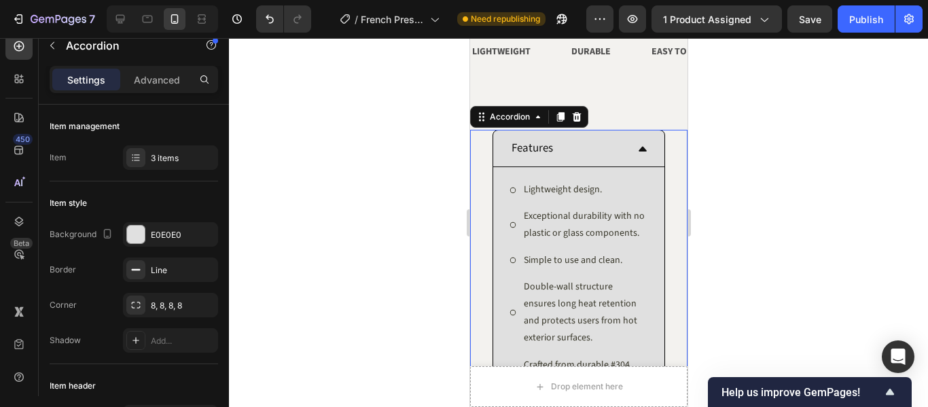
scroll to position [1086, 0]
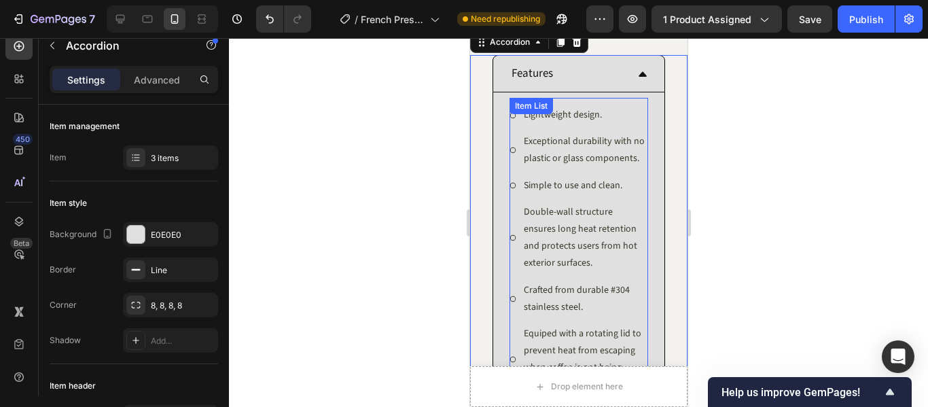
click at [637, 218] on div "Lightweight design. Exceptional durability with no plastic or glass components.…" at bounding box center [578, 303] width 139 height 396
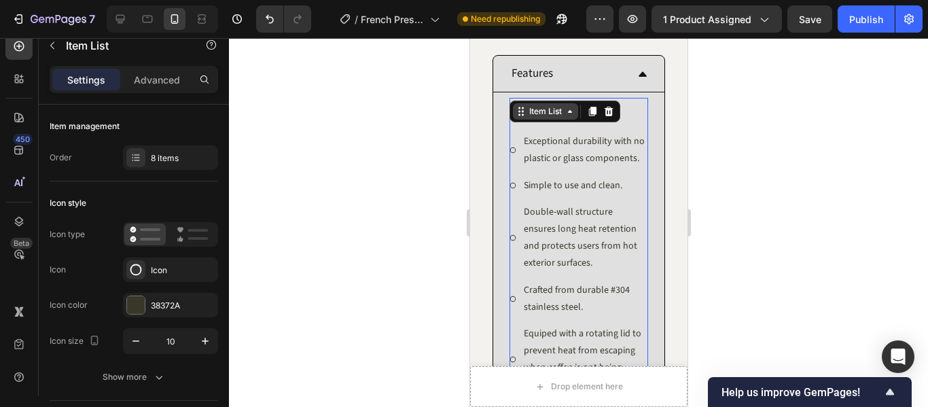
click at [572, 116] on icon at bounding box center [569, 111] width 11 height 11
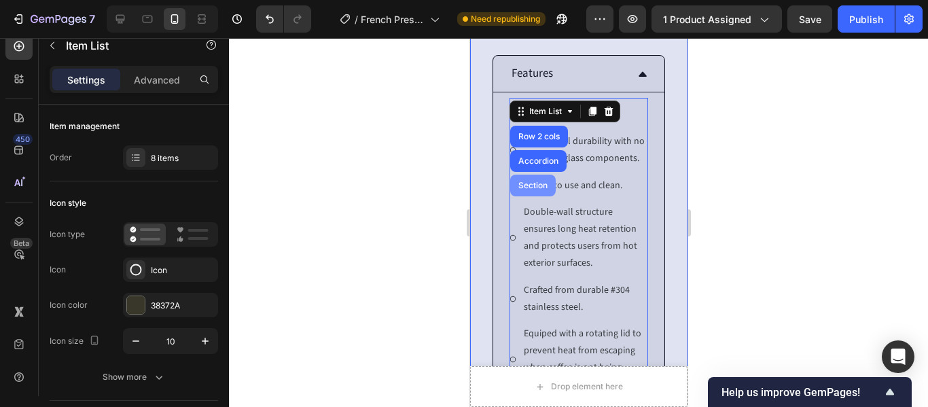
click at [529, 190] on div "Section" at bounding box center [533, 186] width 46 height 22
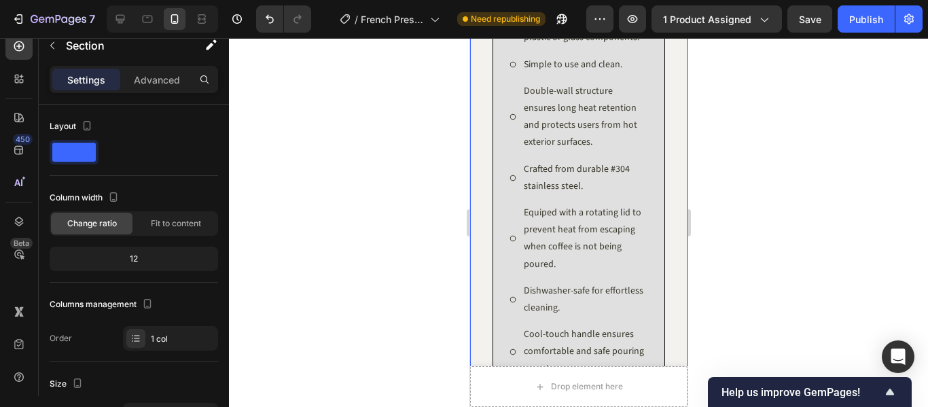
scroll to position [1154, 0]
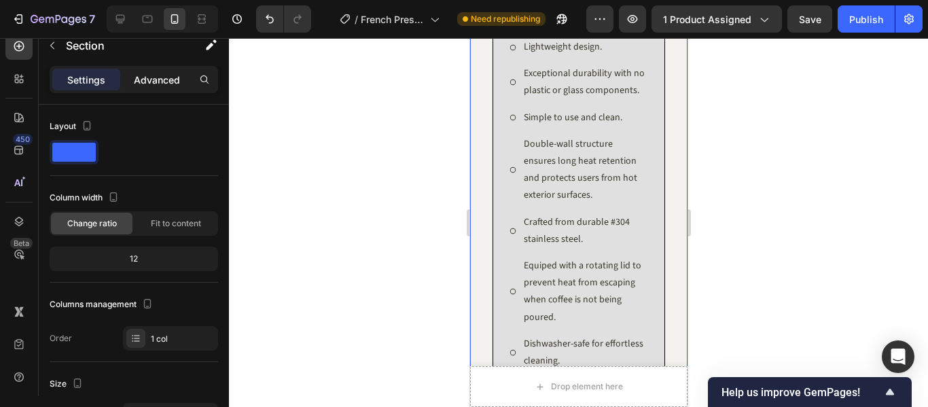
click at [164, 78] on p "Advanced" at bounding box center [157, 80] width 46 height 14
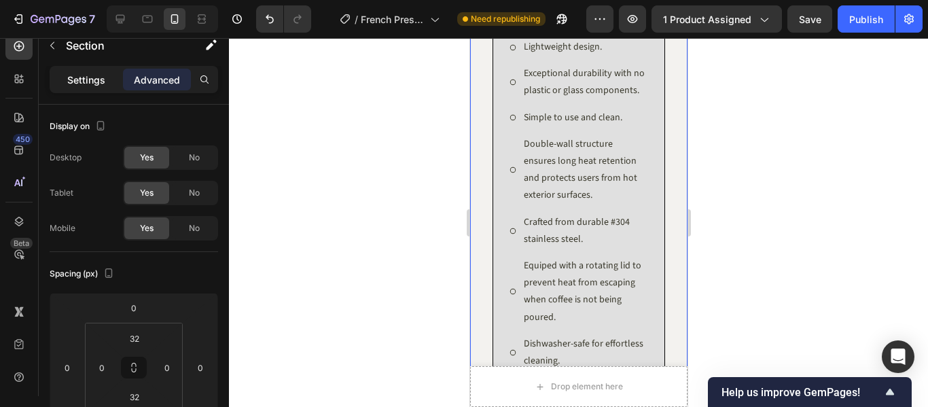
click at [87, 82] on p "Settings" at bounding box center [86, 80] width 38 height 14
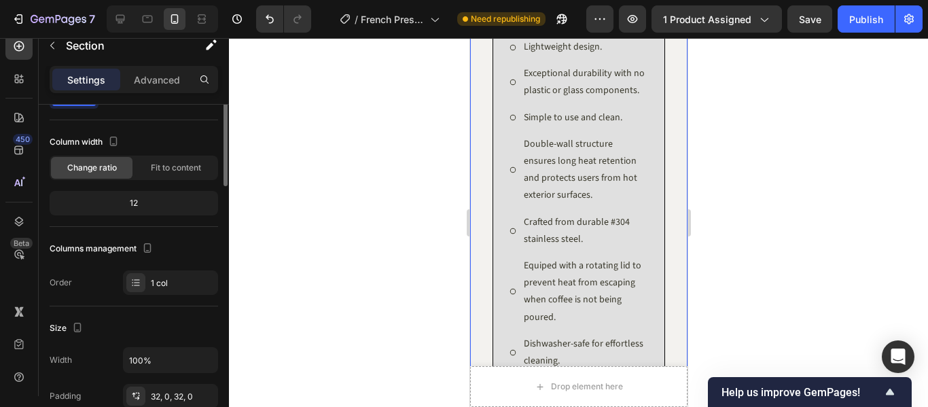
scroll to position [0, 0]
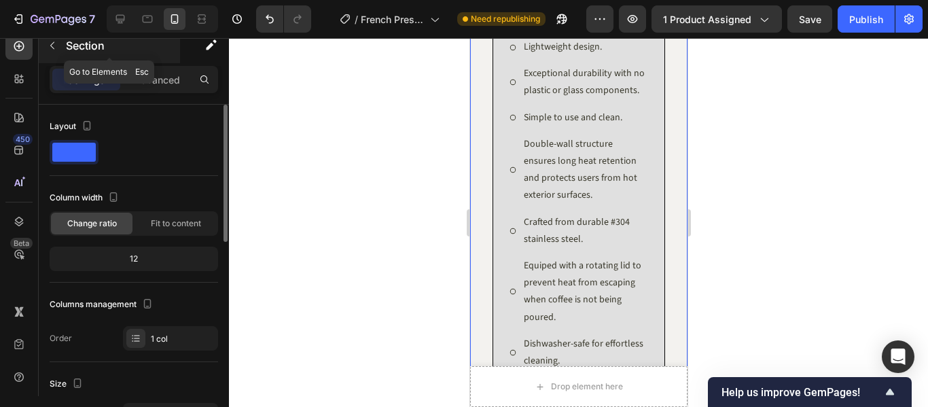
click at [54, 50] on icon "button" at bounding box center [52, 45] width 11 height 11
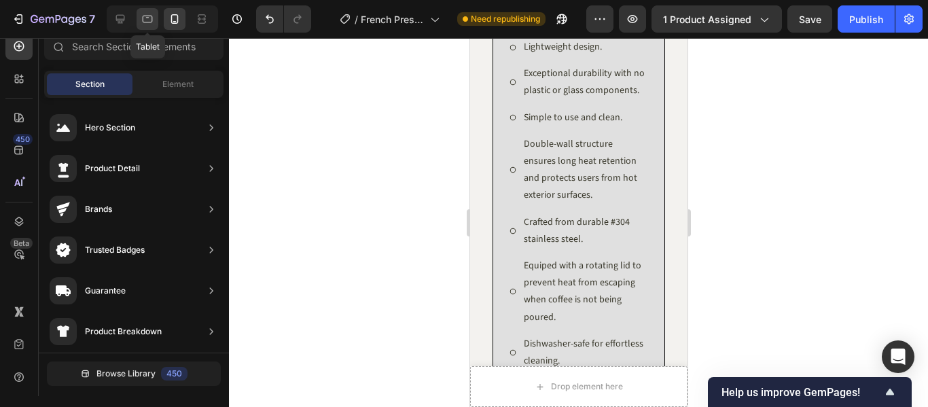
click at [147, 22] on icon at bounding box center [148, 19] width 10 height 7
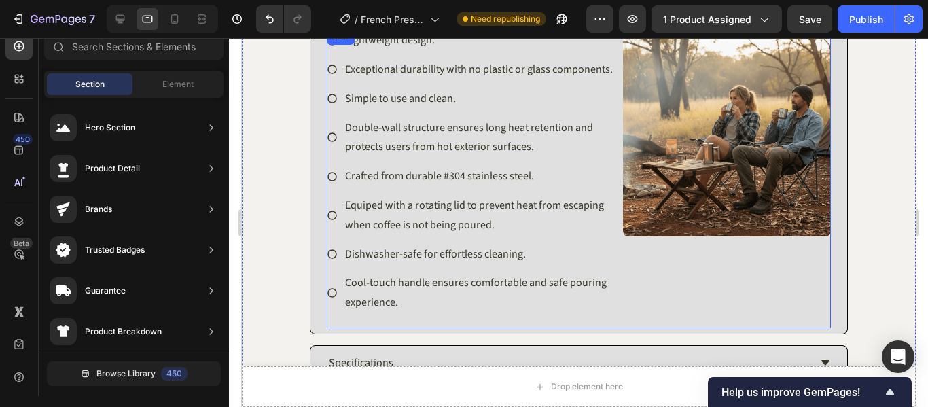
click at [700, 264] on div "Image" at bounding box center [726, 179] width 208 height 300
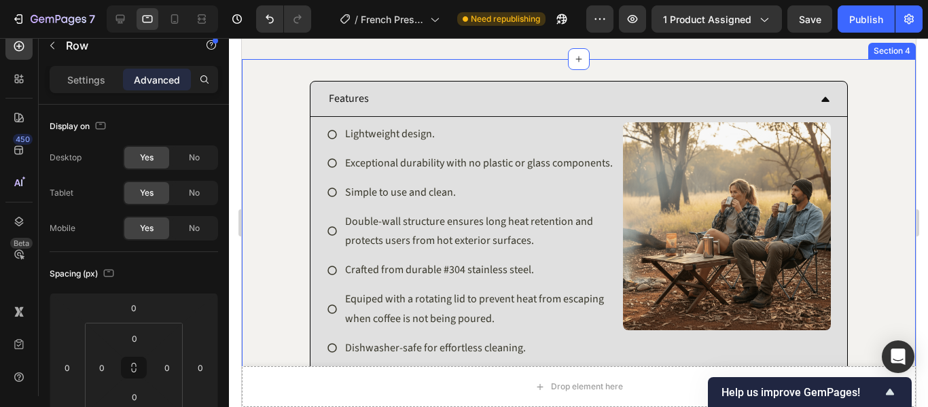
scroll to position [1086, 0]
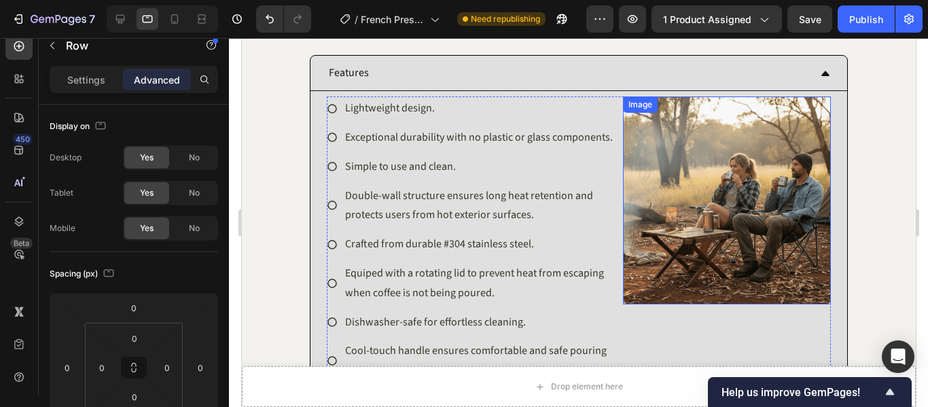
click at [730, 190] on img at bounding box center [726, 200] width 208 height 208
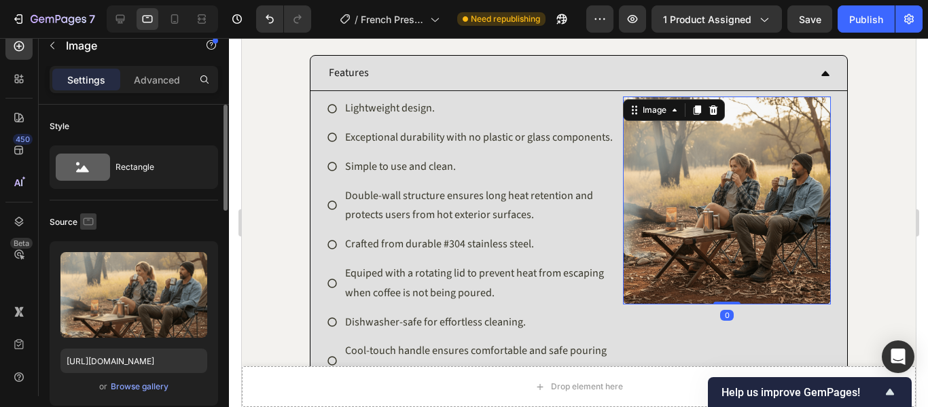
click at [87, 224] on icon "button" at bounding box center [89, 222] width 14 height 14
click at [88, 290] on icon "button" at bounding box center [91, 292] width 7 height 10
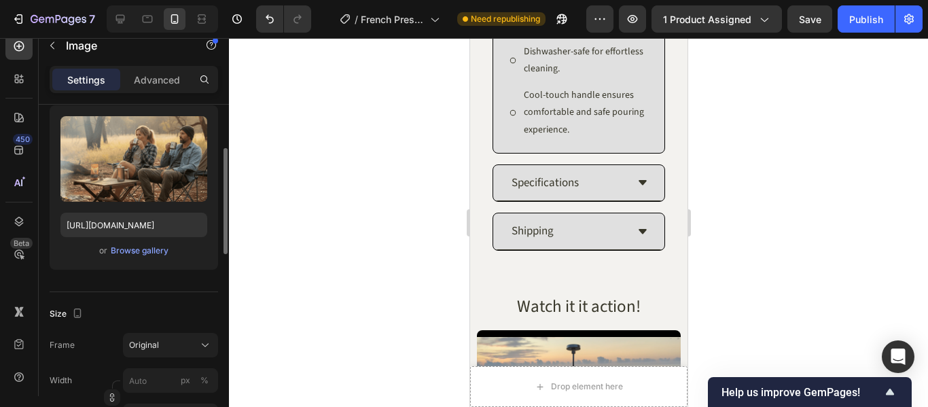
scroll to position [0, 0]
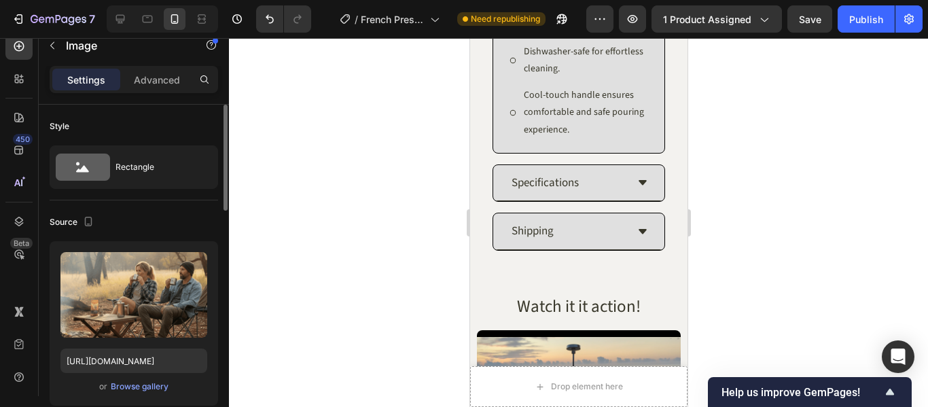
click at [148, 193] on div "Style Rectangle" at bounding box center [134, 153] width 168 height 96
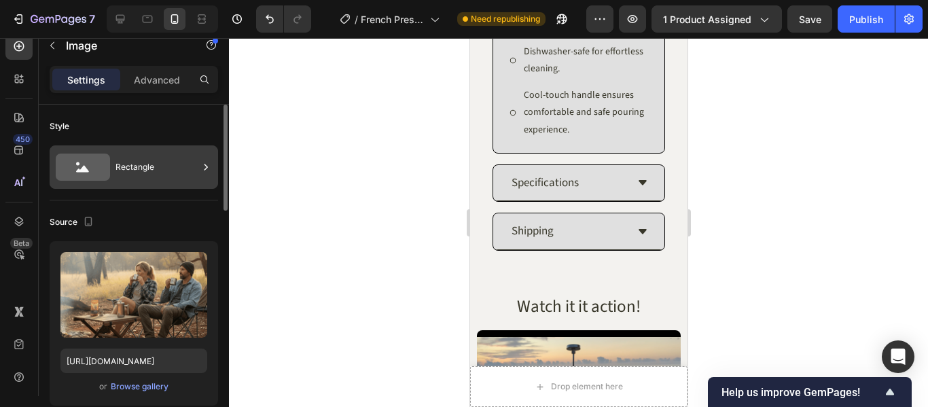
click at [151, 173] on div "Rectangle" at bounding box center [156, 167] width 83 height 31
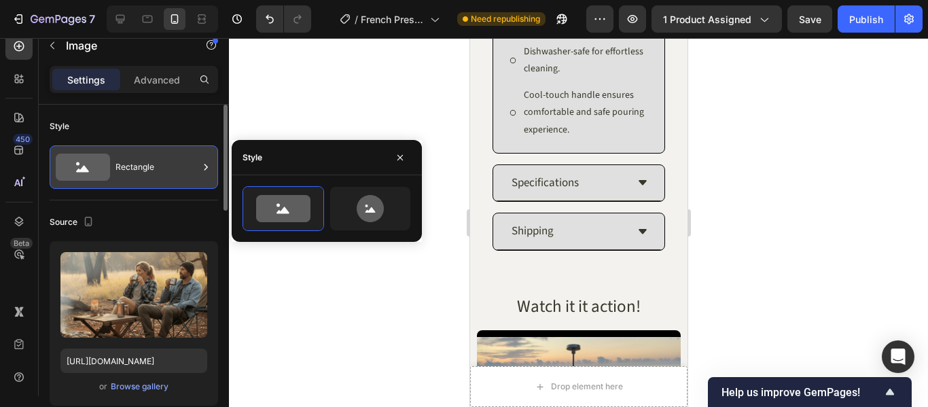
click at [156, 164] on div "Rectangle" at bounding box center [156, 167] width 83 height 31
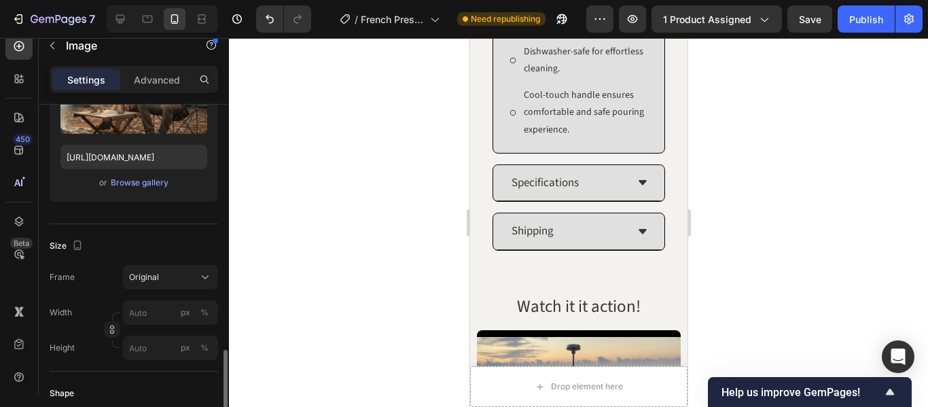
scroll to position [340, 0]
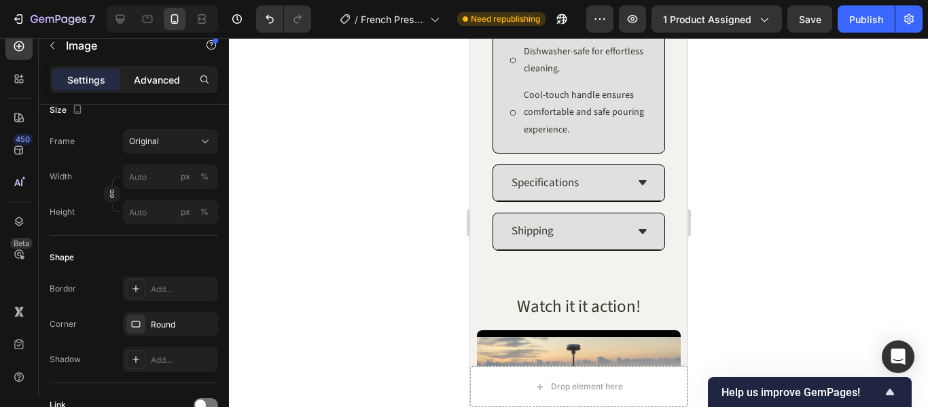
click at [153, 83] on p "Advanced" at bounding box center [157, 80] width 46 height 14
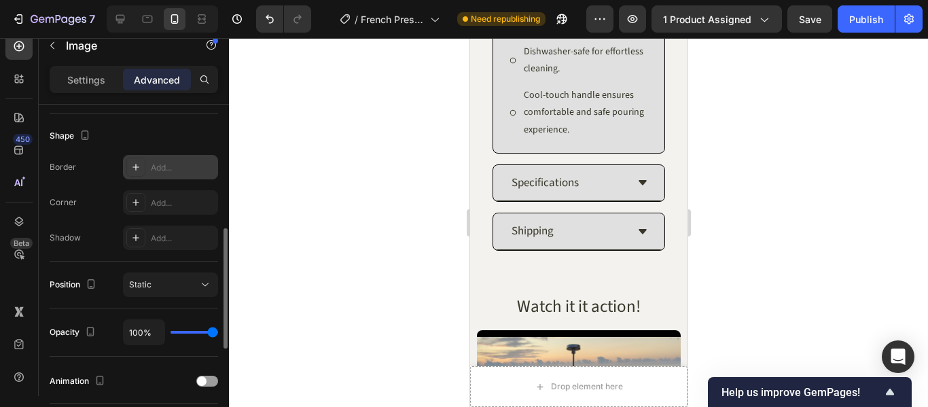
scroll to position [0, 0]
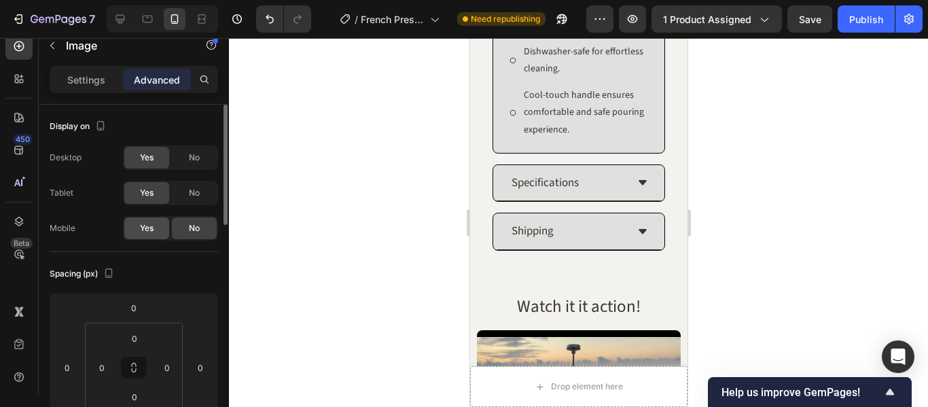
click at [141, 230] on span "Yes" at bounding box center [147, 228] width 14 height 12
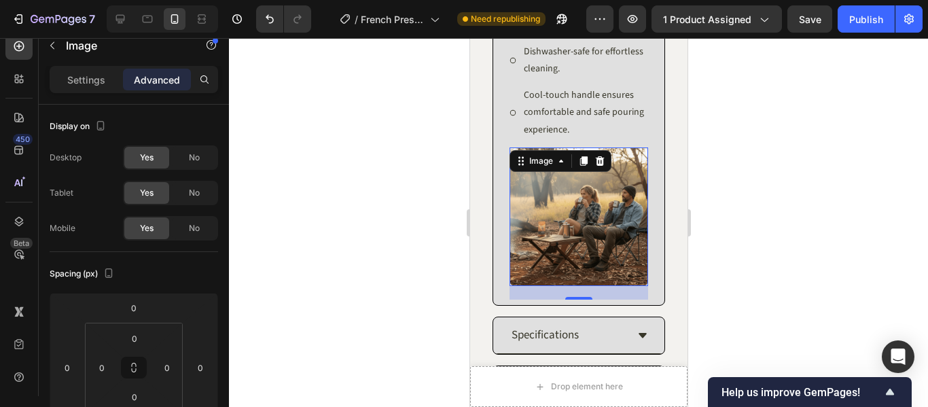
click at [745, 179] on div at bounding box center [578, 222] width 699 height 369
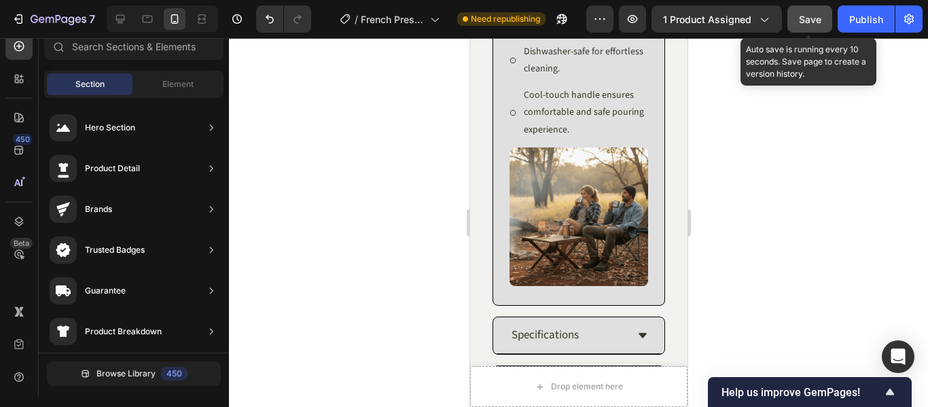
click at [811, 26] on div "Save" at bounding box center [810, 19] width 22 height 14
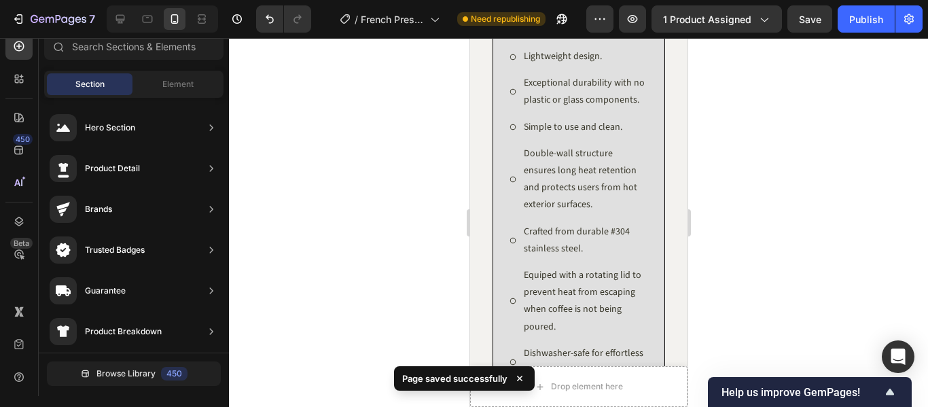
scroll to position [1151, 0]
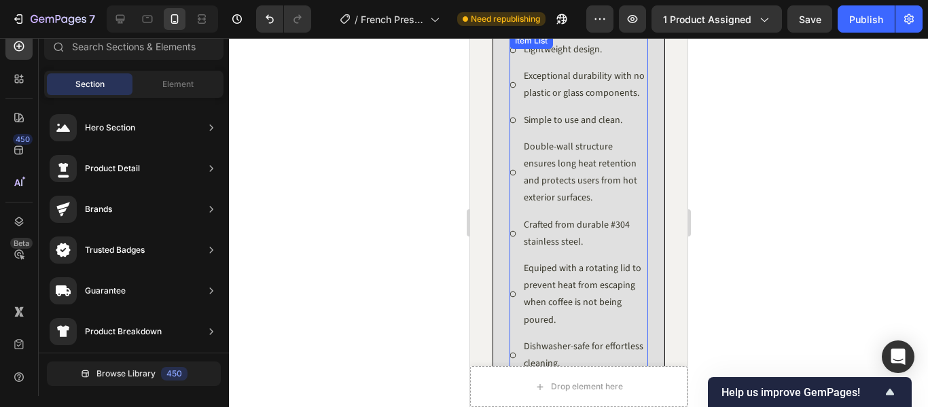
click at [512, 167] on div "Double-wall structure ensures long heat retention and protects users from hot e…" at bounding box center [578, 173] width 139 height 73
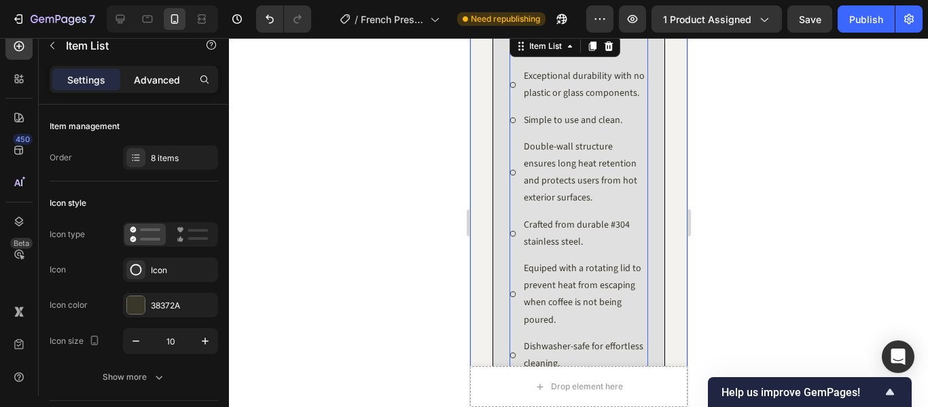
click at [162, 83] on p "Advanced" at bounding box center [157, 80] width 46 height 14
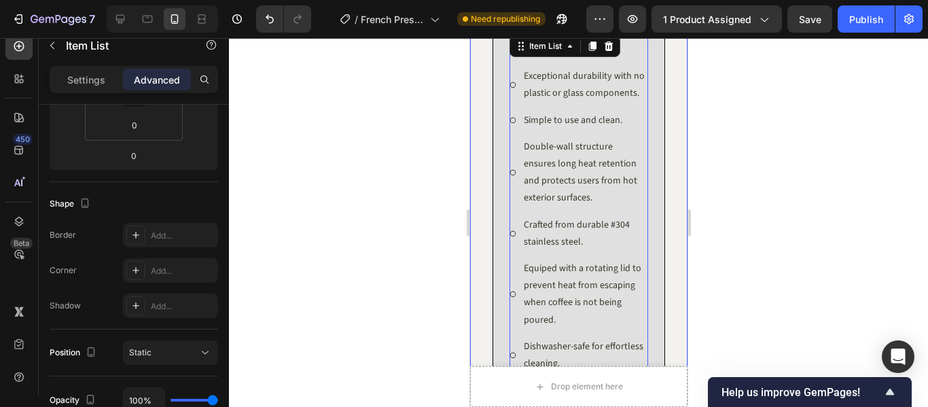
scroll to position [476, 0]
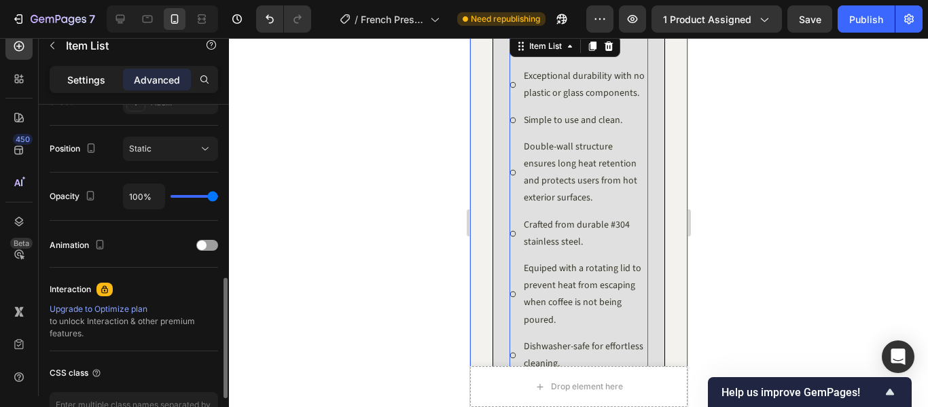
click at [90, 88] on div "Settings" at bounding box center [86, 80] width 68 height 22
type input "8"
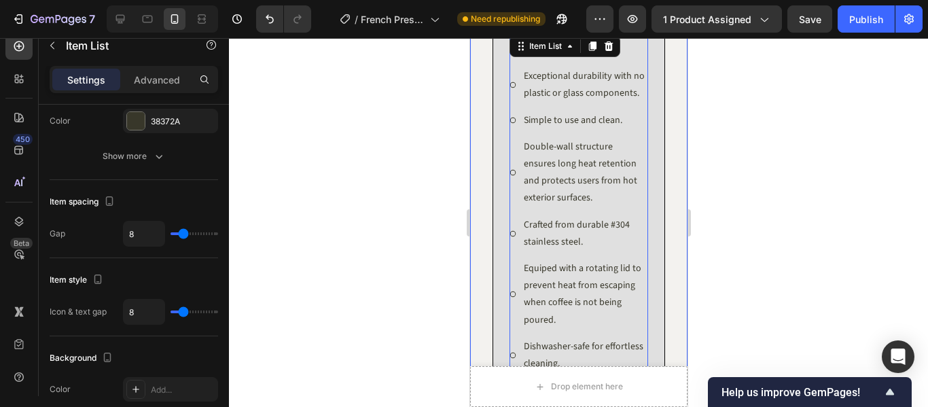
click at [501, 181] on div "Lightweight design. Exceptional durability with no plastic or glass components.…" at bounding box center [578, 313] width 171 height 573
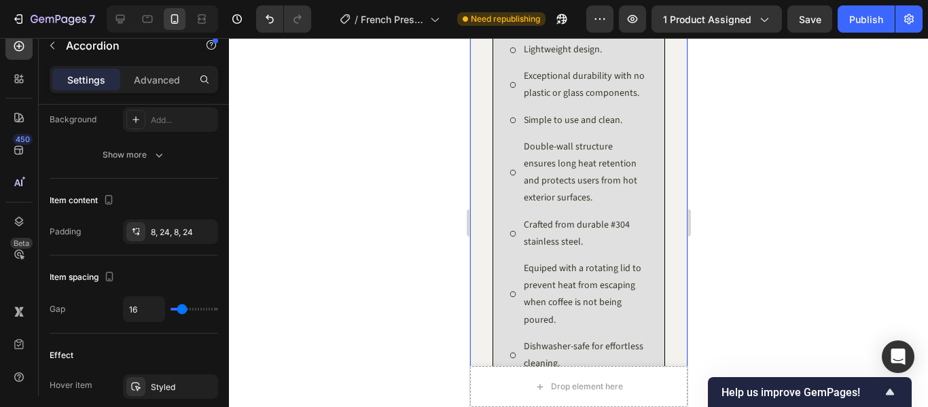
scroll to position [0, 0]
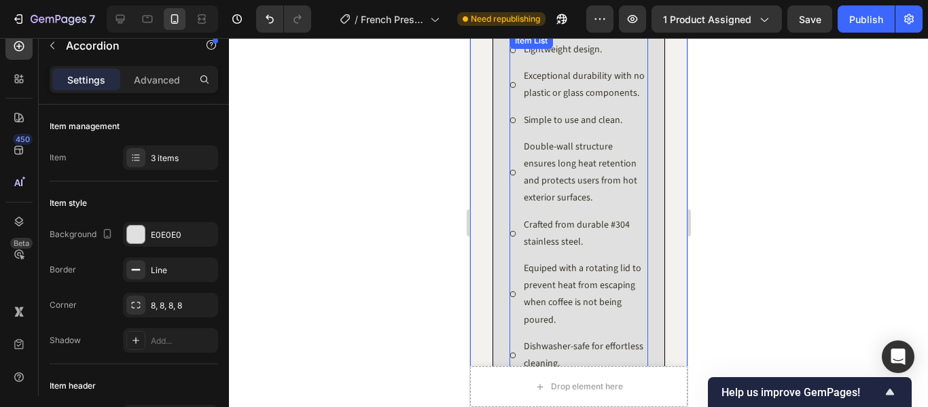
click at [509, 209] on div "Double-wall structure ensures long heat retention and protects users from hot e…" at bounding box center [578, 173] width 139 height 73
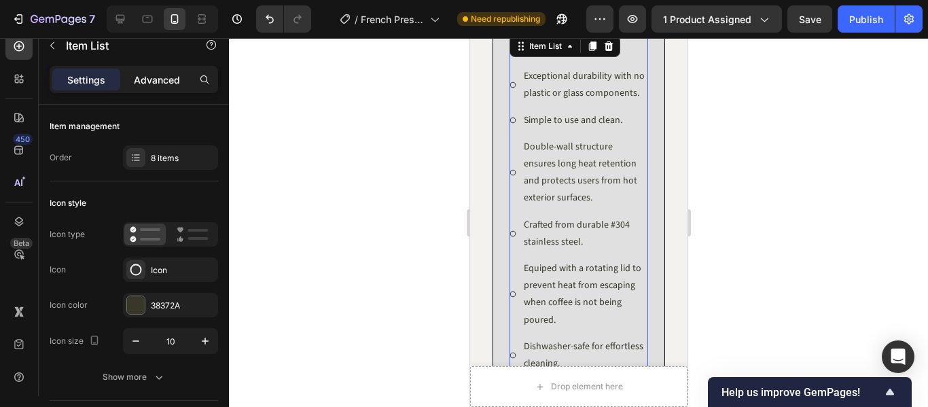
click at [160, 82] on p "Advanced" at bounding box center [157, 80] width 46 height 14
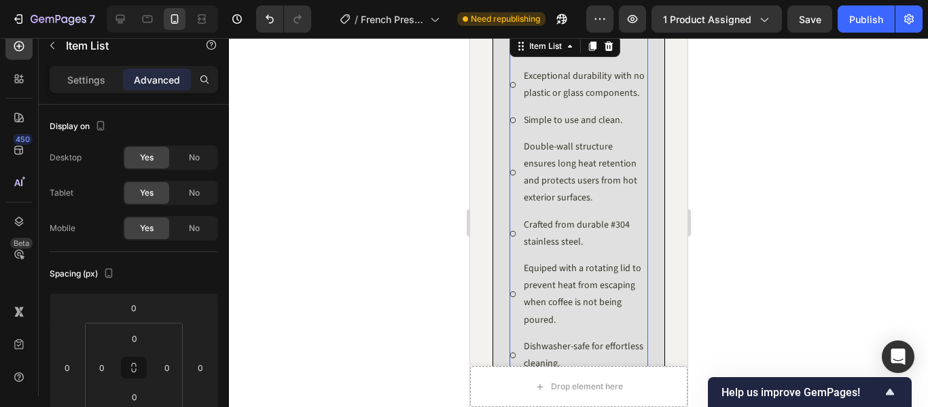
type input "100%"
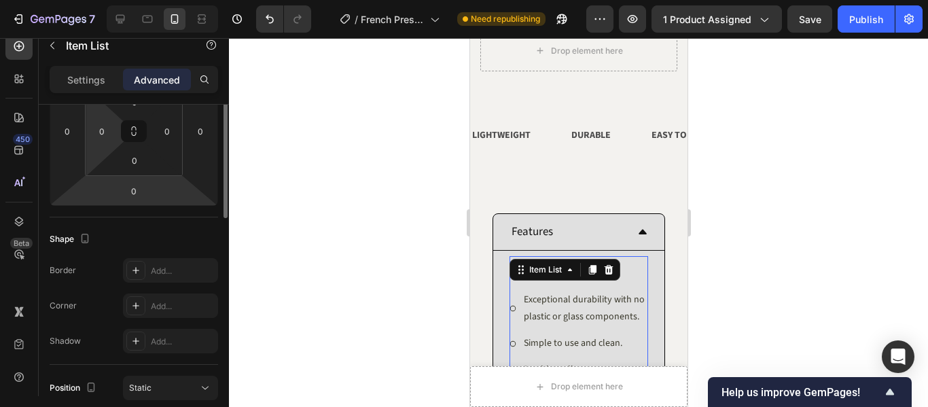
scroll to position [168, 0]
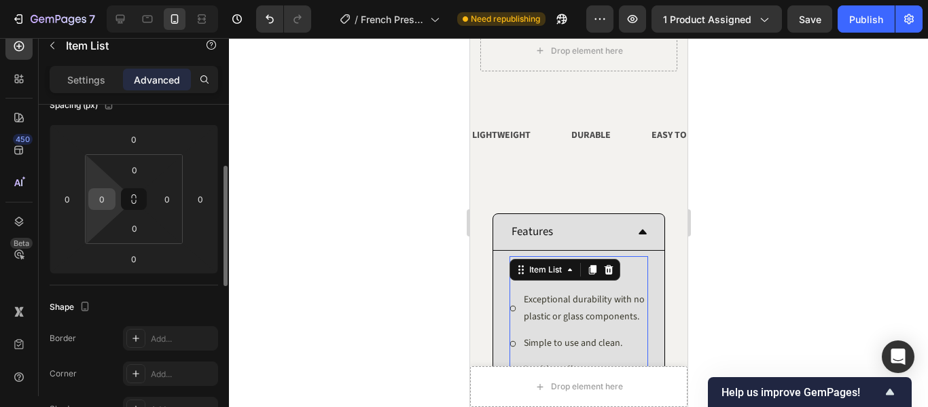
click at [96, 198] on input "0" at bounding box center [102, 199] width 20 height 20
click at [96, 198] on input "1" at bounding box center [102, 199] width 20 height 20
type input "0"
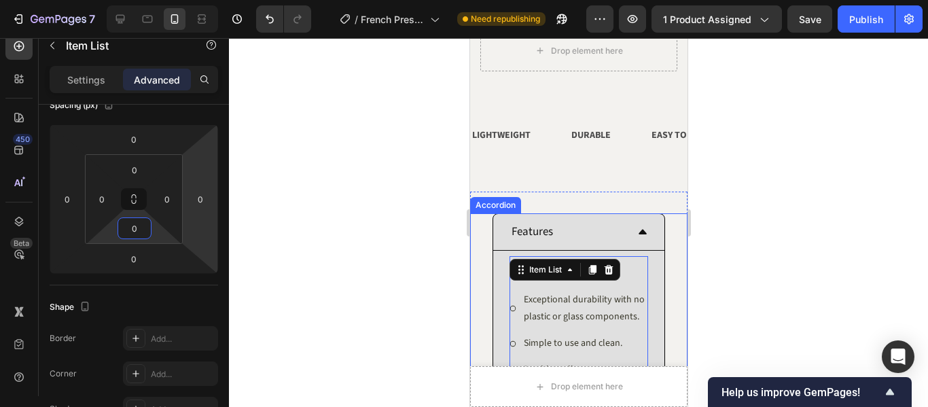
click at [493, 230] on div "Features" at bounding box center [578, 232] width 171 height 37
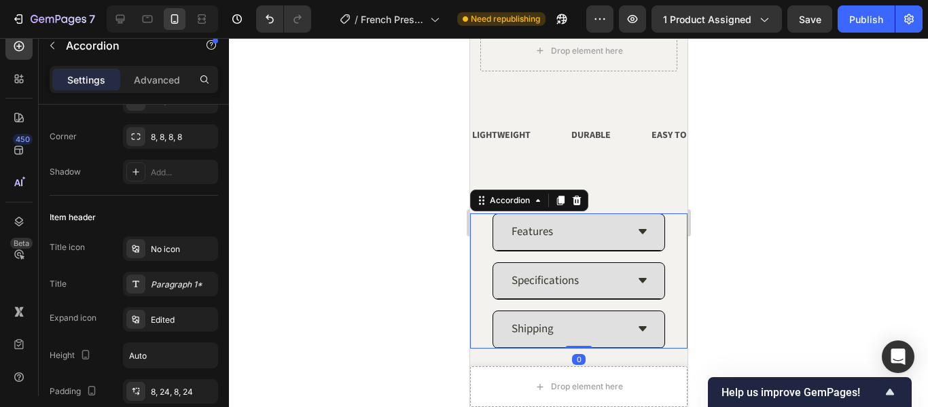
scroll to position [0, 0]
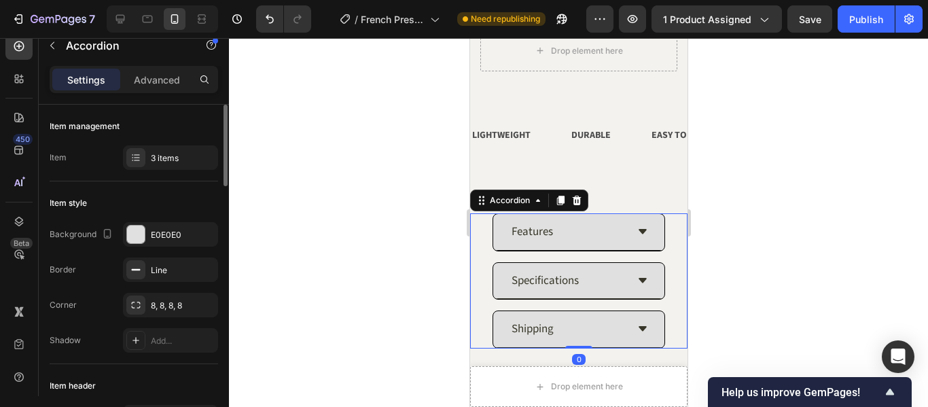
click at [497, 226] on div "Features" at bounding box center [578, 232] width 171 height 37
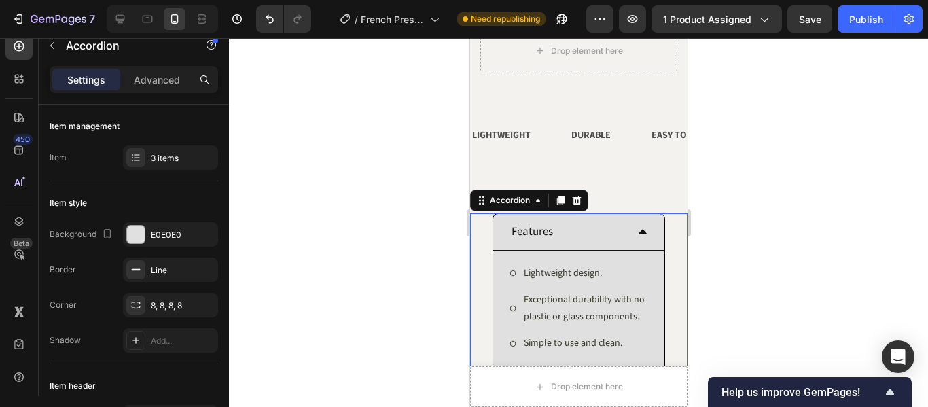
click at [163, 82] on p "Advanced" at bounding box center [157, 80] width 46 height 14
type input "100%"
type input "100"
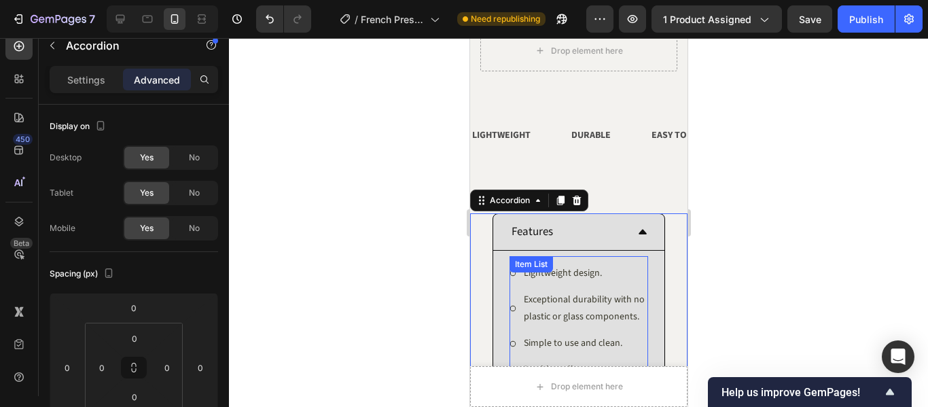
scroll to position [1015, 0]
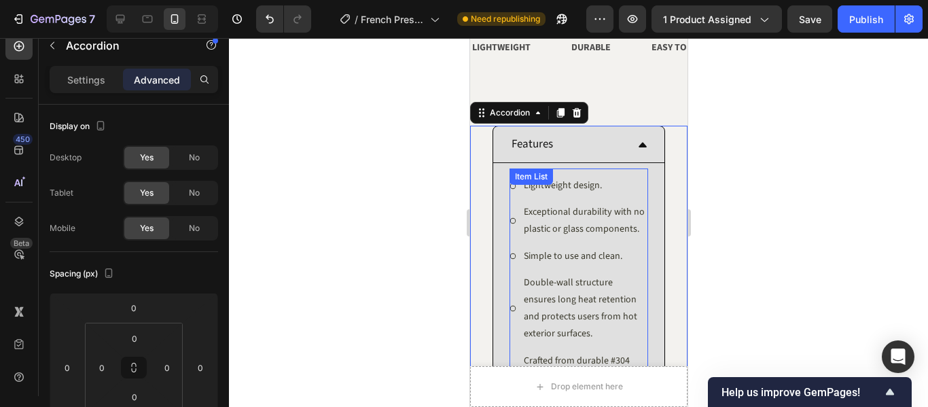
click at [513, 240] on div "Exceptional durability with no plastic or glass components." at bounding box center [578, 221] width 139 height 38
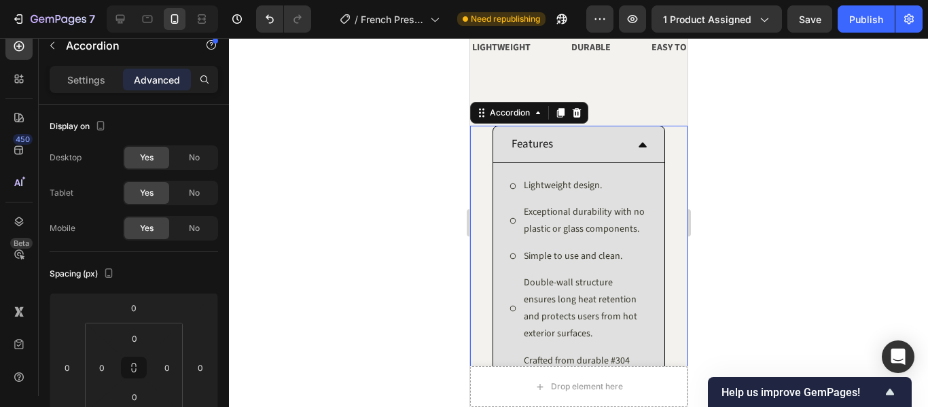
click at [493, 141] on div "Features" at bounding box center [578, 144] width 171 height 37
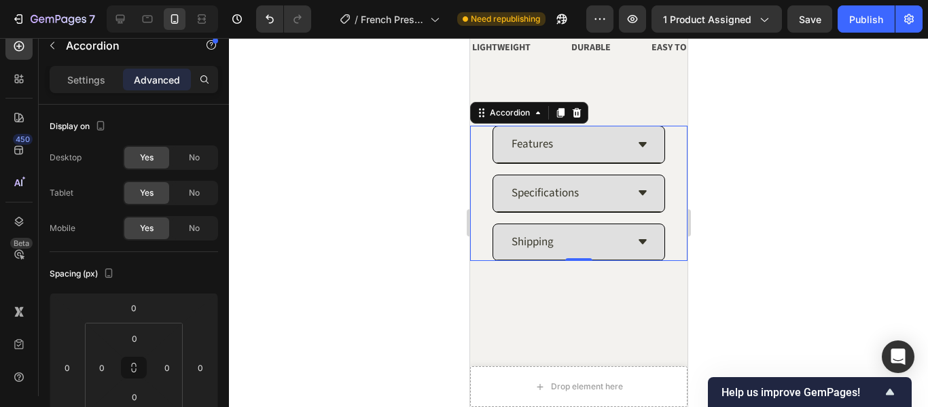
click at [656, 146] on div "Features" at bounding box center [578, 145] width 216 height 38
click at [653, 148] on div "Features" at bounding box center [578, 144] width 171 height 37
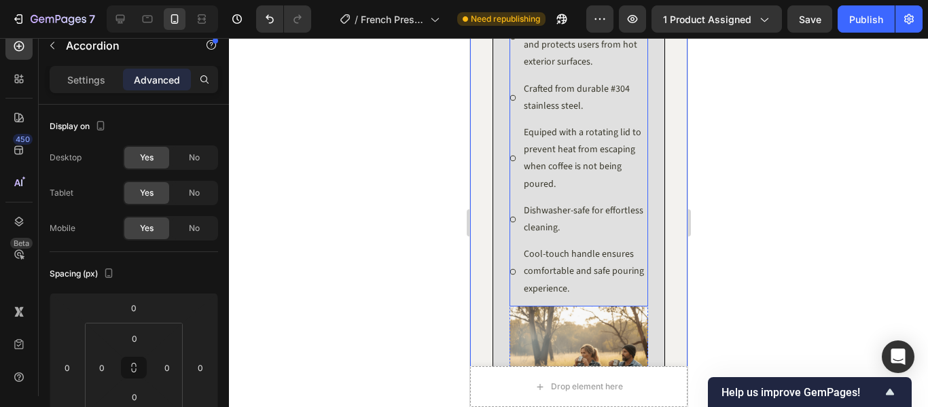
click at [617, 224] on p "Dishwasher-safe for effortless cleaning." at bounding box center [584, 219] width 122 height 34
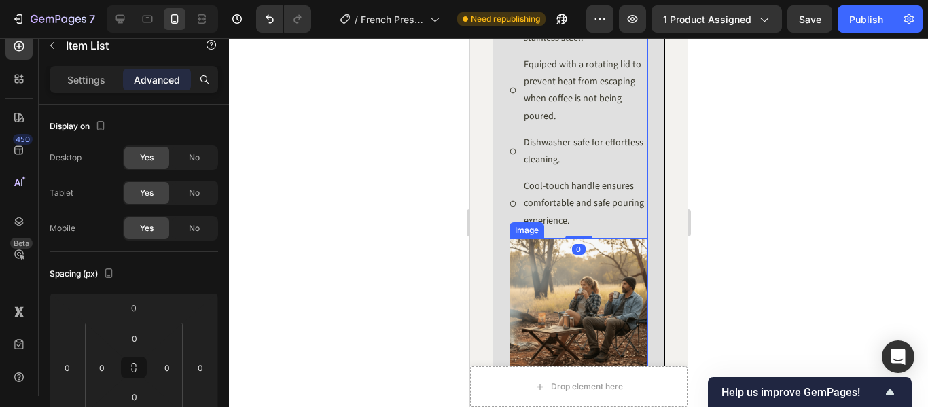
click at [636, 289] on img at bounding box center [578, 307] width 139 height 139
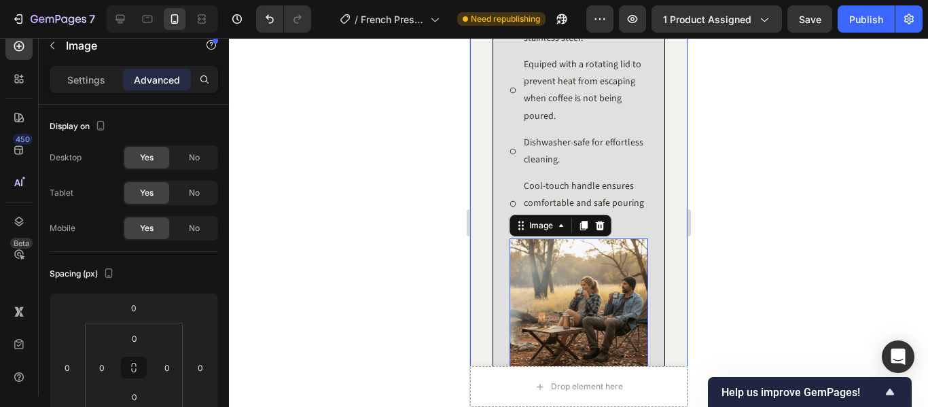
click at [643, 274] on div "Lightweight design. Exceptional durability with no plastic or glass components.…" at bounding box center [578, 109] width 171 height 573
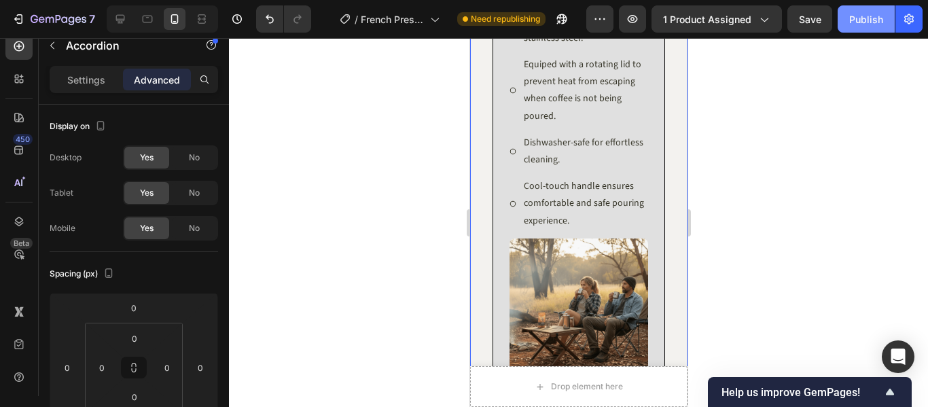
click at [864, 22] on div "Publish" at bounding box center [866, 19] width 34 height 14
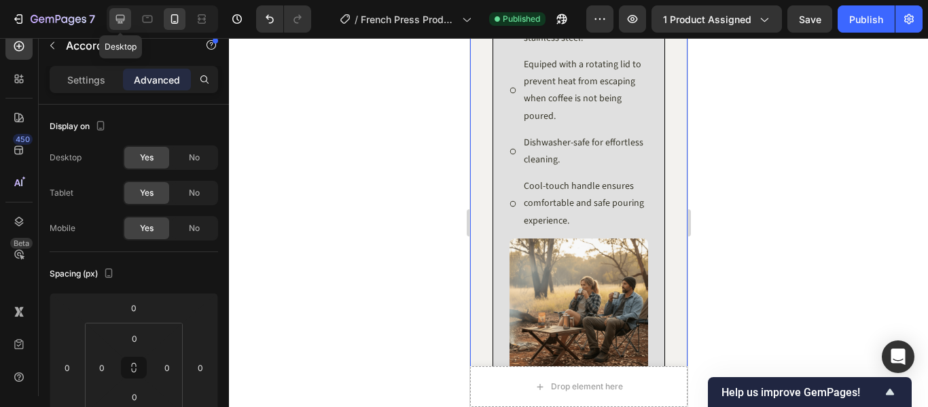
click at [124, 22] on icon at bounding box center [120, 19] width 14 height 14
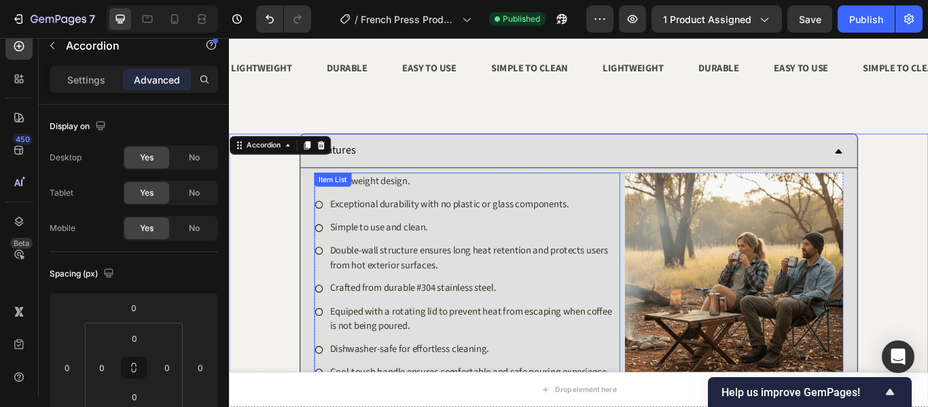
scroll to position [956, 0]
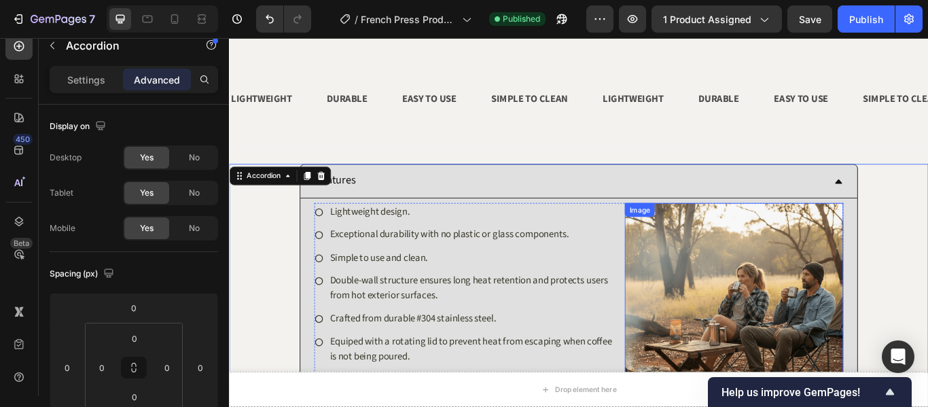
click at [732, 259] on img at bounding box center [817, 357] width 255 height 255
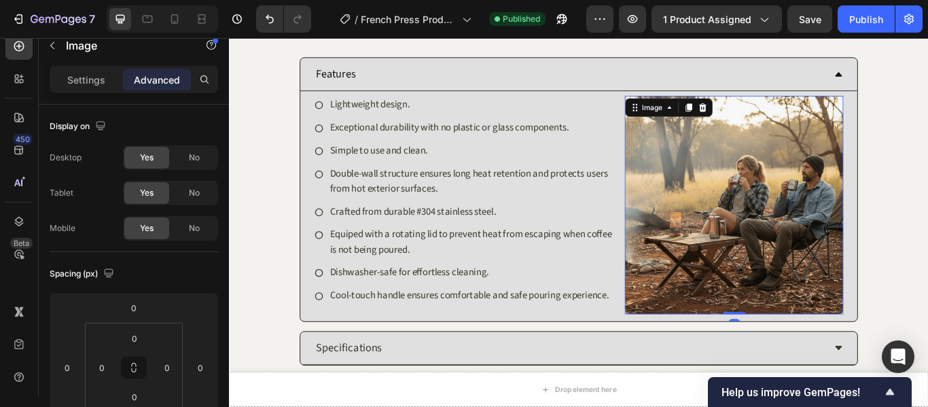
scroll to position [1092, 0]
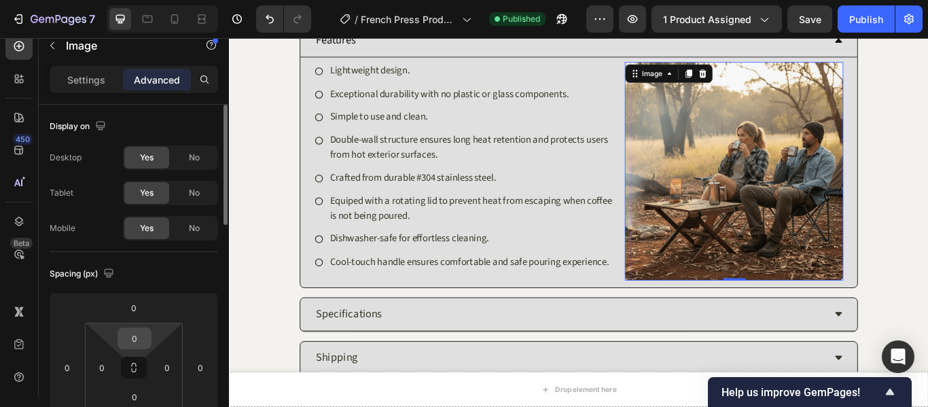
click at [129, 344] on input "0" at bounding box center [134, 338] width 27 height 20
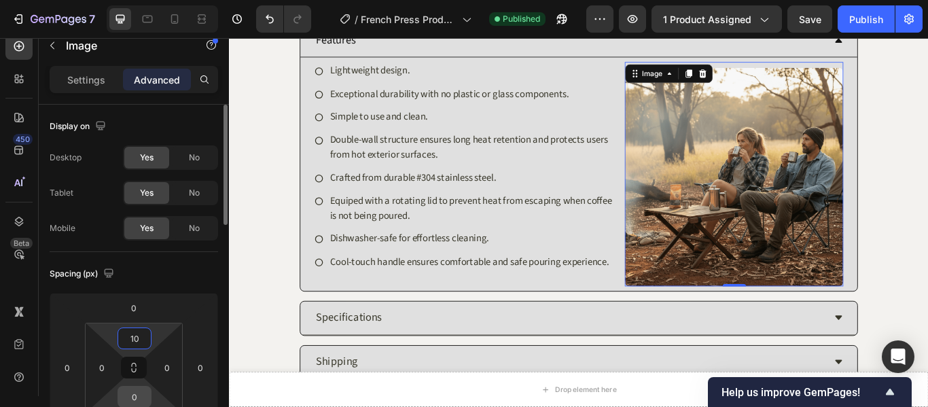
type input "10"
click at [141, 395] on input "0" at bounding box center [134, 397] width 27 height 20
type input "10"
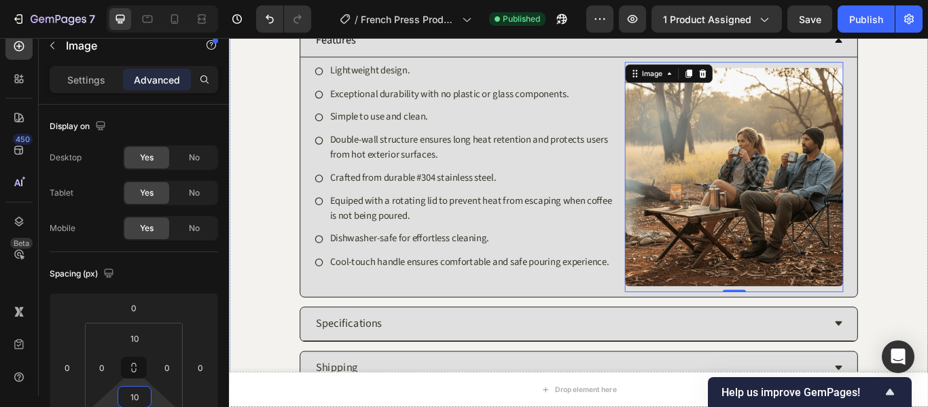
click at [927, 208] on div "Features Lightweight design. Exceptional durability with no plastic or glass co…" at bounding box center [637, 180] width 814 height 319
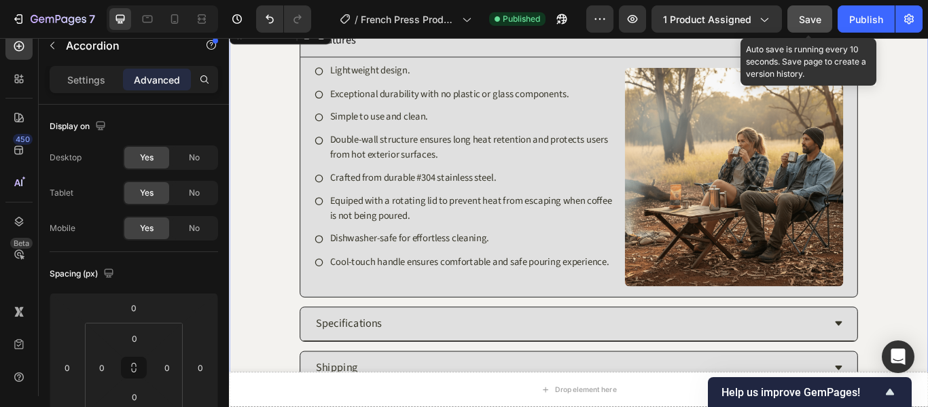
click at [800, 16] on span "Save" at bounding box center [810, 20] width 22 height 12
click at [147, 22] on icon at bounding box center [148, 19] width 10 height 7
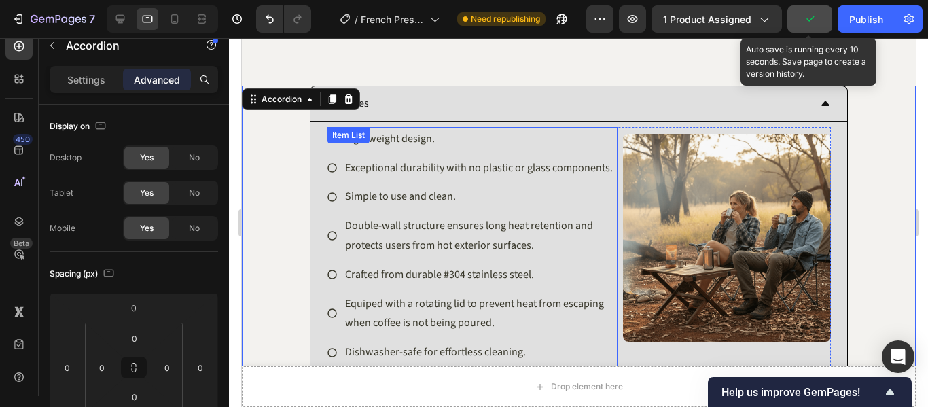
scroll to position [1163, 0]
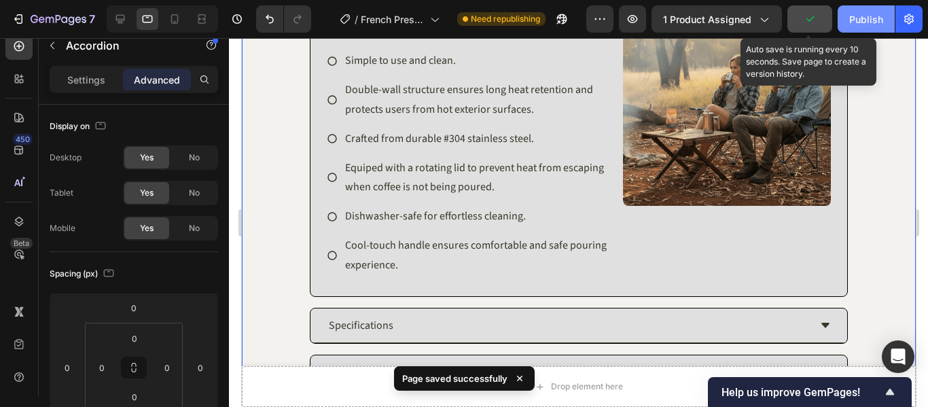
click at [870, 15] on div "Publish" at bounding box center [866, 19] width 34 height 14
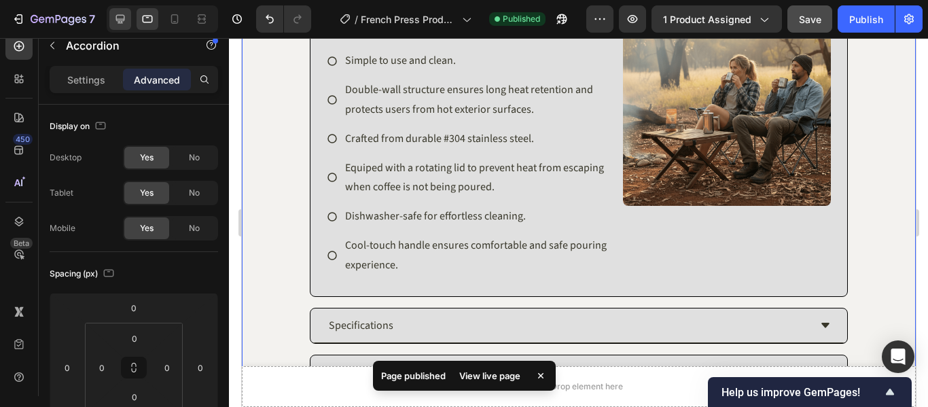
click at [129, 19] on div at bounding box center [120, 19] width 22 height 22
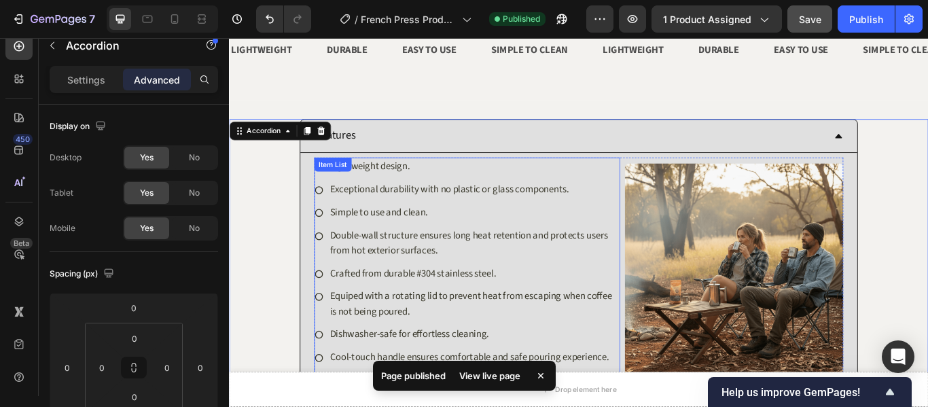
scroll to position [959, 0]
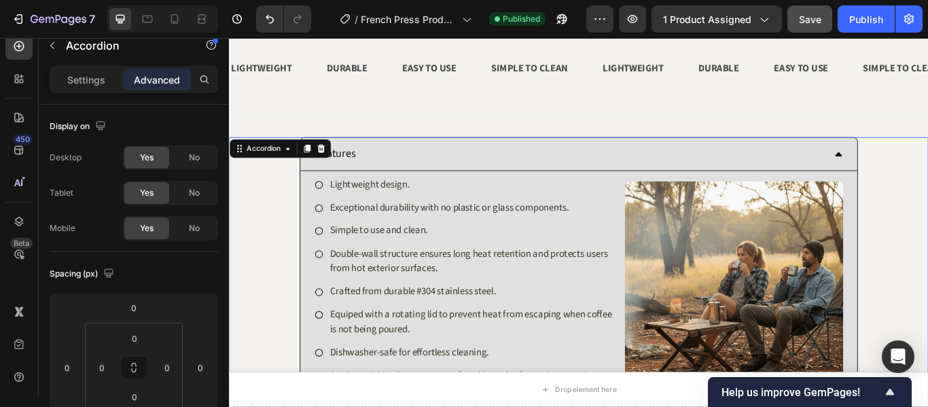
click at [927, 198] on div "Features Lightweight design. Exceptional durability with no plastic or glass co…" at bounding box center [637, 313] width 814 height 319
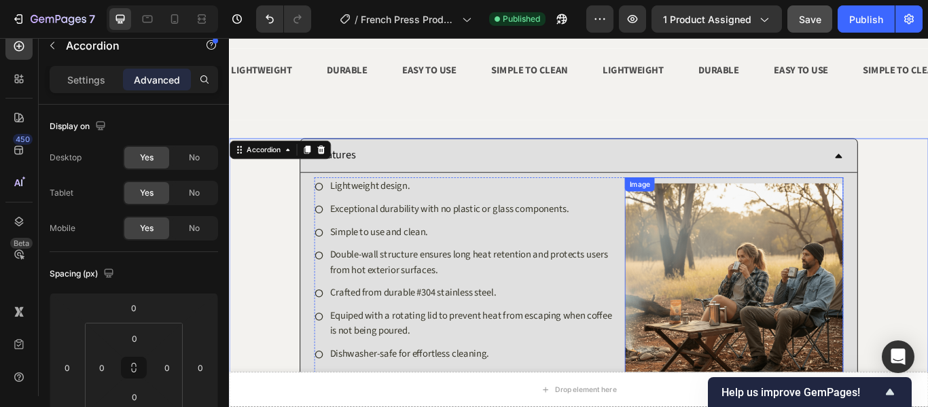
click at [927, 207] on img at bounding box center [817, 334] width 255 height 255
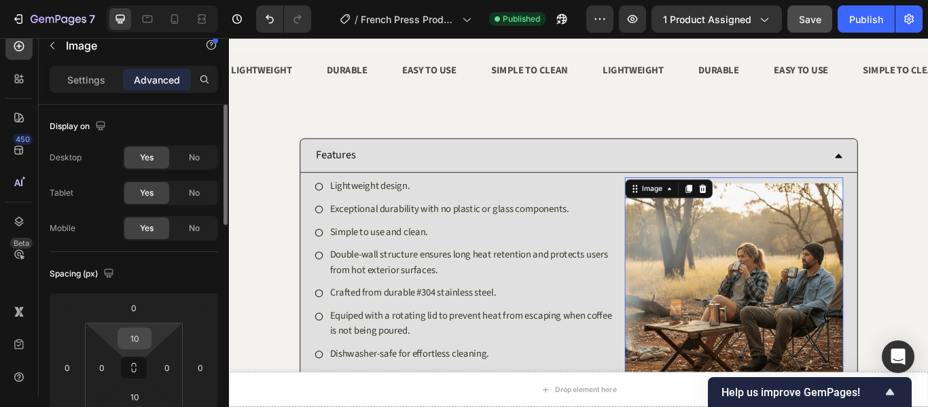
click at [133, 346] on input "10" at bounding box center [134, 338] width 27 height 20
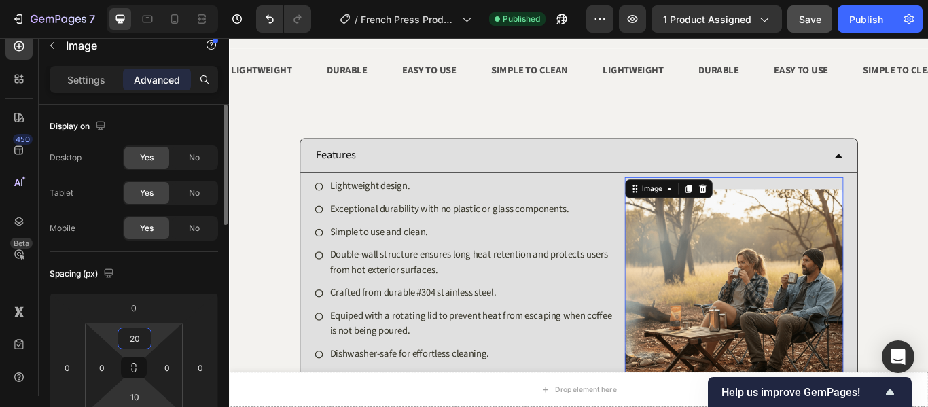
scroll to position [68, 0]
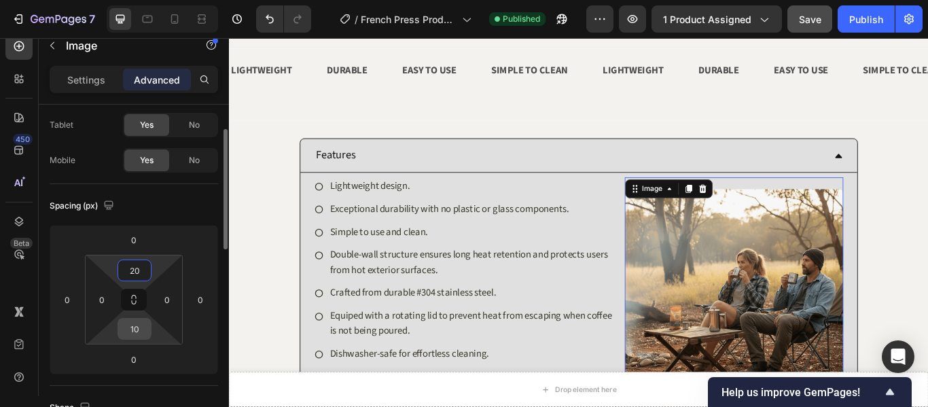
type input "20"
click at [139, 332] on input "10" at bounding box center [134, 329] width 27 height 20
type input "20"
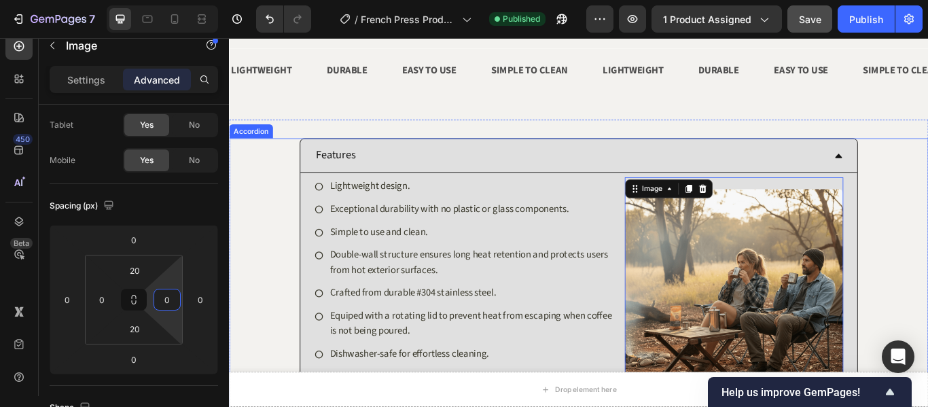
click at [927, 218] on div "Features Lightweight design. Exceptional durability with no plastic or glass co…" at bounding box center [637, 321] width 814 height 333
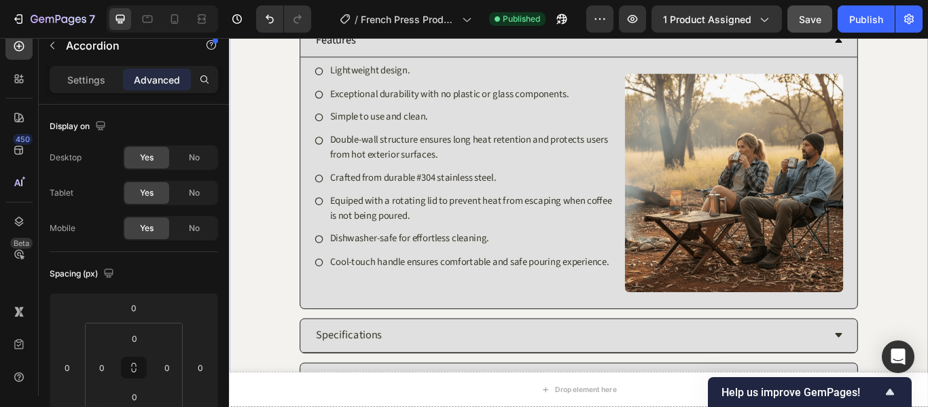
scroll to position [1095, 0]
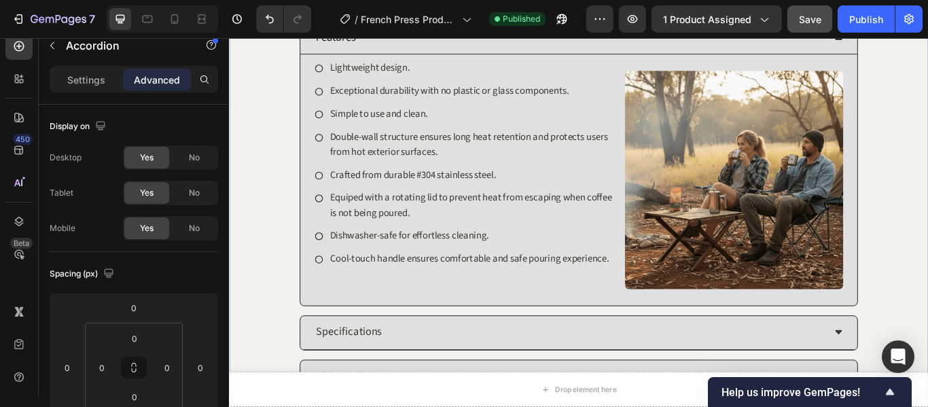
click at [809, 25] on div "Save" at bounding box center [810, 19] width 22 height 14
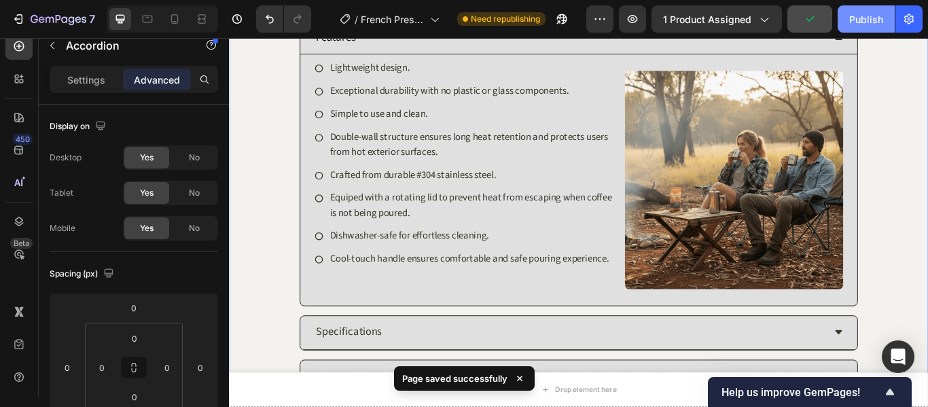
click at [870, 22] on div "Publish" at bounding box center [866, 19] width 34 height 14
